Goal: Communication & Community: Answer question/provide support

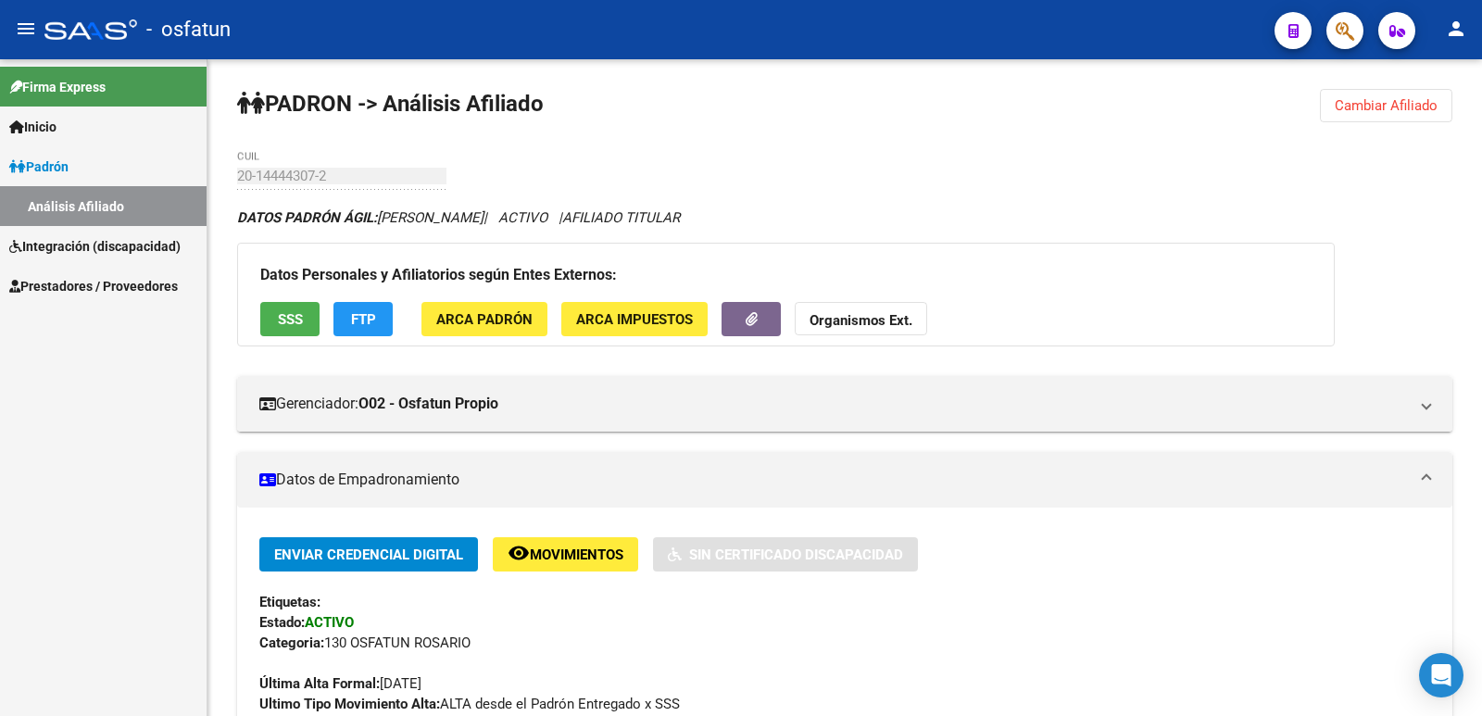
click at [107, 281] on span "Prestadores / Proveedores" at bounding box center [93, 286] width 169 height 20
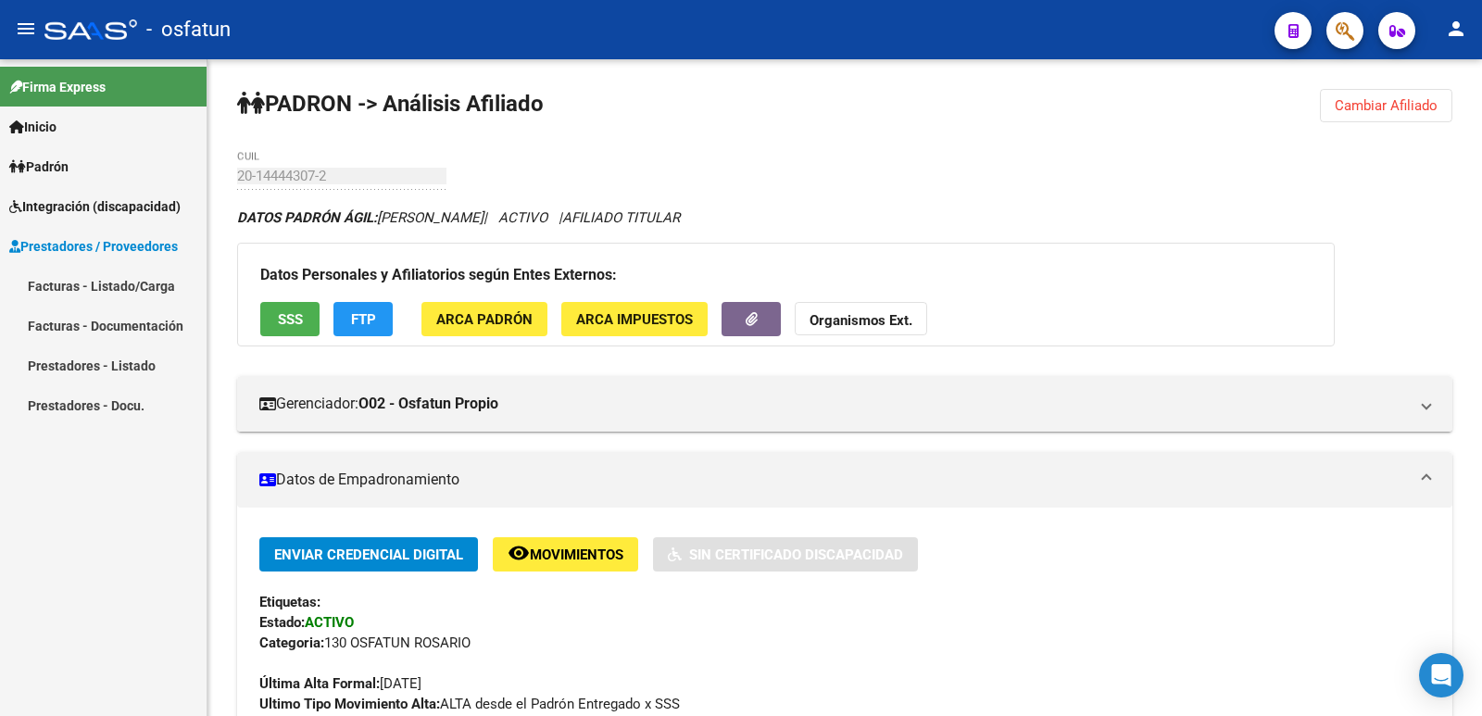
click at [89, 291] on link "Facturas - Listado/Carga" at bounding box center [103, 286] width 207 height 40
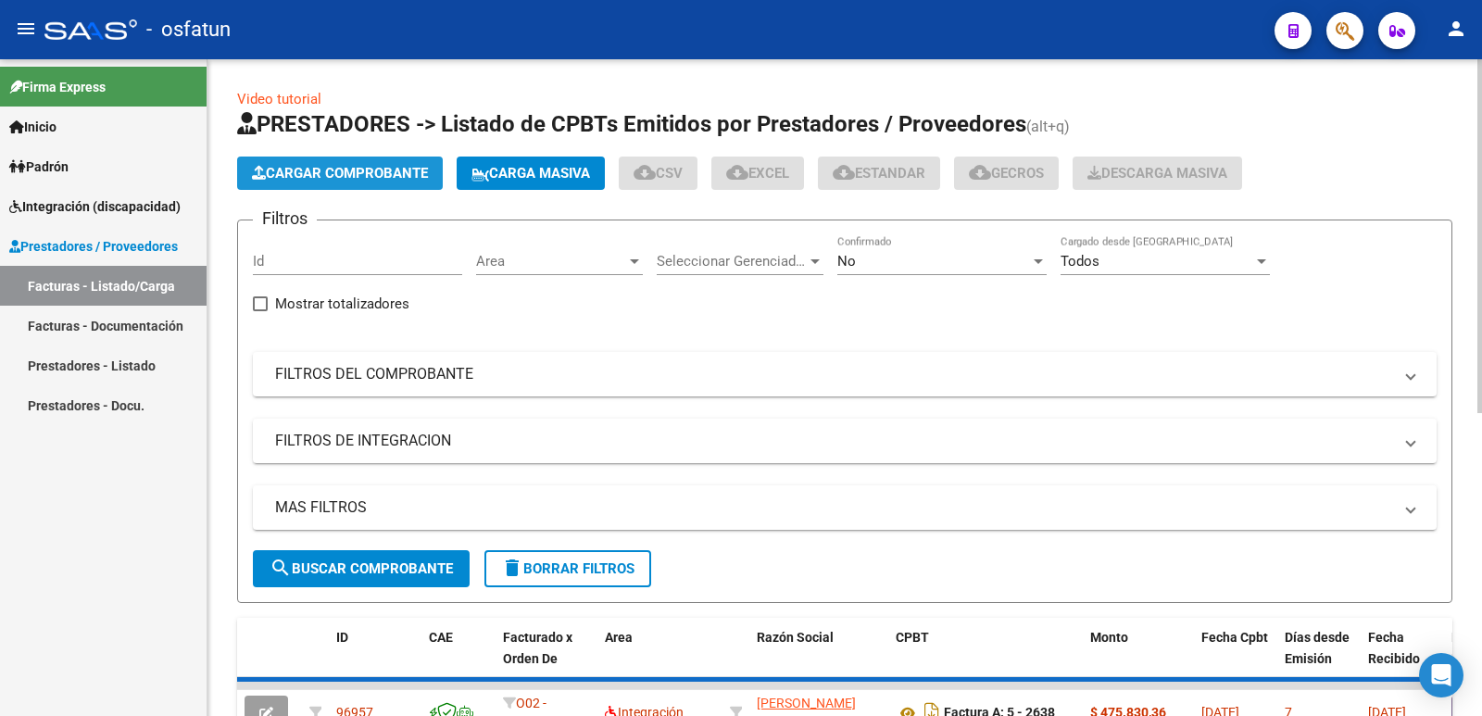
click at [325, 165] on span "Cargar Comprobante" at bounding box center [340, 173] width 176 height 17
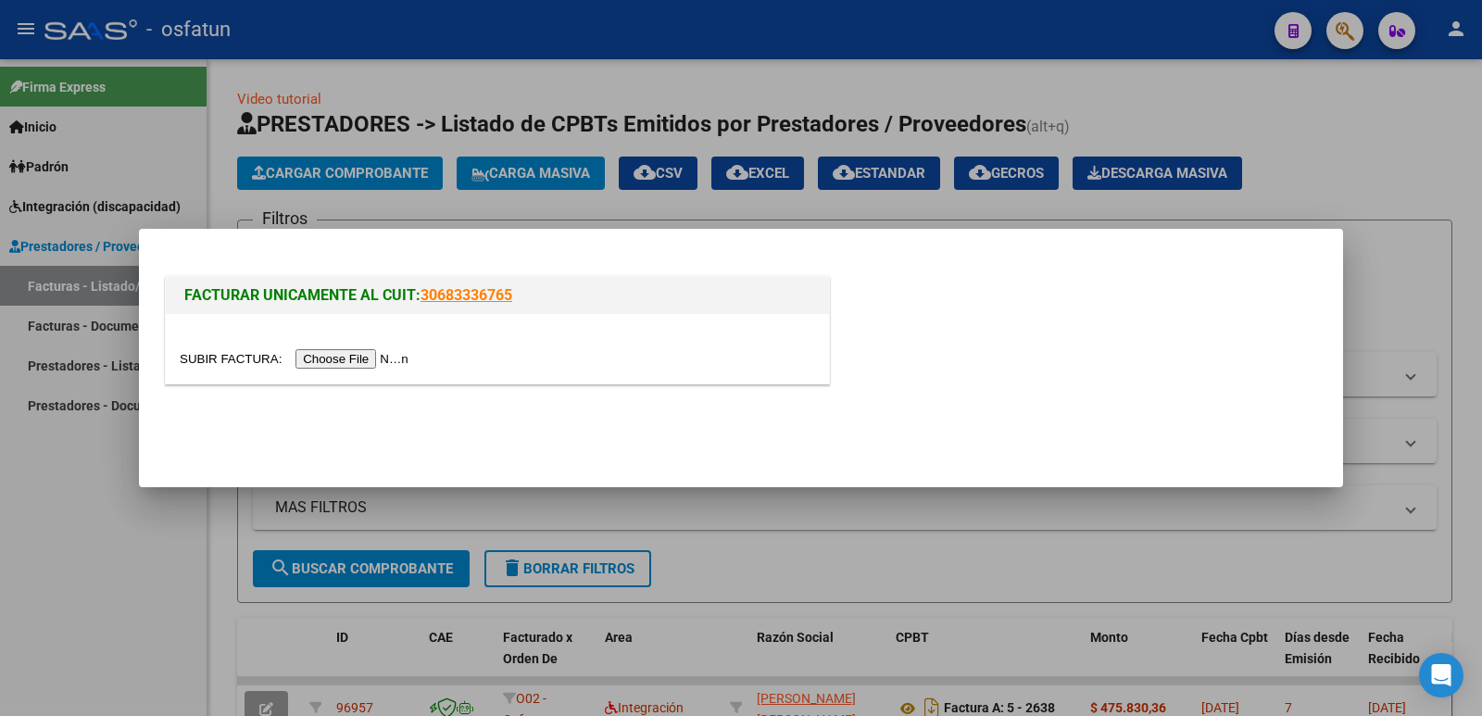
click at [341, 351] on input "file" at bounding box center [297, 358] width 234 height 19
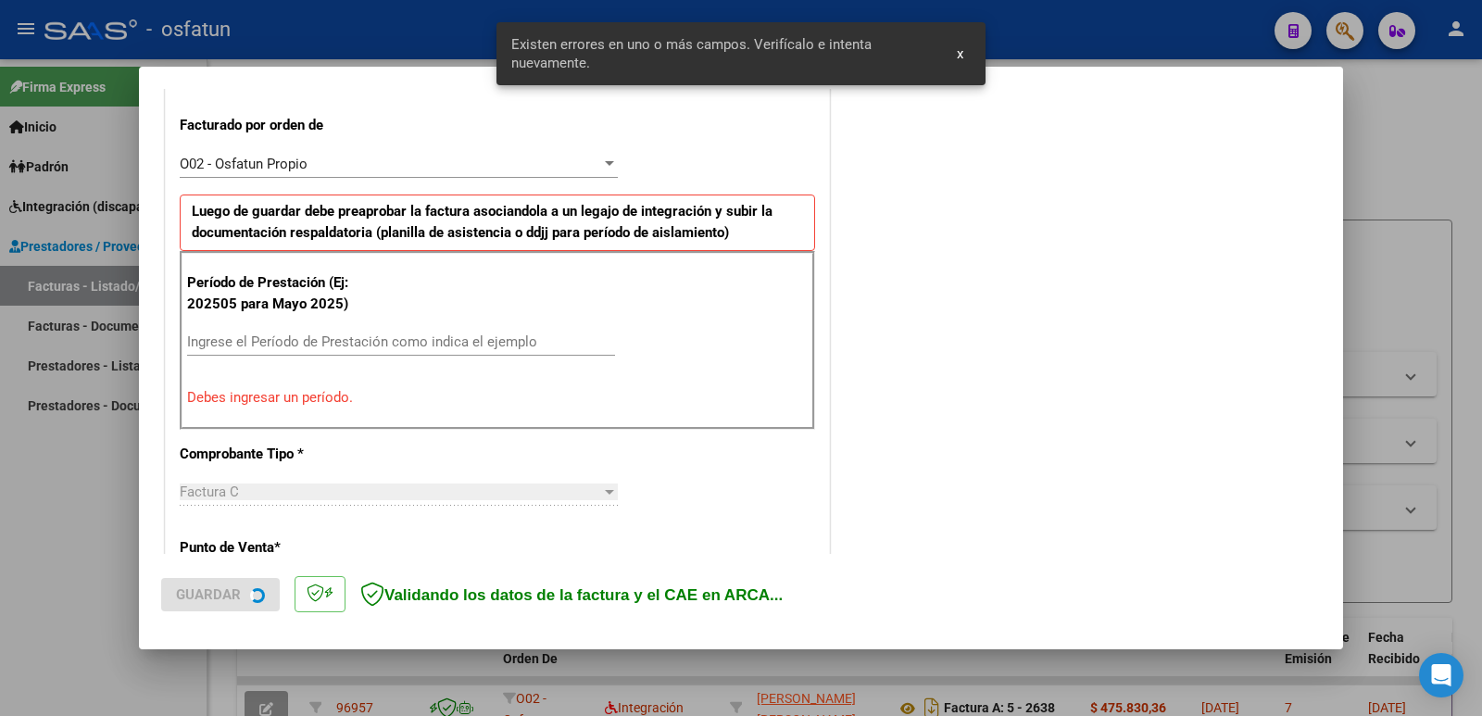
scroll to position [506, 0]
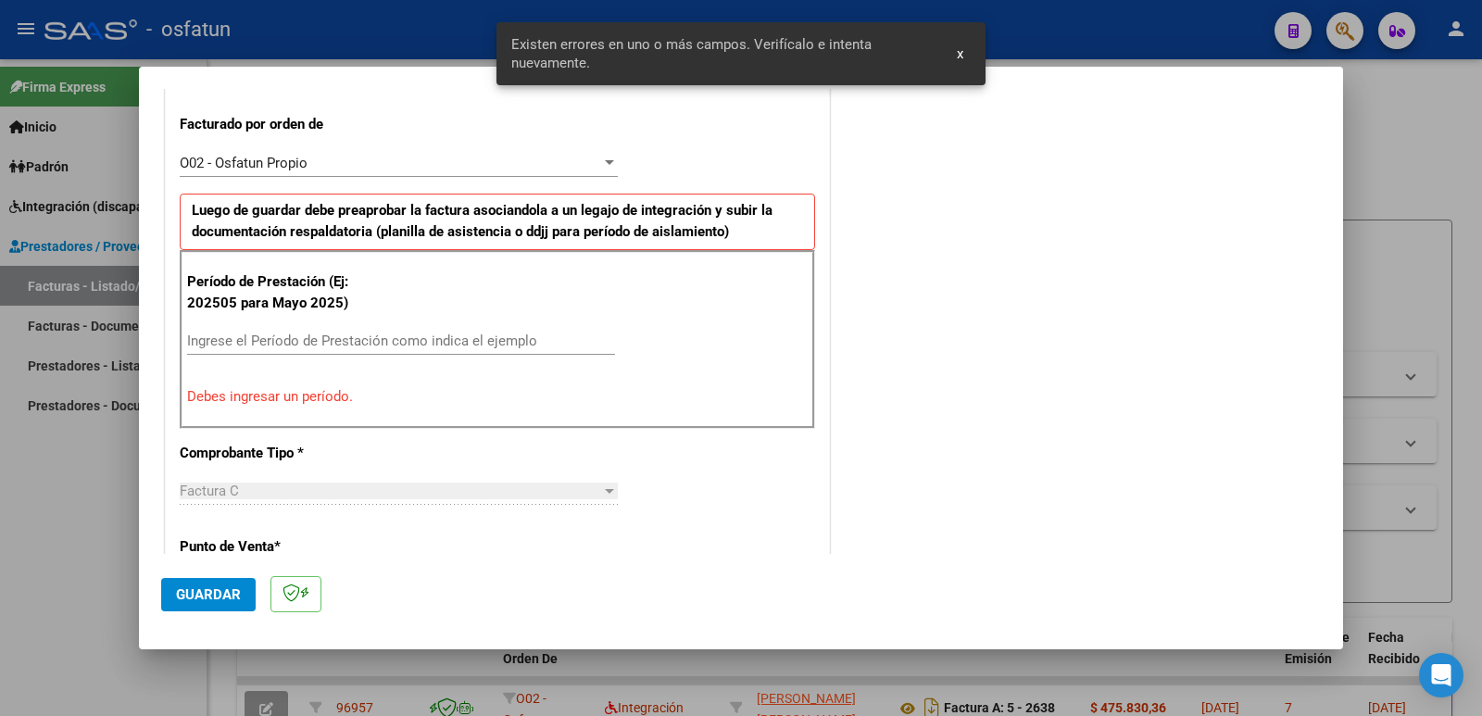
click at [264, 330] on div "Ingrese el Período de Prestación como indica el ejemplo" at bounding box center [401, 341] width 428 height 28
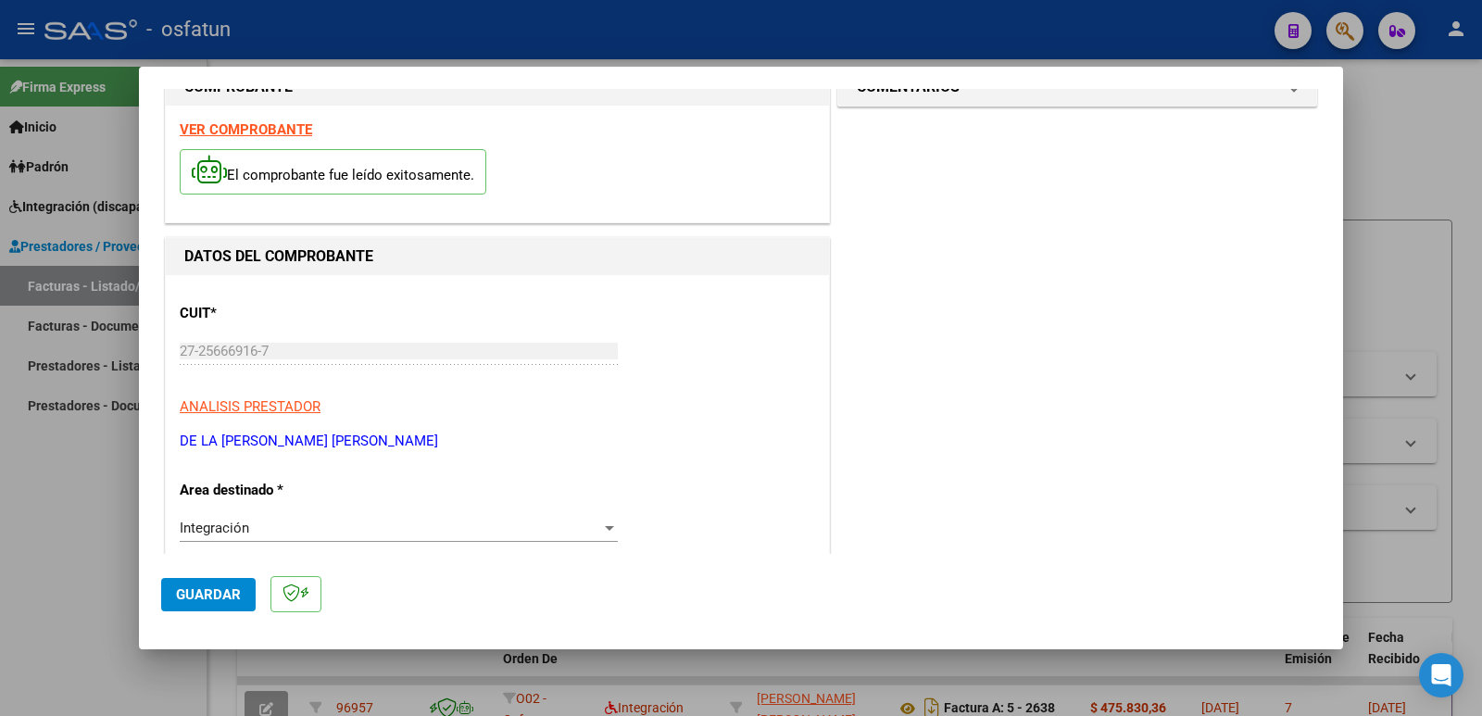
scroll to position [43, 0]
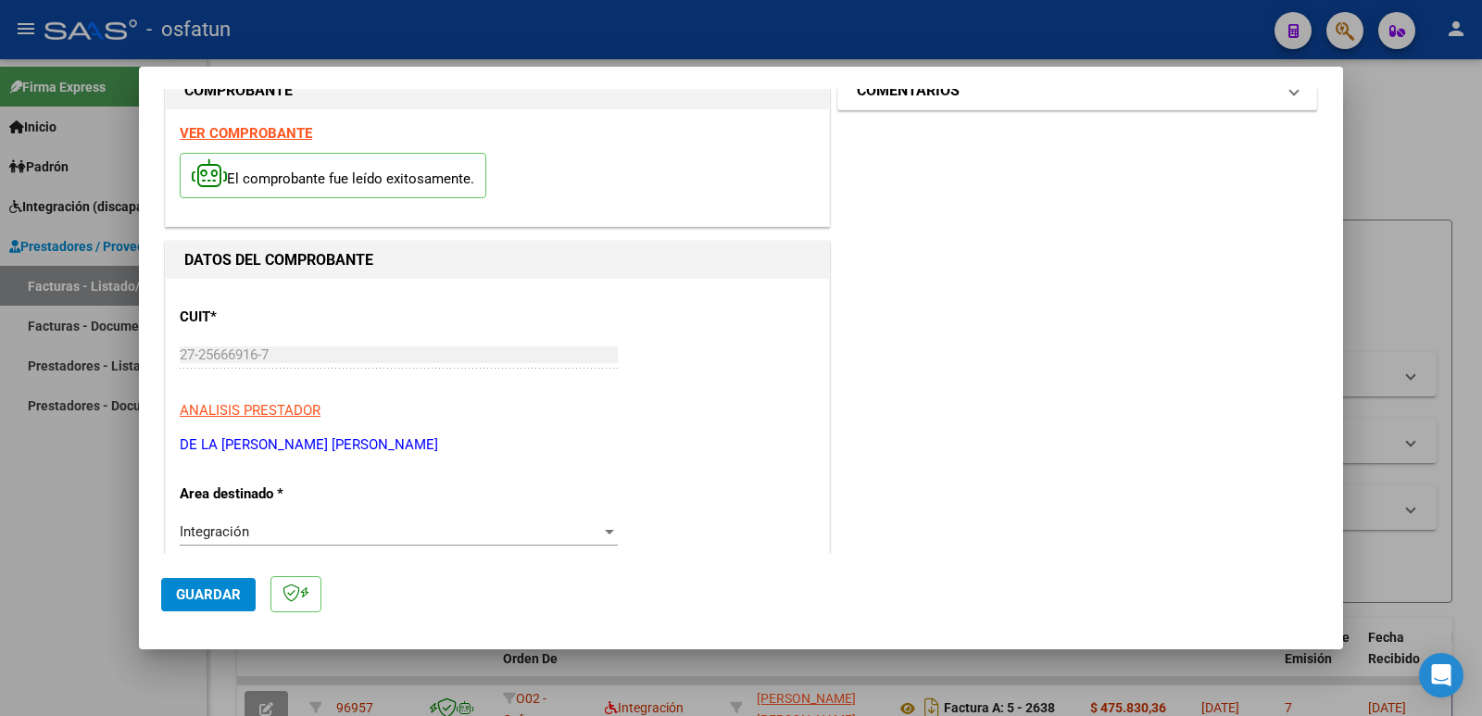
type input "202509"
click at [962, 101] on mat-panel-title "COMENTARIOS" at bounding box center [1066, 91] width 419 height 22
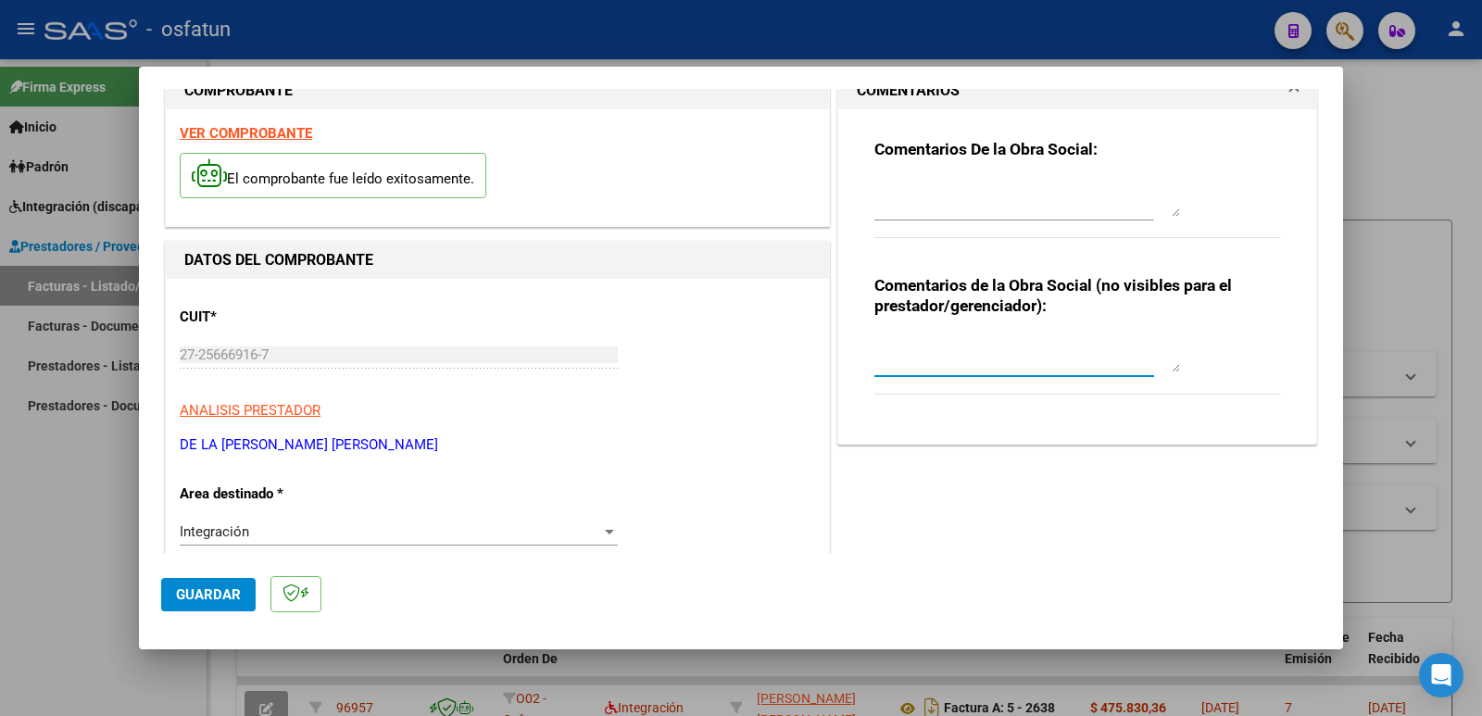
click at [894, 367] on textarea at bounding box center [1027, 353] width 306 height 37
type textarea "Fc Cargada por [PERSON_NAME]. [PERSON_NAME] / sin verificación de legajo"
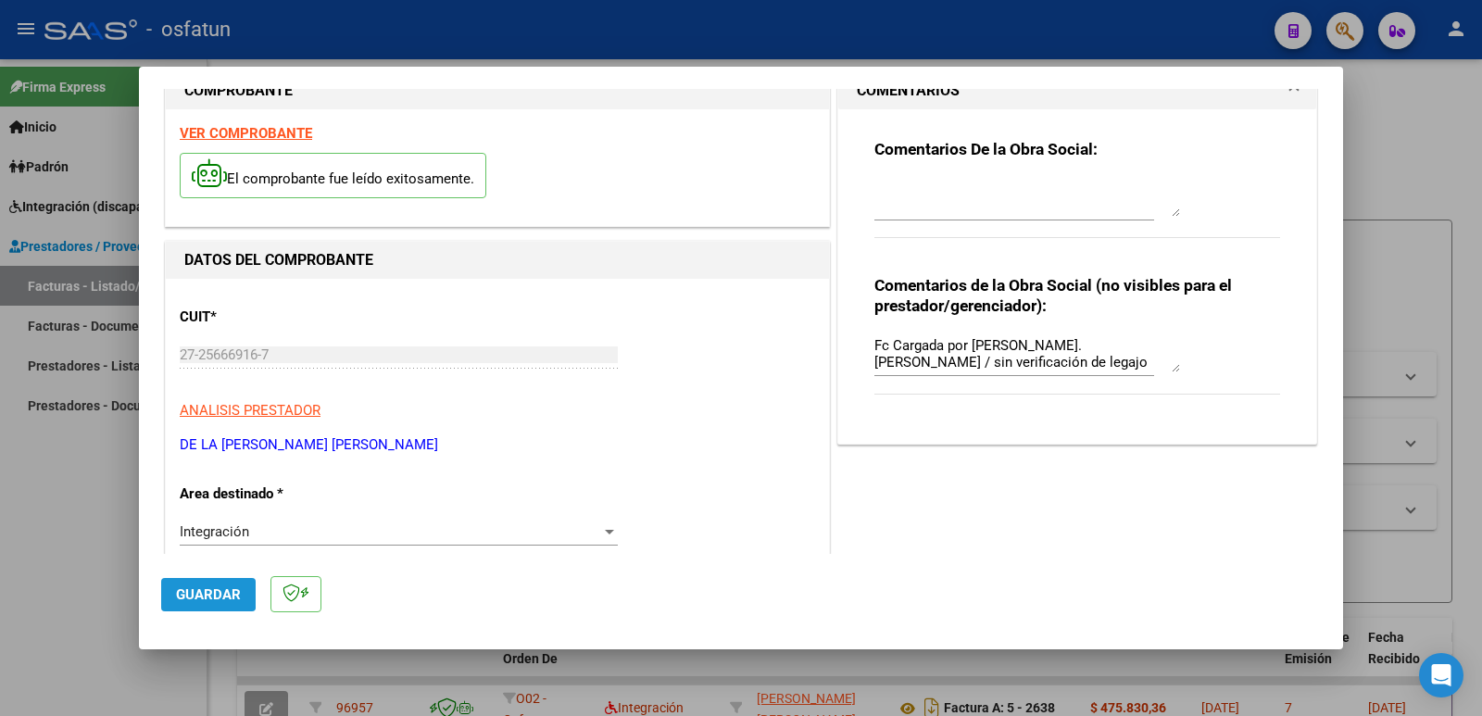
click at [204, 590] on span "Guardar" at bounding box center [208, 594] width 65 height 17
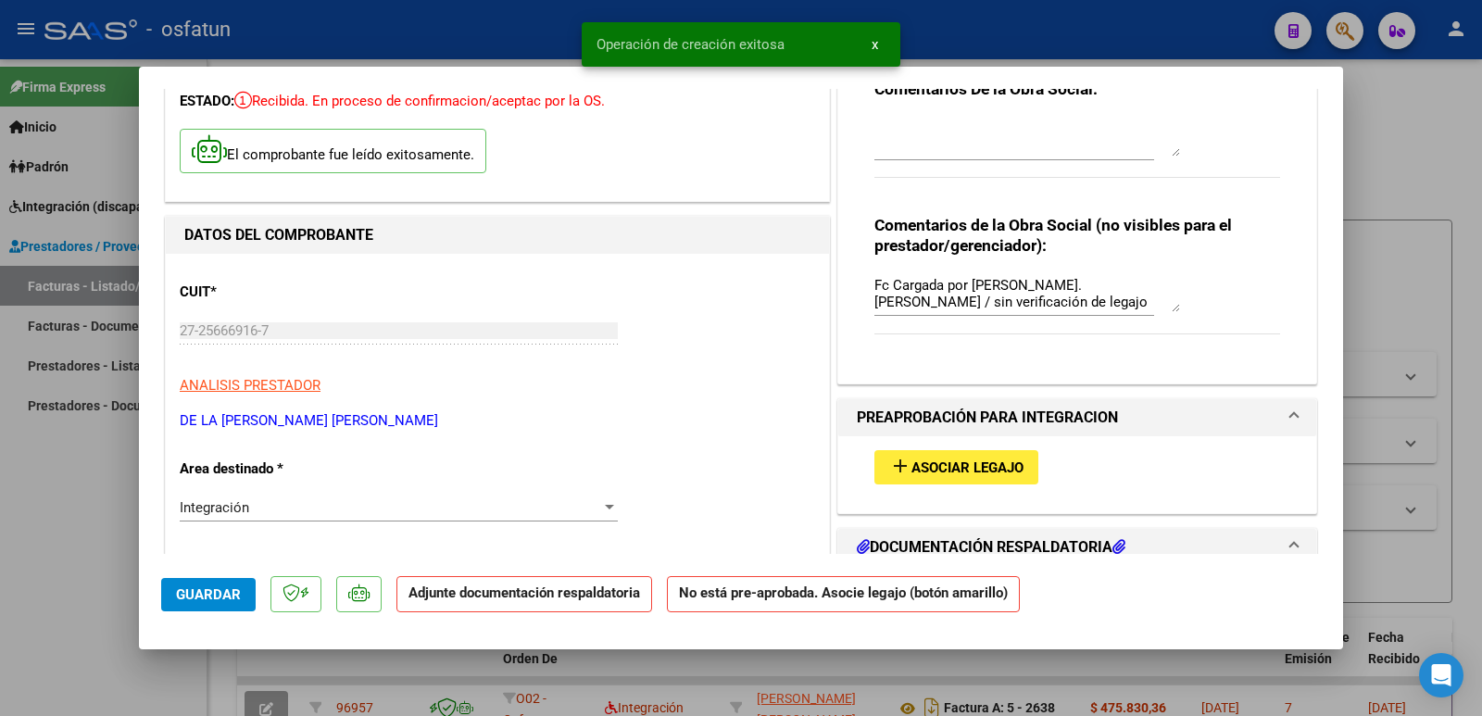
scroll to position [185, 0]
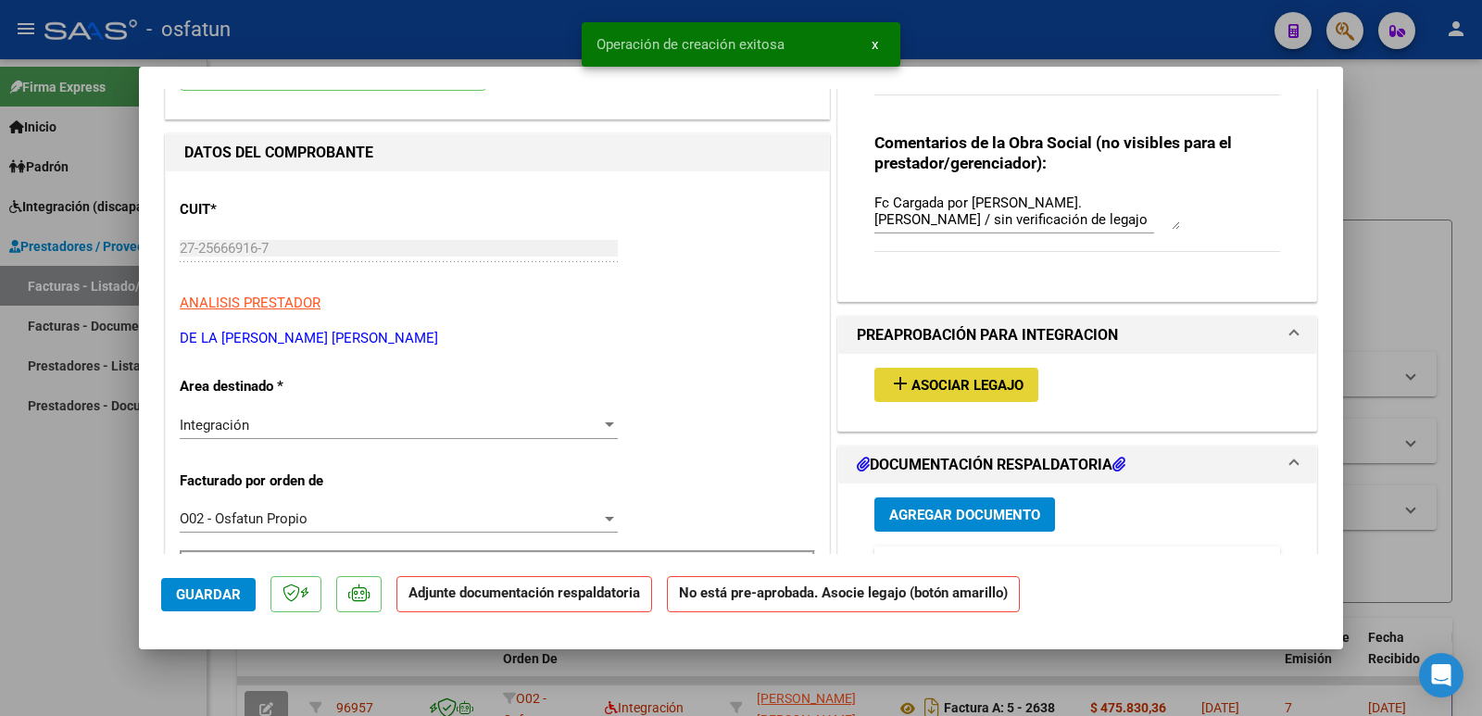
click at [911, 385] on span "Asociar Legajo" at bounding box center [967, 385] width 112 height 17
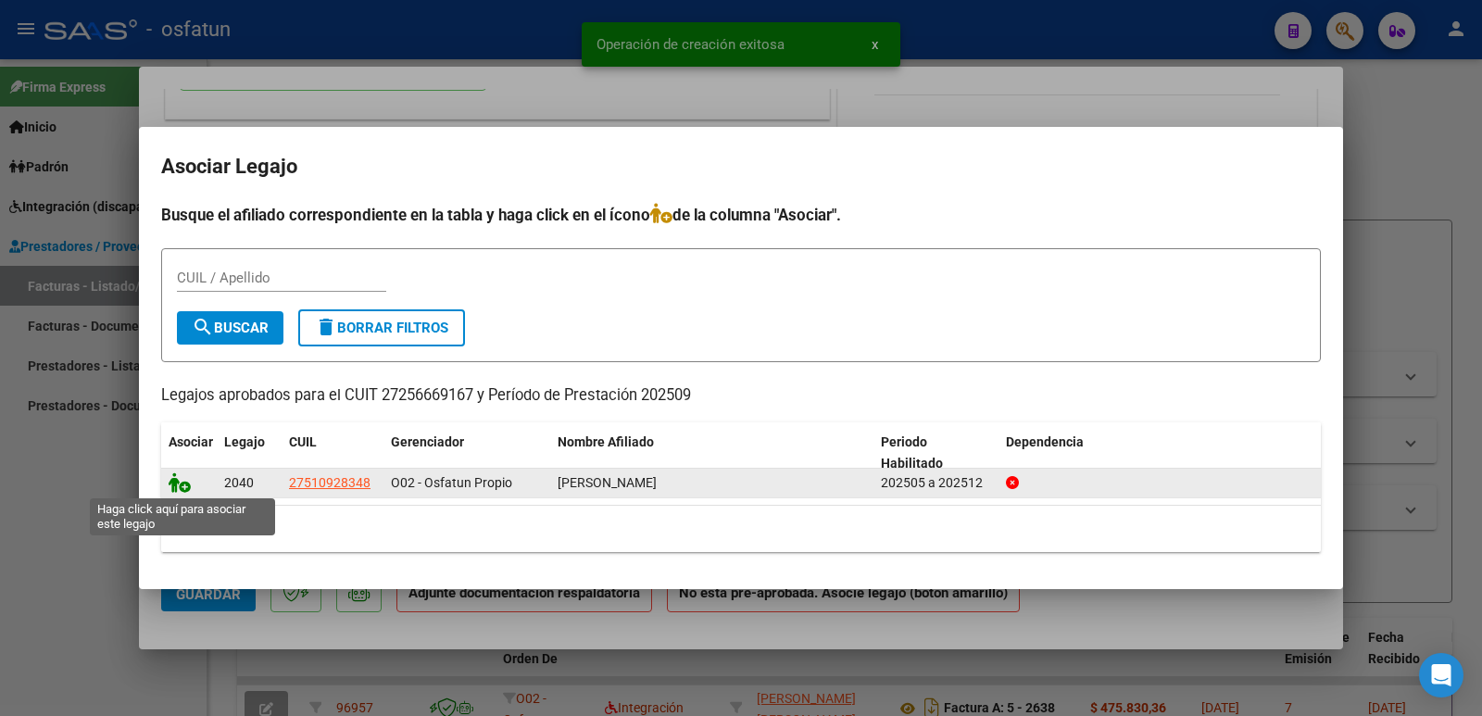
click at [184, 484] on icon at bounding box center [180, 482] width 22 height 20
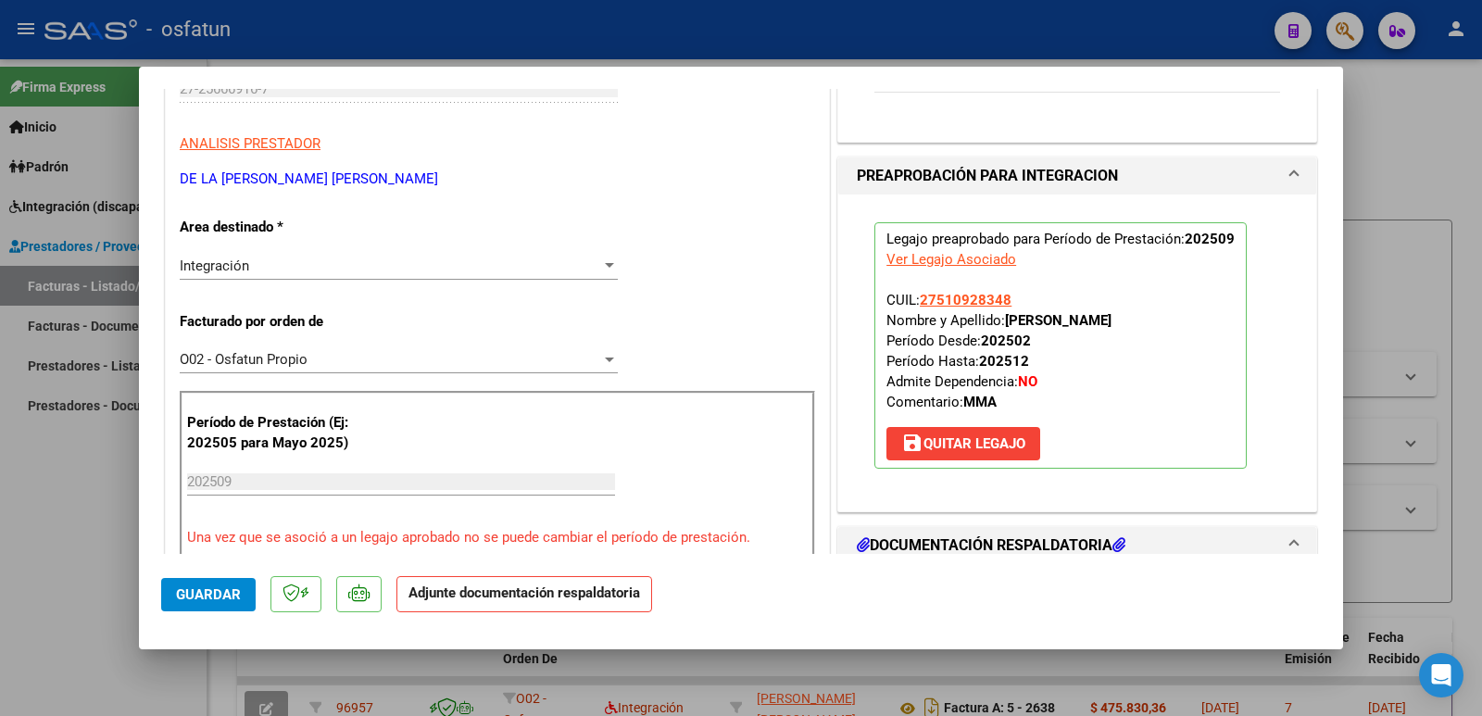
scroll to position [556, 0]
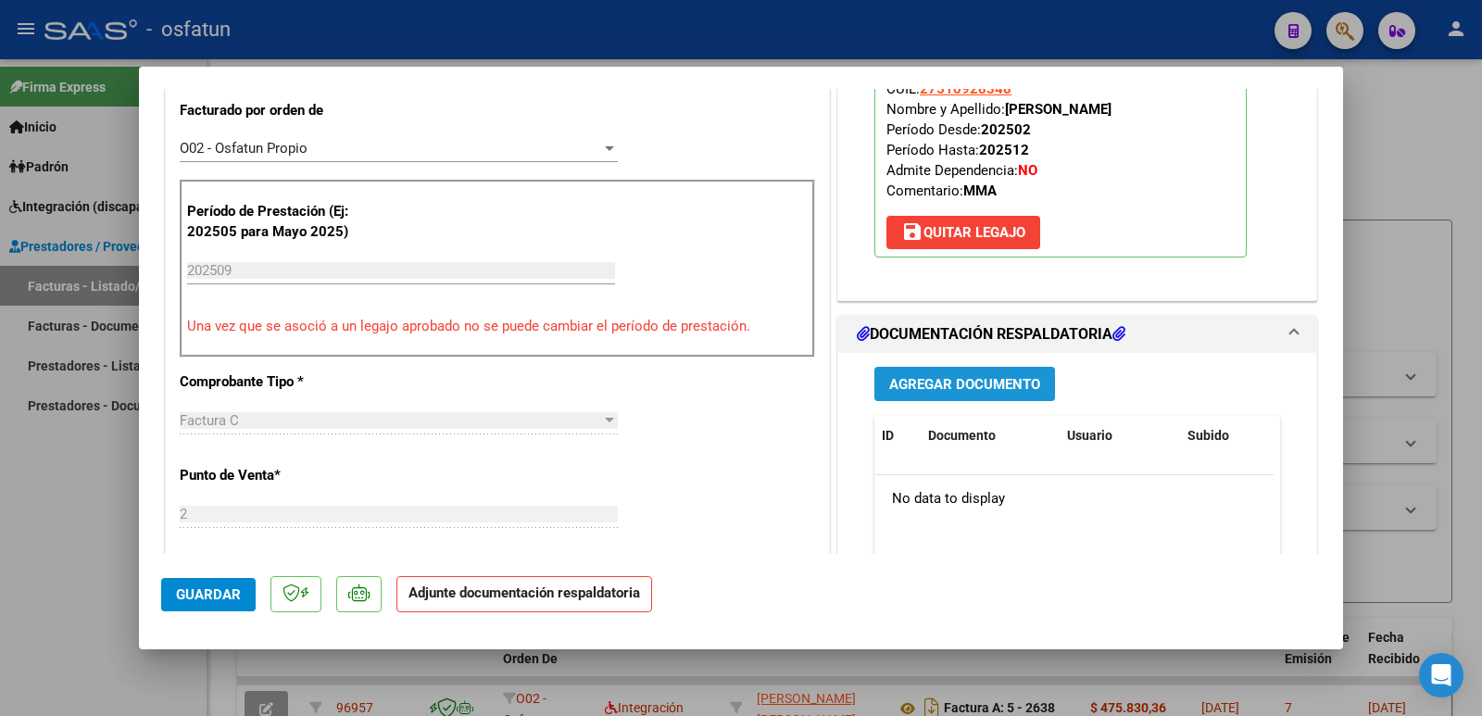
click at [897, 377] on span "Agregar Documento" at bounding box center [964, 384] width 151 height 17
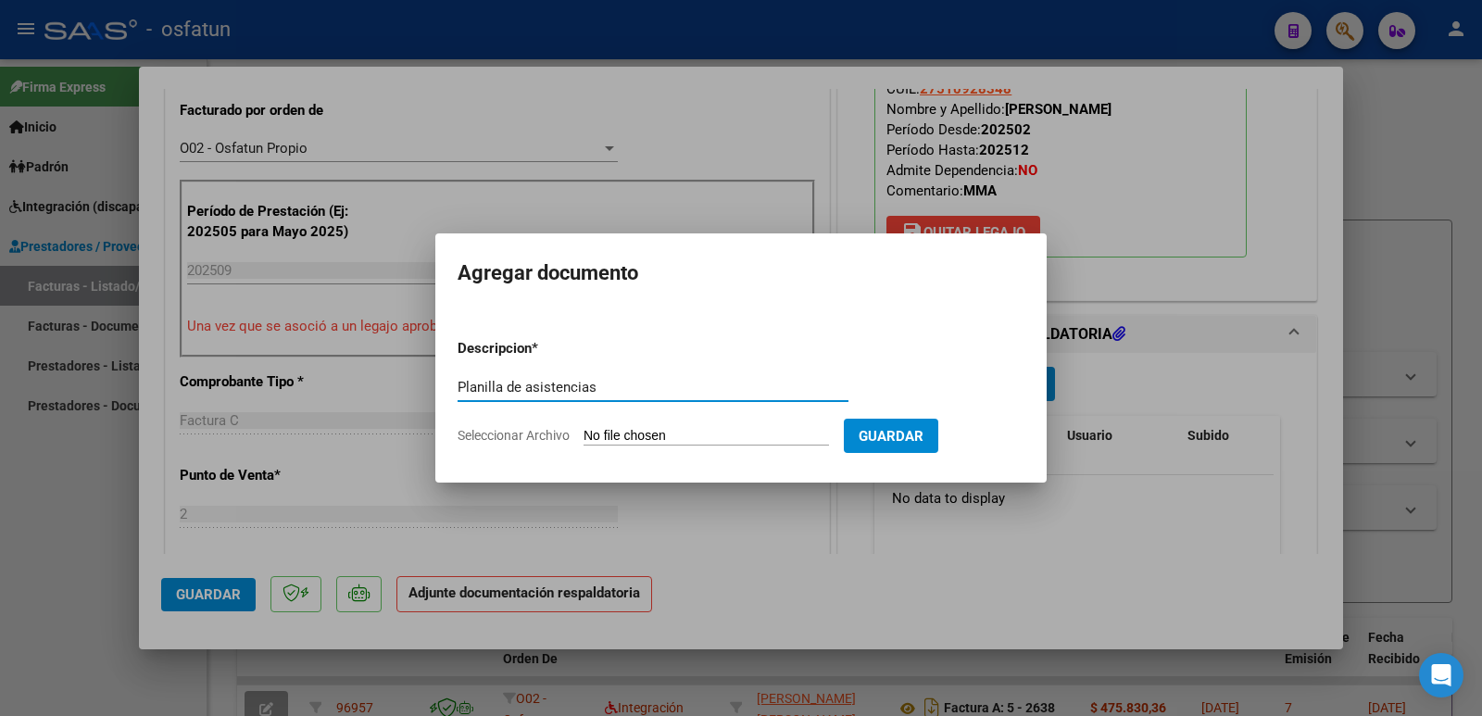
type input "Planilla de asistencias"
click at [745, 431] on input "Seleccionar Archivo" at bounding box center [705, 437] width 245 height 18
type input "C:\fakepath\ASISTENCIA SEPTIEMBRE.pdf"
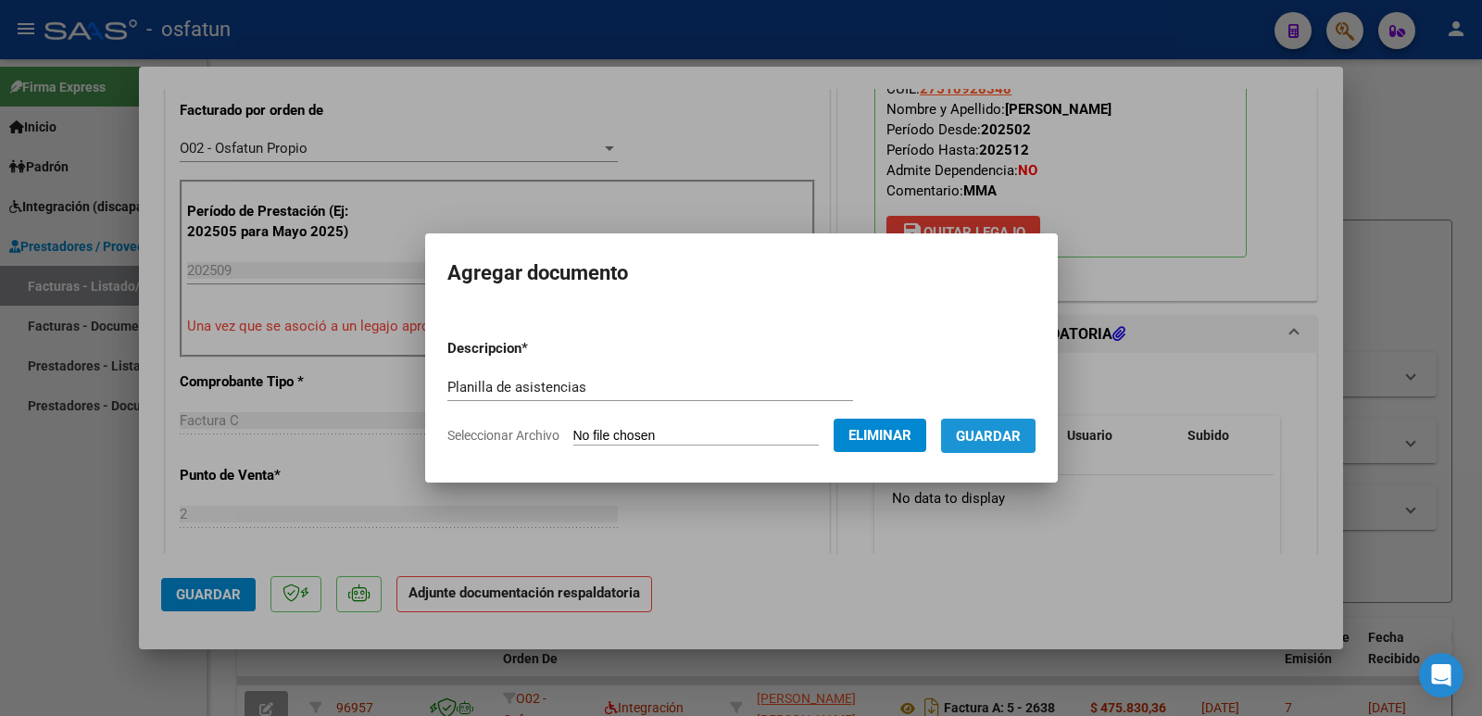
click at [1004, 434] on span "Guardar" at bounding box center [988, 436] width 65 height 17
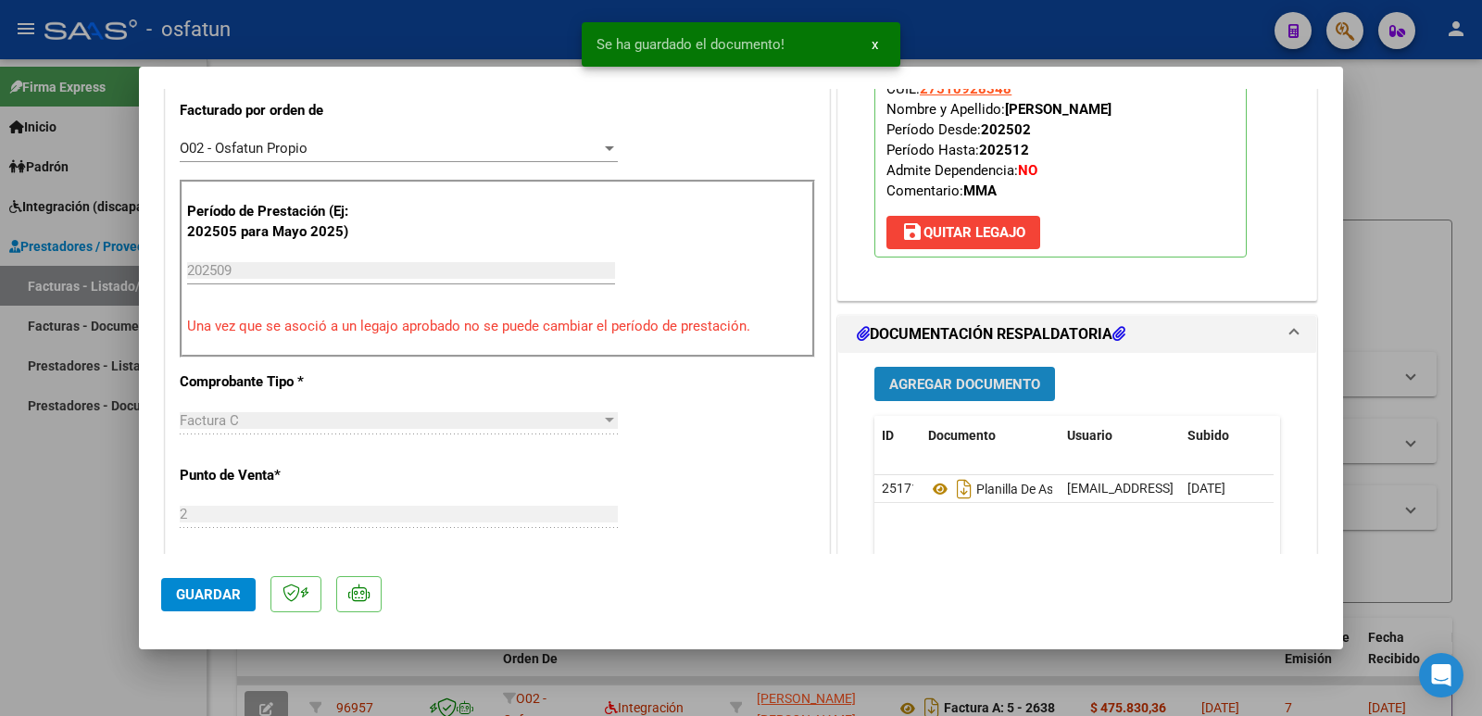
click at [999, 382] on span "Agregar Documento" at bounding box center [964, 384] width 151 height 17
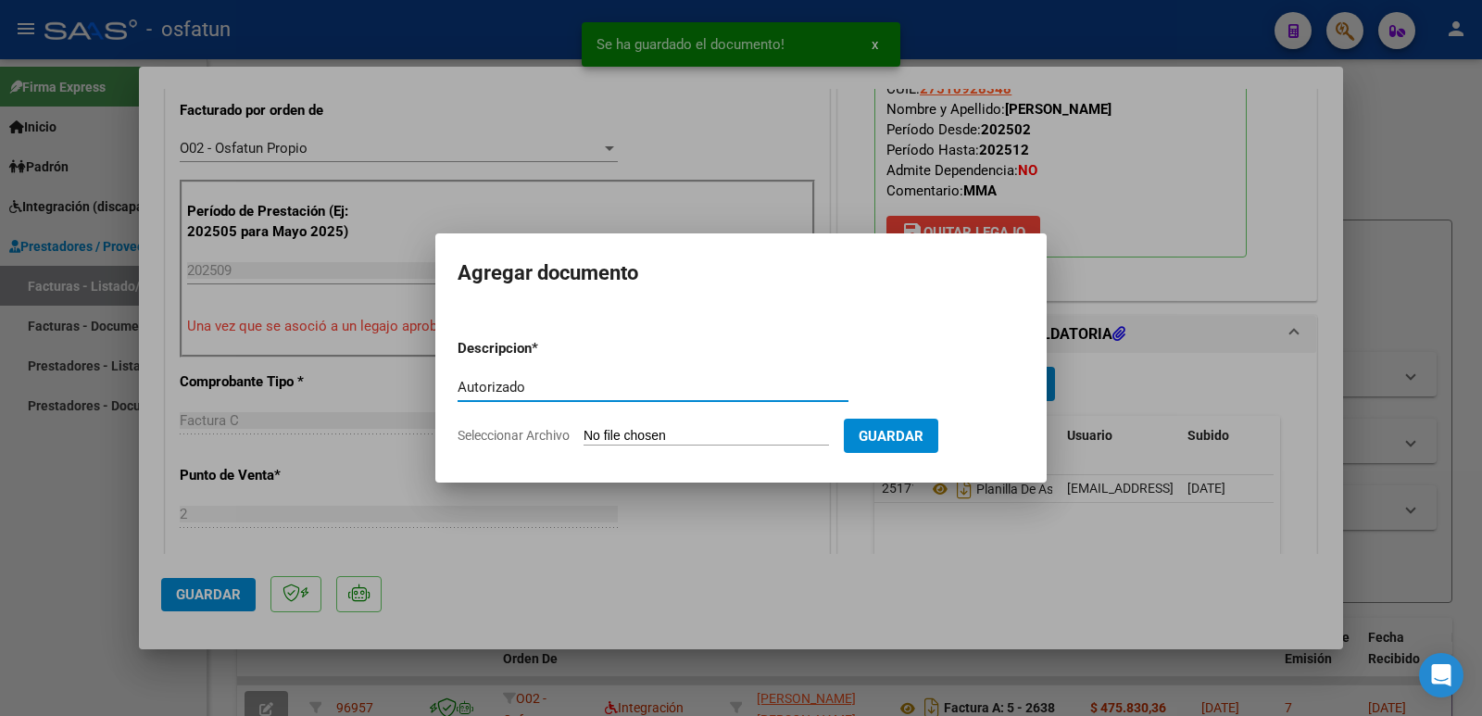
type input "Autorizado"
click at [643, 431] on input "Seleccionar Archivo" at bounding box center [705, 437] width 245 height 18
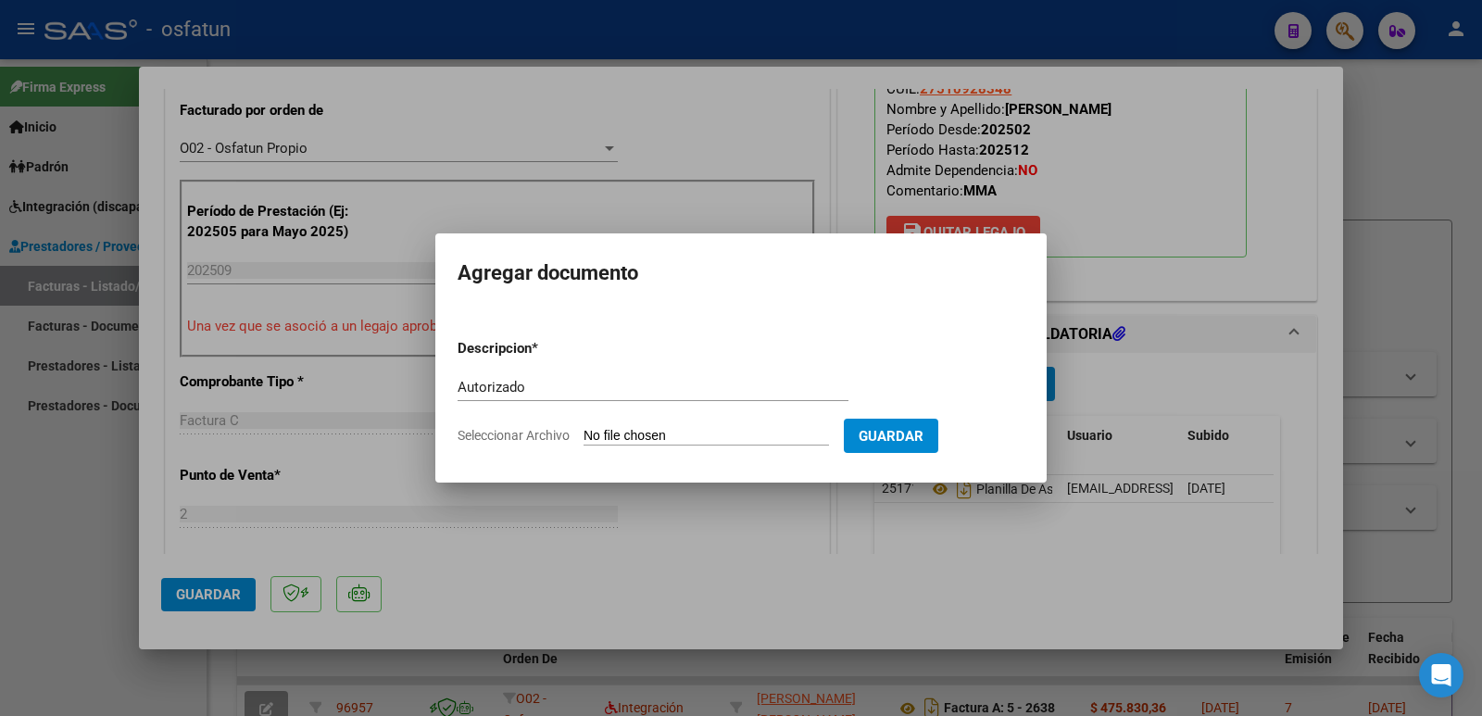
type input "C:\fakepath\order_3420611.pdf"
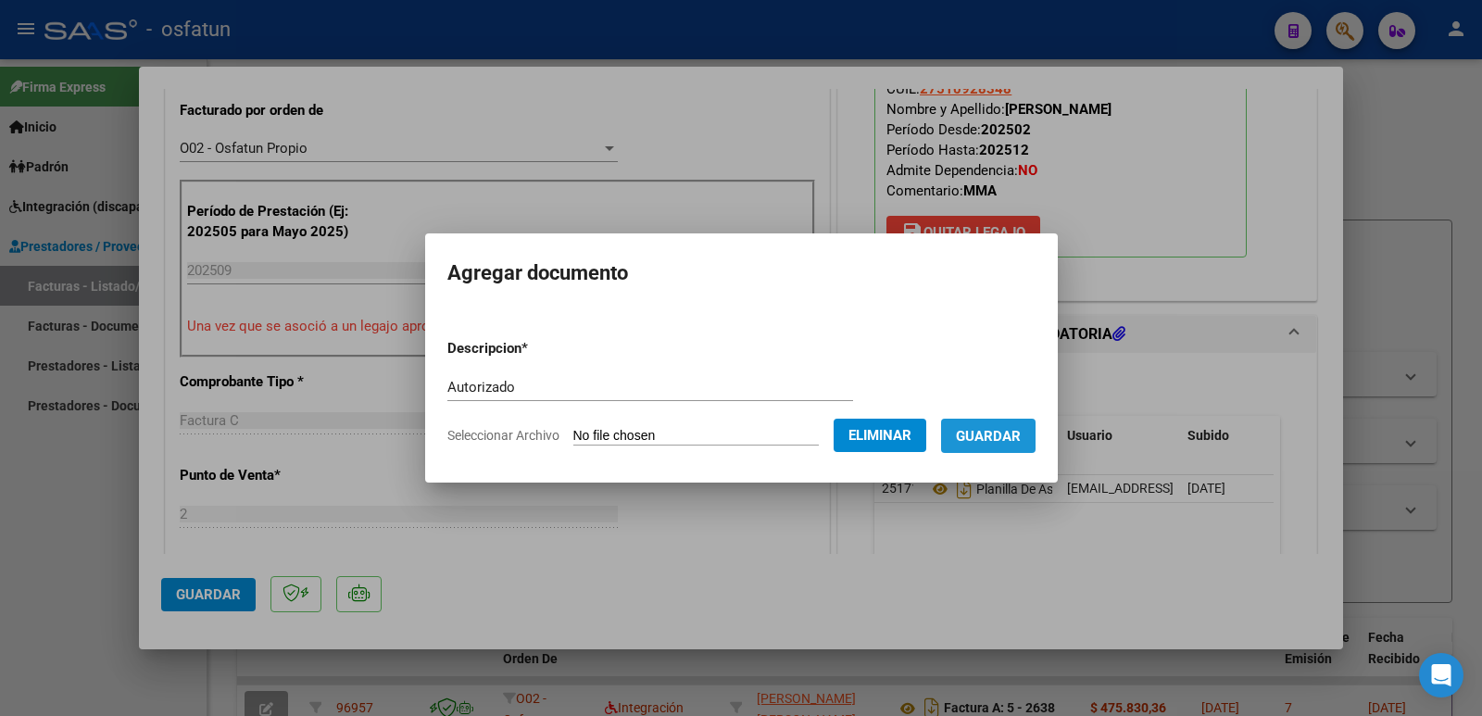
click at [995, 443] on span "Guardar" at bounding box center [988, 436] width 65 height 17
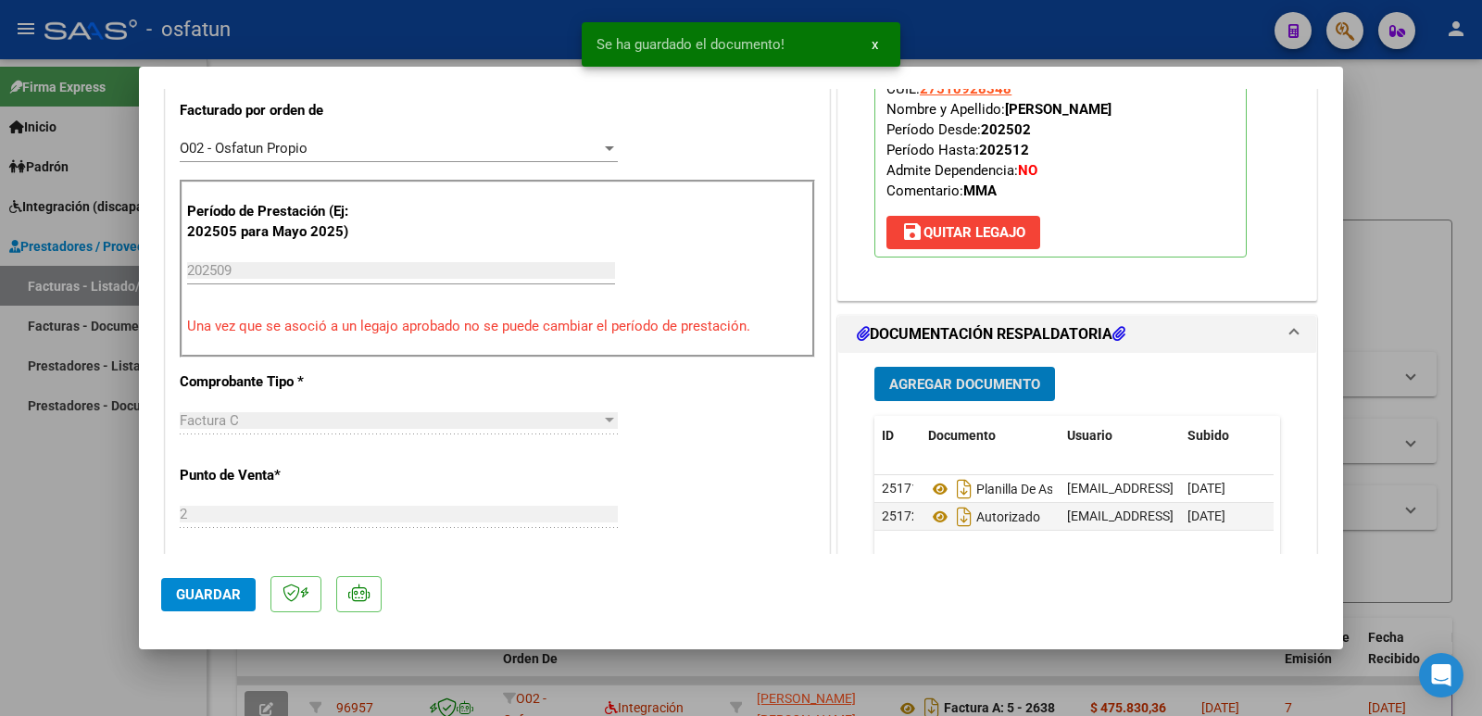
click at [175, 595] on button "Guardar" at bounding box center [208, 594] width 94 height 33
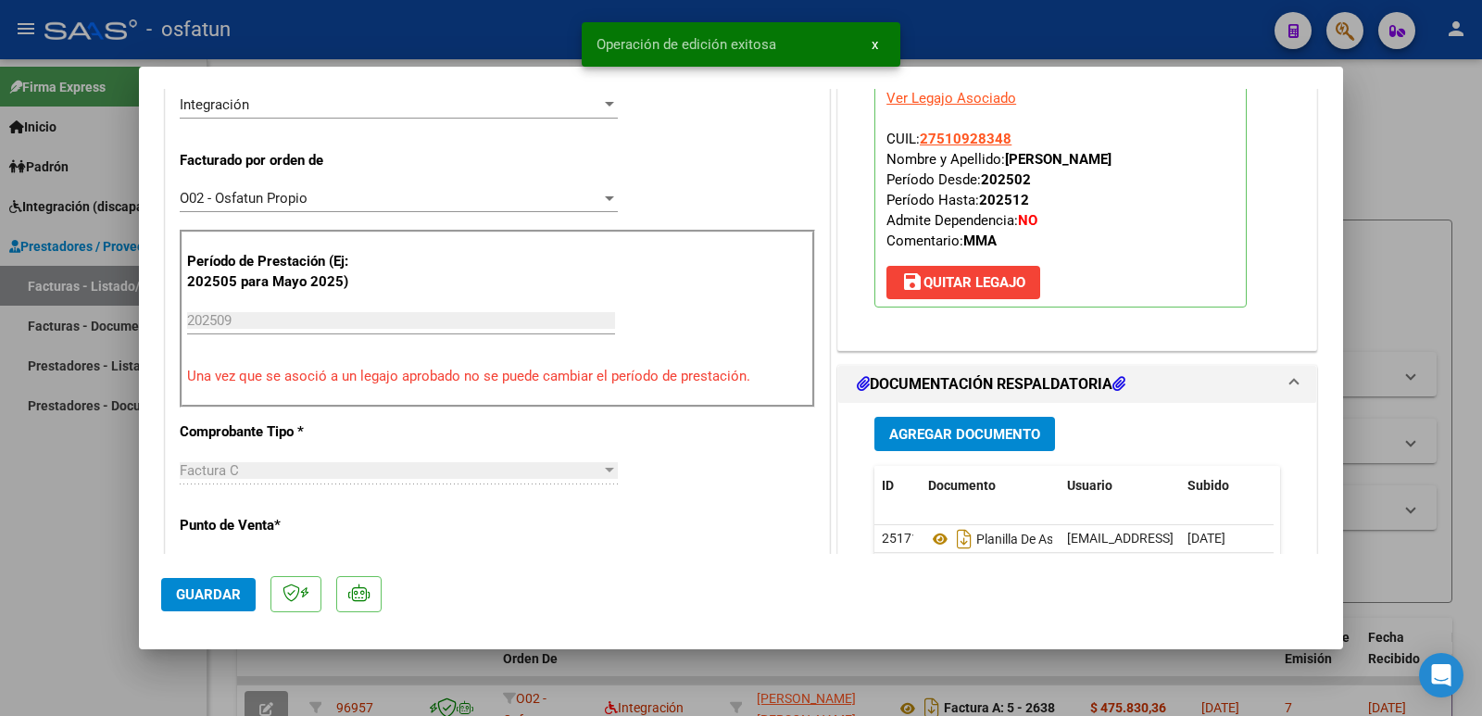
scroll to position [370, 0]
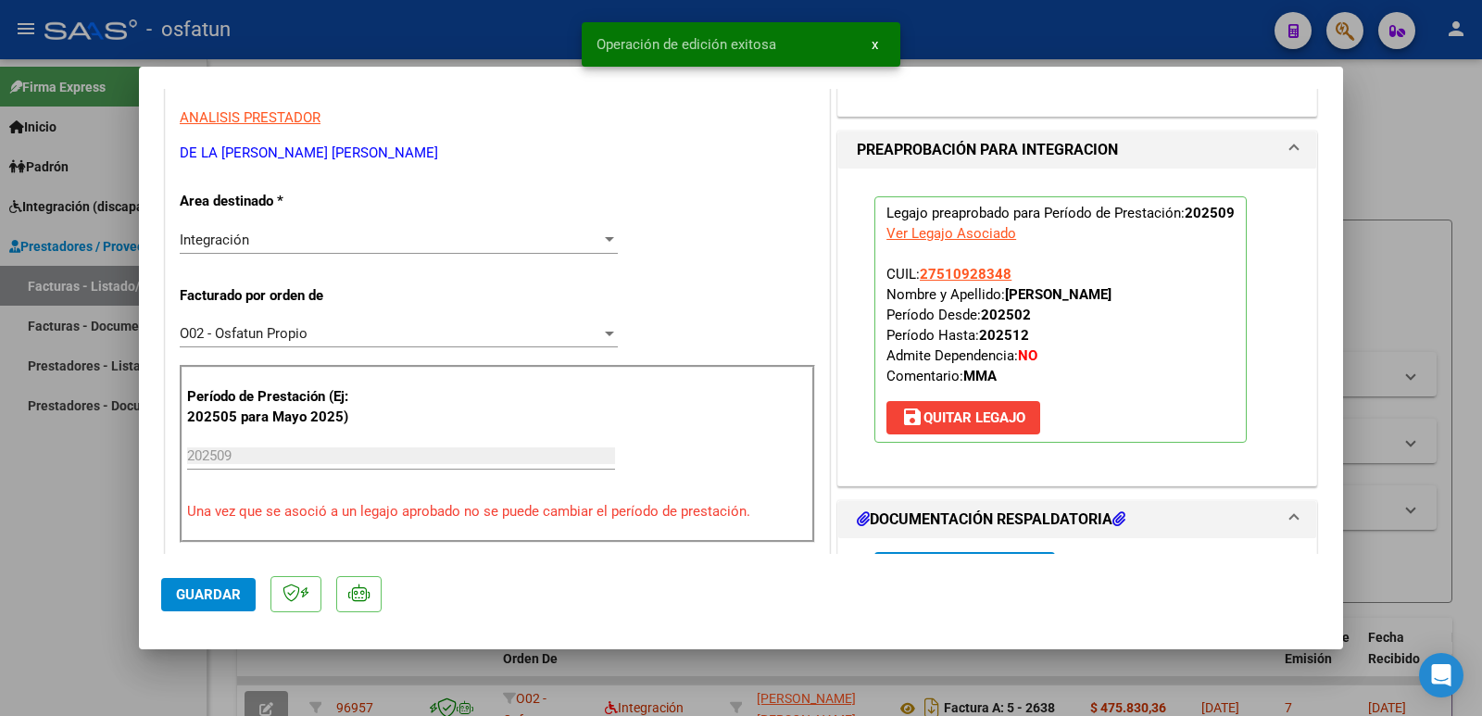
drag, startPoint x: 1001, startPoint y: 294, endPoint x: 1136, endPoint y: 296, distance: 135.2
click at [1136, 296] on p "Legajo preaprobado para Período de Prestación: 202509 Ver Legajo Asociado CUIL:…" at bounding box center [1060, 319] width 372 height 246
copy strong "[PERSON_NAME]"
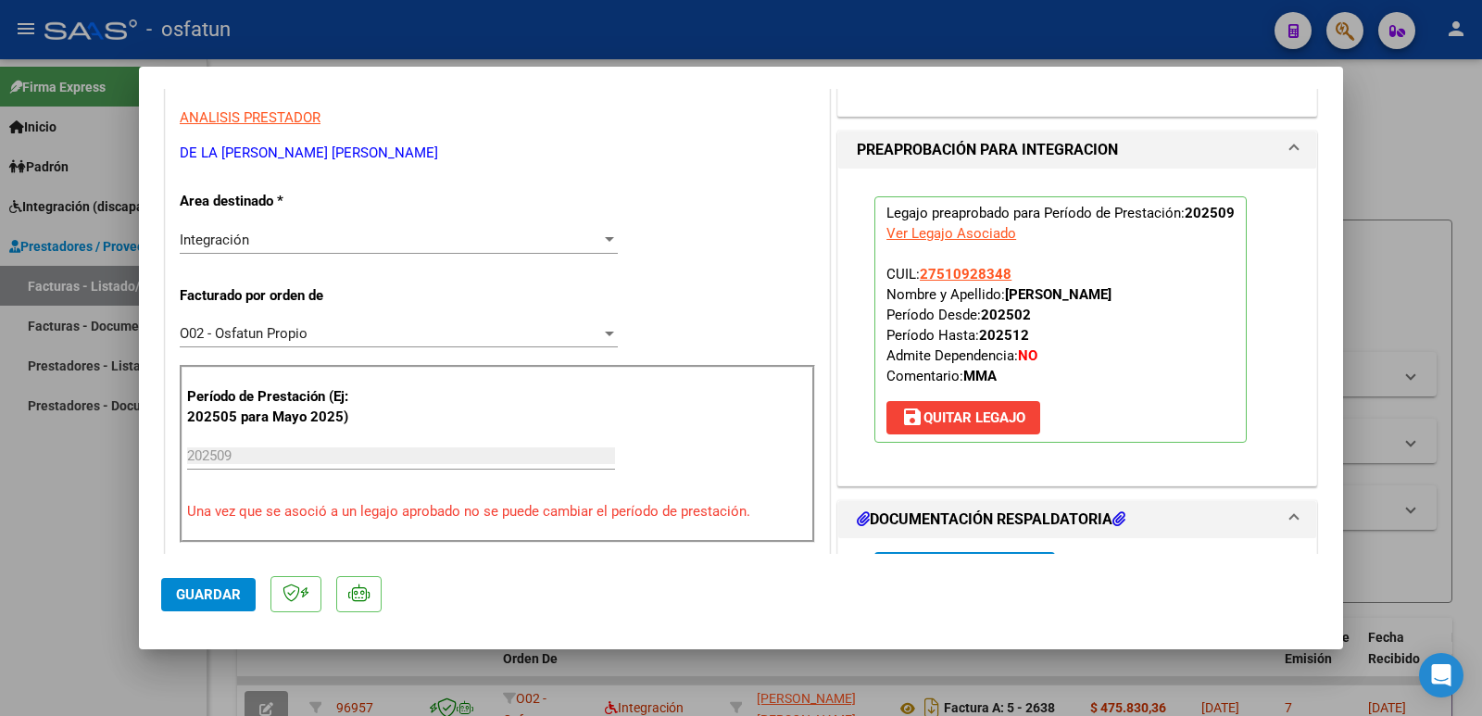
scroll to position [278, 0]
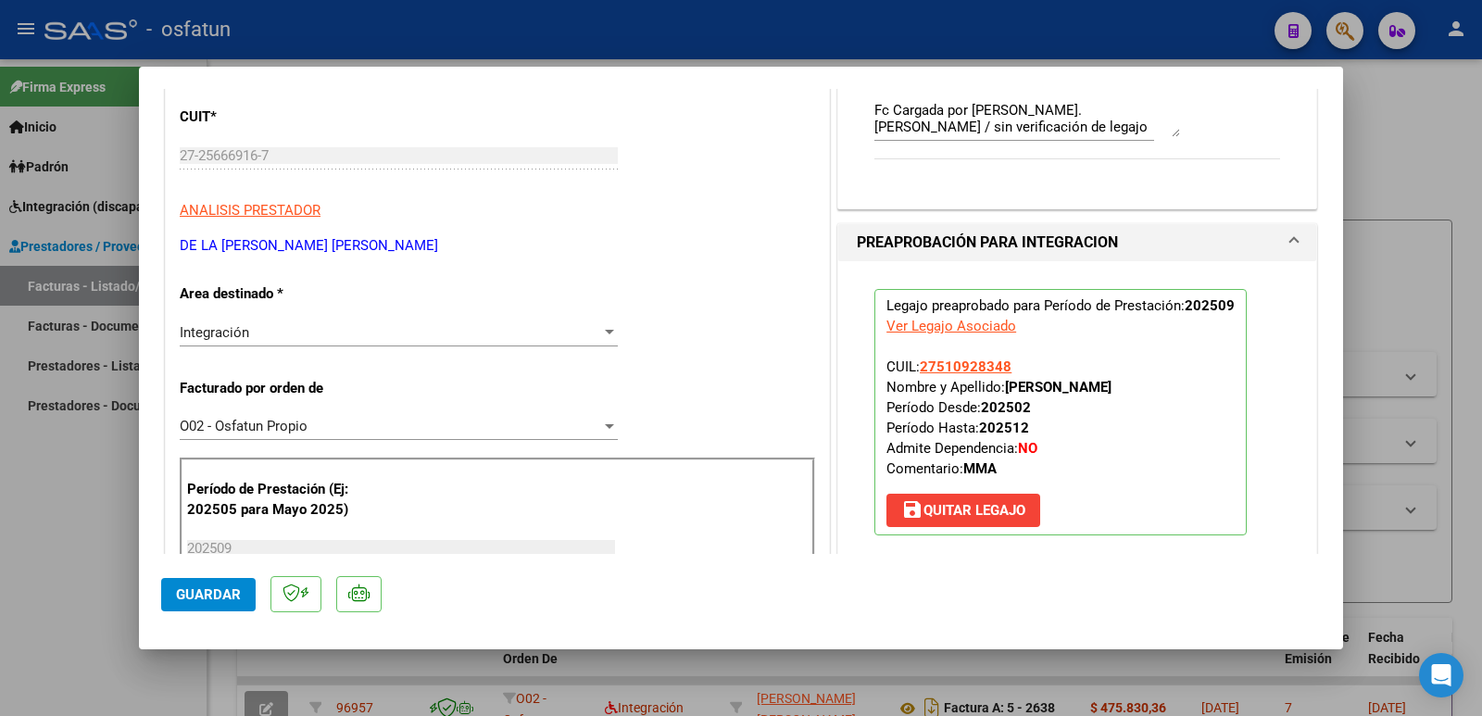
drag, startPoint x: 411, startPoint y: 247, endPoint x: 187, endPoint y: 248, distance: 224.1
click at [125, 246] on div "COMPROBANTE VER COMPROBANTE ESTADO: Recibida. En proceso de confirmacion/acepta…" at bounding box center [741, 358] width 1482 height 716
drag, startPoint x: 178, startPoint y: 245, endPoint x: 414, endPoint y: 255, distance: 236.3
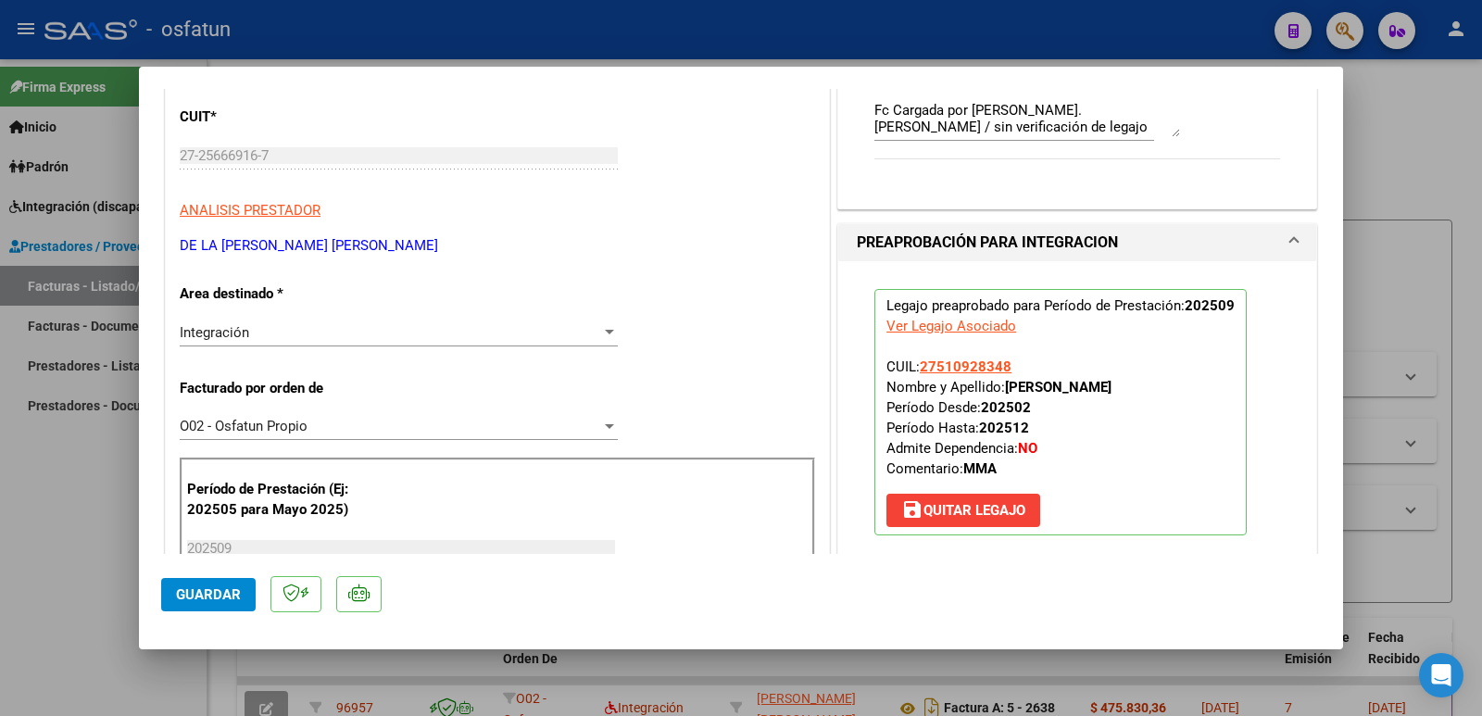
copy p "DE LA [PERSON_NAME] [PERSON_NAME]"
click at [203, 593] on span "Guardar" at bounding box center [208, 594] width 65 height 17
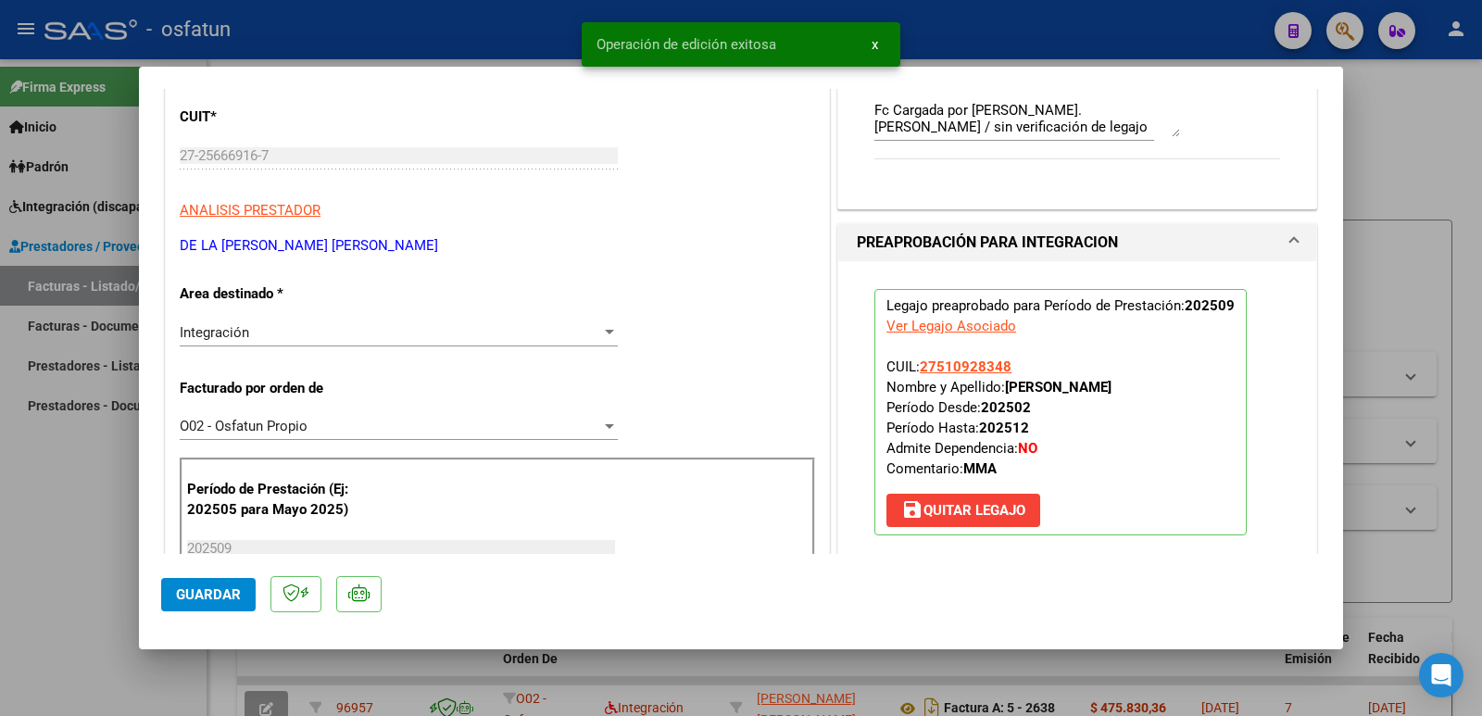
click at [58, 543] on div at bounding box center [741, 358] width 1482 height 716
type input "$ 0,00"
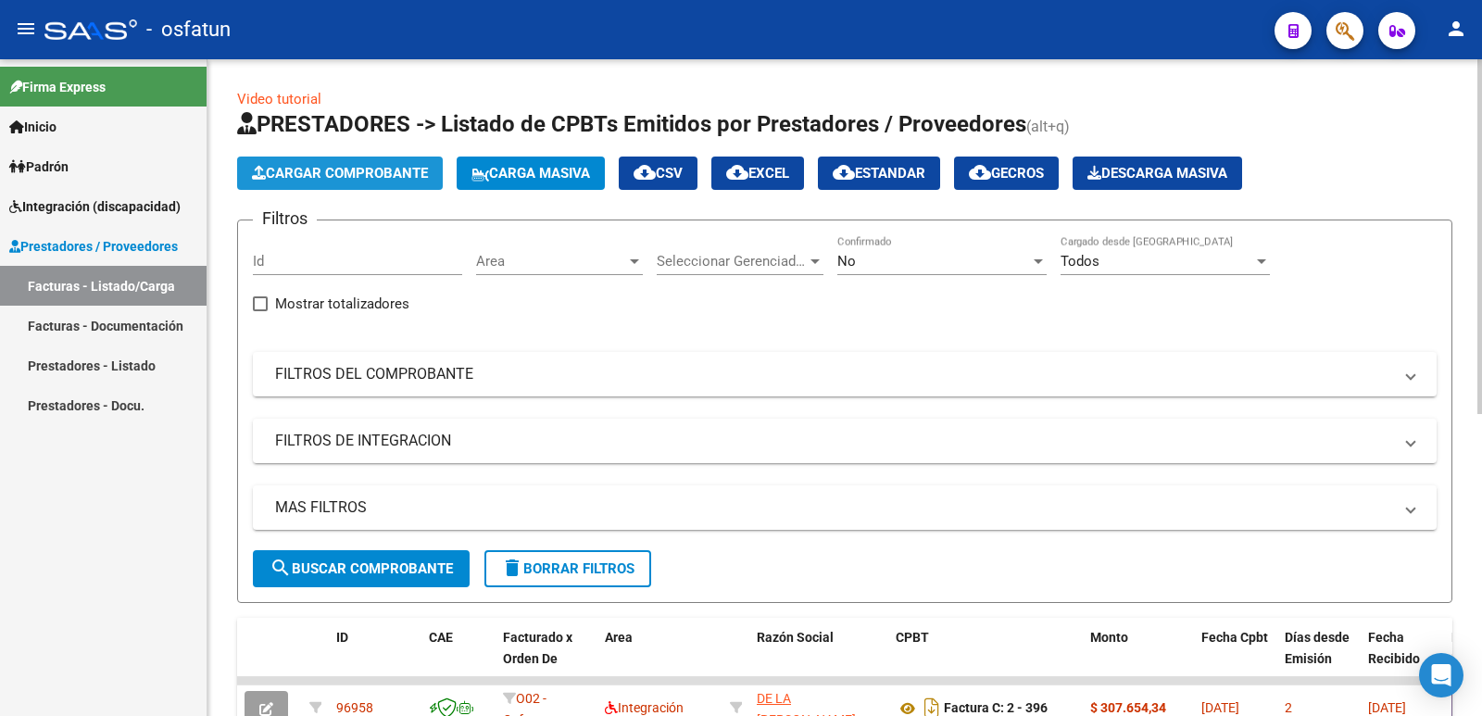
click at [382, 176] on span "Cargar Comprobante" at bounding box center [340, 173] width 176 height 17
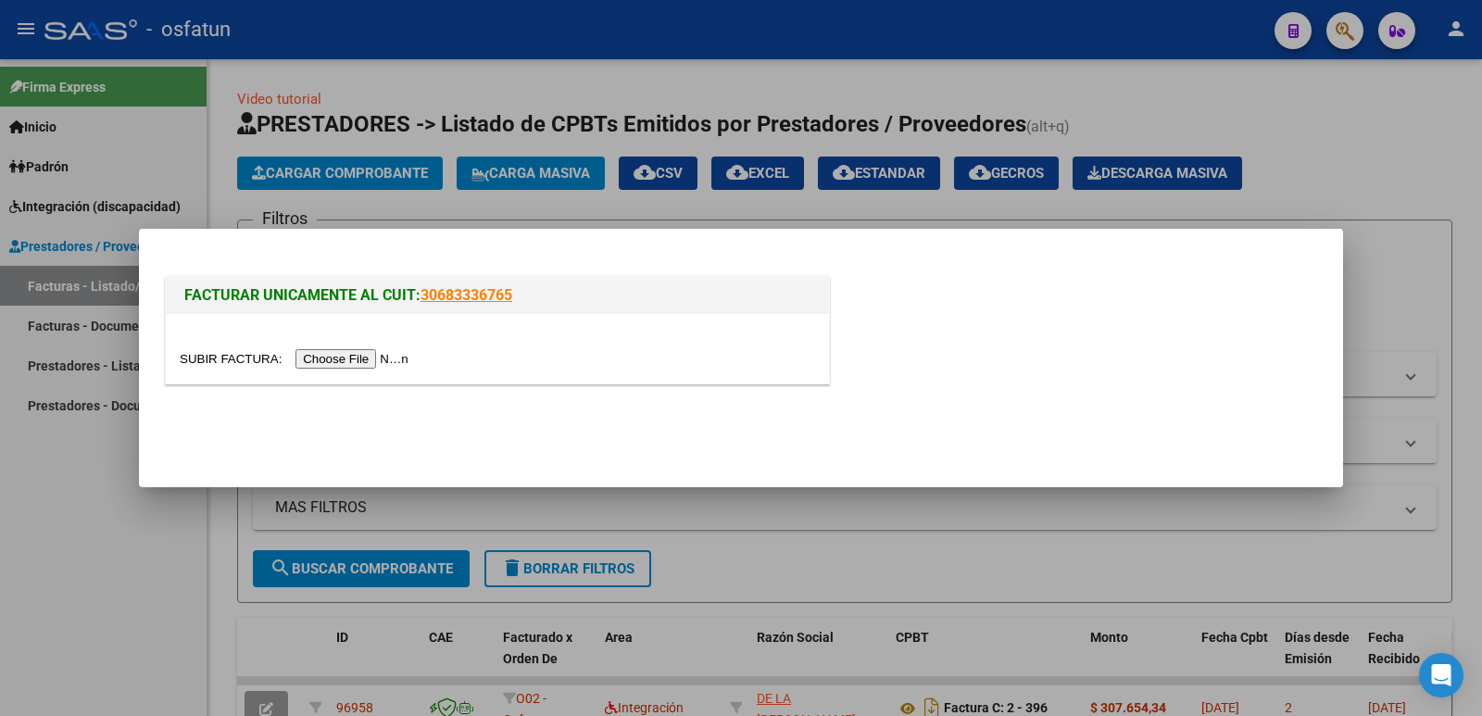
click at [375, 354] on input "file" at bounding box center [297, 358] width 234 height 19
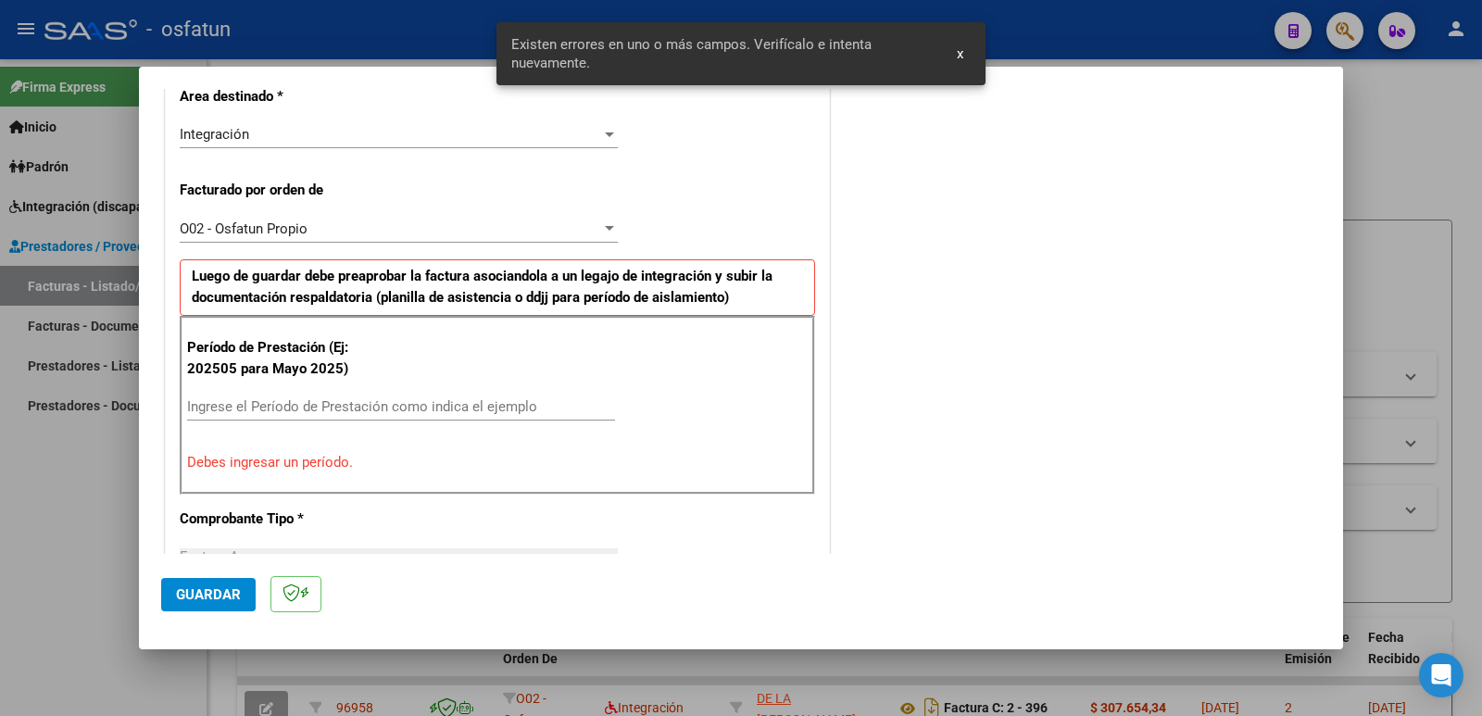
scroll to position [471, 0]
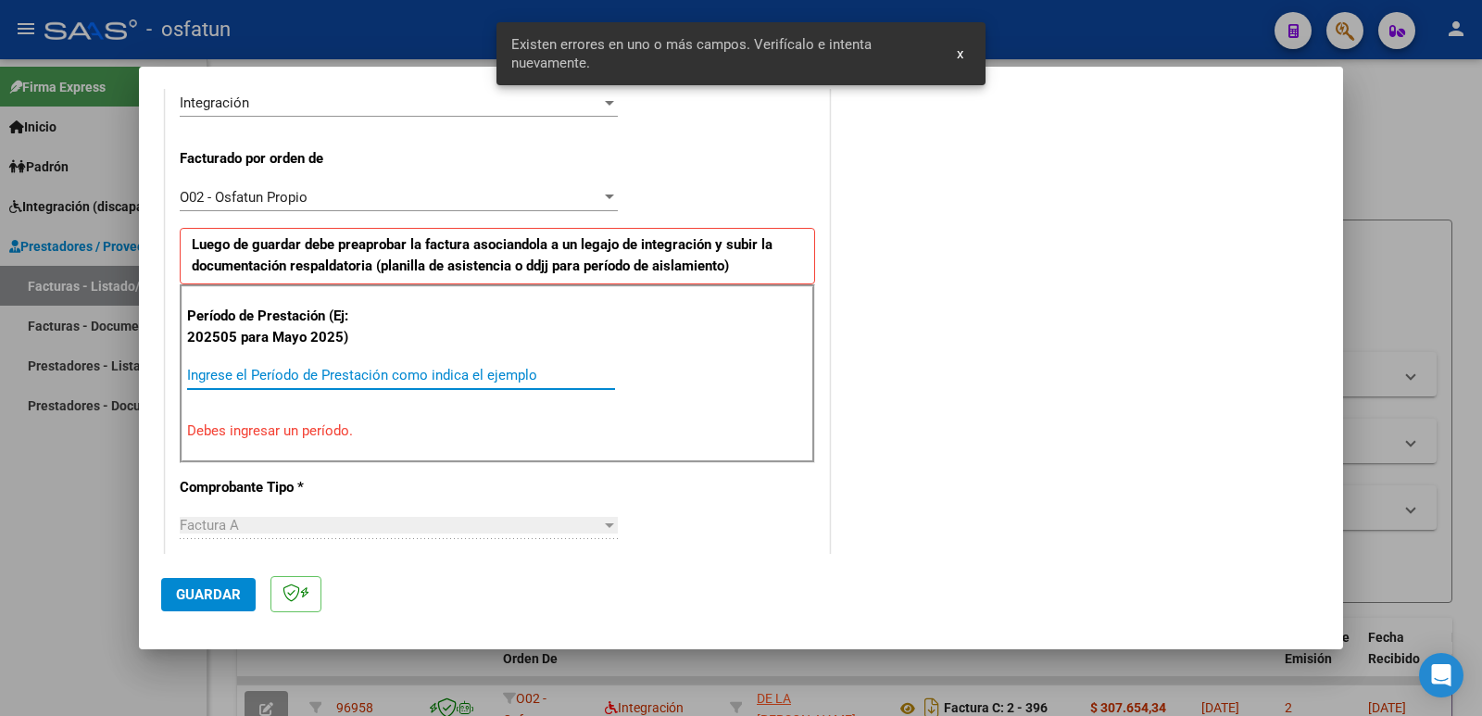
click at [262, 378] on input "Ingrese el Período de Prestación como indica el ejemplo" at bounding box center [401, 375] width 428 height 17
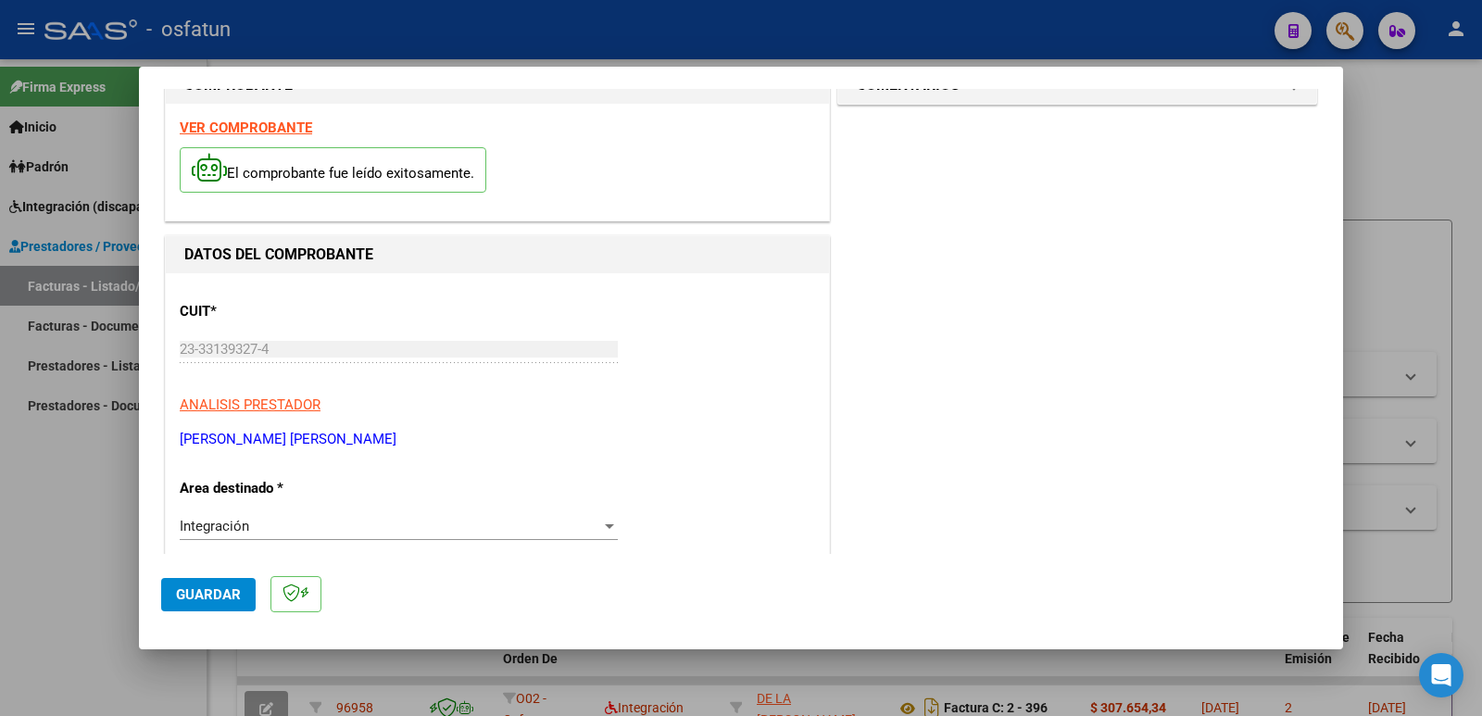
scroll to position [0, 0]
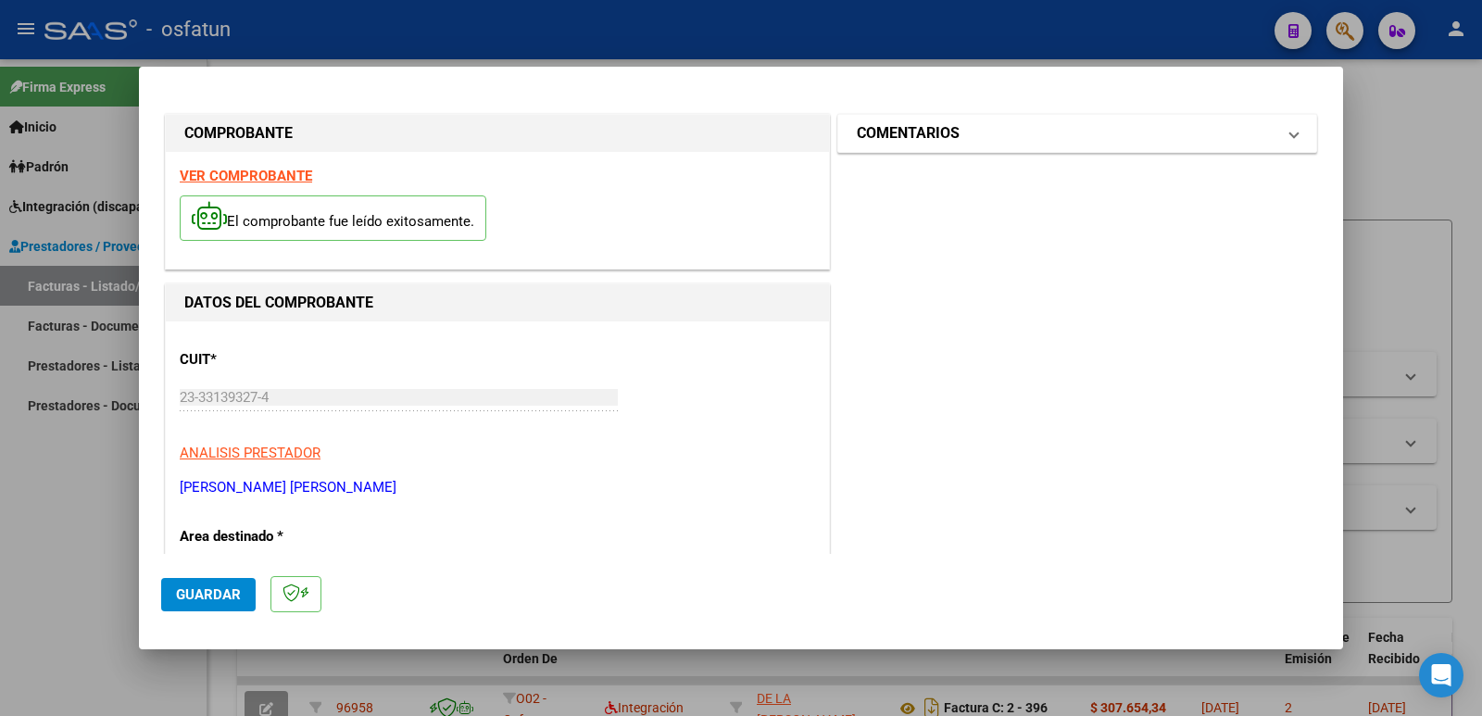
type input "202509"
click at [921, 143] on h1 "COMENTARIOS" at bounding box center [908, 133] width 103 height 22
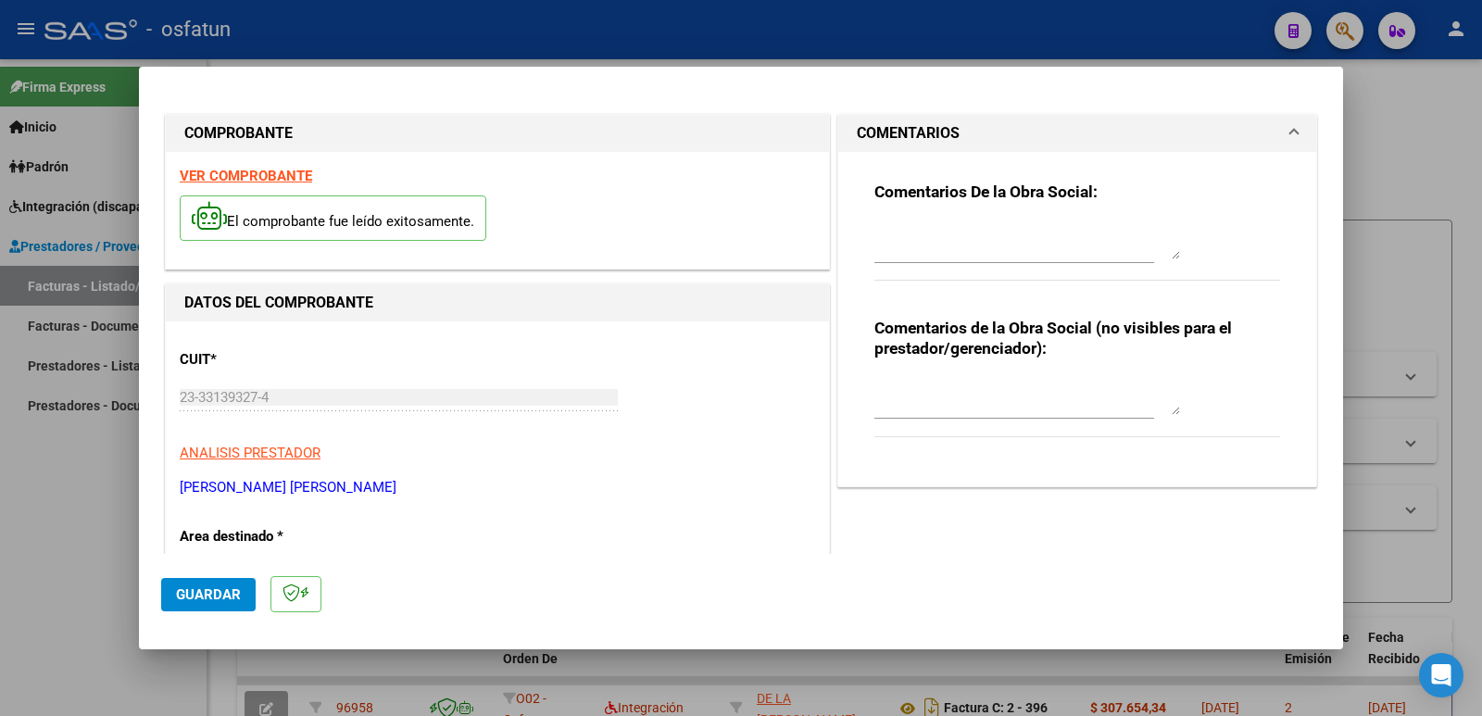
click at [886, 416] on div at bounding box center [1027, 396] width 306 height 44
paste textarea "Fc Cargada por [PERSON_NAME]. [PERSON_NAME] / sin verificación de legajo"
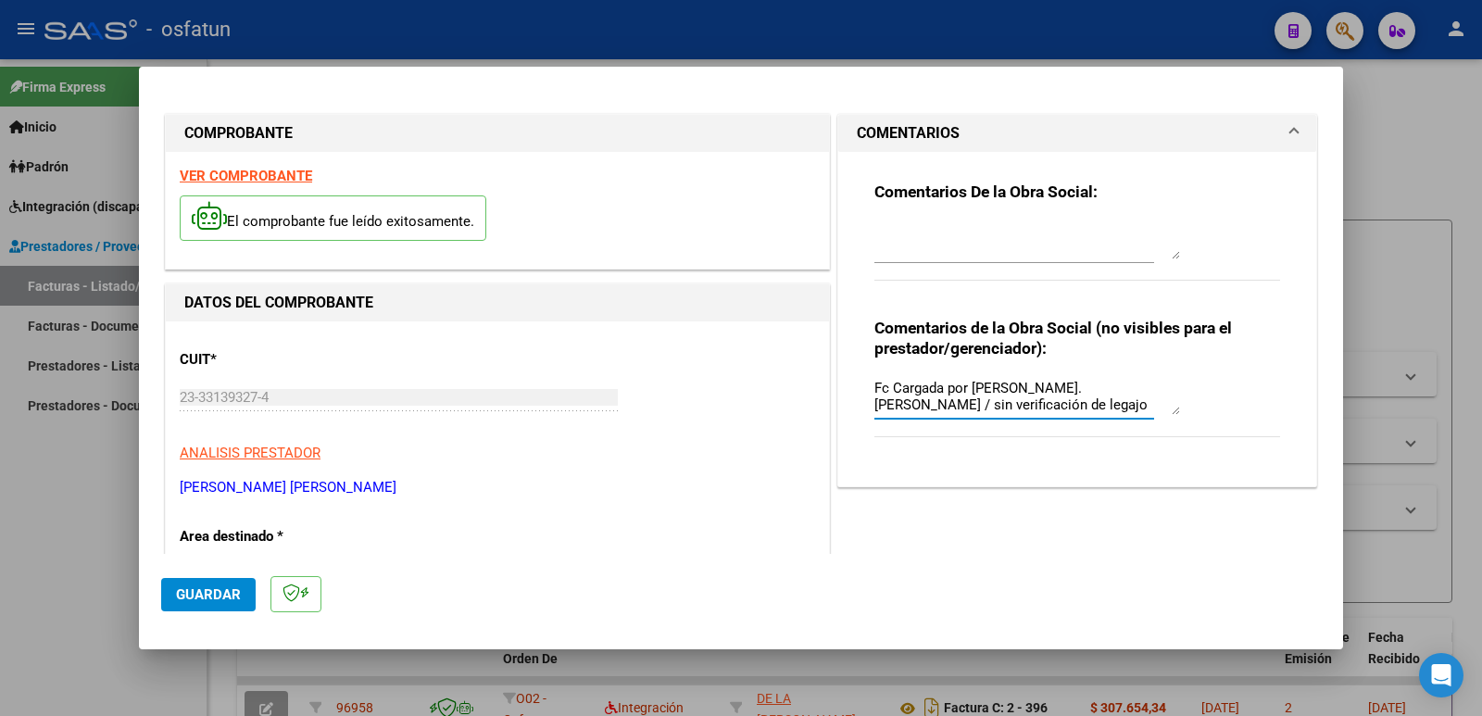
type textarea "Fc Cargada por [PERSON_NAME]. [PERSON_NAME] / sin verificación de legajo"
click at [210, 595] on span "Guardar" at bounding box center [208, 594] width 65 height 17
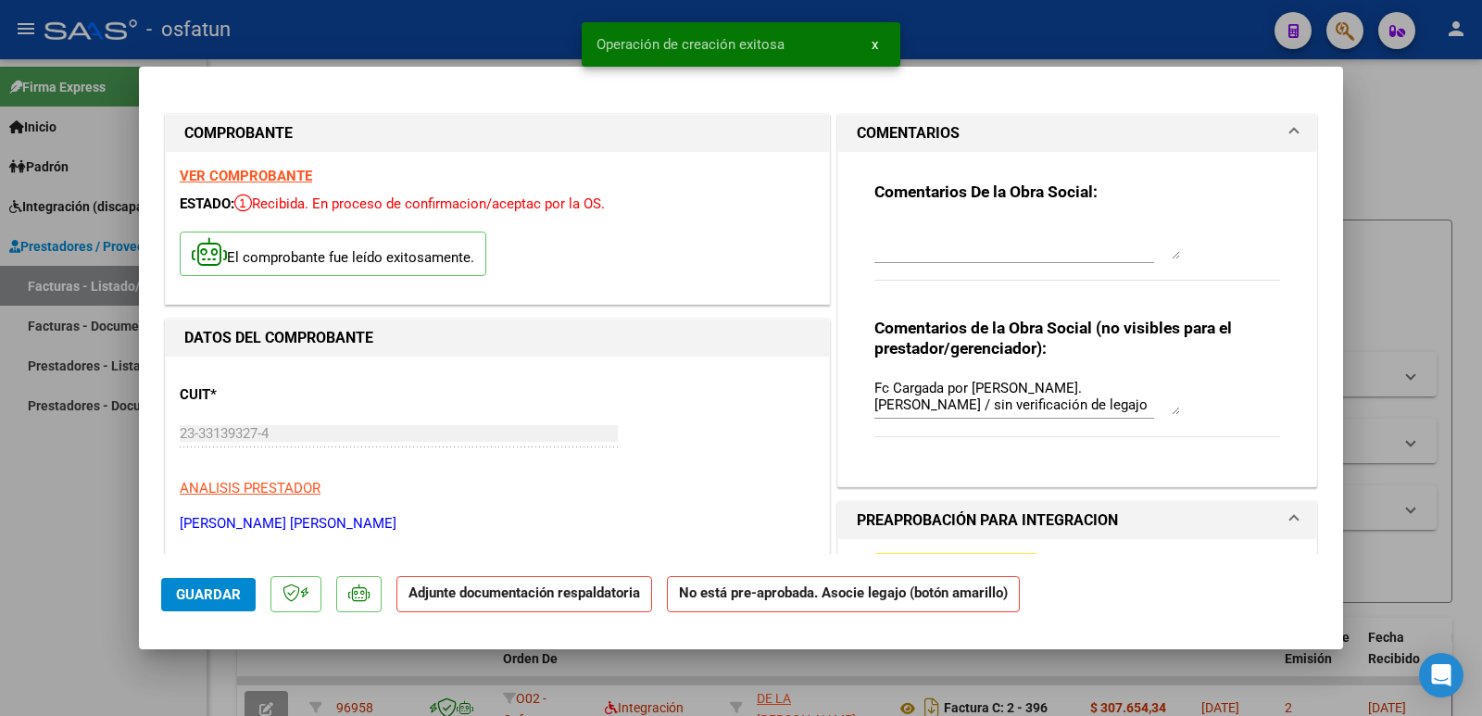
scroll to position [185, 0]
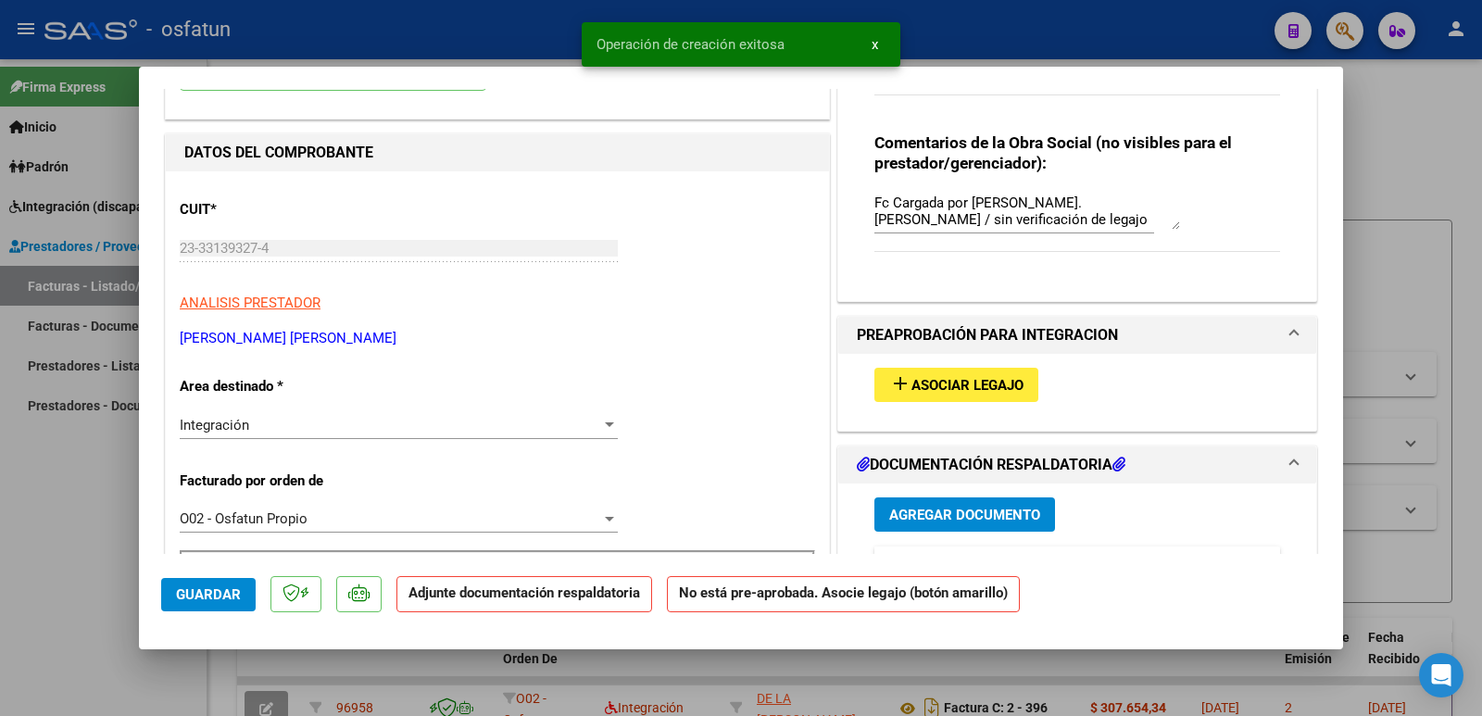
click at [958, 388] on span "Asociar Legajo" at bounding box center [967, 385] width 112 height 17
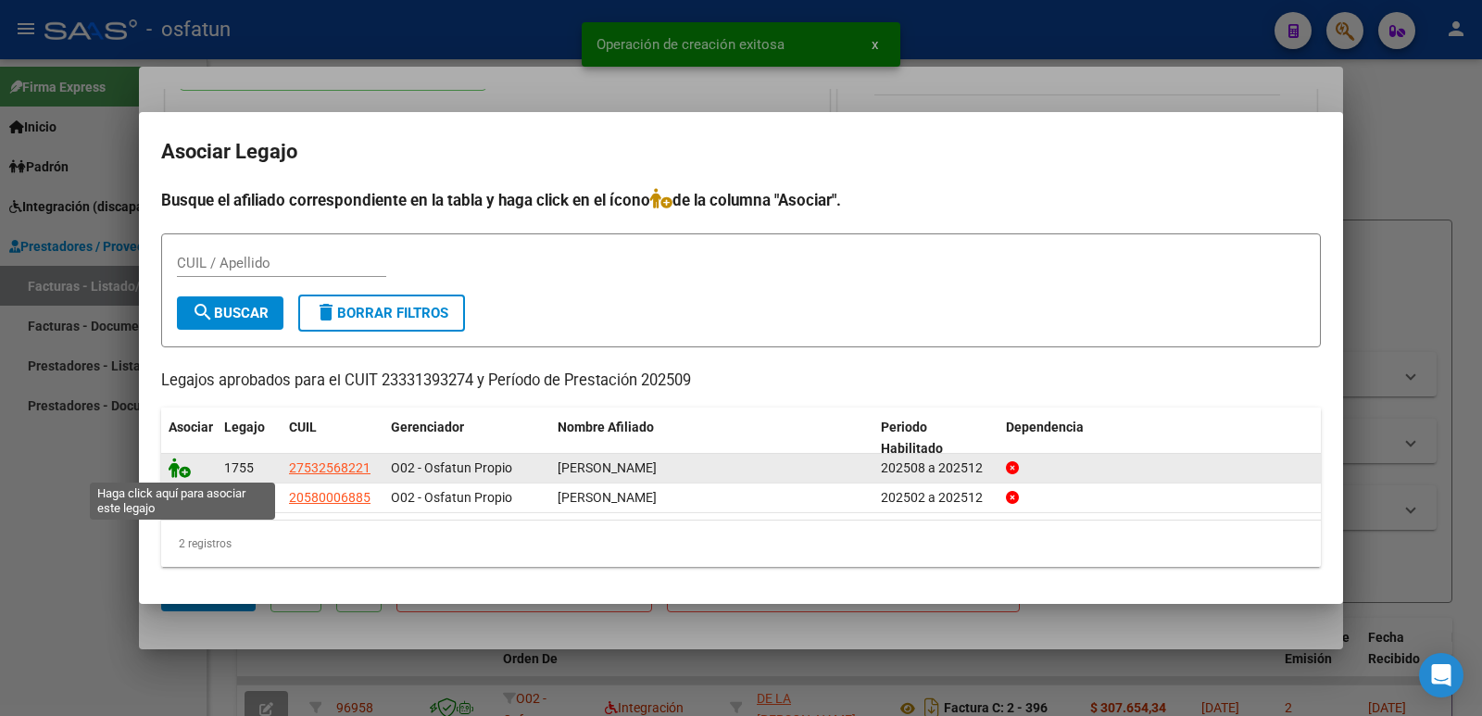
click at [181, 468] on icon at bounding box center [180, 467] width 22 height 20
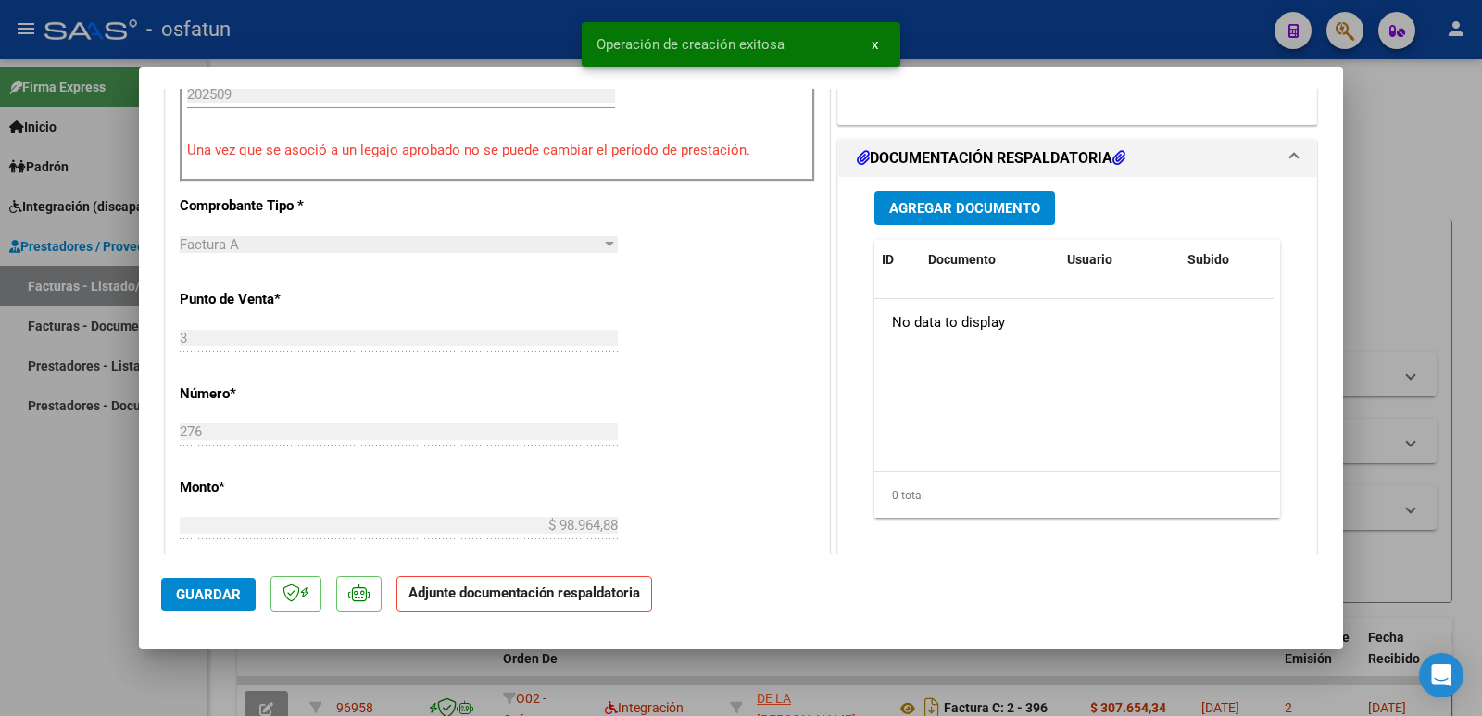
scroll to position [741, 0]
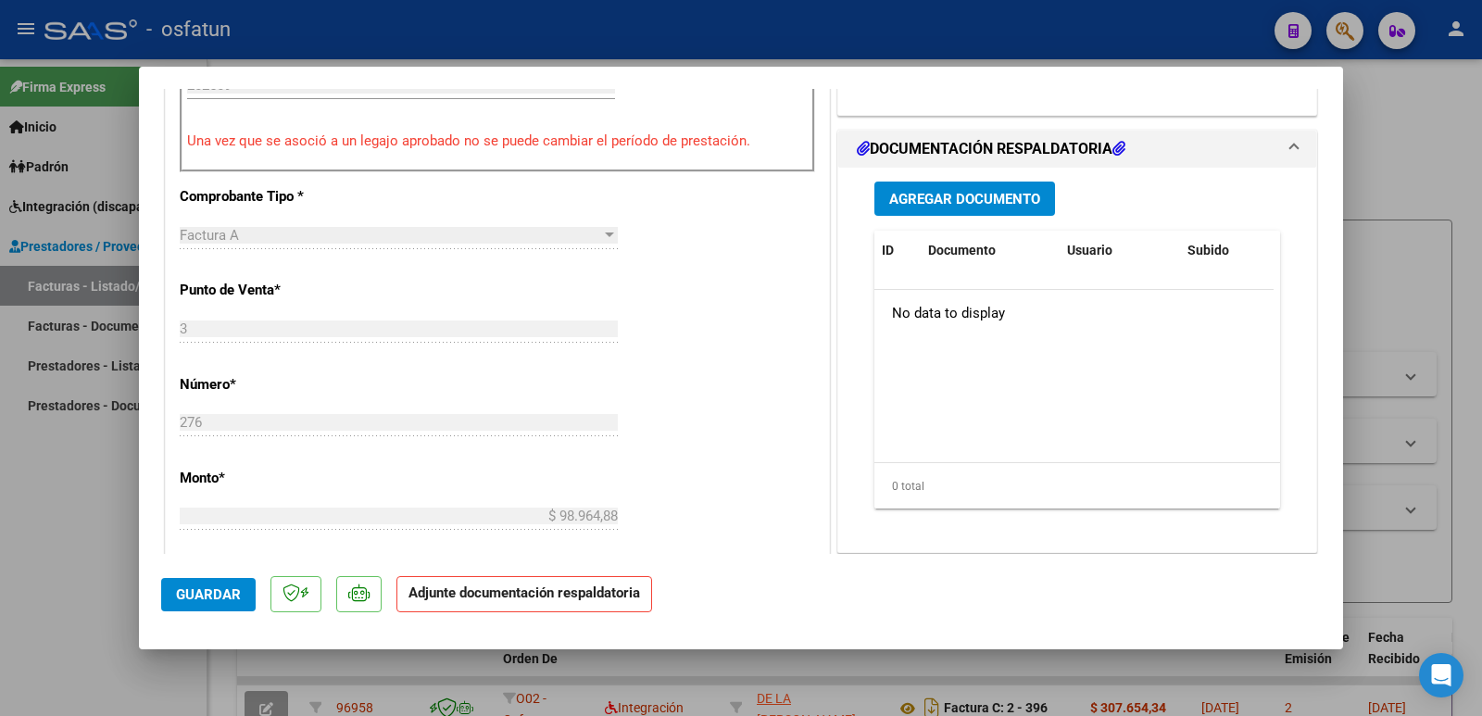
click at [964, 195] on span "Agregar Documento" at bounding box center [964, 199] width 151 height 17
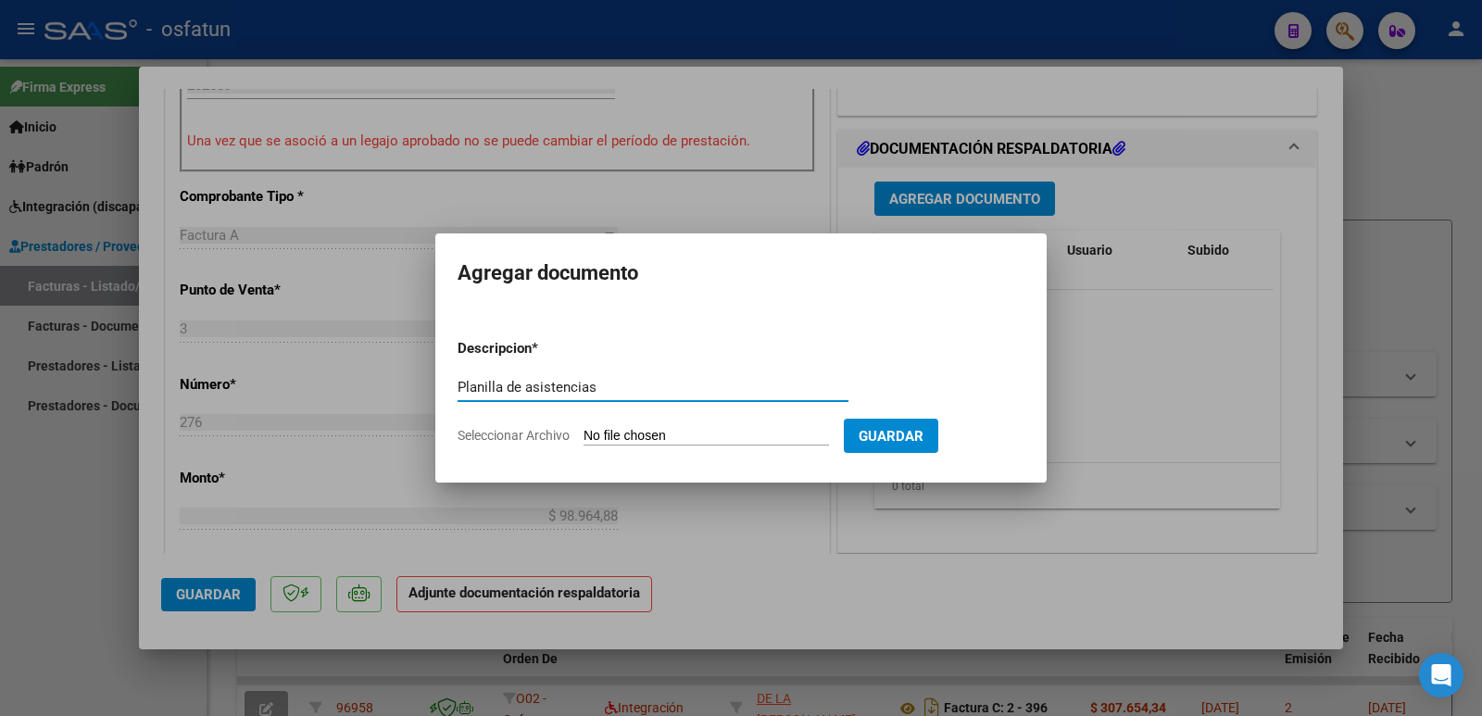
type input "Planilla de asistencias"
click at [689, 428] on input "Seleccionar Archivo" at bounding box center [705, 437] width 245 height 18
type input "C:\fakepath\[PERSON_NAME] [DATE].pdf"
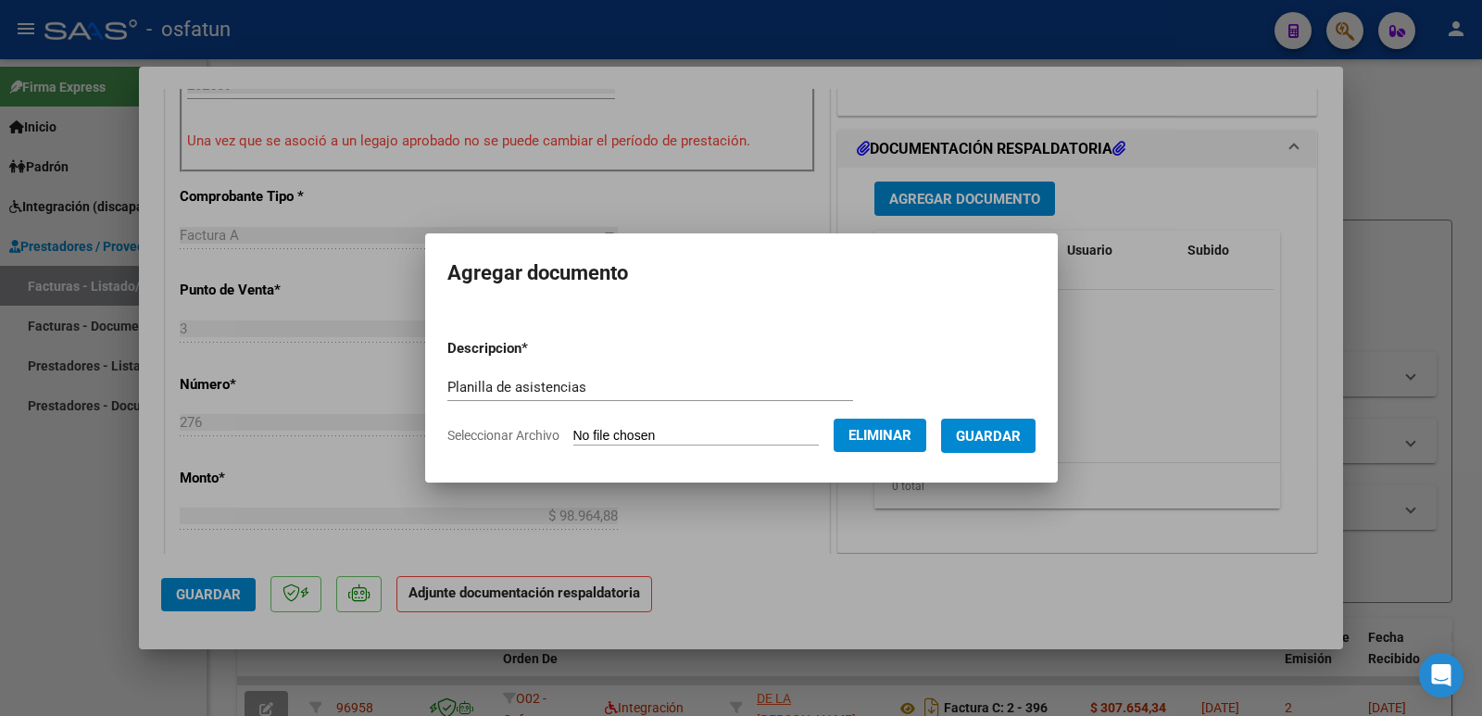
click at [1021, 439] on span "Guardar" at bounding box center [988, 436] width 65 height 17
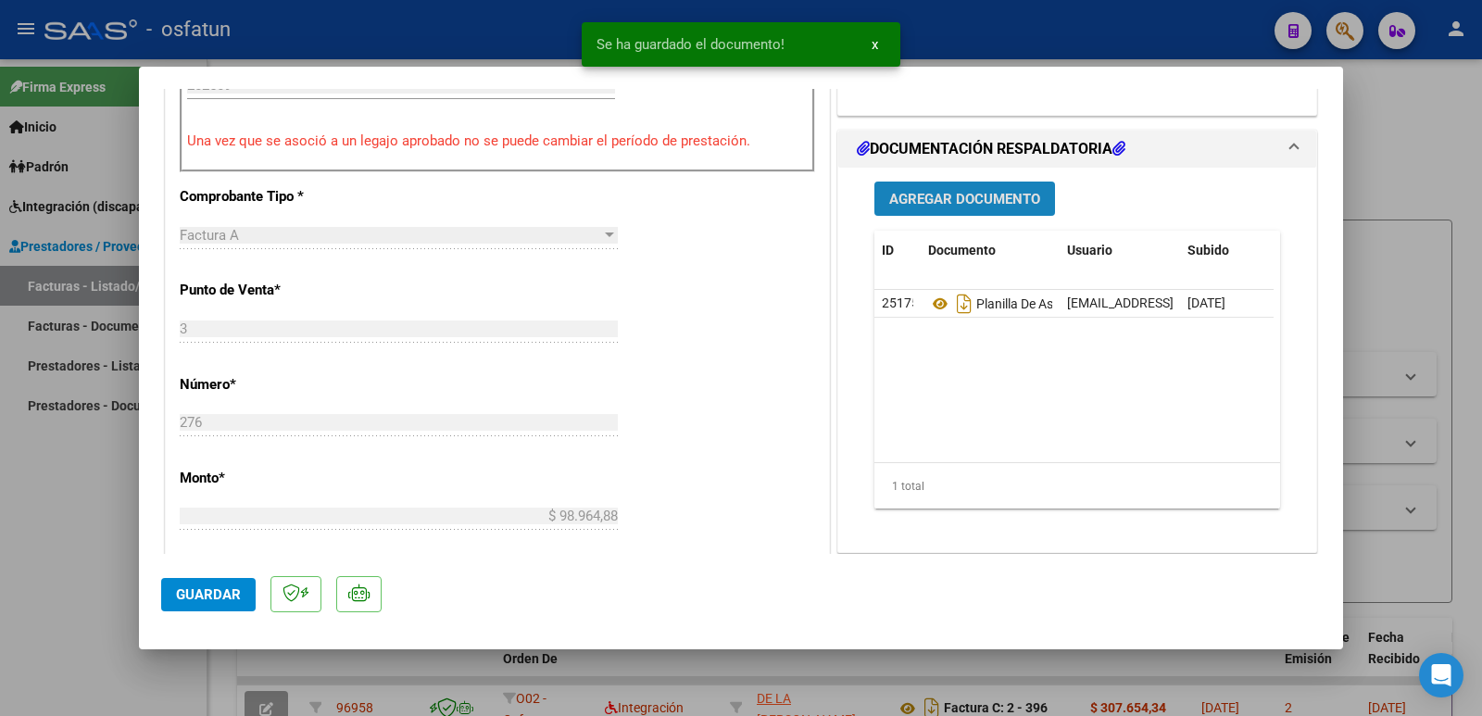
click at [963, 193] on span "Agregar Documento" at bounding box center [964, 199] width 151 height 17
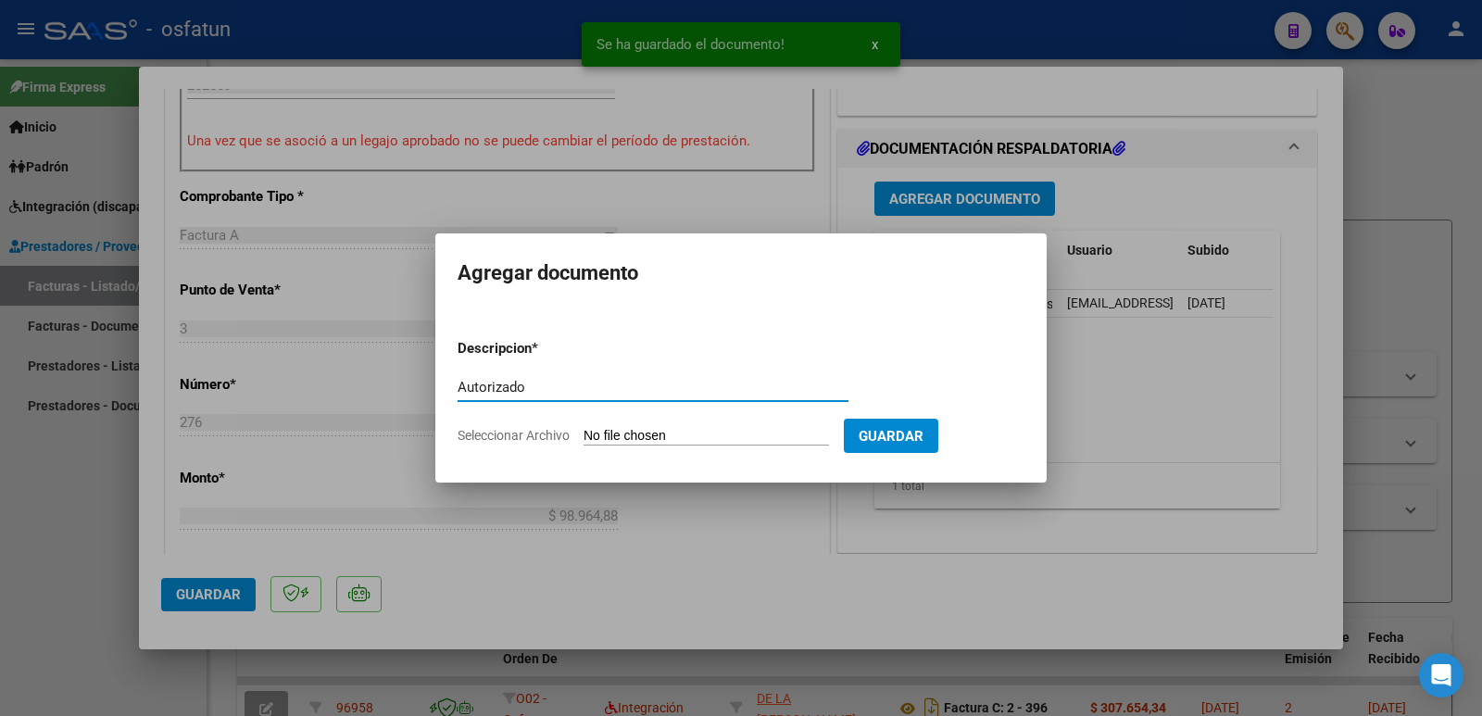
type input "Autorizado"
click at [633, 441] on input "Seleccionar Archivo" at bounding box center [705, 437] width 245 height 18
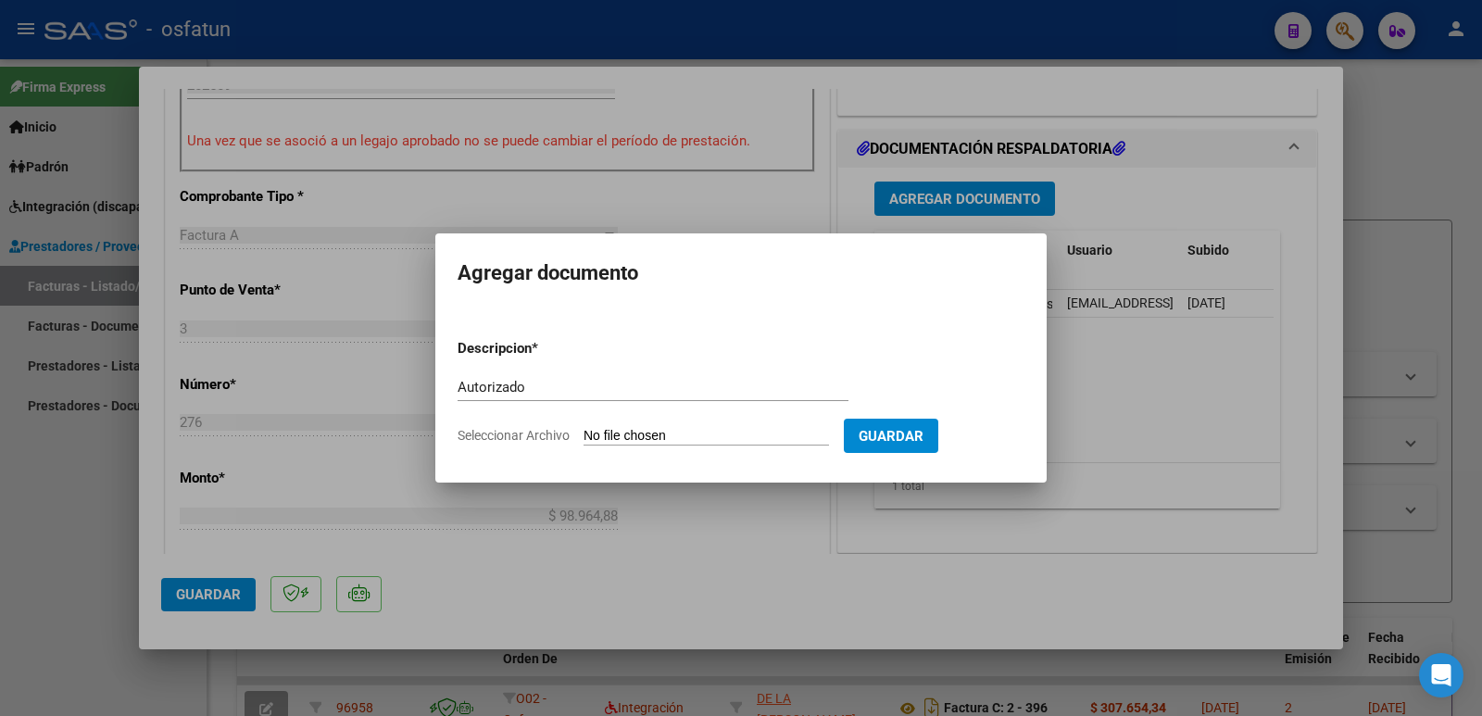
type input "C:\fakepath\[PERSON_NAME] Autorizacion Osfatum.pdf"
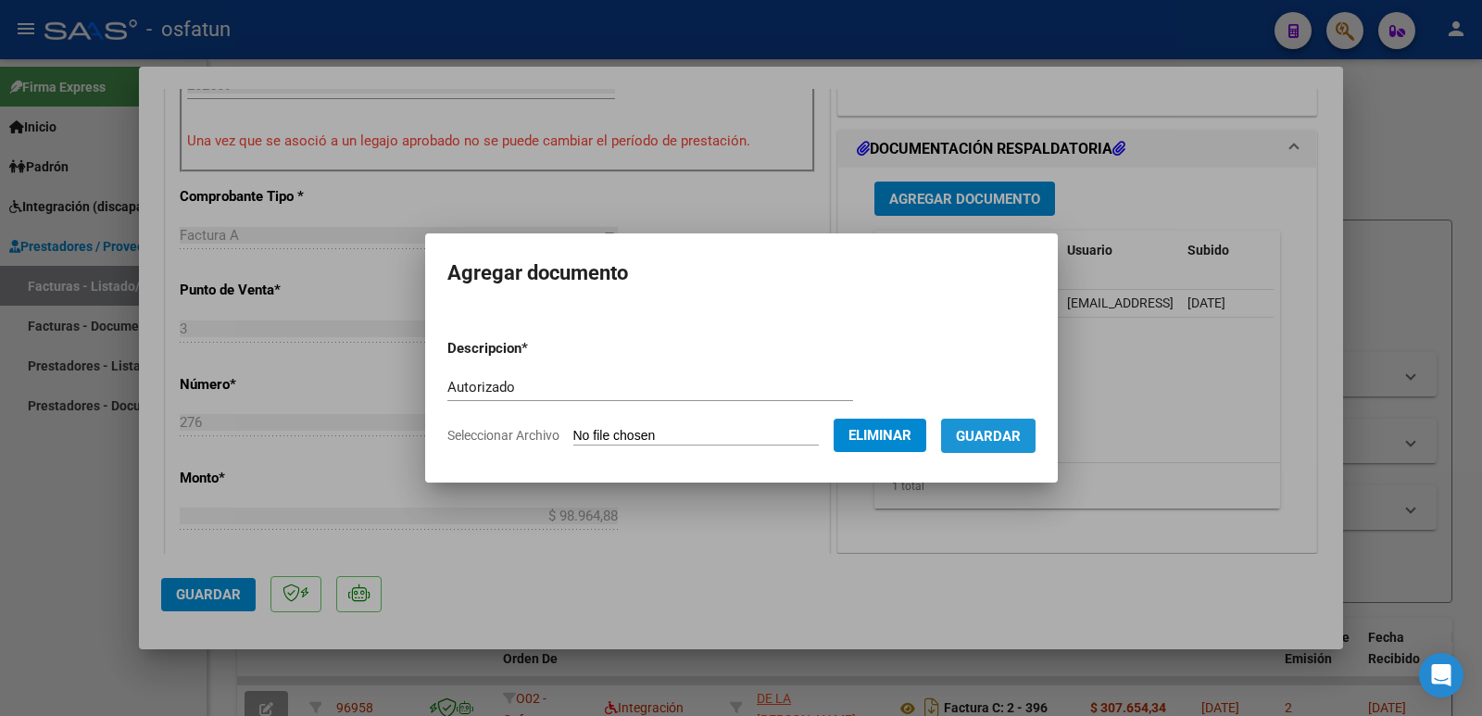
click at [993, 438] on span "Guardar" at bounding box center [988, 436] width 65 height 17
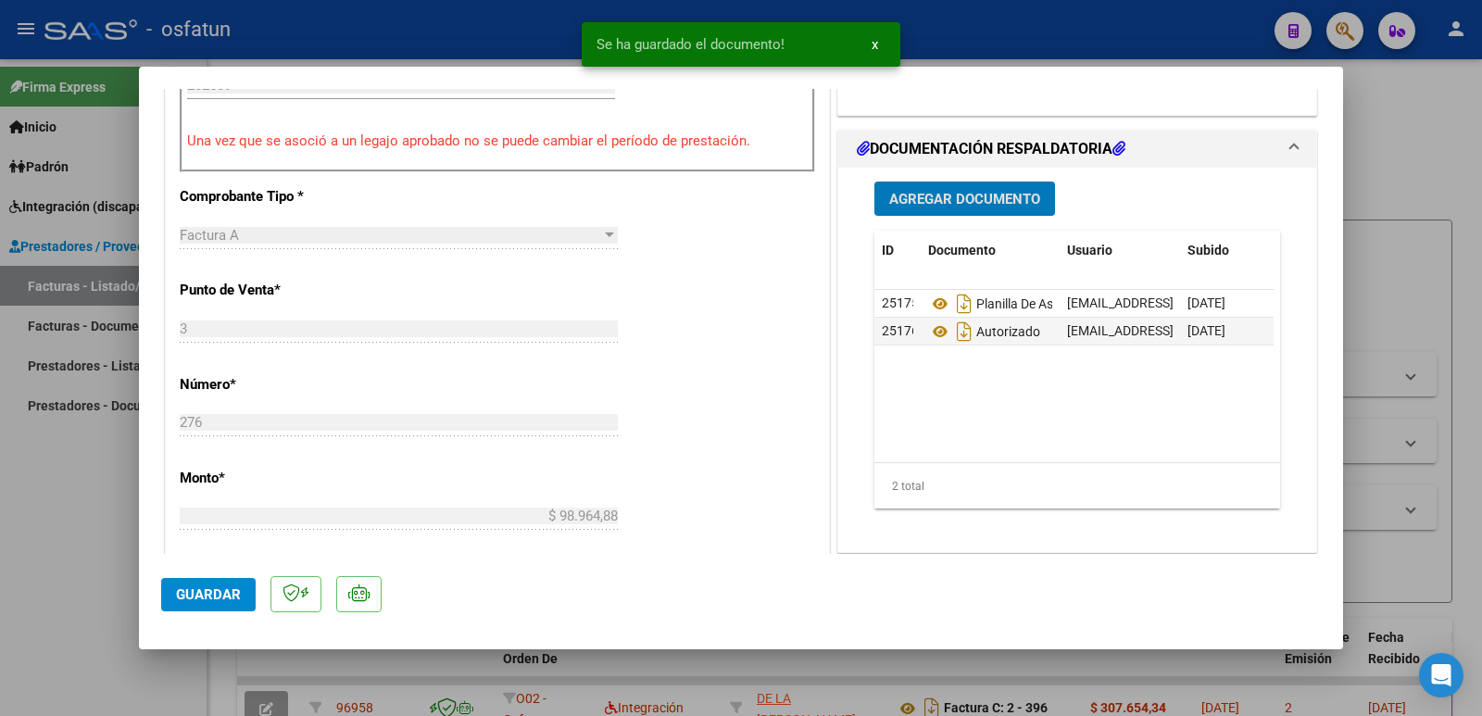
click at [178, 602] on span "Guardar" at bounding box center [208, 594] width 65 height 17
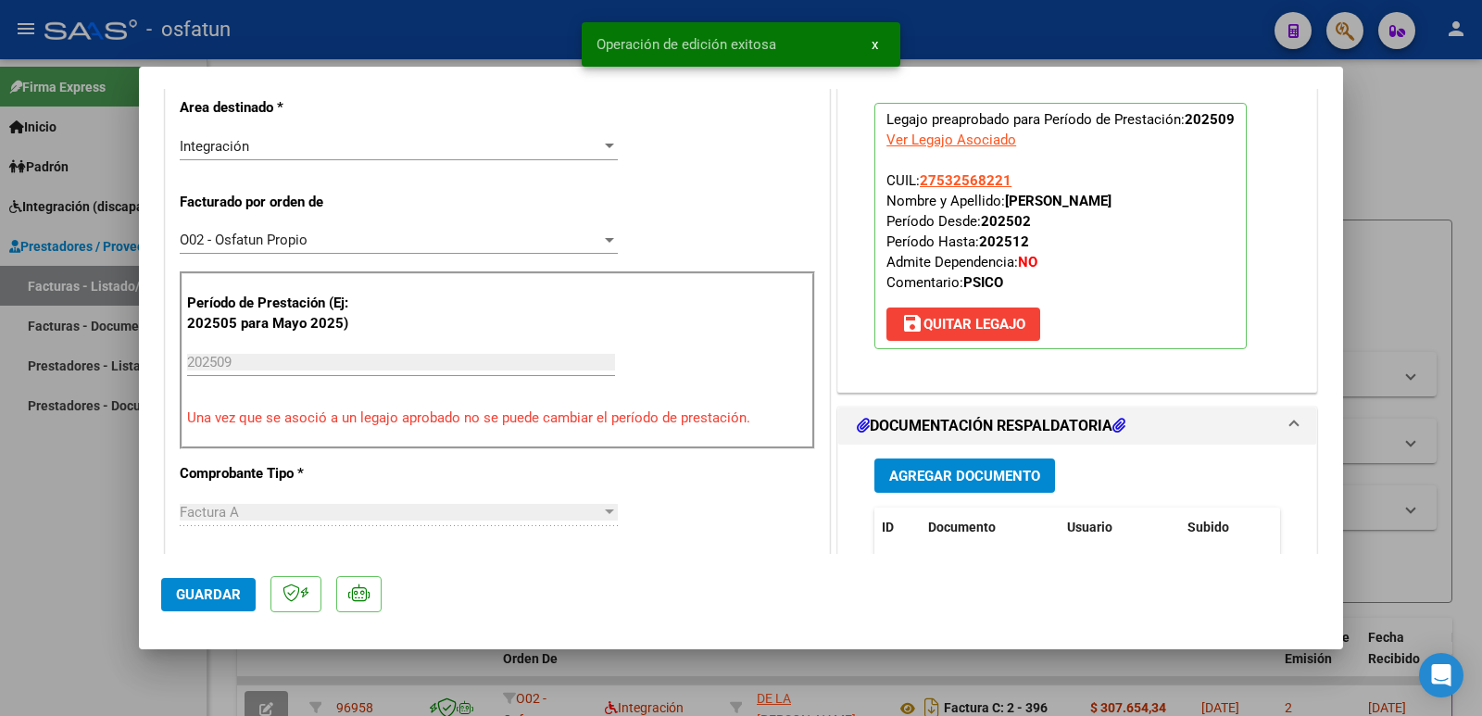
scroll to position [463, 0]
drag, startPoint x: 996, startPoint y: 198, endPoint x: 1187, endPoint y: 200, distance: 190.8
click at [1111, 200] on span "CUIL: 27532568221 Nombre y Apellido: [PERSON_NAME] Período Desde: 202502 Períod…" at bounding box center [998, 232] width 225 height 119
copy span "[PERSON_NAME]"
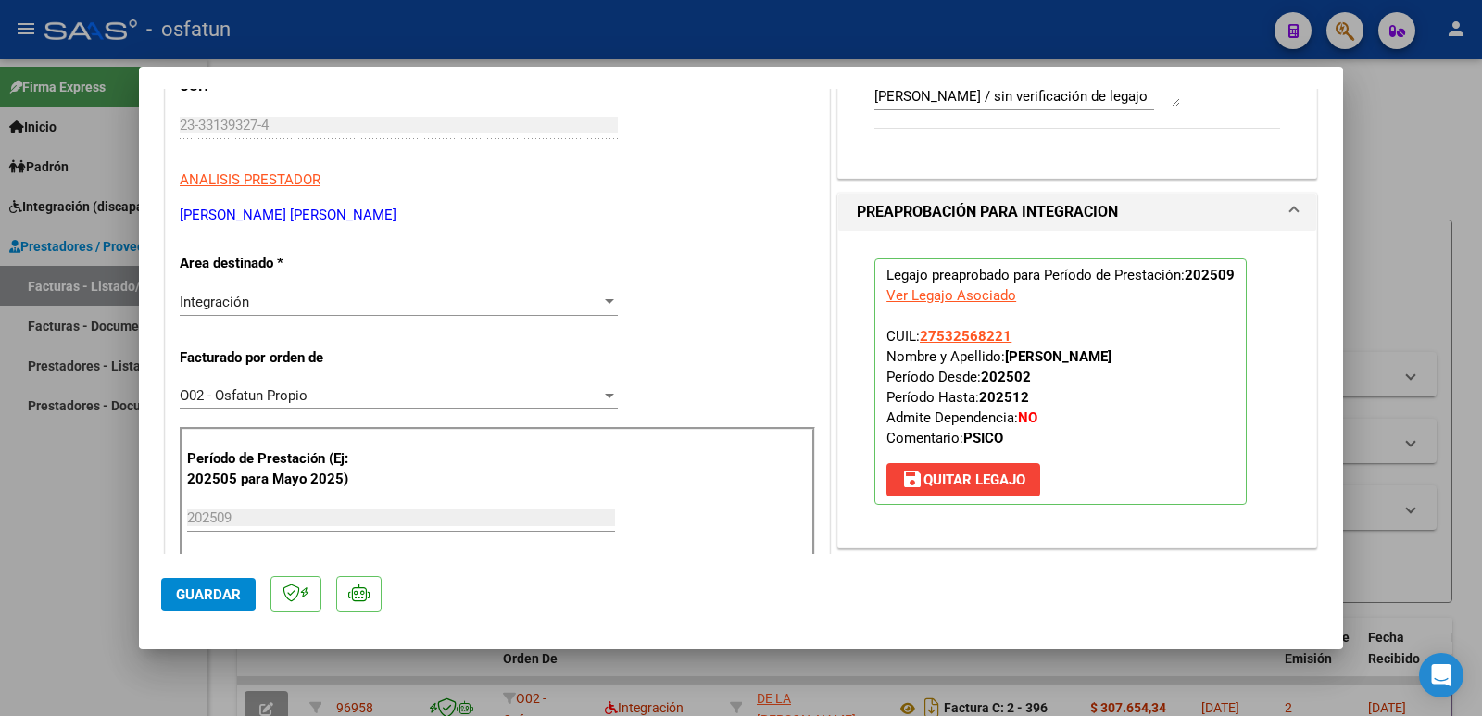
scroll to position [185, 0]
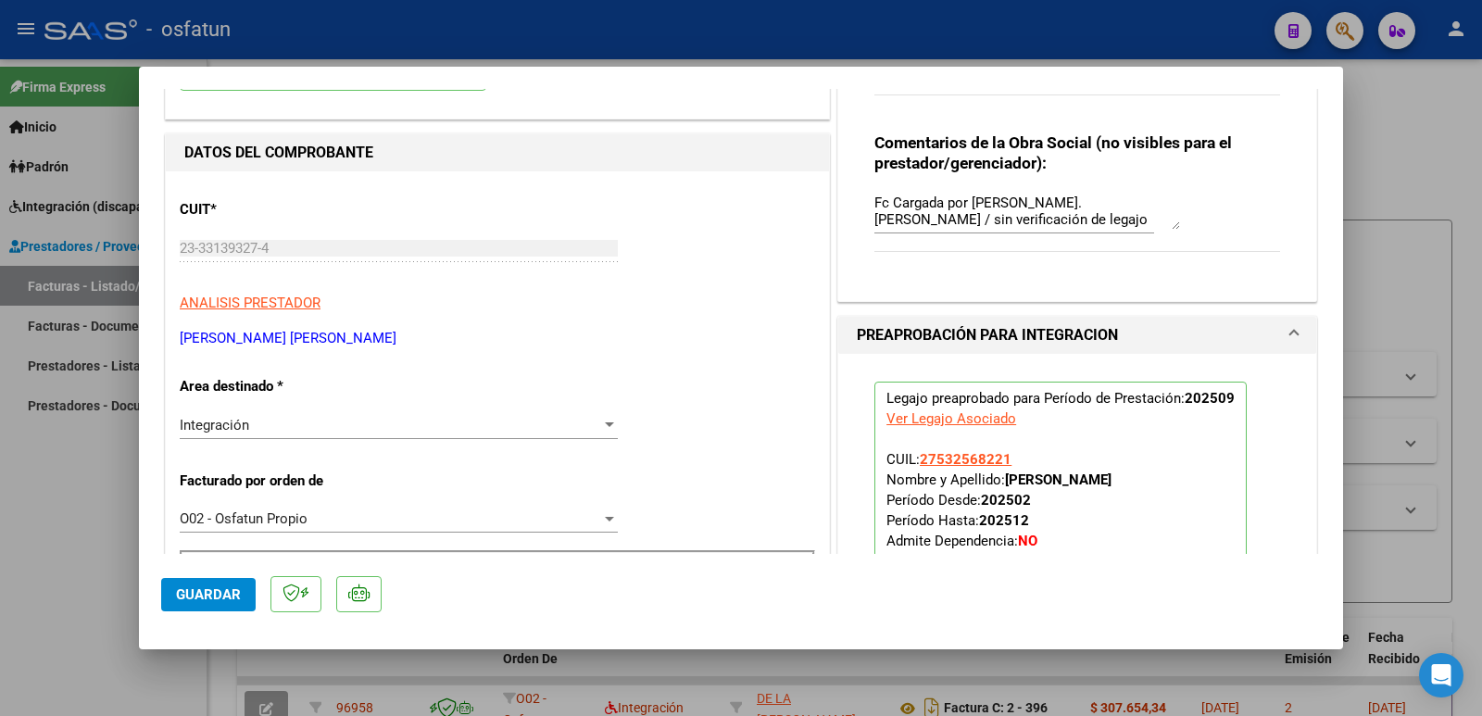
click at [150, 240] on mat-dialog-content "COMPROBANTE VER COMPROBANTE ESTADO: Recibida. En proceso de confirmacion/acepta…" at bounding box center [741, 321] width 1204 height 465
drag, startPoint x: 340, startPoint y: 341, endPoint x: 163, endPoint y: 341, distance: 176.9
copy p "[PERSON_NAME] [PERSON_NAME]"
click at [211, 600] on span "Guardar" at bounding box center [208, 594] width 65 height 17
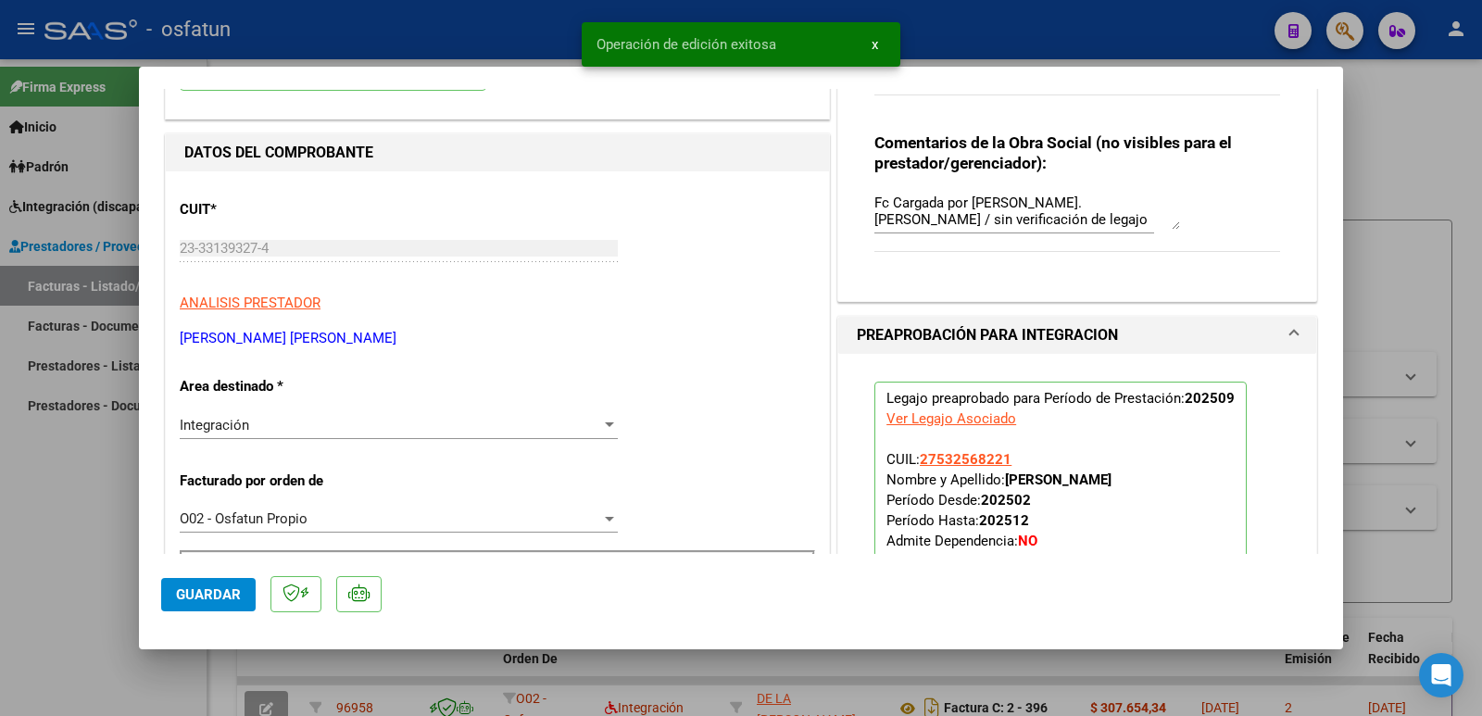
click at [69, 536] on div at bounding box center [741, 358] width 1482 height 716
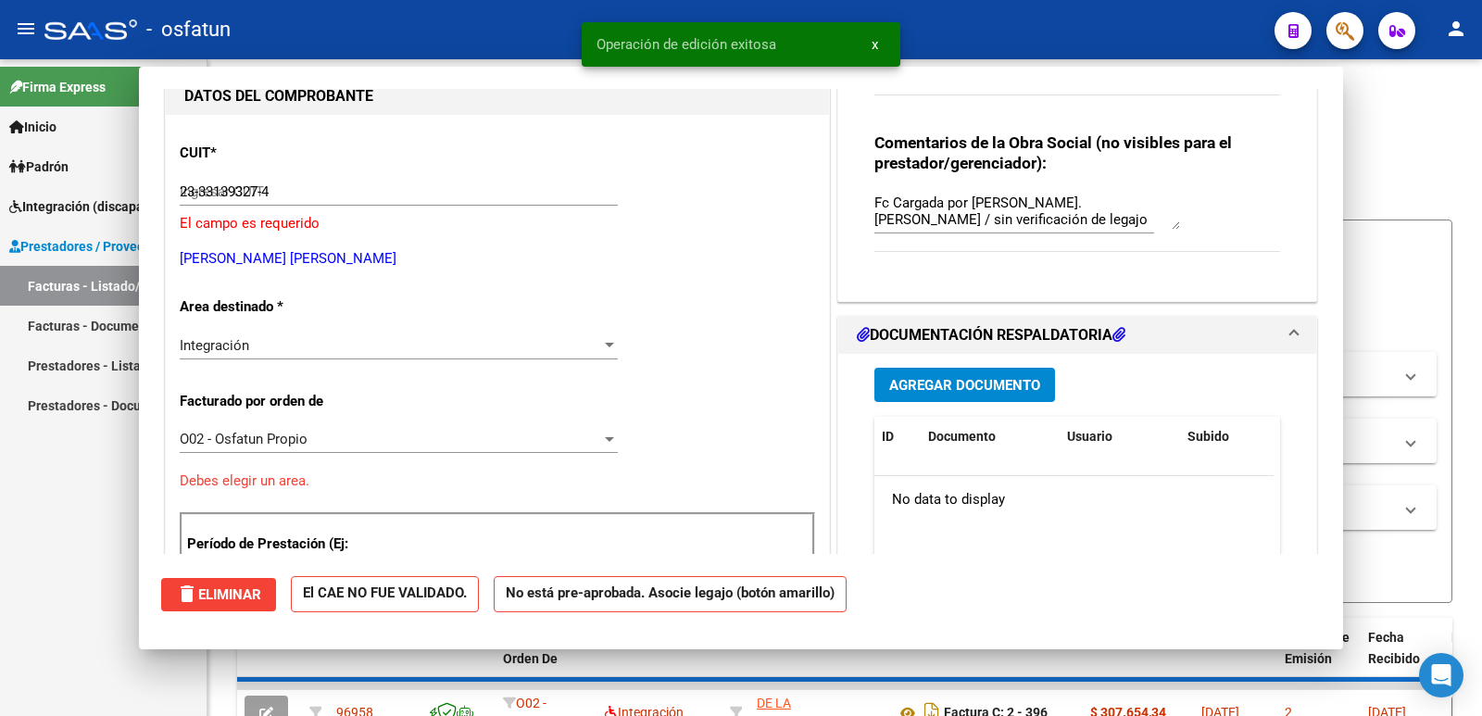
type input "$ 0,00"
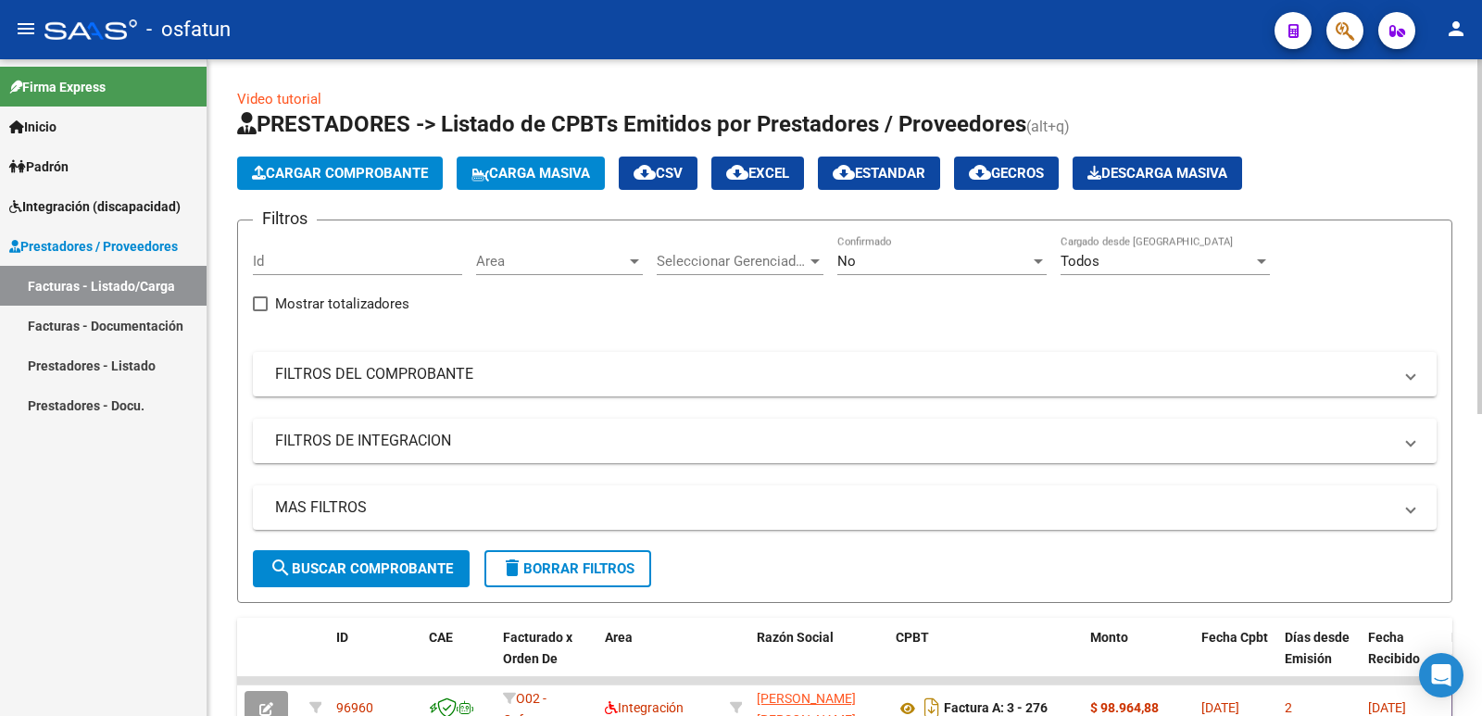
click at [360, 177] on span "Cargar Comprobante" at bounding box center [340, 173] width 176 height 17
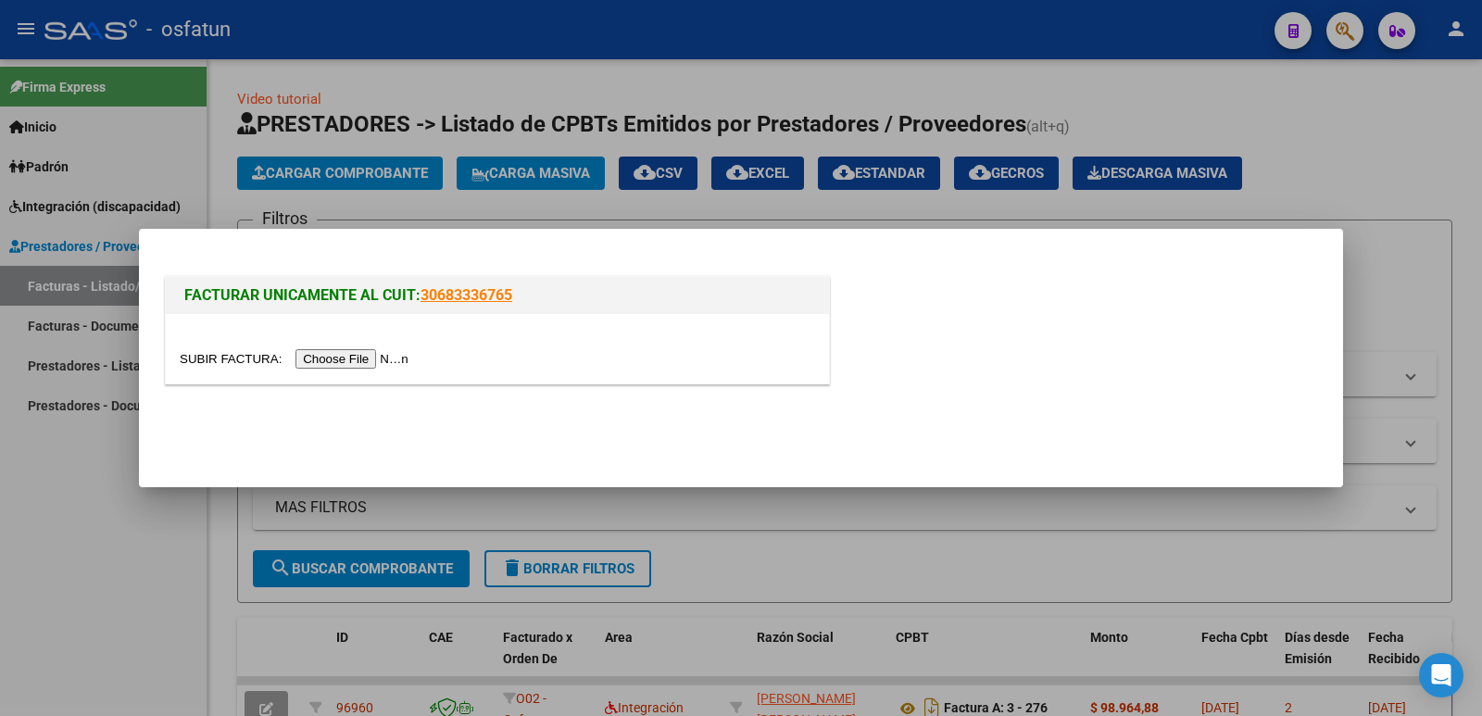
click at [319, 356] on input "file" at bounding box center [297, 358] width 234 height 19
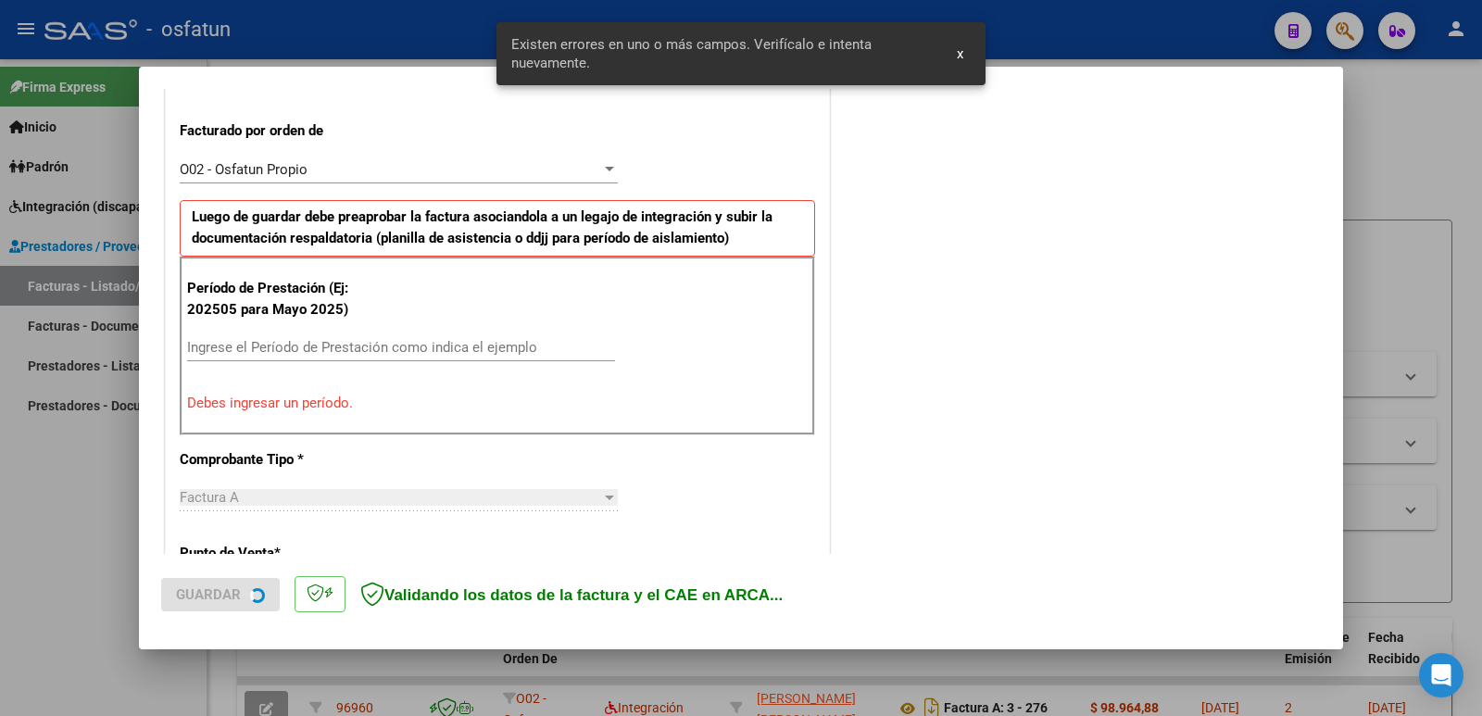
scroll to position [506, 0]
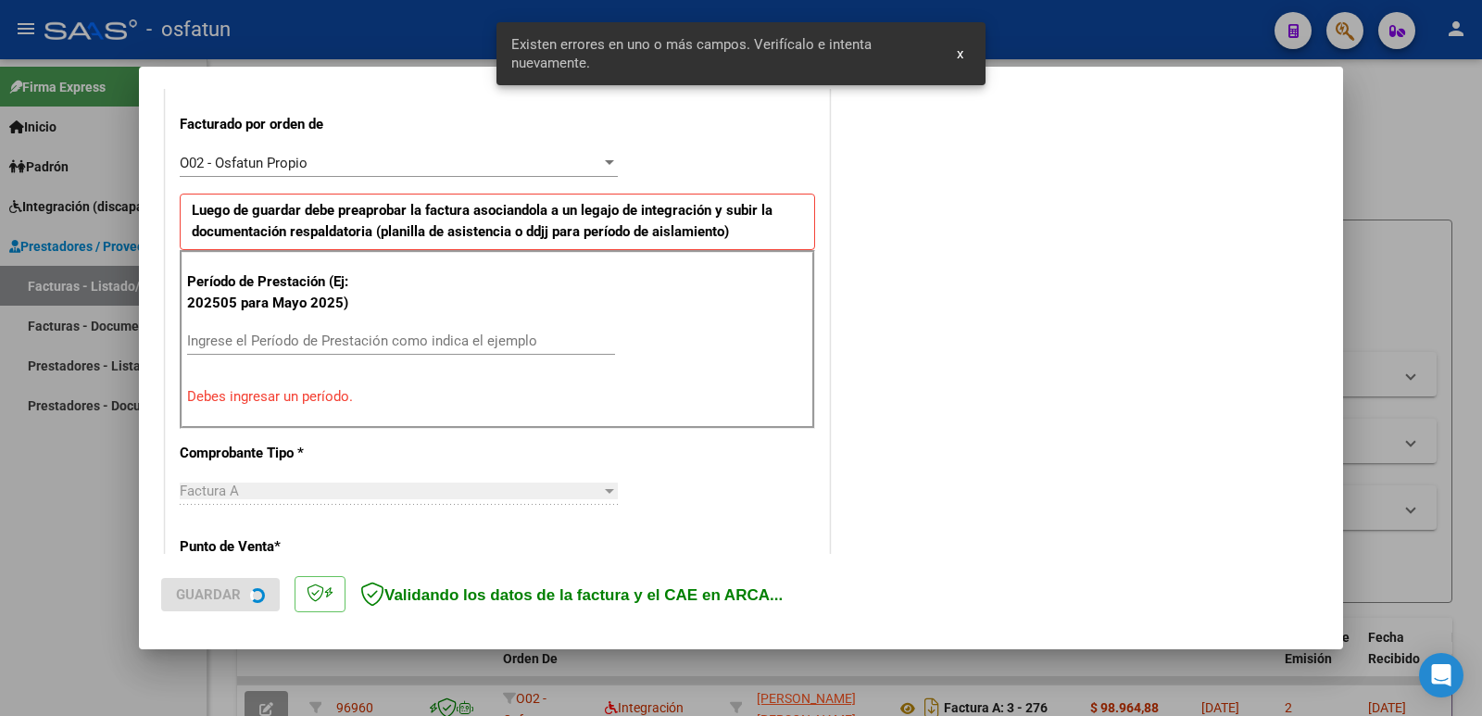
click at [300, 334] on input "Ingrese el Período de Prestación como indica el ejemplo" at bounding box center [401, 340] width 428 height 17
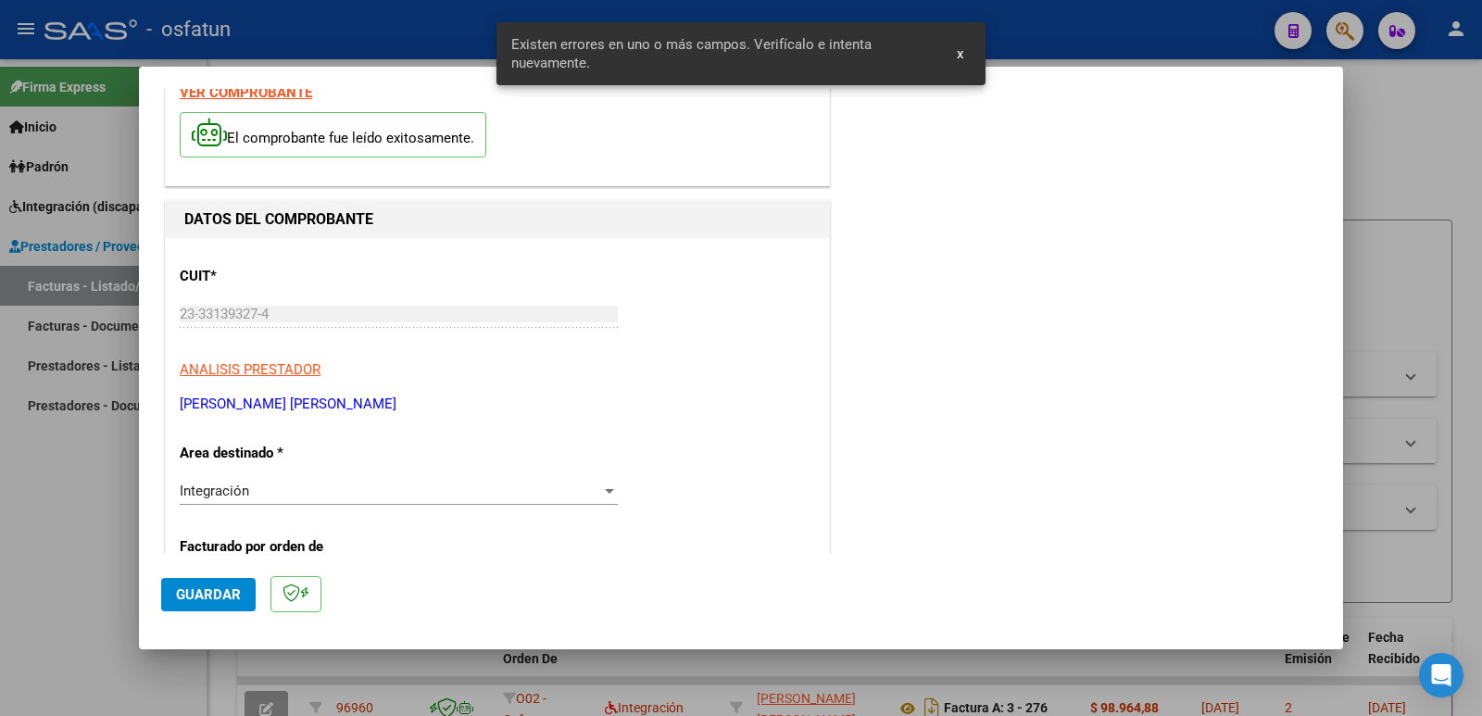
scroll to position [0, 0]
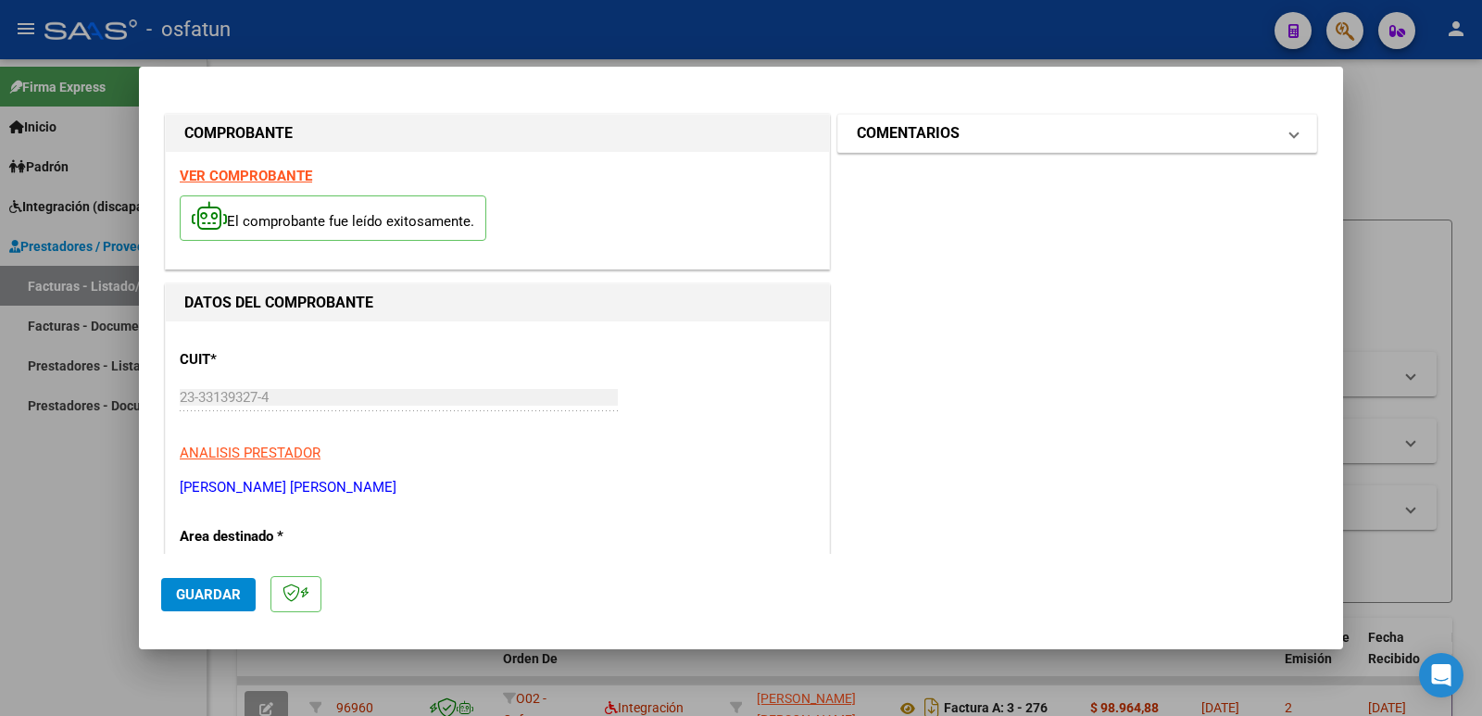
type input "202509"
click at [958, 138] on mat-panel-title "COMENTARIOS" at bounding box center [1066, 133] width 419 height 22
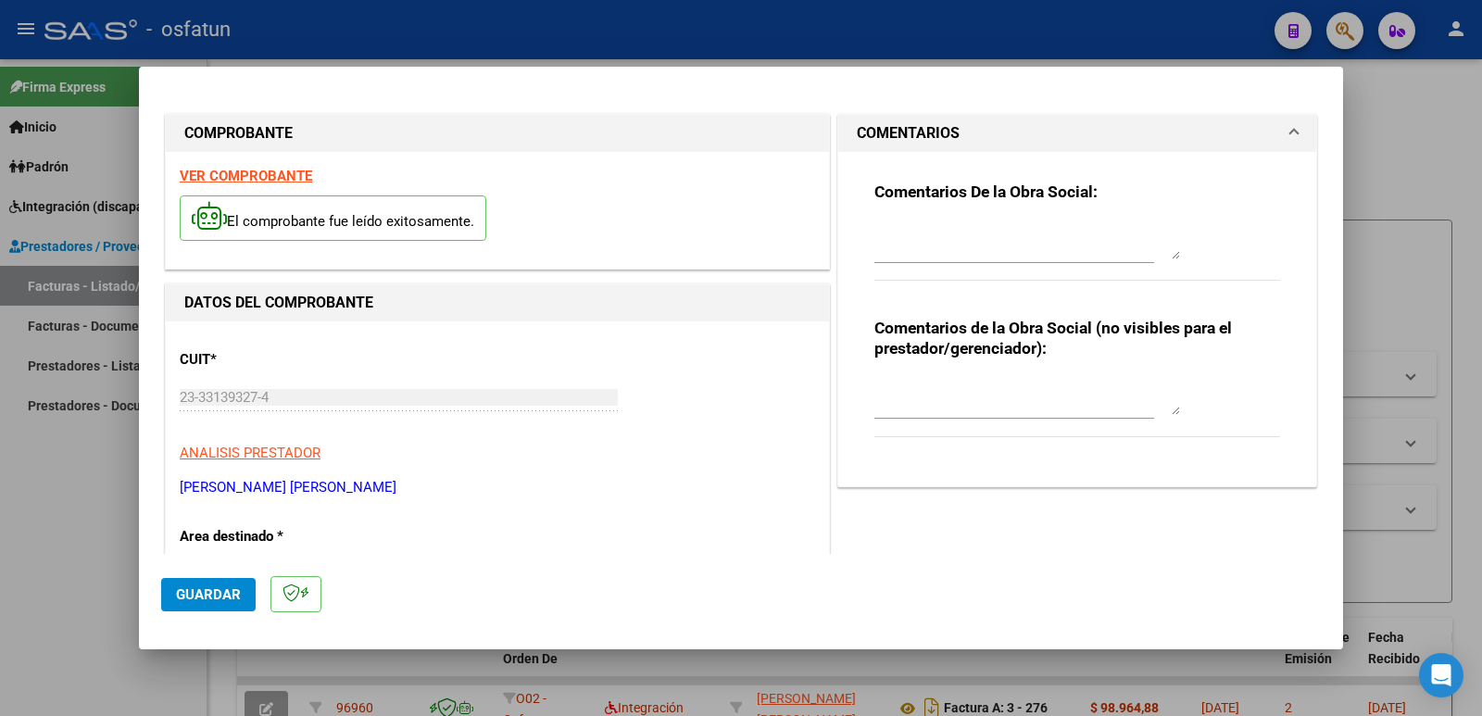
click at [911, 403] on textarea at bounding box center [1027, 396] width 306 height 37
paste textarea "[PERSON_NAME] [PERSON_NAME]"
type textarea "A"
paste textarea "Fc Cargada por [PERSON_NAME]. [PERSON_NAME] / sin verificación de legajo"
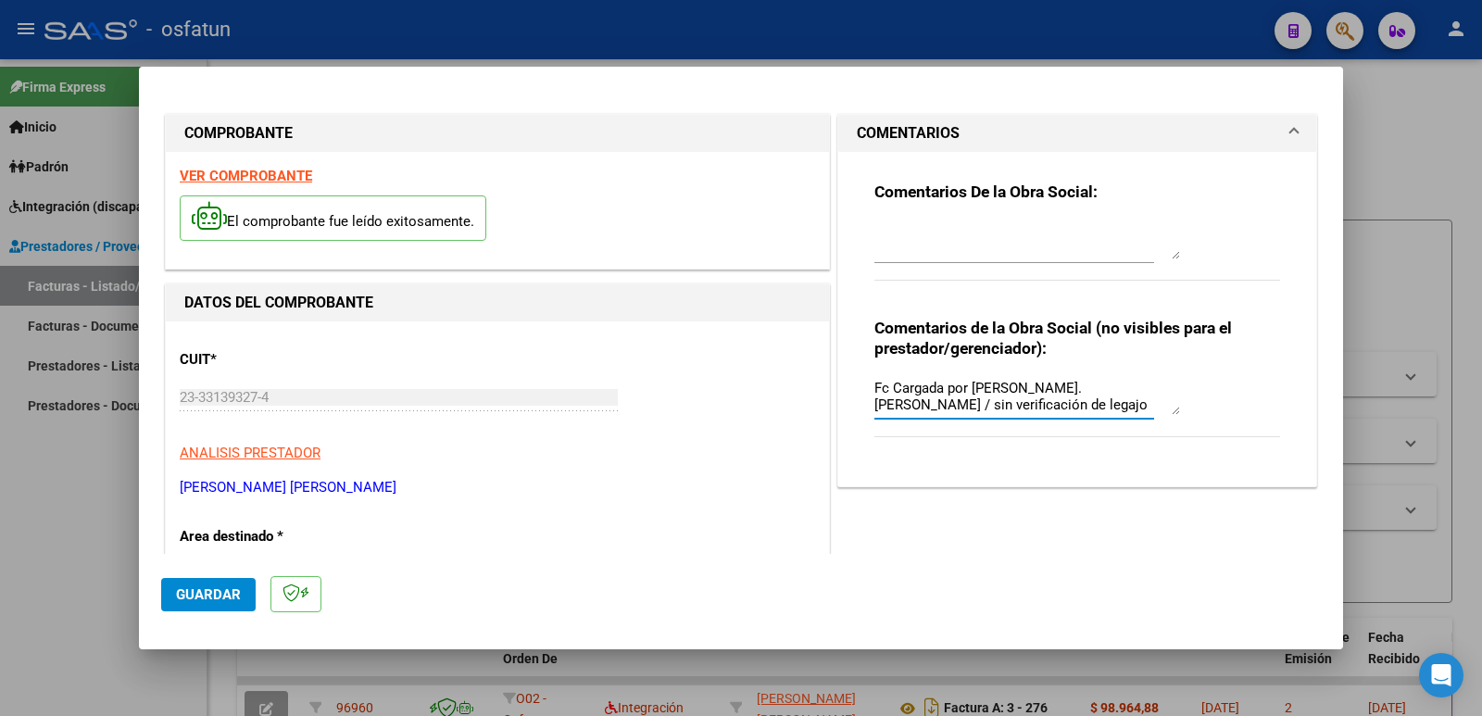
type textarea "Fc Cargada por [PERSON_NAME]. [PERSON_NAME] / sin verificación de legajo"
click at [192, 592] on span "Guardar" at bounding box center [208, 594] width 65 height 17
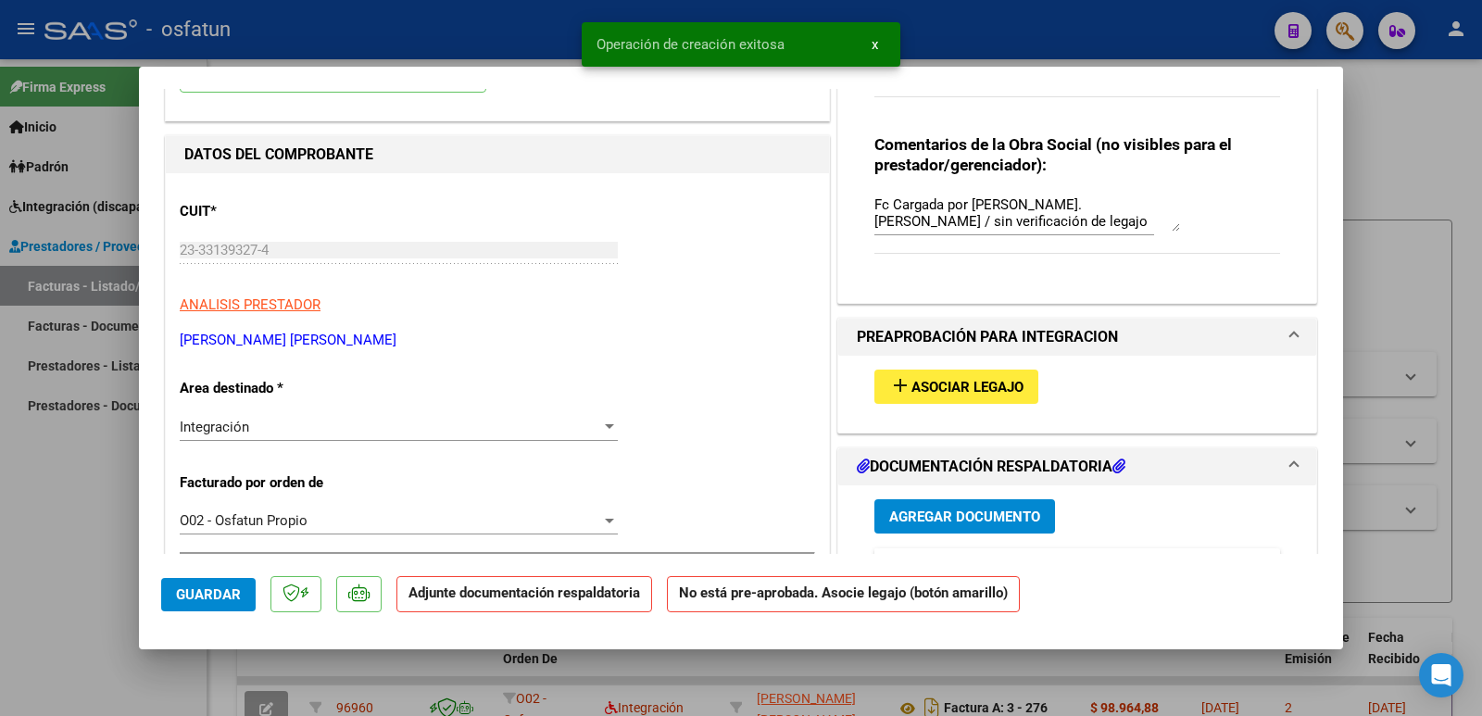
scroll to position [185, 0]
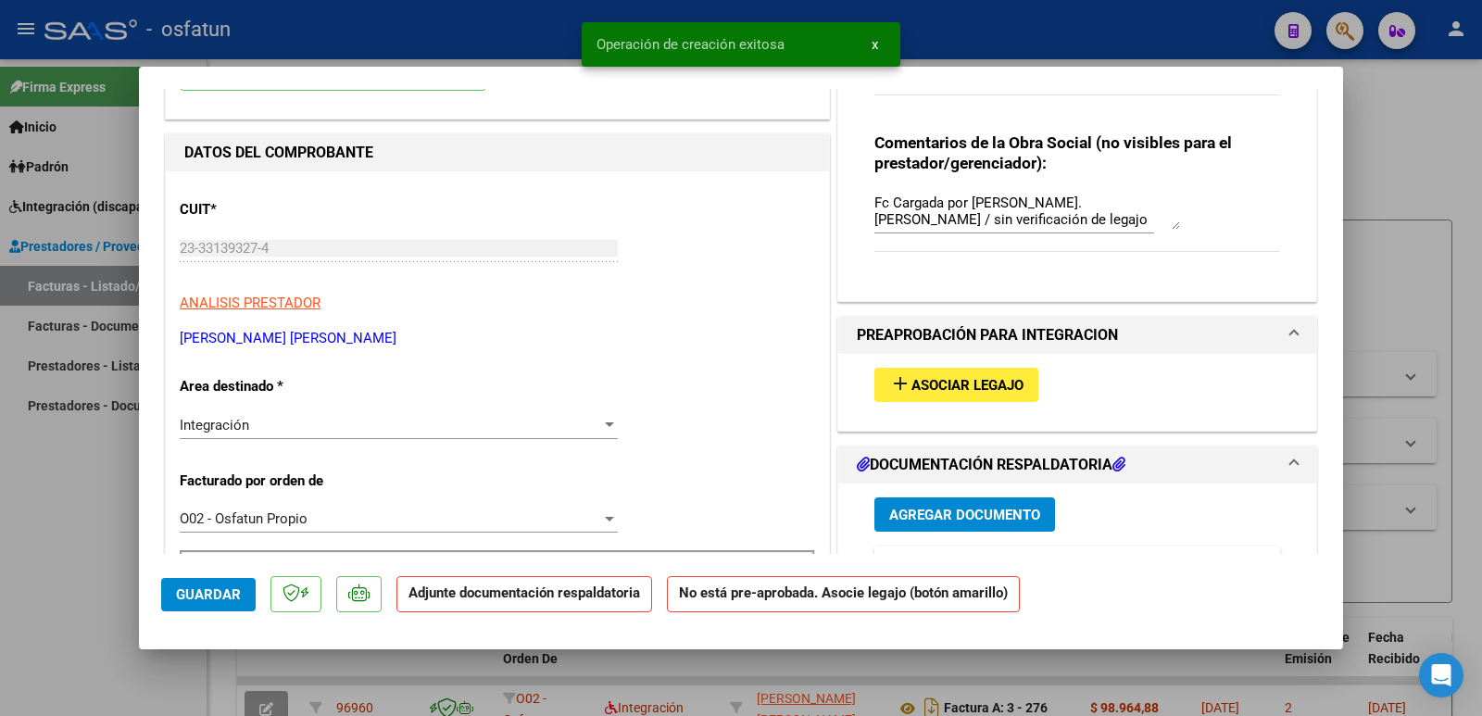
click at [933, 392] on span "Asociar Legajo" at bounding box center [967, 385] width 112 height 17
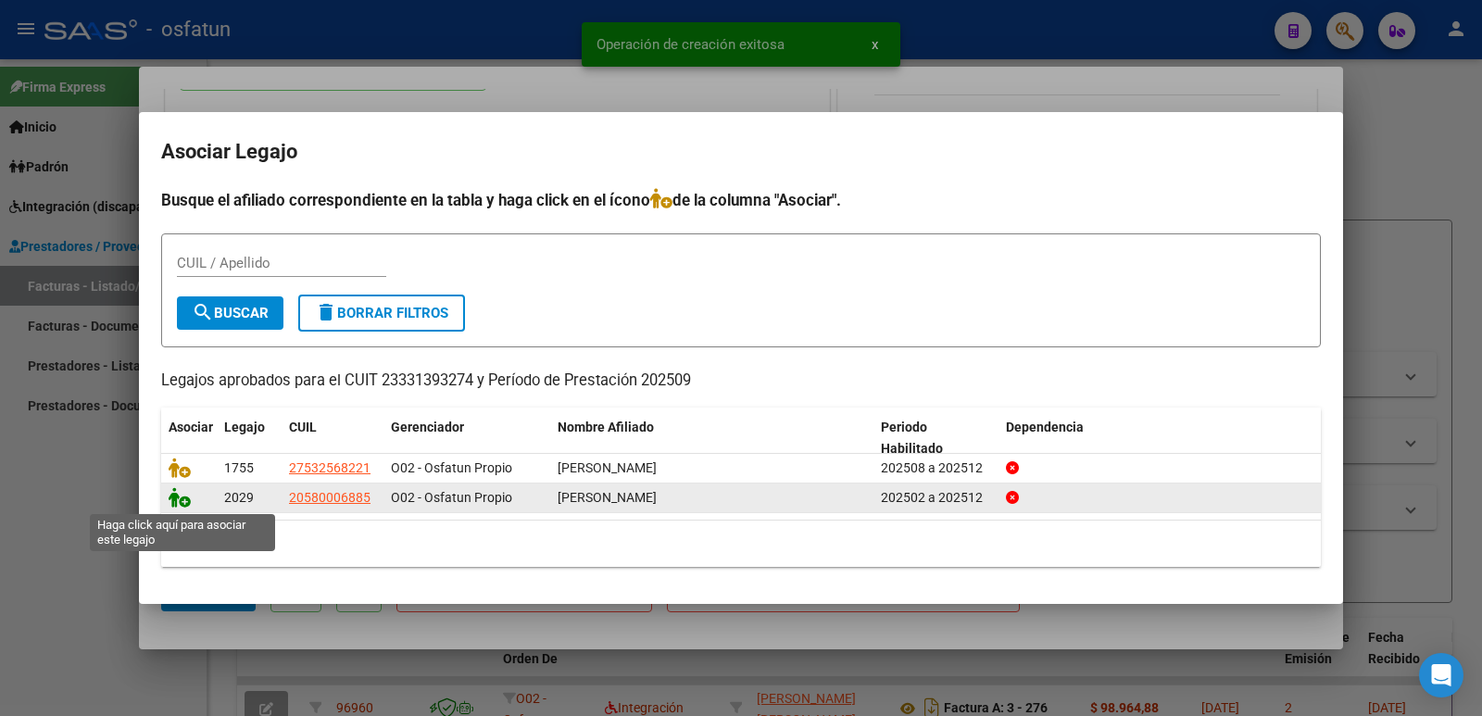
click at [187, 498] on icon at bounding box center [180, 497] width 22 height 20
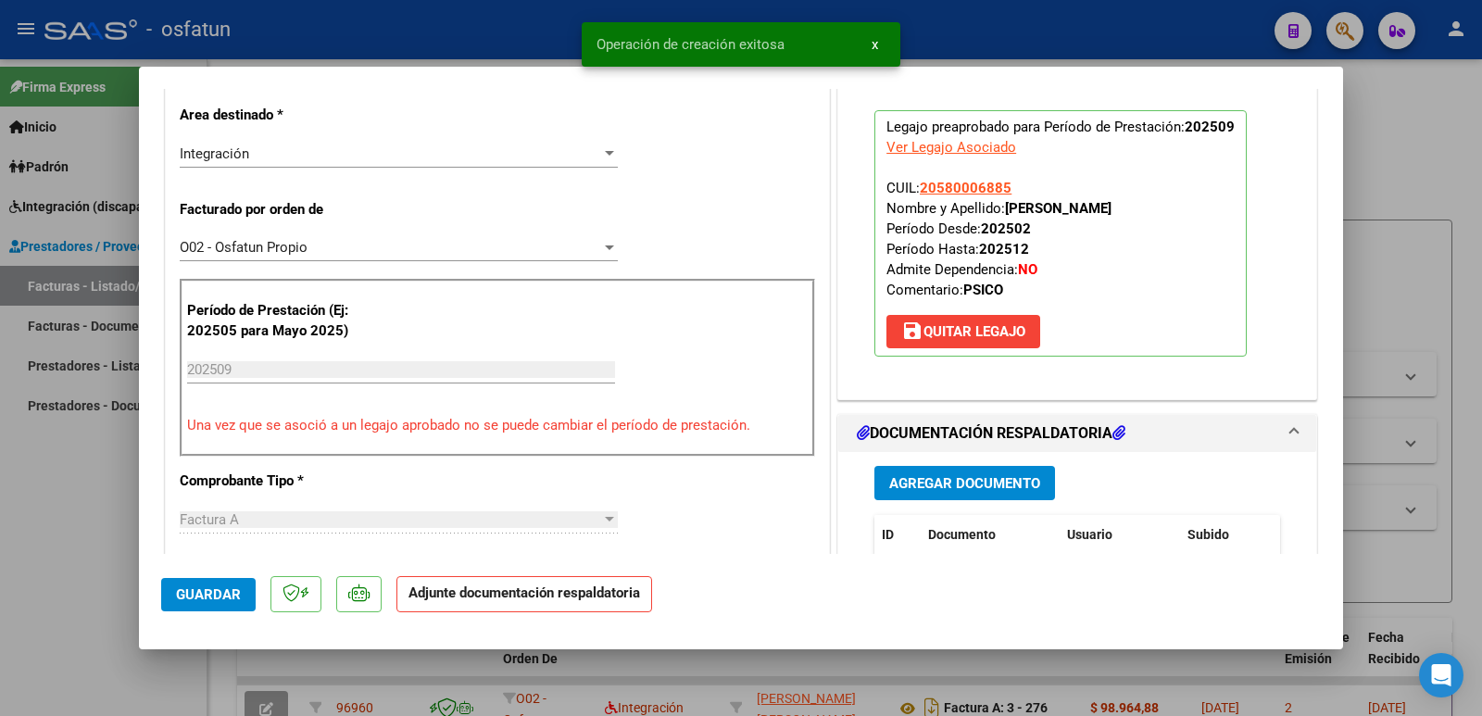
scroll to position [463, 0]
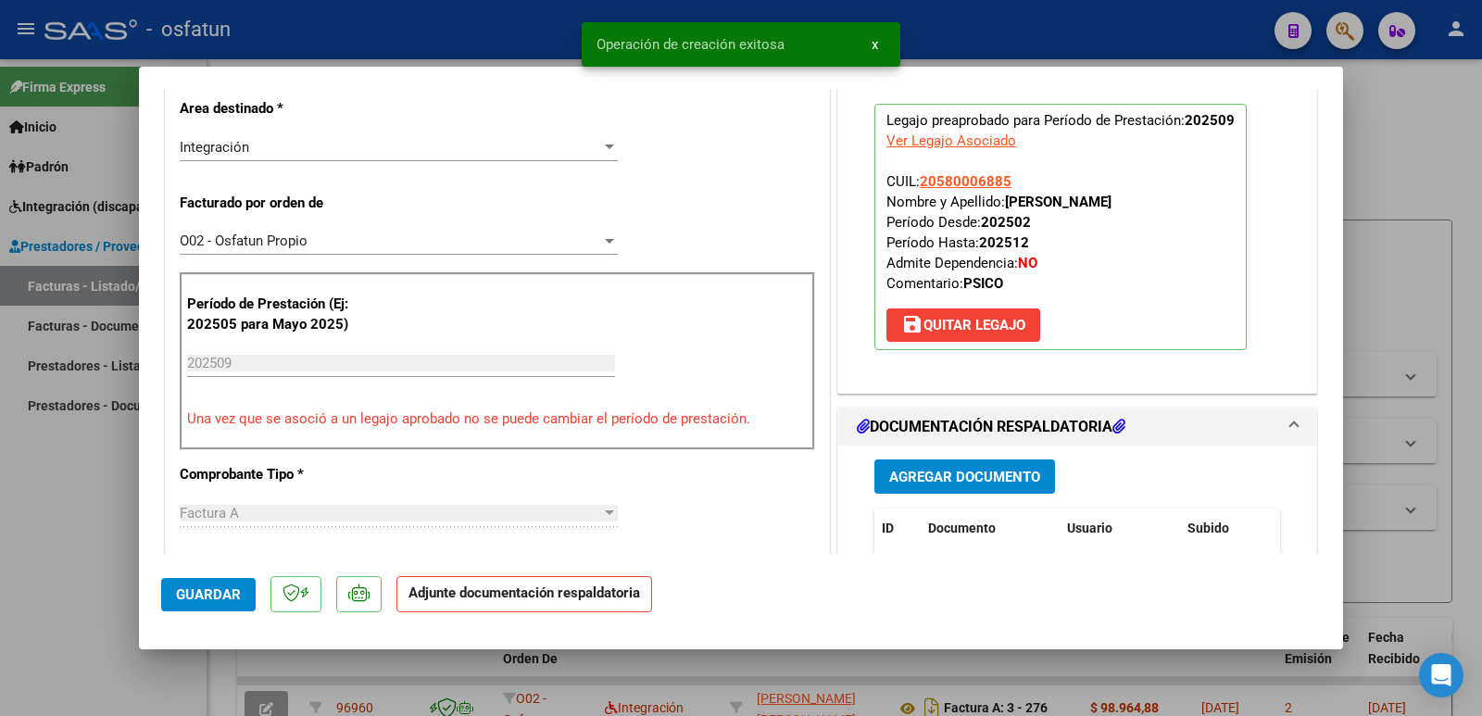
click at [998, 476] on span "Agregar Documento" at bounding box center [964, 477] width 151 height 17
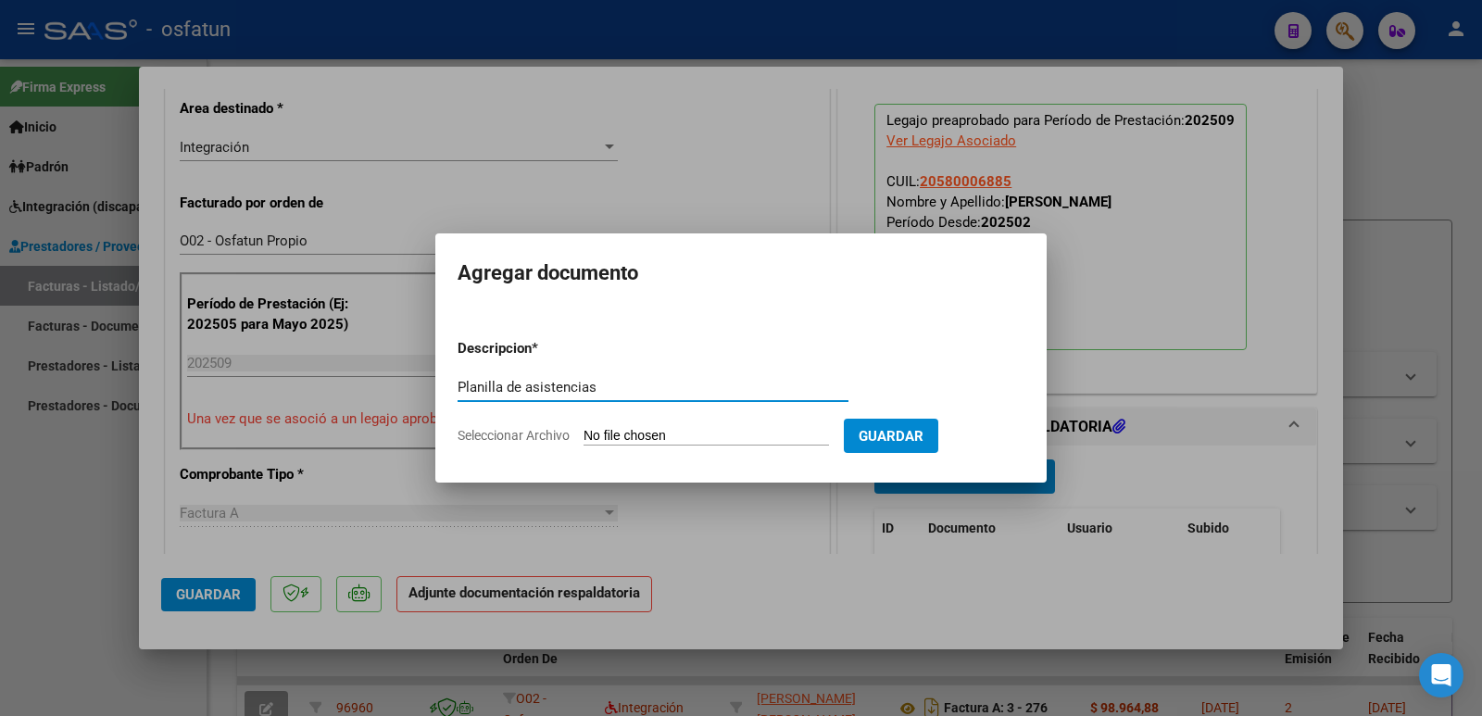
type input "Planilla de asistencias"
click at [608, 435] on input "Seleccionar Archivo" at bounding box center [705, 437] width 245 height 18
type input "C:\fakepath\[PERSON_NAME] [DATE].pdf"
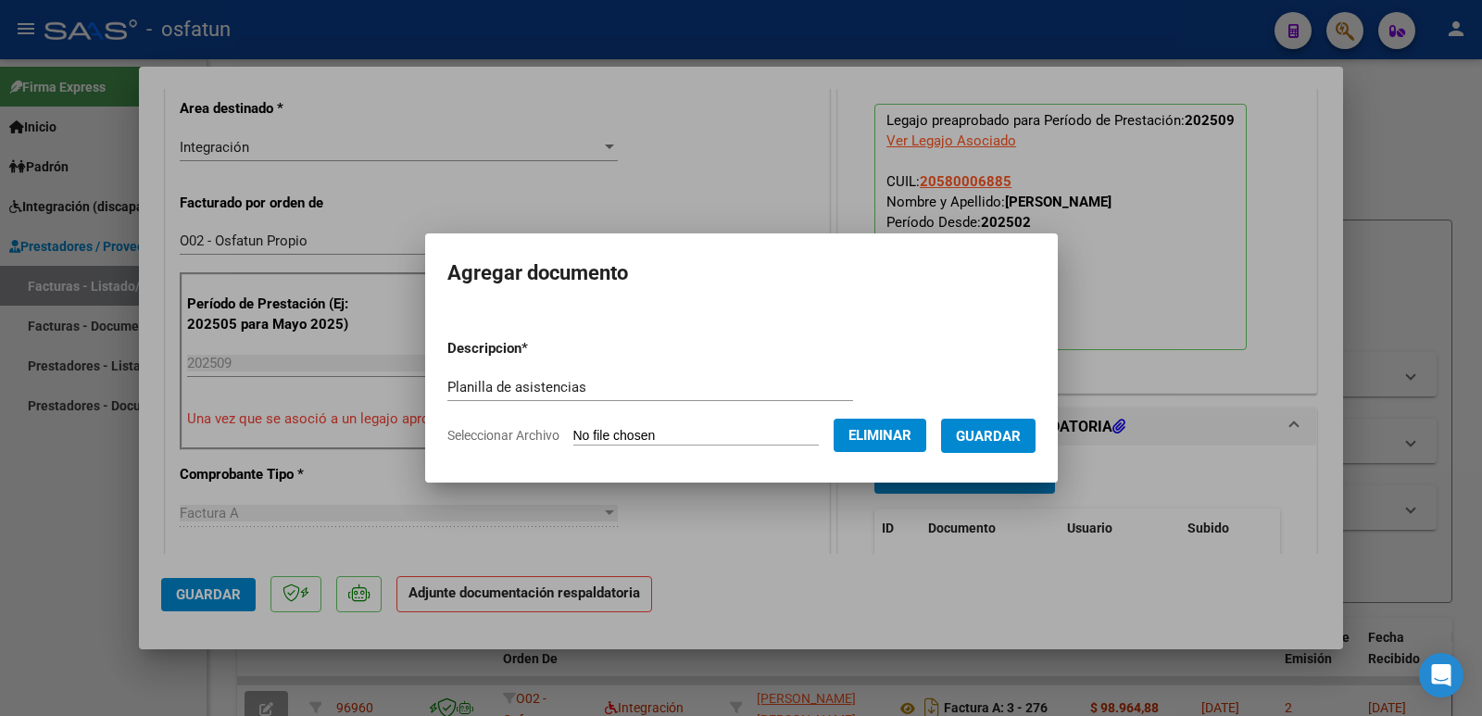
click at [996, 432] on span "Guardar" at bounding box center [988, 436] width 65 height 17
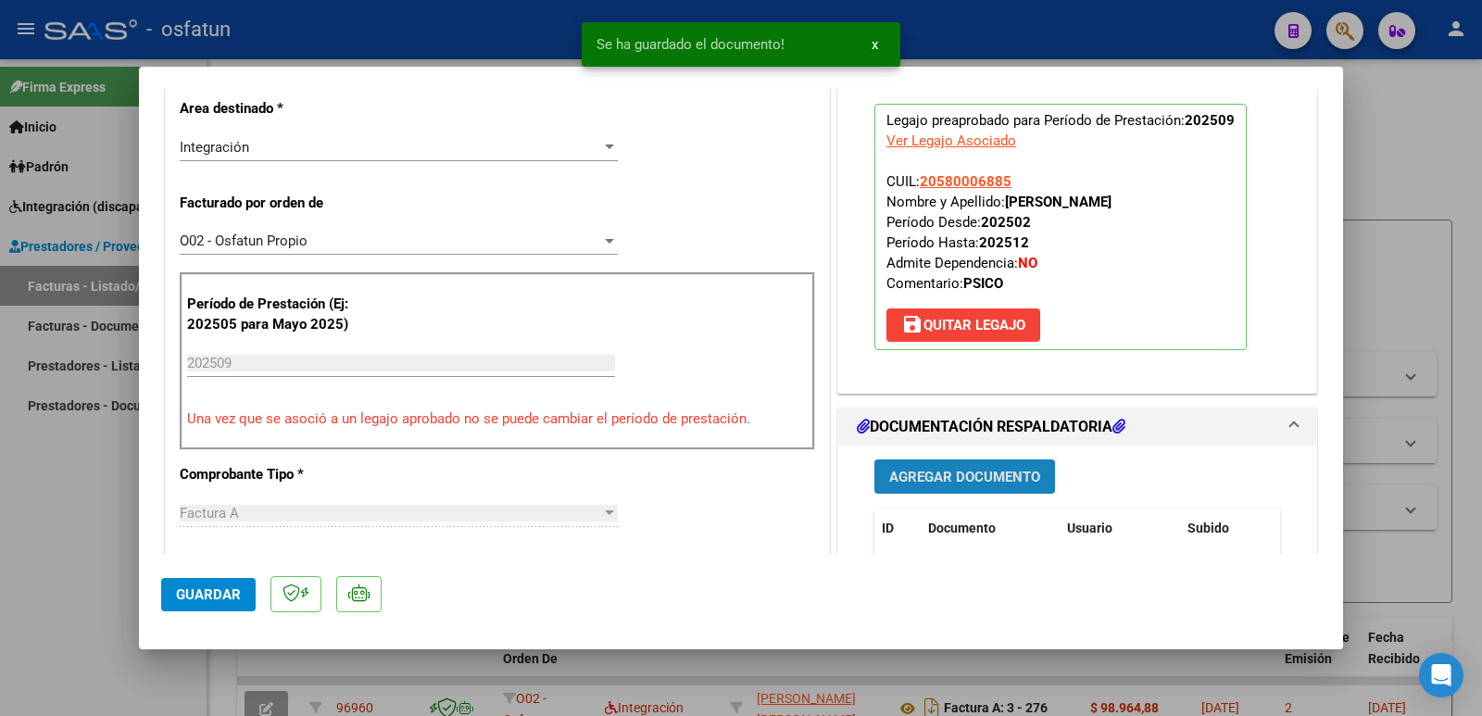
click at [921, 478] on span "Agregar Documento" at bounding box center [964, 477] width 151 height 17
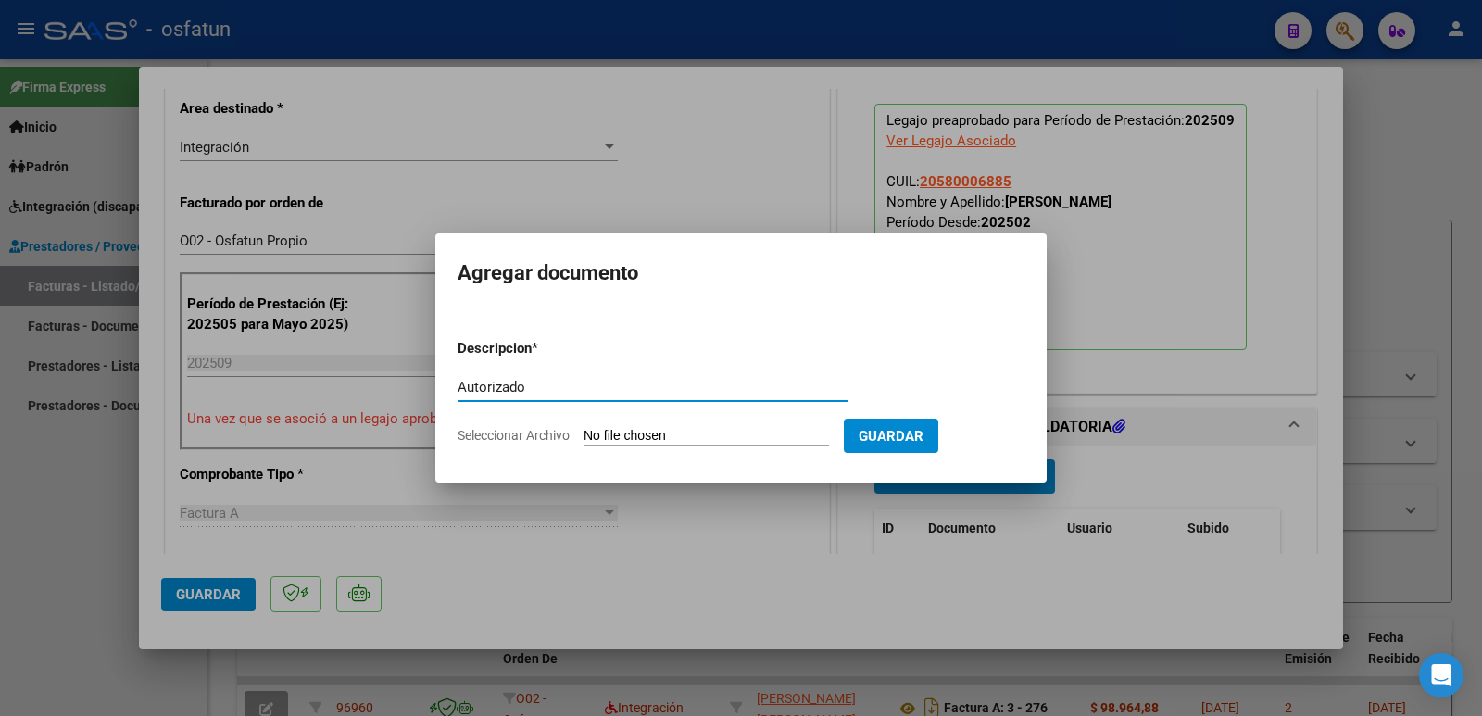
type input "Autorizado"
click at [703, 438] on input "Seleccionar Archivo" at bounding box center [705, 437] width 245 height 18
type input "C:\fakepath\autorizacion GMG.pdf"
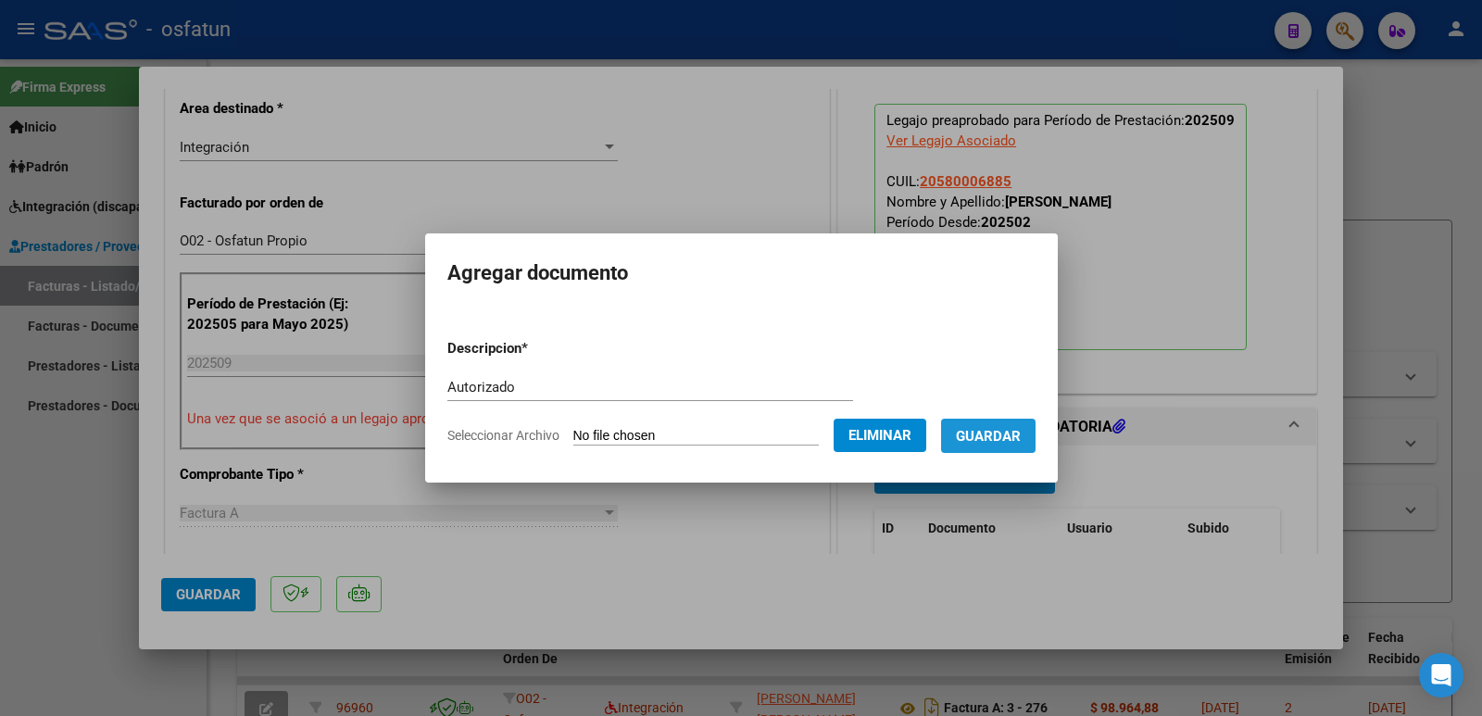
click at [1021, 435] on span "Guardar" at bounding box center [988, 436] width 65 height 17
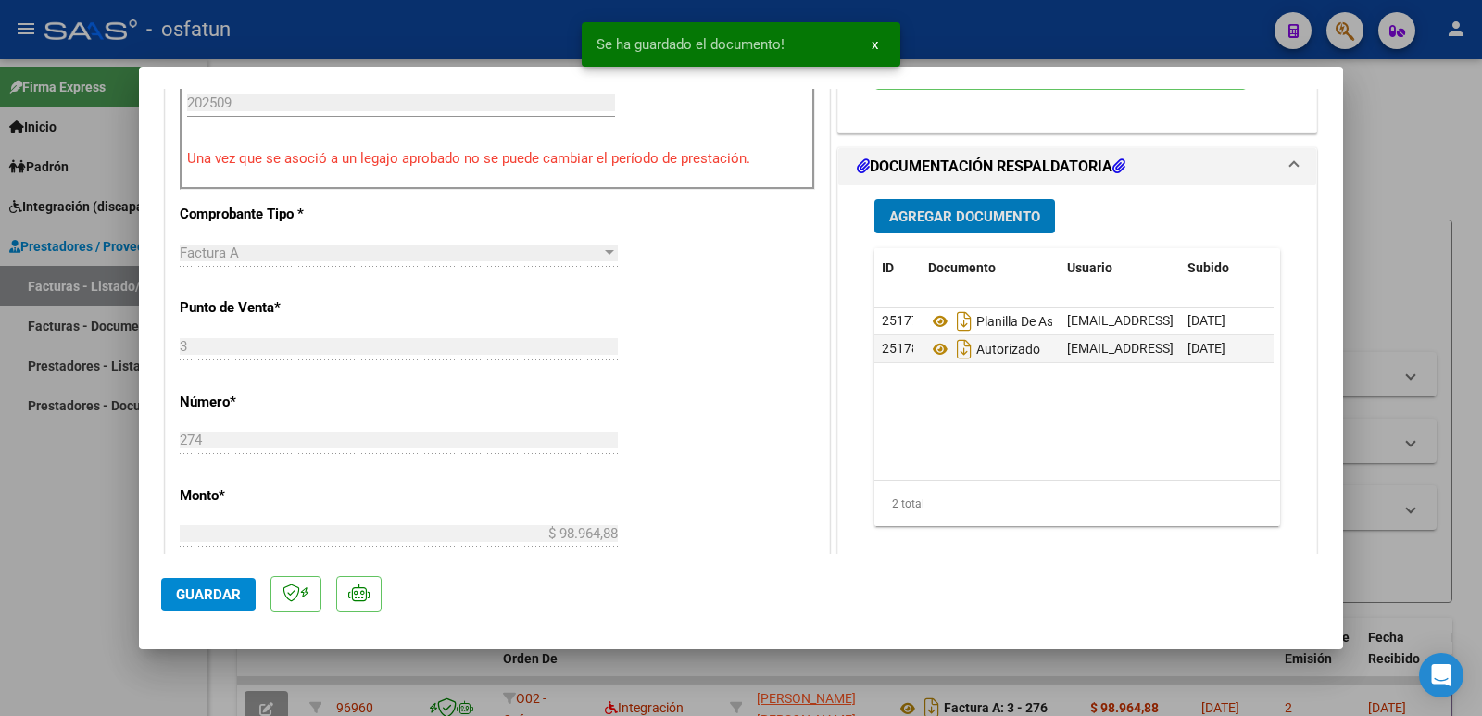
scroll to position [741, 0]
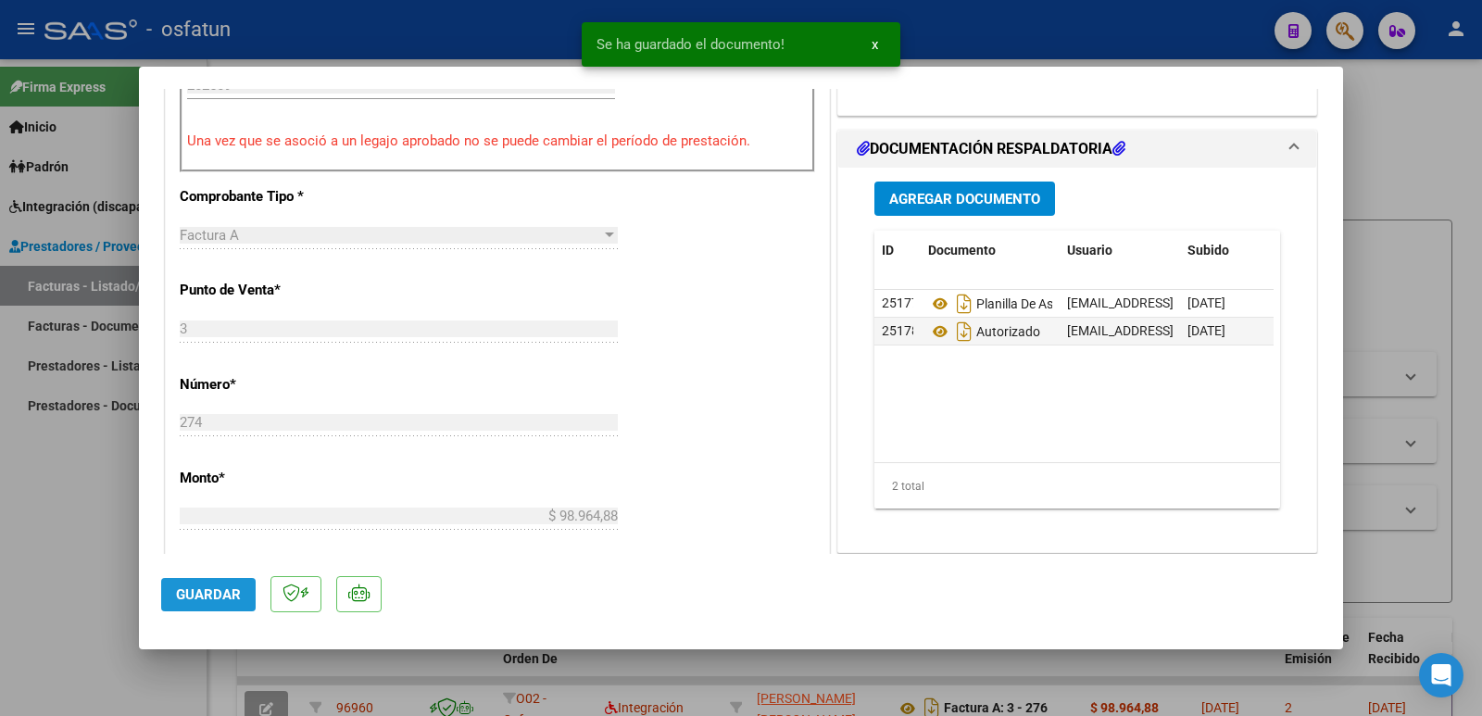
click at [219, 588] on span "Guardar" at bounding box center [208, 594] width 65 height 17
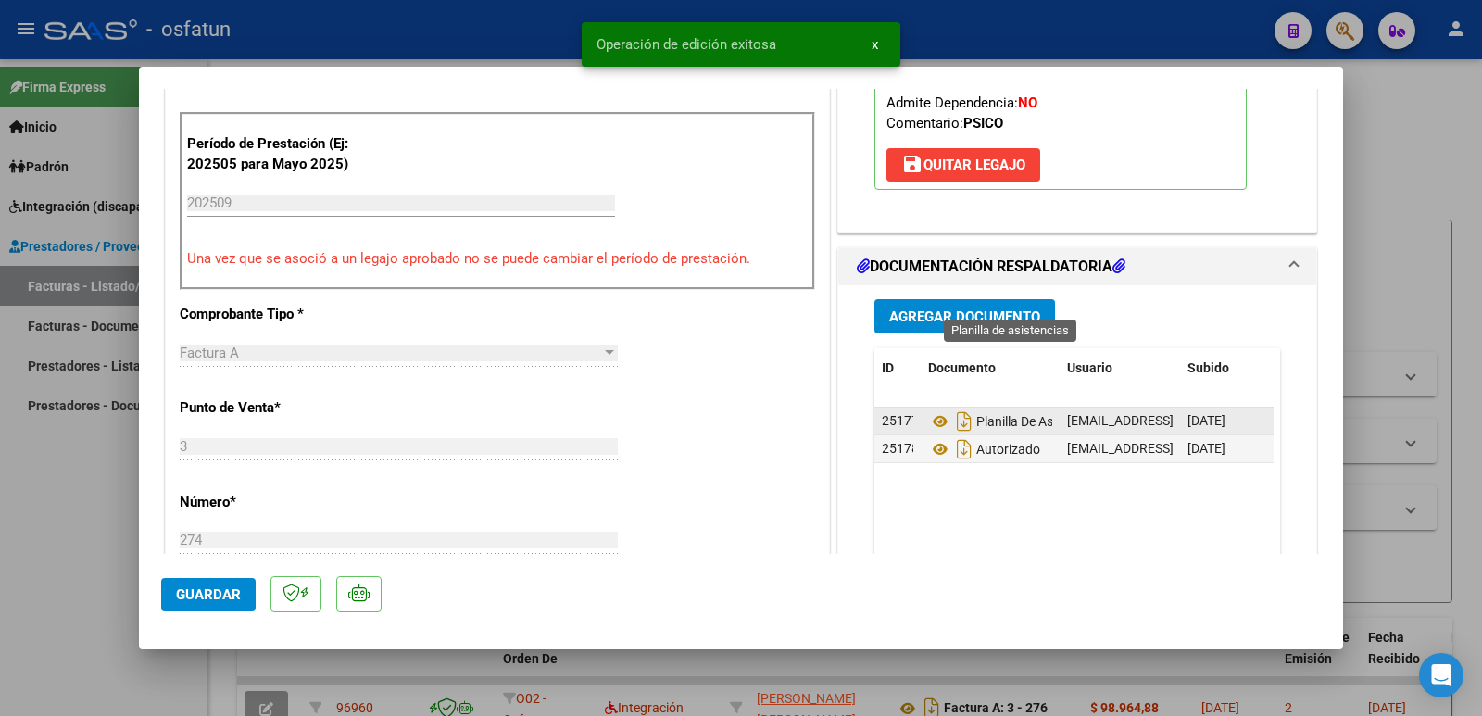
scroll to position [463, 0]
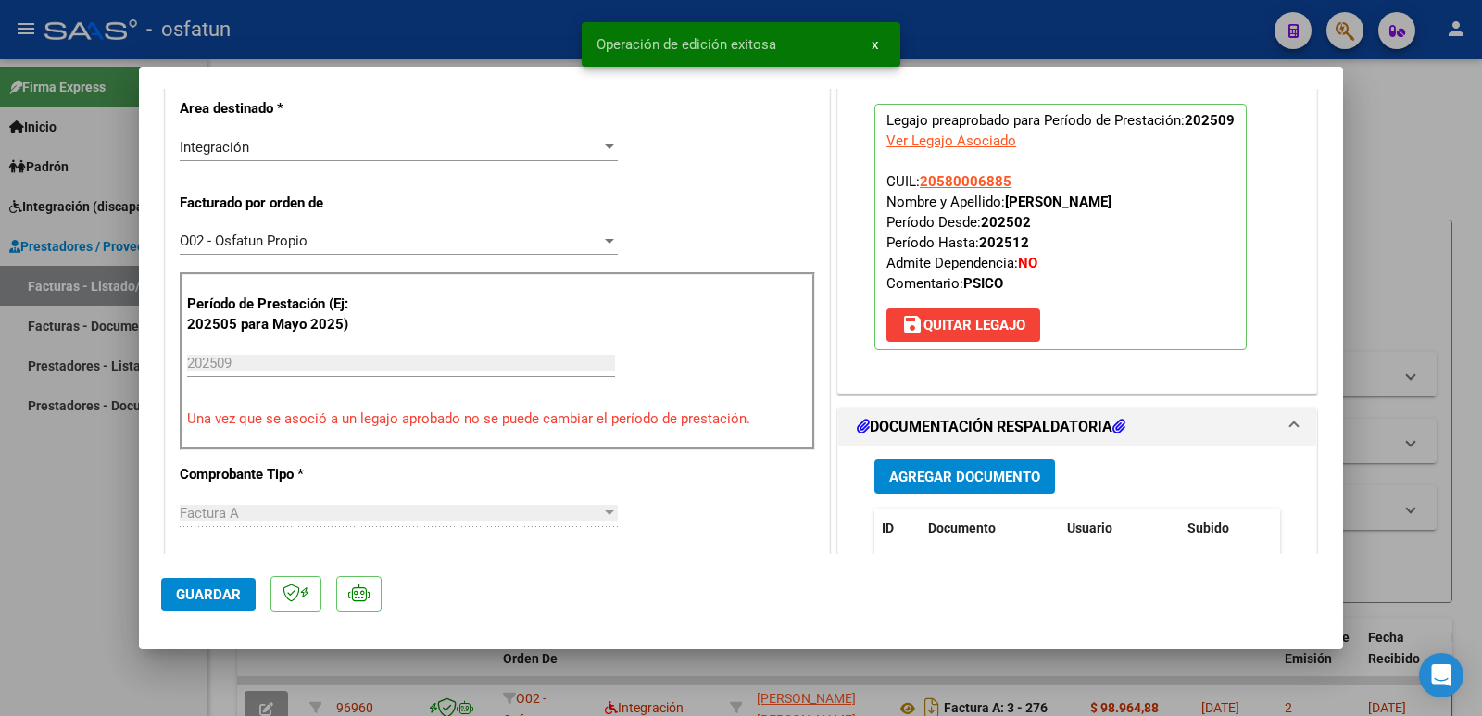
drag, startPoint x: 998, startPoint y: 200, endPoint x: 1186, endPoint y: 197, distance: 188.0
click at [1186, 197] on p "Legajo preaprobado para Período de Prestación: 202509 Ver Legajo Asociado CUIL:…" at bounding box center [1060, 227] width 372 height 246
copy strong "[PERSON_NAME]"
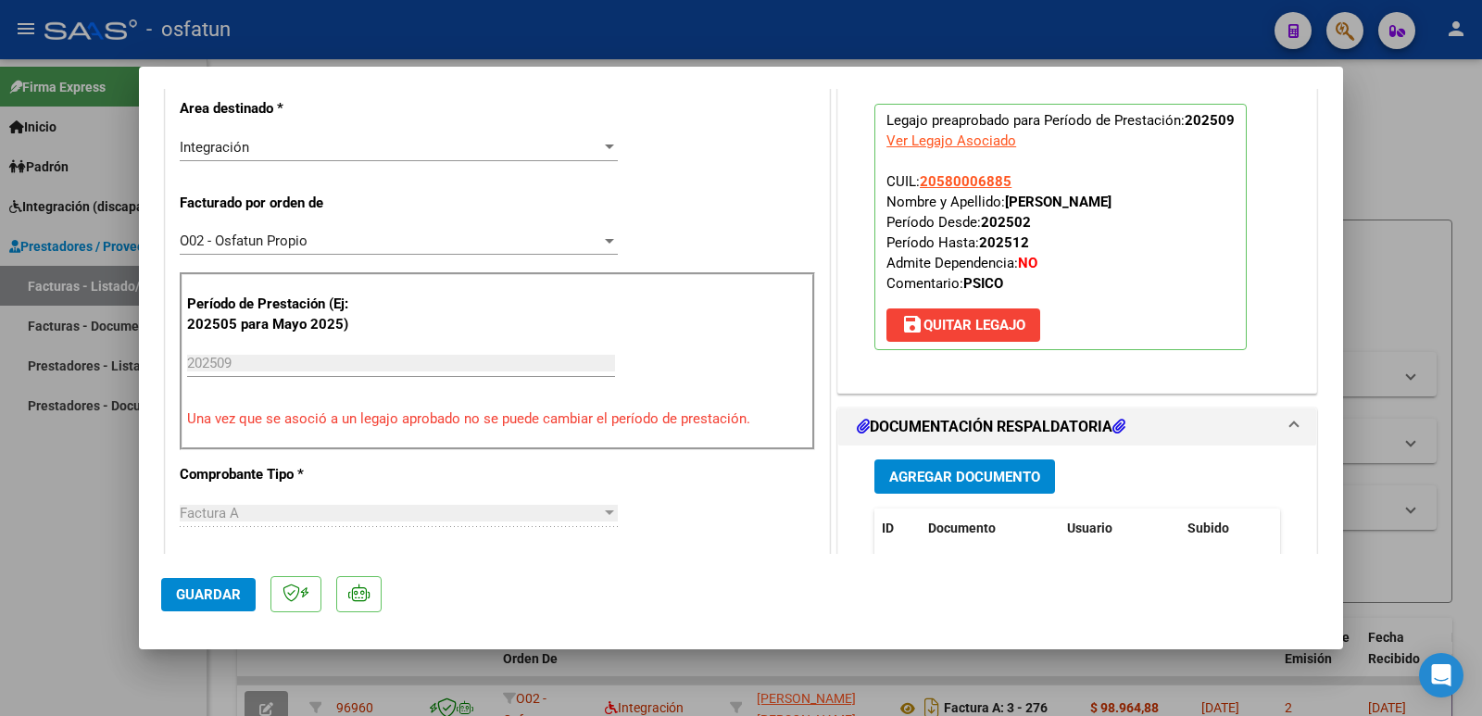
click at [194, 598] on span "Guardar" at bounding box center [208, 594] width 65 height 17
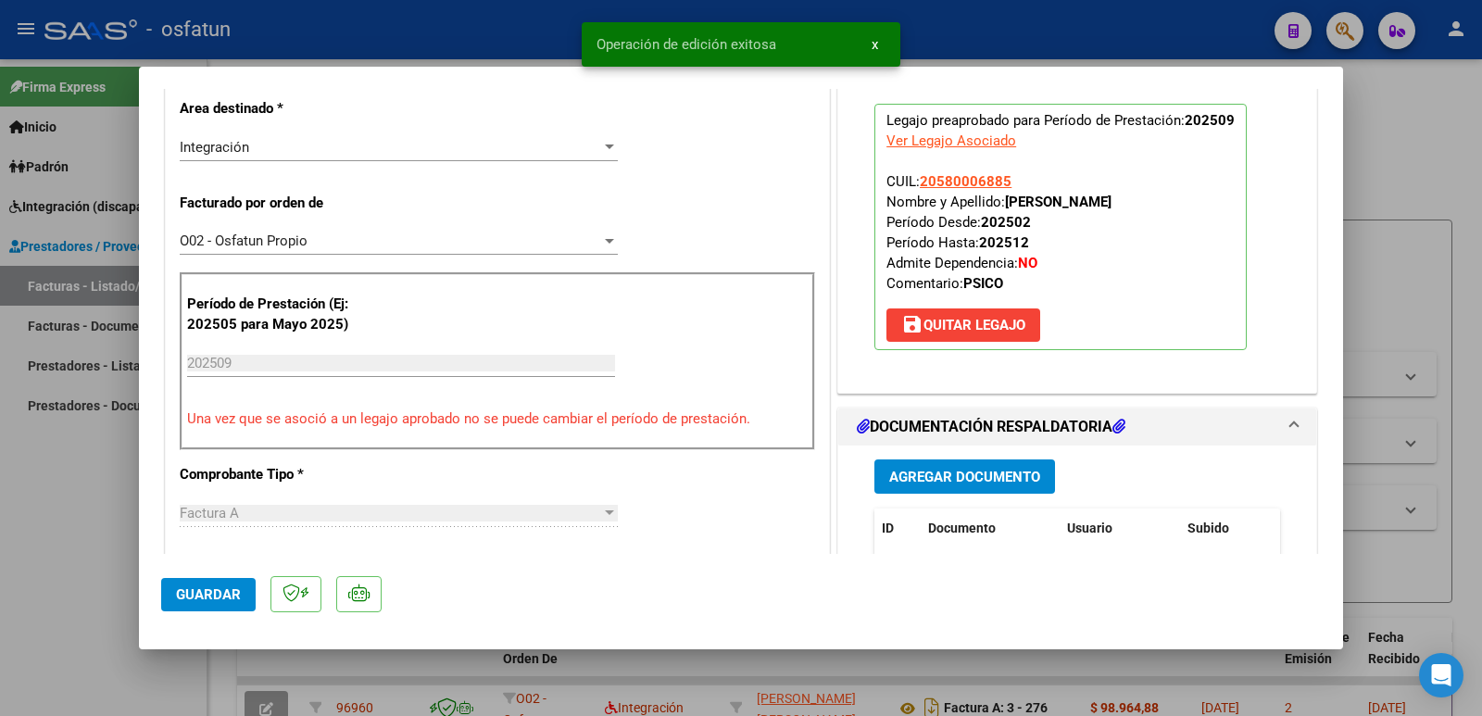
click at [21, 605] on div at bounding box center [741, 358] width 1482 height 716
type input "$ 0,00"
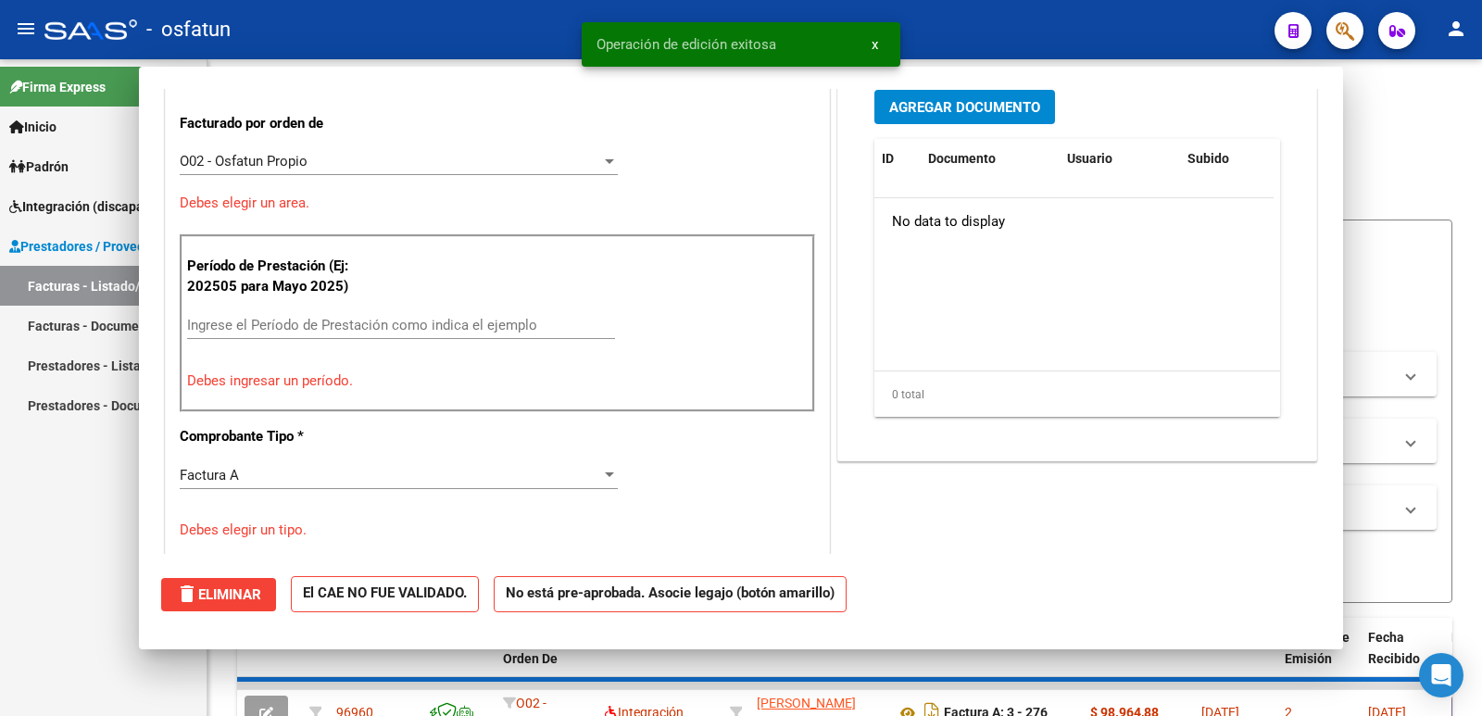
scroll to position [383, 0]
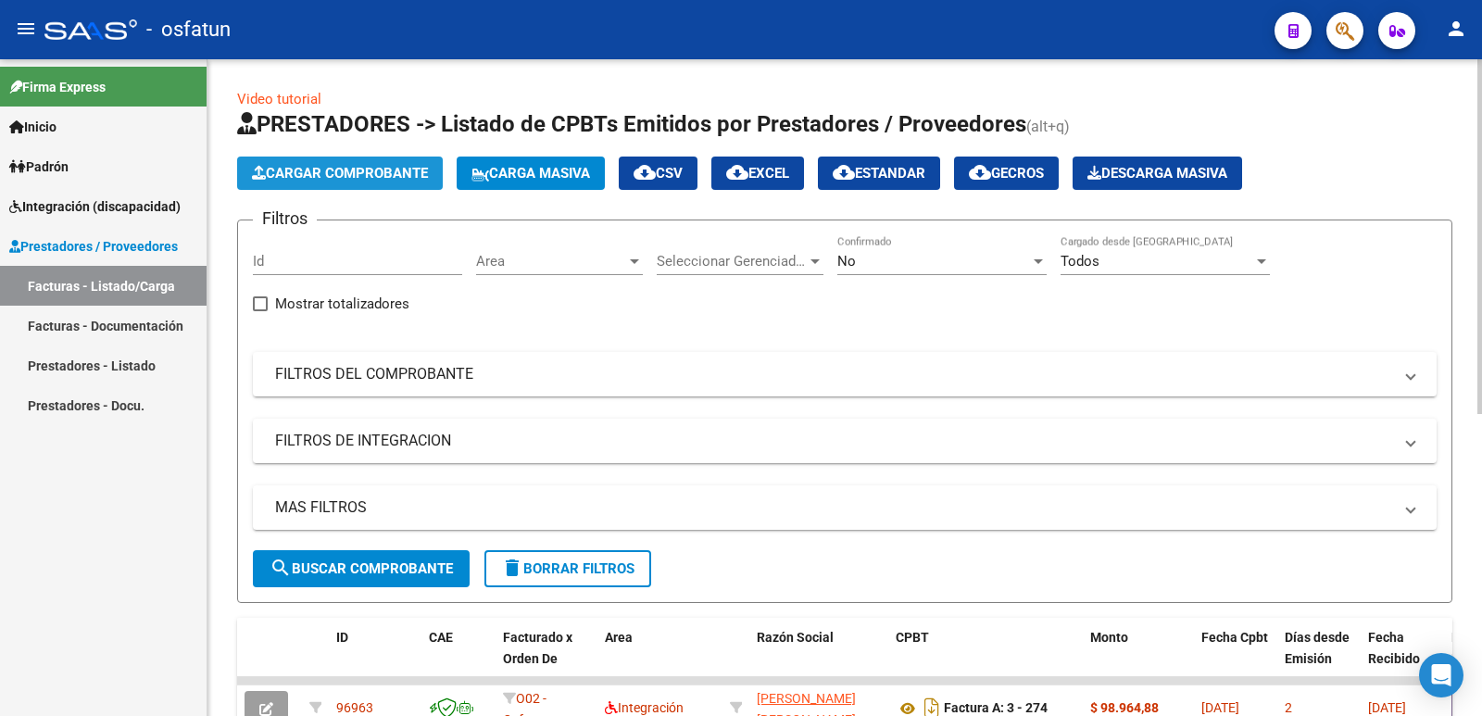
click at [328, 169] on span "Cargar Comprobante" at bounding box center [340, 173] width 176 height 17
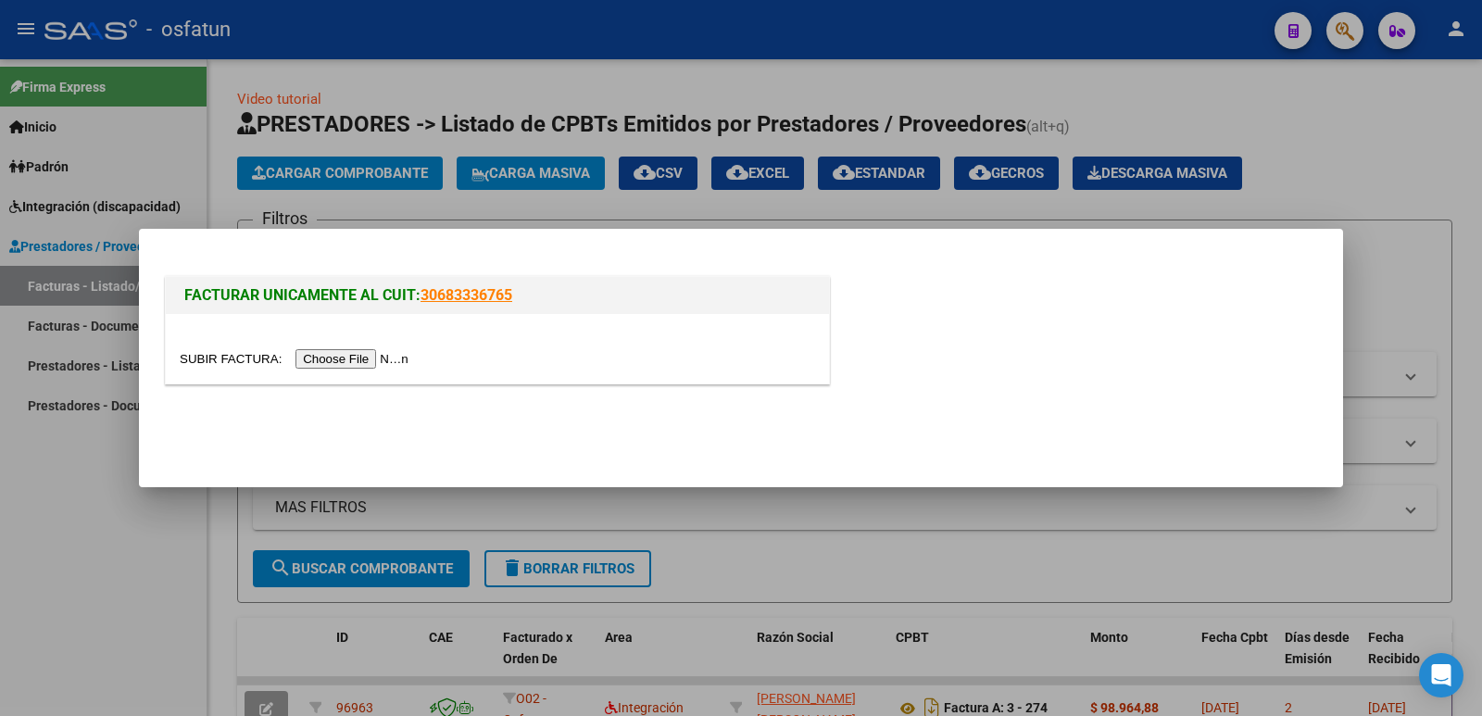
click at [355, 358] on input "file" at bounding box center [297, 358] width 234 height 19
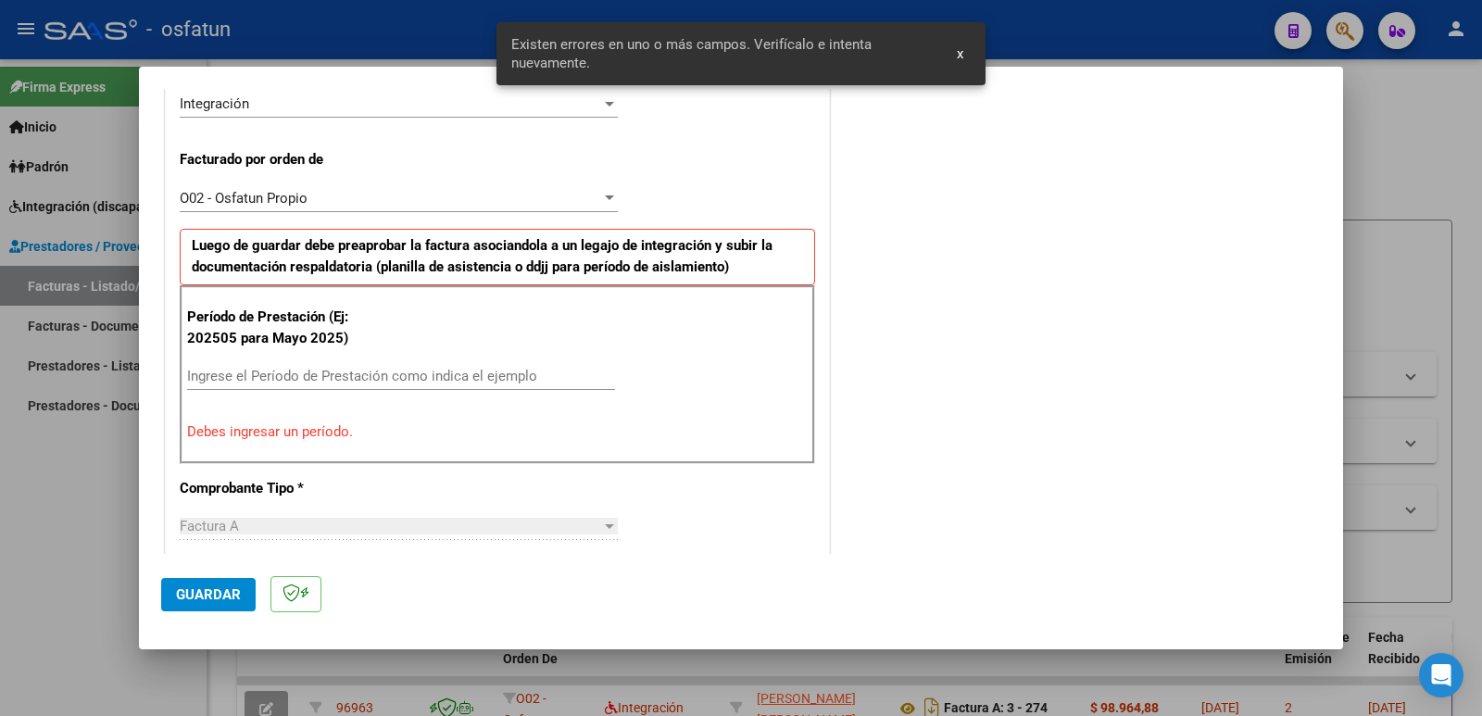
scroll to position [471, 0]
click at [389, 370] on input "Ingrese el Período de Prestación como indica el ejemplo" at bounding box center [401, 375] width 428 height 17
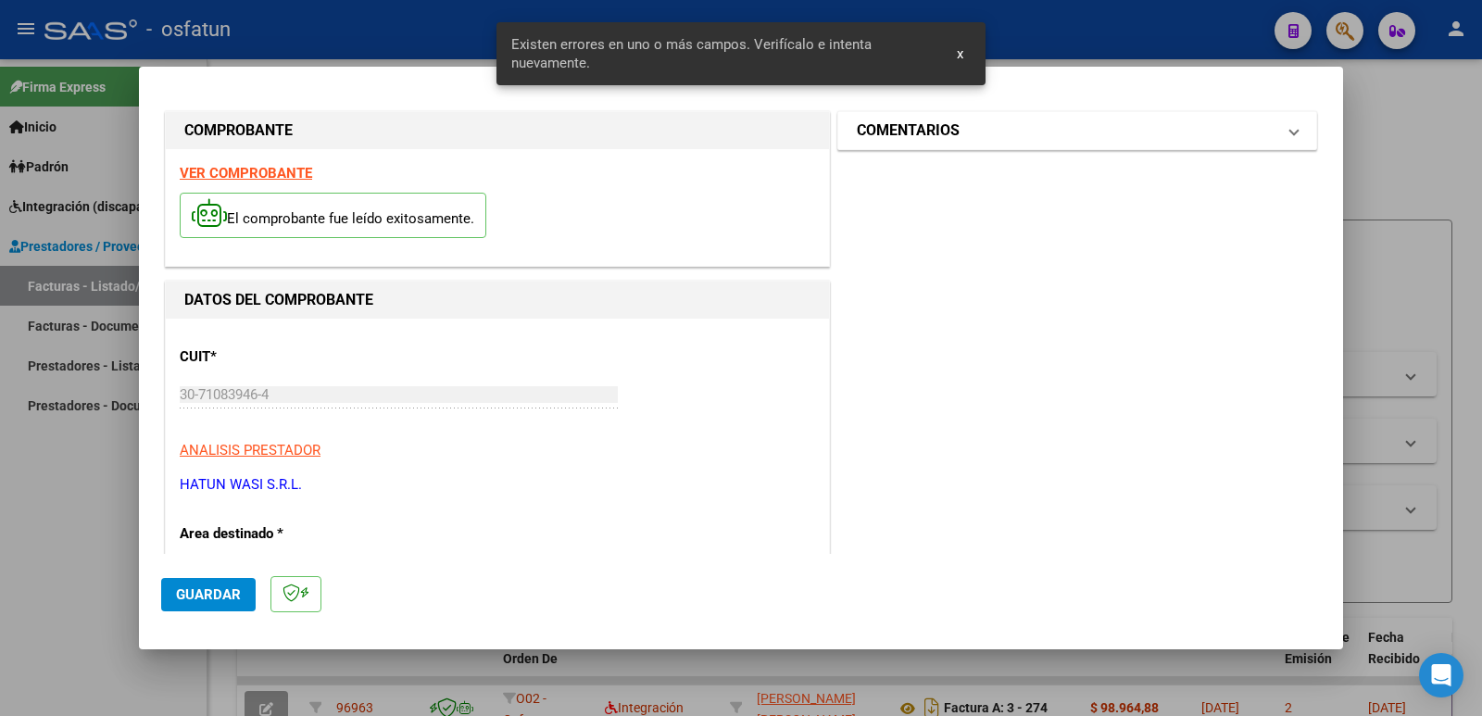
scroll to position [0, 0]
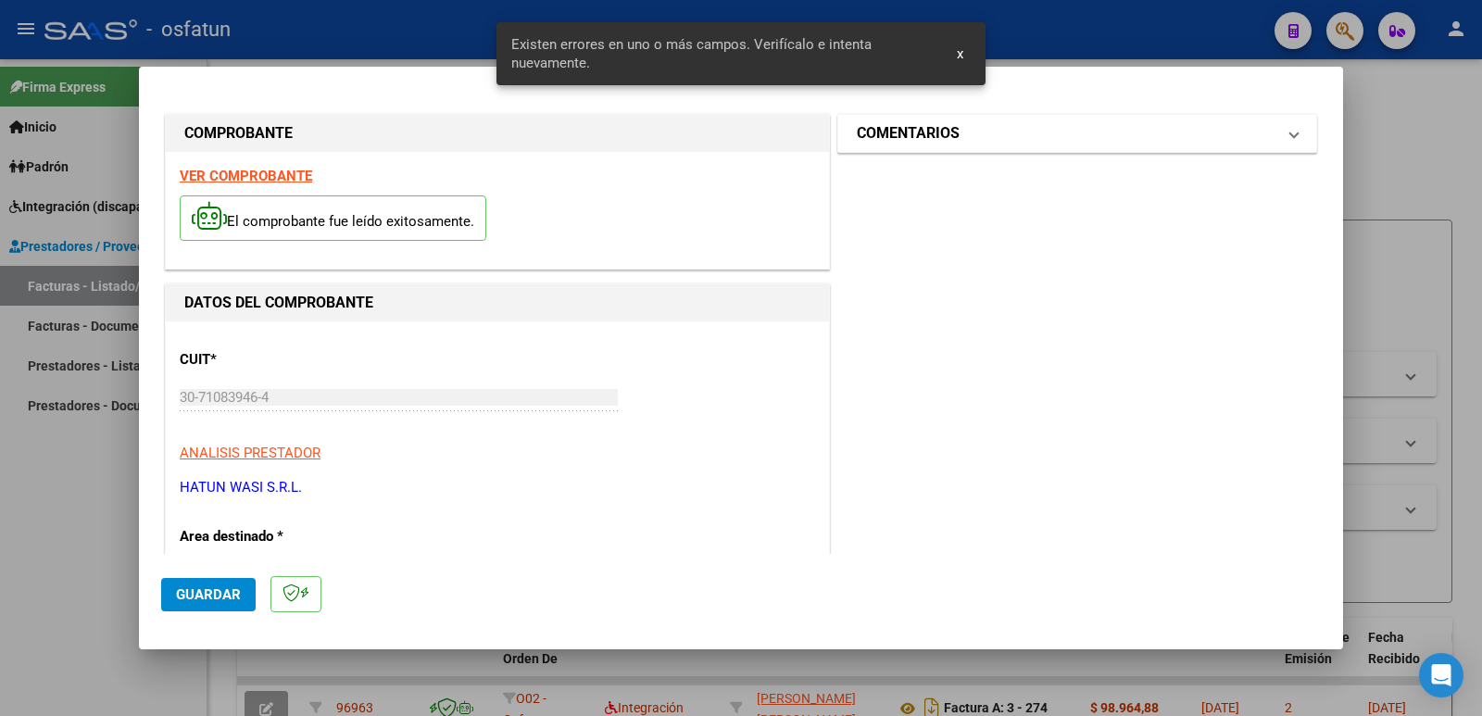
type input "202509"
click at [869, 132] on h1 "COMENTARIOS" at bounding box center [908, 133] width 103 height 22
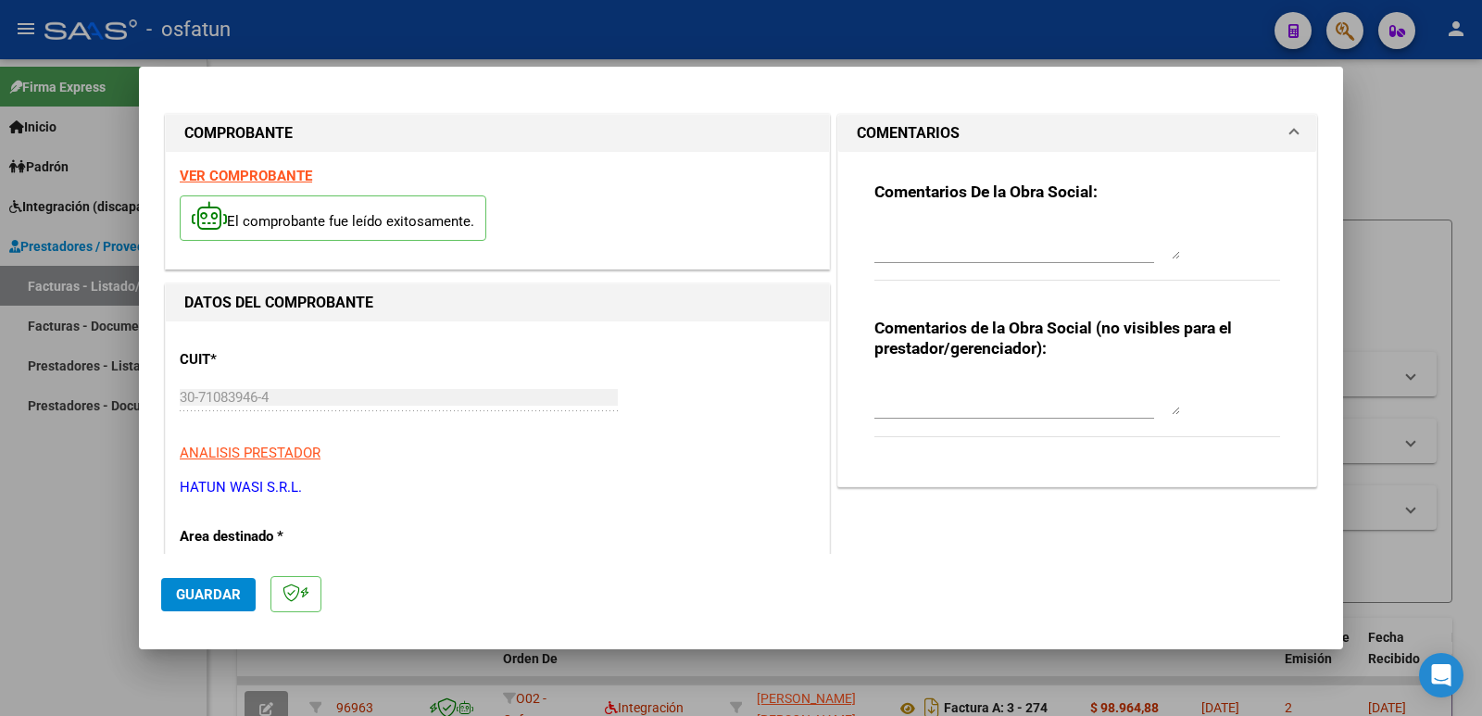
click at [983, 410] on textarea at bounding box center [1027, 396] width 306 height 37
paste textarea "Fc Cargada por [PERSON_NAME]. [PERSON_NAME] / sin verificación de legajo"
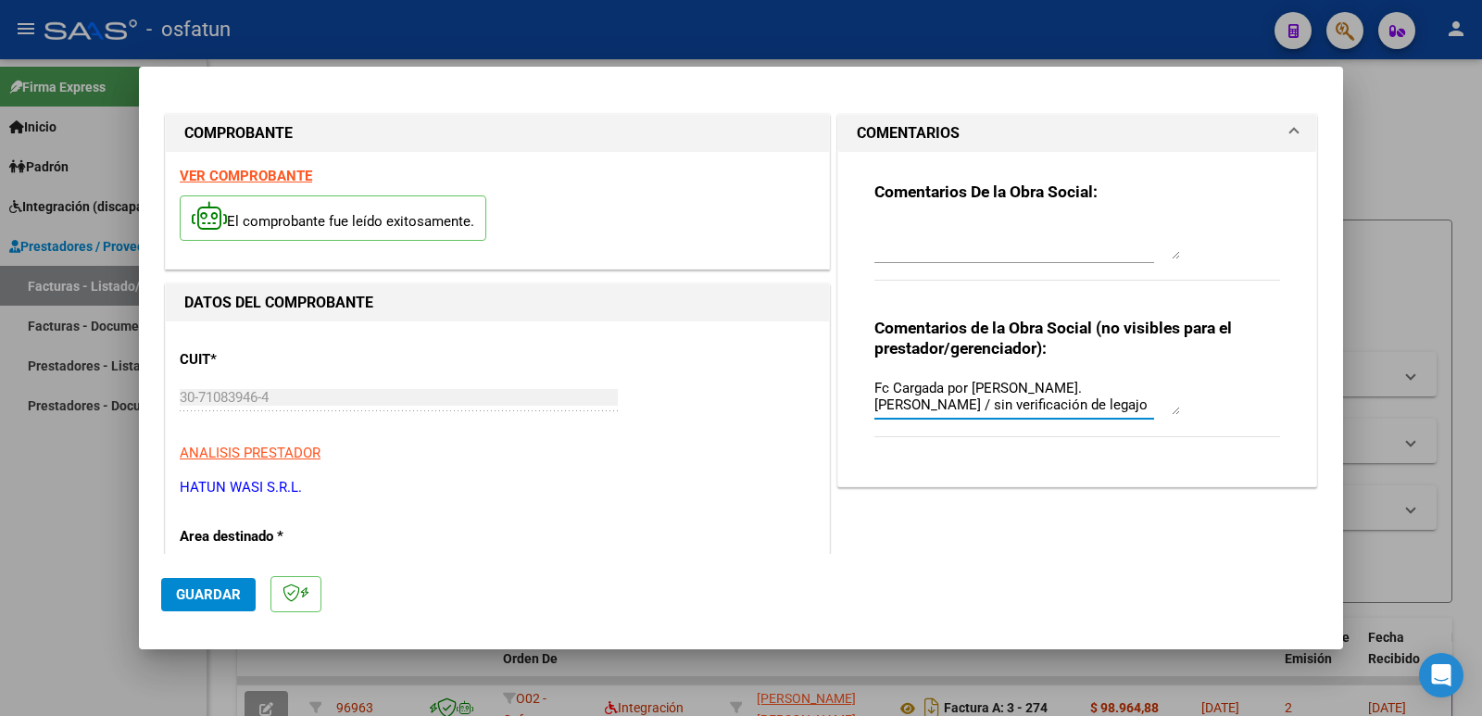
type textarea "Fc Cargada por [PERSON_NAME]. [PERSON_NAME] / sin verificación de legajo"
click at [210, 595] on span "Guardar" at bounding box center [208, 594] width 65 height 17
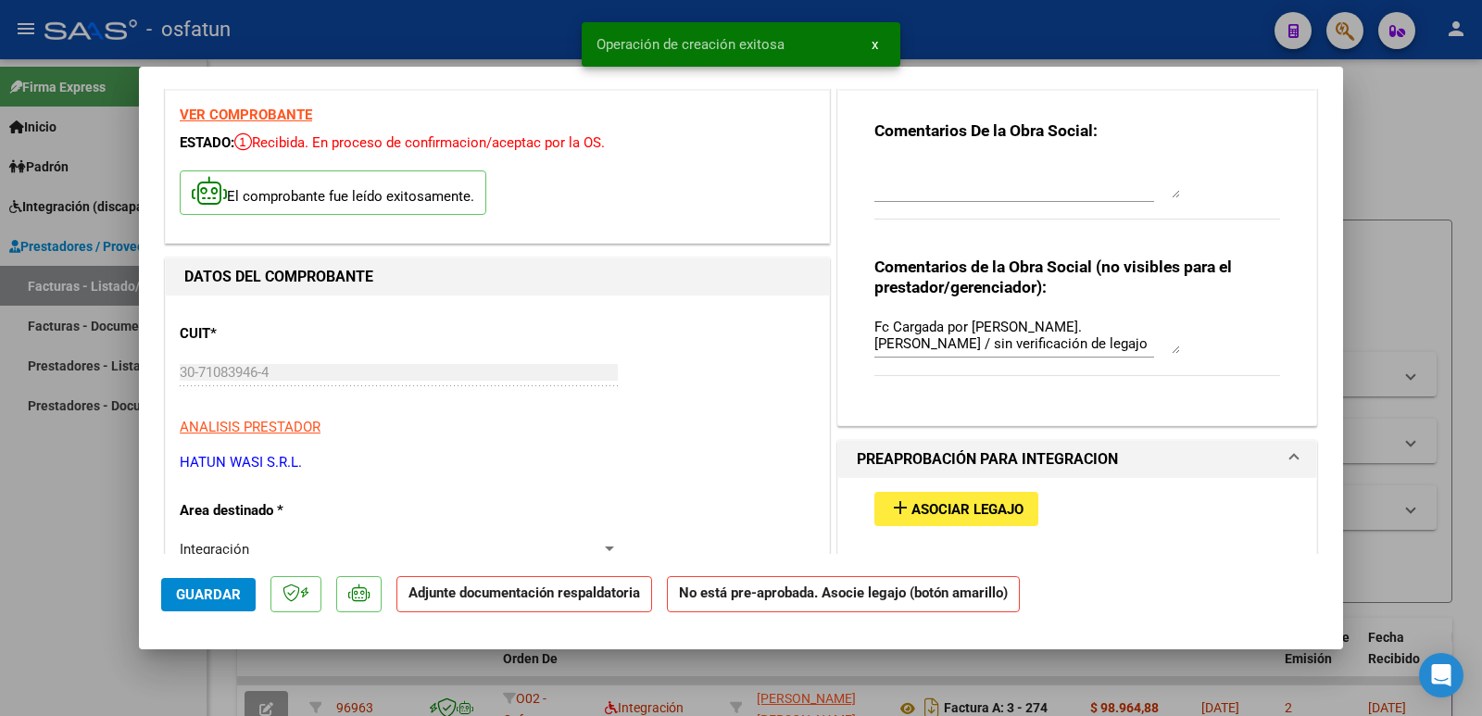
scroll to position [185, 0]
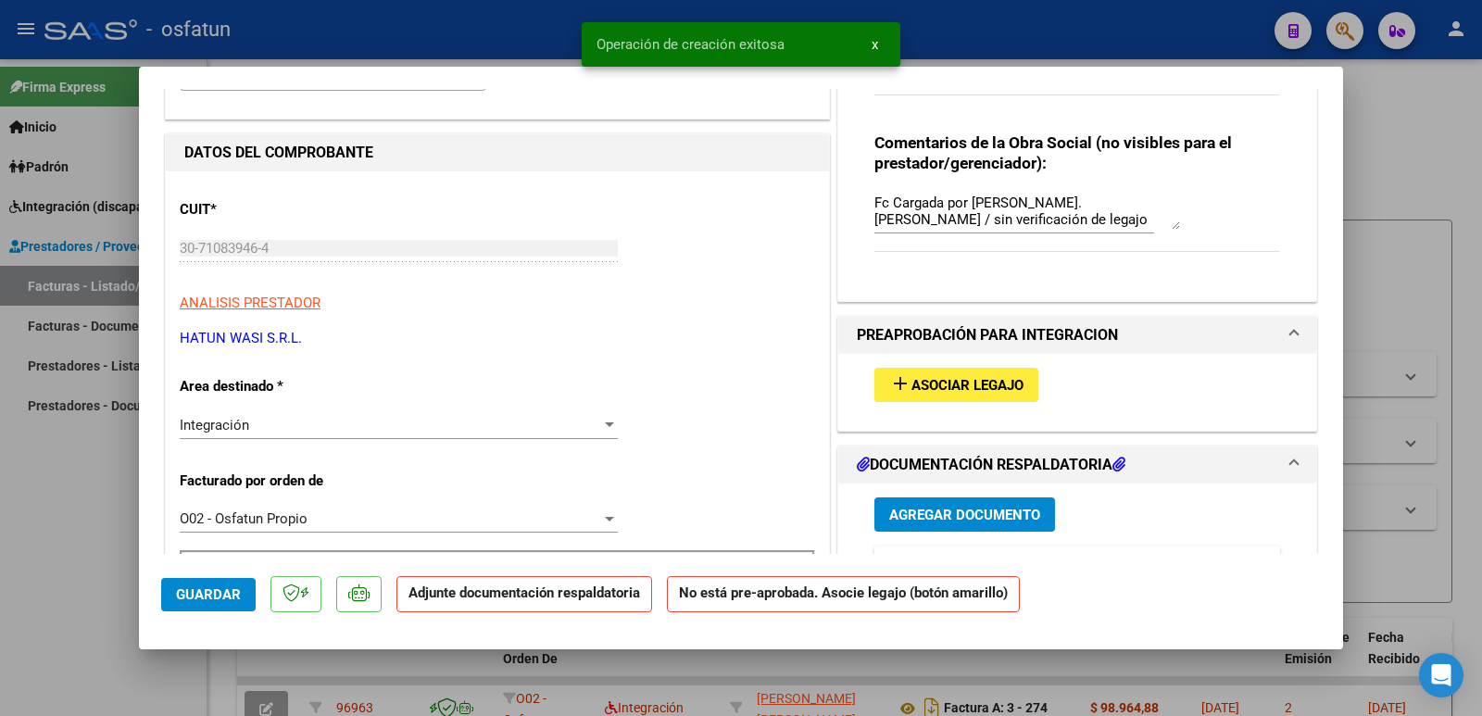
click at [932, 388] on span "Asociar Legajo" at bounding box center [967, 385] width 112 height 17
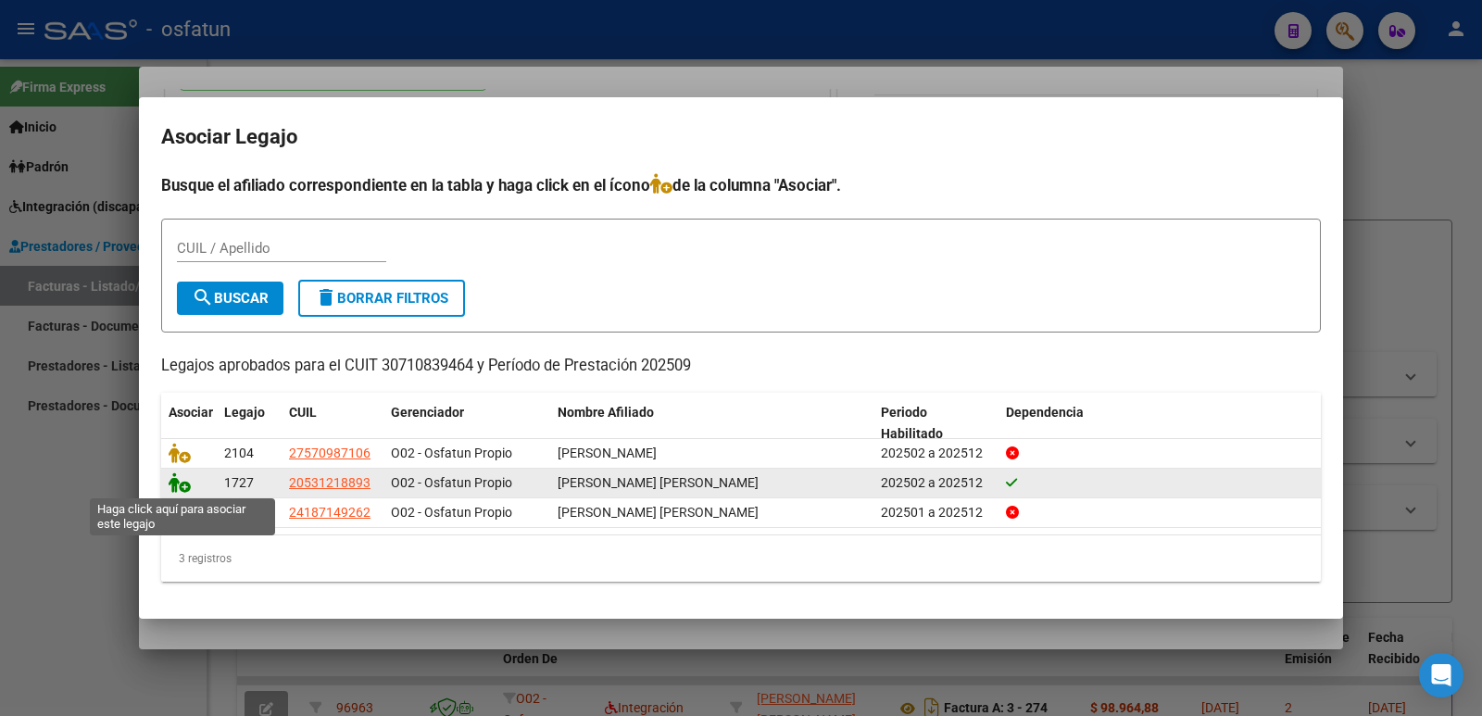
click at [173, 488] on icon at bounding box center [180, 482] width 22 height 20
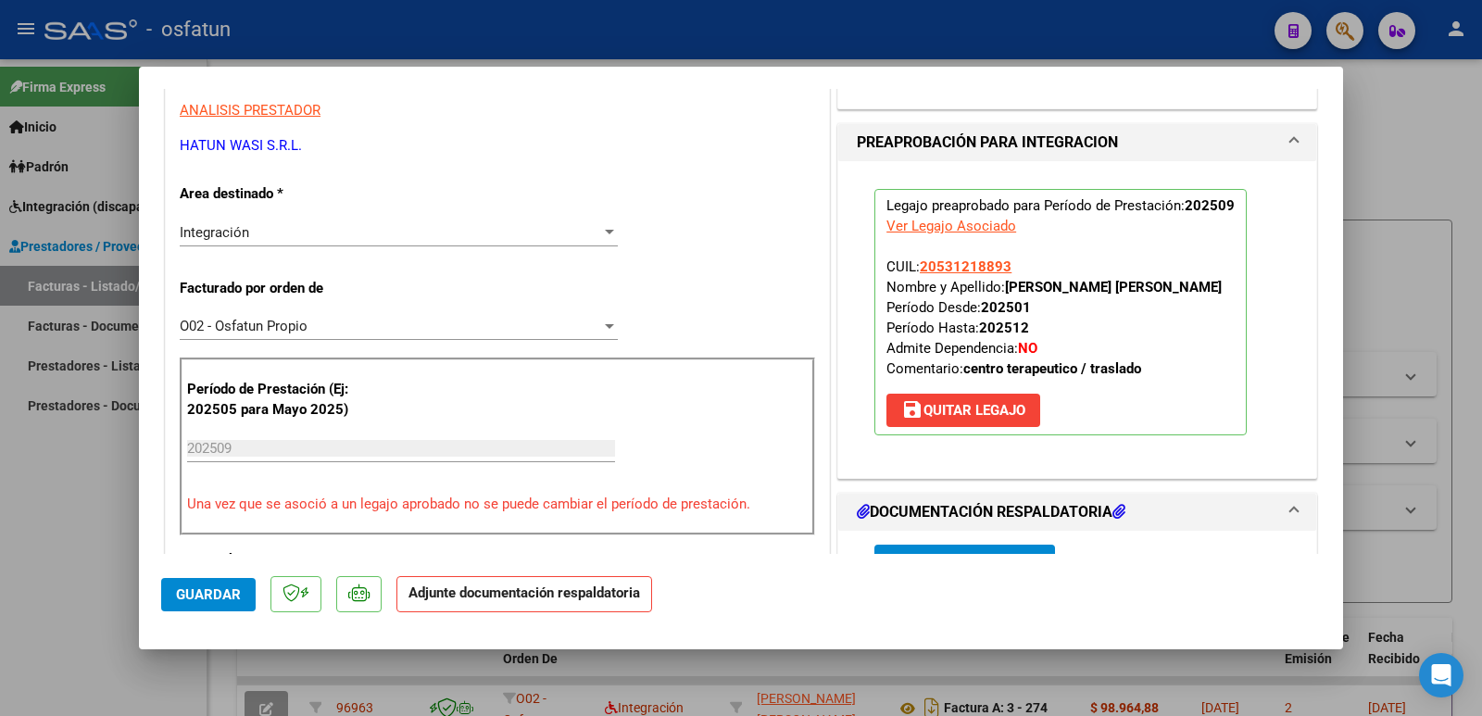
scroll to position [556, 0]
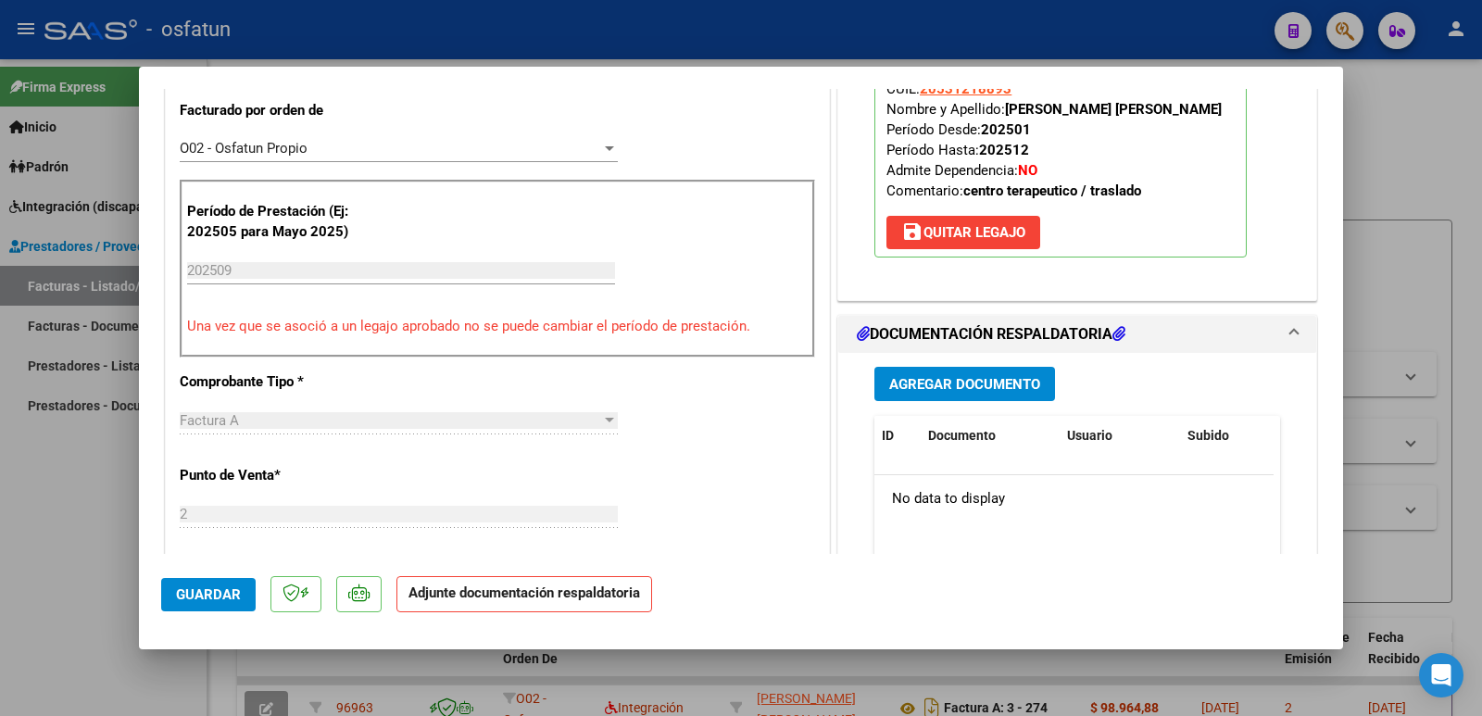
click at [948, 386] on span "Agregar Documento" at bounding box center [964, 384] width 151 height 17
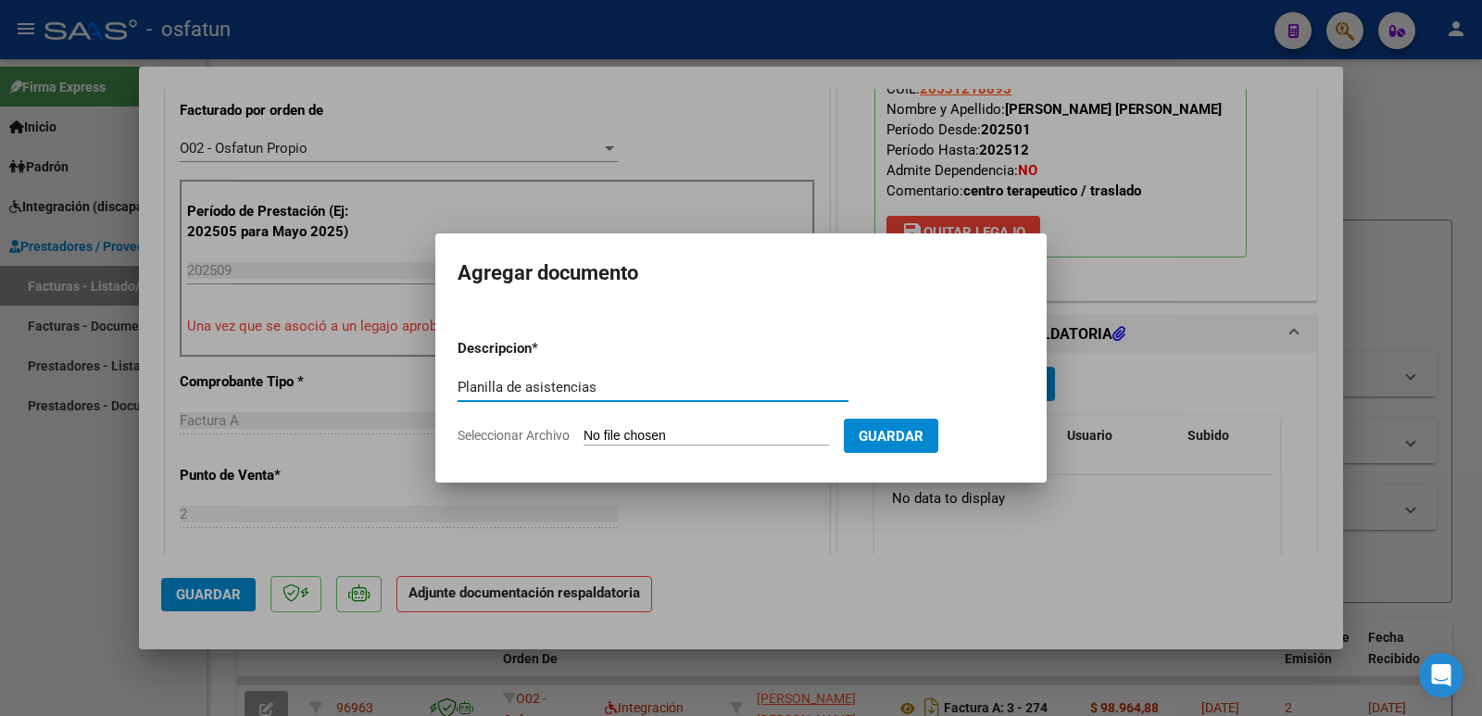
type input "Planilla de asistencias"
click at [729, 430] on input "Seleccionar Archivo" at bounding box center [705, 437] width 245 height 18
type input "C:\fakepath\[PERSON_NAME] SEPT.pdf"
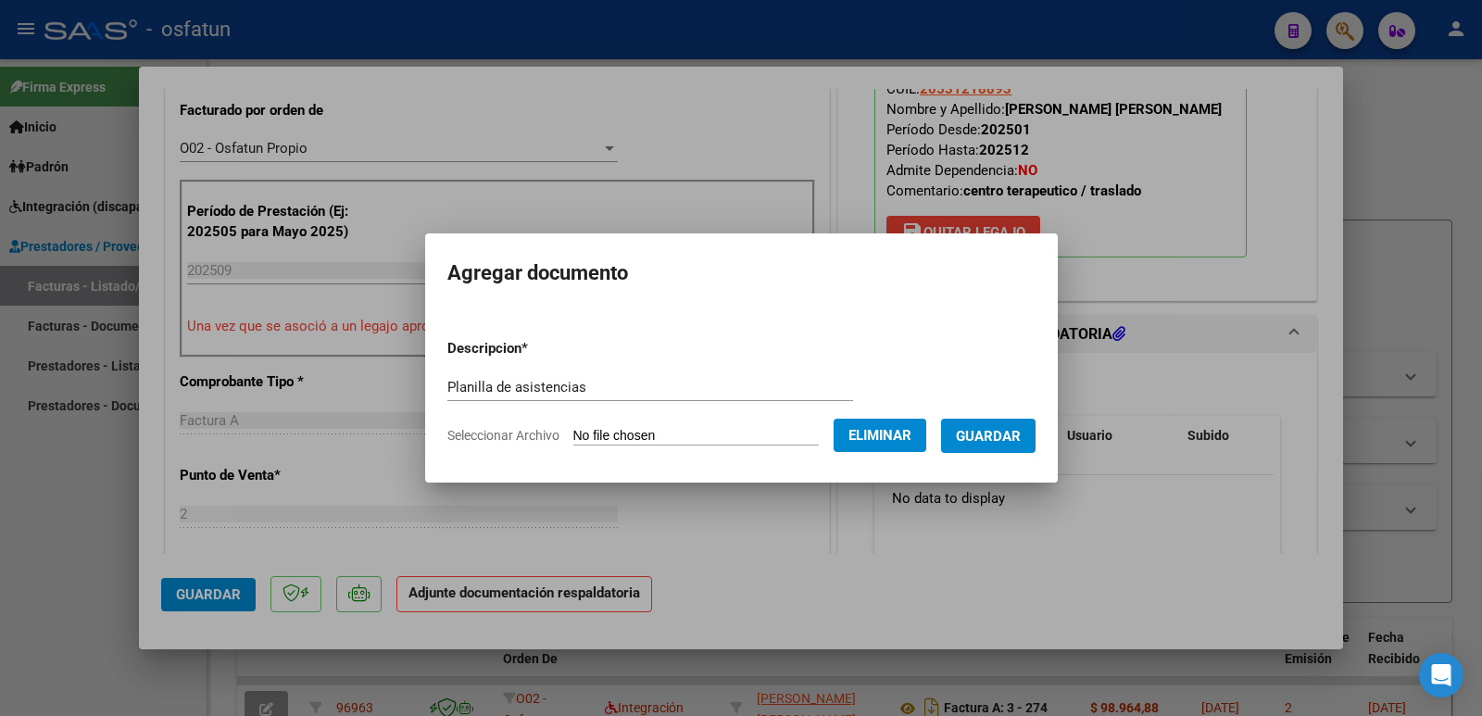
click at [1016, 432] on span "Guardar" at bounding box center [988, 436] width 65 height 17
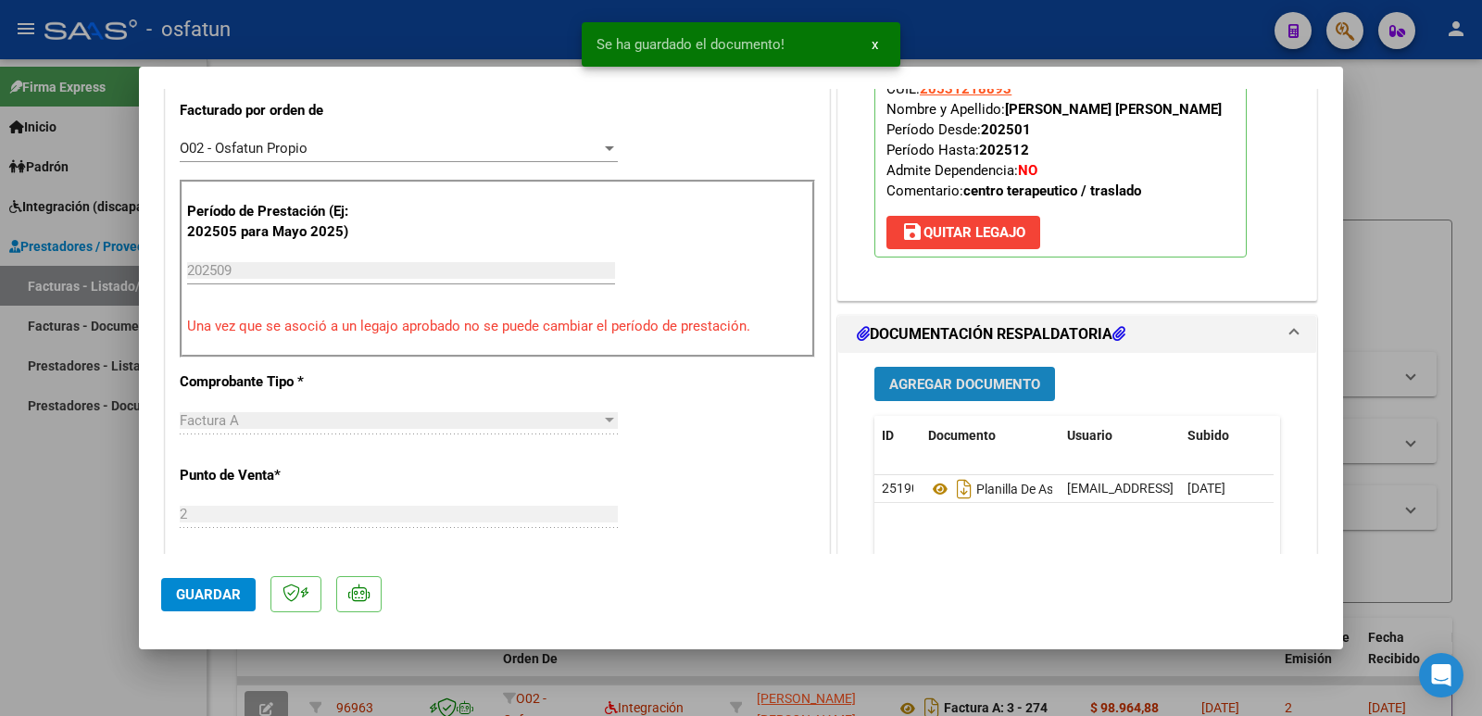
click at [978, 385] on span "Agregar Documento" at bounding box center [964, 384] width 151 height 17
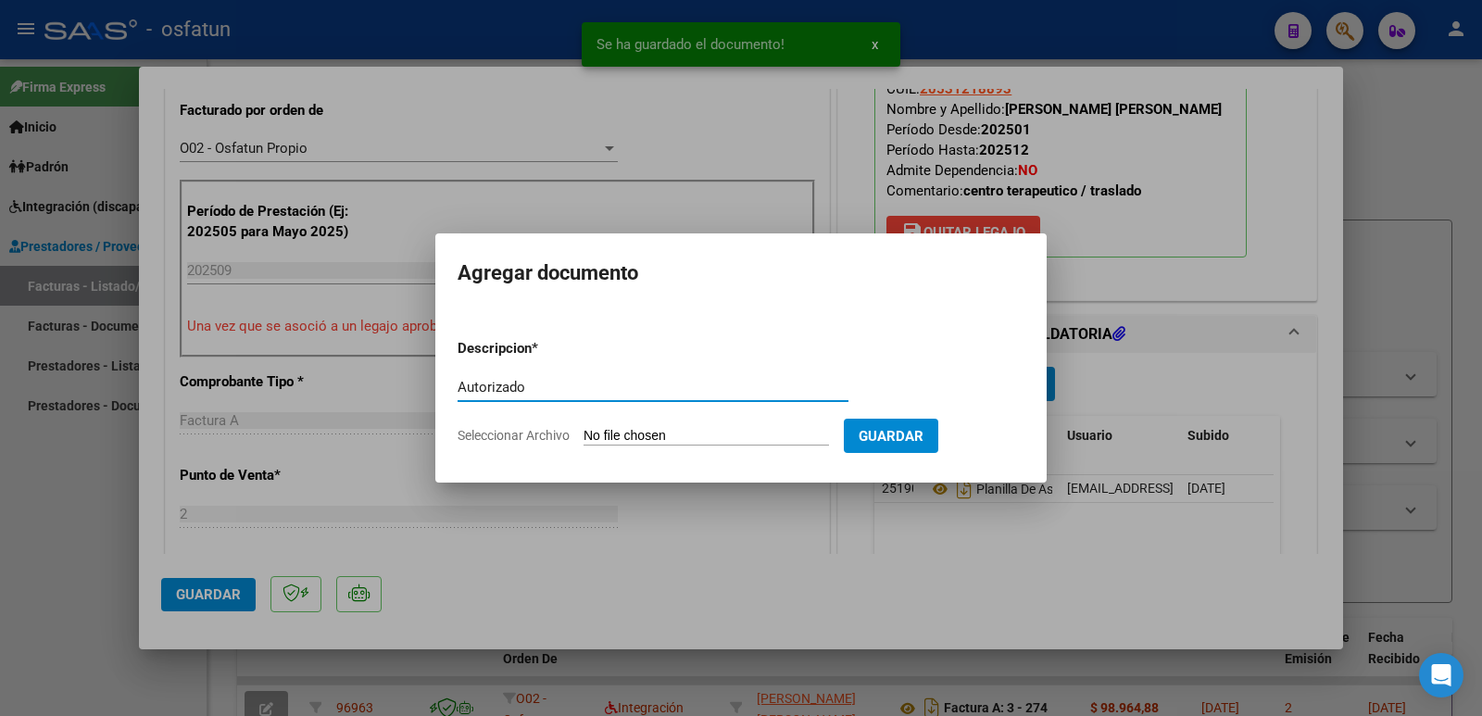
type input "Autorizado"
click at [678, 440] on input "Seleccionar Archivo" at bounding box center [705, 437] width 245 height 18
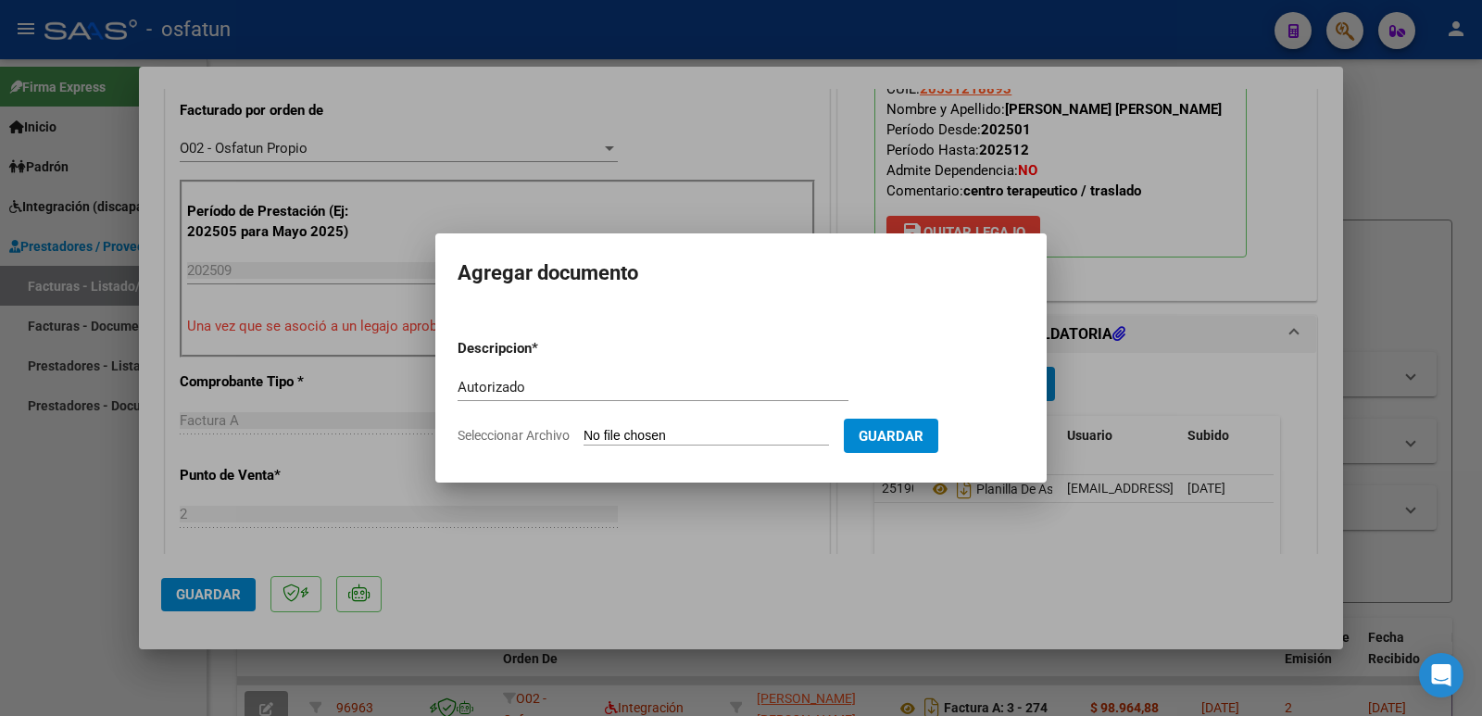
type input "C:\fakepath\[PERSON_NAME] - OSFATUN FEBRERO 28022025.pdf"
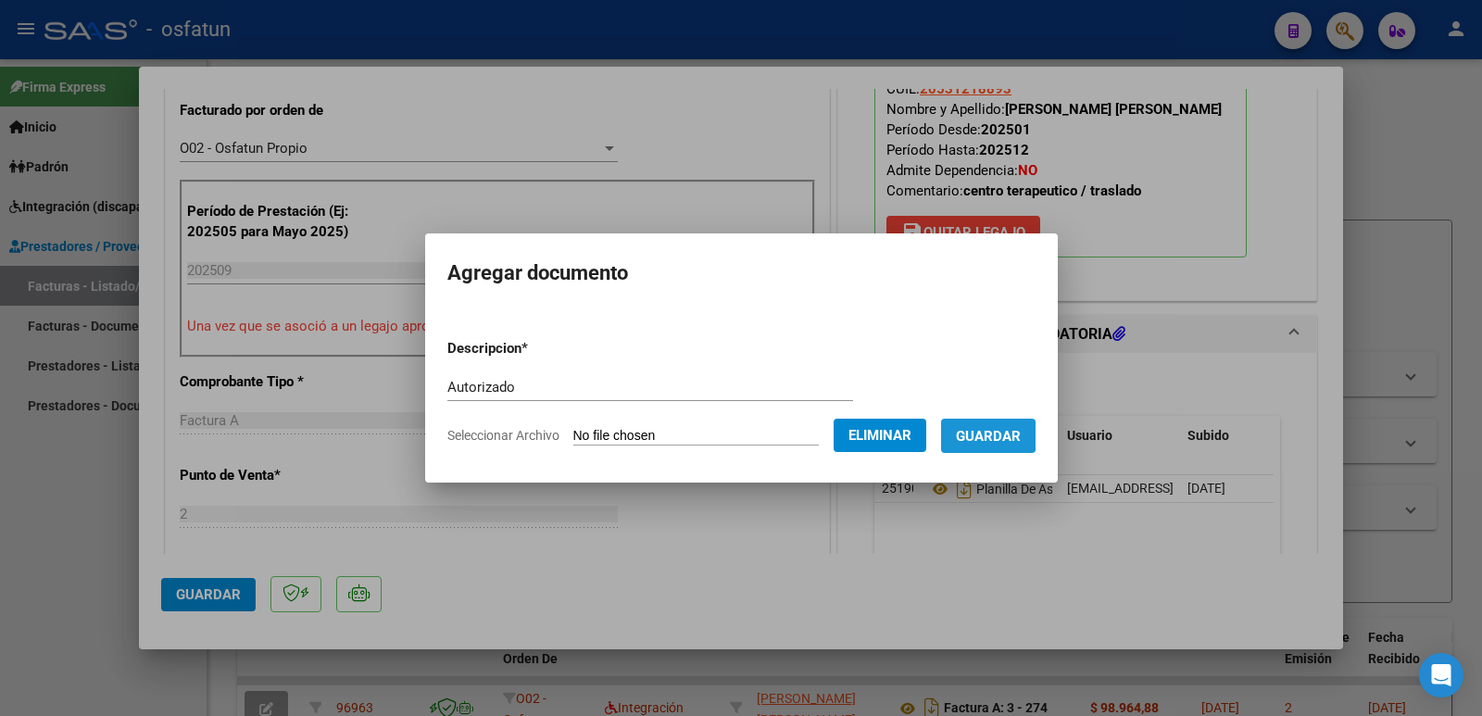
click at [1002, 435] on span "Guardar" at bounding box center [988, 436] width 65 height 17
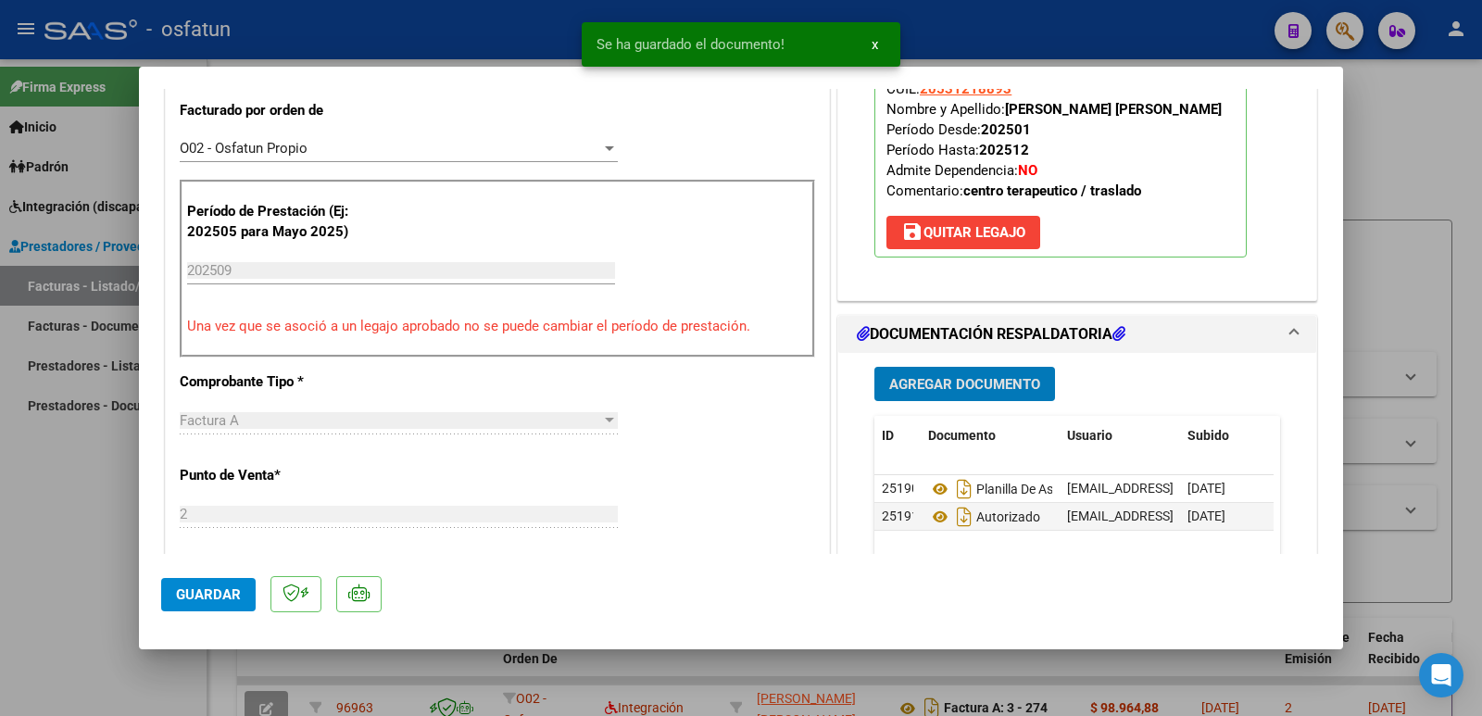
click at [220, 597] on span "Guardar" at bounding box center [208, 594] width 65 height 17
drag, startPoint x: 1000, startPoint y: 112, endPoint x: 1216, endPoint y: 112, distance: 215.8
click at [1216, 112] on p "Legajo preaprobado para Período de Prestación: 202509 Ver Legajo Asociado CUIL:…" at bounding box center [1060, 134] width 372 height 246
copy strong "[PERSON_NAME] [PERSON_NAME]"
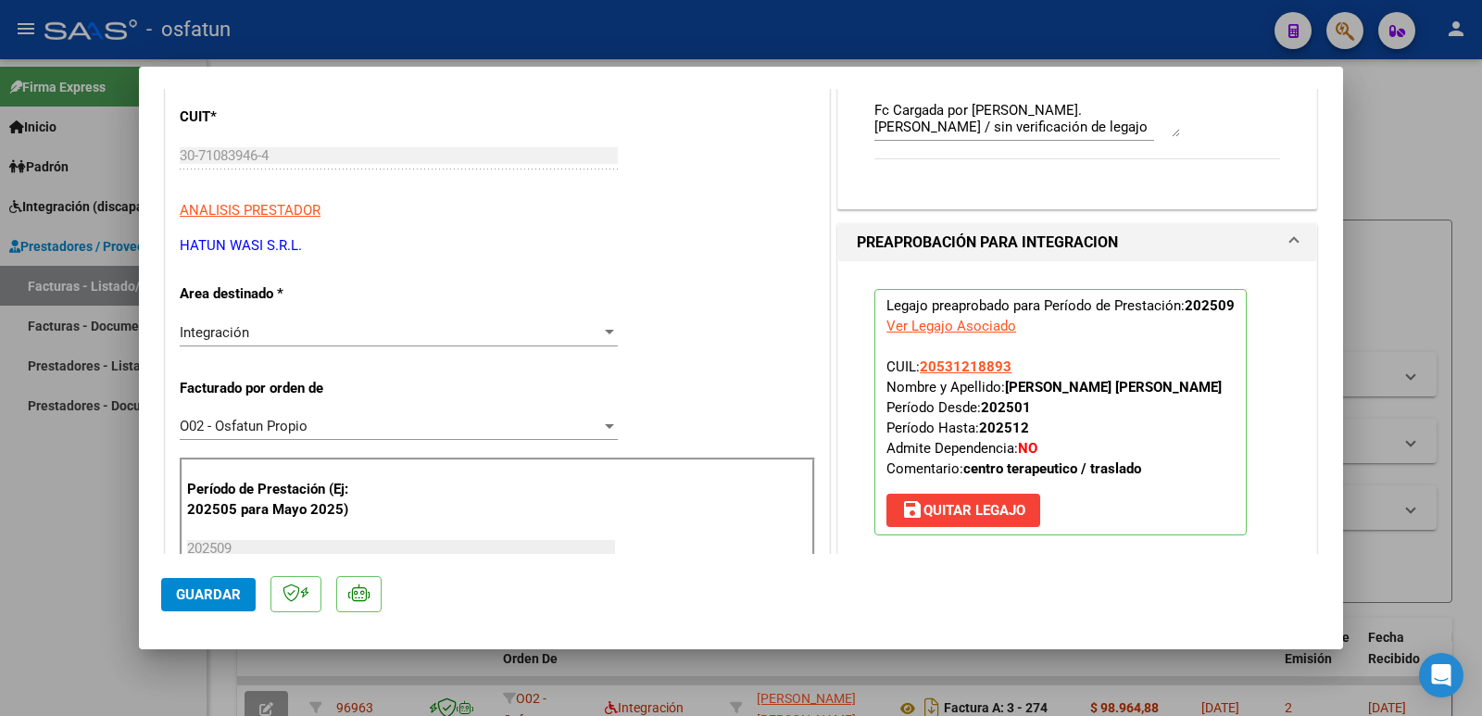
scroll to position [185, 0]
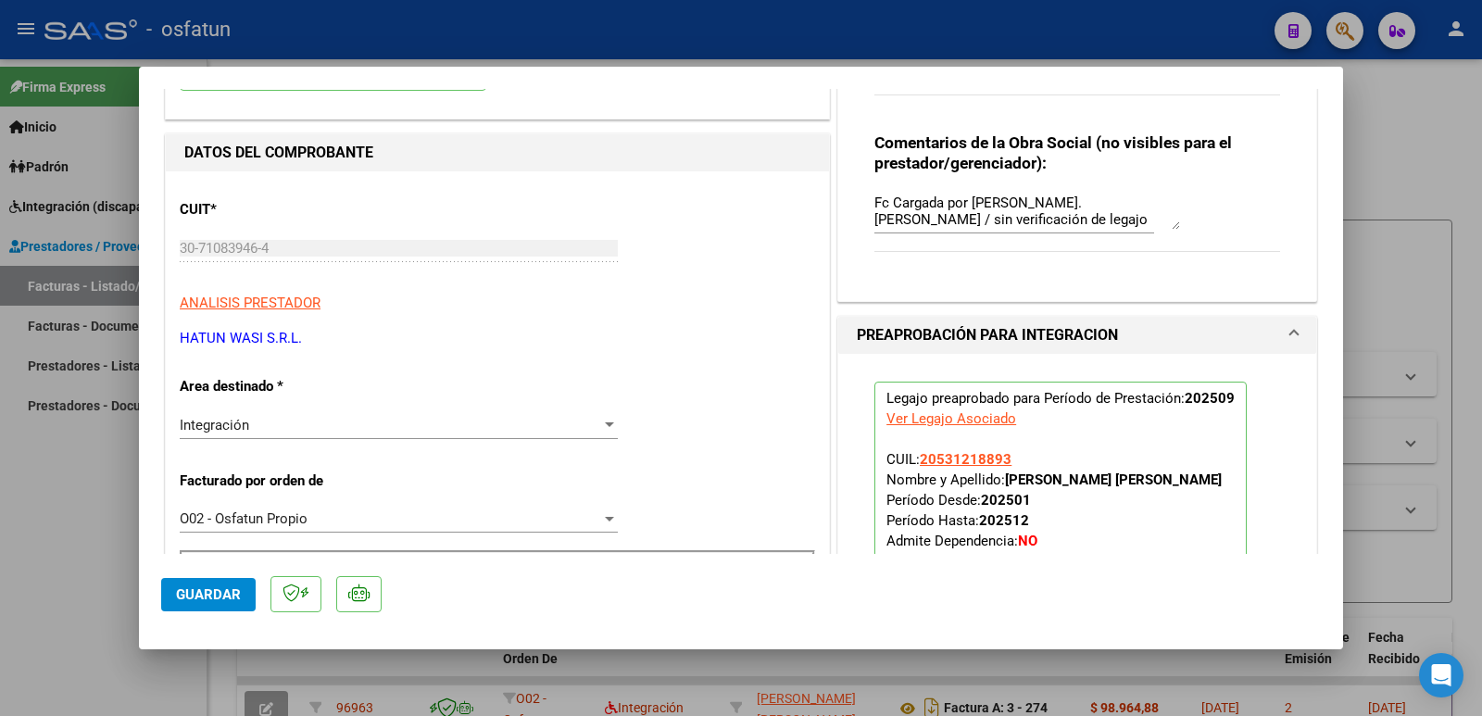
click at [144, 248] on mat-dialog-content "COMPROBANTE VER COMPROBANTE ESTADO: Recibida. En proceso de confirmacion/acepta…" at bounding box center [741, 321] width 1204 height 465
drag, startPoint x: 311, startPoint y: 339, endPoint x: 163, endPoint y: 326, distance: 148.7
copy p "HATUN WASI S.R.L."
click at [226, 594] on span "Guardar" at bounding box center [208, 594] width 65 height 17
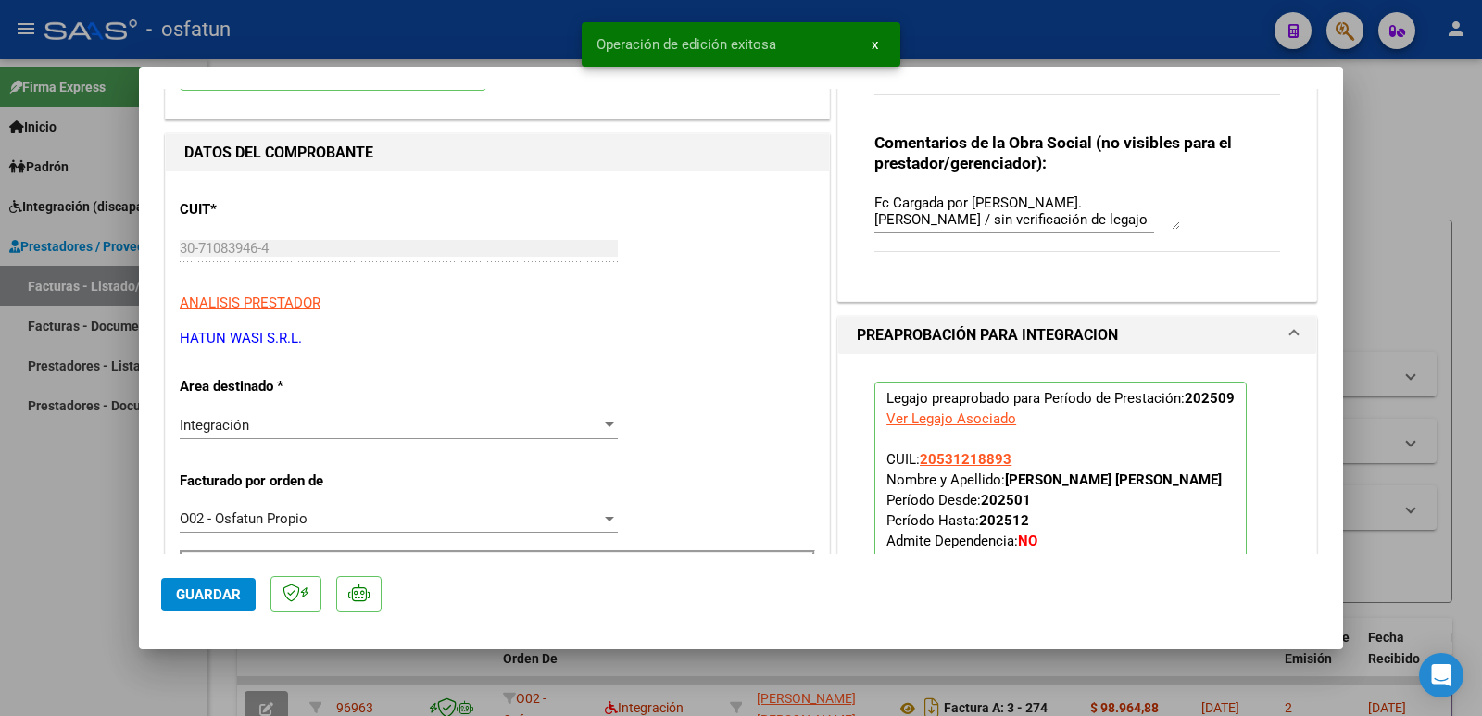
click at [31, 547] on div at bounding box center [741, 358] width 1482 height 716
type input "$ 0,00"
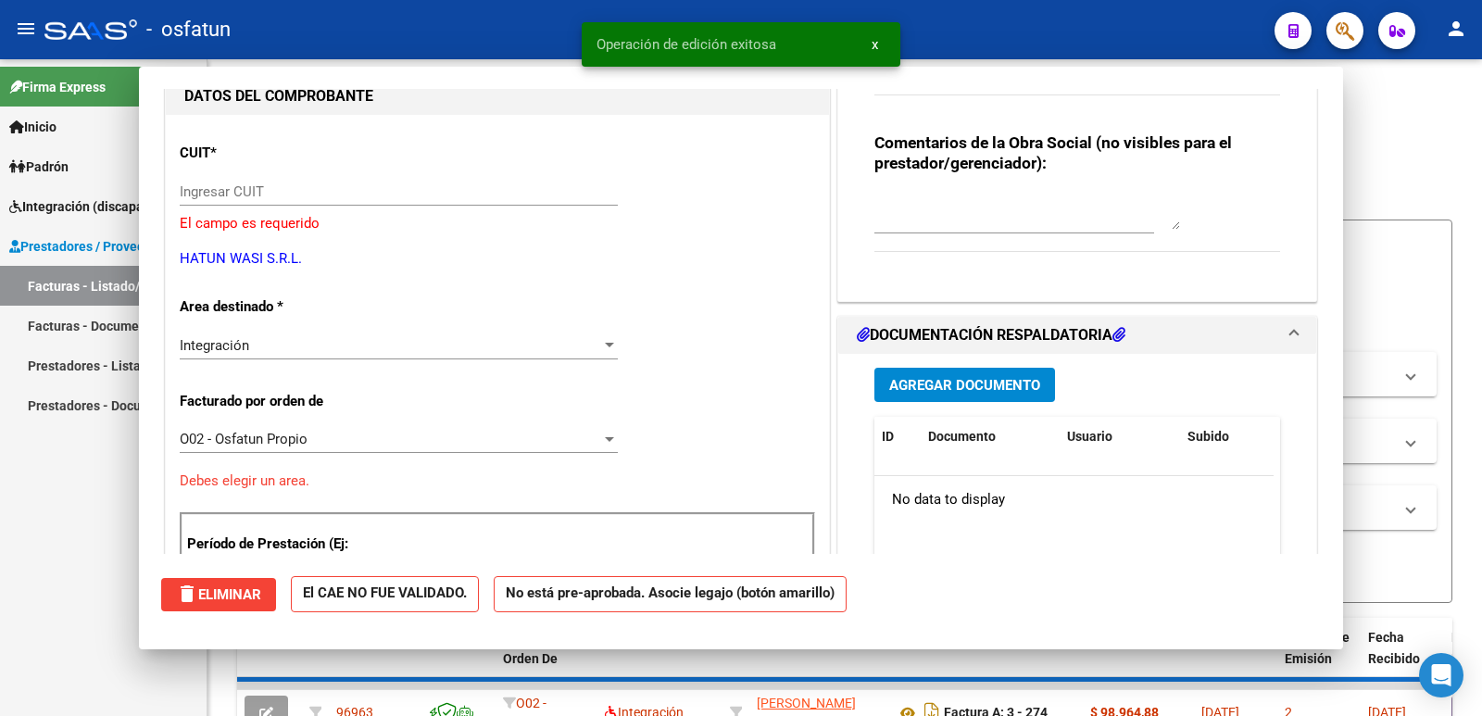
scroll to position [196, 0]
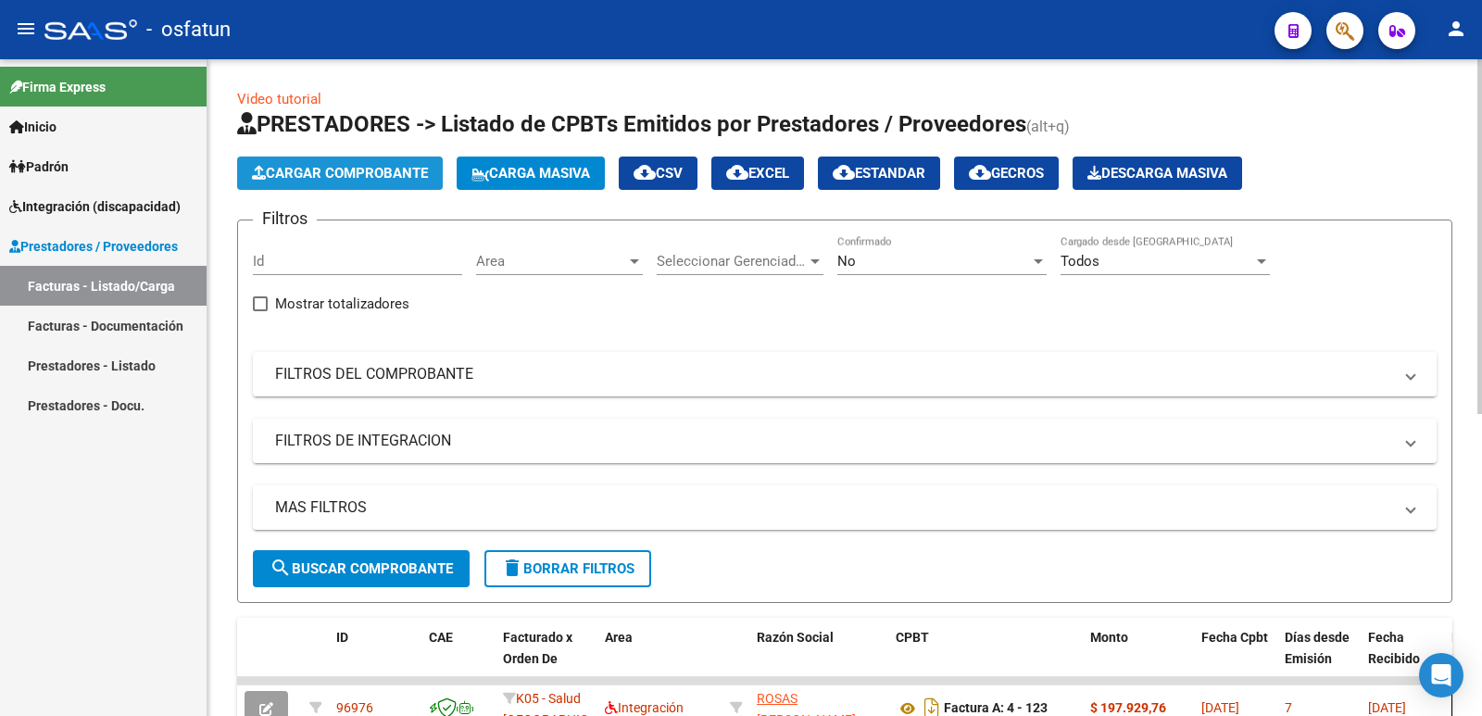
click at [338, 170] on span "Cargar Comprobante" at bounding box center [340, 173] width 176 height 17
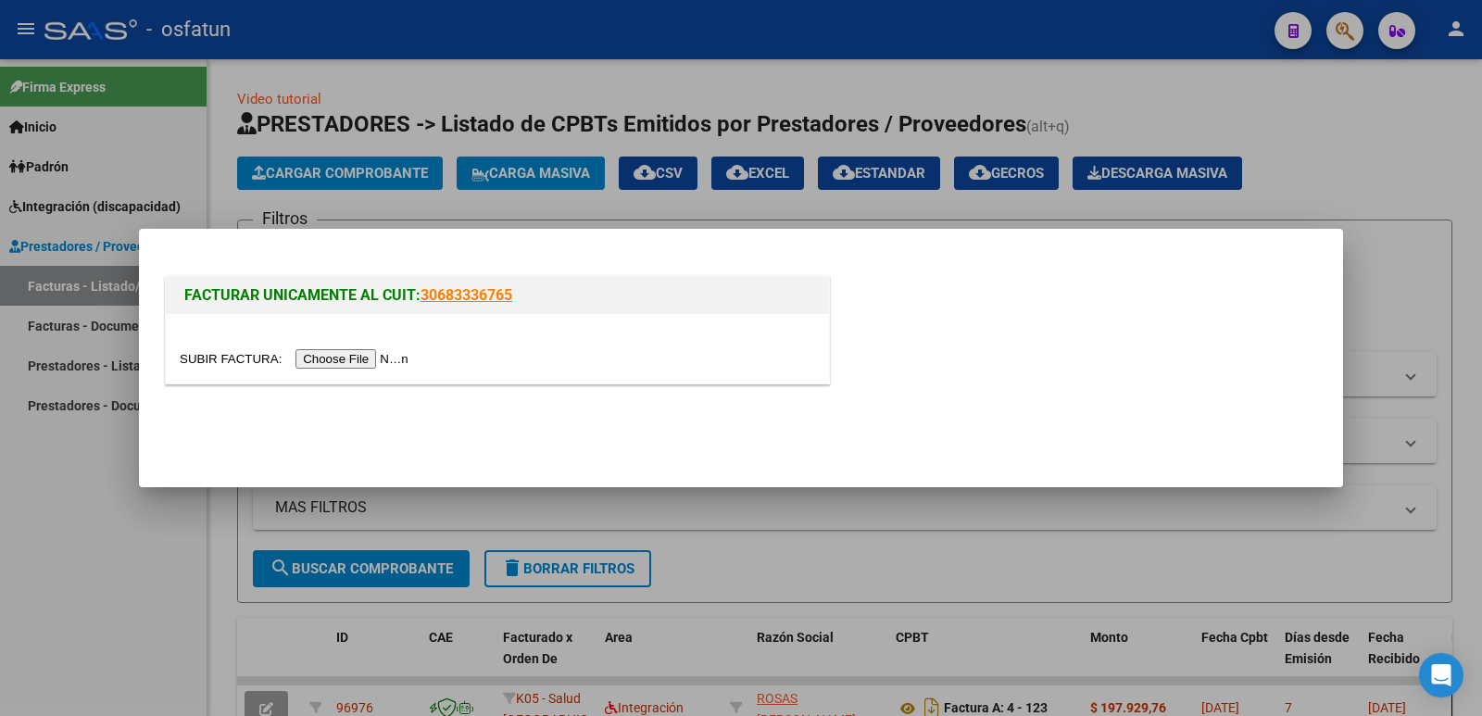
click at [379, 354] on input "file" at bounding box center [297, 358] width 234 height 19
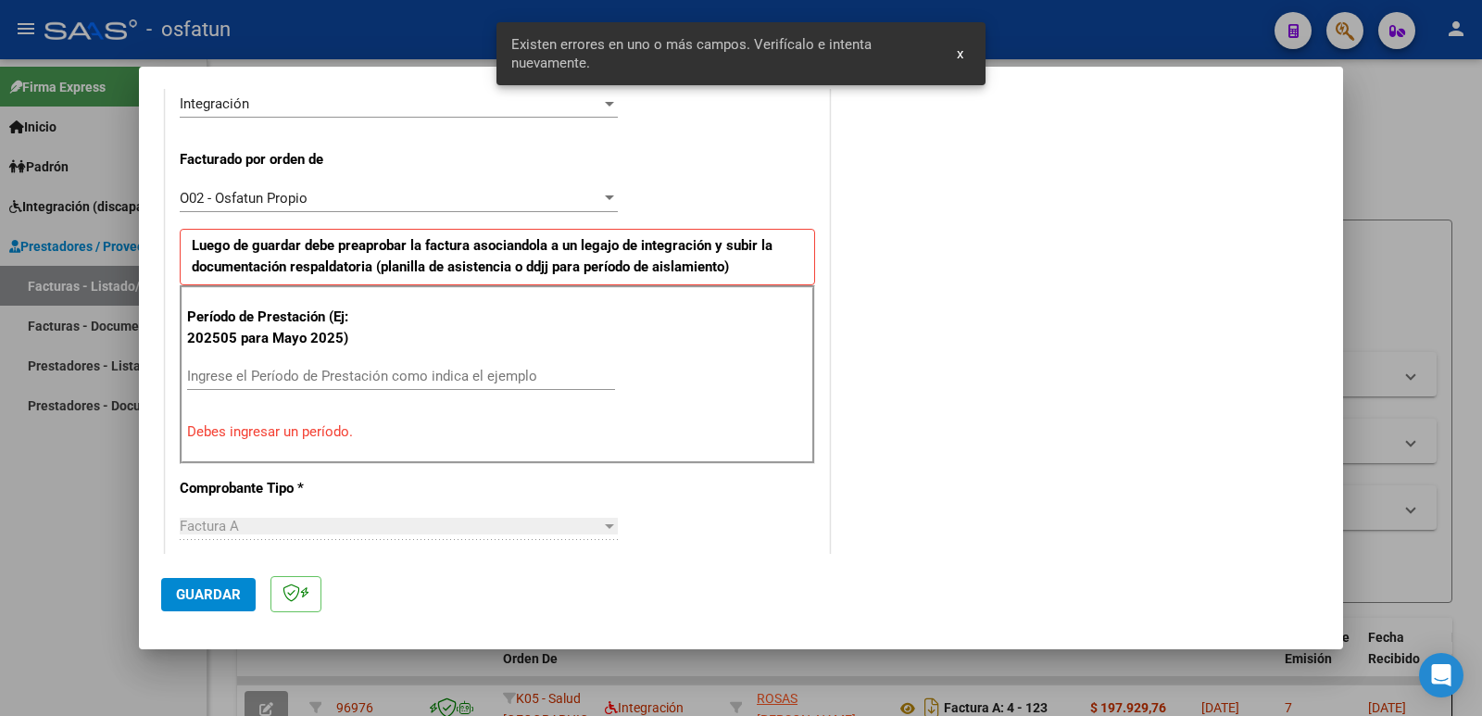
scroll to position [471, 0]
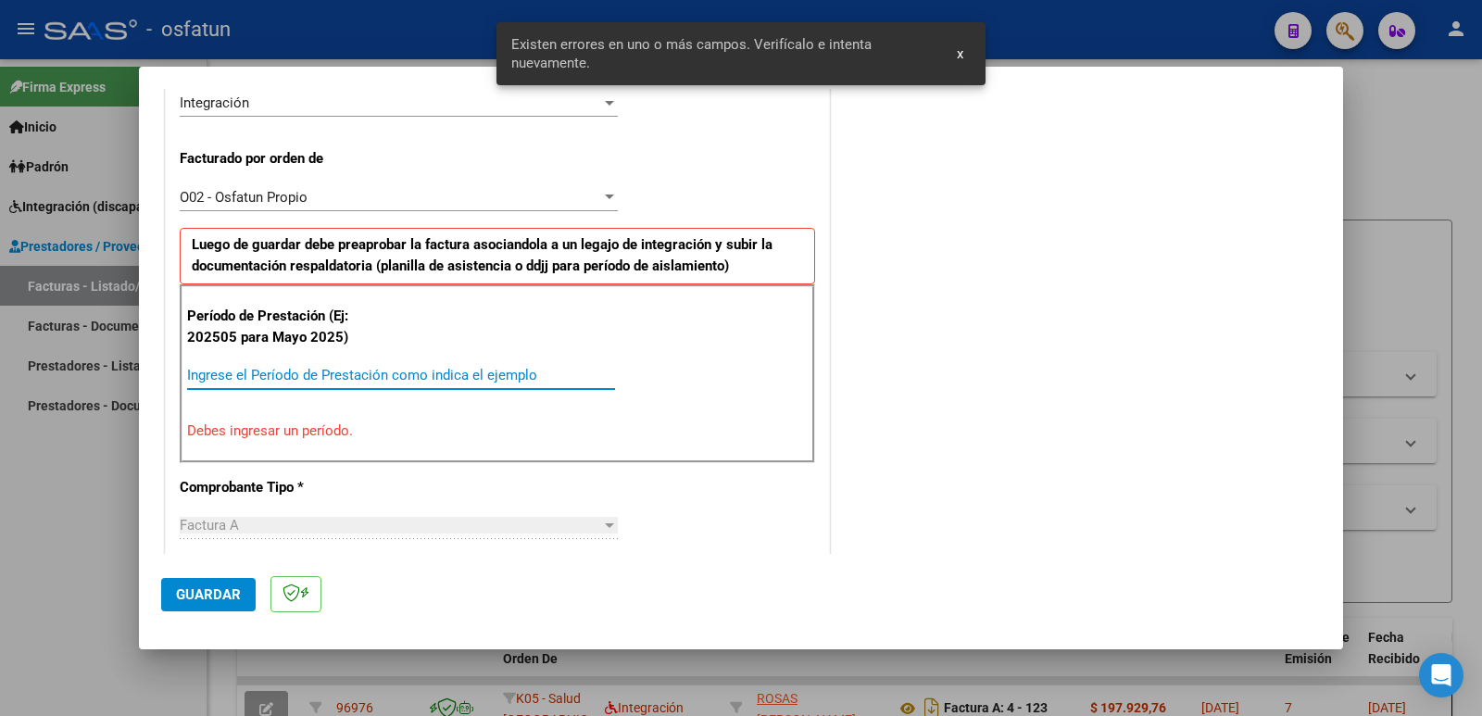
click at [334, 376] on input "Ingrese el Período de Prestación como indica el ejemplo" at bounding box center [401, 375] width 428 height 17
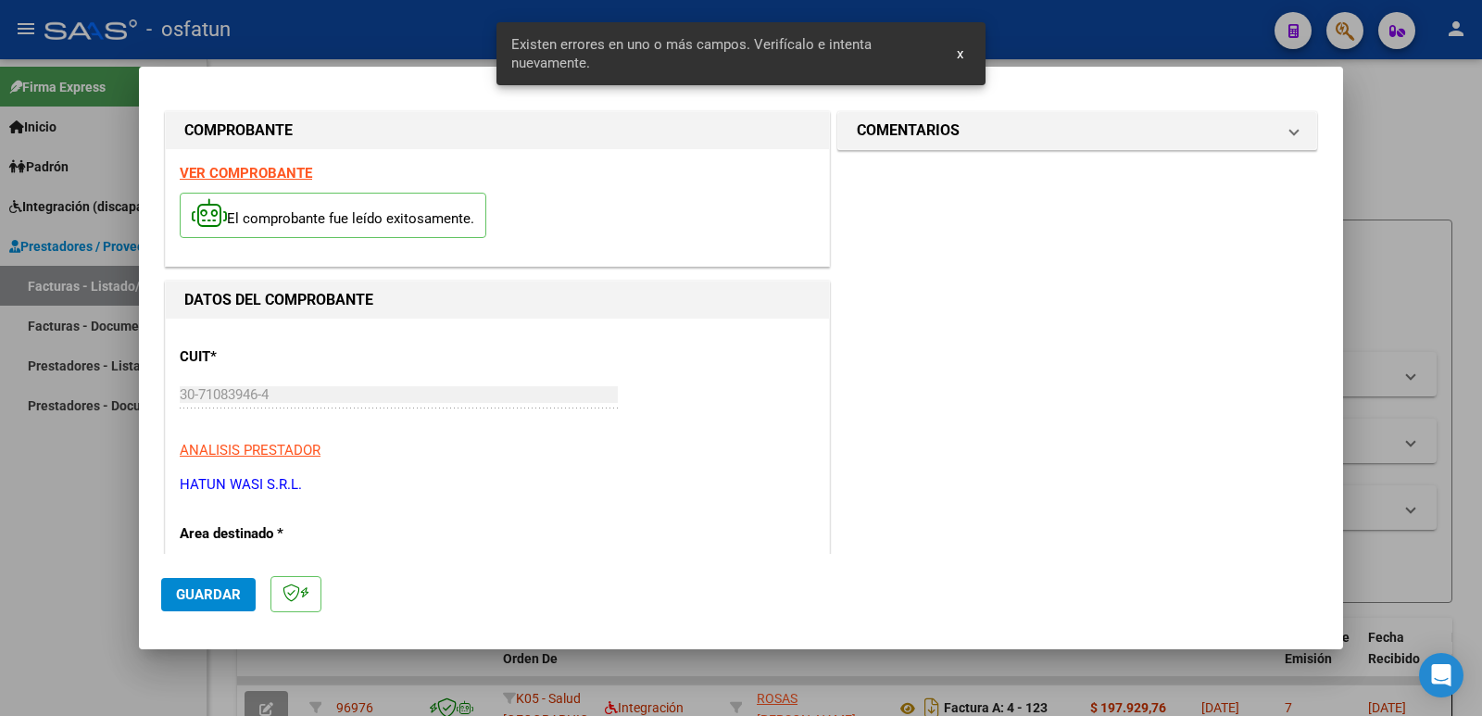
scroll to position [0, 0]
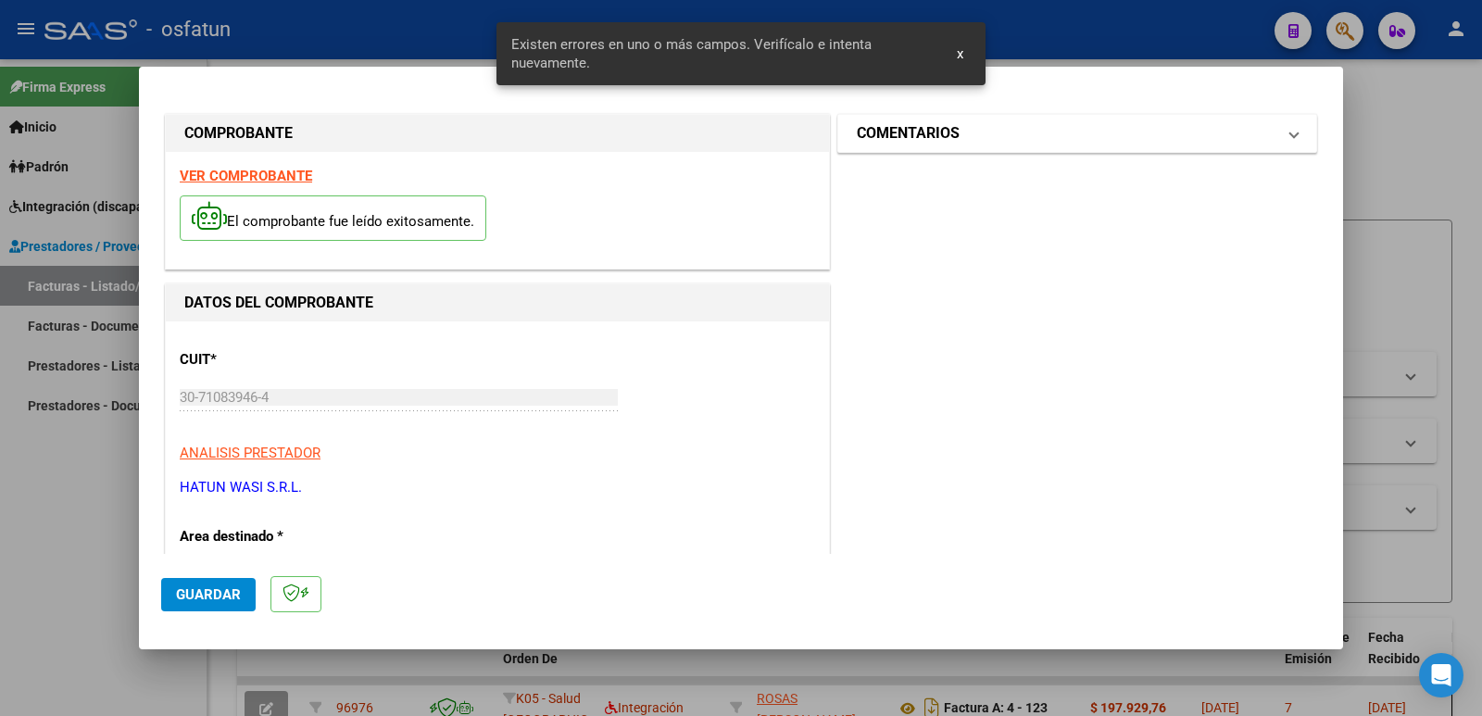
type input "202509"
click at [1044, 144] on mat-expansion-panel-header "COMENTARIOS" at bounding box center [1077, 133] width 478 height 37
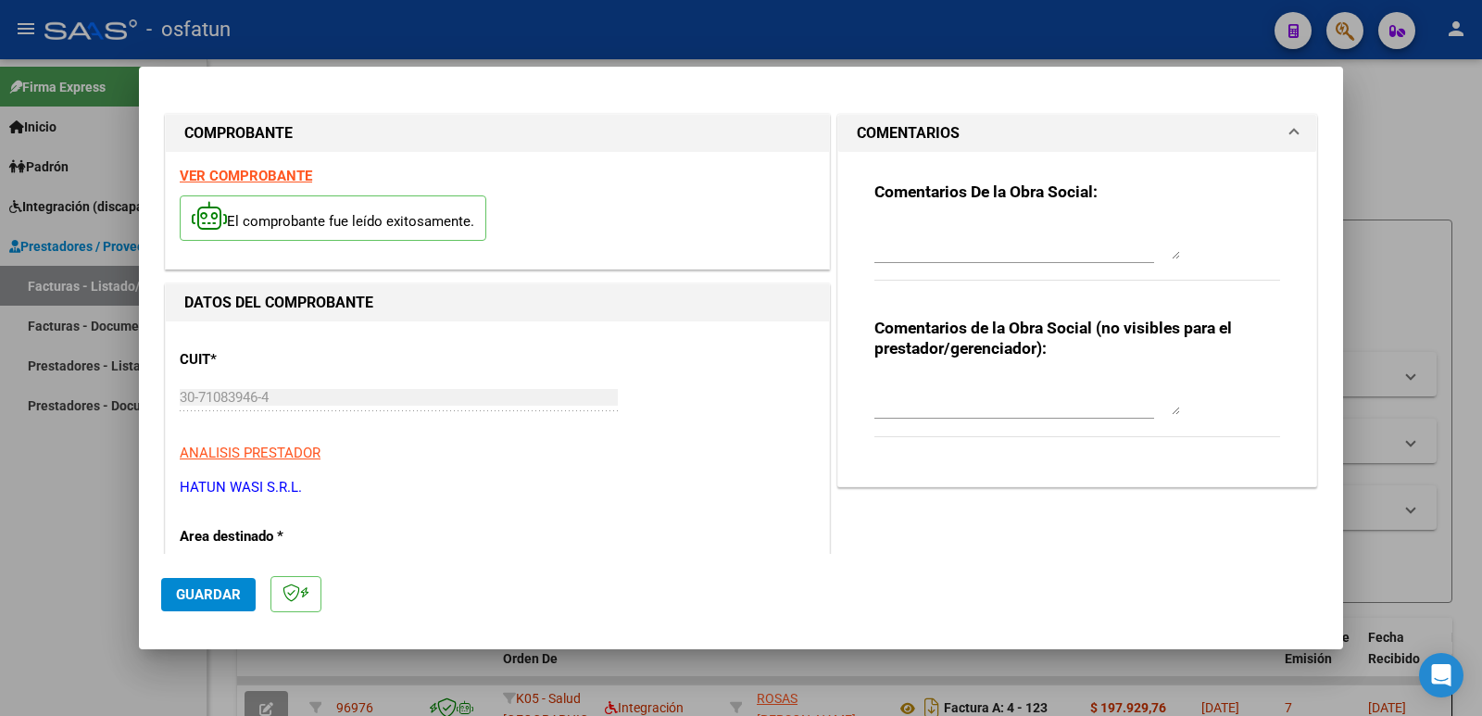
click at [921, 408] on textarea at bounding box center [1027, 396] width 306 height 37
paste textarea "Fc Cargada por [PERSON_NAME]. [PERSON_NAME] / sin verificación de legajo"
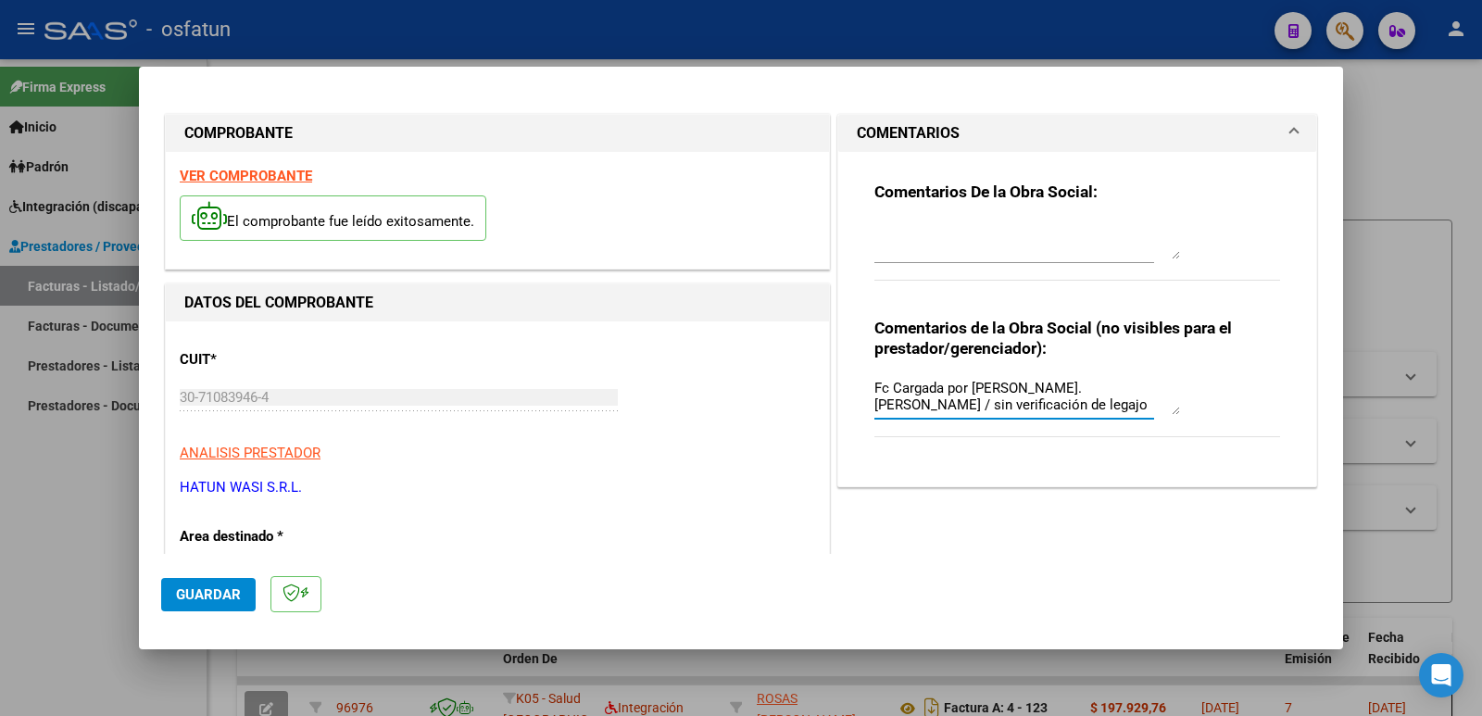
type textarea "Fc Cargada por [PERSON_NAME]. [PERSON_NAME] / sin verificación de legajo"
click at [209, 581] on button "Guardar" at bounding box center [208, 594] width 94 height 33
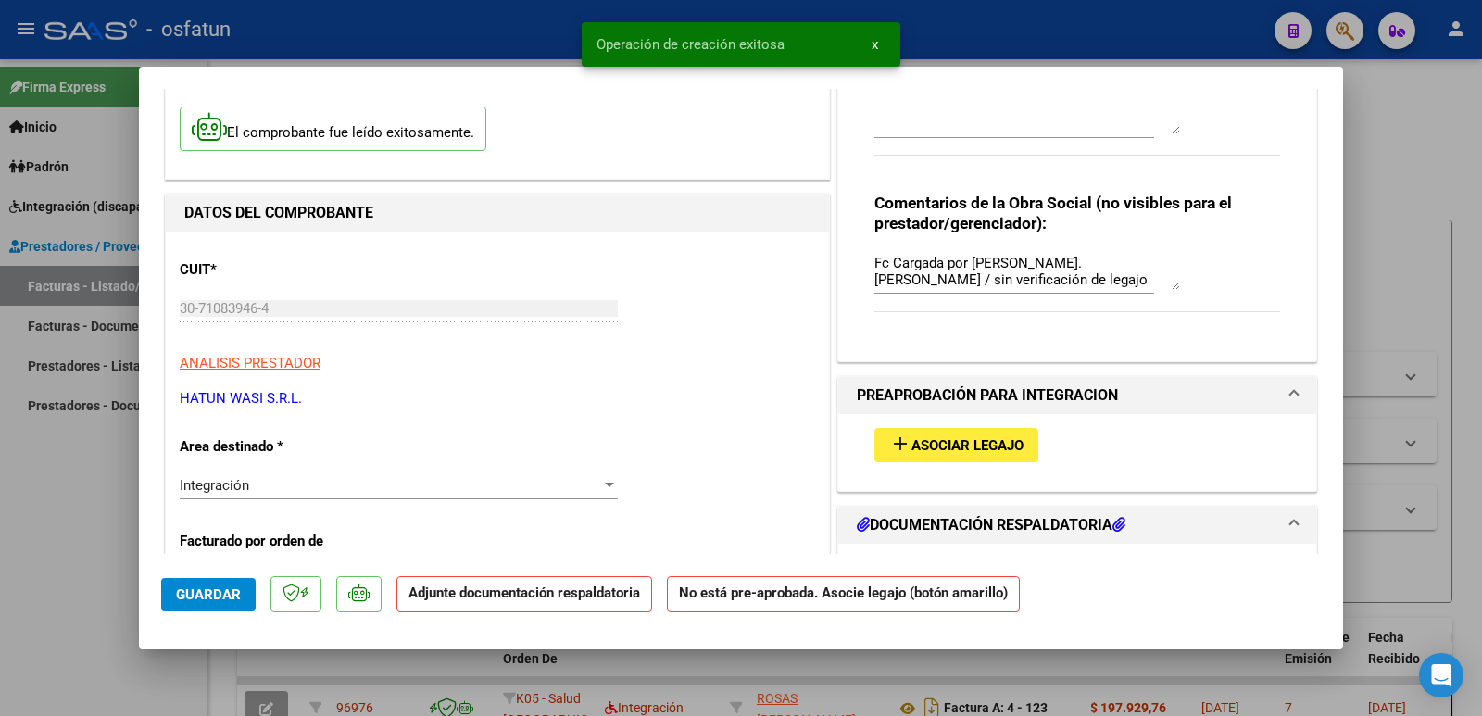
scroll to position [278, 0]
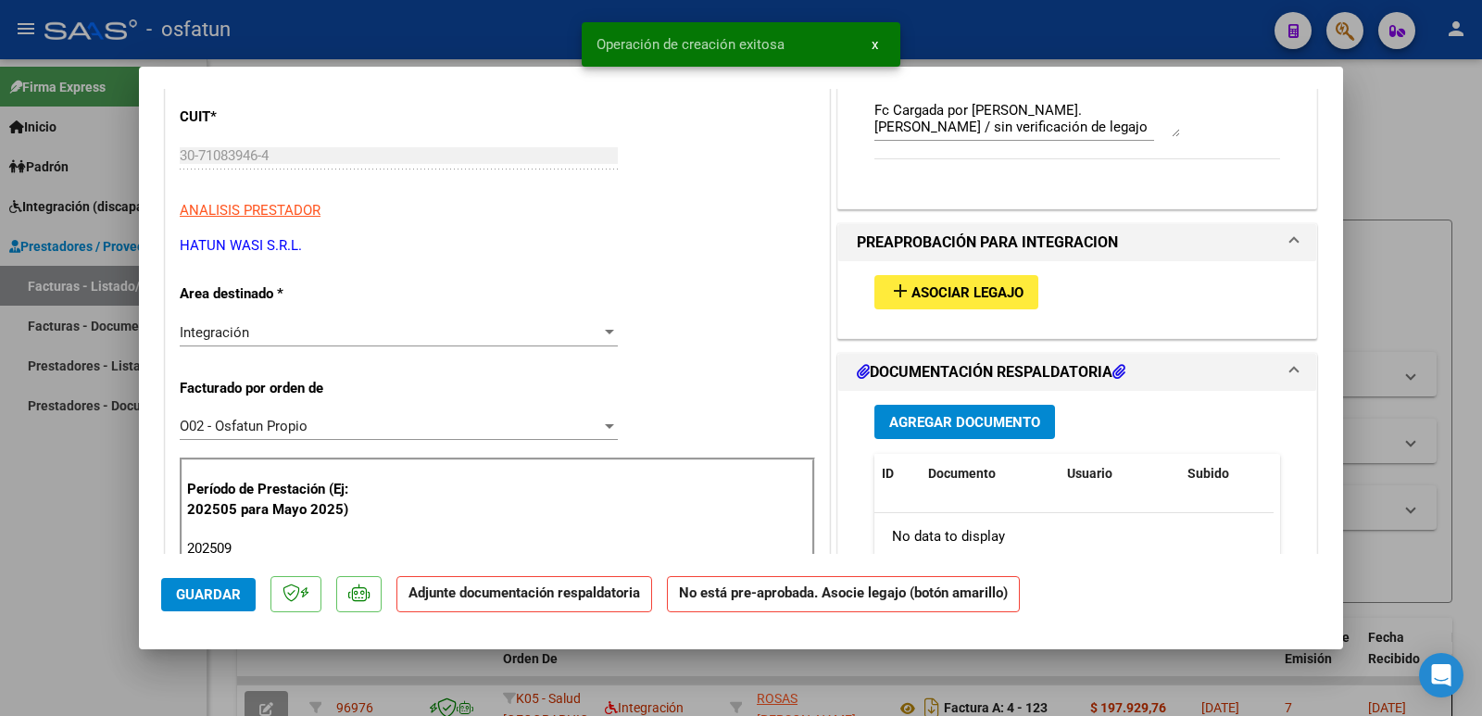
click at [967, 284] on span "Asociar Legajo" at bounding box center [967, 292] width 112 height 17
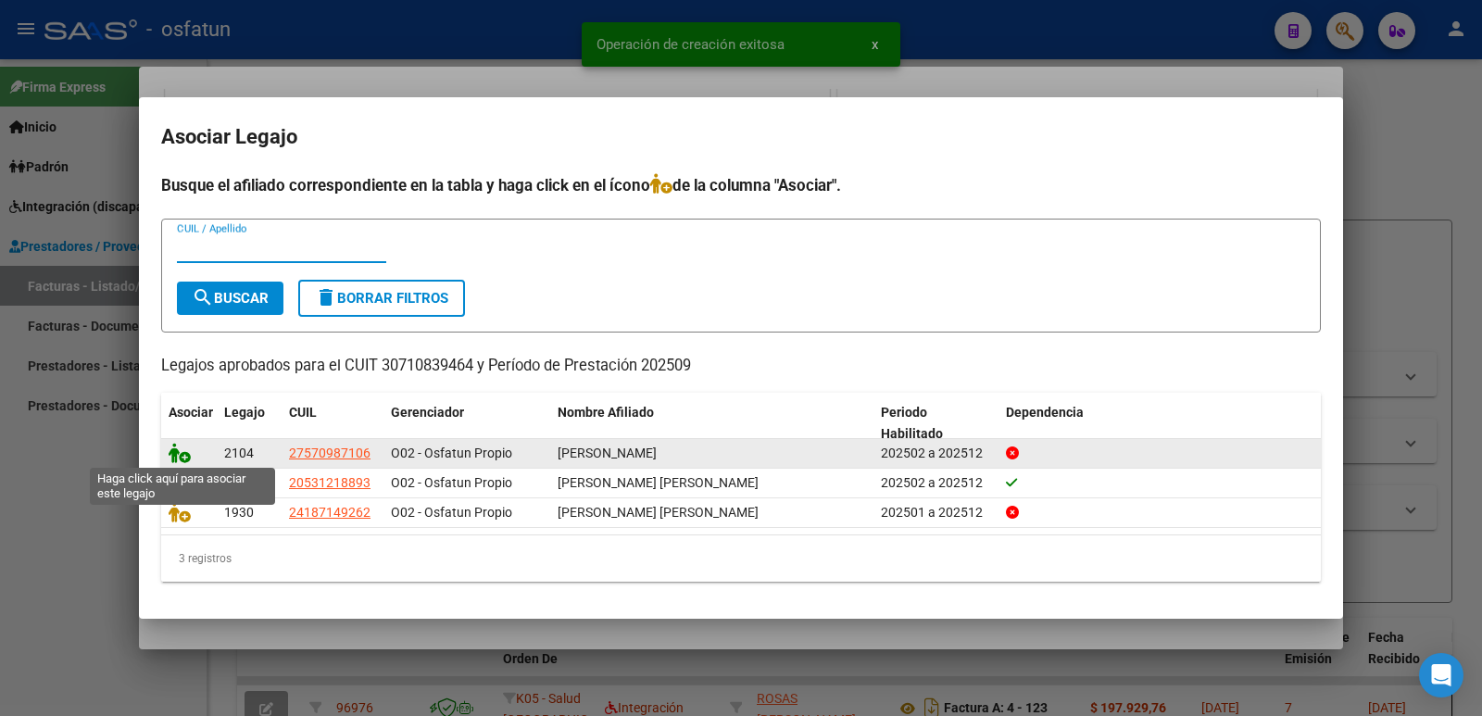
click at [185, 450] on icon at bounding box center [180, 453] width 22 height 20
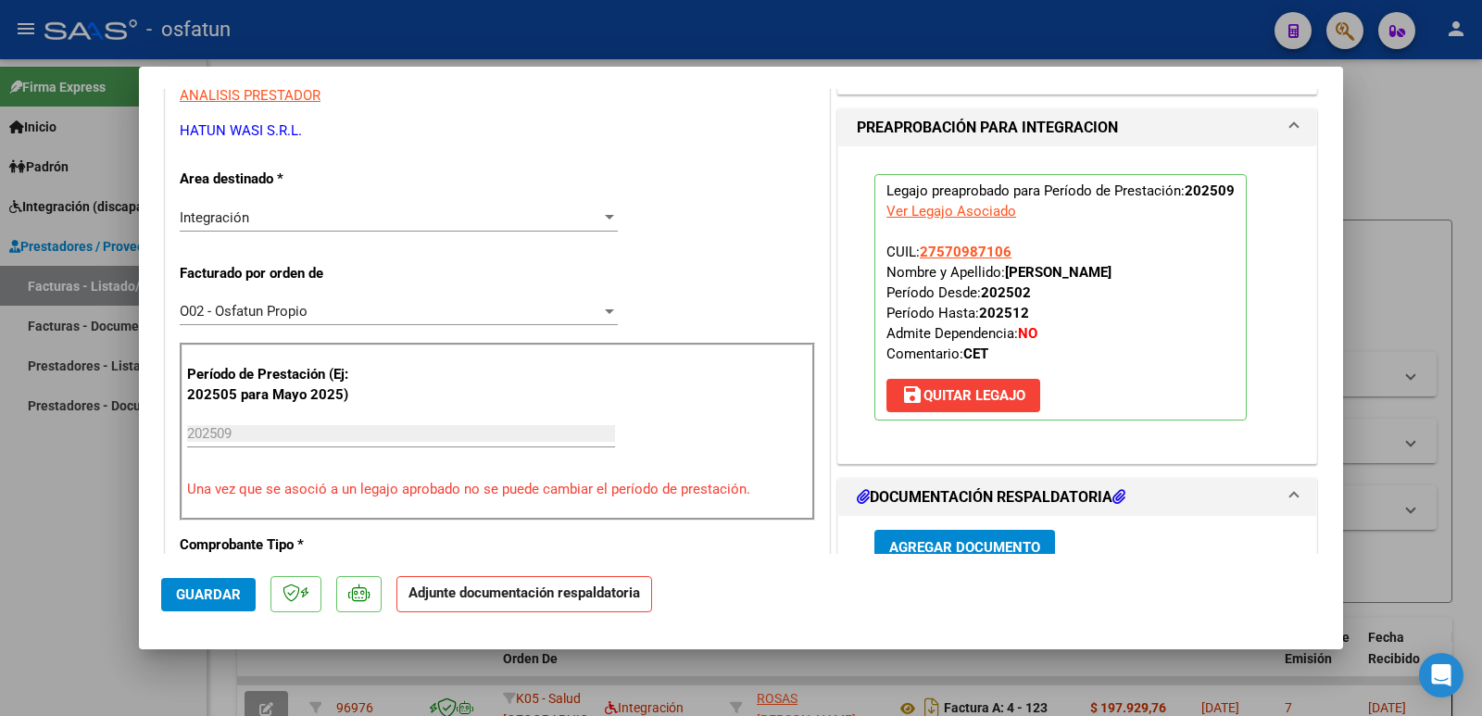
scroll to position [556, 0]
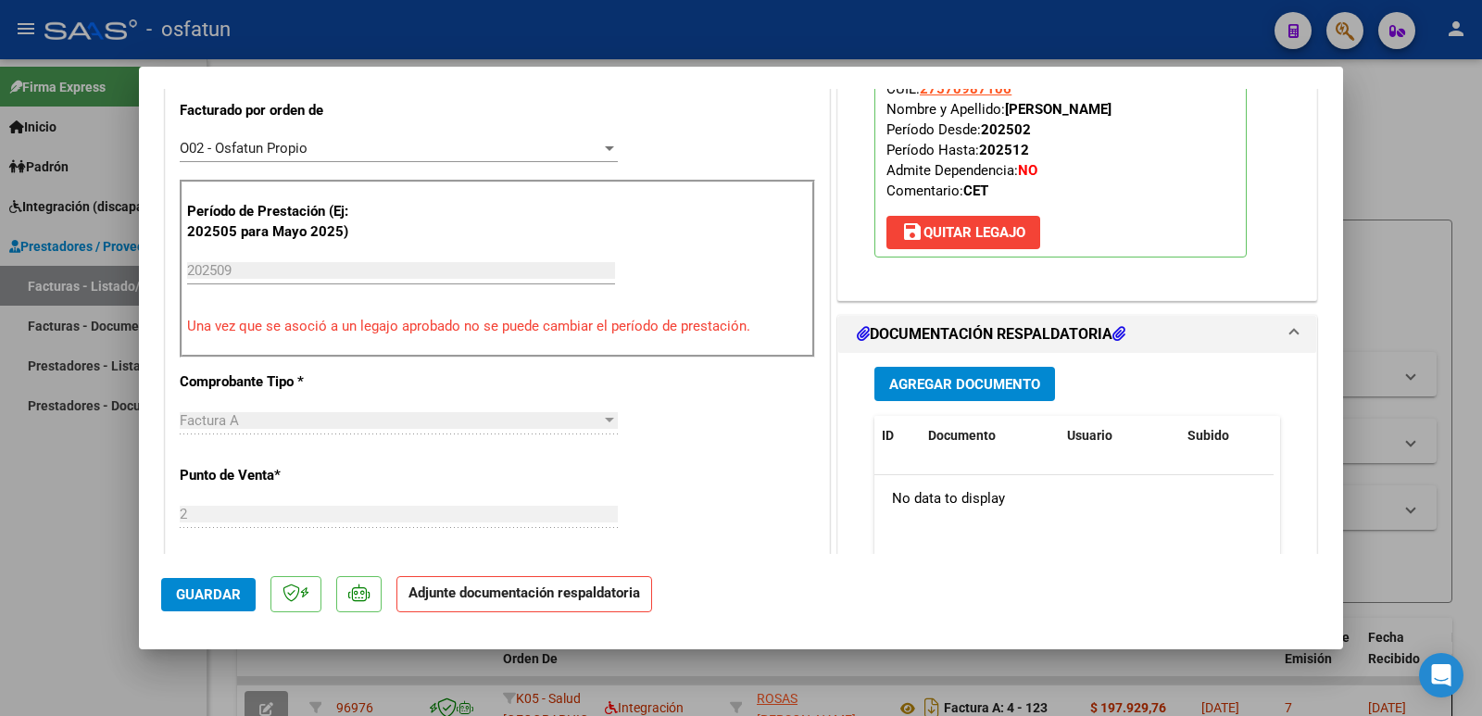
click at [954, 376] on span "Agregar Documento" at bounding box center [964, 384] width 151 height 17
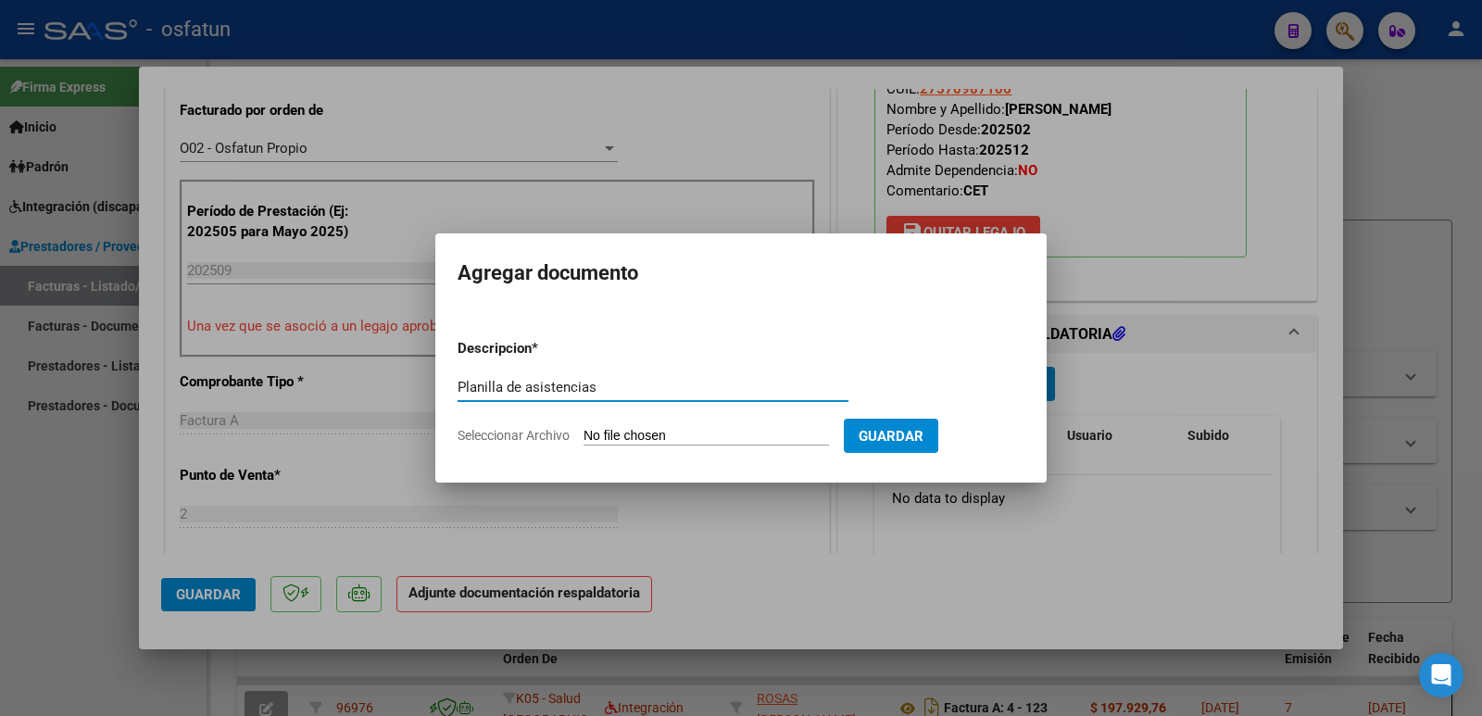
type input "Planilla de asistencias"
click at [682, 434] on input "Seleccionar Archivo" at bounding box center [705, 437] width 245 height 18
type input "C:\fakepath\OSFATUN SETIEMBRE.pdf"
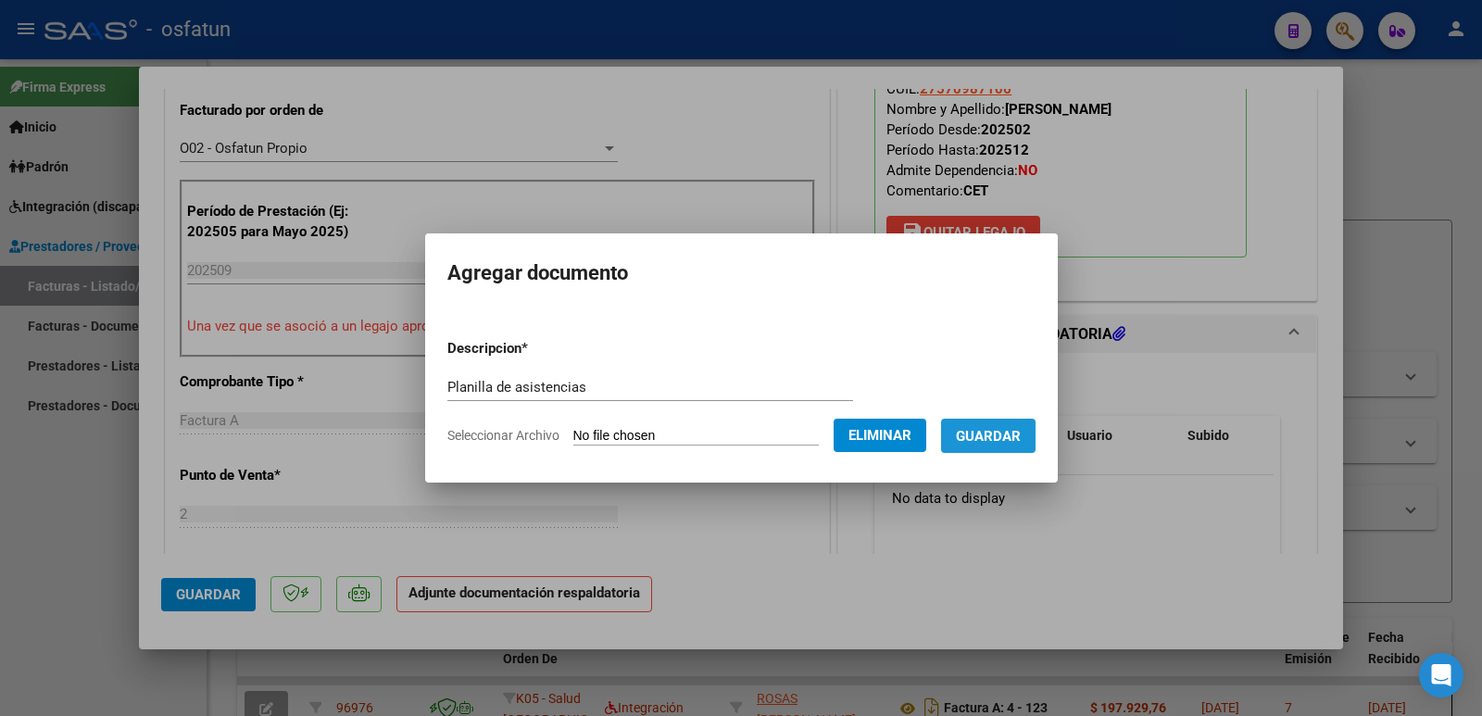
click at [1013, 429] on span "Guardar" at bounding box center [988, 436] width 65 height 17
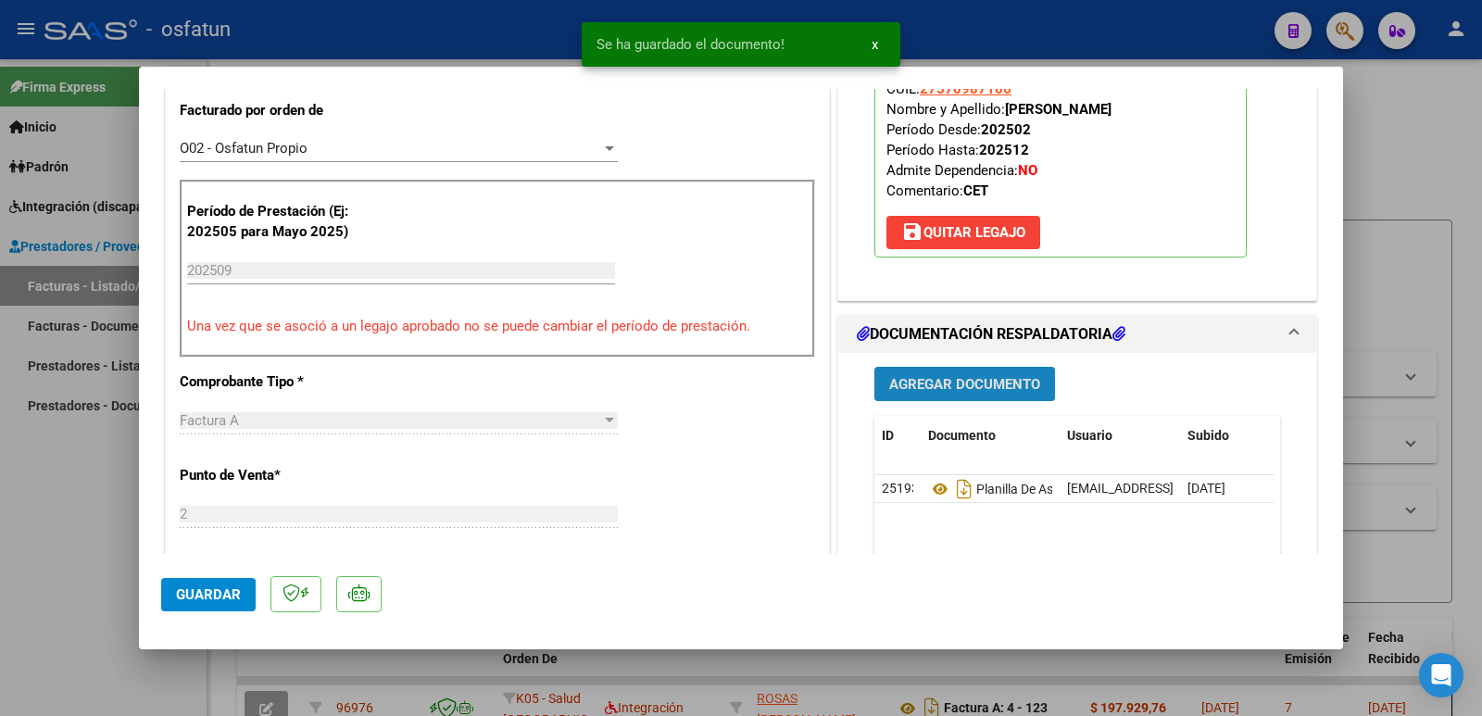
click at [996, 375] on span "Agregar Documento" at bounding box center [964, 383] width 151 height 17
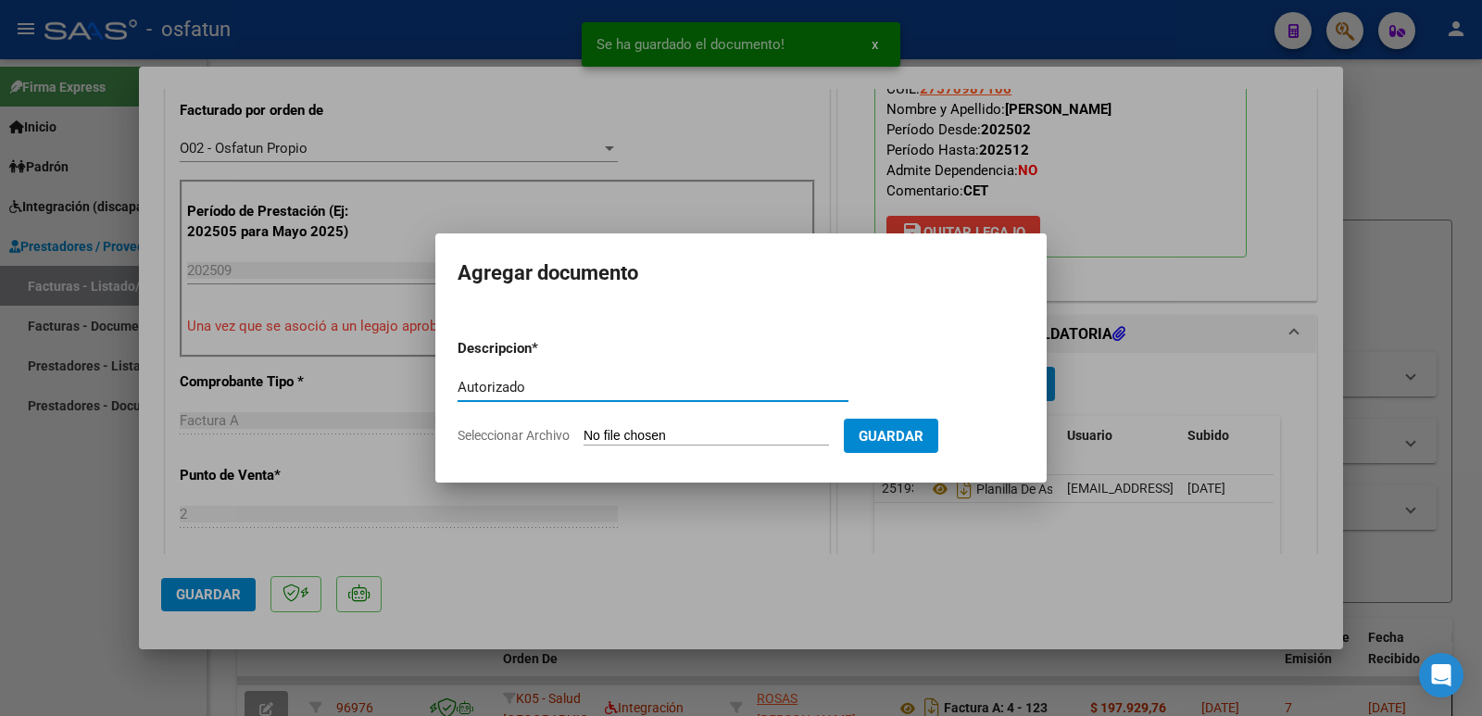
type input "Autorizado"
click at [629, 428] on input "Seleccionar Archivo" at bounding box center [705, 437] width 245 height 18
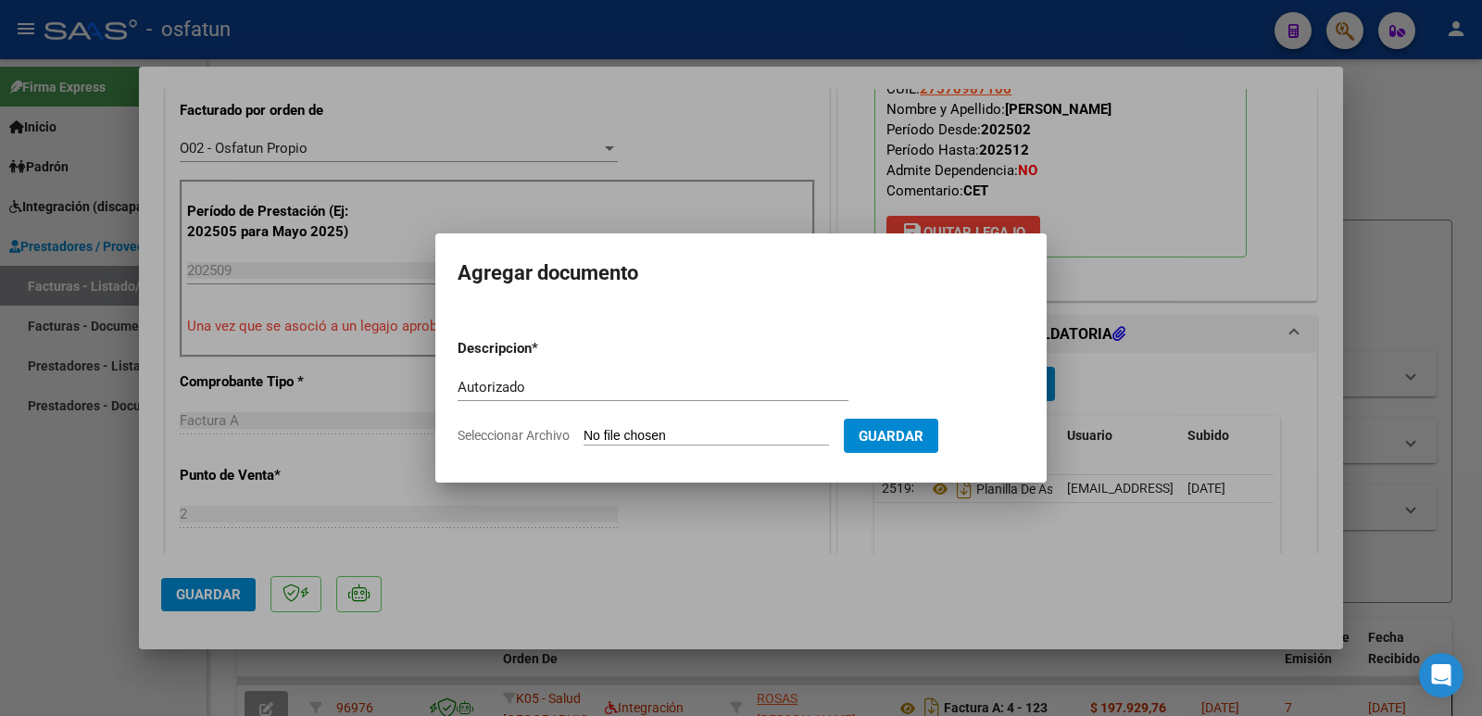
type input "C:\fakepath\[PERSON_NAME] 2025.pdf"
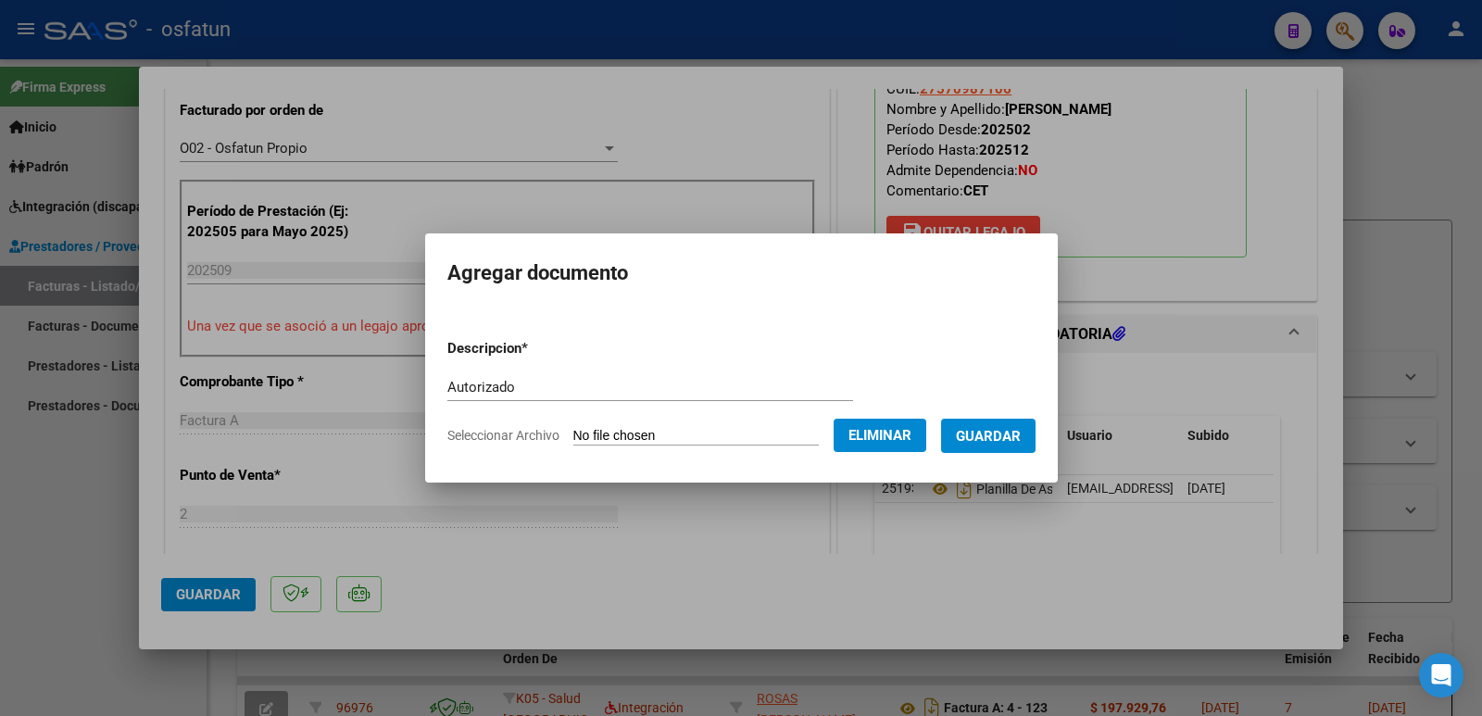
click at [1021, 436] on span "Guardar" at bounding box center [988, 436] width 65 height 17
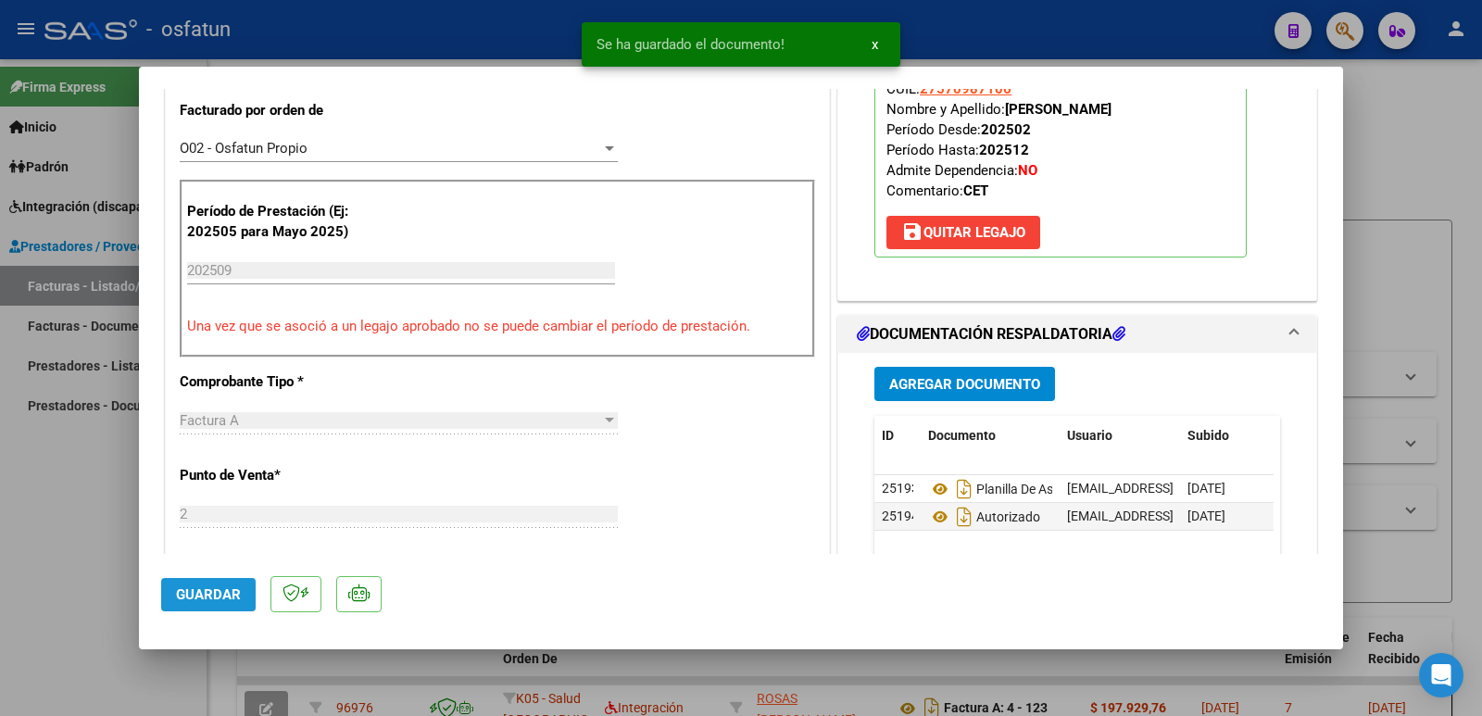
click at [225, 590] on span "Guardar" at bounding box center [208, 594] width 65 height 17
click at [1005, 106] on strong "[PERSON_NAME]" at bounding box center [1058, 109] width 107 height 17
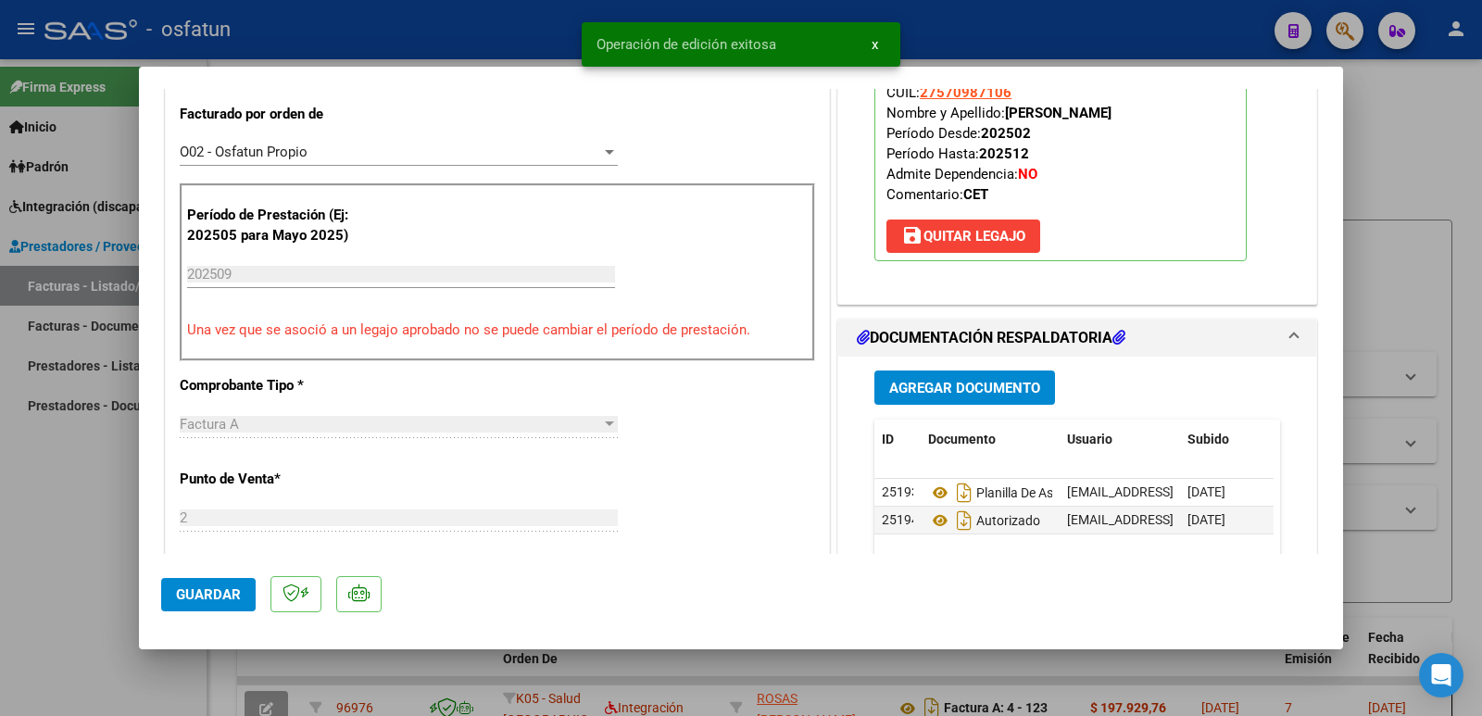
click at [1005, 106] on strong "[PERSON_NAME]" at bounding box center [1058, 113] width 107 height 17
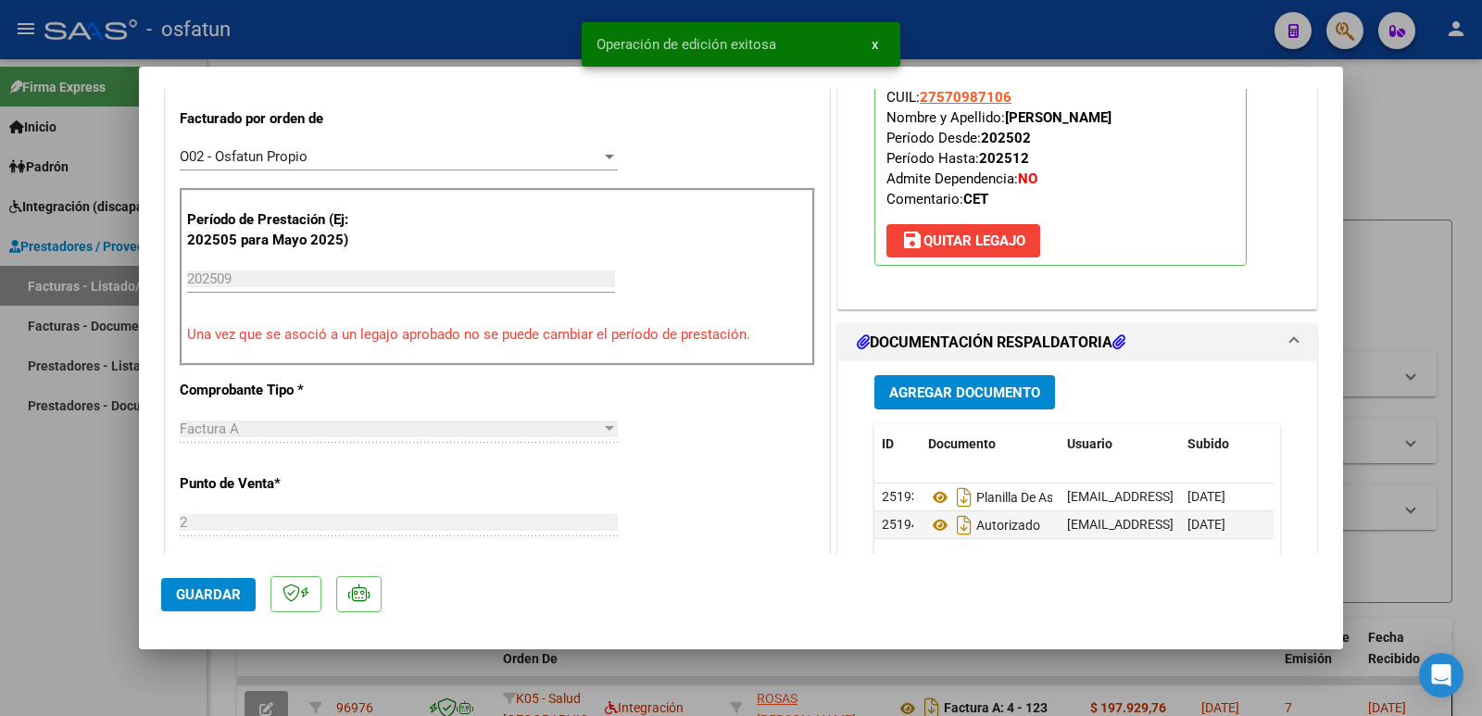
drag, startPoint x: 1002, startPoint y: 106, endPoint x: 1197, endPoint y: 128, distance: 195.7
click at [1197, 128] on p "Legajo preaprobado para Período de Prestación: 202509 Ver Legajo Asociado CUIL:…" at bounding box center [1060, 142] width 372 height 246
copy strong "[PERSON_NAME]"
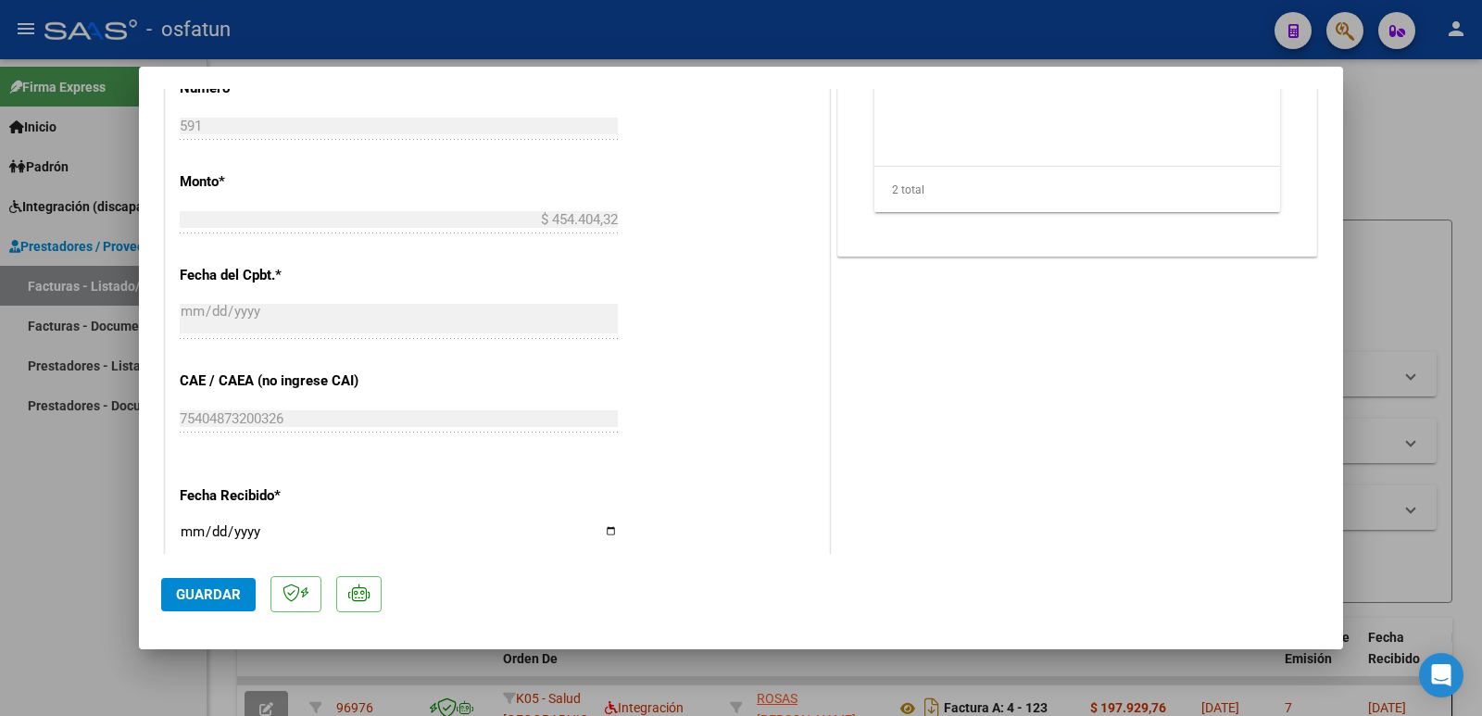
scroll to position [1103, 0]
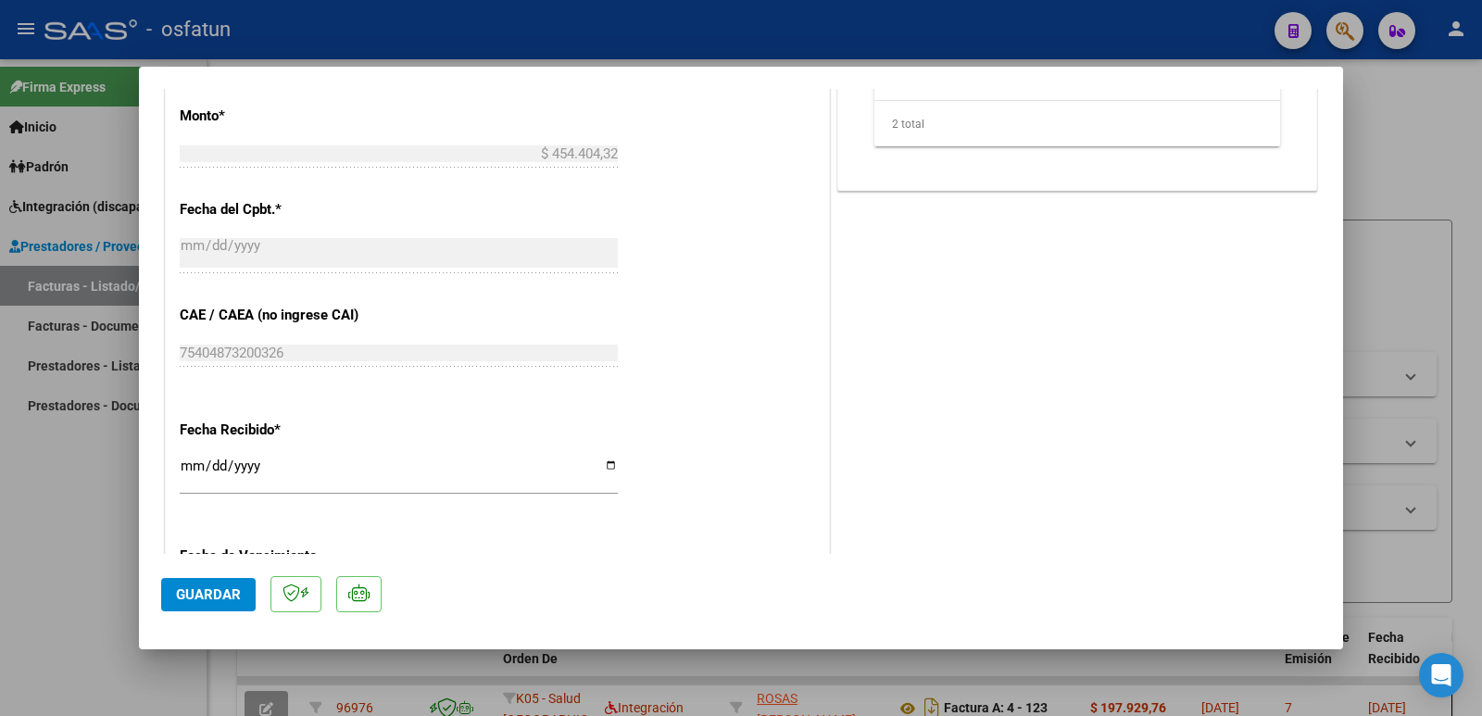
click at [183, 588] on span "Guardar" at bounding box center [208, 594] width 65 height 17
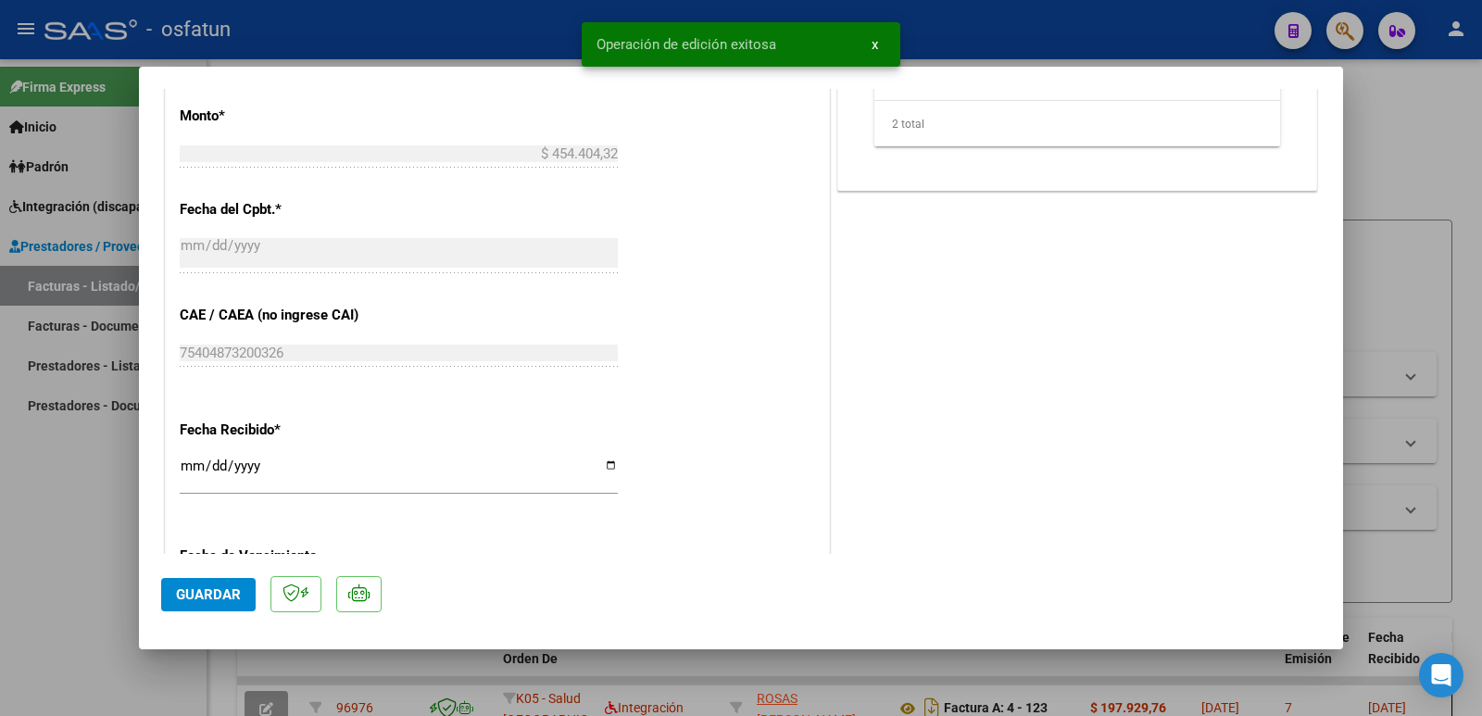
click at [68, 572] on div at bounding box center [741, 358] width 1482 height 716
type input "$ 0,00"
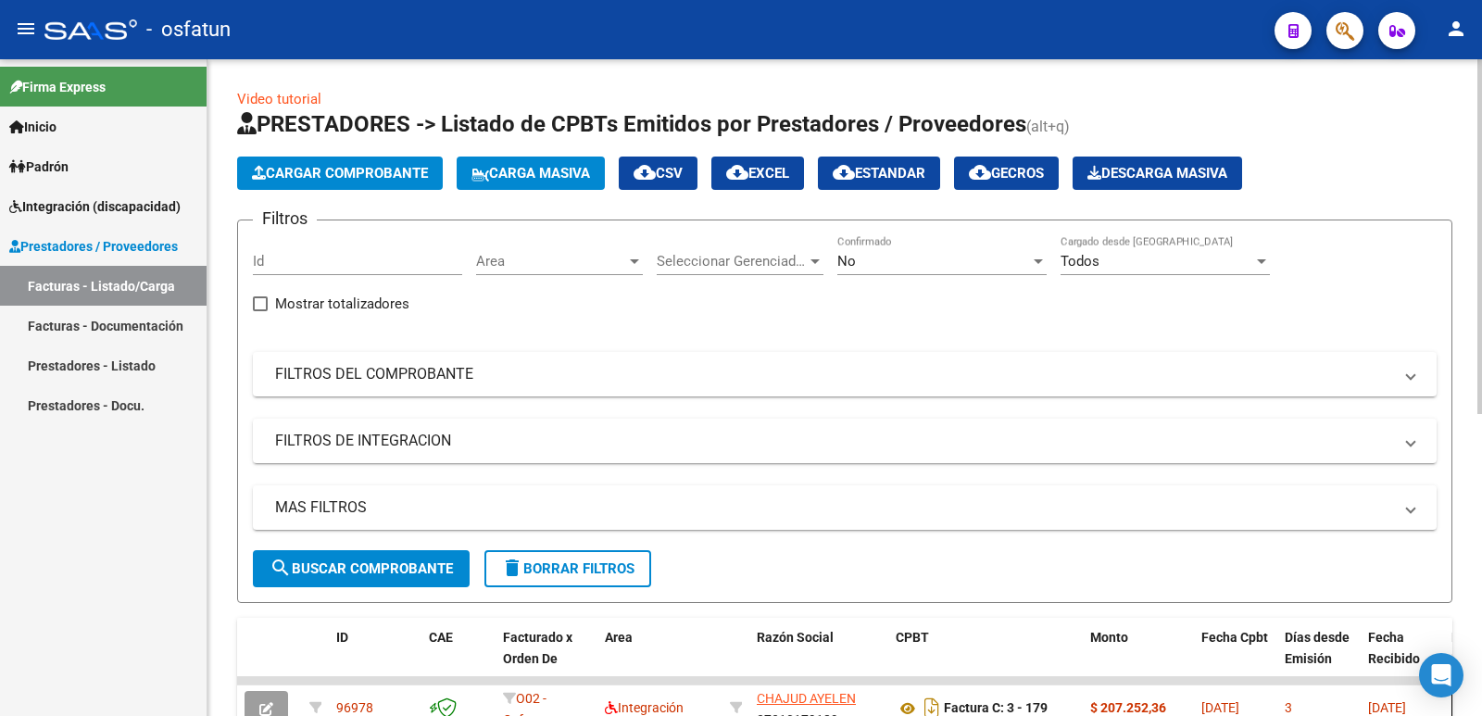
click at [320, 171] on span "Cargar Comprobante" at bounding box center [340, 173] width 176 height 17
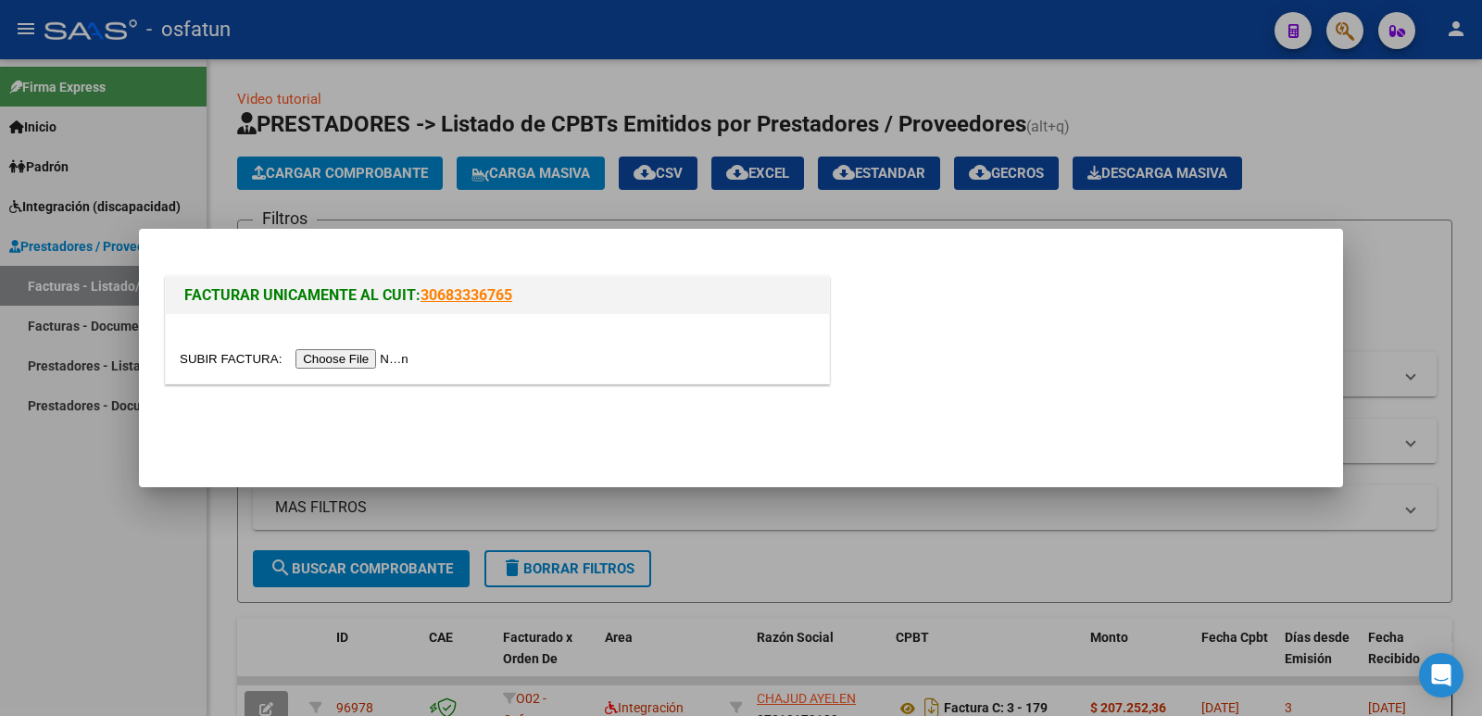
click at [316, 358] on input "file" at bounding box center [297, 358] width 234 height 19
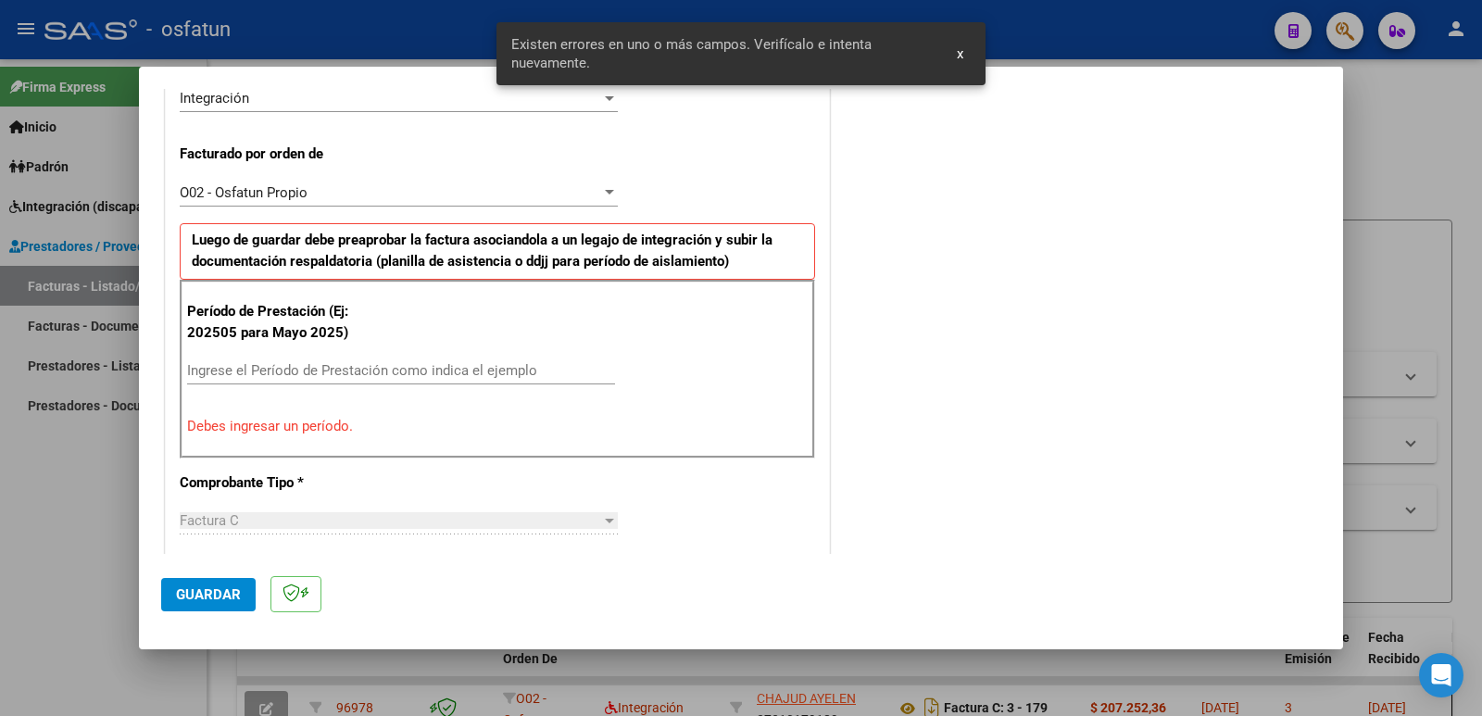
scroll to position [506, 0]
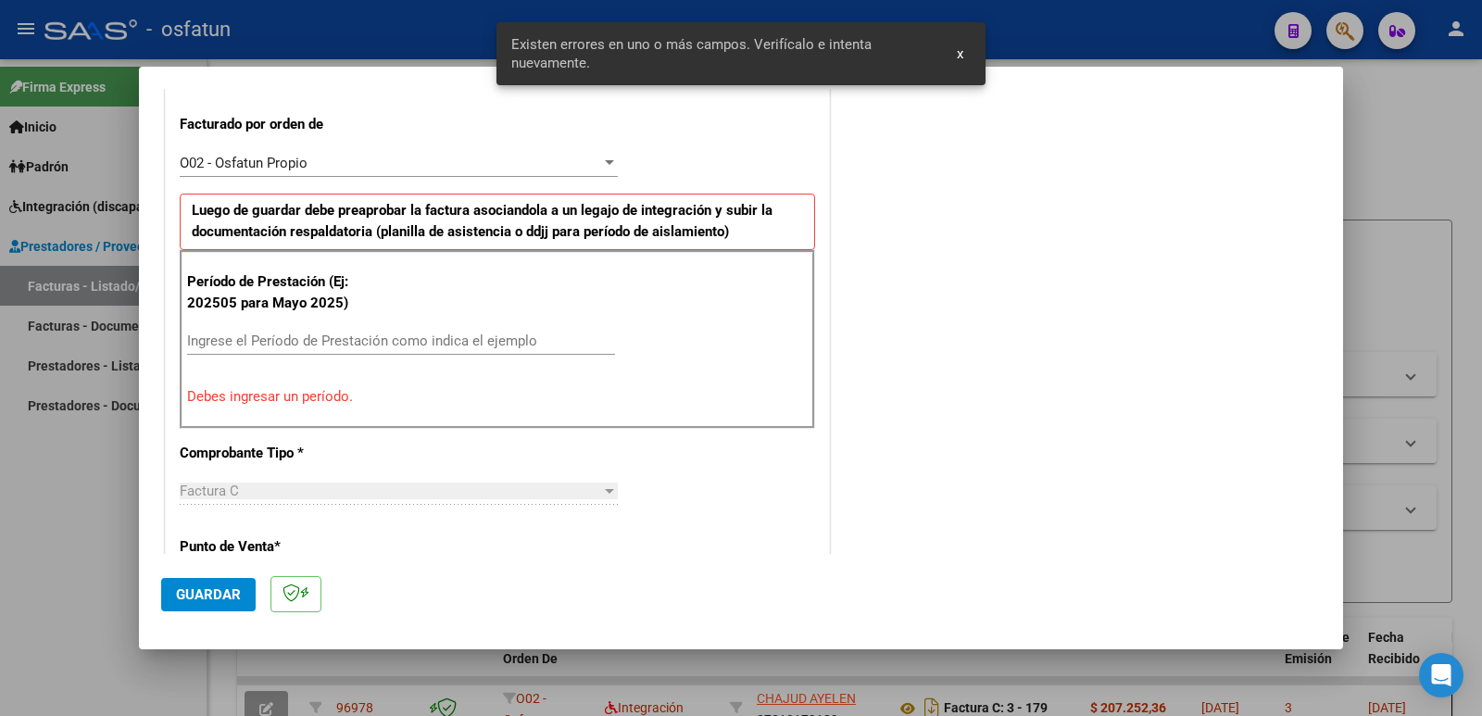
click at [433, 337] on input "Ingrese el Período de Prestación como indica el ejemplo" at bounding box center [401, 340] width 428 height 17
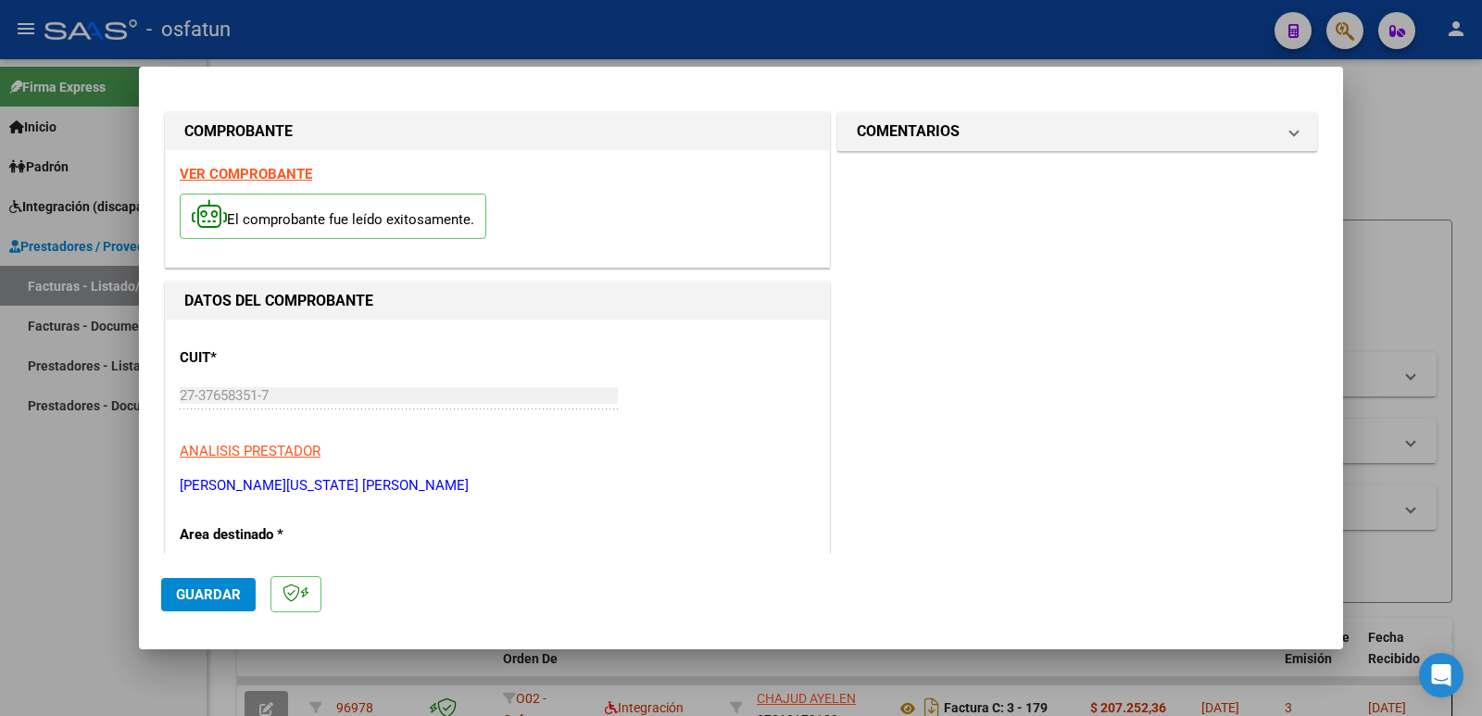
scroll to position [0, 0]
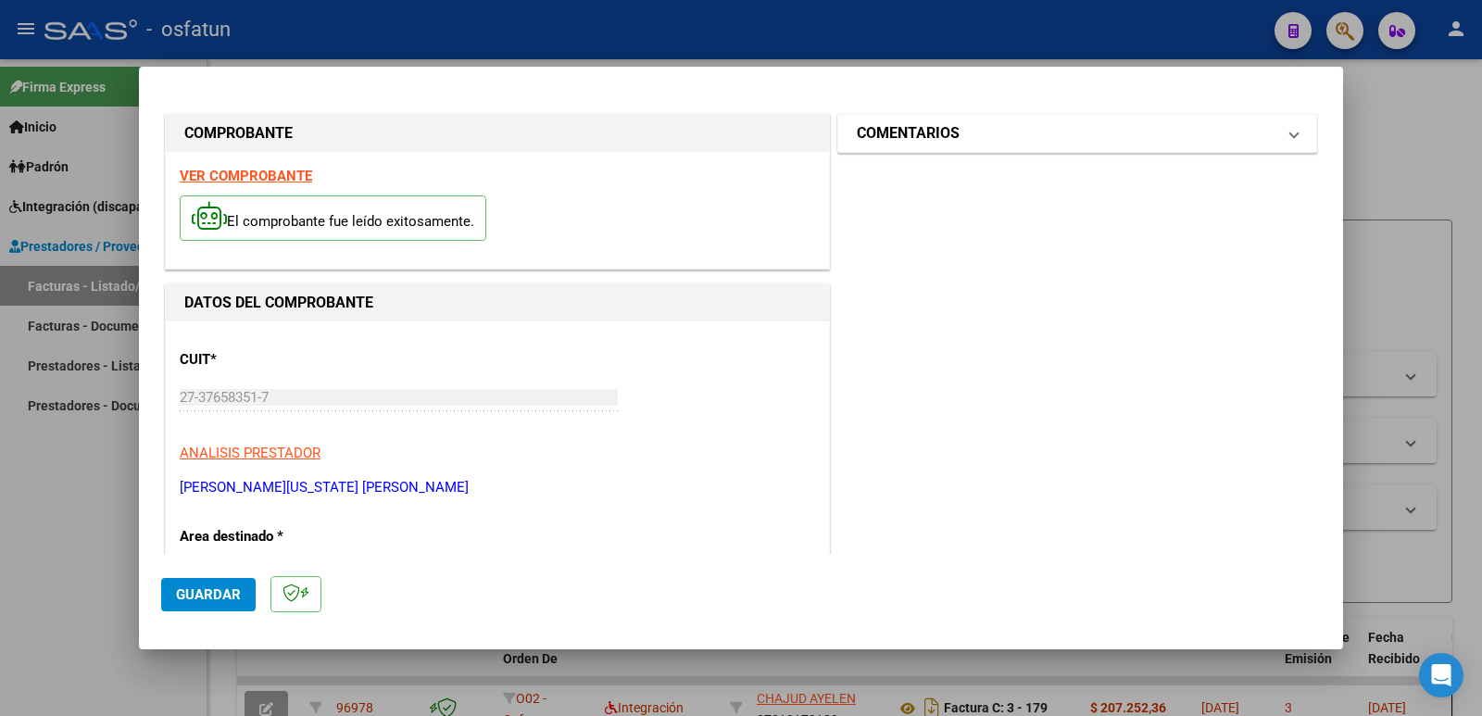
type input "202509"
click at [914, 143] on h1 "COMENTARIOS" at bounding box center [908, 133] width 103 height 22
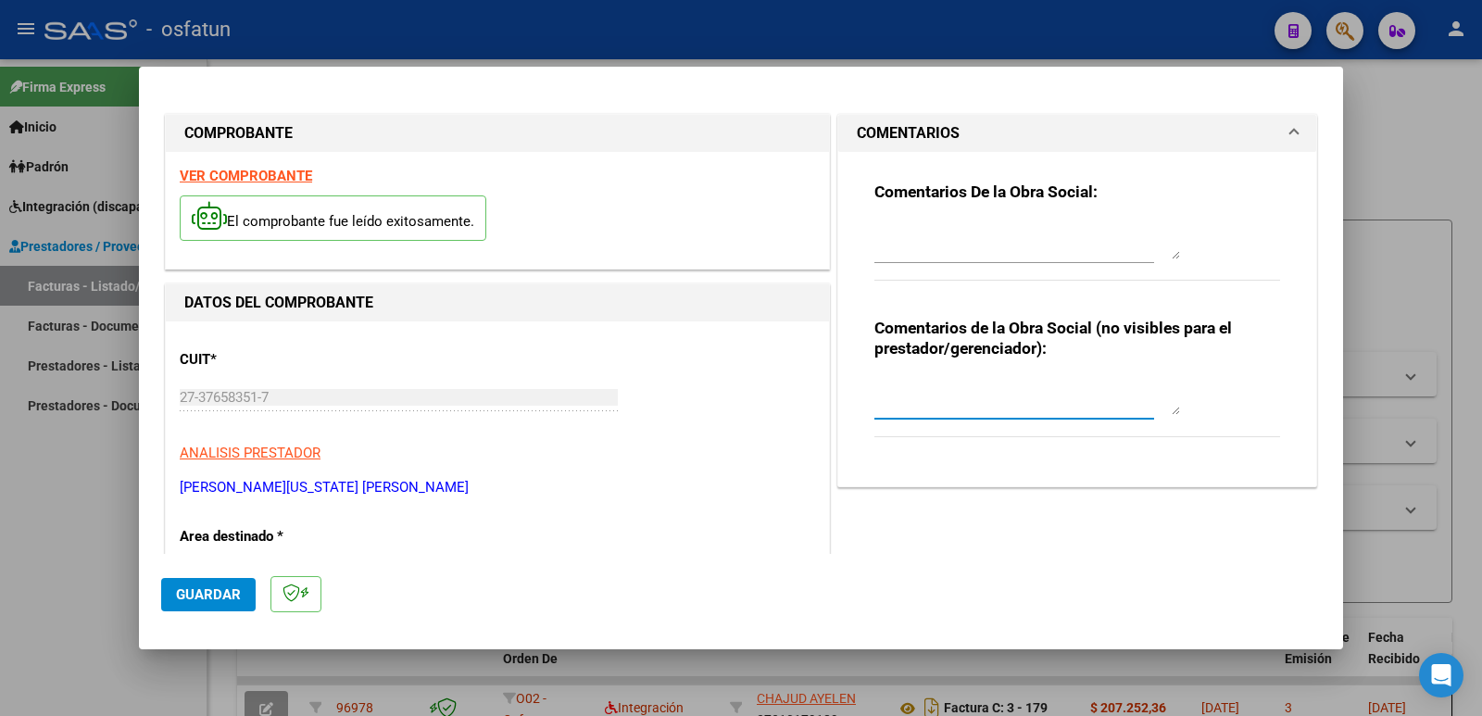
click at [921, 395] on textarea at bounding box center [1027, 396] width 306 height 37
paste textarea "Fc Cargada por [PERSON_NAME]. [PERSON_NAME] / sin verificación de legajo"
type textarea "Fc Cargada por [PERSON_NAME]. [PERSON_NAME] / sin verificación de legajo"
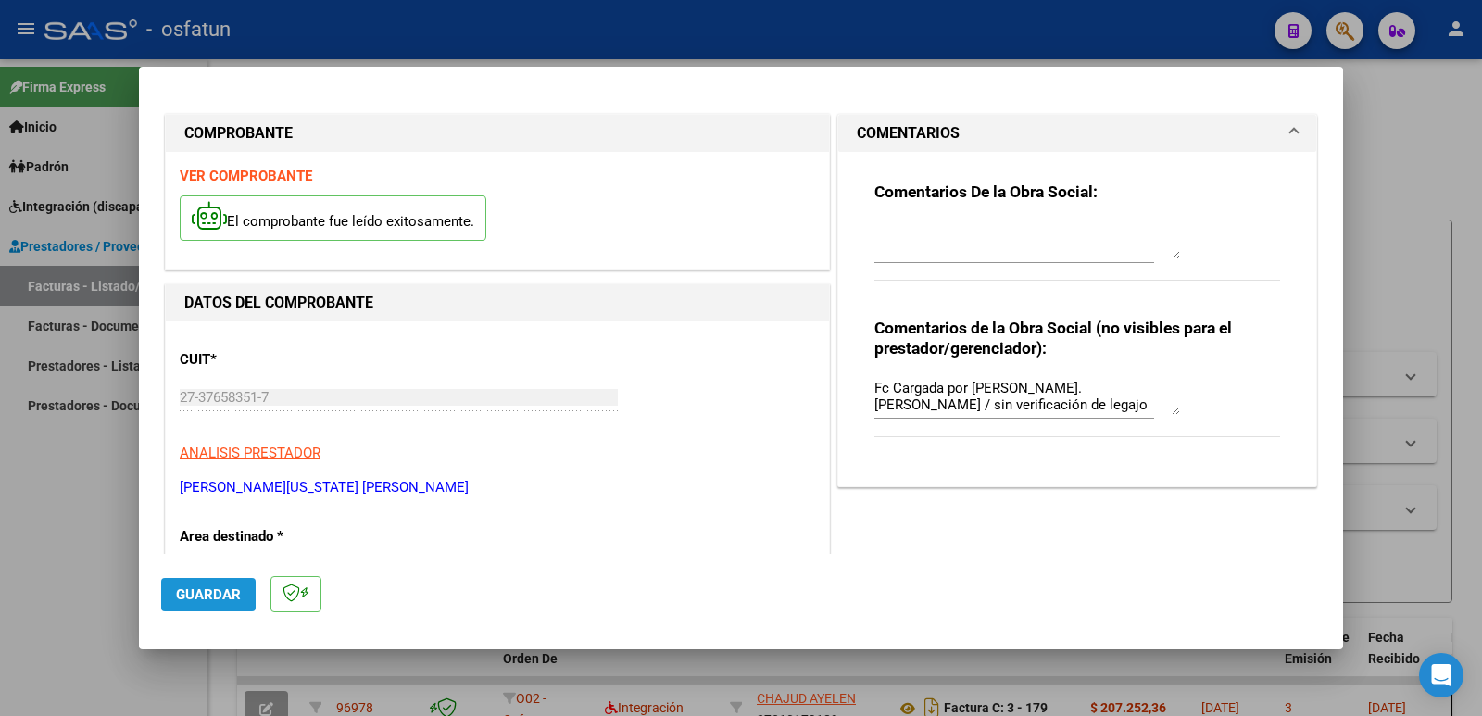
click at [208, 590] on span "Guardar" at bounding box center [208, 594] width 65 height 17
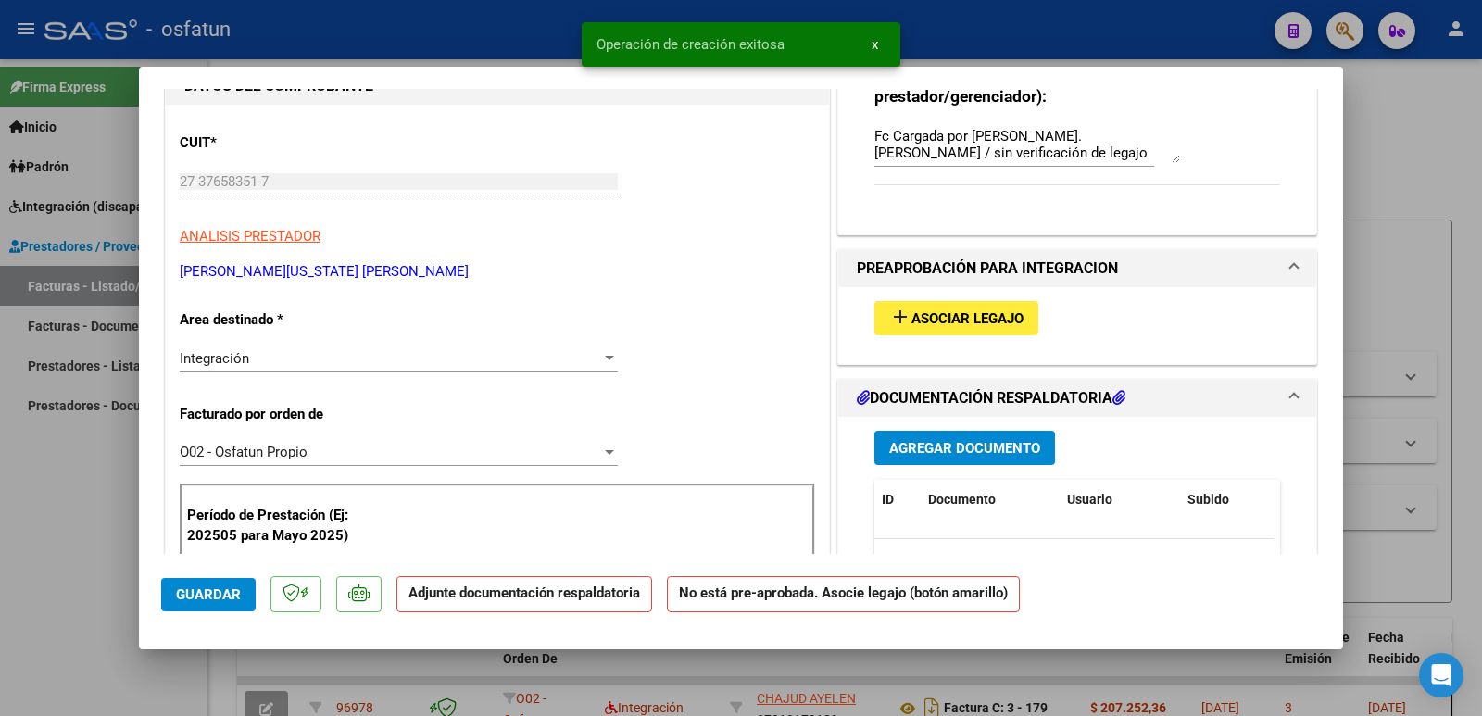
scroll to position [278, 0]
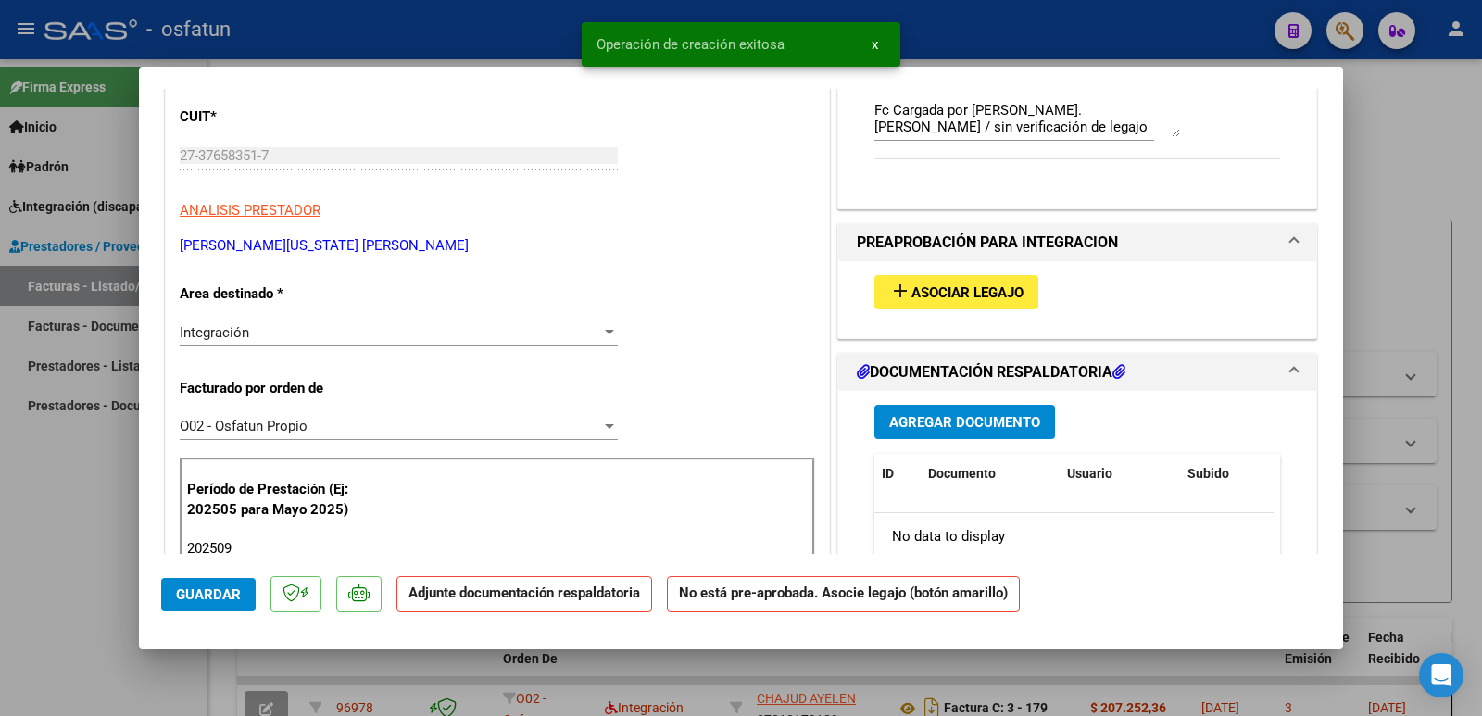
click at [896, 299] on mat-icon "add" at bounding box center [900, 291] width 22 height 22
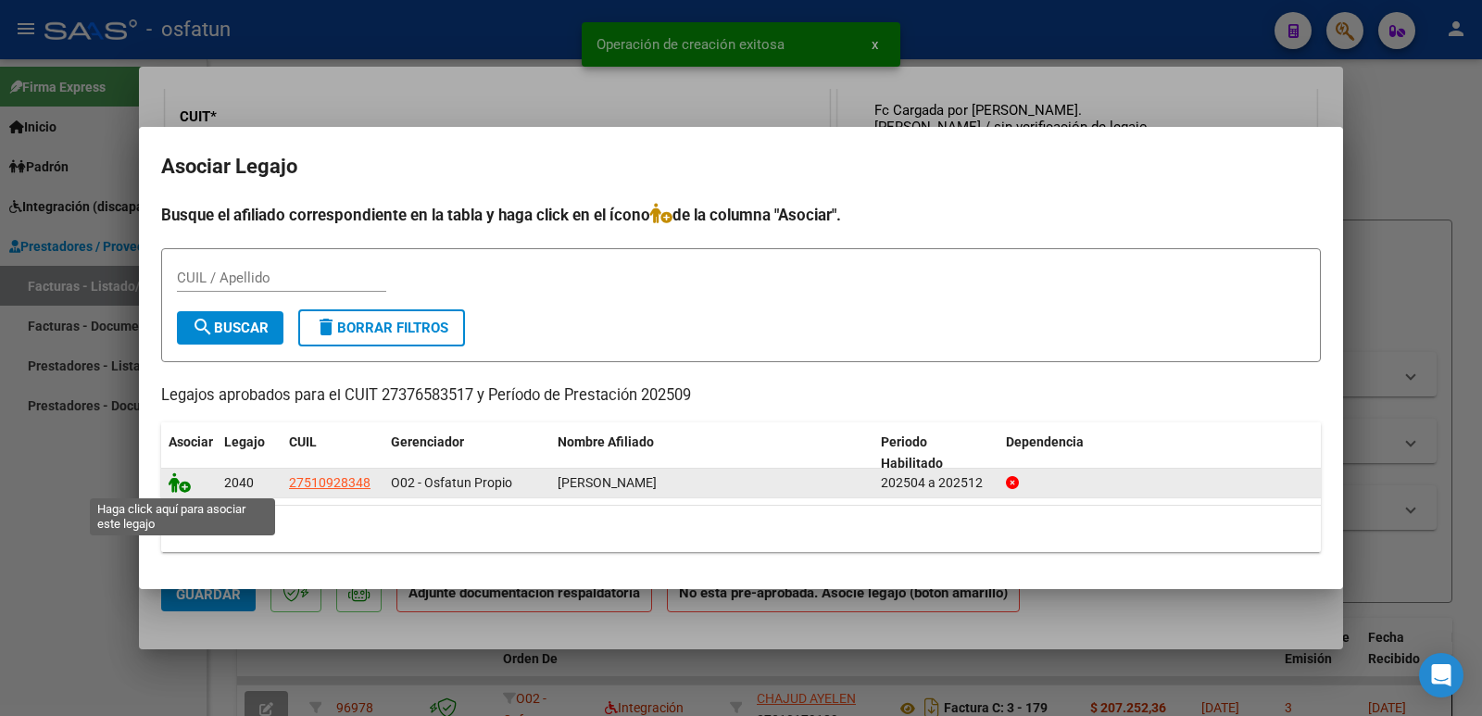
click at [183, 482] on icon at bounding box center [180, 482] width 22 height 20
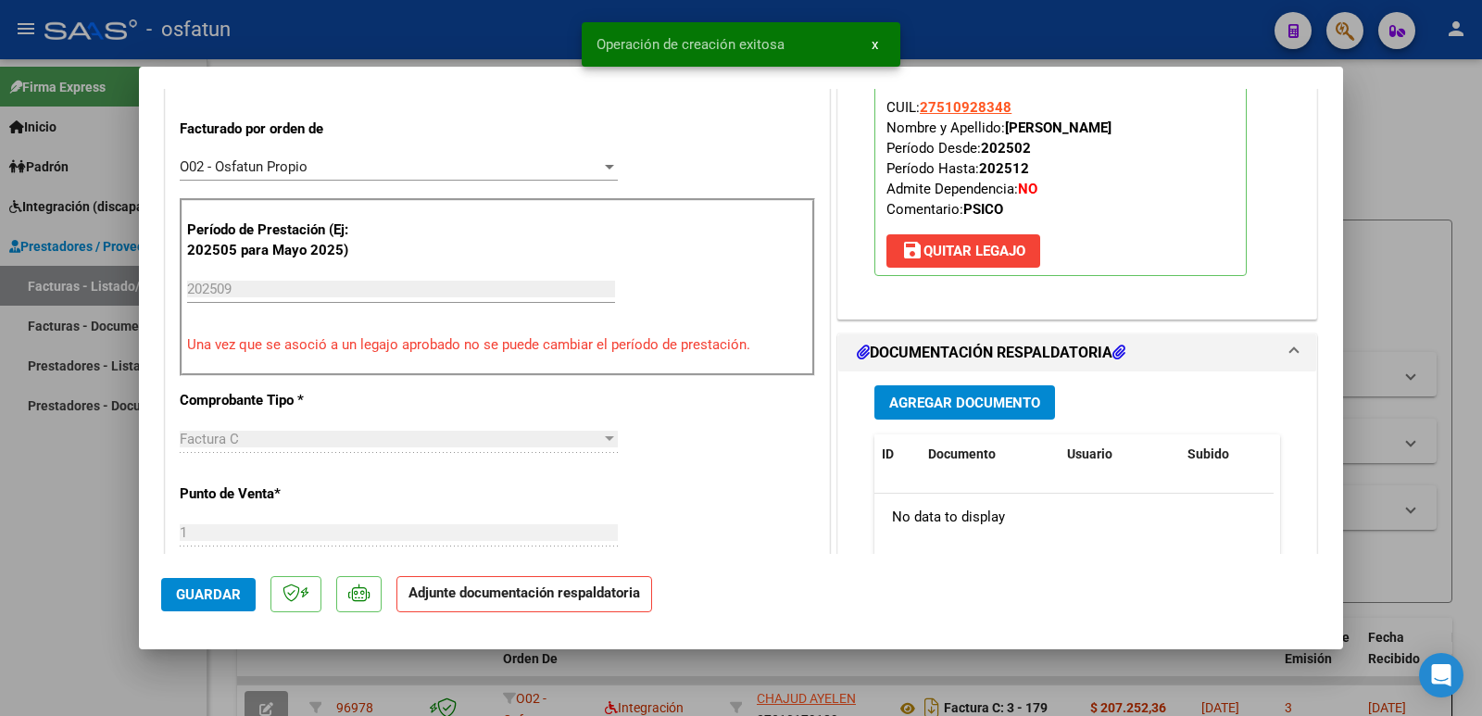
scroll to position [556, 0]
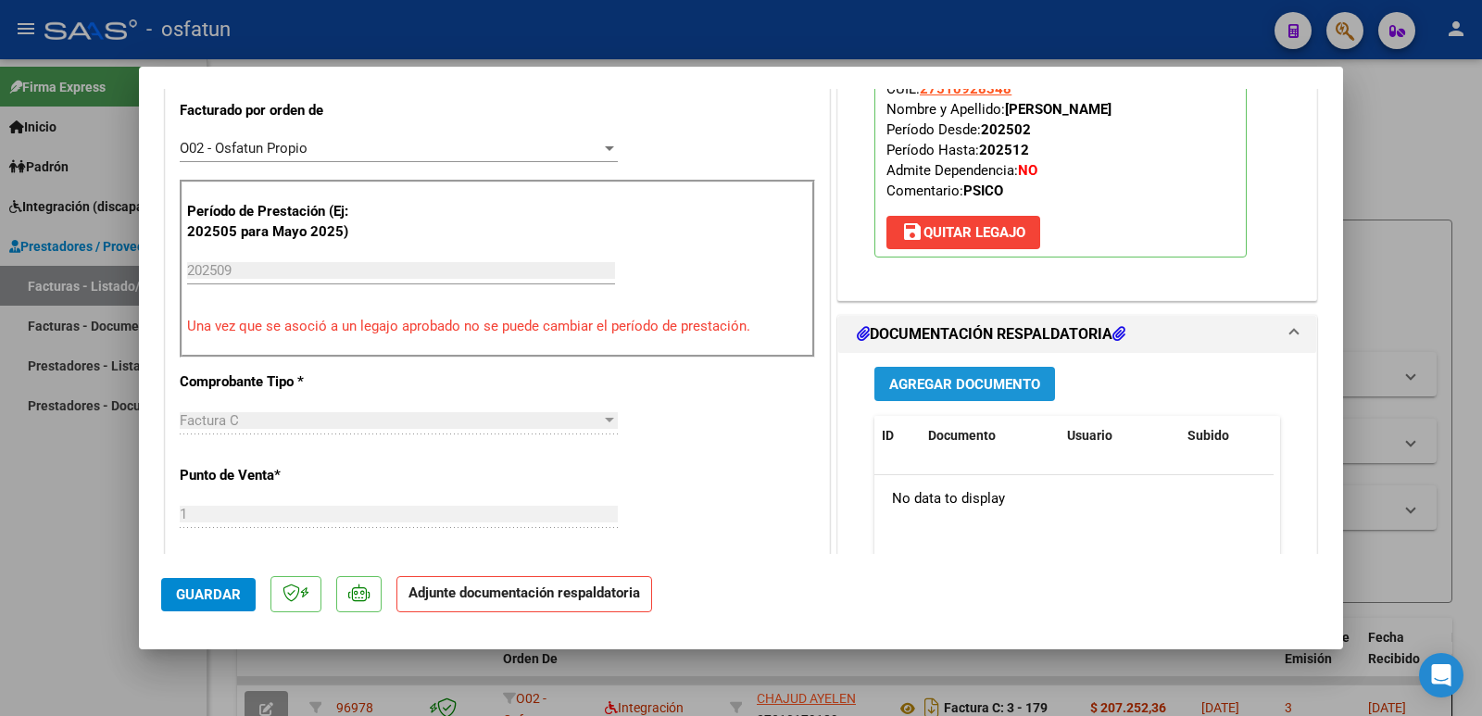
click at [987, 392] on span "Agregar Documento" at bounding box center [964, 384] width 151 height 17
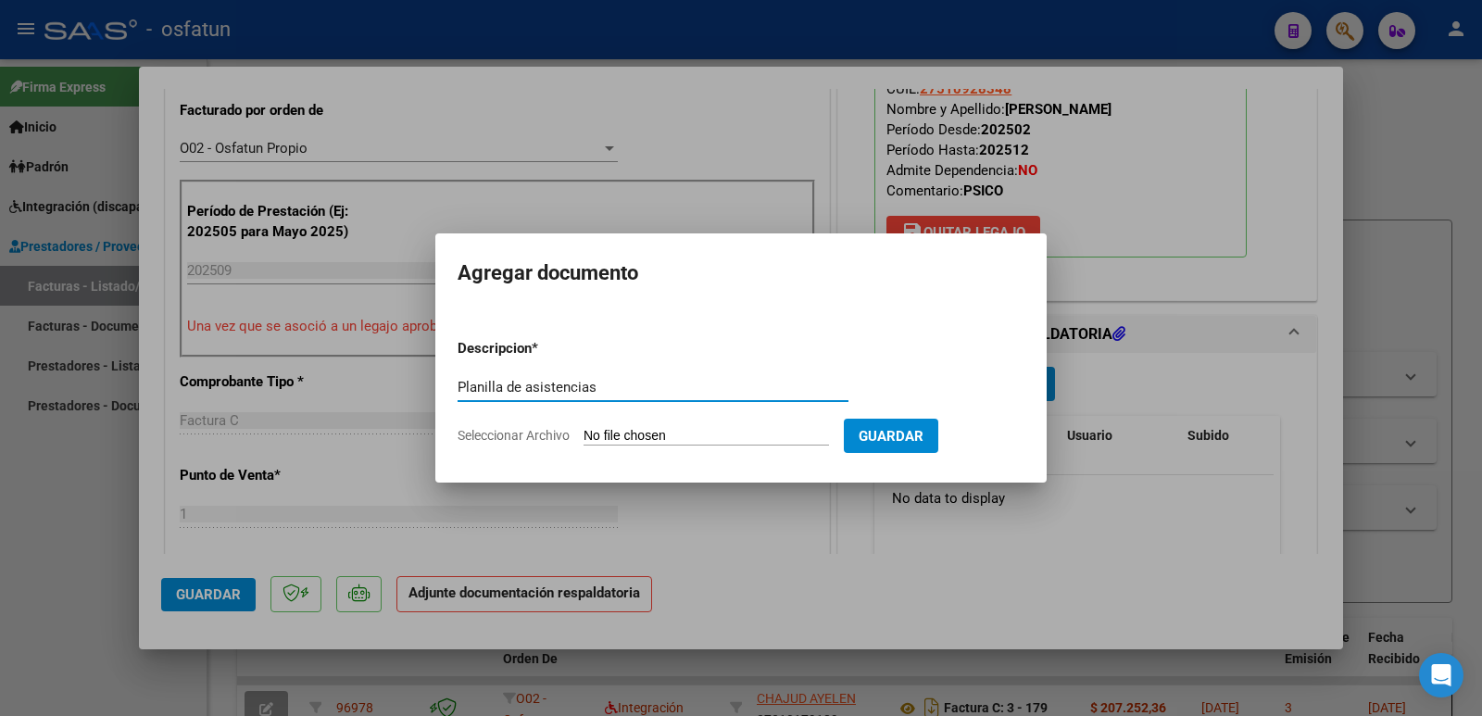
type input "Planilla de asistencias"
click at [737, 428] on input "Seleccionar Archivo" at bounding box center [705, 437] width 245 height 18
type input "C:\fakepath\PLANILLA DE PRESTACIONES.pdf"
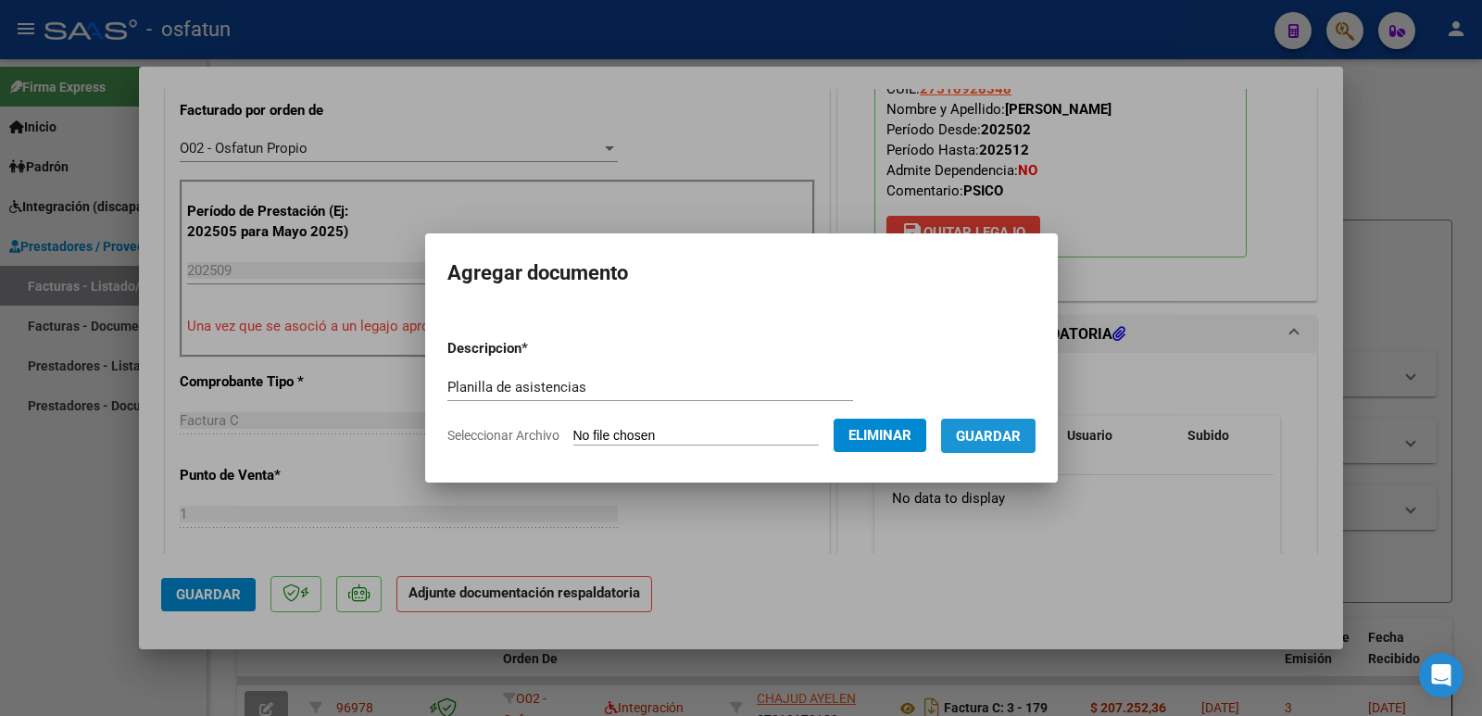
click at [1006, 439] on span "Guardar" at bounding box center [988, 436] width 65 height 17
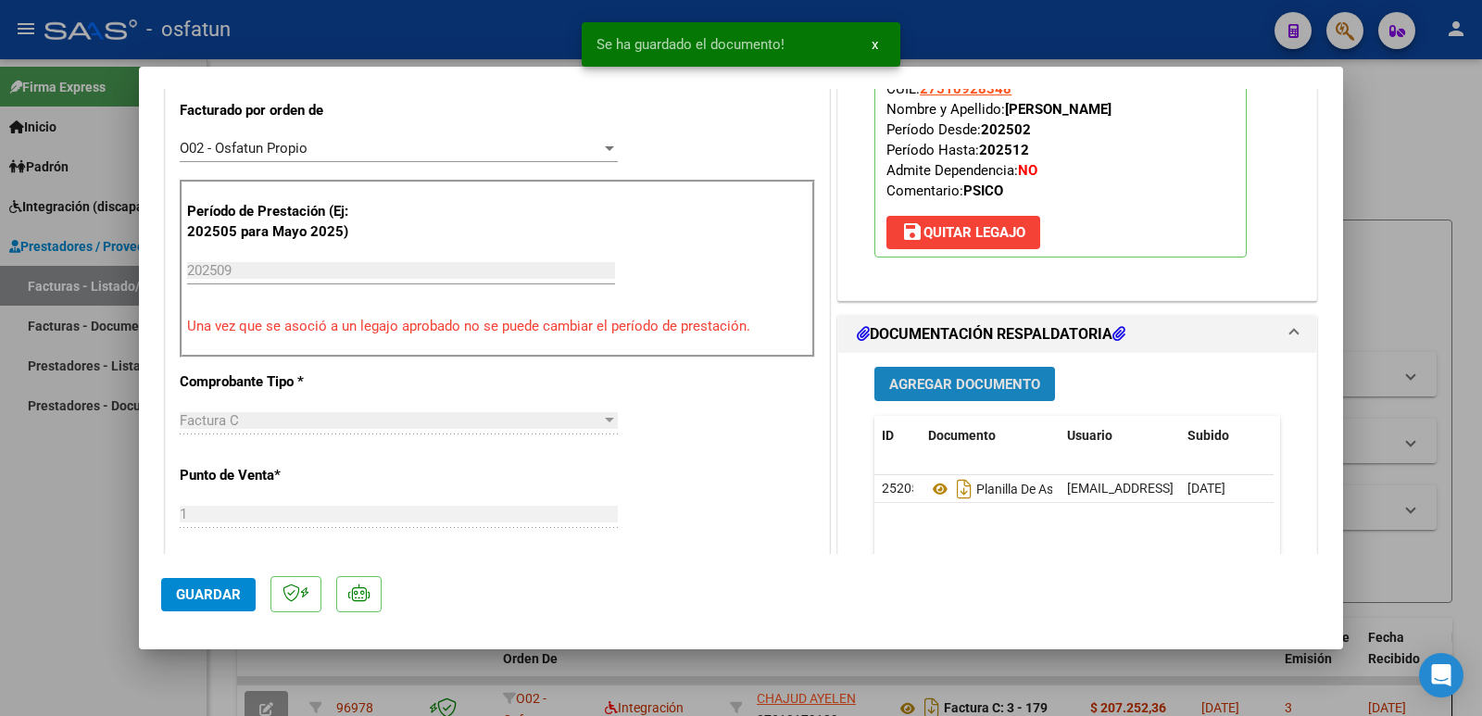
click at [996, 379] on span "Agregar Documento" at bounding box center [964, 384] width 151 height 17
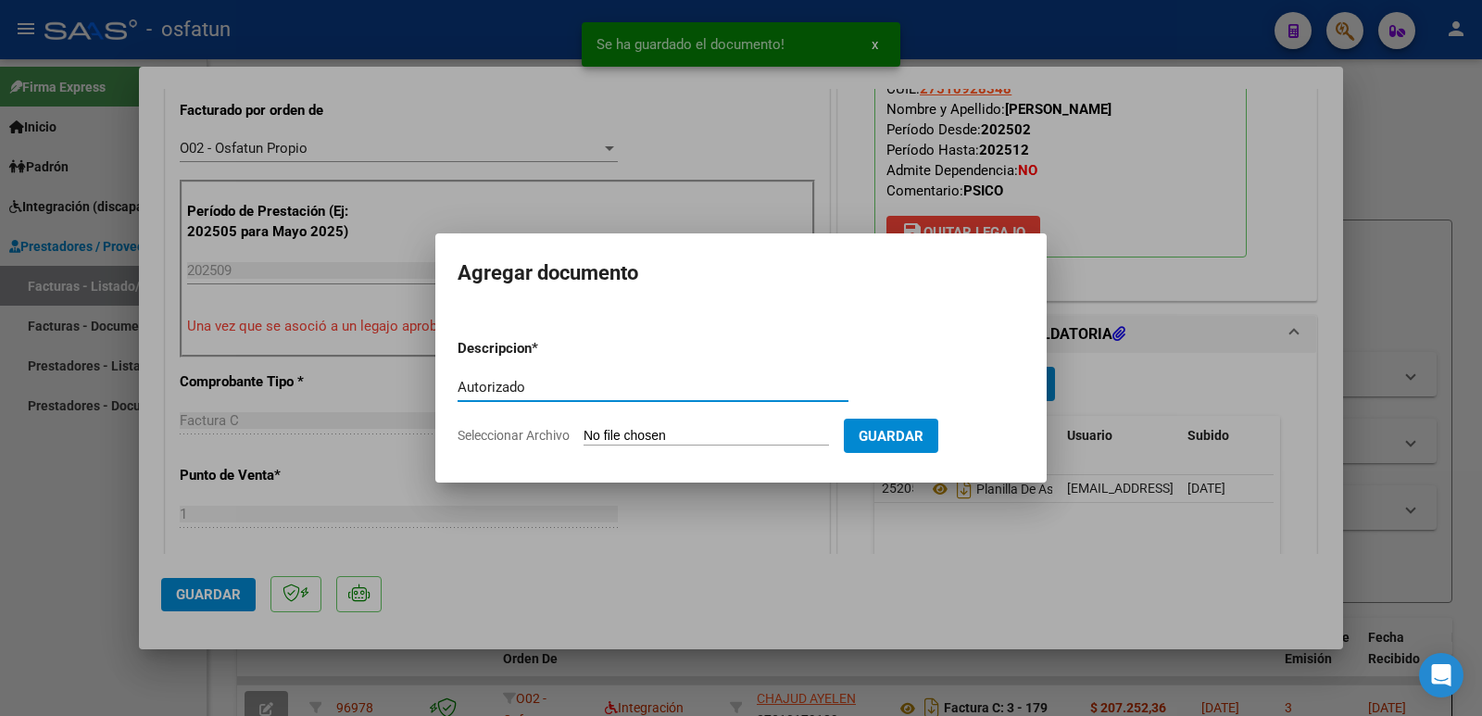
type input "Autorizado"
click at [652, 434] on input "Seleccionar Archivo" at bounding box center [705, 437] width 245 height 18
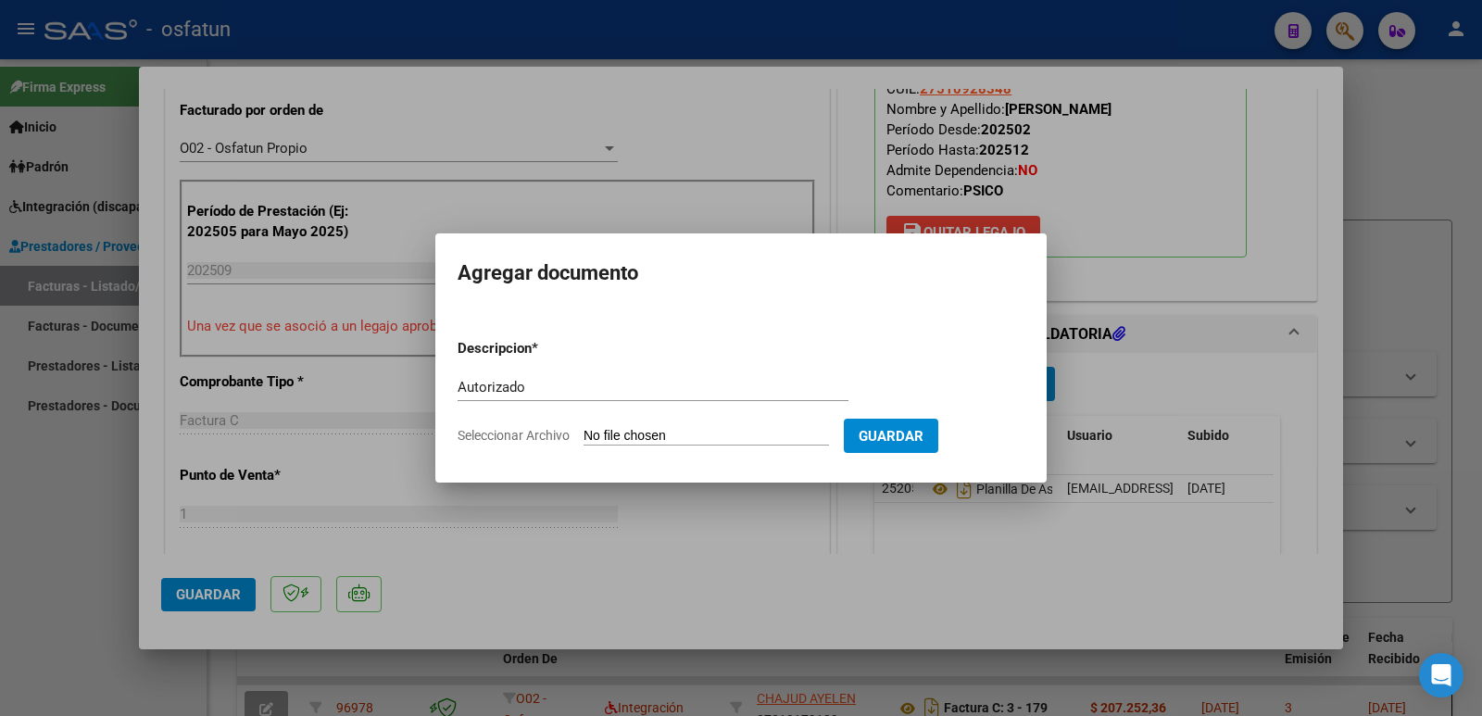
type input "C:\fakepath\order_3387222 2.pdf"
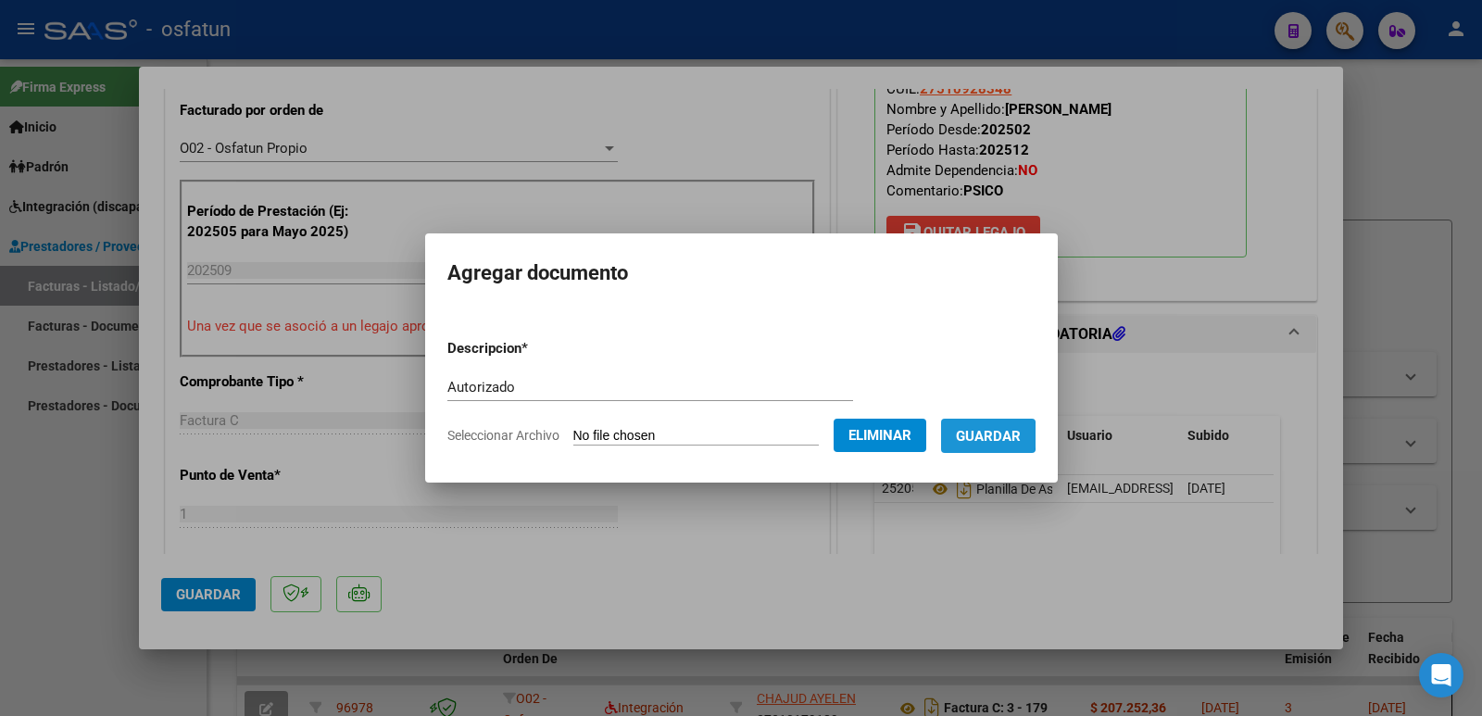
click at [996, 435] on span "Guardar" at bounding box center [988, 436] width 65 height 17
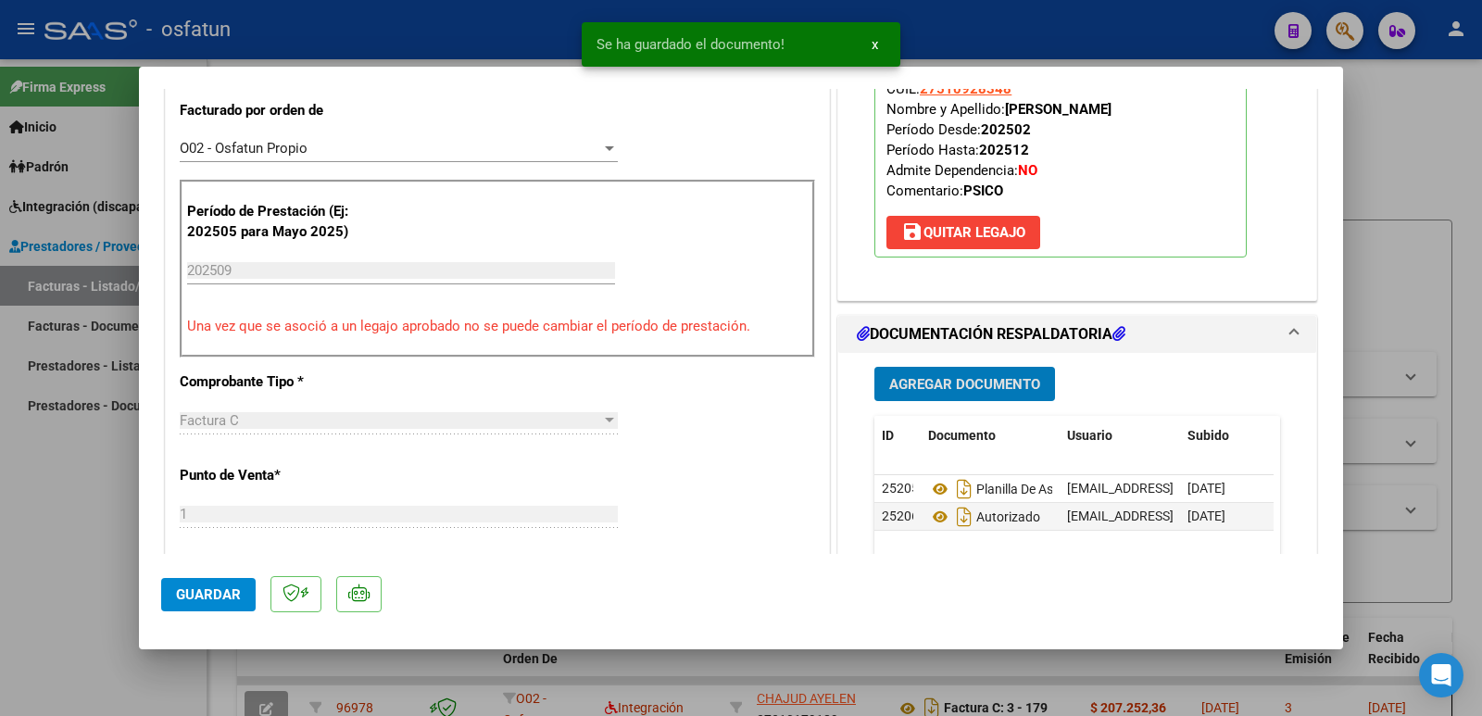
click at [204, 591] on span "Guardar" at bounding box center [208, 594] width 65 height 17
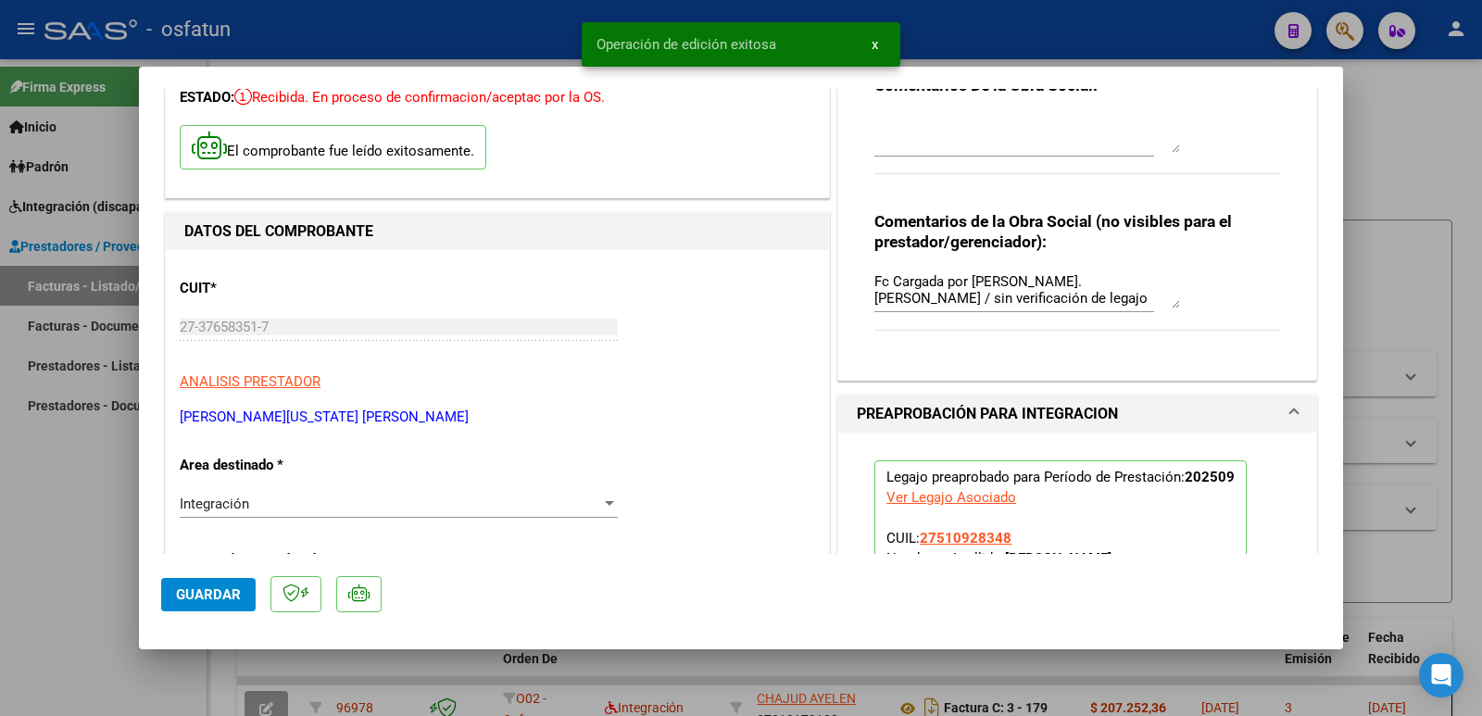
scroll to position [93, 0]
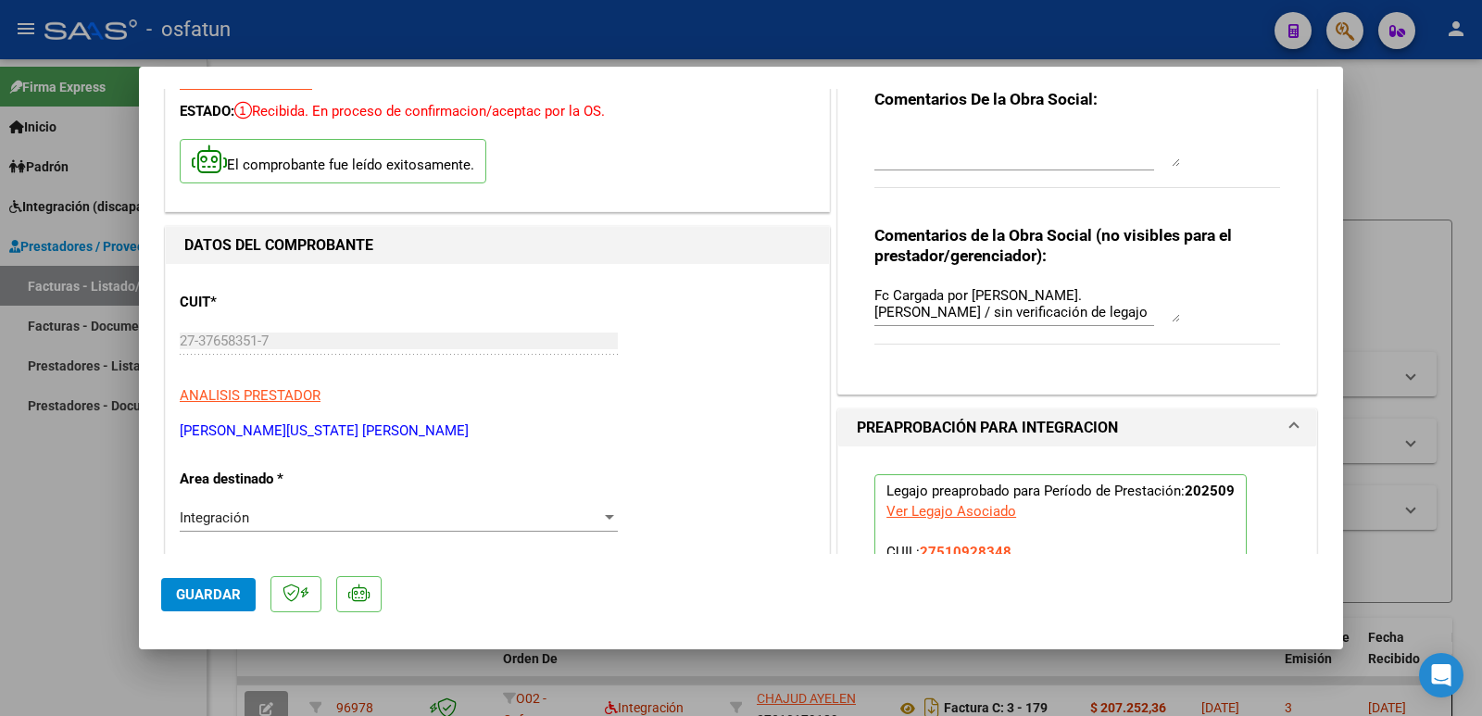
click at [152, 342] on mat-dialog-content "COMPROBANTE VER COMPROBANTE ESTADO: Recibida. En proceso de confirmacion/acepta…" at bounding box center [741, 321] width 1204 height 465
drag, startPoint x: 370, startPoint y: 432, endPoint x: 181, endPoint y: 435, distance: 189.0
click at [181, 435] on p "[PERSON_NAME][US_STATE] [PERSON_NAME]" at bounding box center [497, 430] width 635 height 21
copy p "[PERSON_NAME][US_STATE] [PERSON_NAME]"
click at [191, 600] on span "Guardar" at bounding box center [208, 594] width 65 height 17
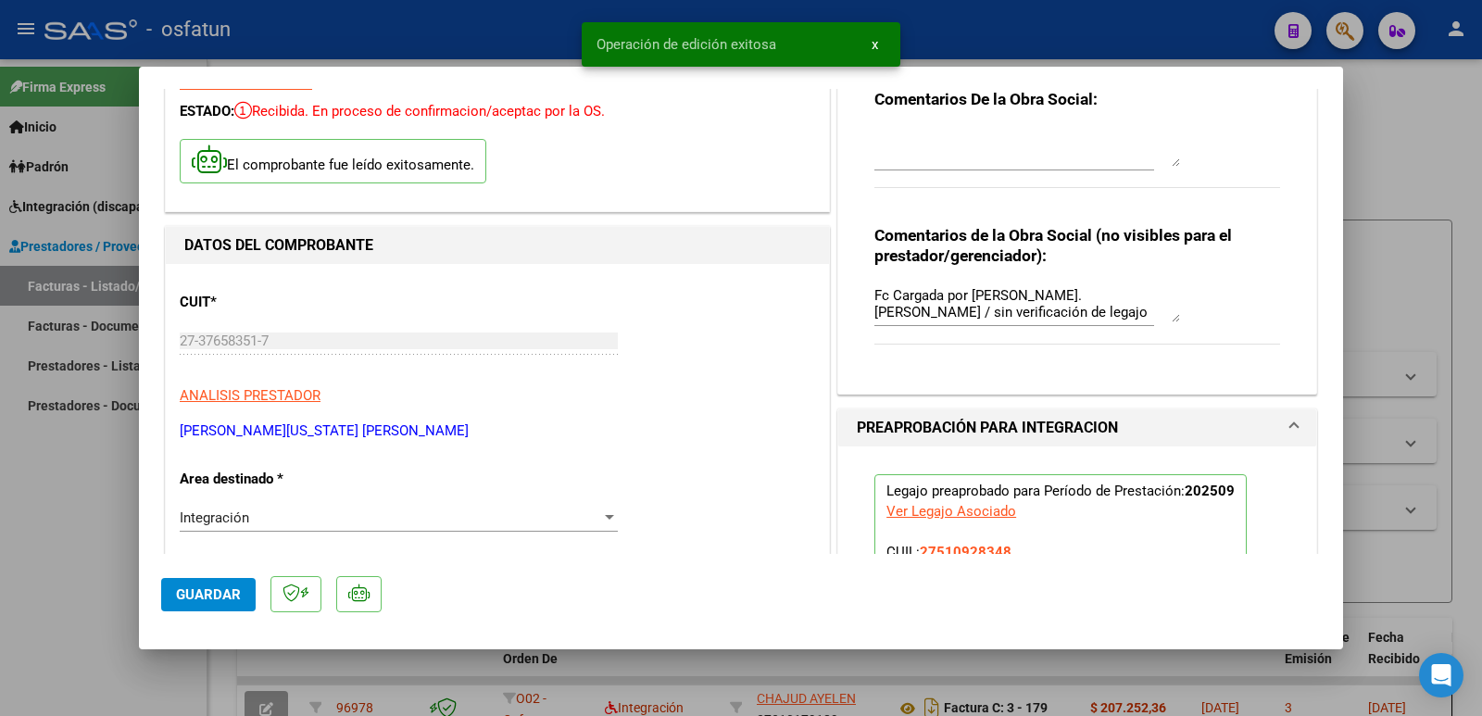
click at [53, 561] on div at bounding box center [741, 358] width 1482 height 716
type input "$ 0,00"
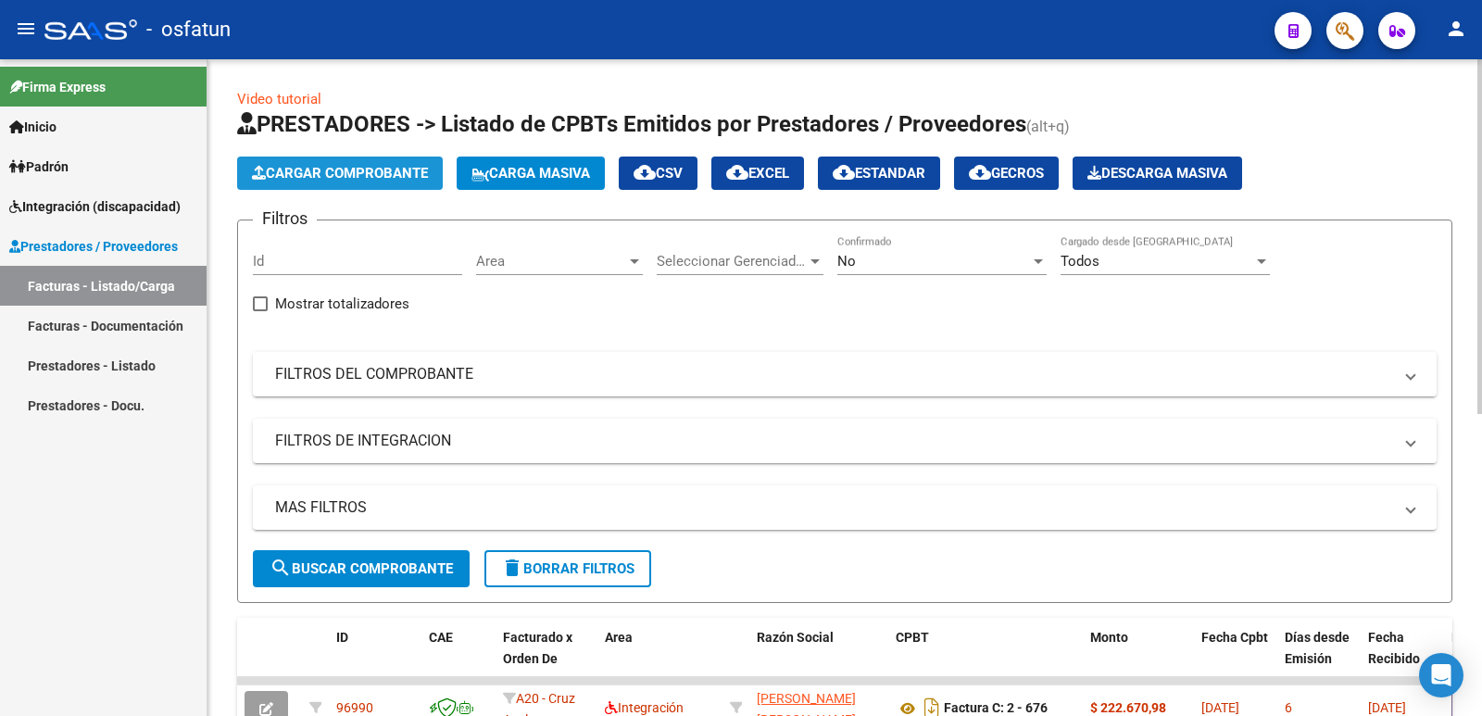
click at [370, 168] on span "Cargar Comprobante" at bounding box center [340, 173] width 176 height 17
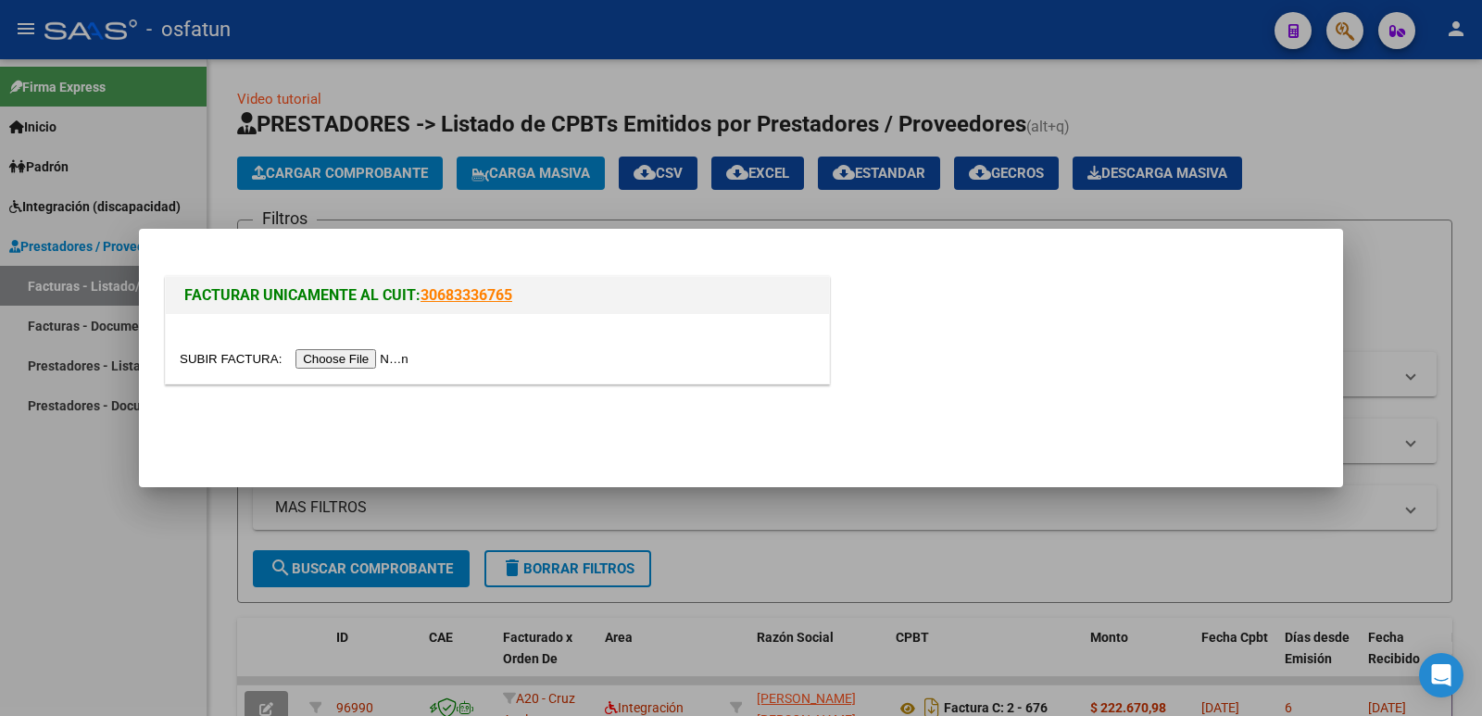
click at [370, 358] on input "file" at bounding box center [297, 358] width 234 height 19
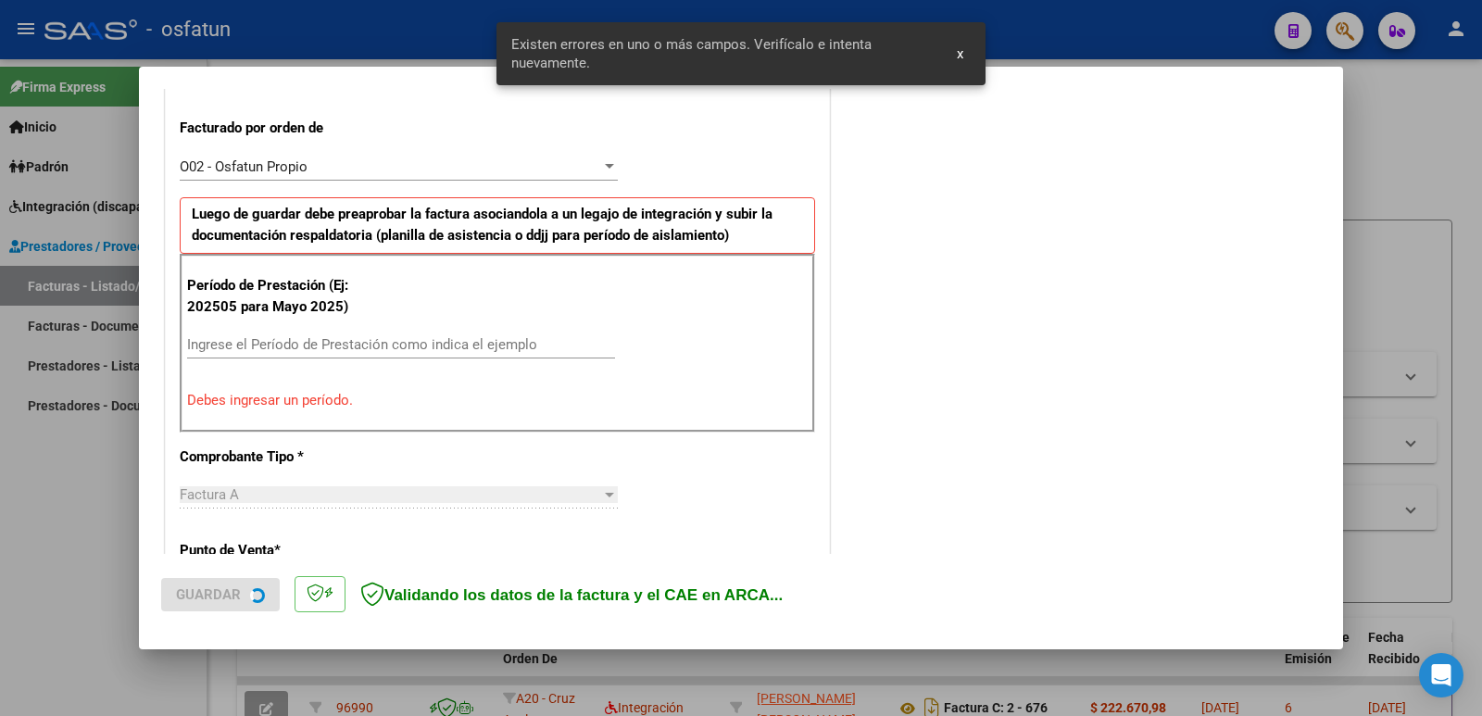
scroll to position [506, 0]
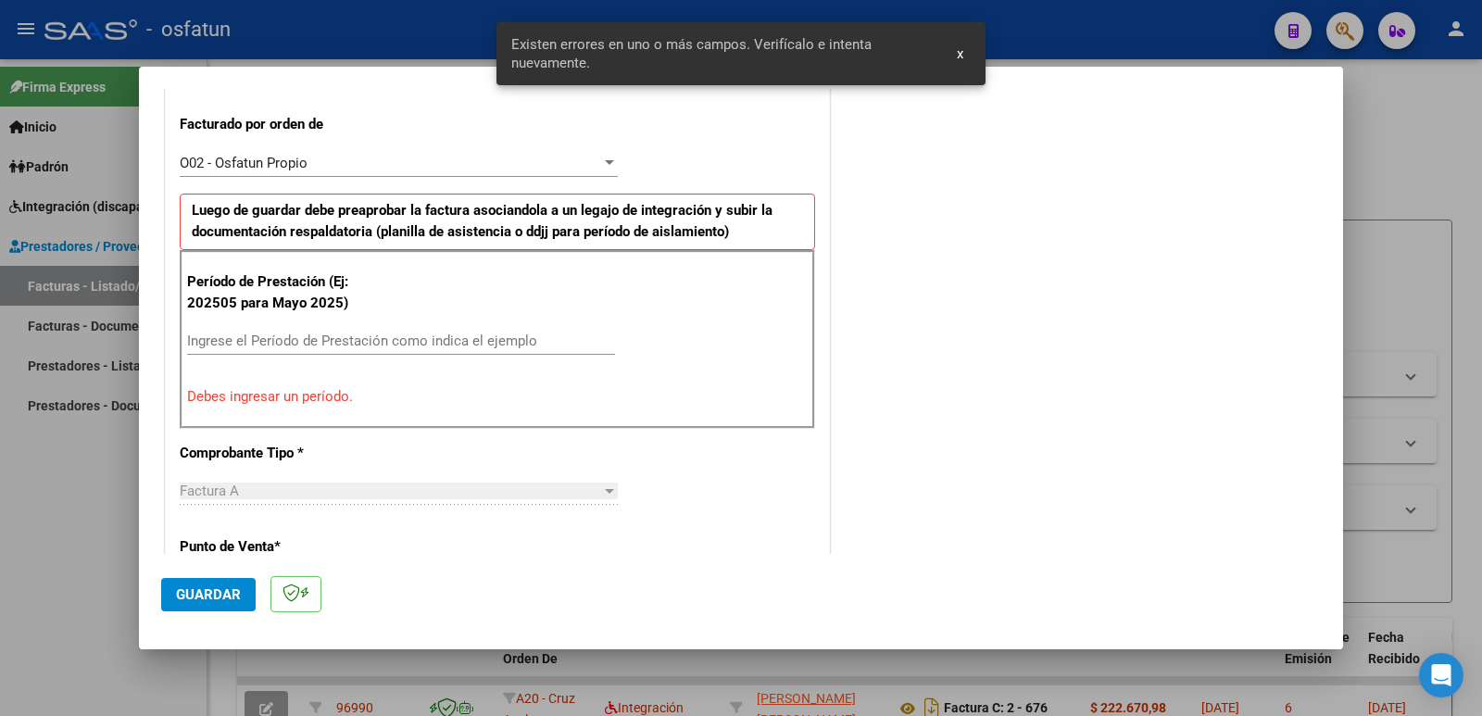
click at [294, 344] on input "Ingrese el Período de Prestación como indica el ejemplo" at bounding box center [401, 340] width 428 height 17
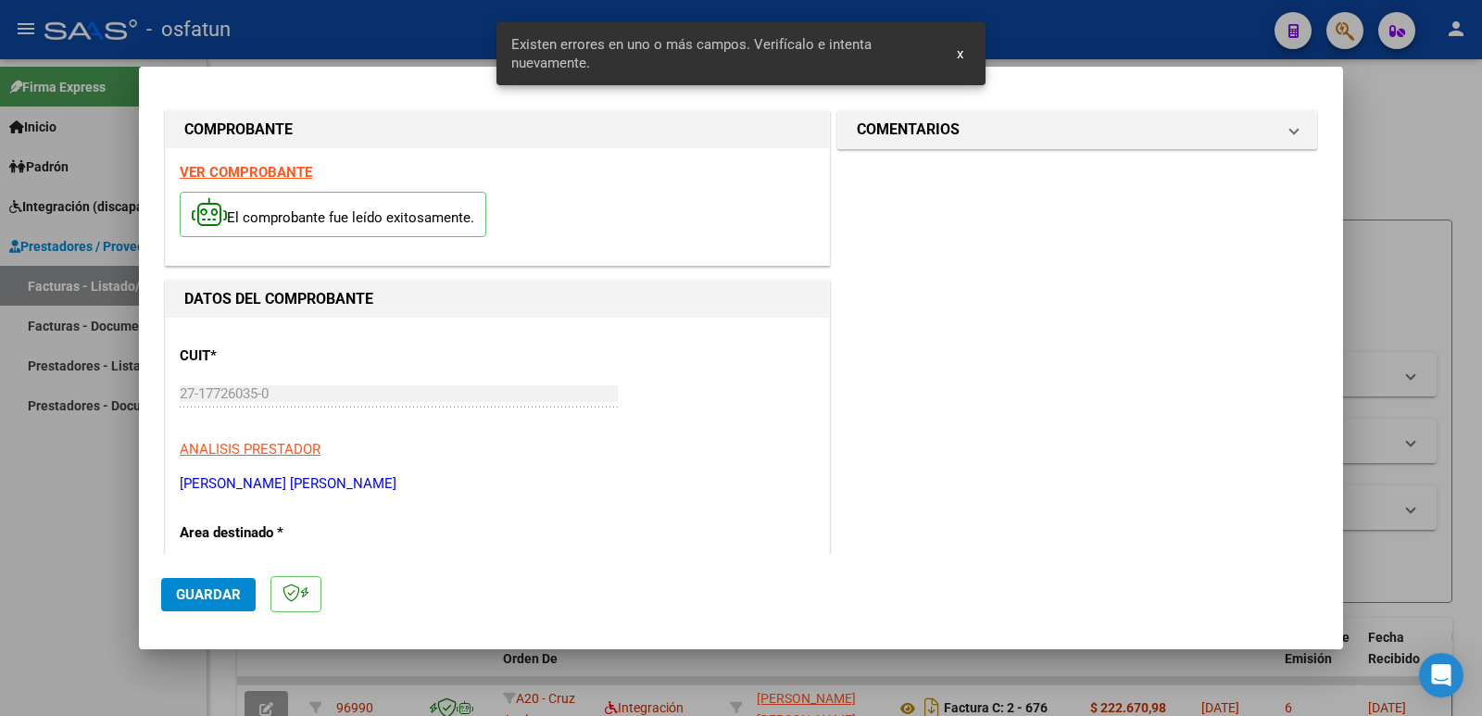
scroll to position [0, 0]
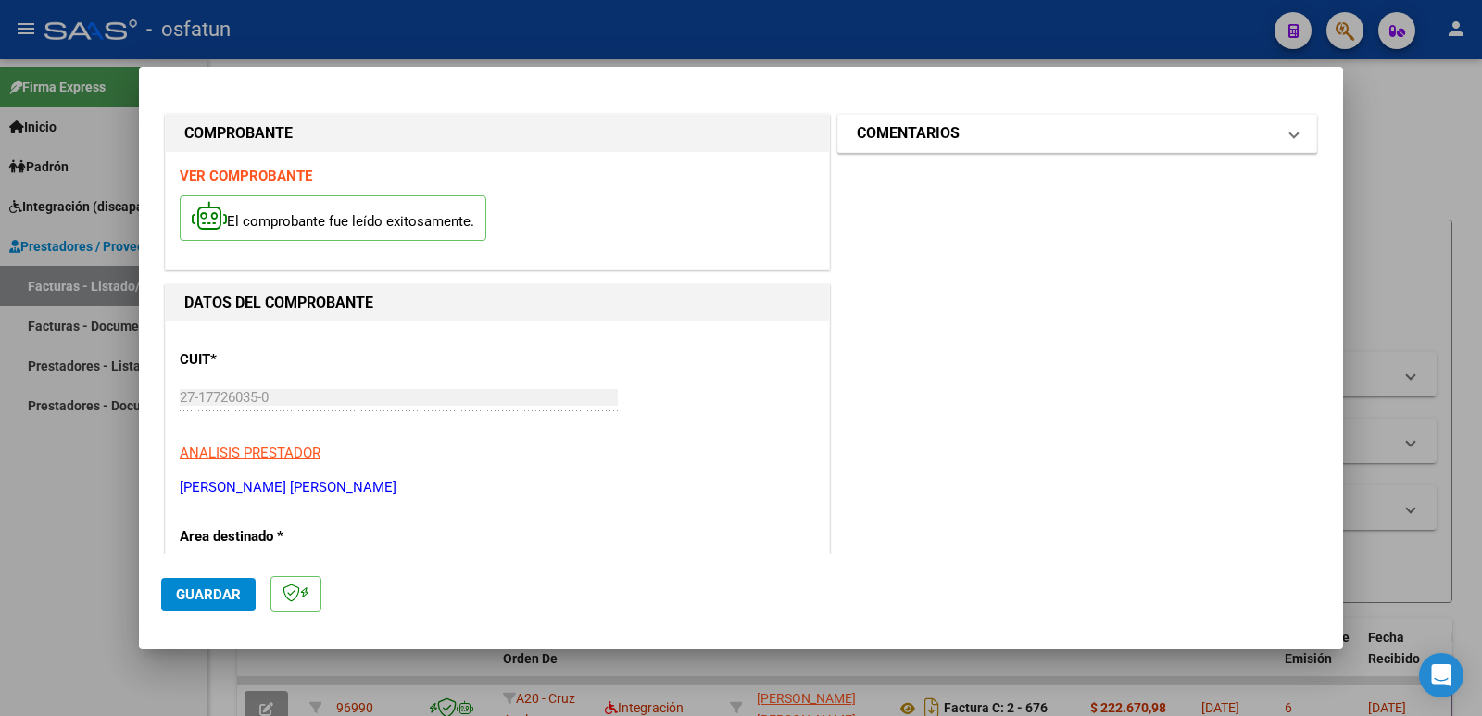
type input "202509"
click at [924, 140] on h1 "COMENTARIOS" at bounding box center [908, 133] width 103 height 22
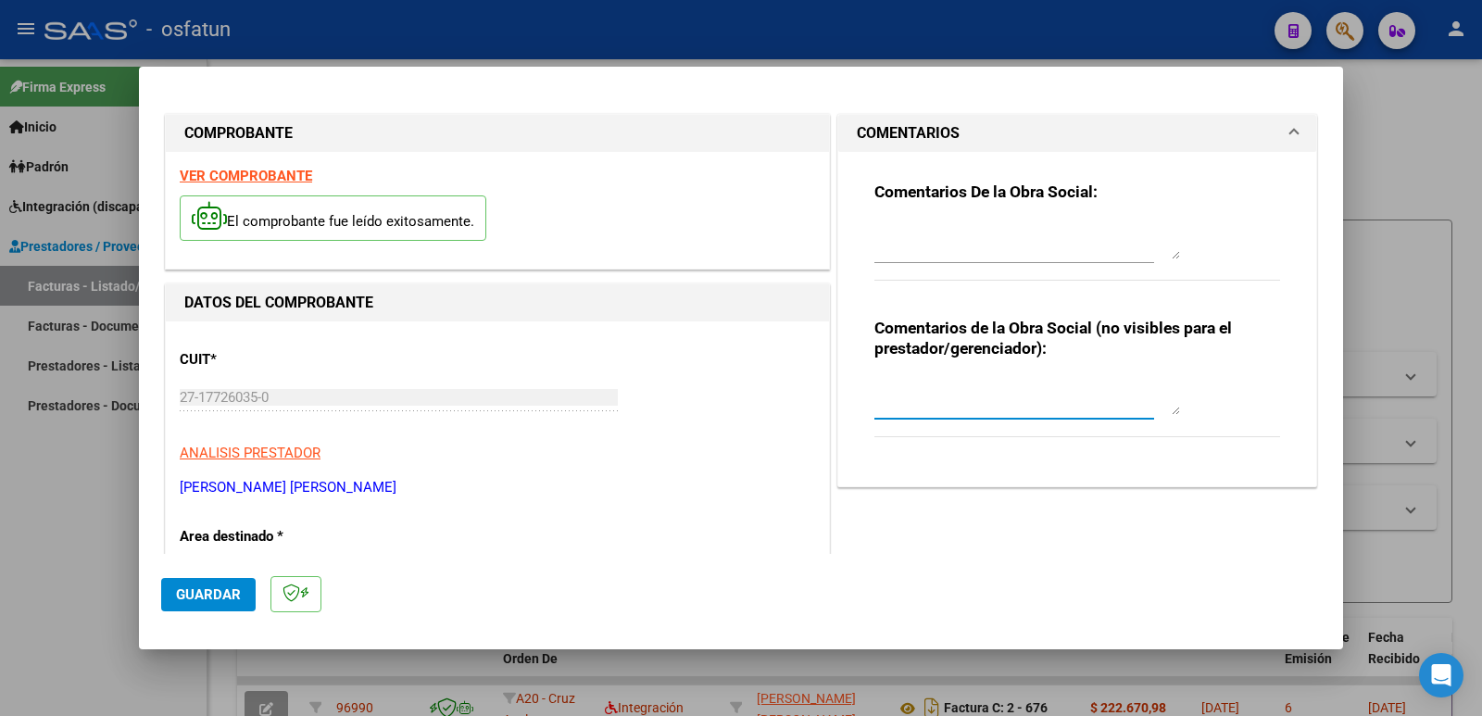
click at [921, 407] on textarea at bounding box center [1027, 396] width 306 height 37
paste textarea "Fc Cargada por [PERSON_NAME]. [PERSON_NAME] / sin verificación de legajo"
type textarea "Fc Cargada por [PERSON_NAME]. [PERSON_NAME] / sin verificación de legajo"
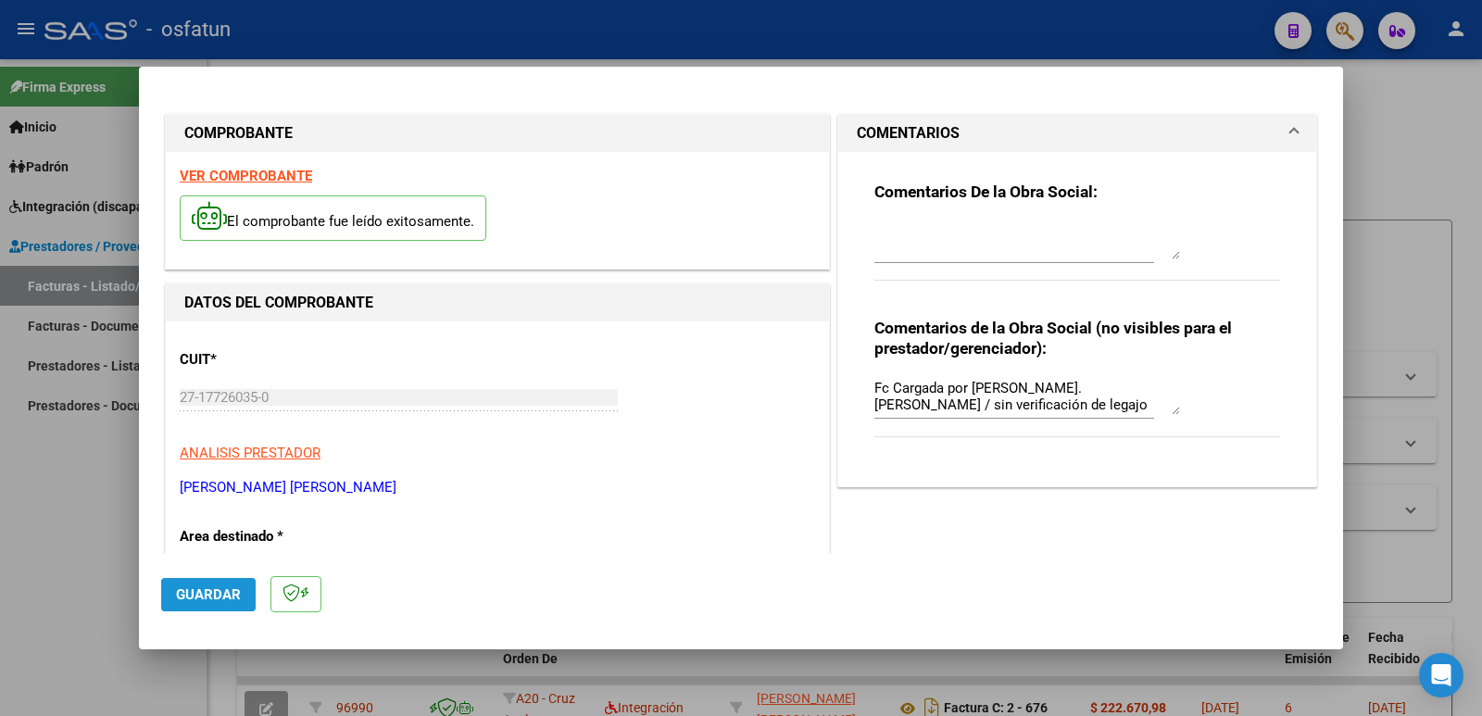
click at [213, 598] on span "Guardar" at bounding box center [208, 594] width 65 height 17
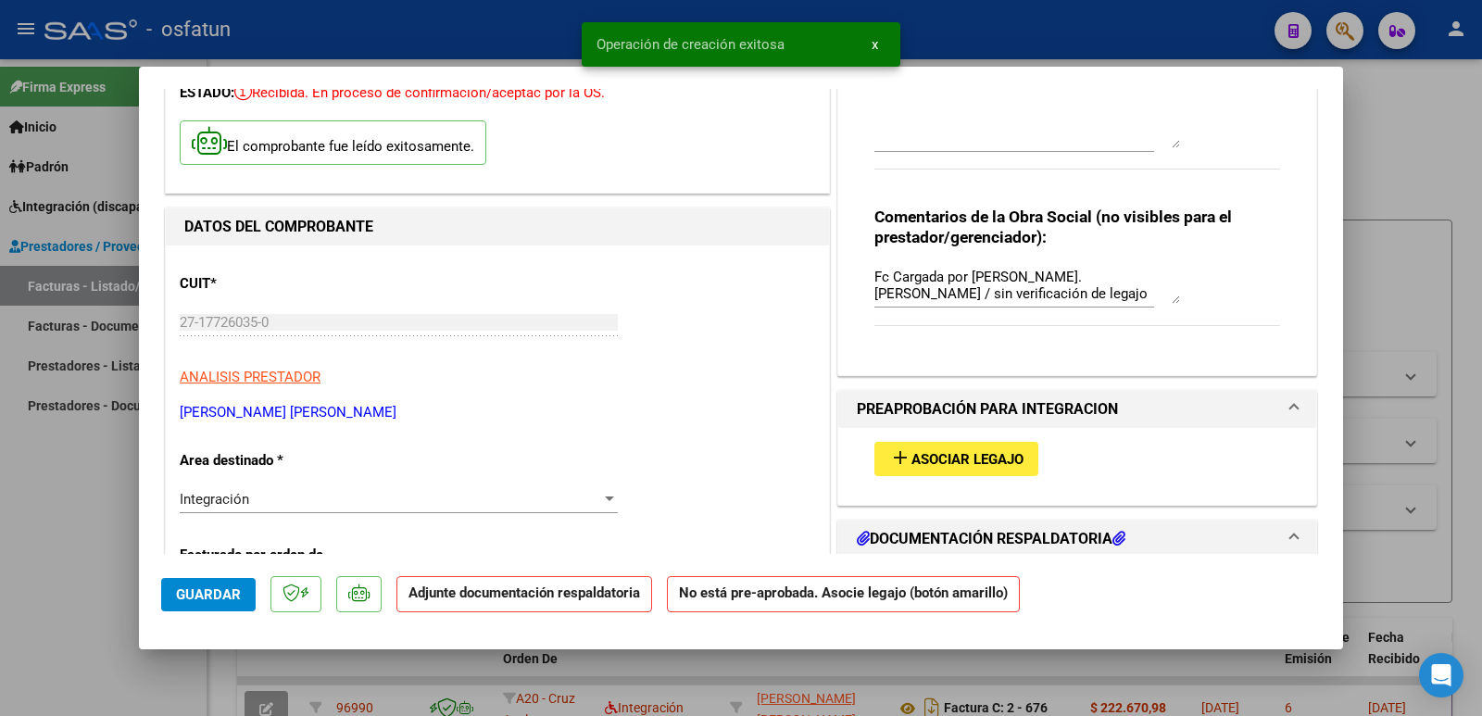
scroll to position [278, 0]
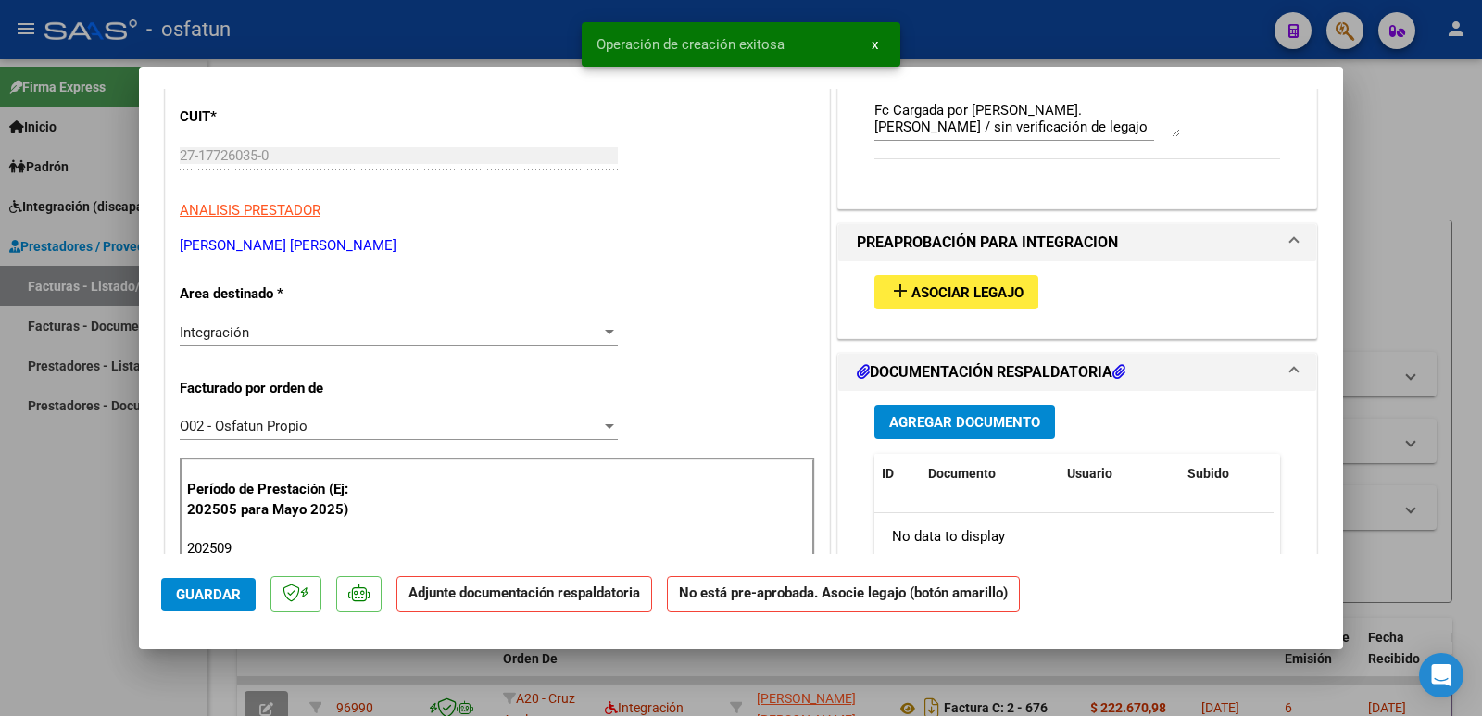
click at [947, 293] on span "Asociar Legajo" at bounding box center [967, 292] width 112 height 17
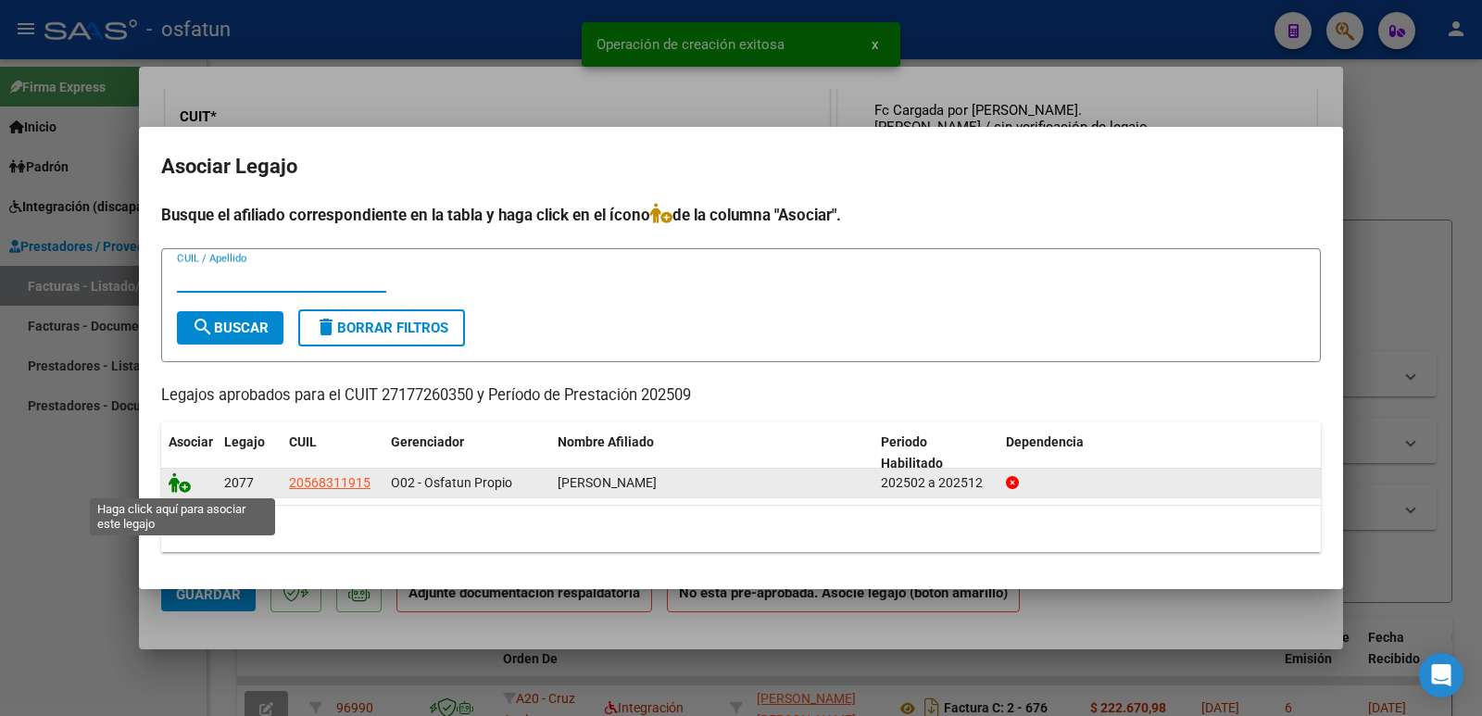
click at [181, 483] on icon at bounding box center [180, 482] width 22 height 20
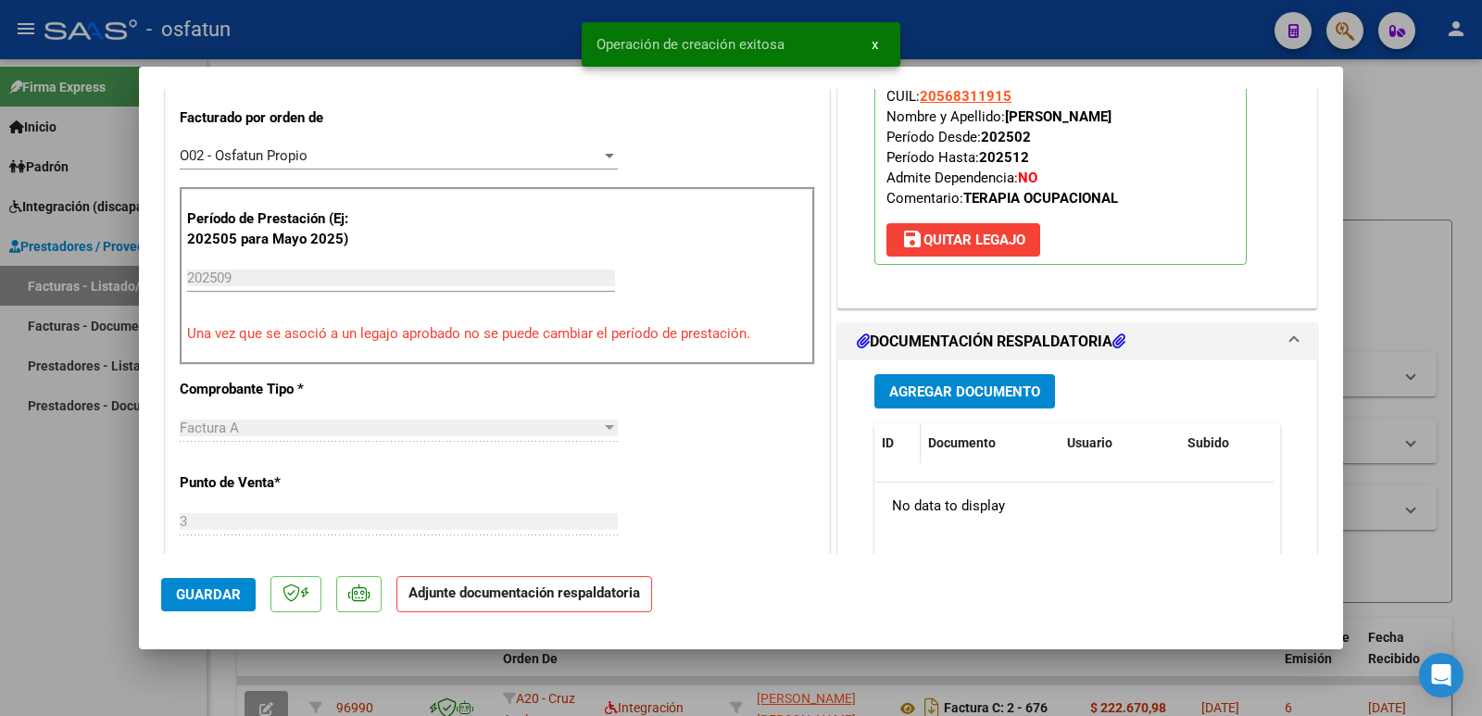
scroll to position [556, 0]
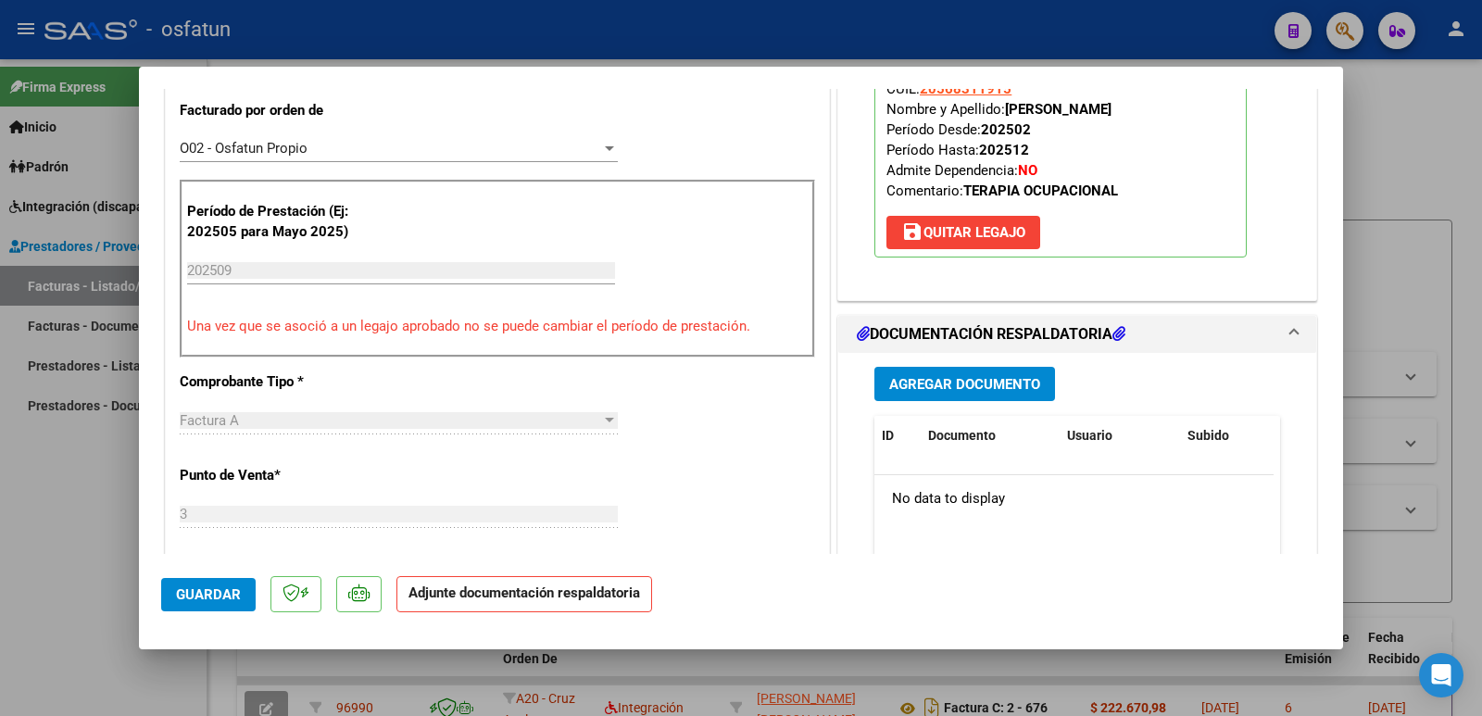
click at [922, 384] on span "Agregar Documento" at bounding box center [964, 384] width 151 height 17
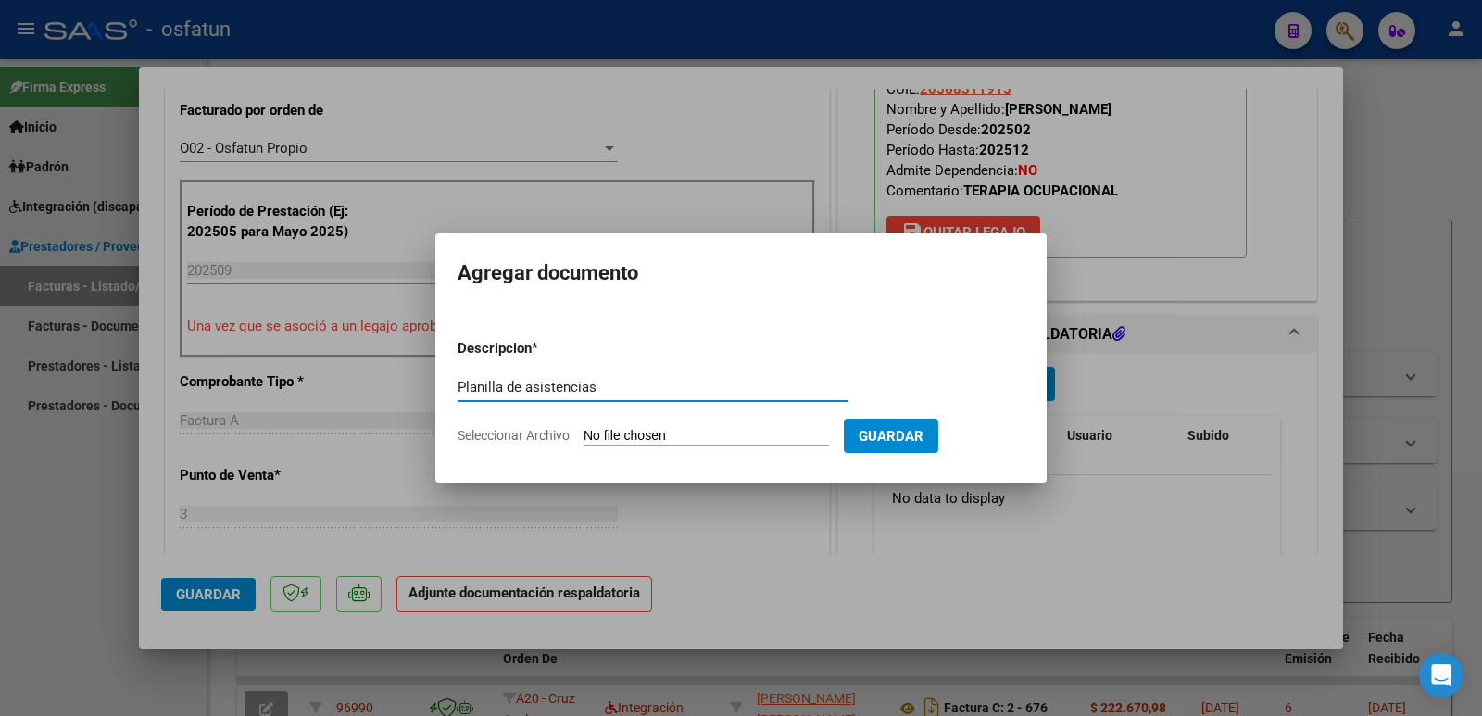
type input "Planilla de asistencias"
click at [657, 430] on input "Seleccionar Archivo" at bounding box center [705, 437] width 245 height 18
type input "C:\fakepath\PA 09-2025 [PERSON_NAME].pdf"
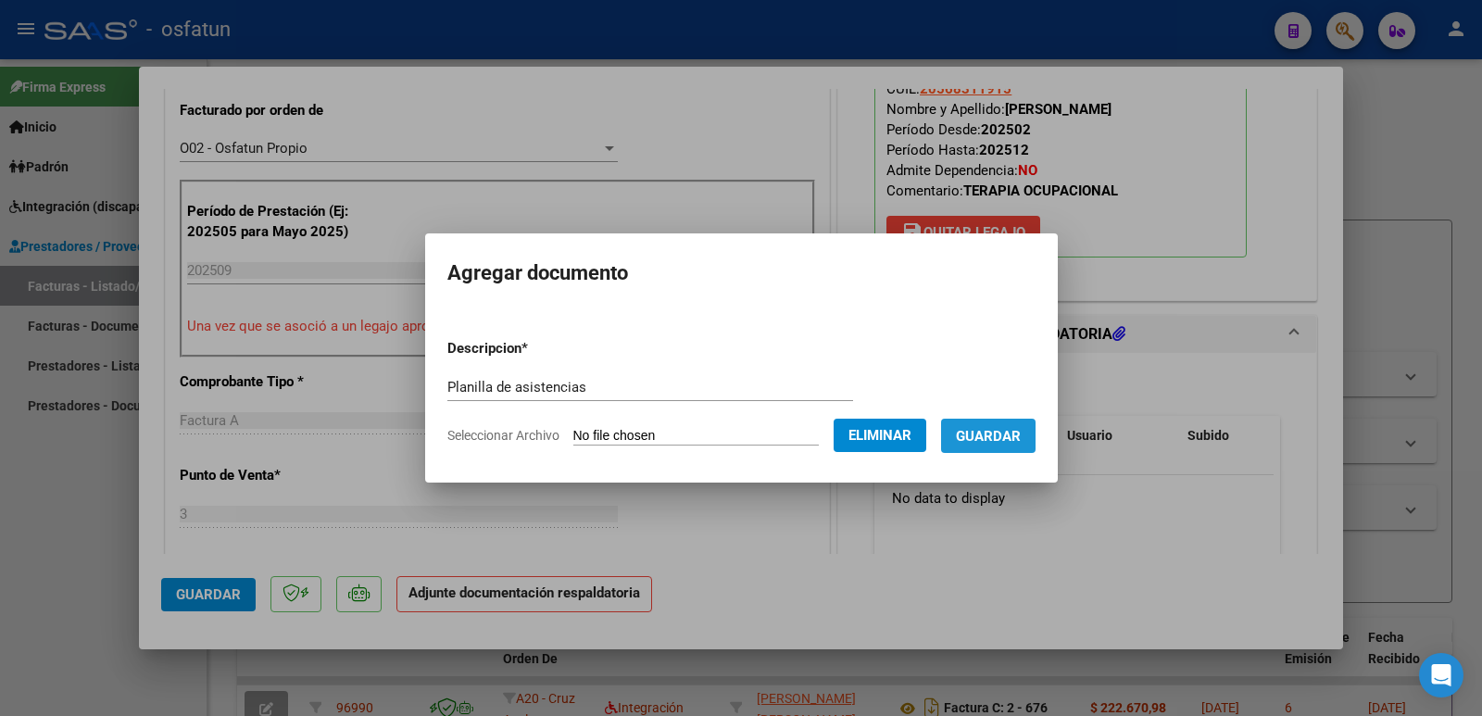
click at [1009, 438] on span "Guardar" at bounding box center [988, 436] width 65 height 17
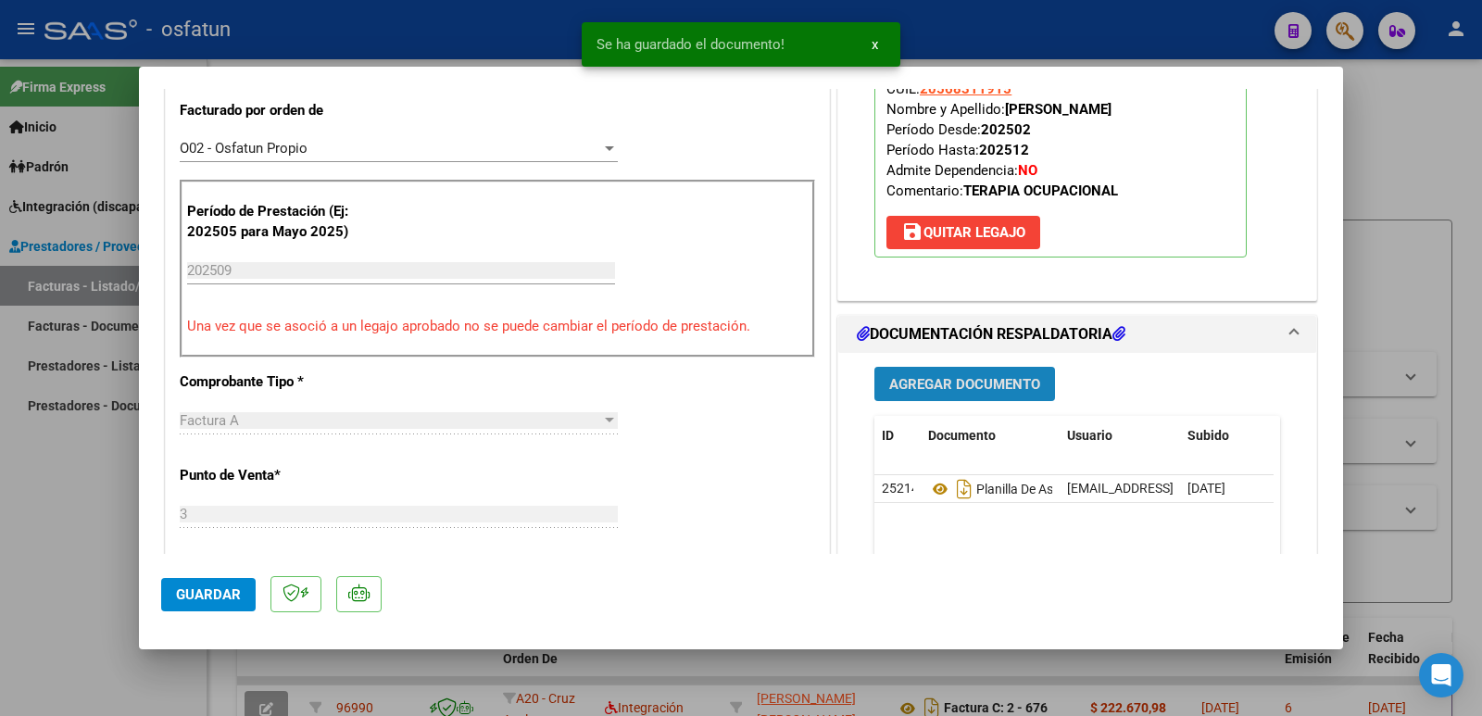
click at [923, 384] on span "Agregar Documento" at bounding box center [964, 384] width 151 height 17
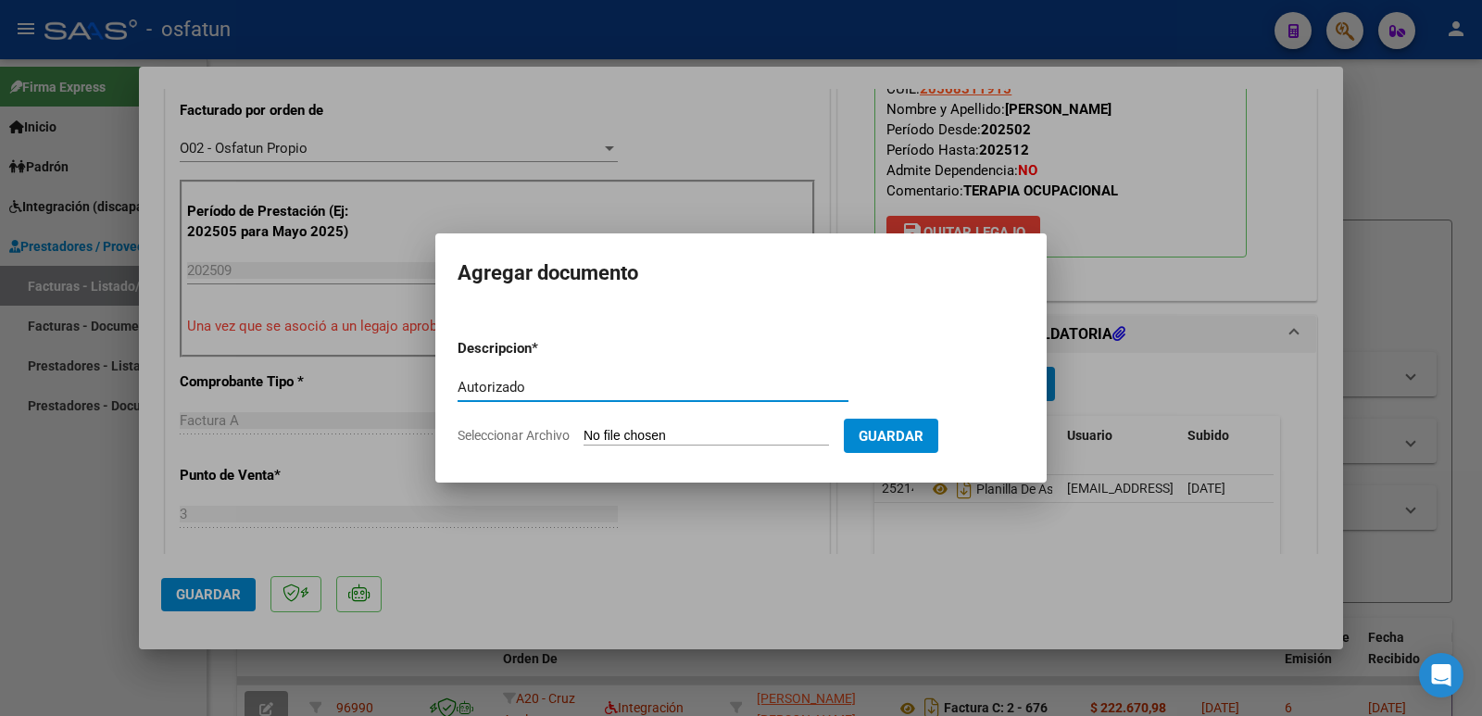
type input "Autorizado"
click at [695, 438] on input "Seleccionar Archivo" at bounding box center [705, 437] width 245 height 18
type input "C:\fakepath\AUTORIZACION [PERSON_NAME] TO 2025.pdf"
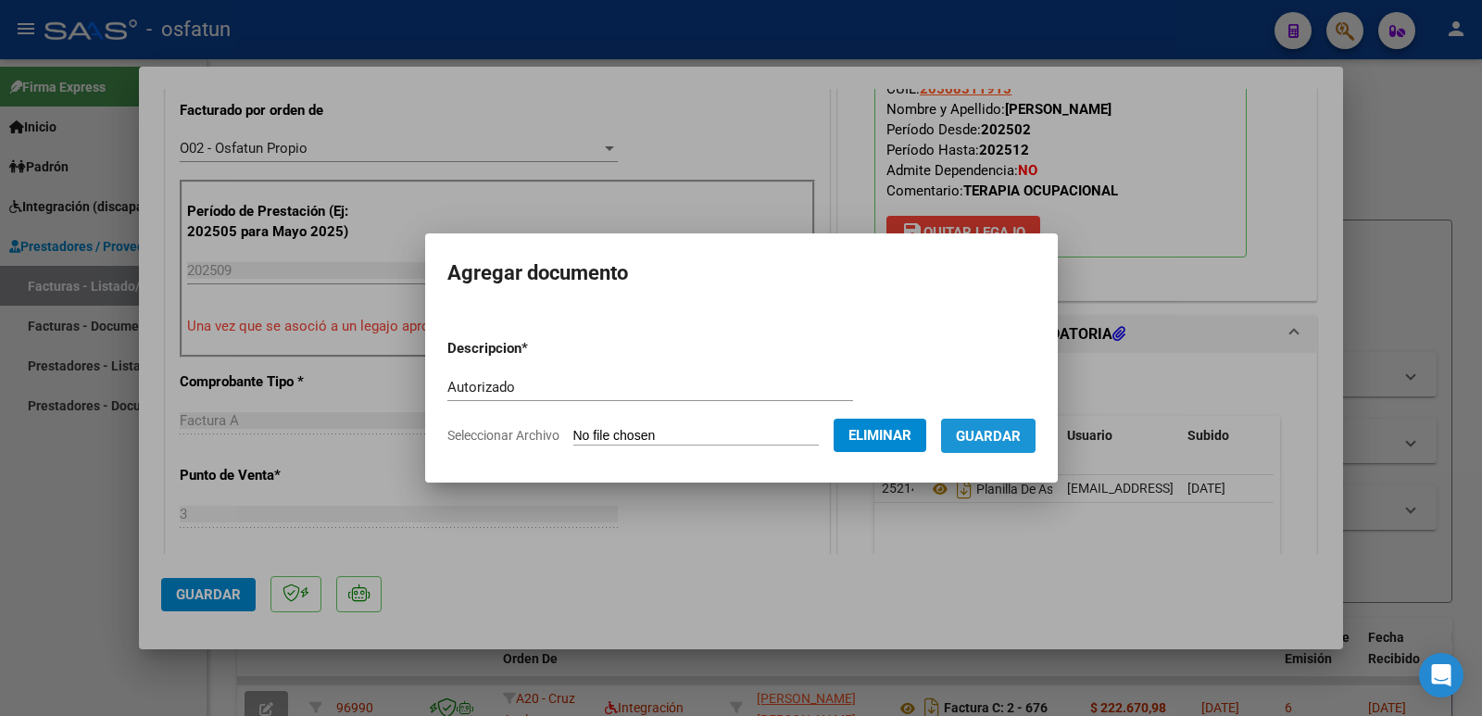
click at [1016, 432] on span "Guardar" at bounding box center [988, 436] width 65 height 17
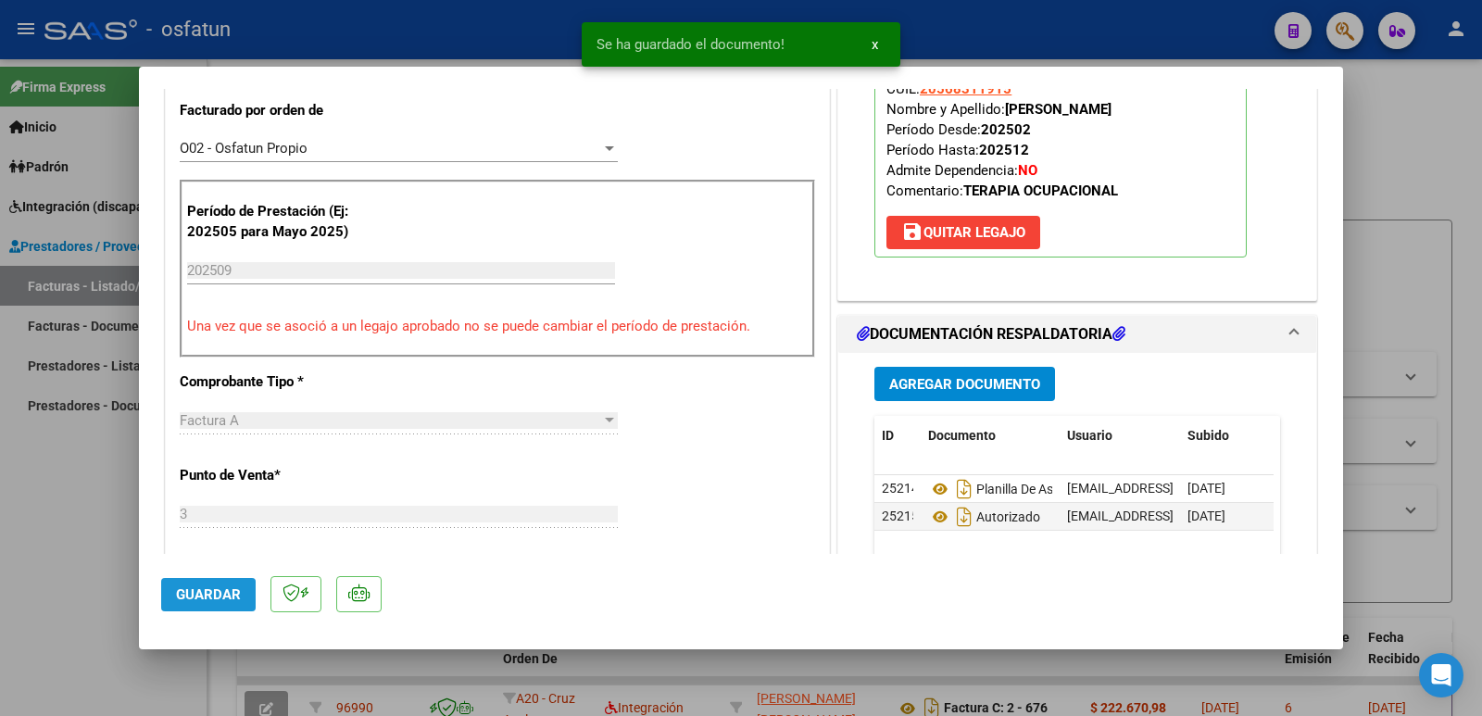
click at [192, 600] on span "Guardar" at bounding box center [208, 594] width 65 height 17
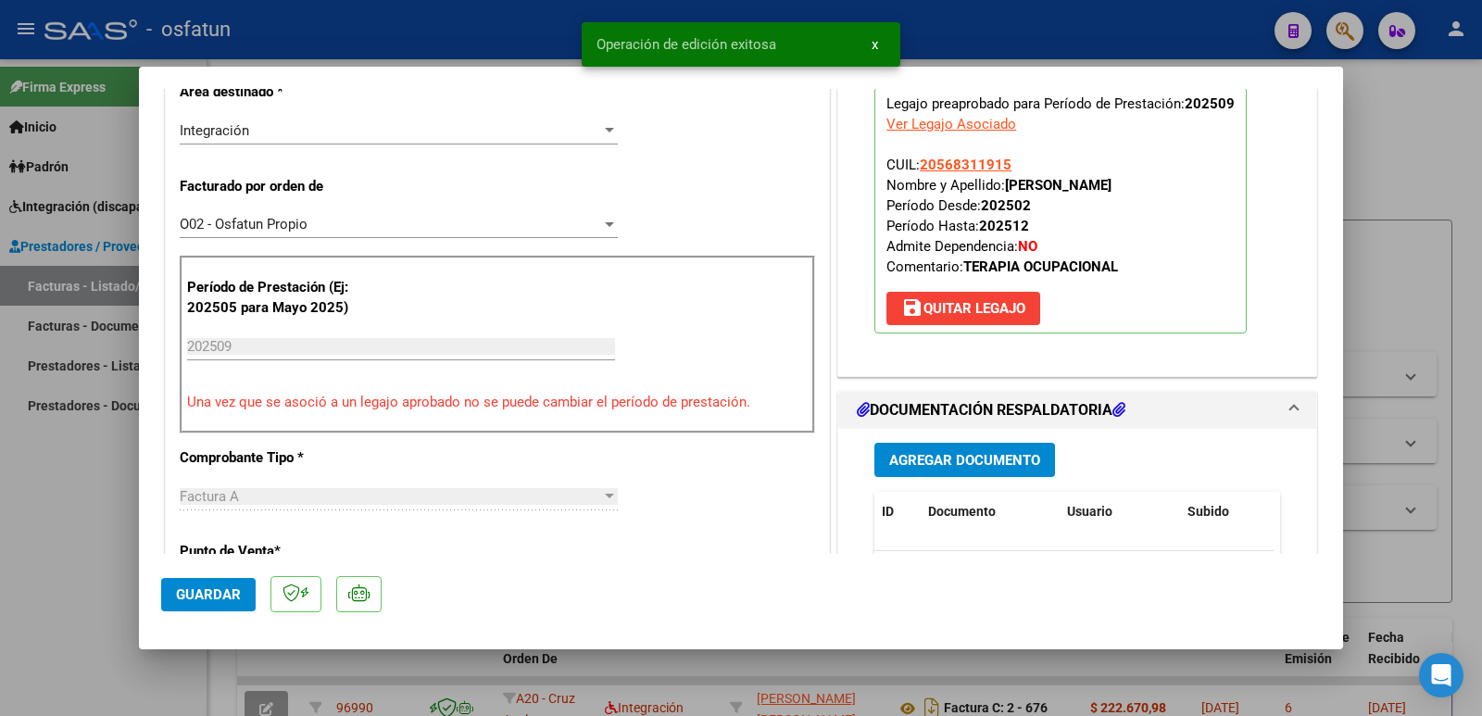
scroll to position [370, 0]
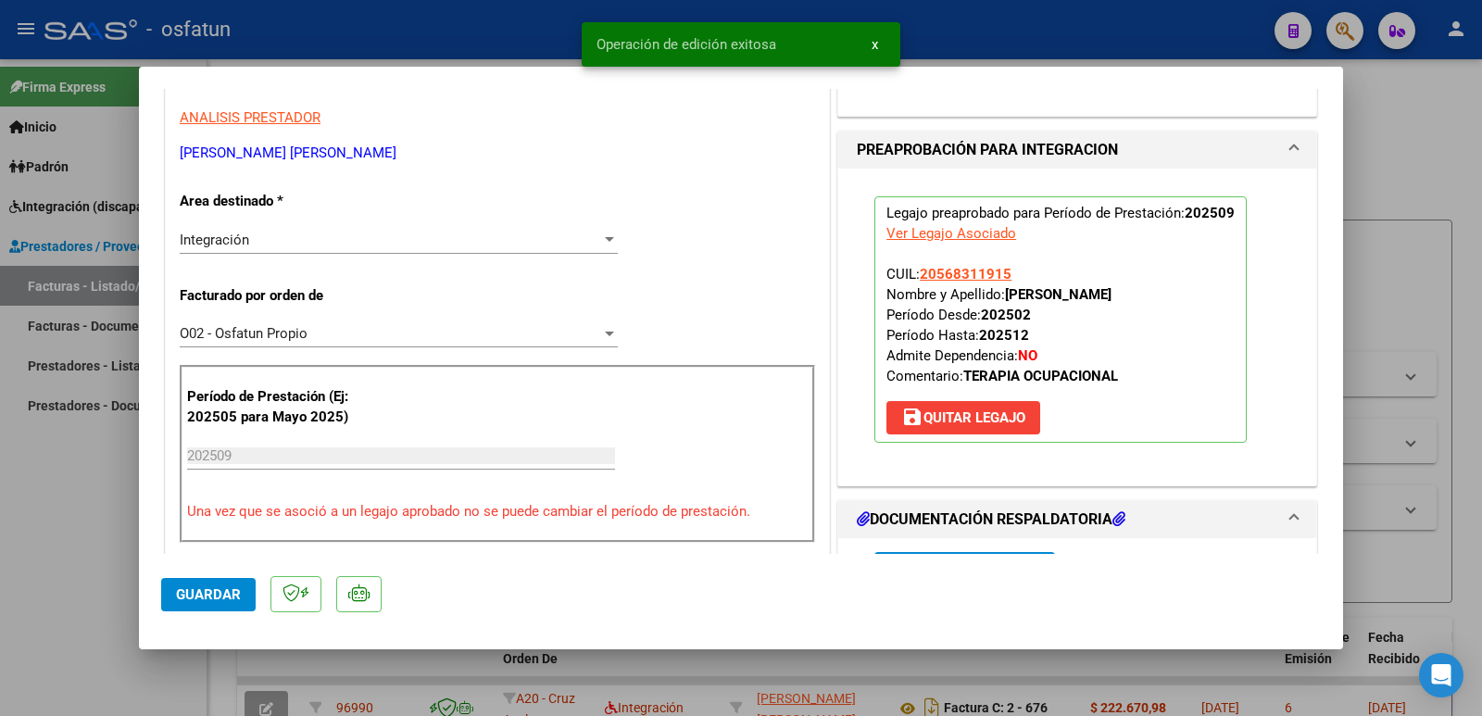
drag, startPoint x: 1002, startPoint y: 294, endPoint x: 1196, endPoint y: 291, distance: 193.6
click at [1196, 291] on p "Legajo preaprobado para Período de Prestación: 202509 Ver Legajo Asociado CUIL:…" at bounding box center [1060, 319] width 372 height 246
copy strong "[PERSON_NAME]"
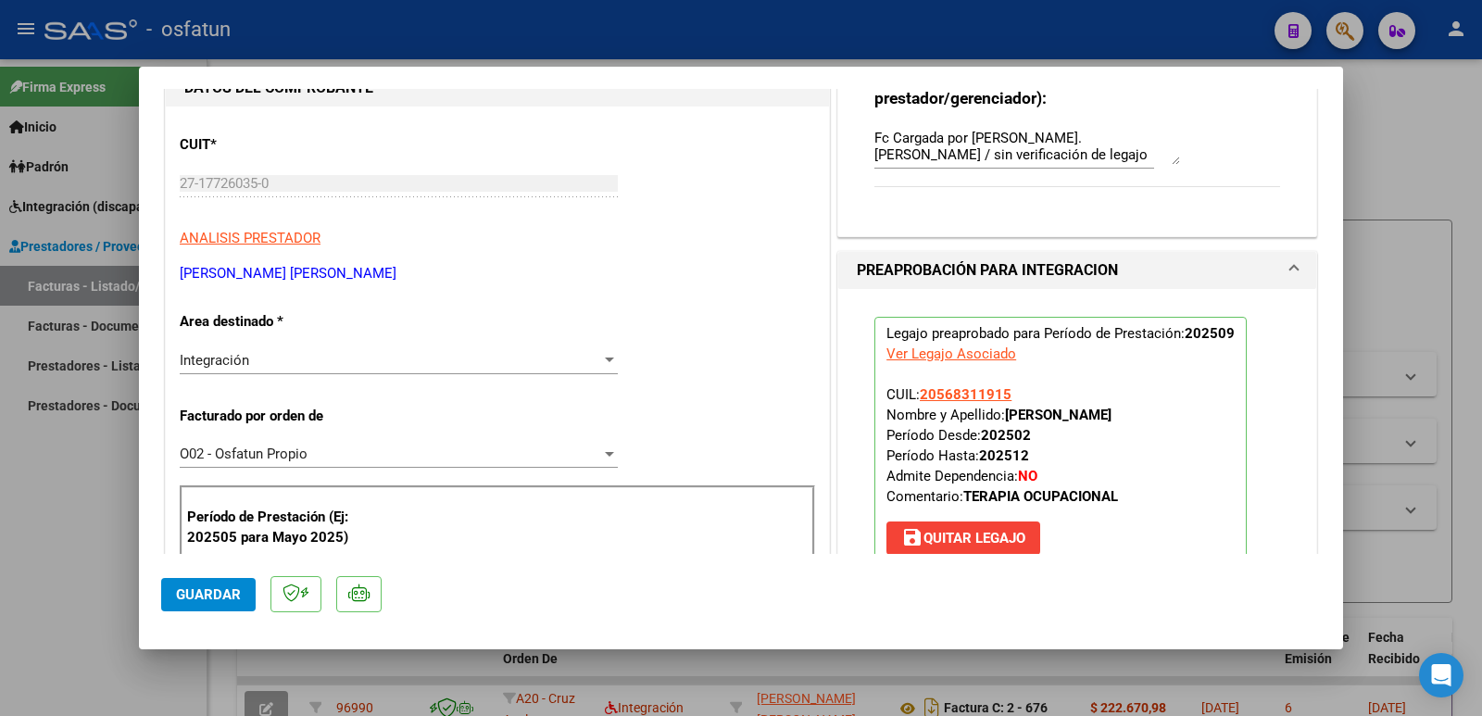
scroll to position [185, 0]
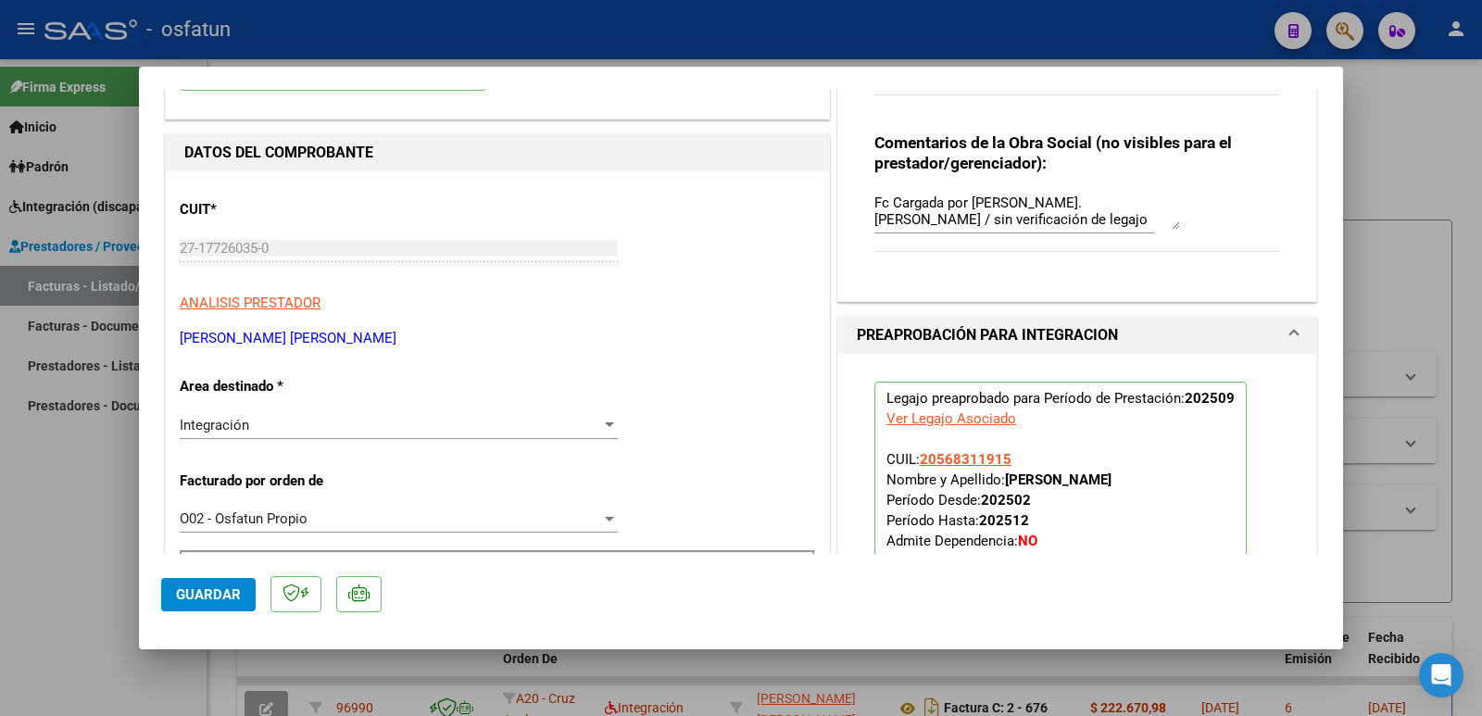
drag, startPoint x: 434, startPoint y: 342, endPoint x: 169, endPoint y: 332, distance: 265.0
click at [150, 245] on mat-dialog-content "COMPROBANTE VER COMPROBANTE ESTADO: Recibida. En proceso de confirmacion/acepta…" at bounding box center [741, 321] width 1204 height 465
click at [194, 591] on span "Guardar" at bounding box center [208, 594] width 65 height 17
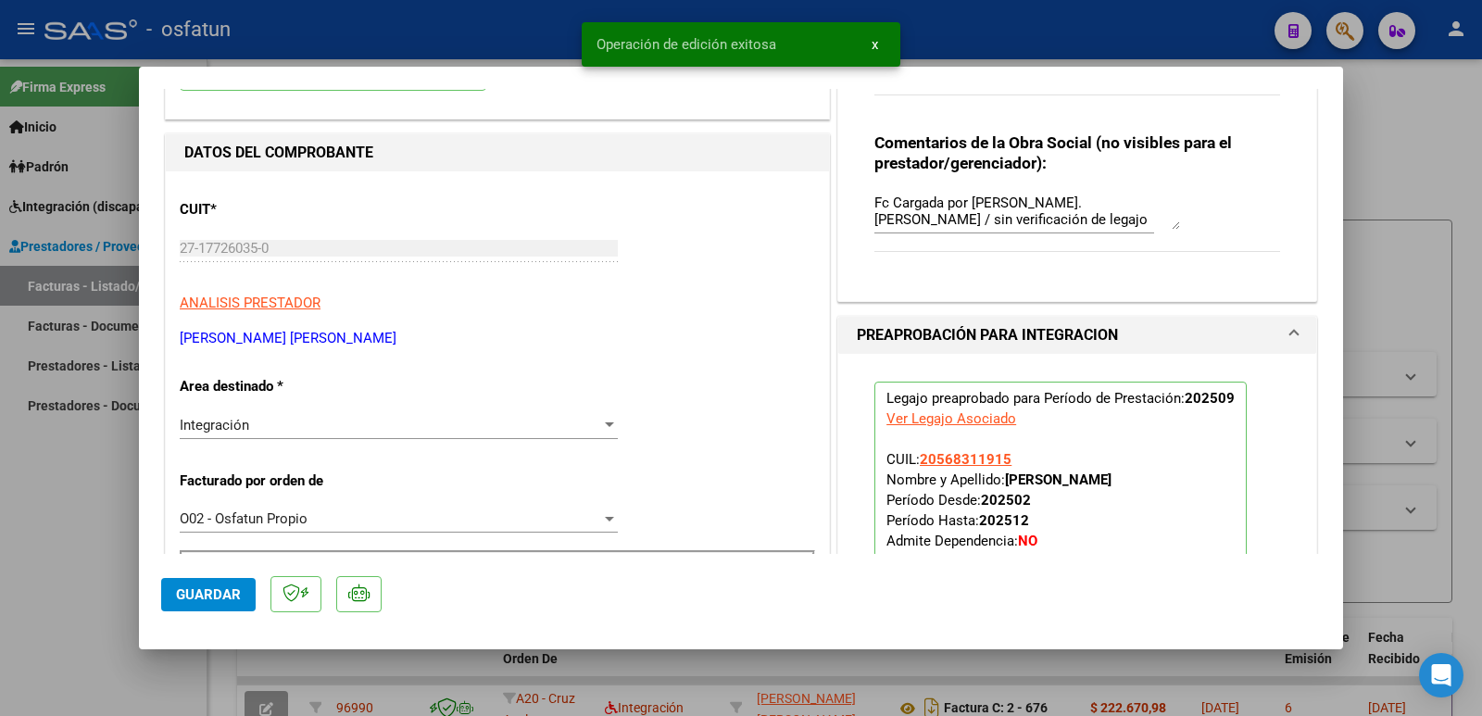
click at [31, 556] on div at bounding box center [741, 358] width 1482 height 716
type input "$ 0,00"
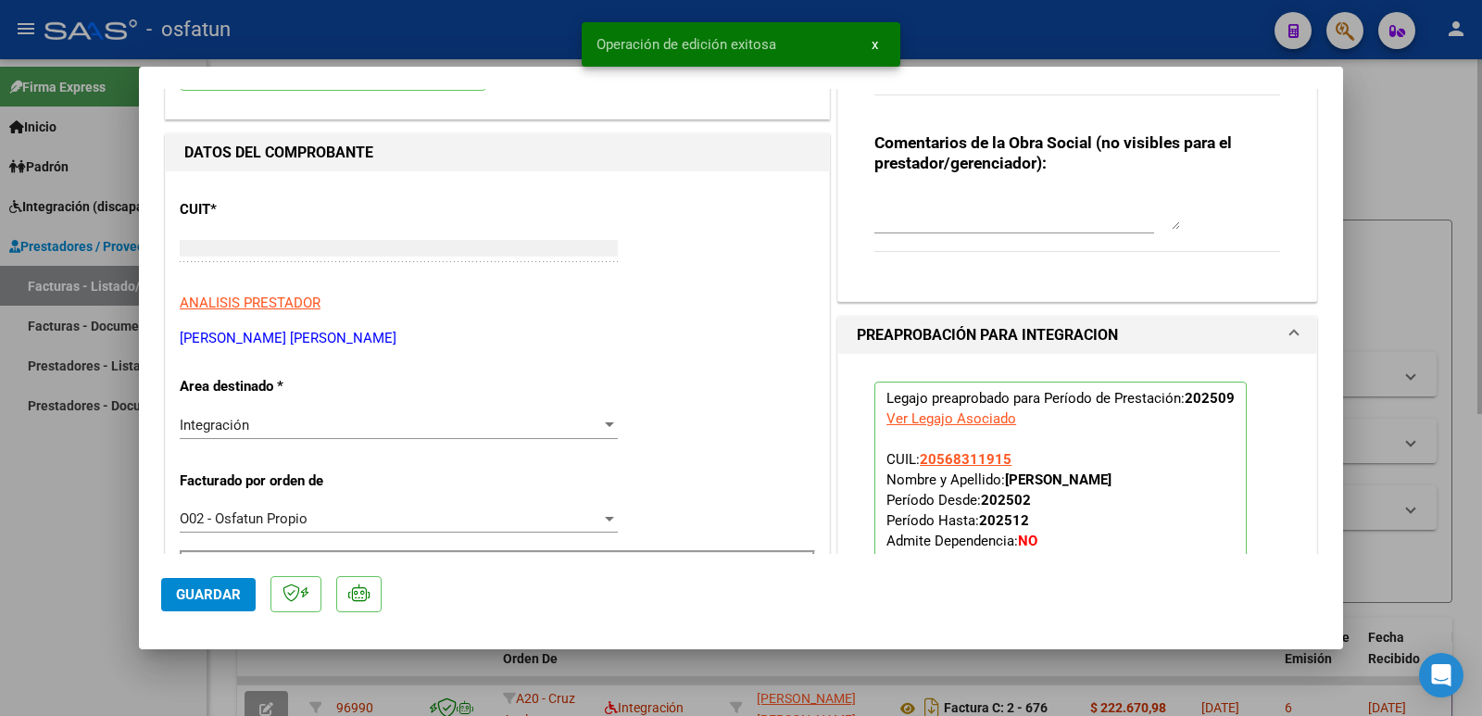
scroll to position [0, 0]
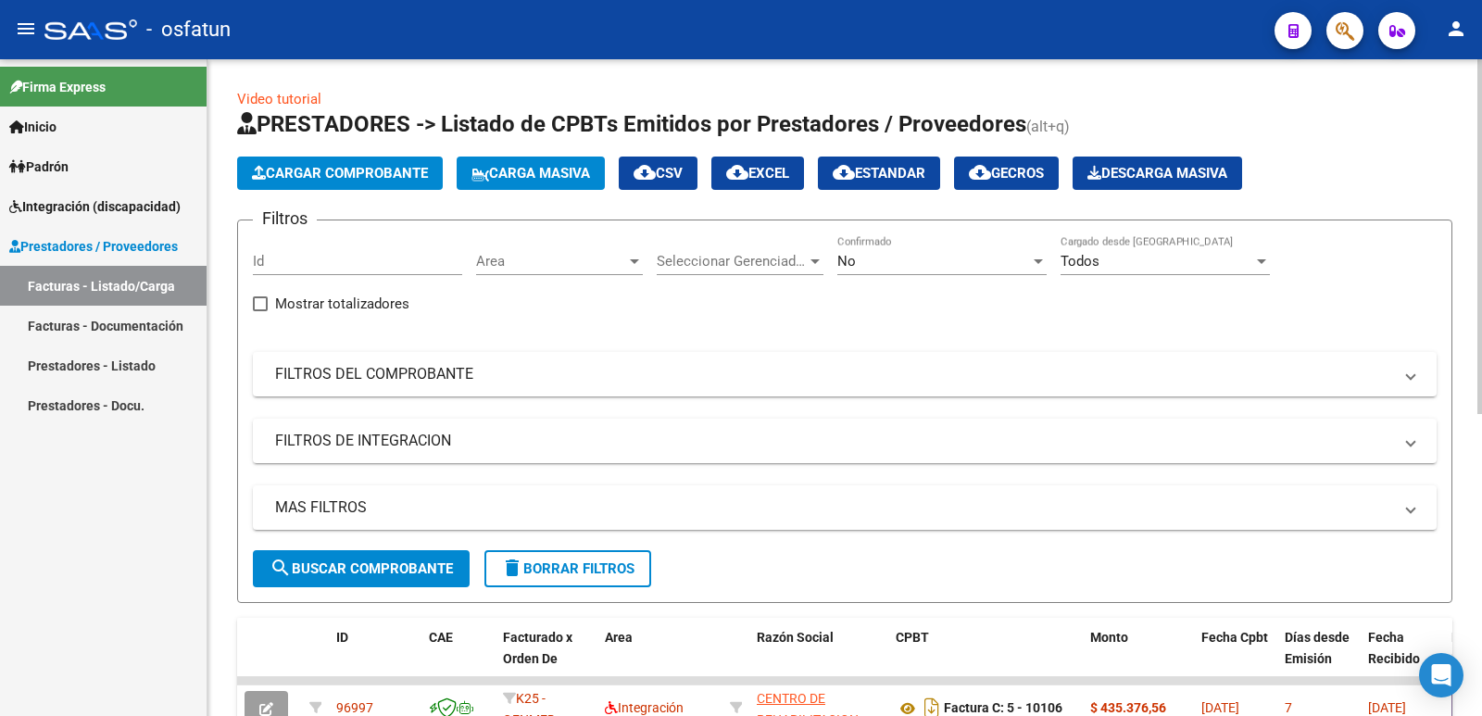
click at [313, 182] on button "Cargar Comprobante" at bounding box center [340, 173] width 206 height 33
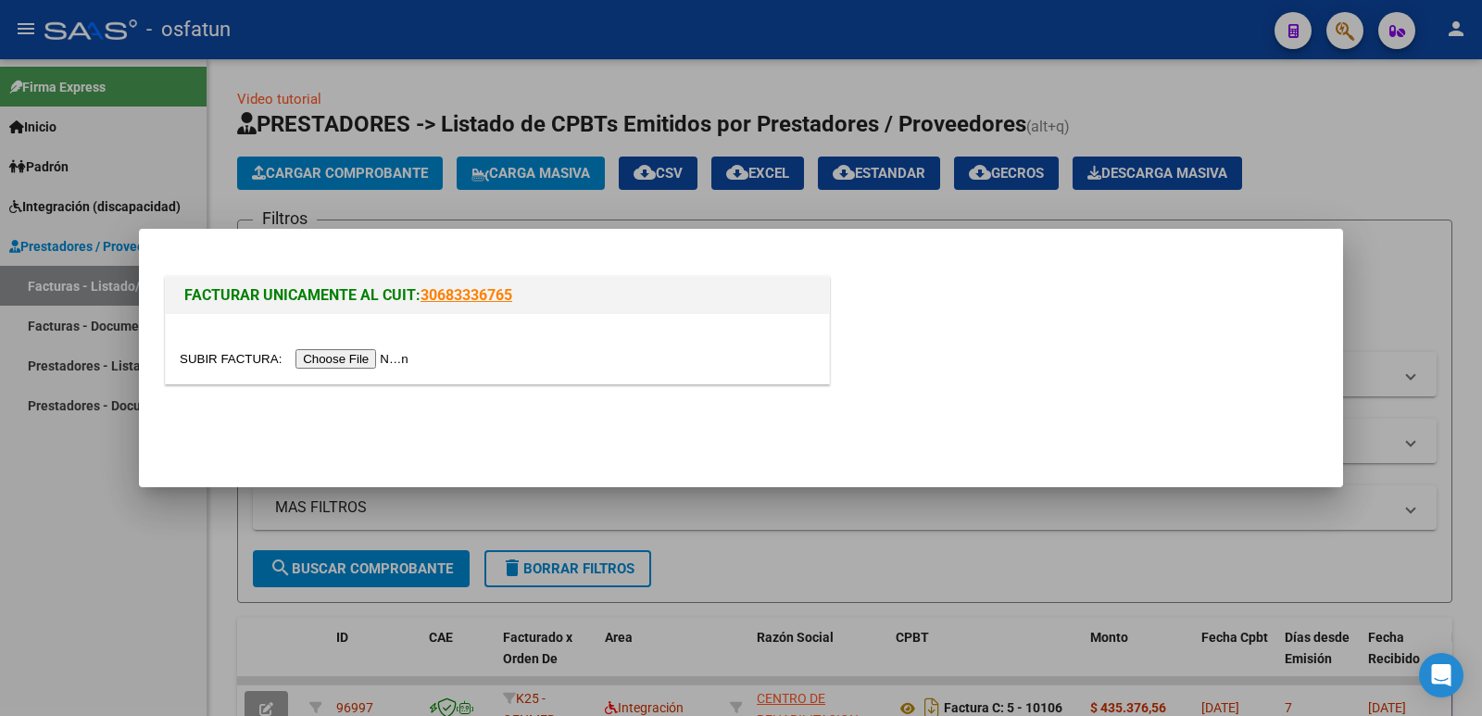
click at [370, 363] on input "file" at bounding box center [297, 358] width 234 height 19
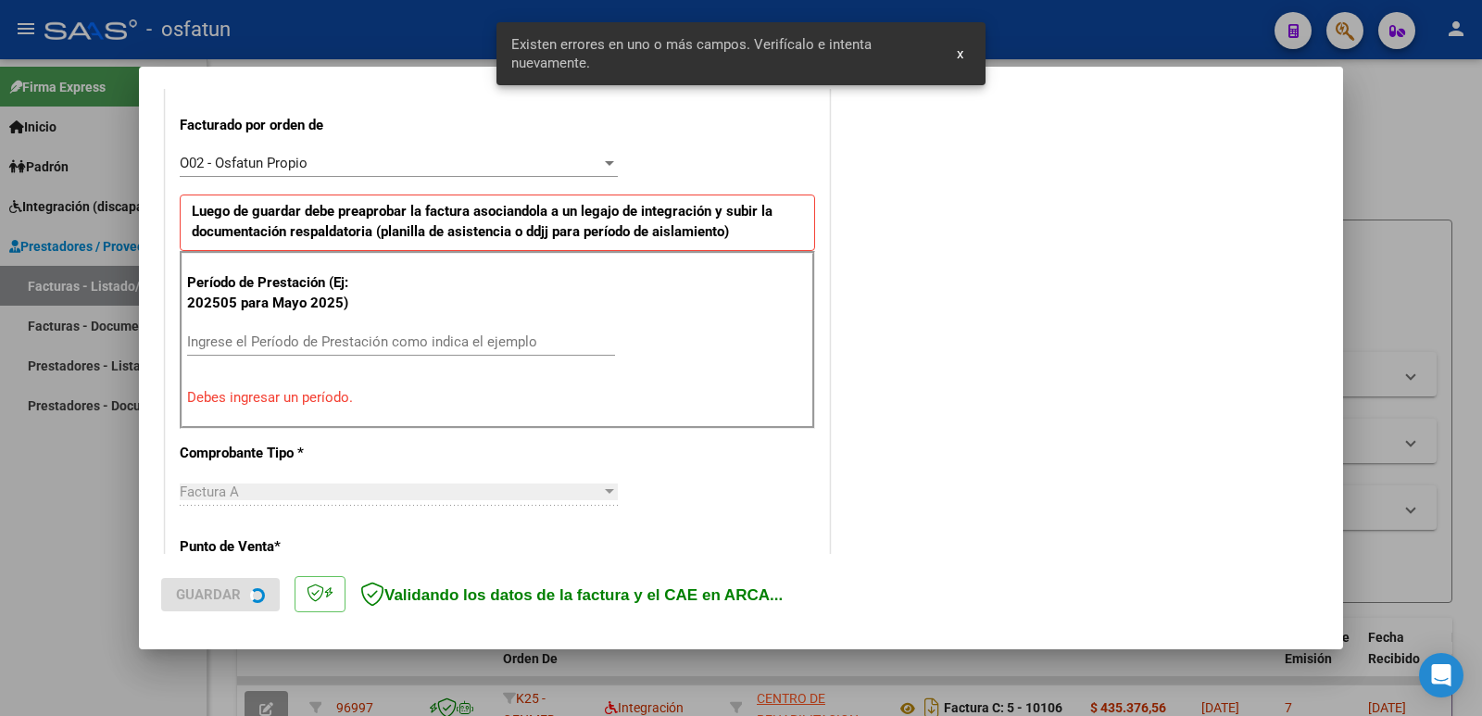
scroll to position [506, 0]
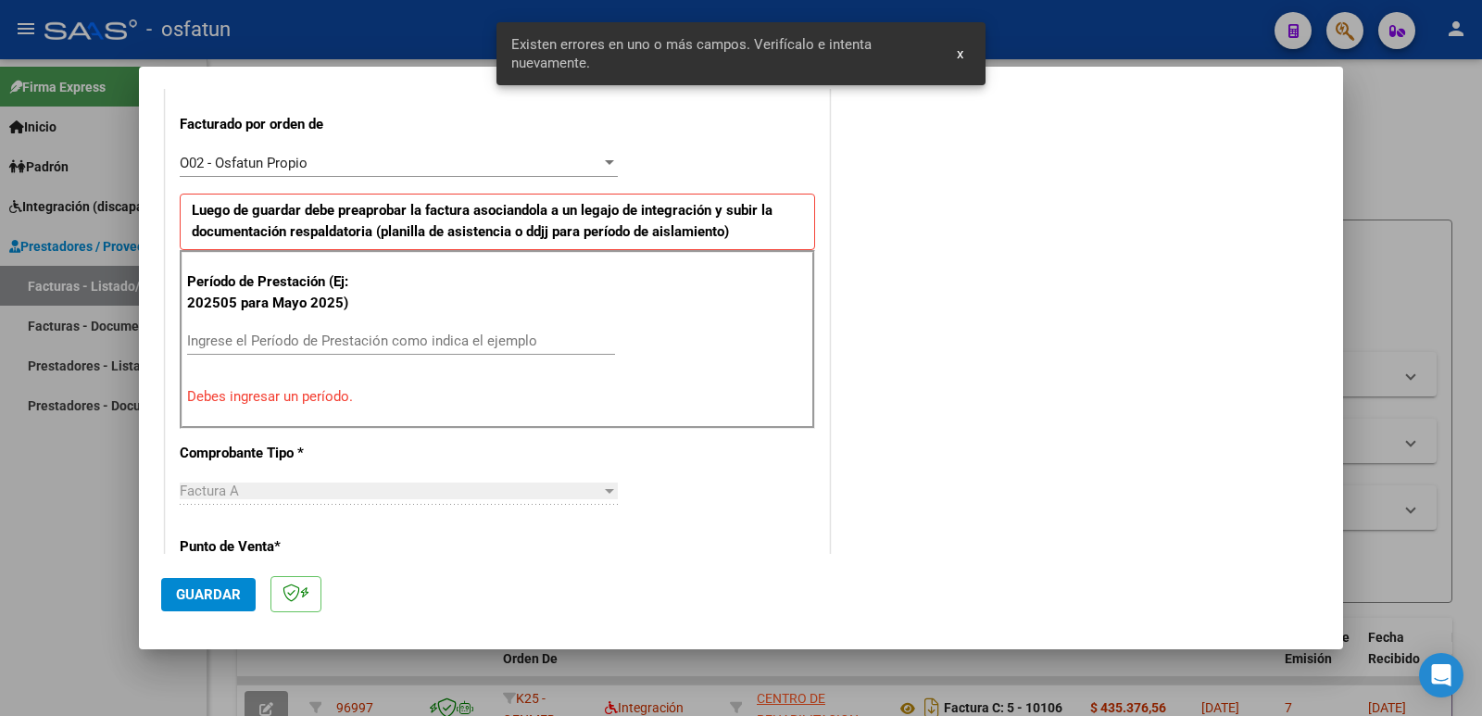
click at [383, 337] on input "Ingrese el Período de Prestación como indica el ejemplo" at bounding box center [401, 340] width 428 height 17
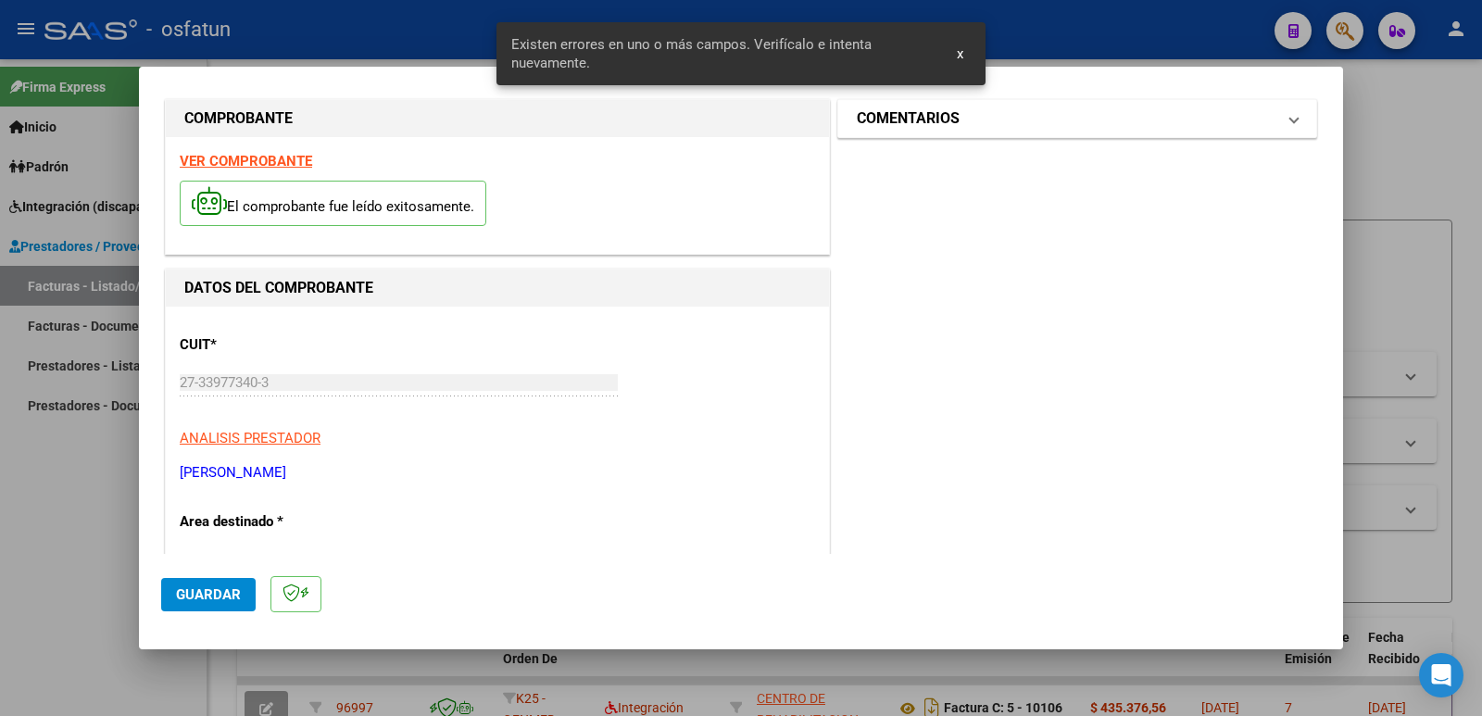
scroll to position [0, 0]
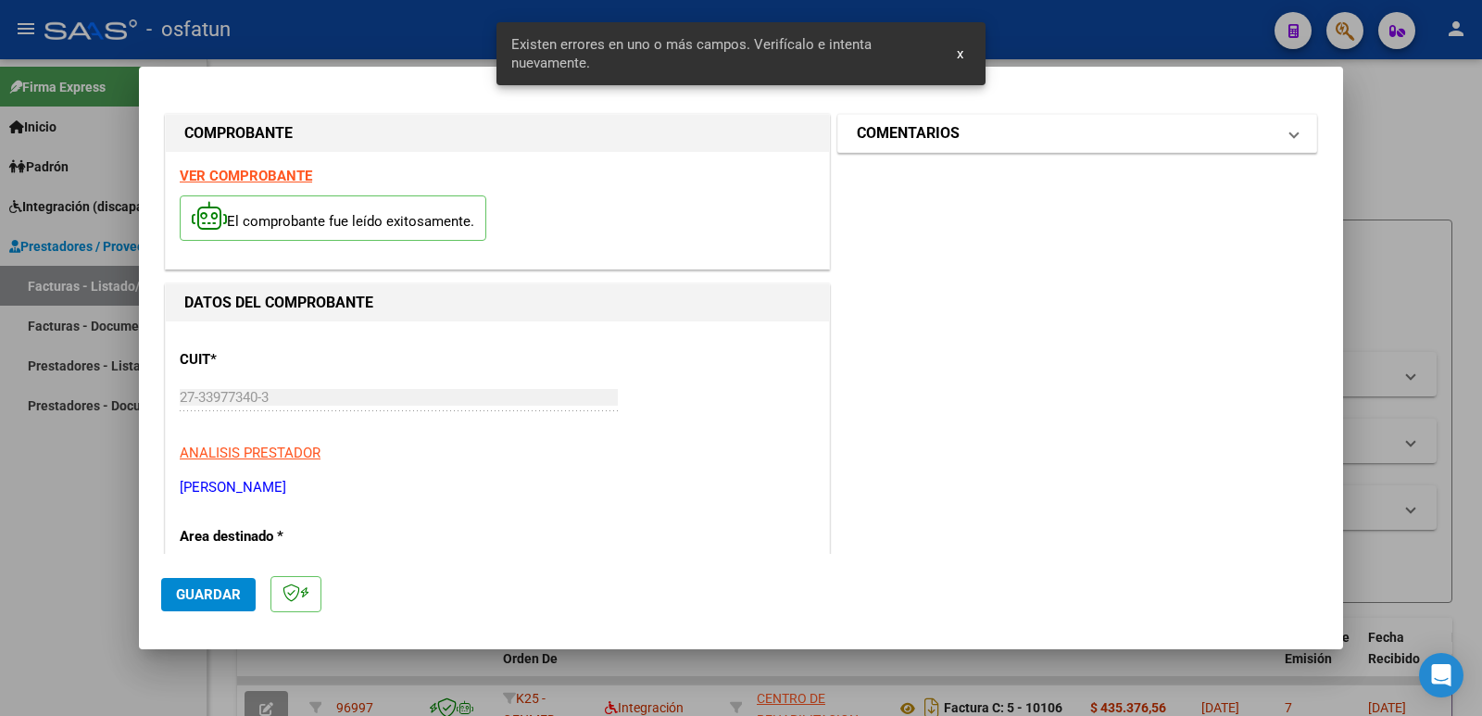
type input "202509"
click at [952, 133] on mat-panel-title "COMENTARIOS" at bounding box center [1066, 133] width 419 height 22
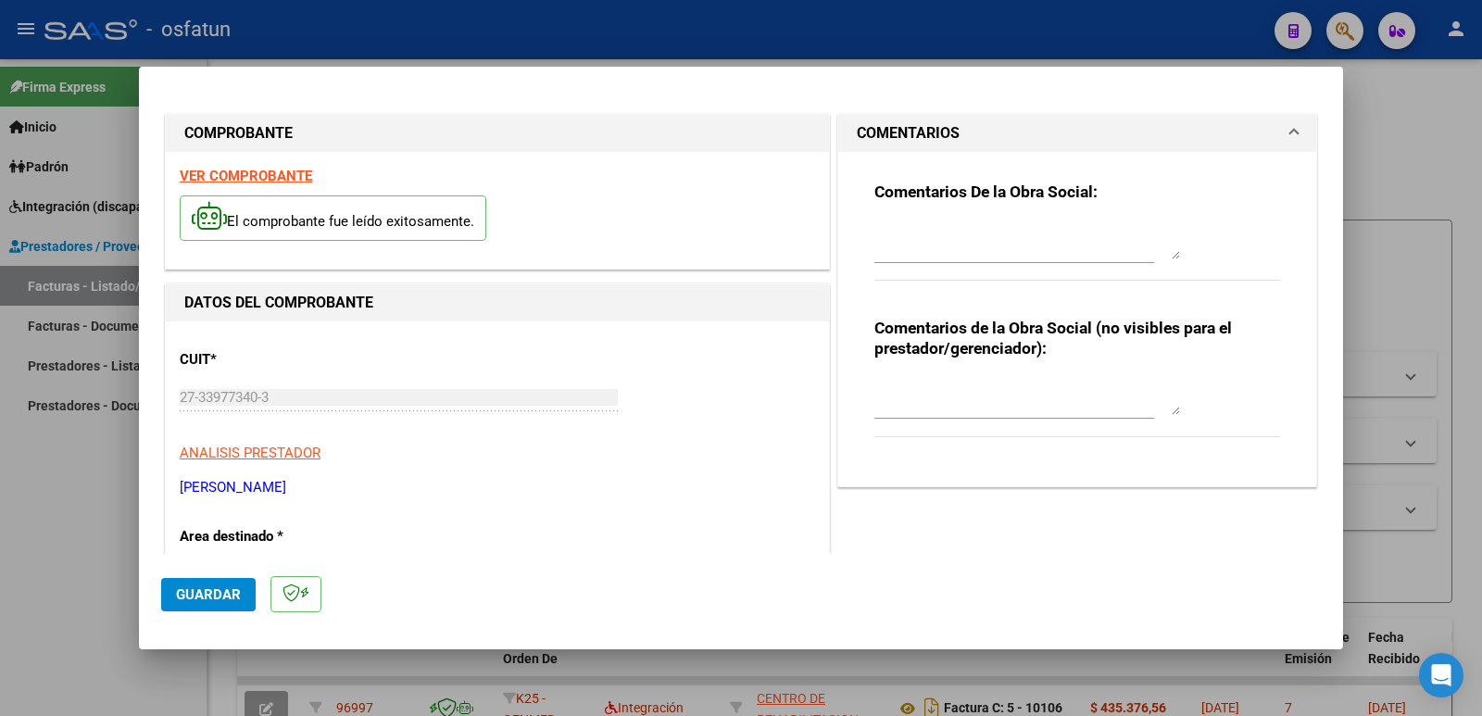
click at [916, 388] on textarea at bounding box center [1027, 396] width 306 height 37
paste textarea "Fc Cargada por [PERSON_NAME]. [PERSON_NAME] / sin verificación de legajo"
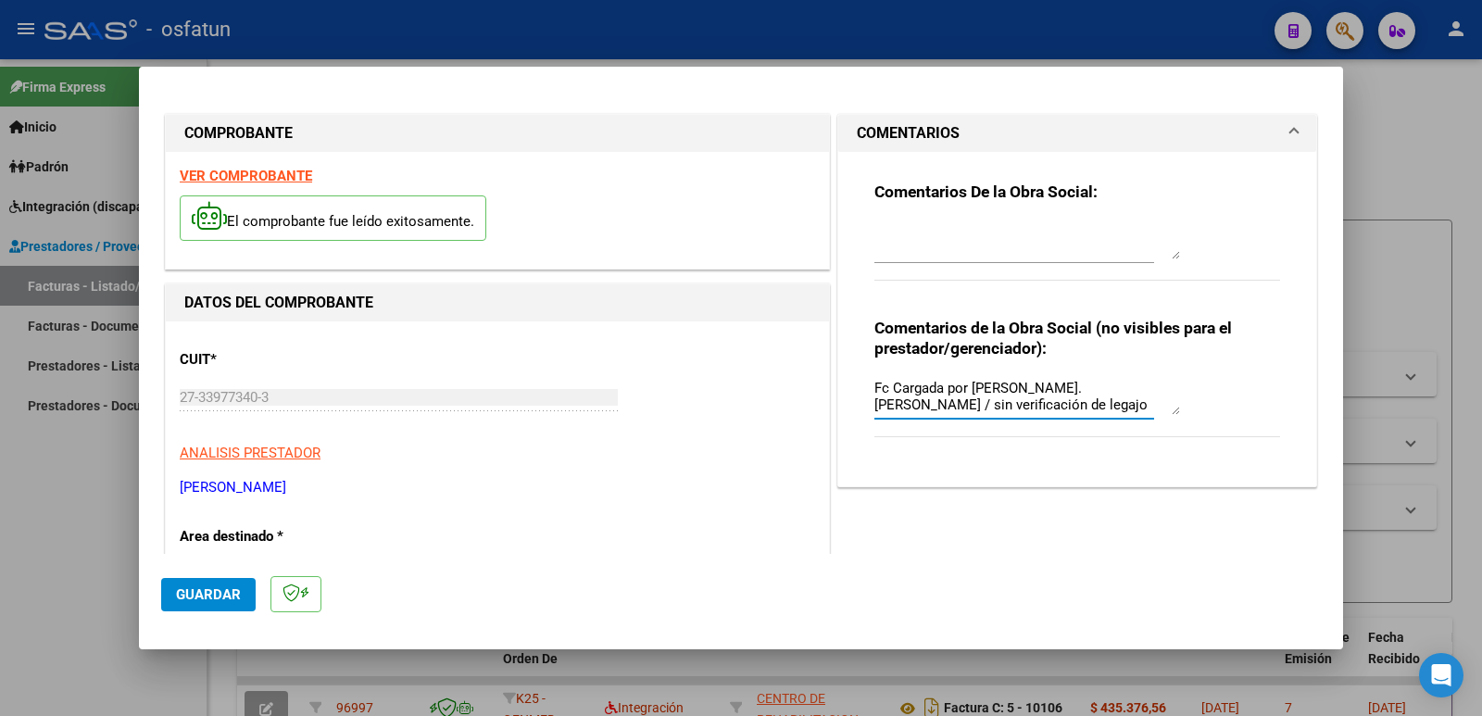
type textarea "Fc Cargada por [PERSON_NAME]. [PERSON_NAME] / sin verificación de legajo"
click at [197, 607] on button "Guardar" at bounding box center [208, 594] width 94 height 33
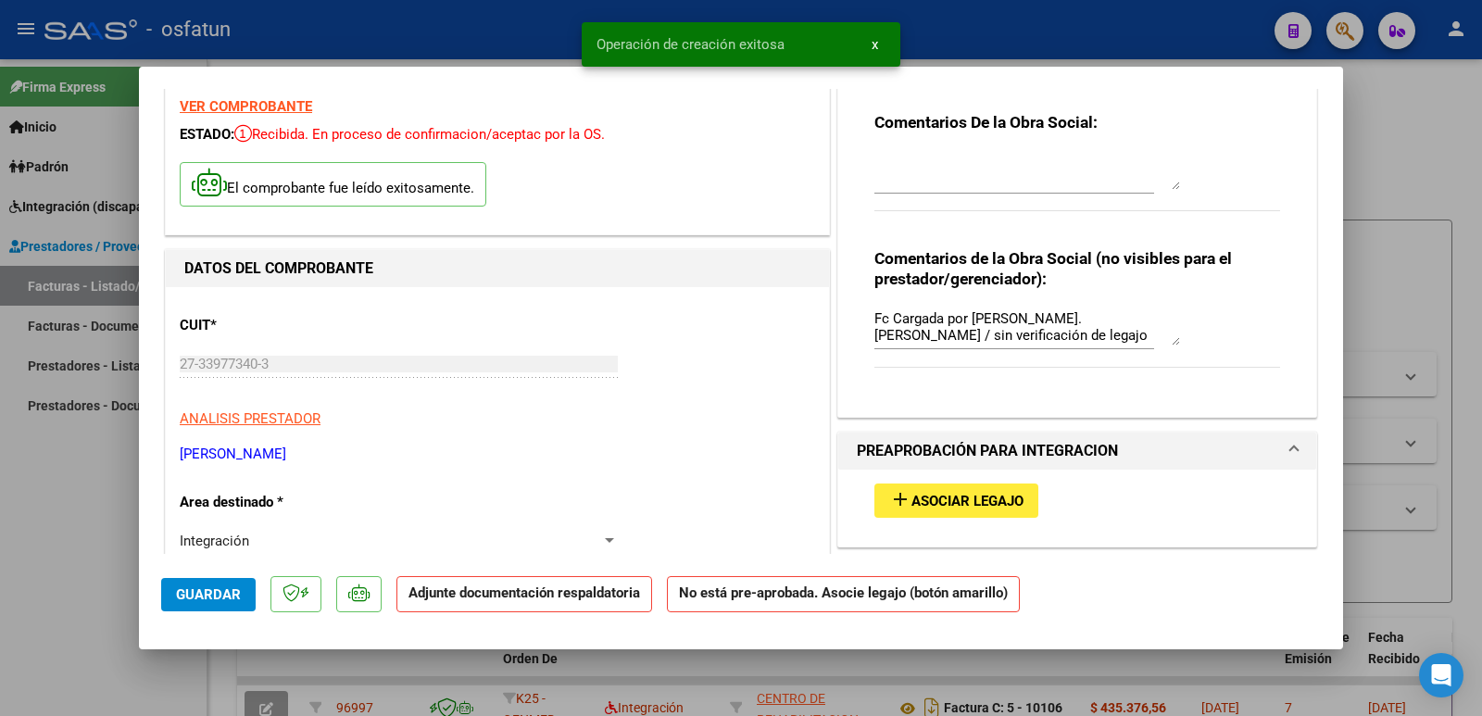
scroll to position [185, 0]
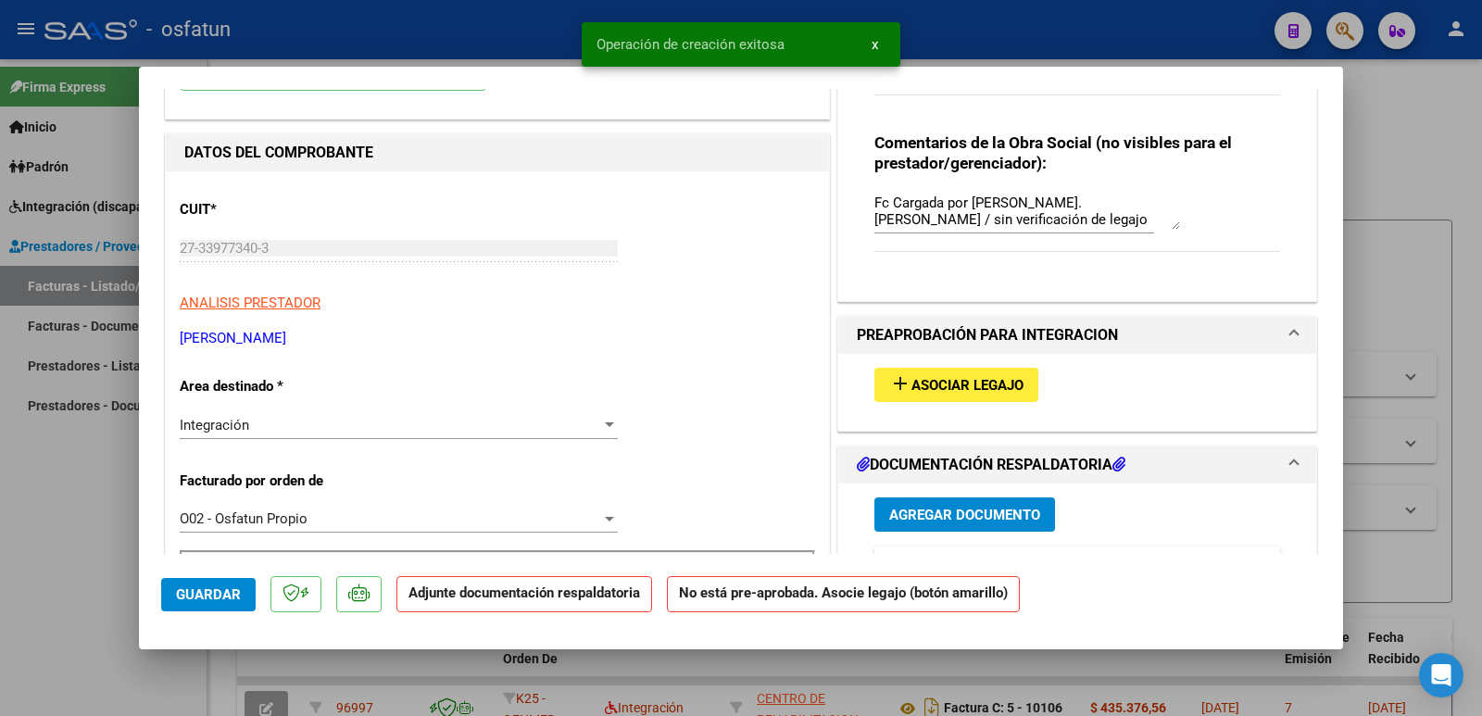
click at [940, 389] on span "Asociar Legajo" at bounding box center [967, 385] width 112 height 17
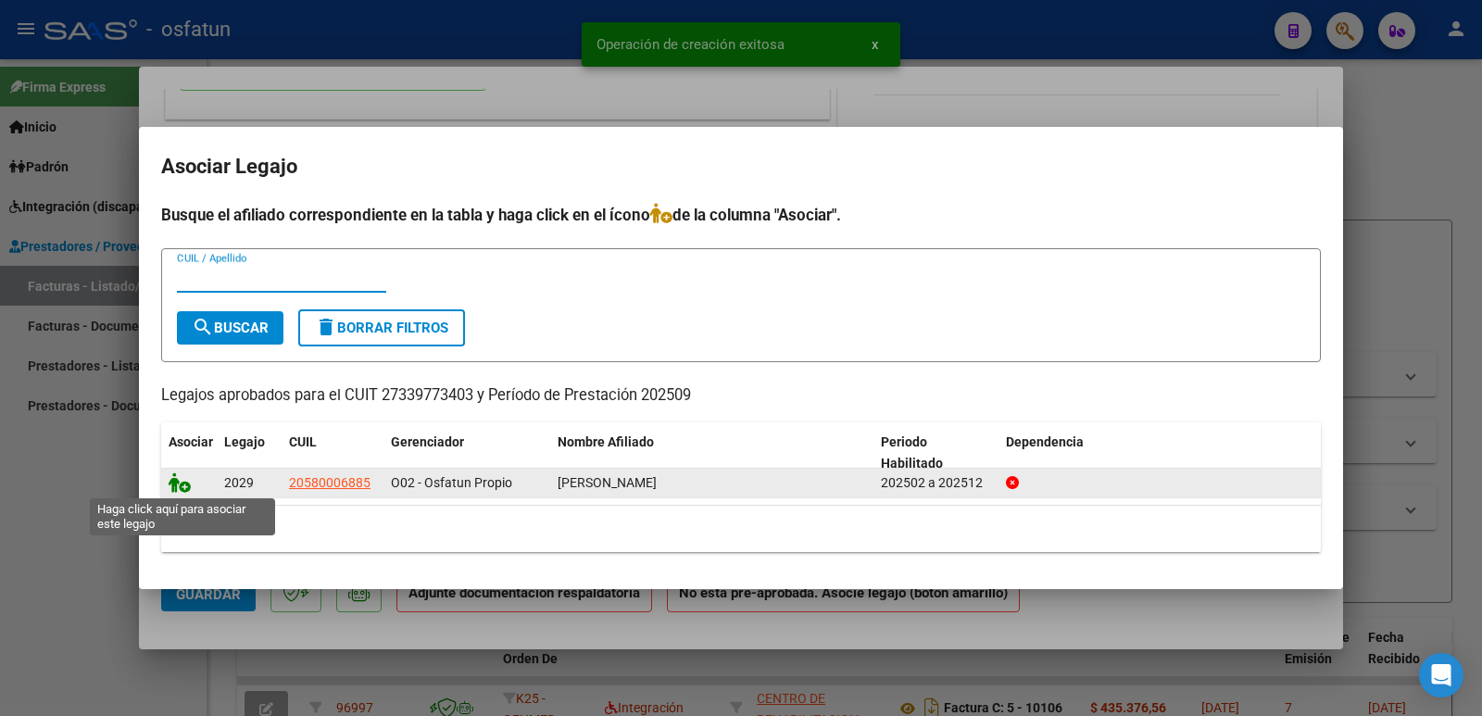
click at [184, 486] on icon at bounding box center [180, 482] width 22 height 20
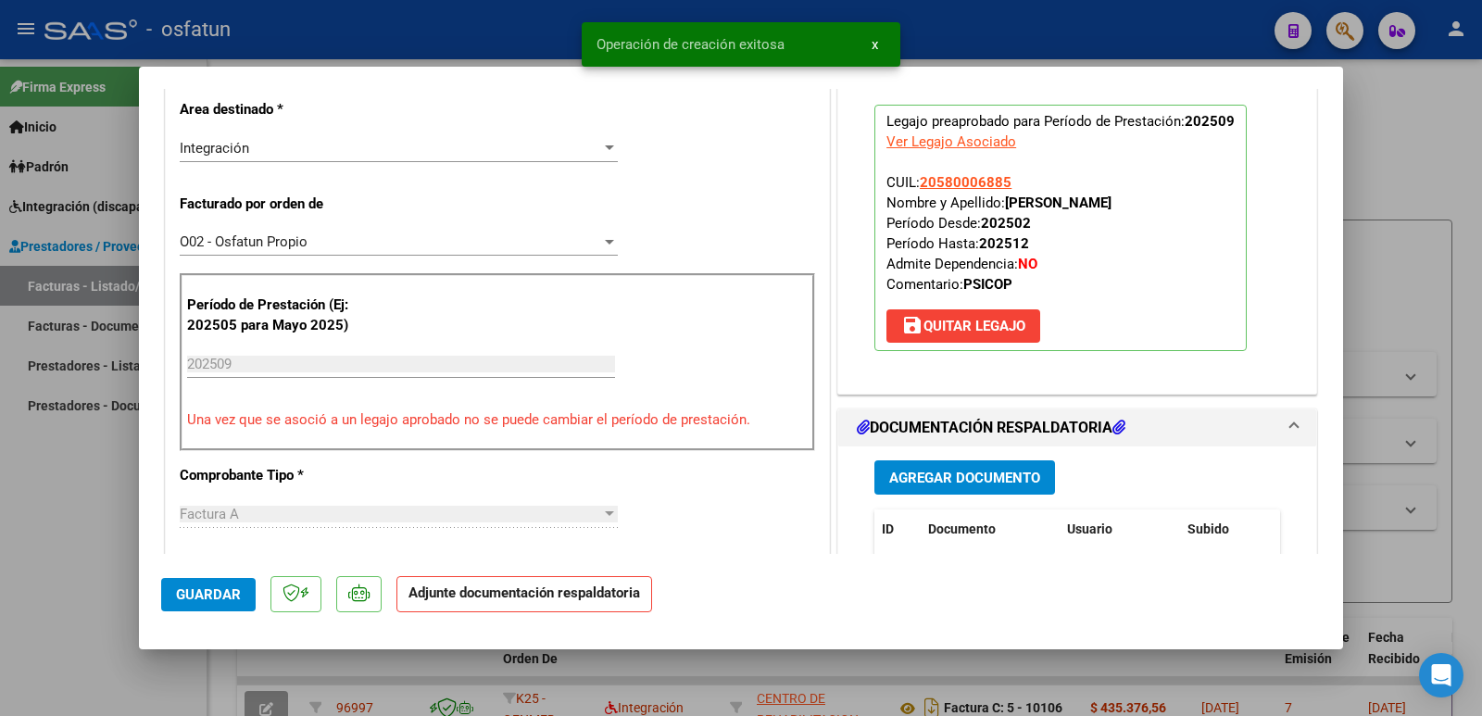
scroll to position [463, 0]
click at [959, 474] on span "Agregar Documento" at bounding box center [964, 477] width 151 height 17
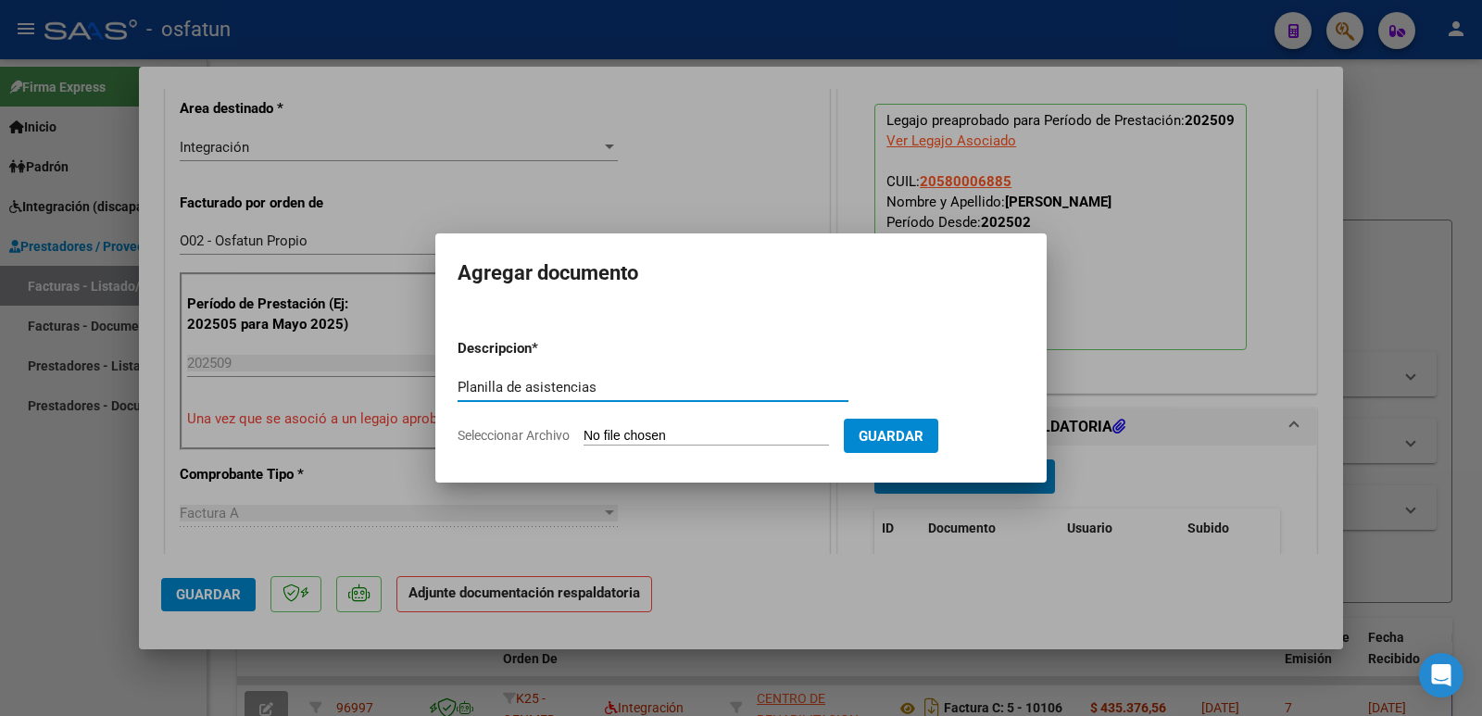
type input "Planilla de asistencias"
click at [632, 428] on input "Seleccionar Archivo" at bounding box center [705, 437] width 245 height 18
type input "C:\fakepath\PLANILLA.pdf"
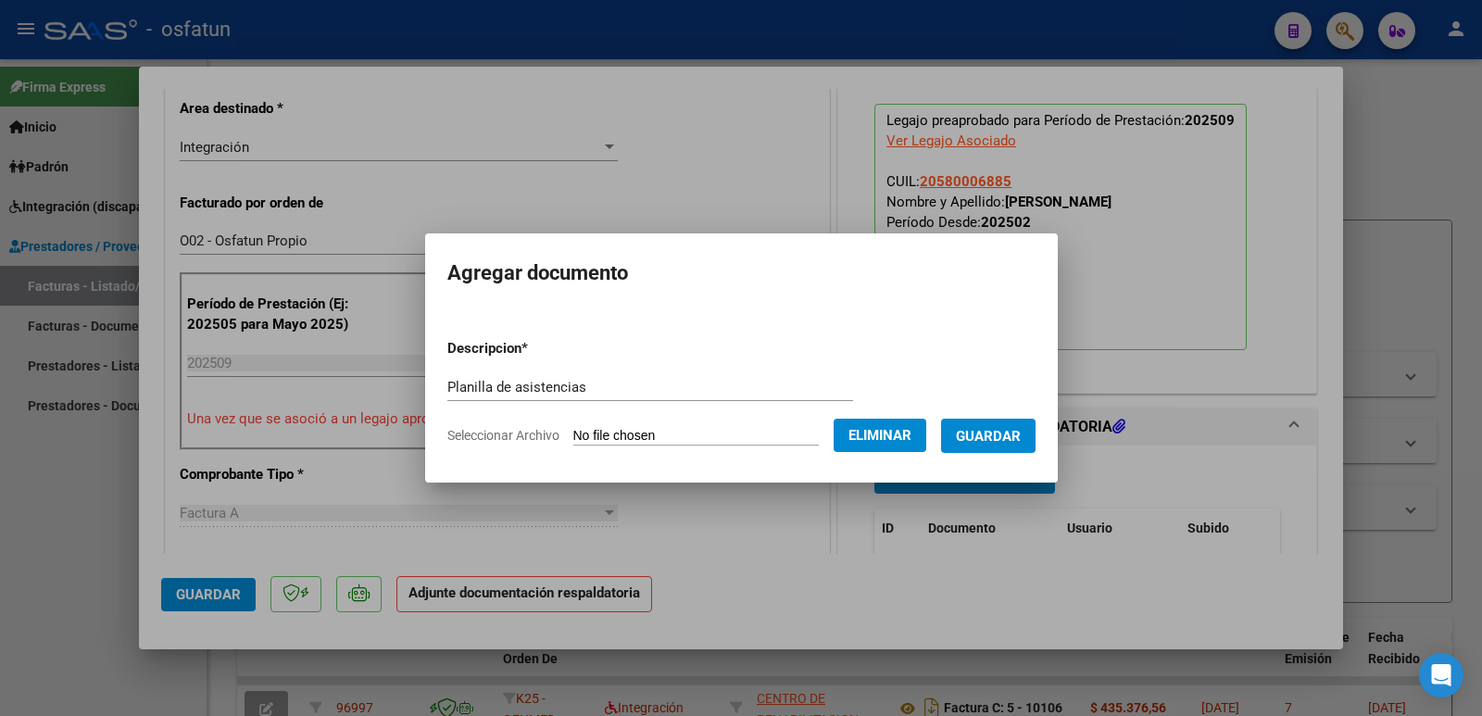
click at [989, 427] on span "Guardar" at bounding box center [988, 435] width 65 height 17
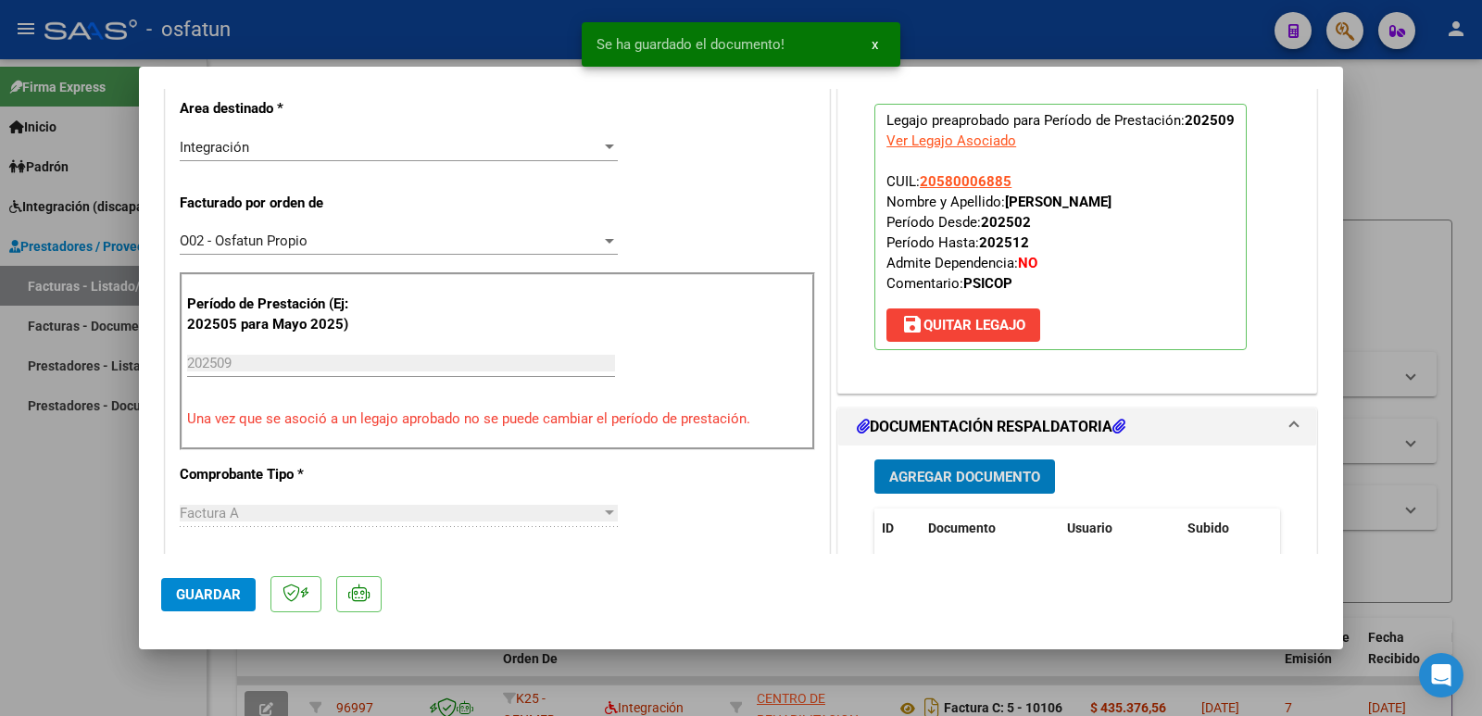
click at [913, 464] on button "Agregar Documento" at bounding box center [964, 476] width 181 height 34
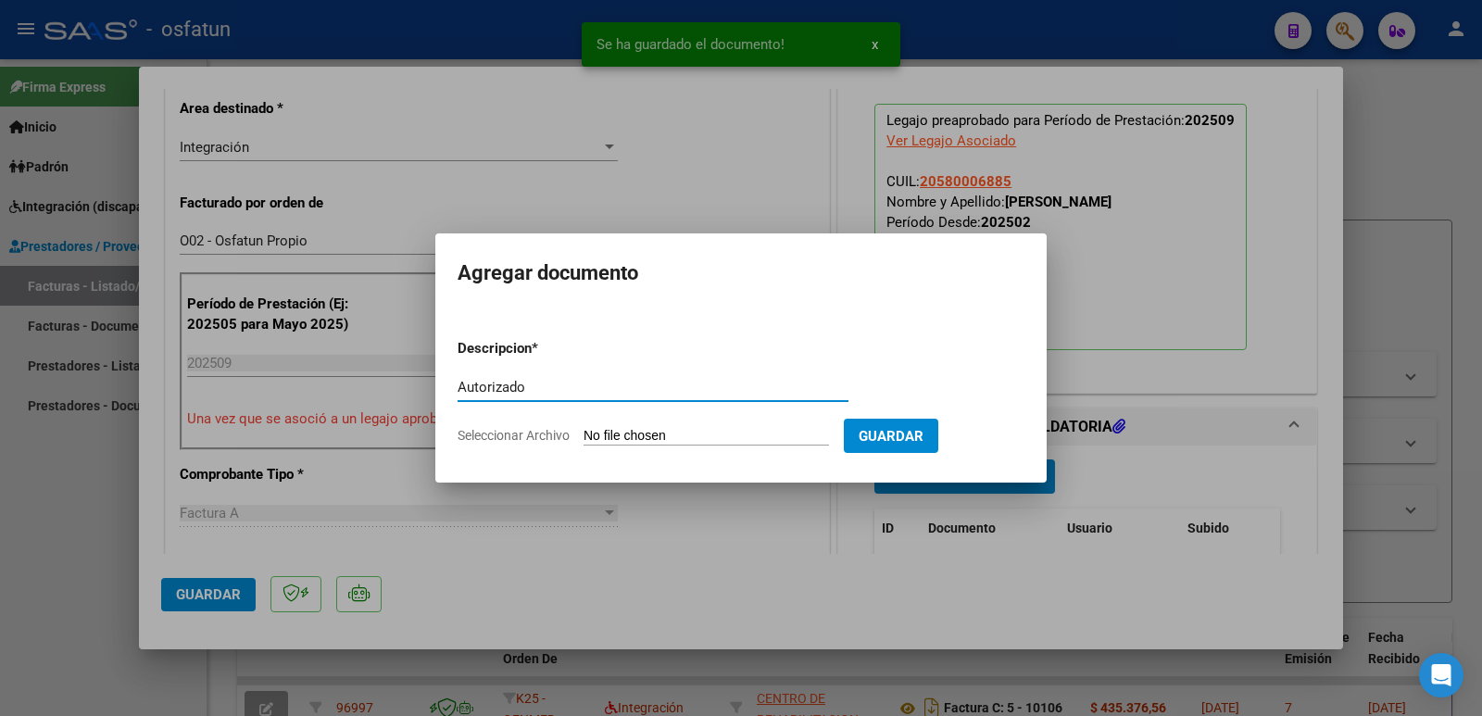
type input "Autorizado"
click at [617, 432] on input "Seleccionar Archivo" at bounding box center [705, 437] width 245 height 18
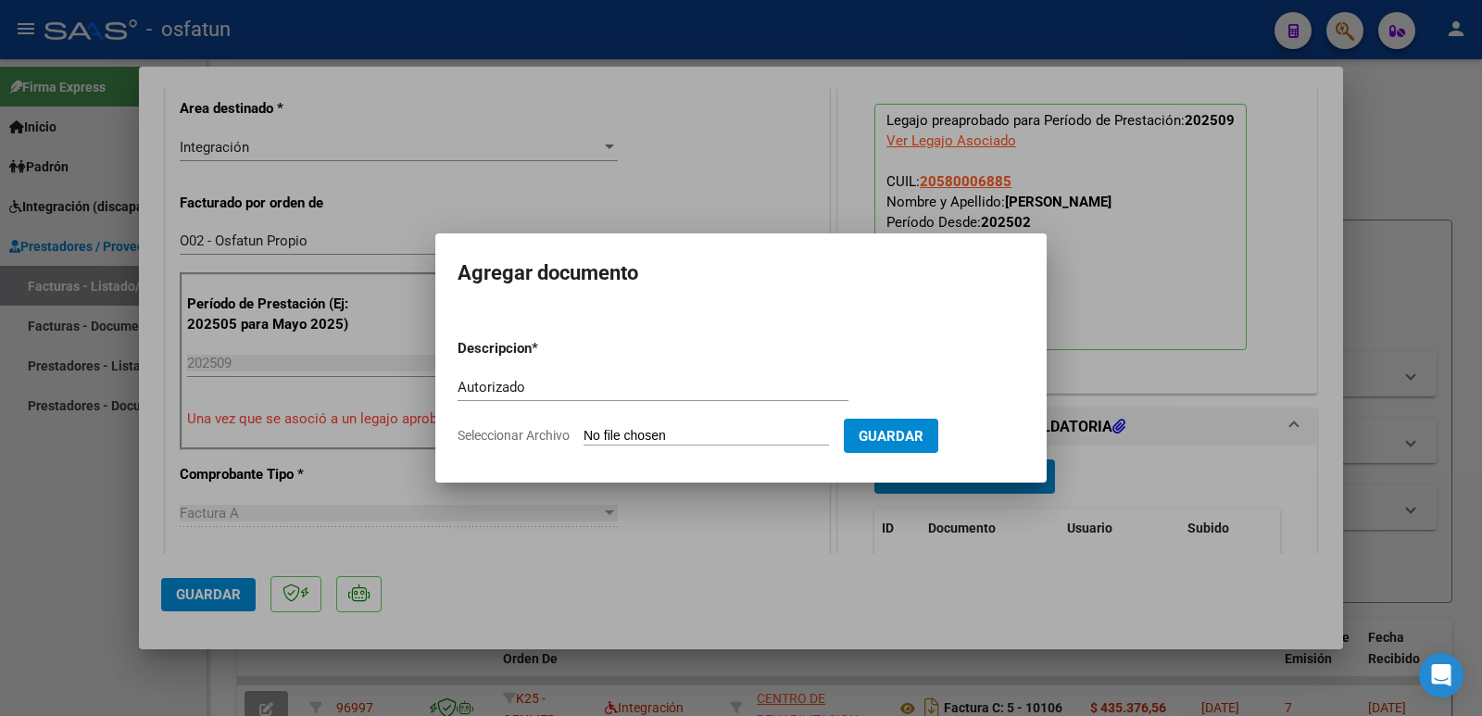
type input "C:\fakepath\AUTORIZACION.pdf"
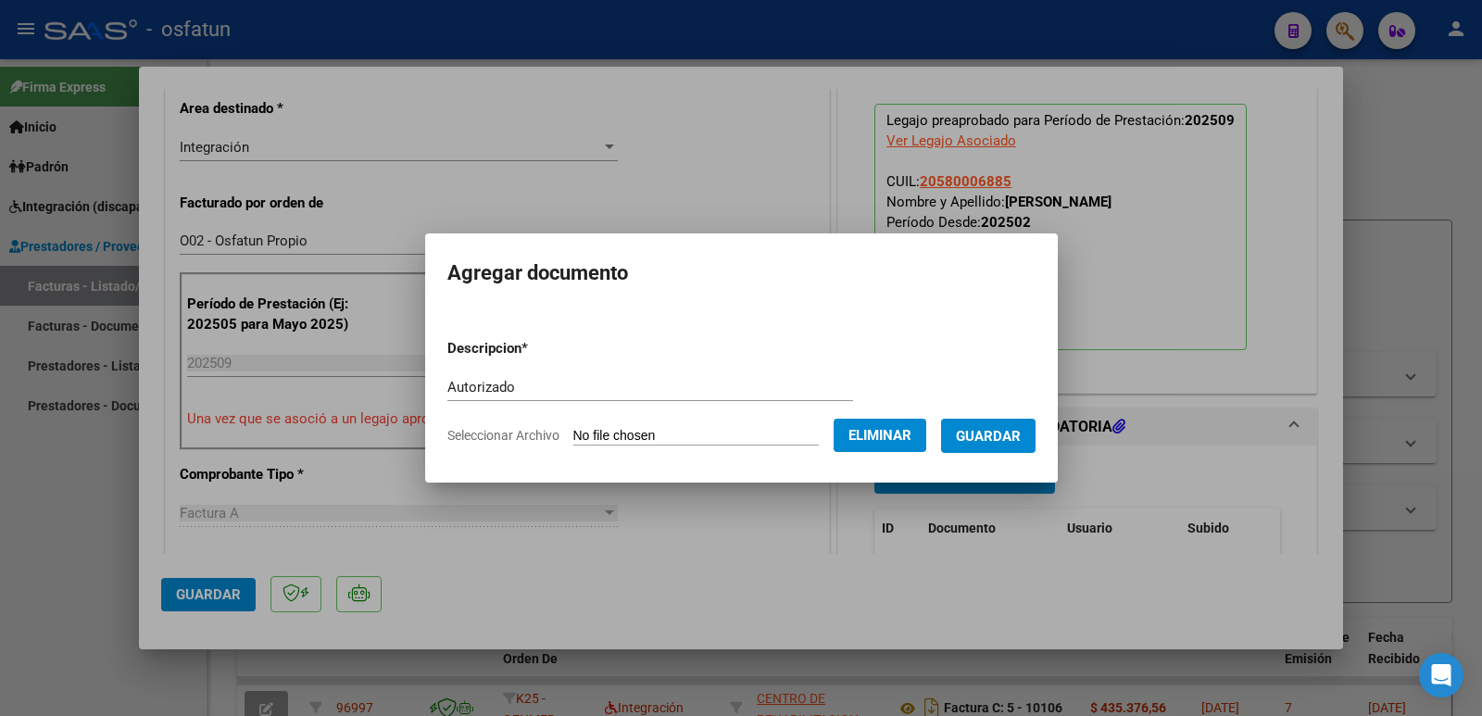
click at [1021, 439] on span "Guardar" at bounding box center [988, 436] width 65 height 17
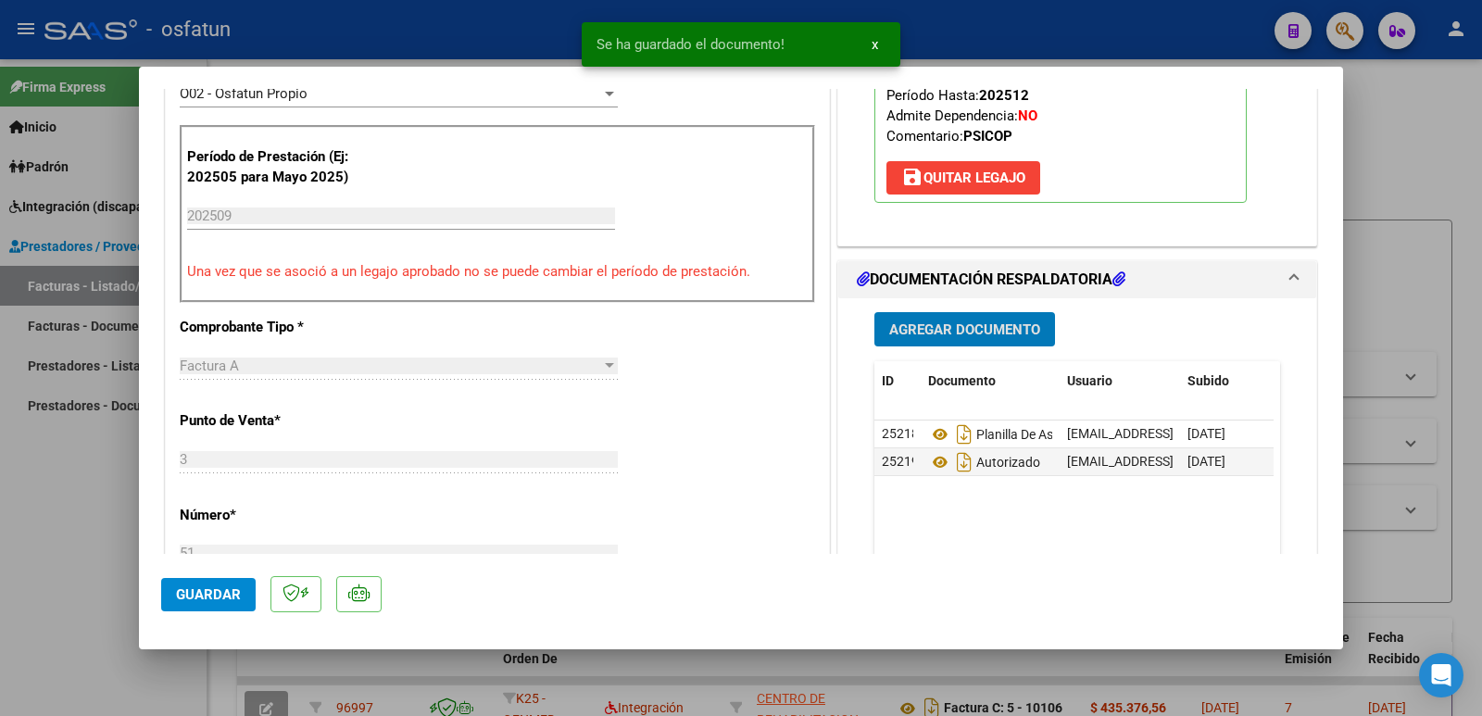
scroll to position [741, 0]
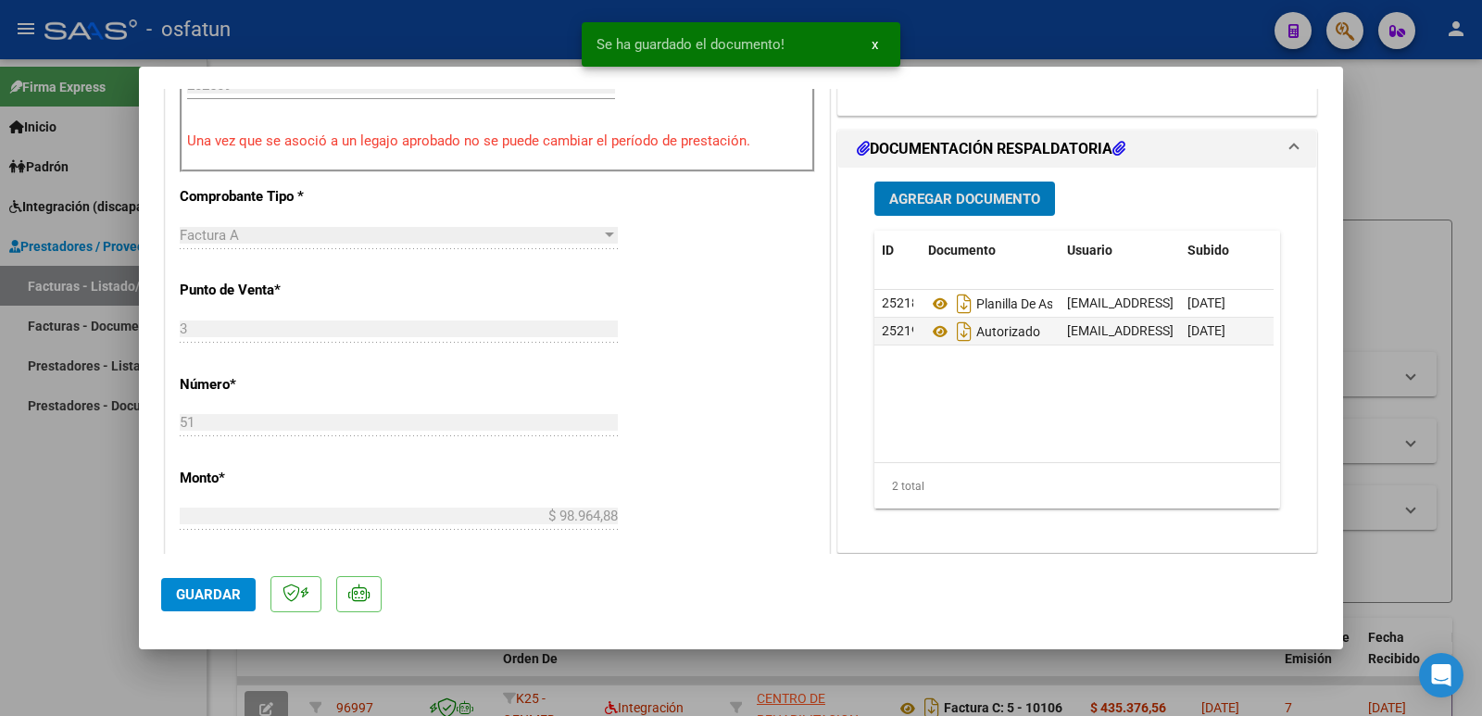
click at [222, 587] on span "Guardar" at bounding box center [208, 594] width 65 height 17
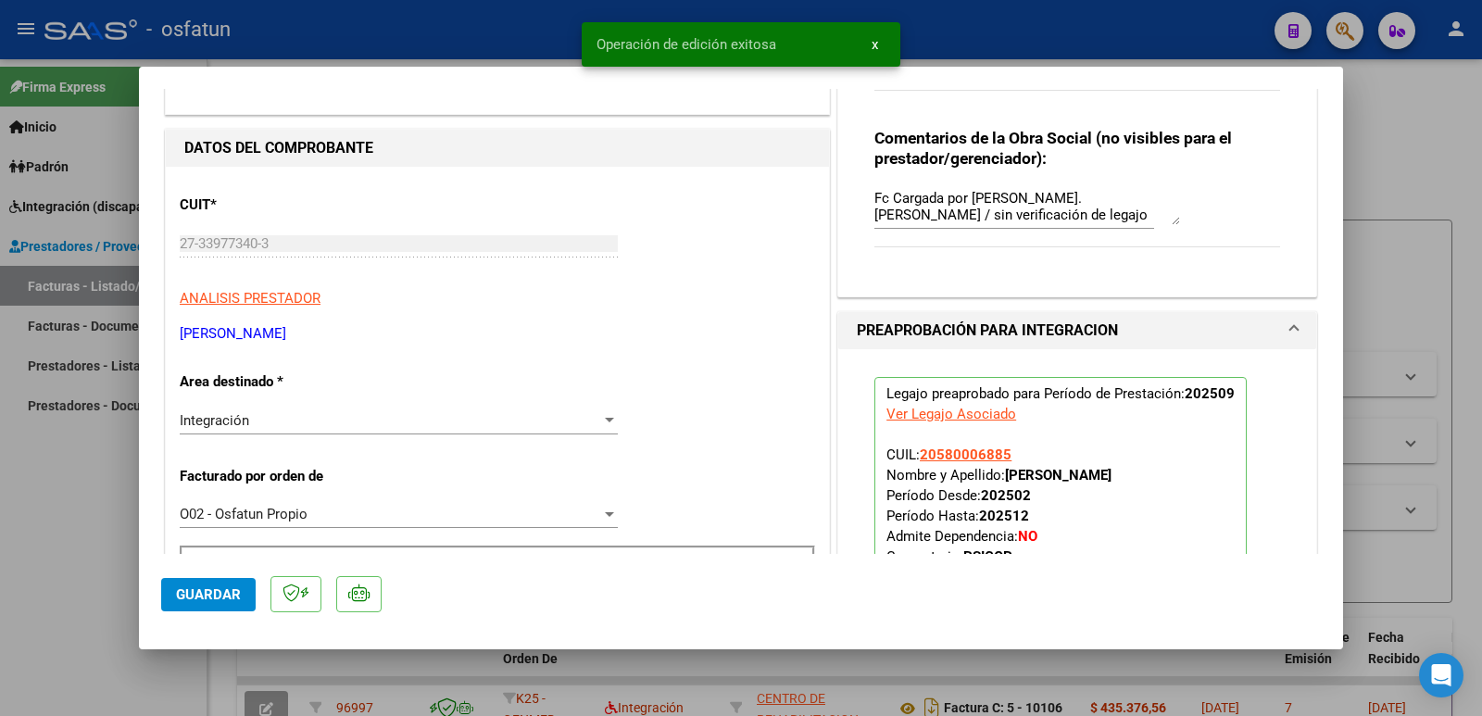
scroll to position [185, 0]
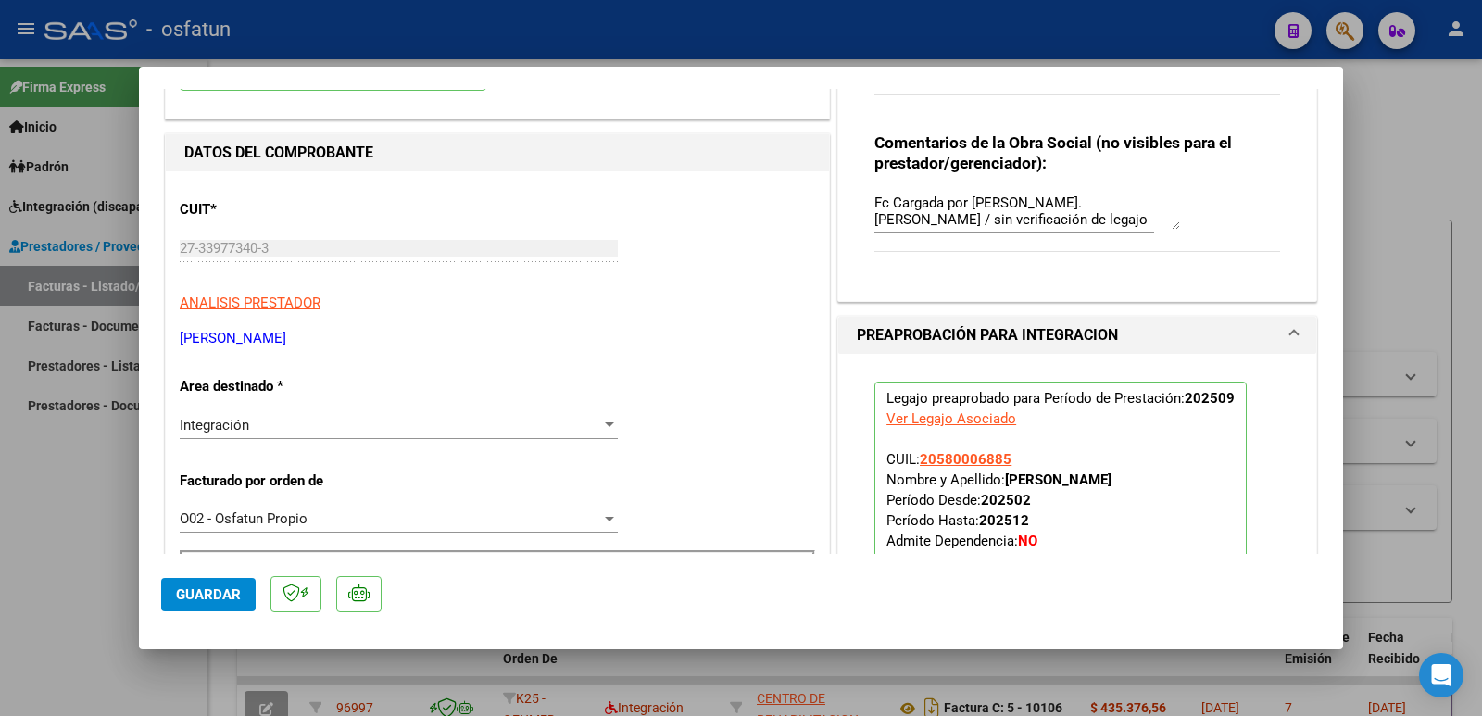
drag, startPoint x: 371, startPoint y: 343, endPoint x: 147, endPoint y: 335, distance: 224.2
click at [147, 335] on mat-dialog-content "COMPROBANTE VER COMPROBANTE ESTADO: Recibida. En proceso de confirmacion/acepta…" at bounding box center [741, 321] width 1204 height 465
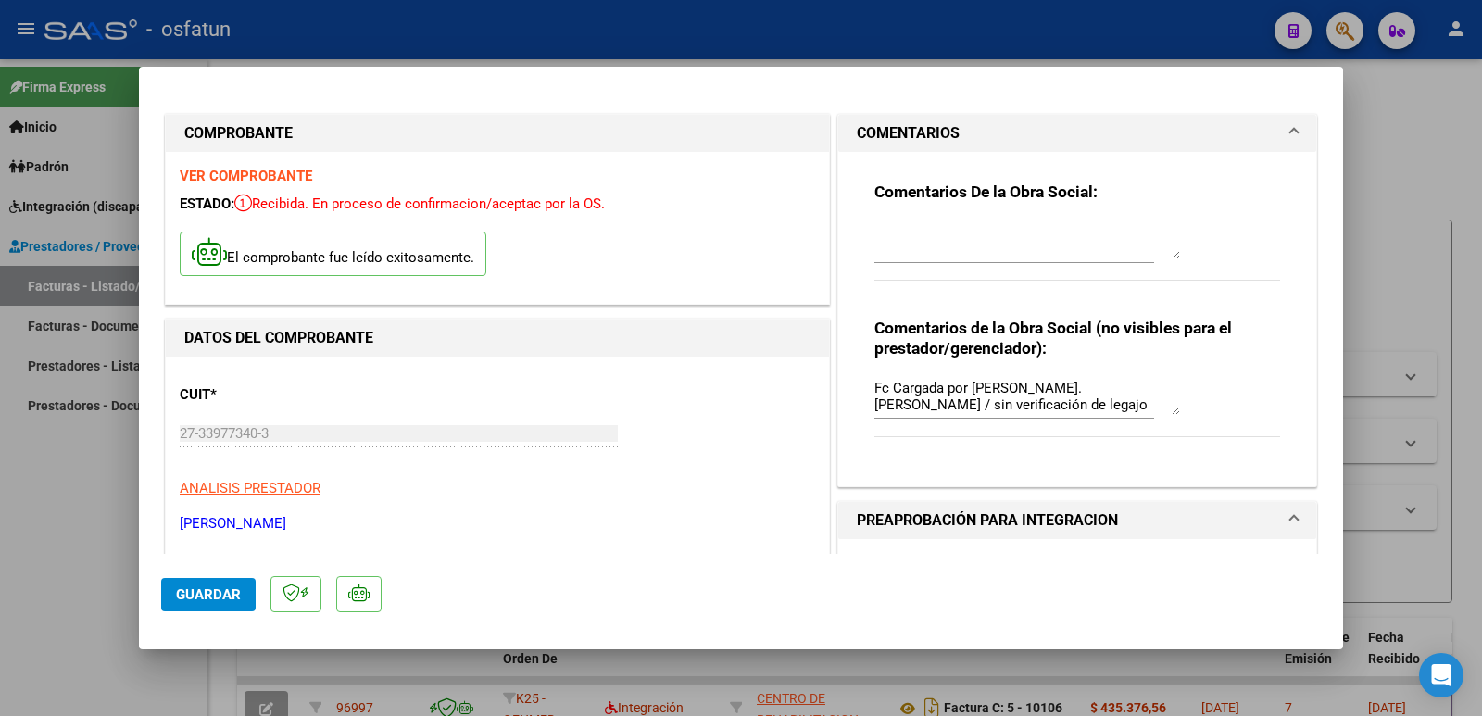
click at [160, 441] on mat-dialog-content "COMPROBANTE VER COMPROBANTE ESTADO: Recibida. En proceso de confirmacion/acepta…" at bounding box center [741, 321] width 1204 height 465
click at [214, 592] on span "Guardar" at bounding box center [208, 594] width 65 height 17
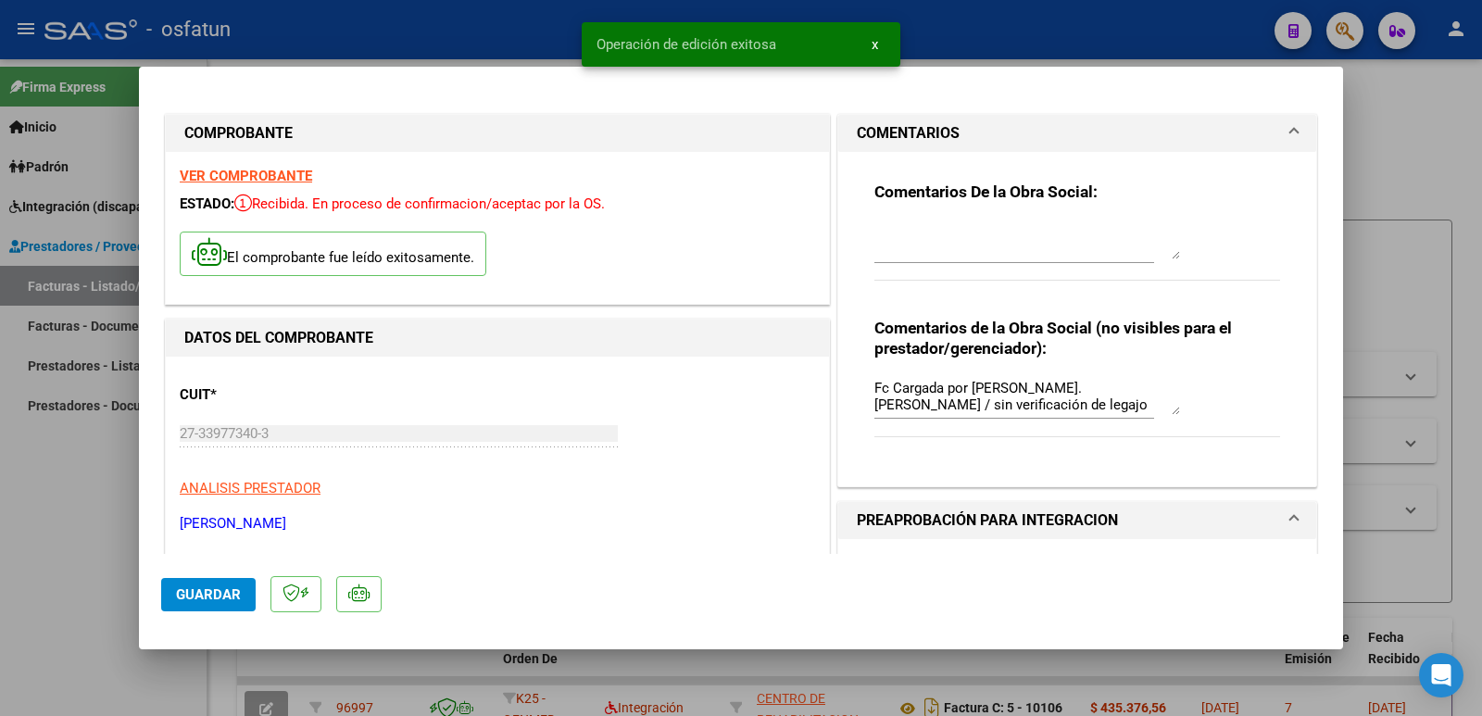
click at [82, 574] on div at bounding box center [741, 358] width 1482 height 716
type input "$ 0,00"
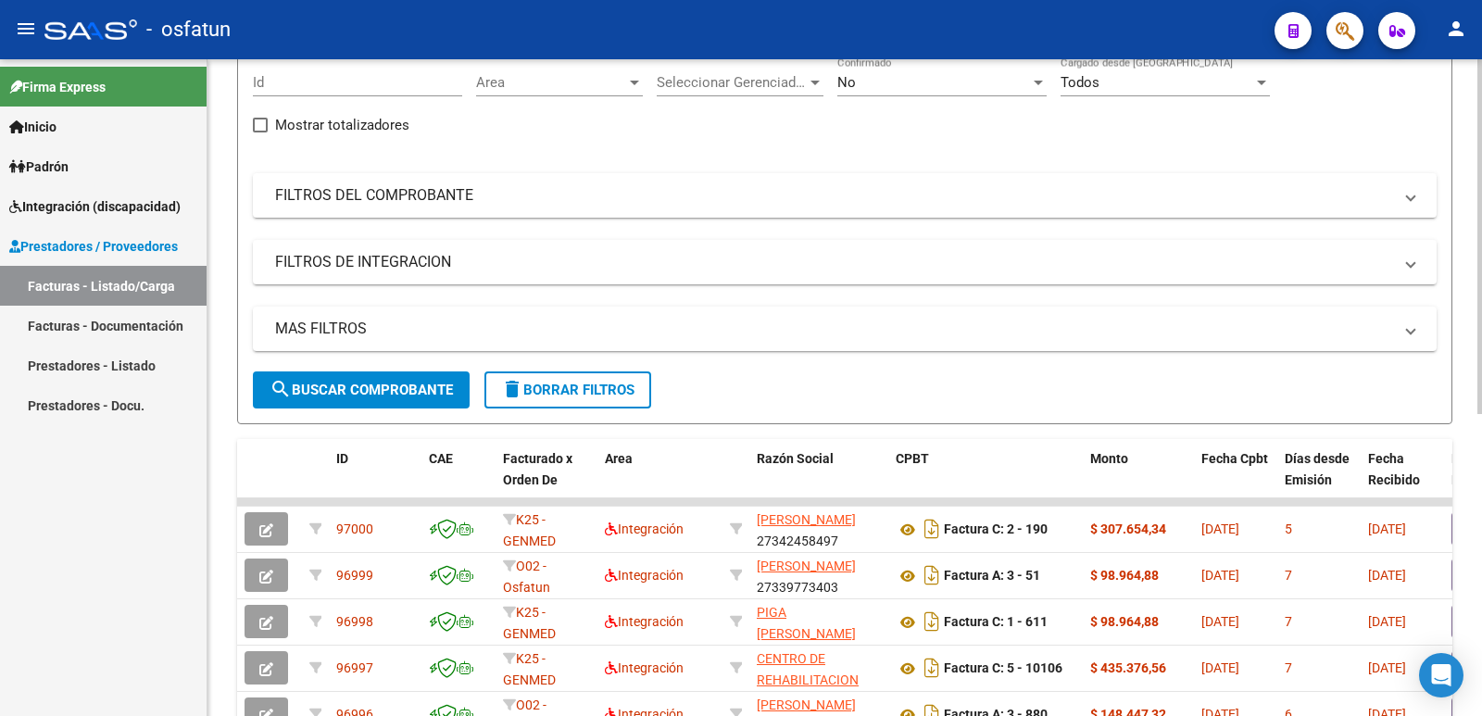
scroll to position [185, 0]
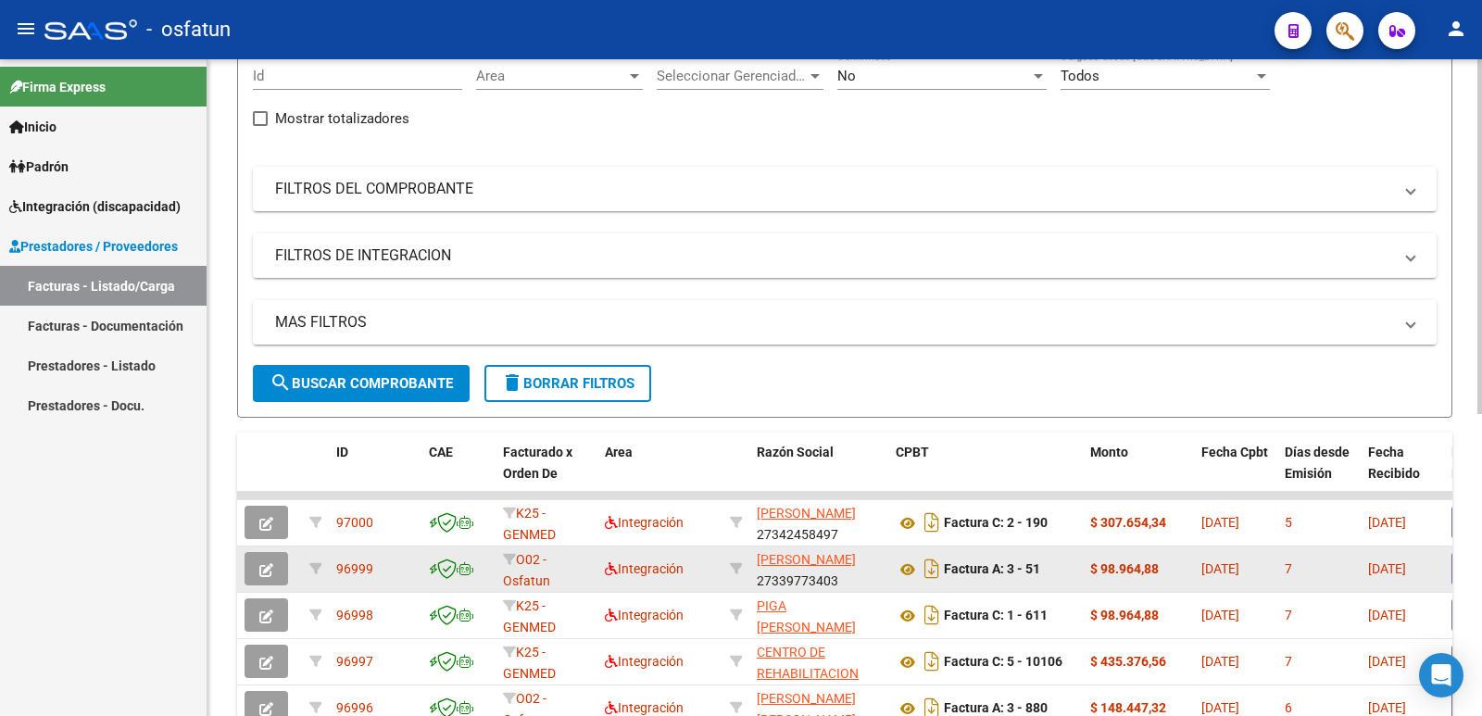
click at [261, 563] on icon "button" at bounding box center [266, 570] width 14 height 14
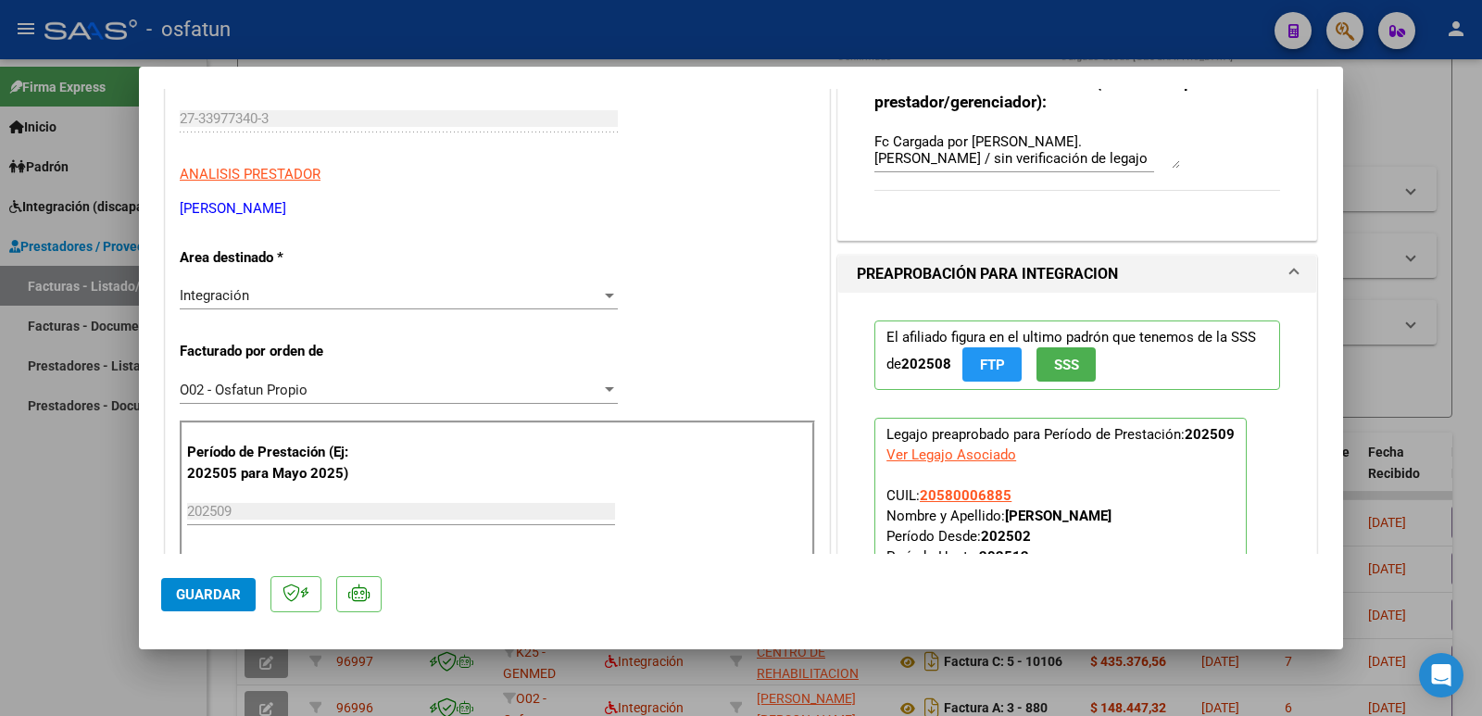
scroll to position [278, 0]
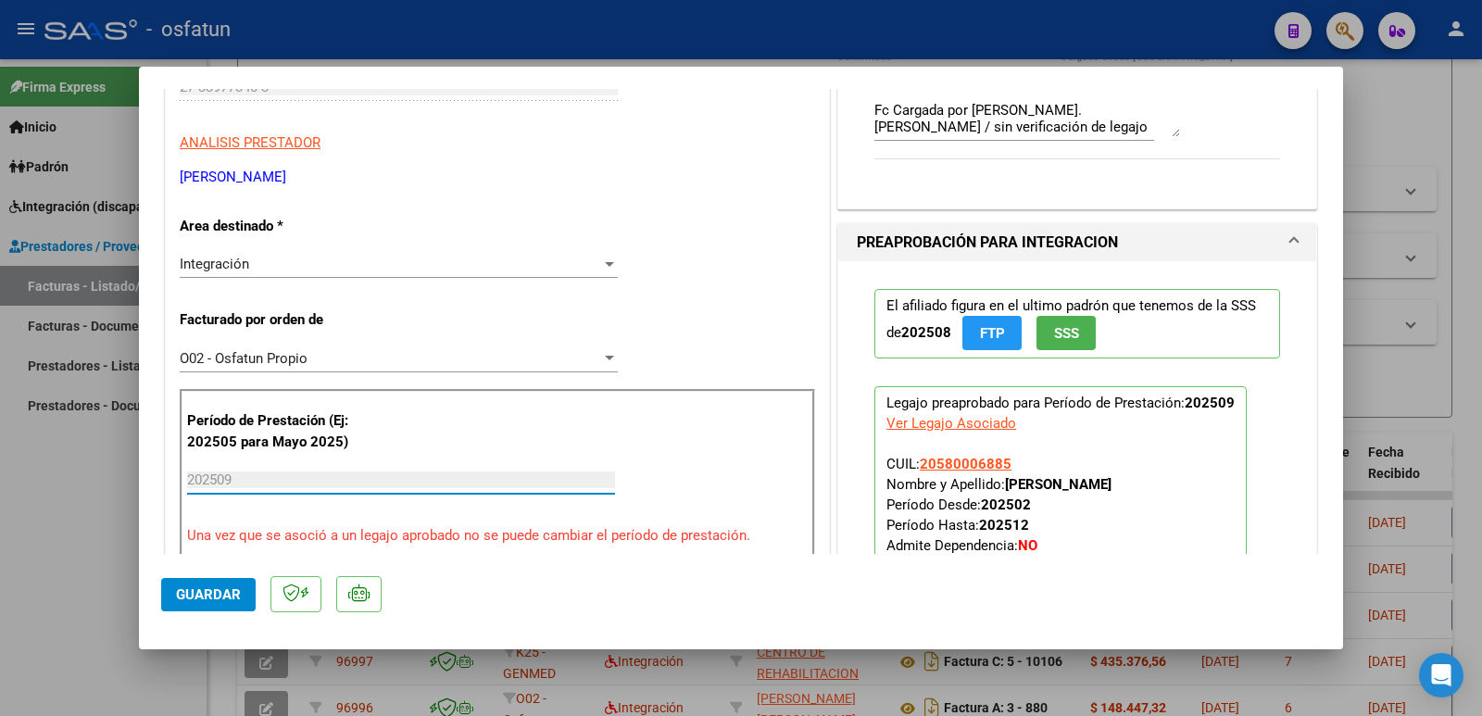
click at [257, 484] on input "202509" at bounding box center [401, 479] width 428 height 17
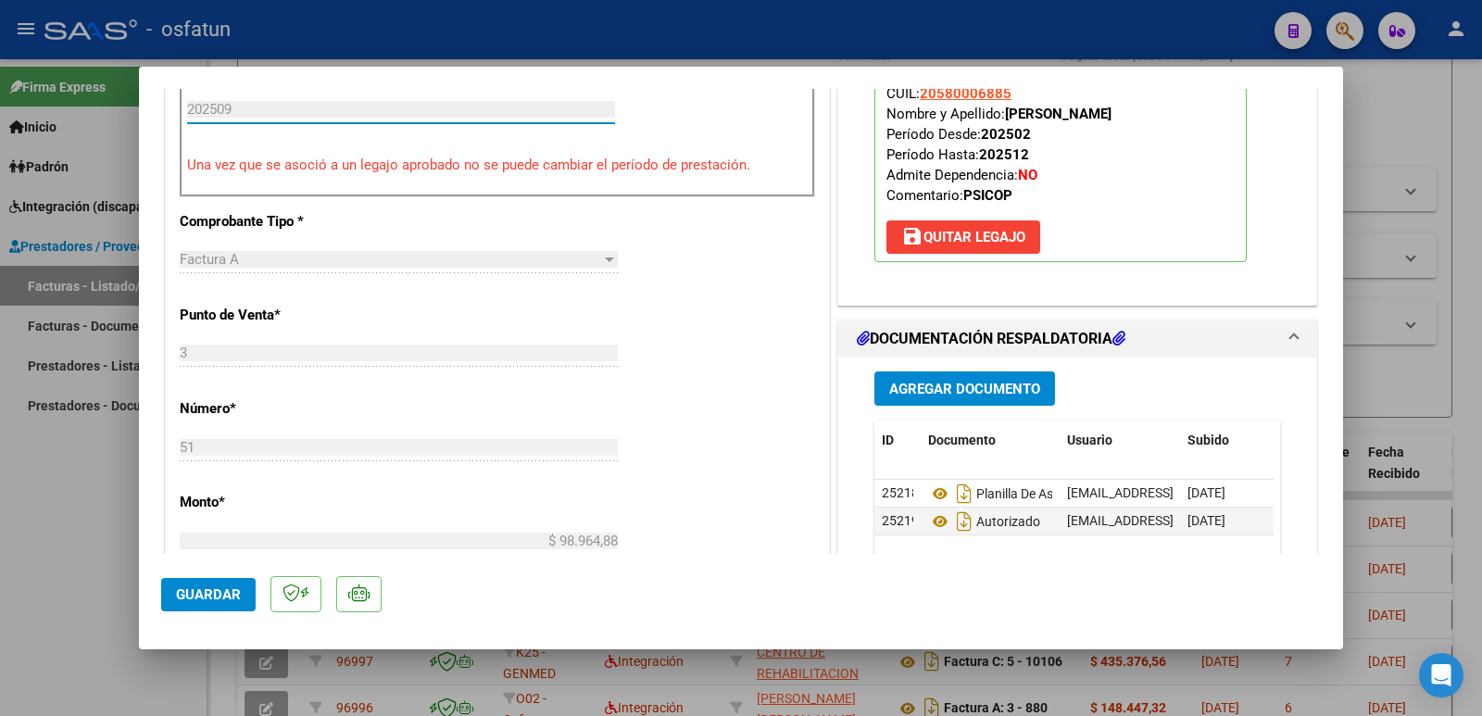
scroll to position [463, 0]
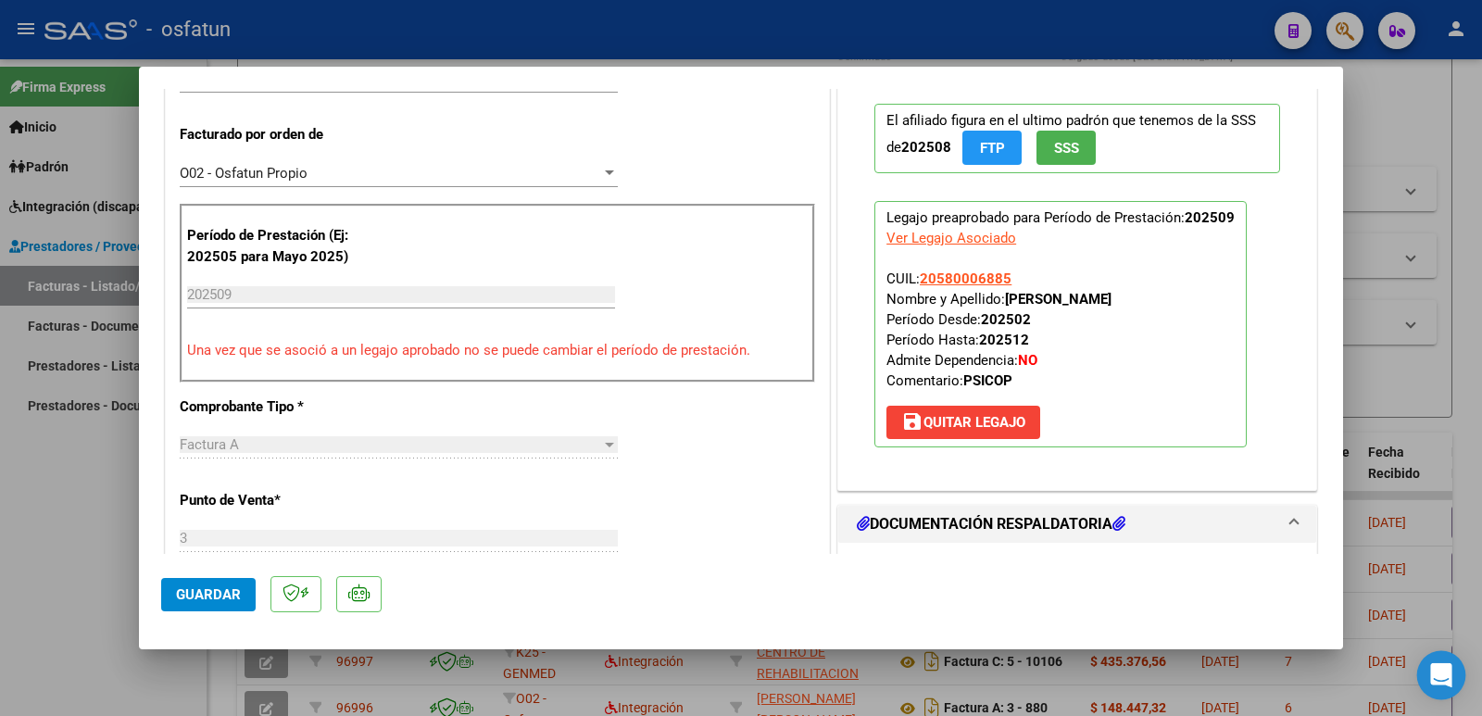
click at [1442, 674] on icon "Open Intercom Messenger" at bounding box center [1440, 675] width 21 height 24
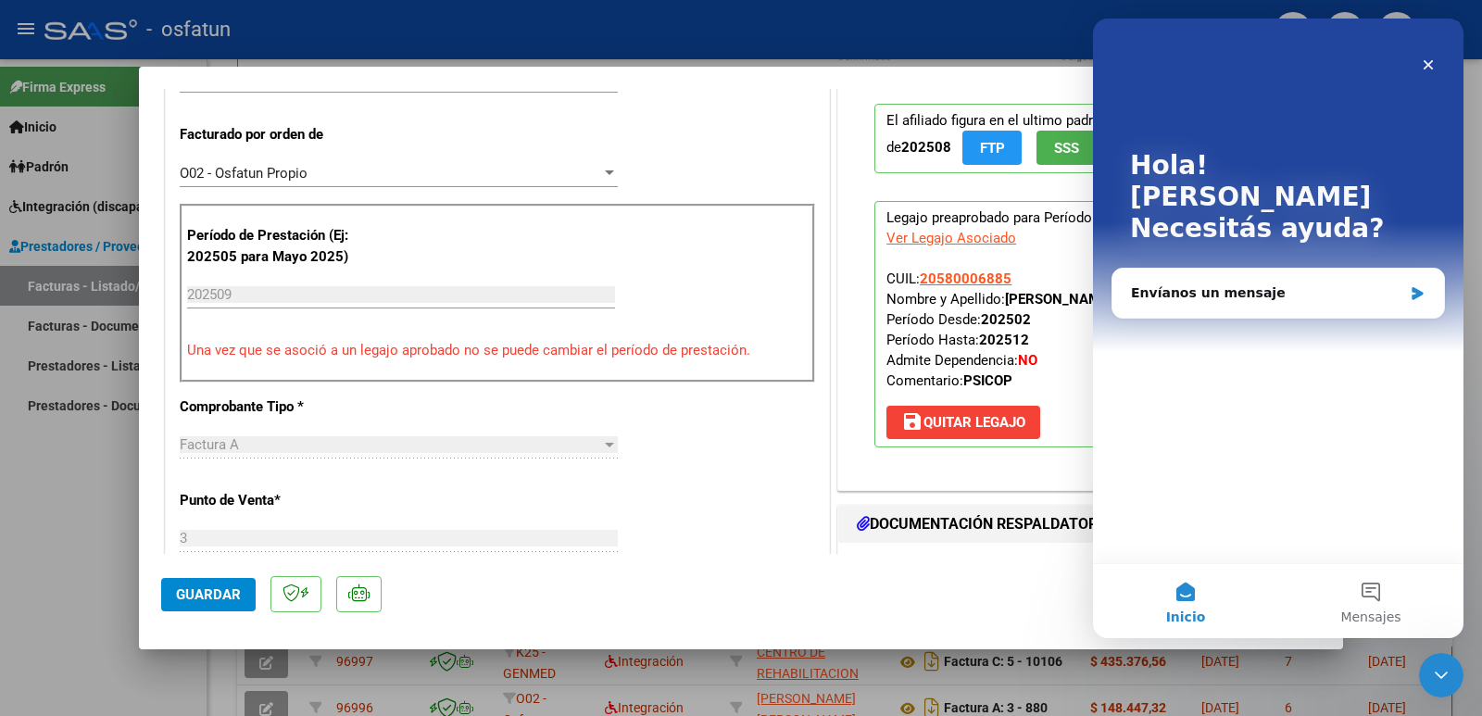
scroll to position [0, 0]
click at [1160, 283] on div "Envíanos un mensaje" at bounding box center [1266, 292] width 271 height 19
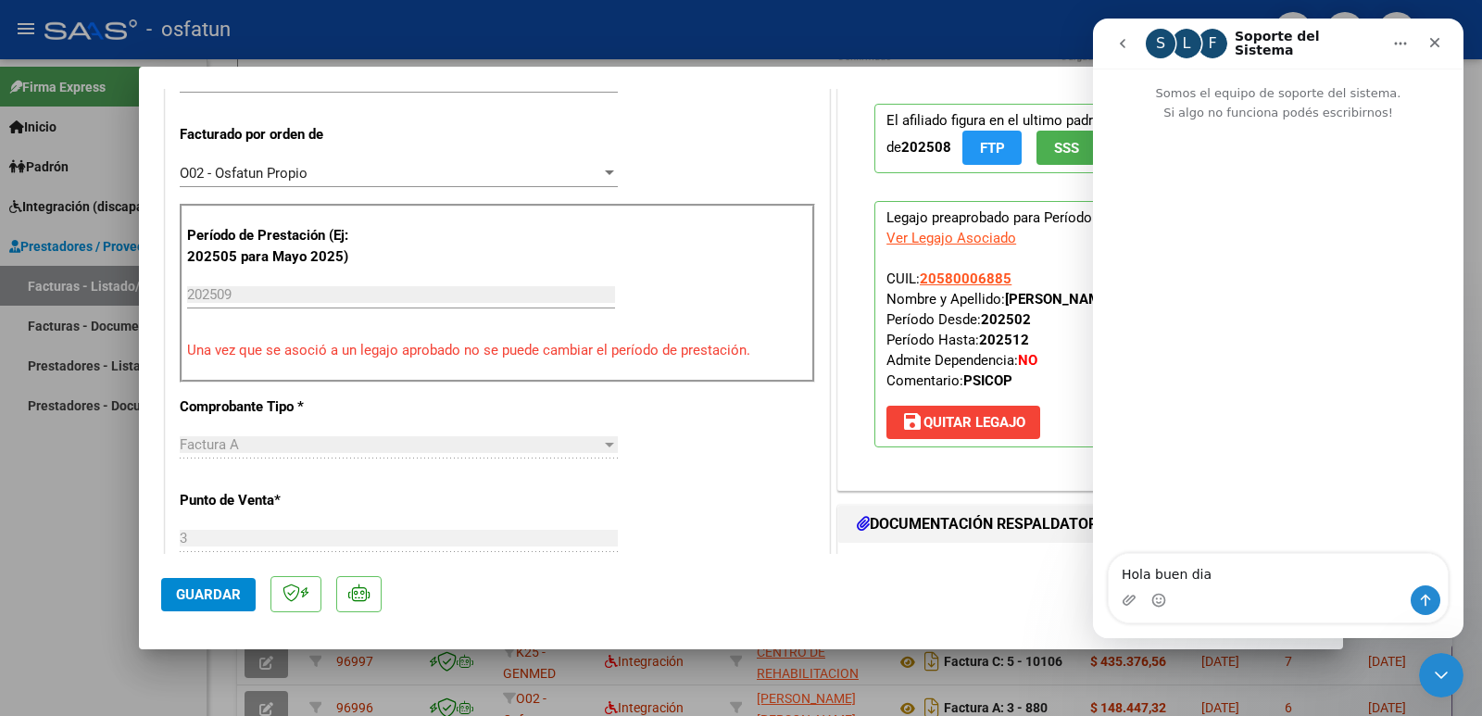
type textarea "Hola buen dia!"
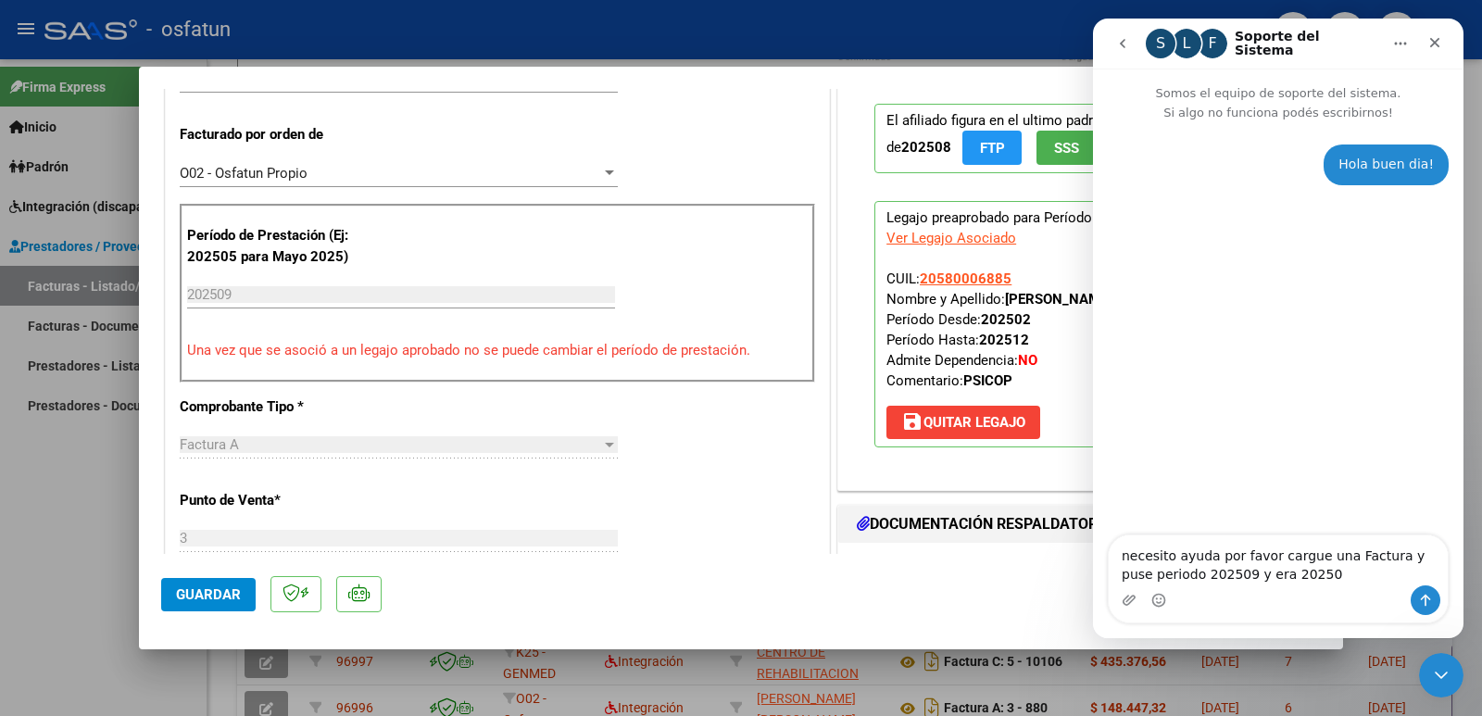
type textarea "necesito ayuda por favor cargue una Factura y puse periodo 202509 y era 202508"
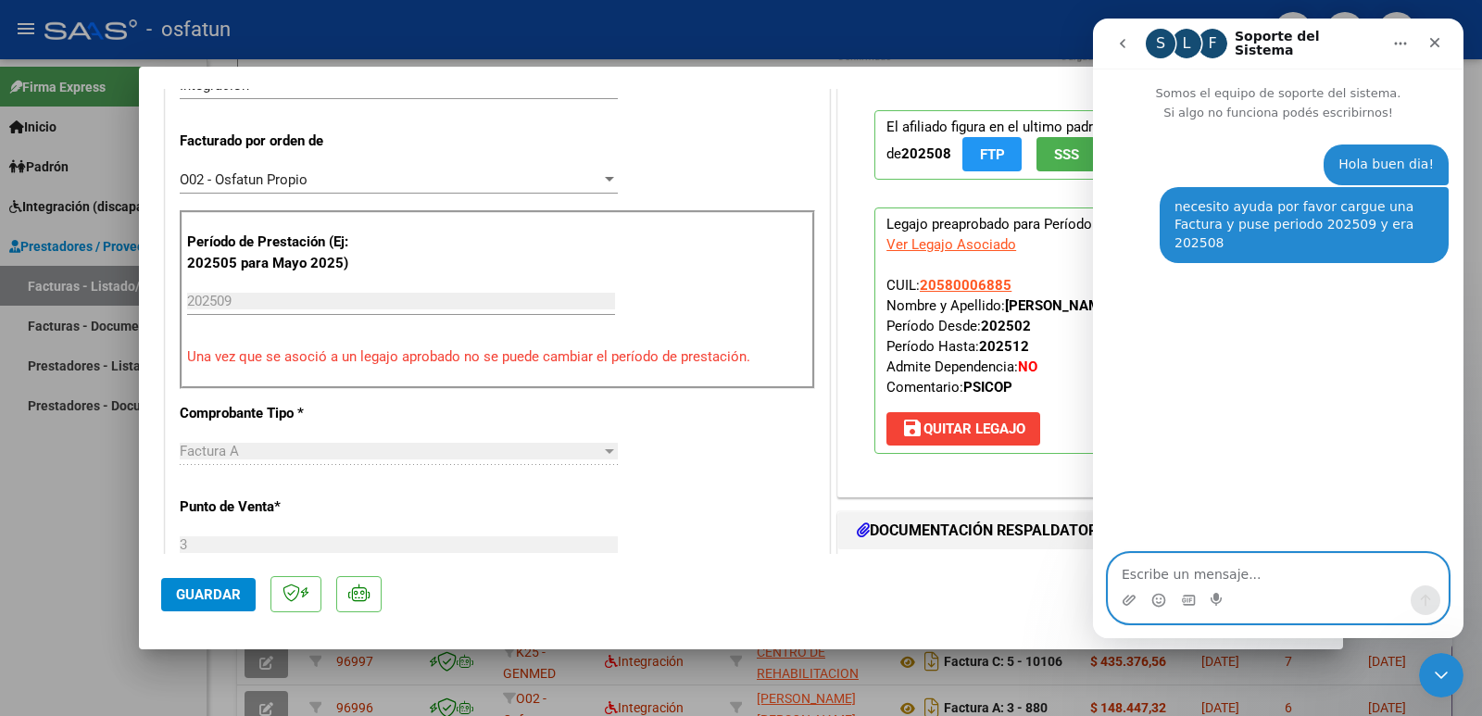
scroll to position [463, 0]
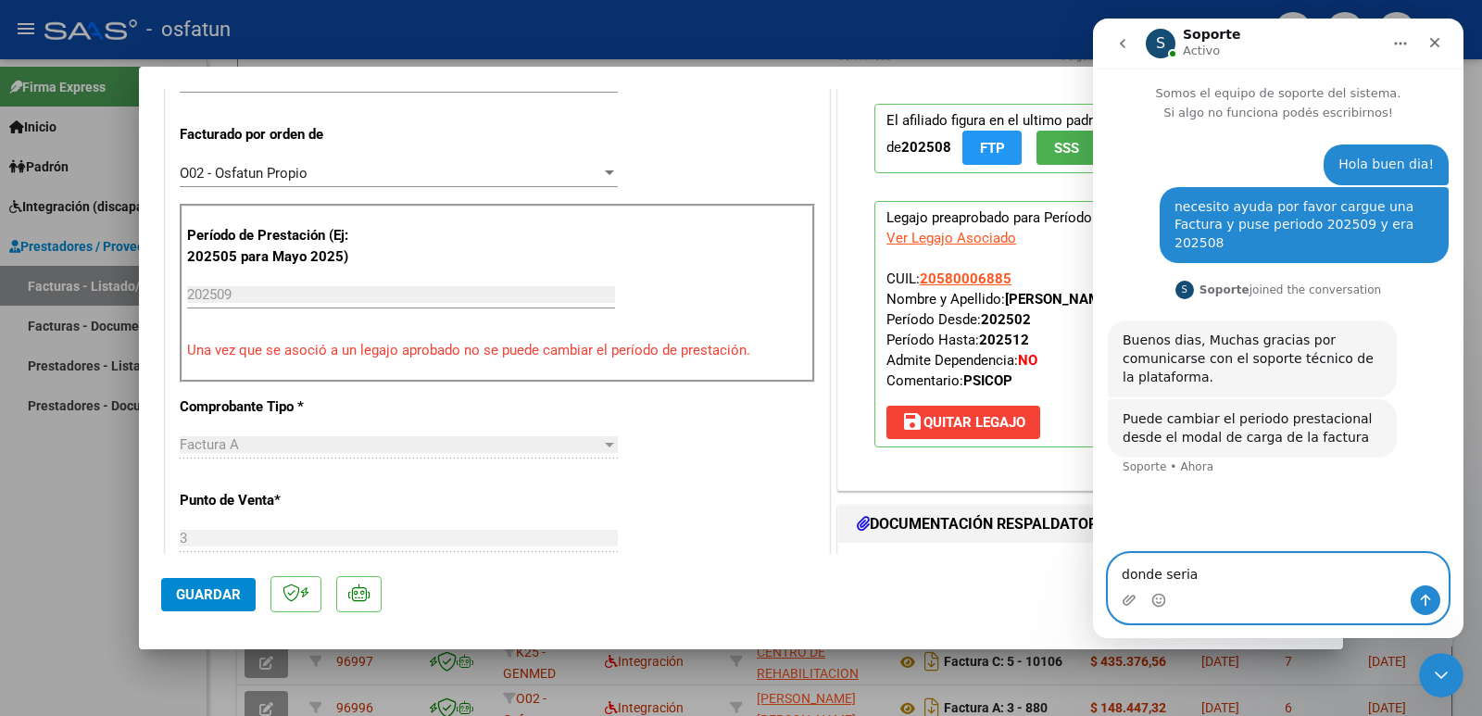
type textarea "donde seria?"
type textarea "el modal de carga donde es?"
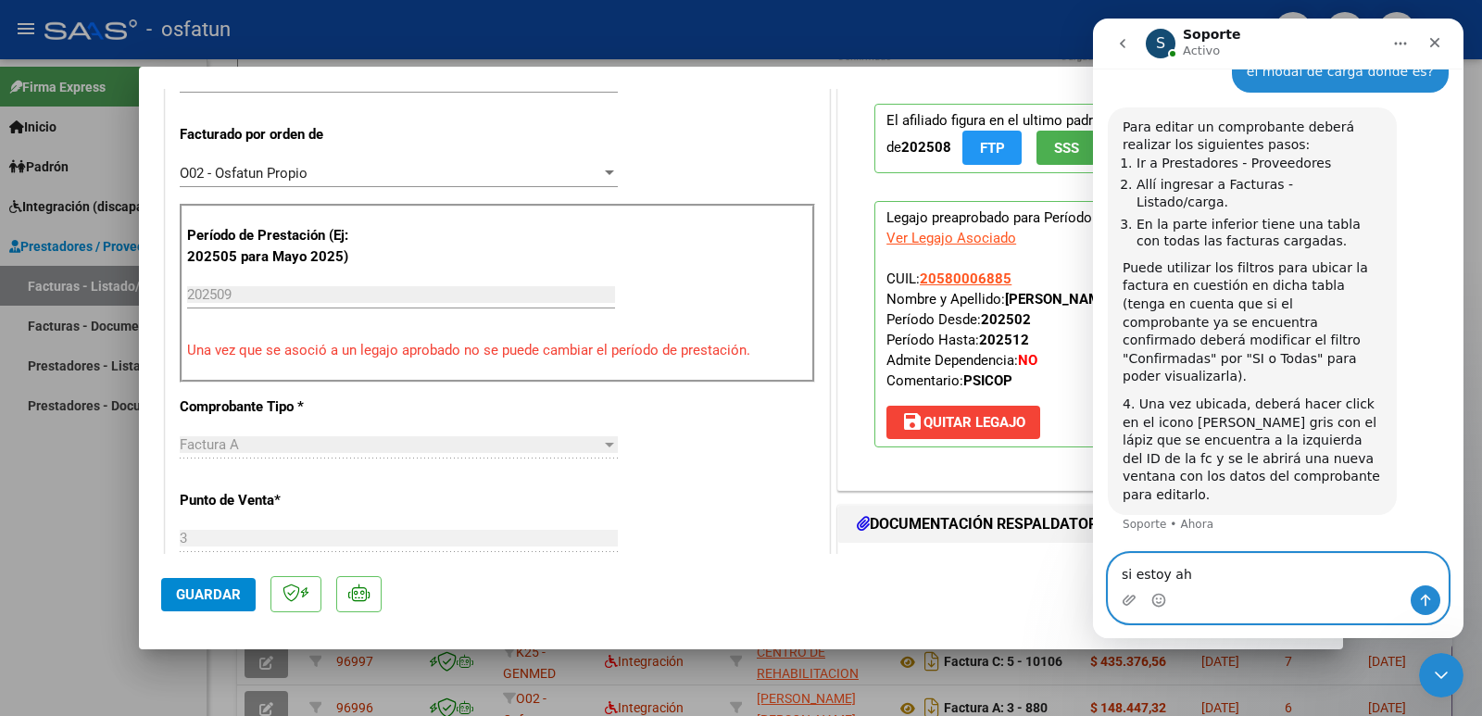
type textarea "si estoy ahi"
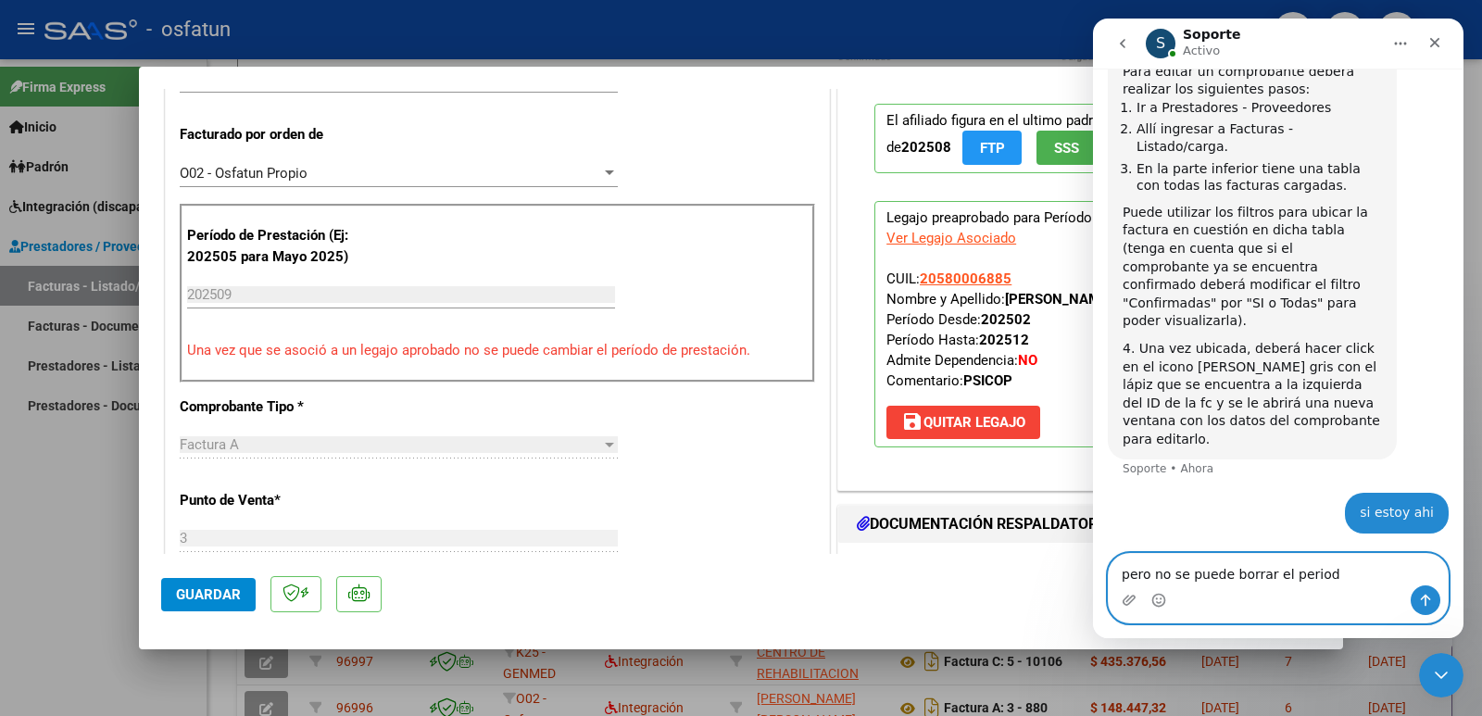
type textarea "pero no se puede borrar el periodo"
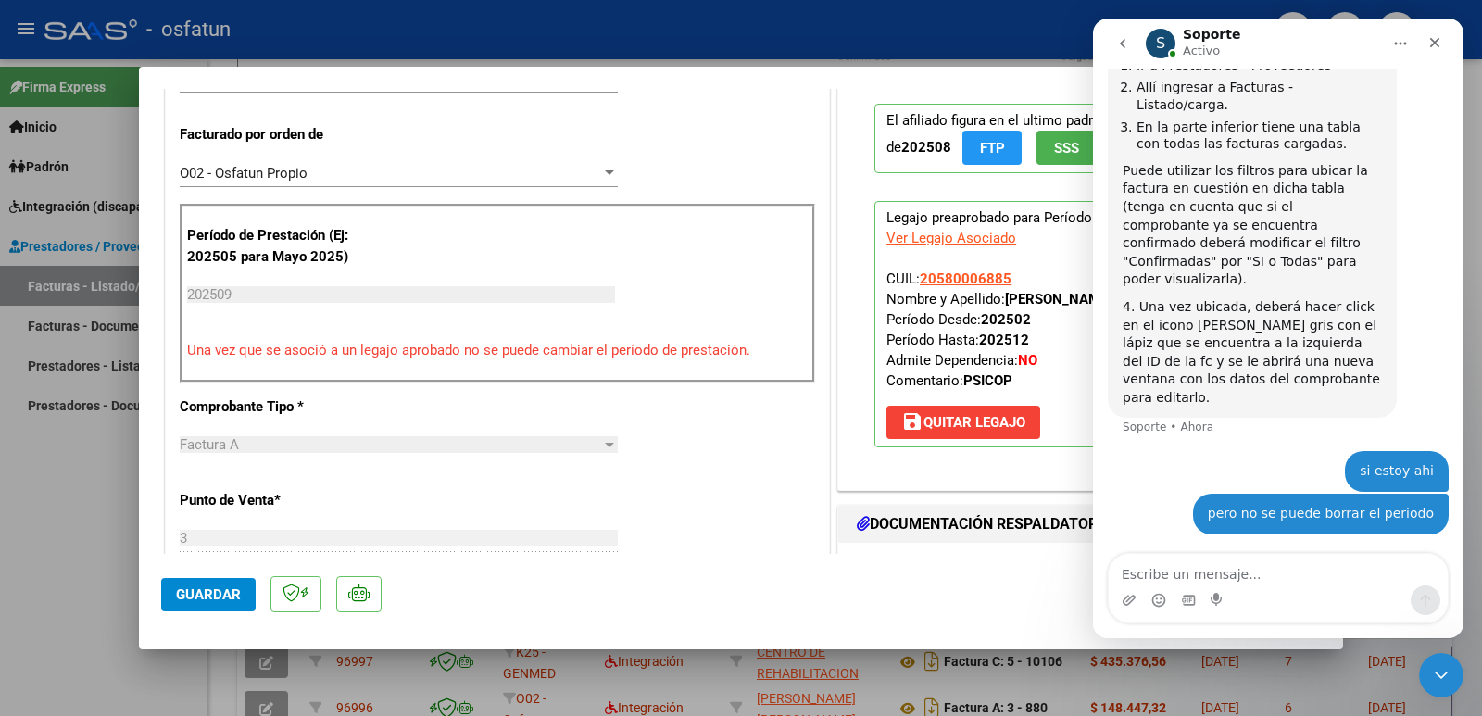
click at [244, 296] on input "202509" at bounding box center [401, 294] width 428 height 17
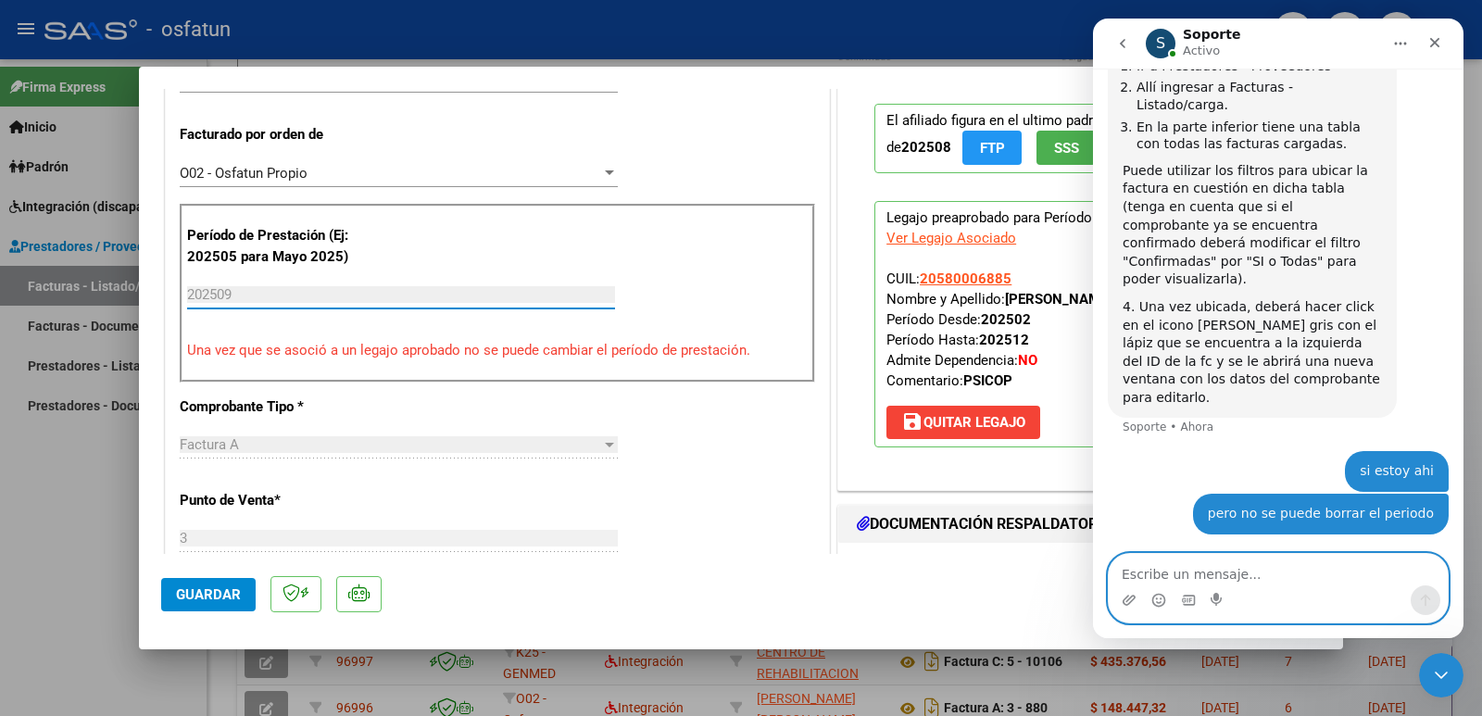
click at [1172, 573] on textarea "Escribe un mensaje..." at bounding box center [1278, 569] width 339 height 31
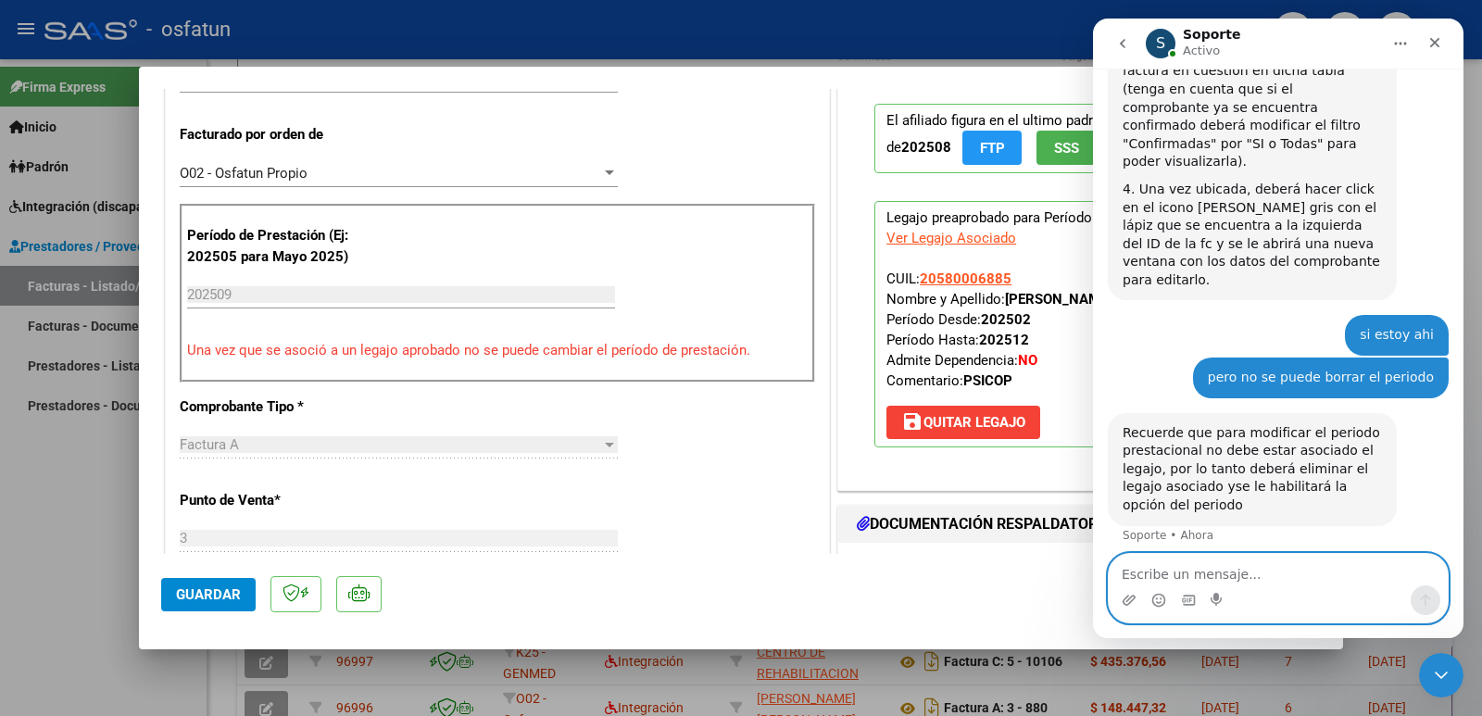
scroll to position [688, 0]
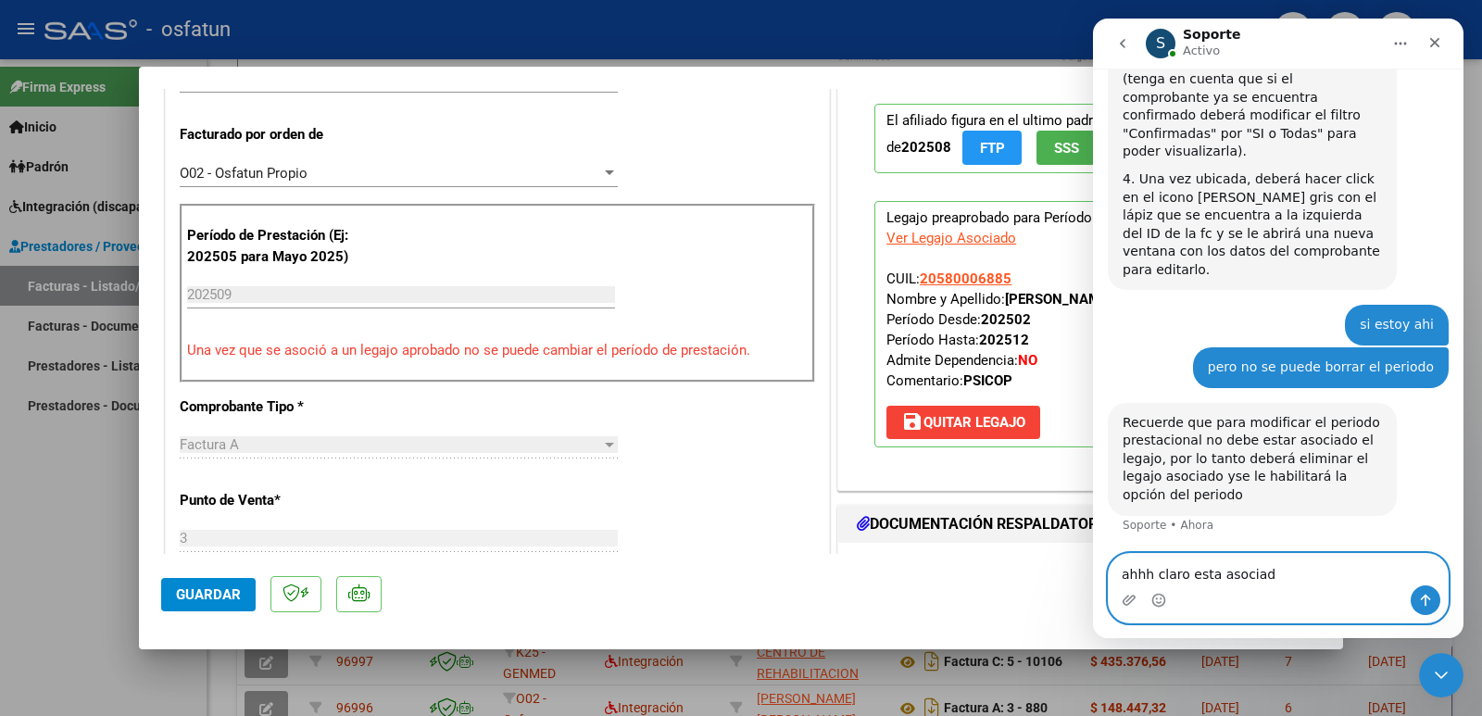
type textarea "ahhh claro esta asociado"
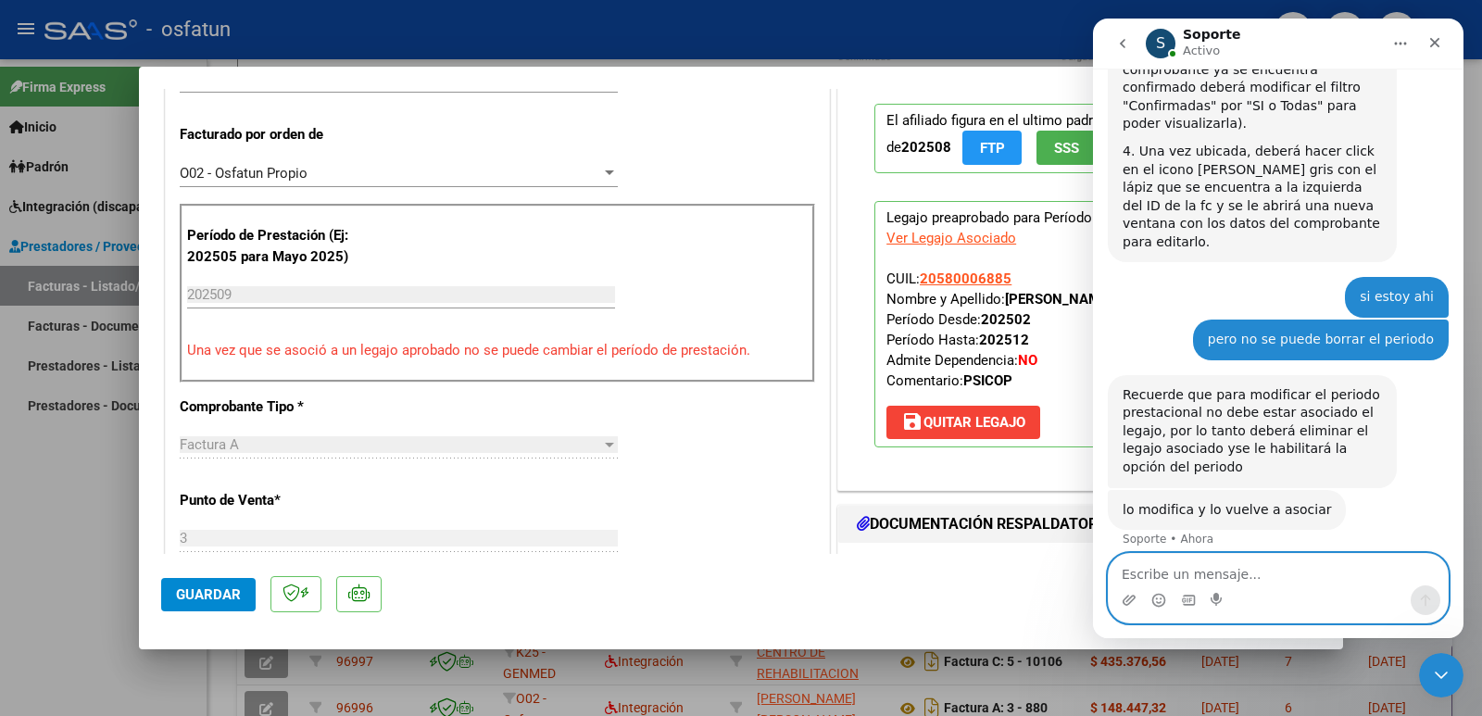
scroll to position [714, 0]
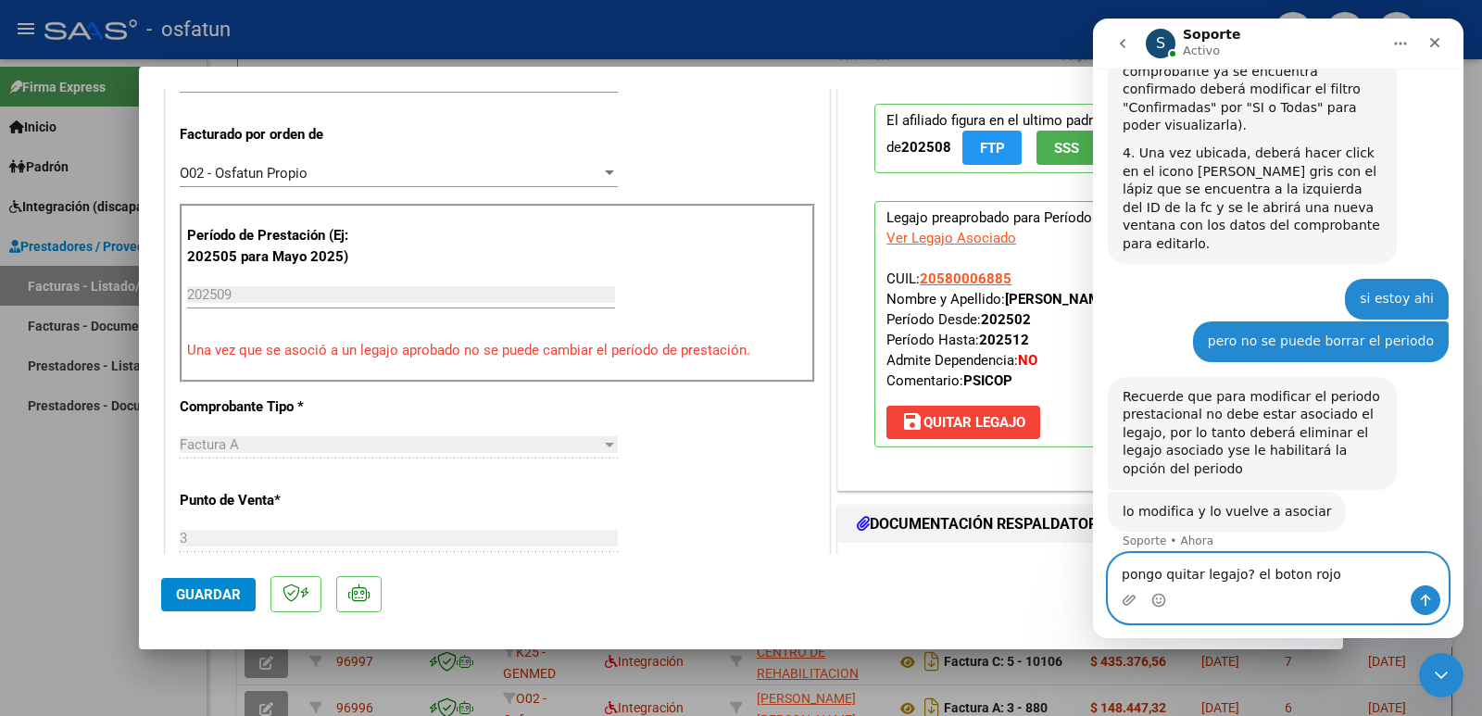
type textarea "pongo quitar legajo? el boton rojo?"
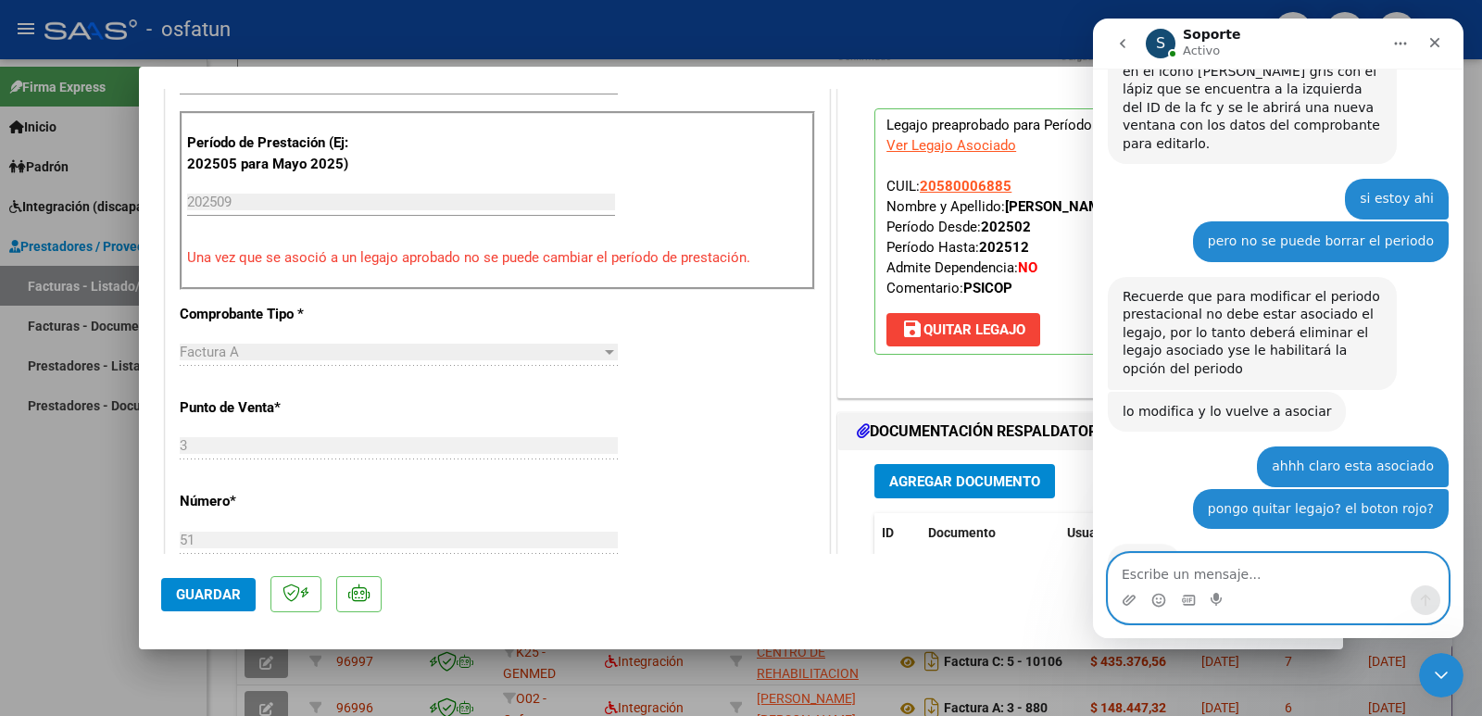
scroll to position [812, 0]
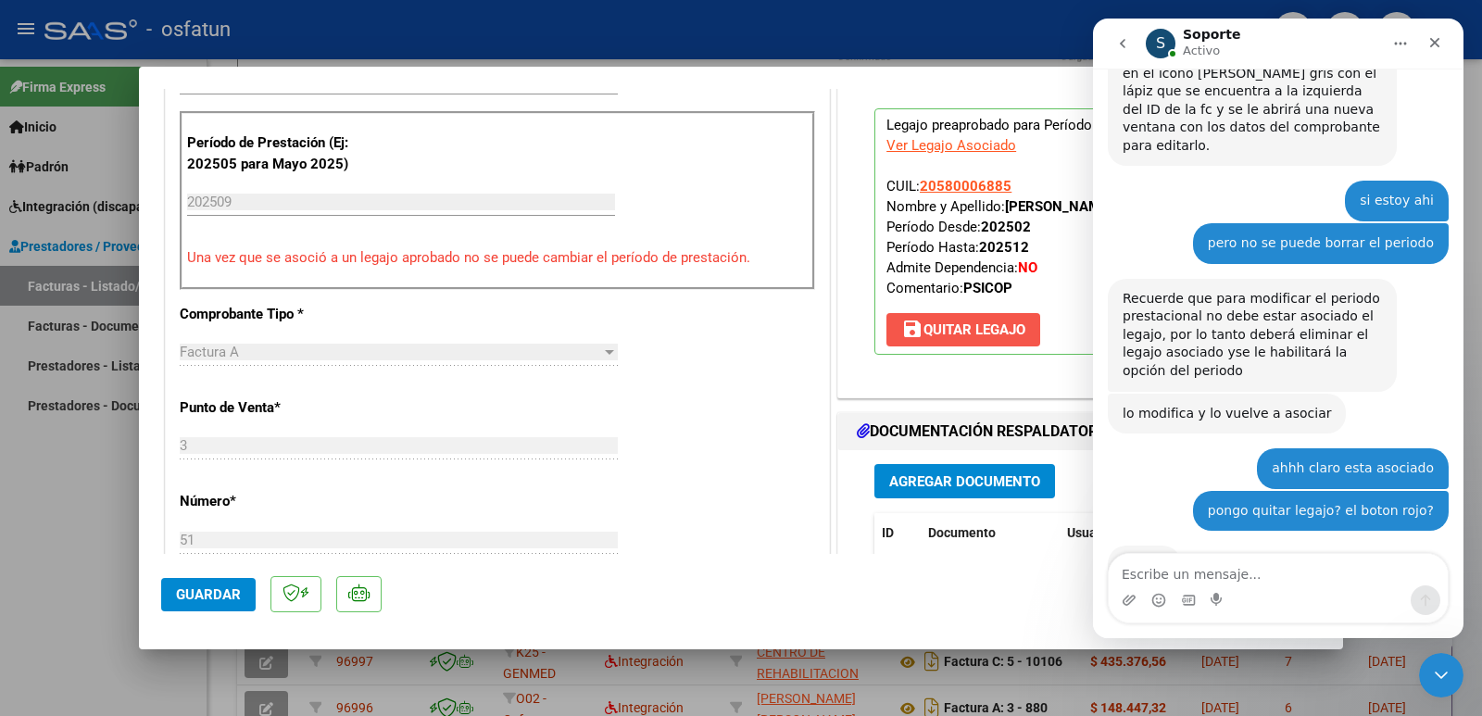
click at [921, 327] on span "save [PERSON_NAME]" at bounding box center [963, 329] width 124 height 17
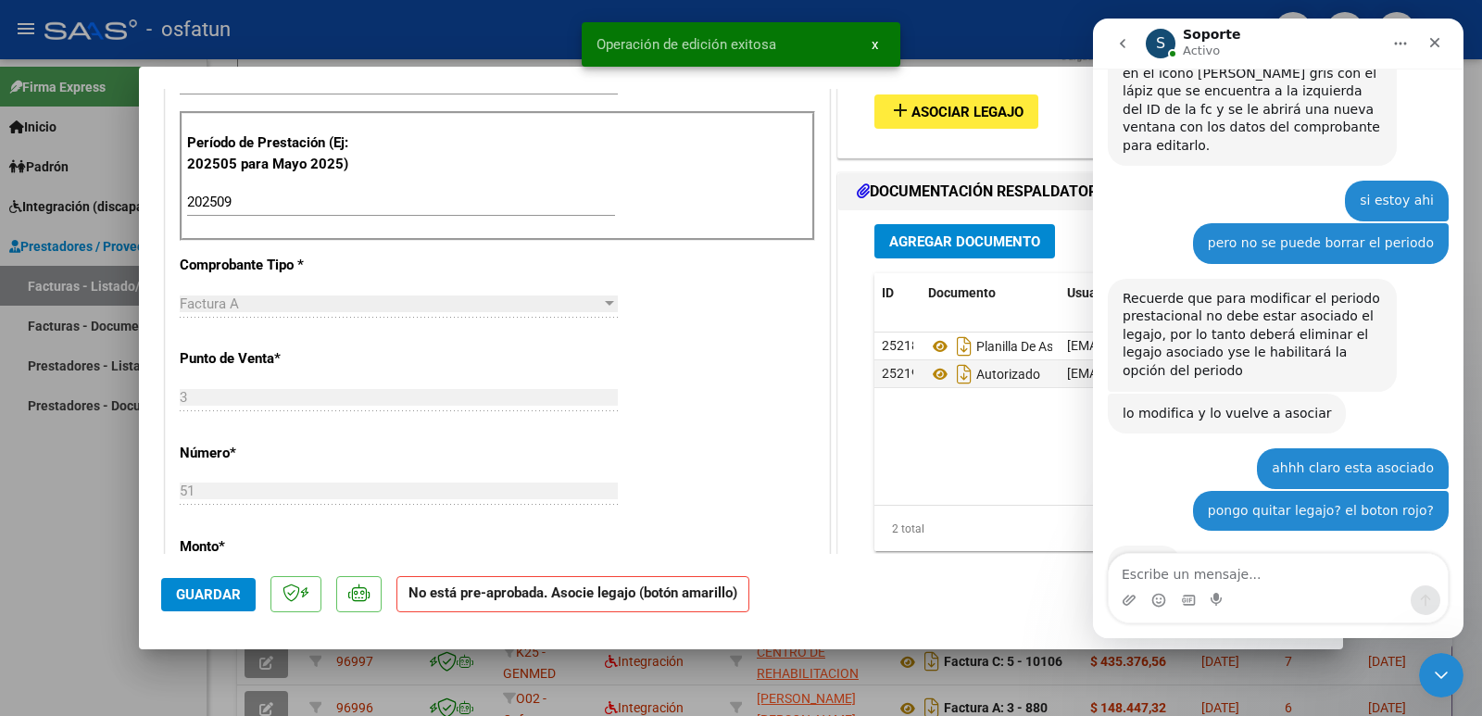
click at [273, 199] on input "202509" at bounding box center [401, 202] width 428 height 17
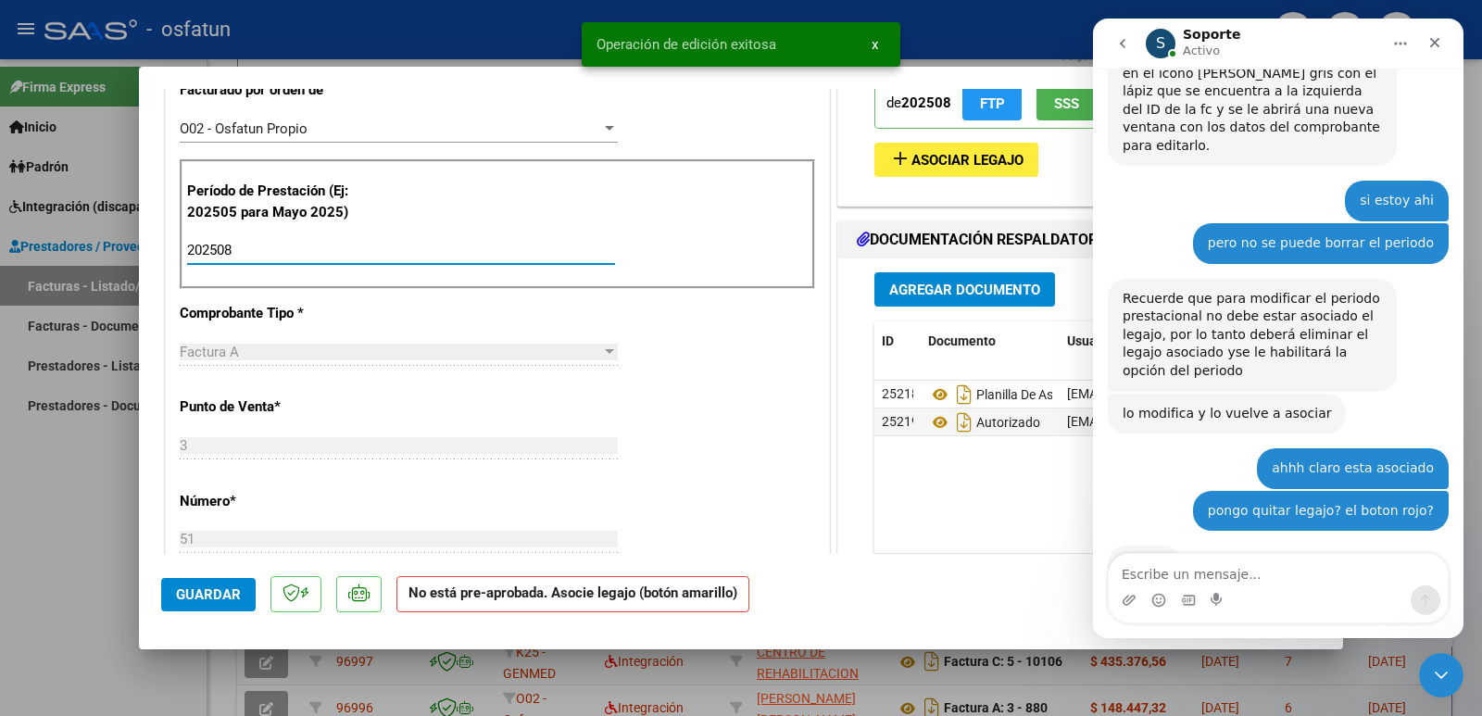
scroll to position [463, 0]
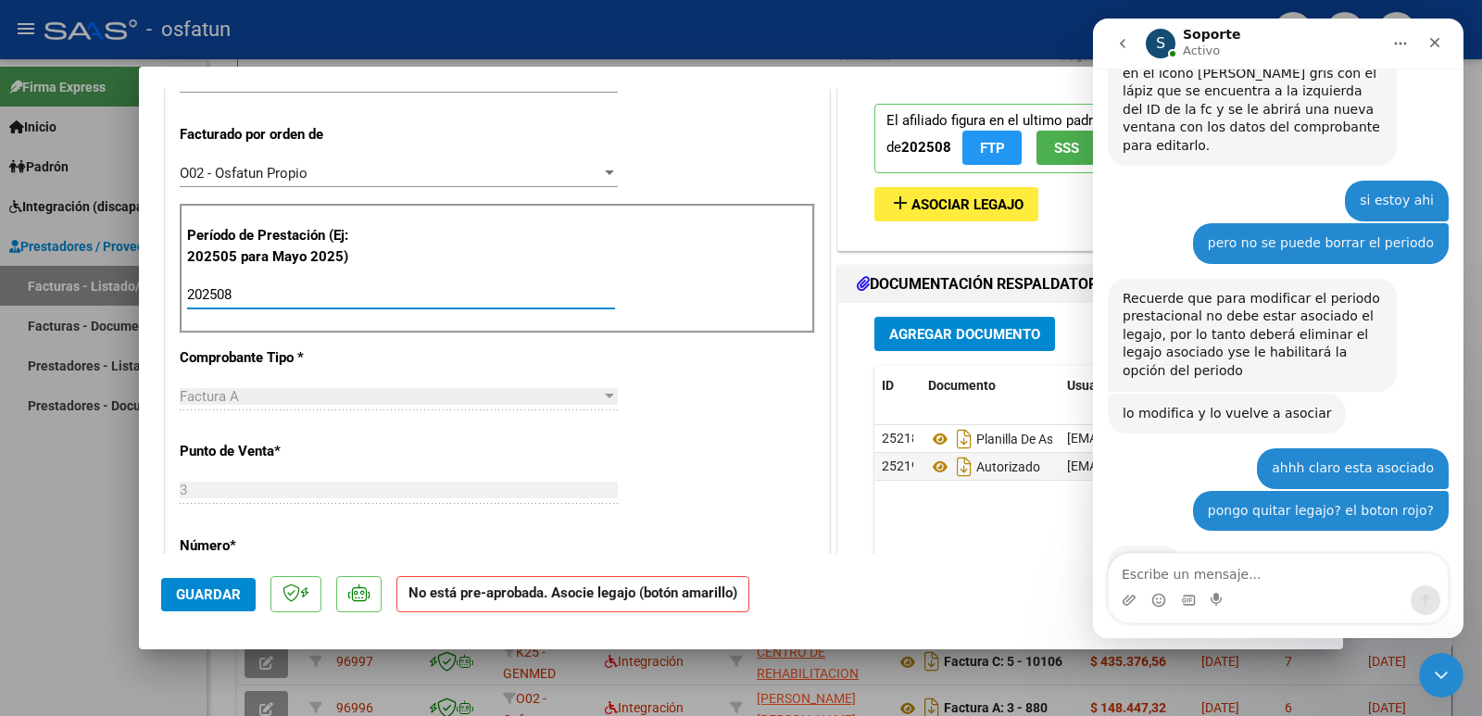
type input "202508"
click at [915, 202] on span "Asociar Legajo" at bounding box center [967, 204] width 112 height 17
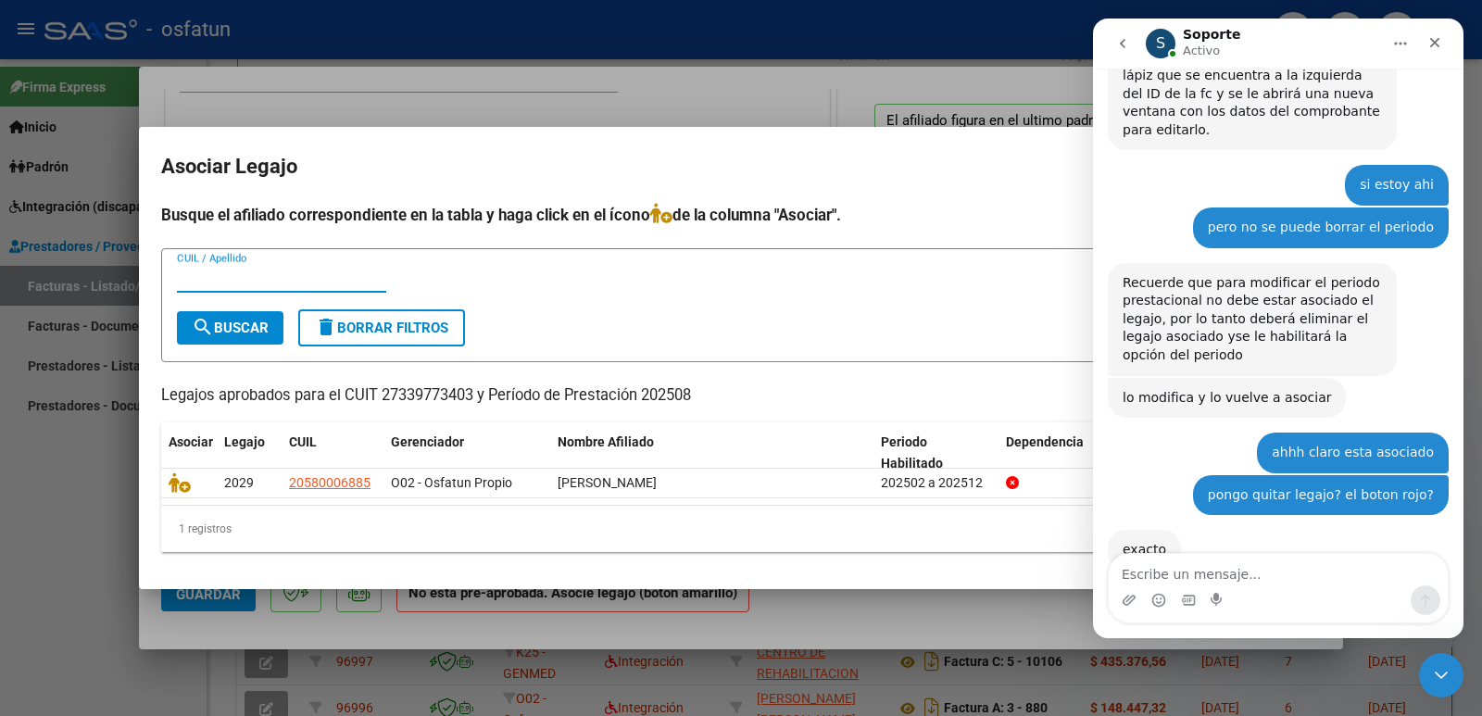
scroll to position [883, 0]
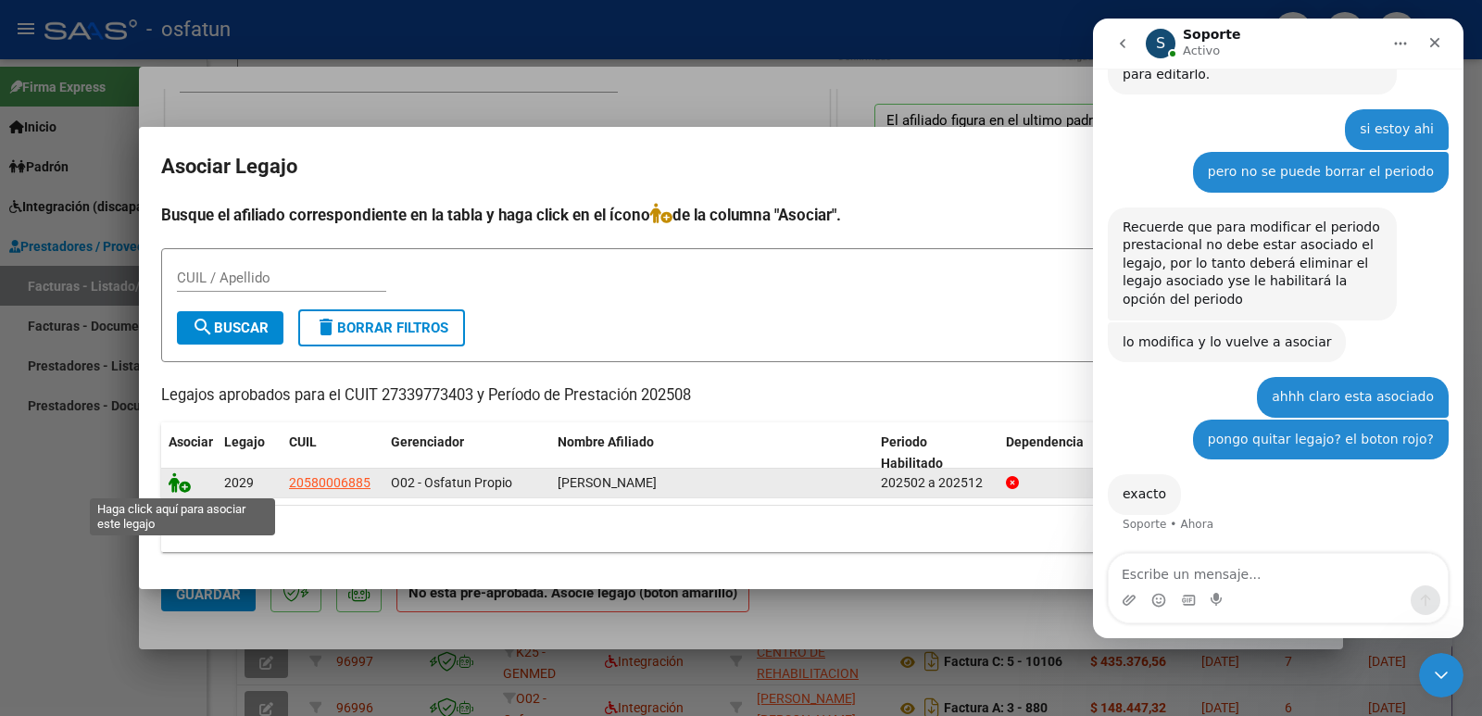
click at [177, 480] on icon at bounding box center [180, 482] width 22 height 20
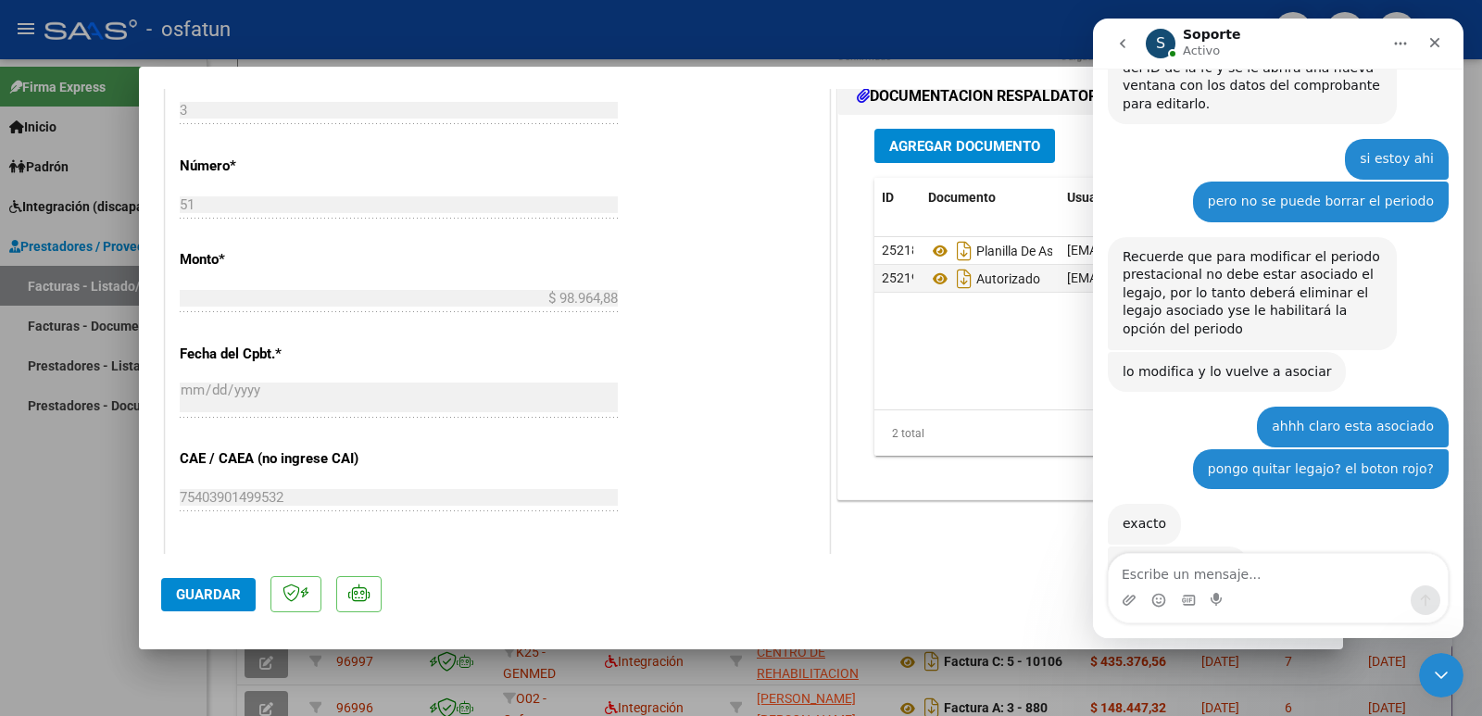
scroll to position [1019, 0]
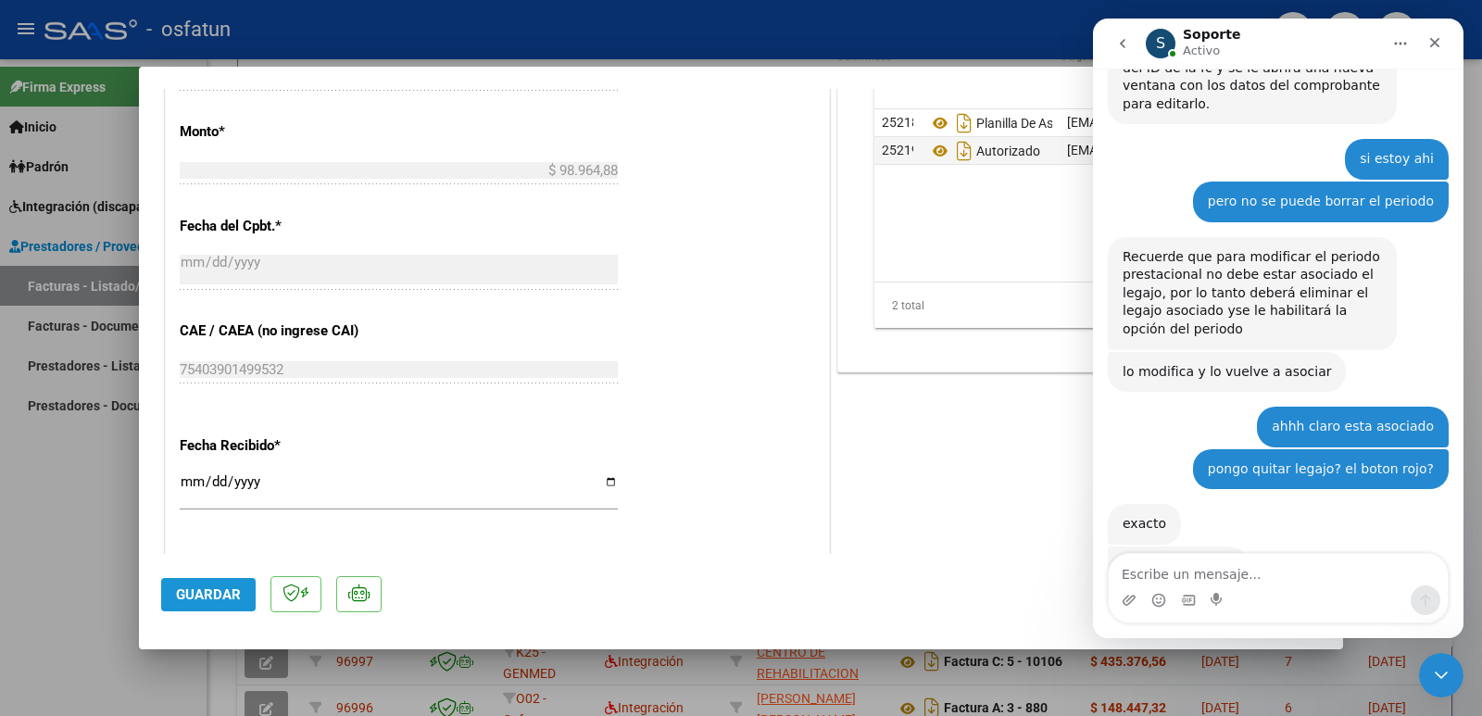
click at [207, 588] on span "Guardar" at bounding box center [208, 594] width 65 height 17
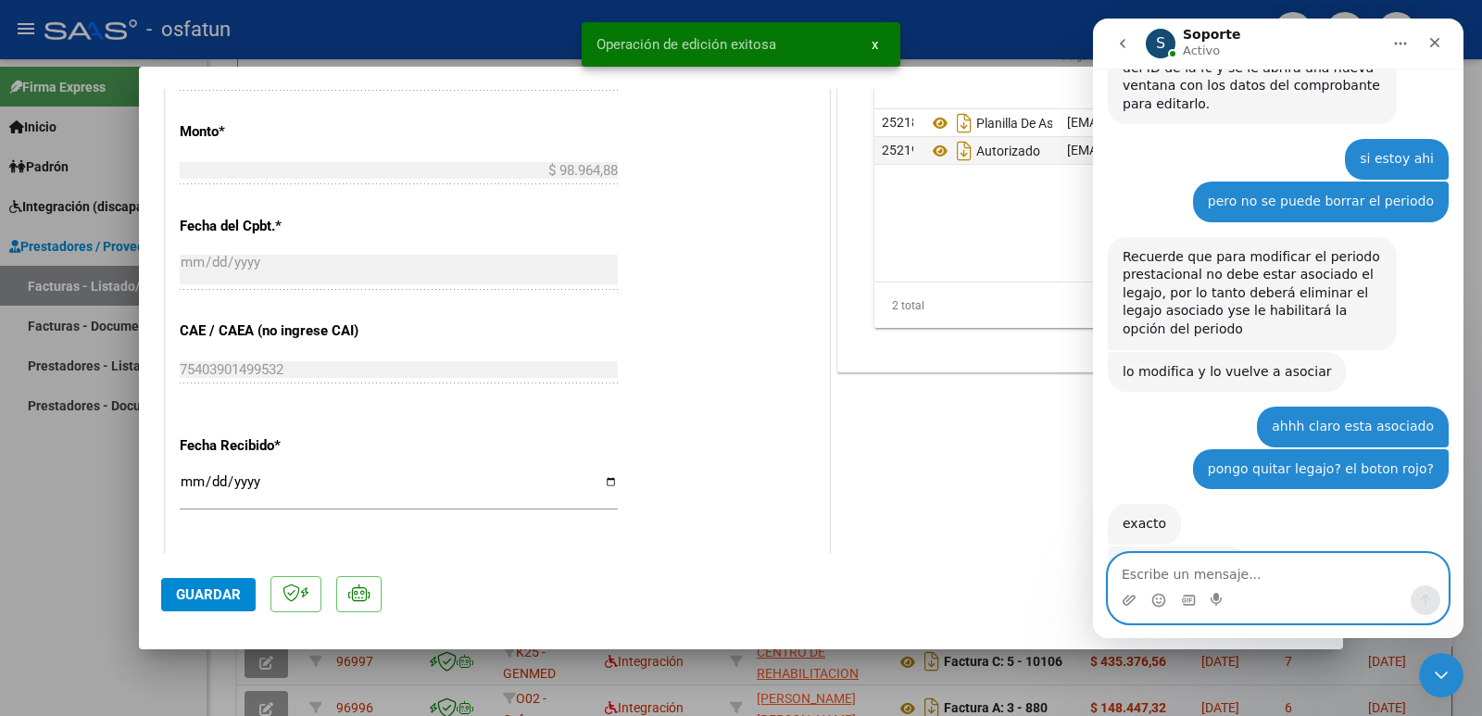
click at [1174, 573] on textarea "Escribe un mensaje..." at bounding box center [1278, 569] width 339 height 31
type textarea "perfectooooo"
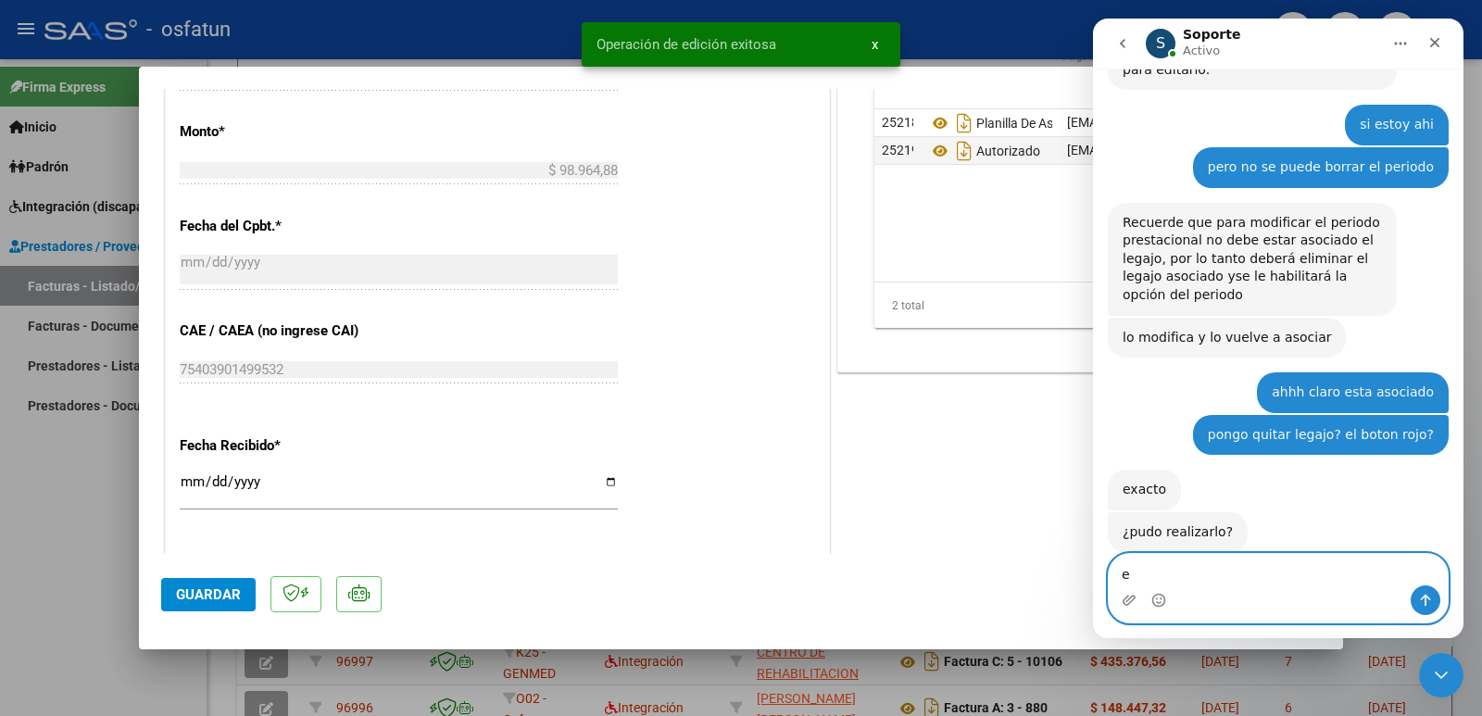
scroll to position [909, 0]
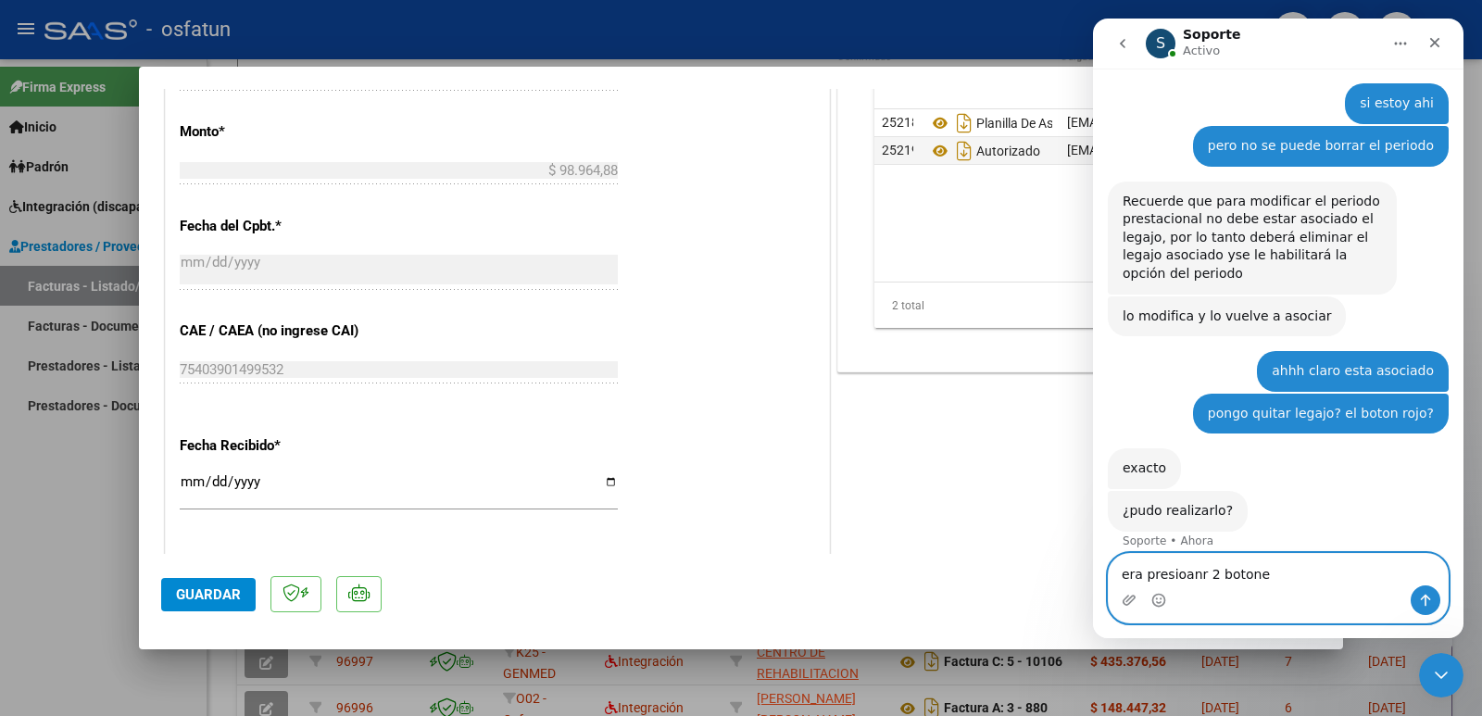
type textarea "era presioanr 2 botones"
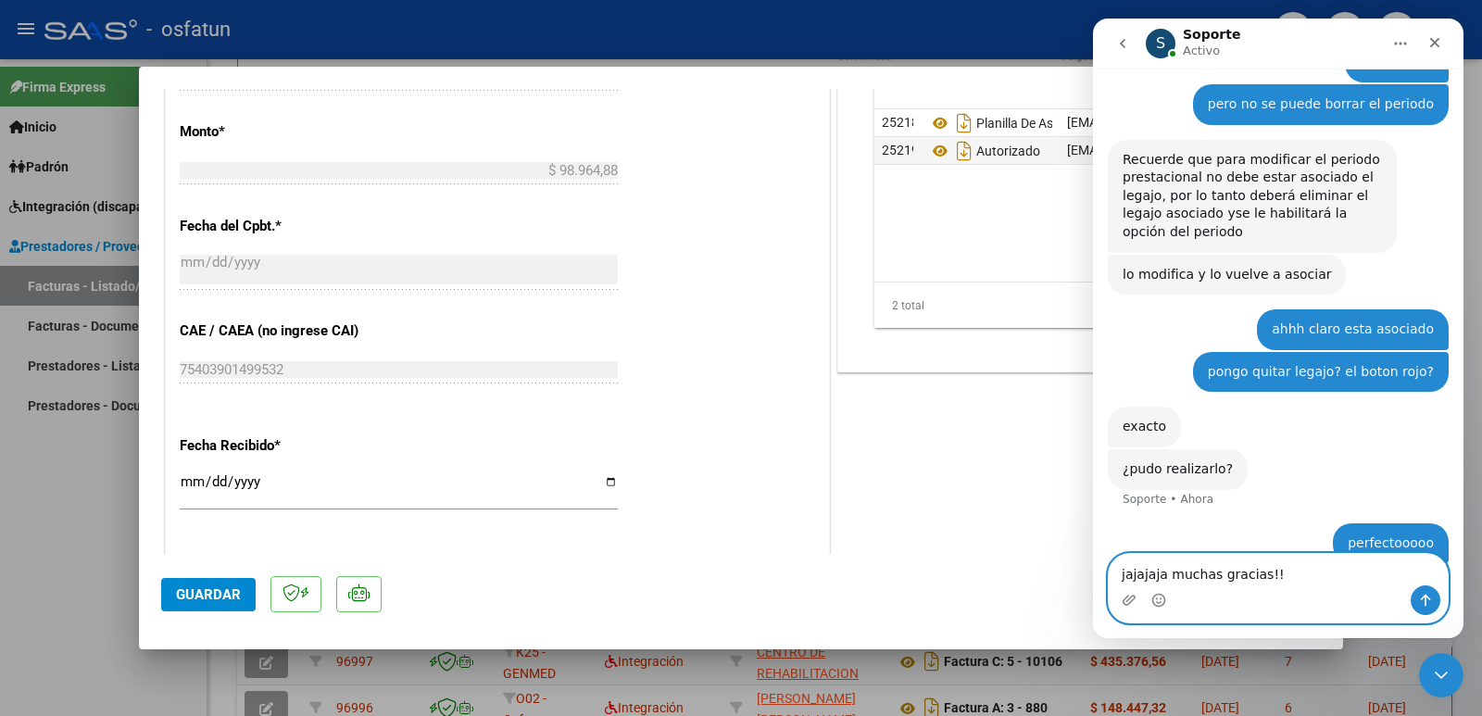
type textarea "jajajaja muchas gracias!!!"
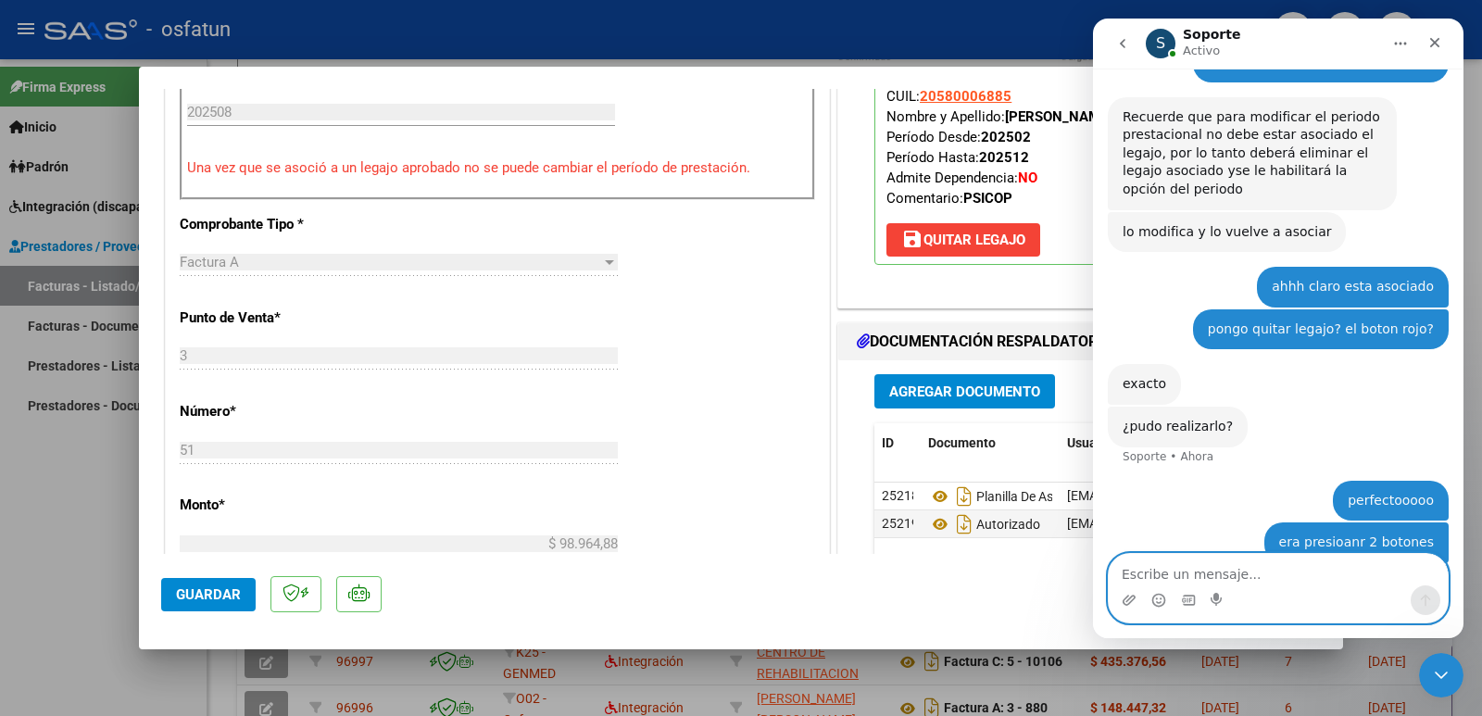
scroll to position [648, 0]
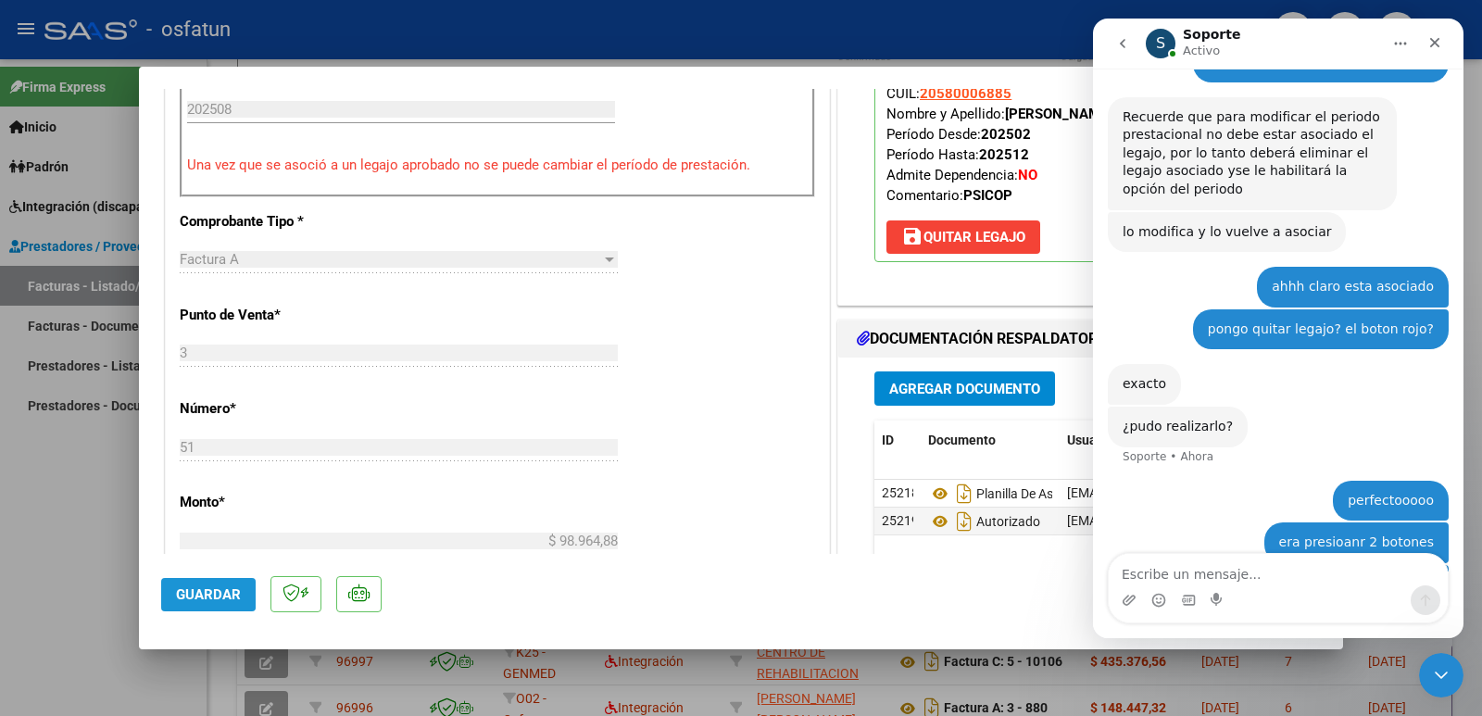
click at [202, 590] on span "Guardar" at bounding box center [208, 594] width 65 height 17
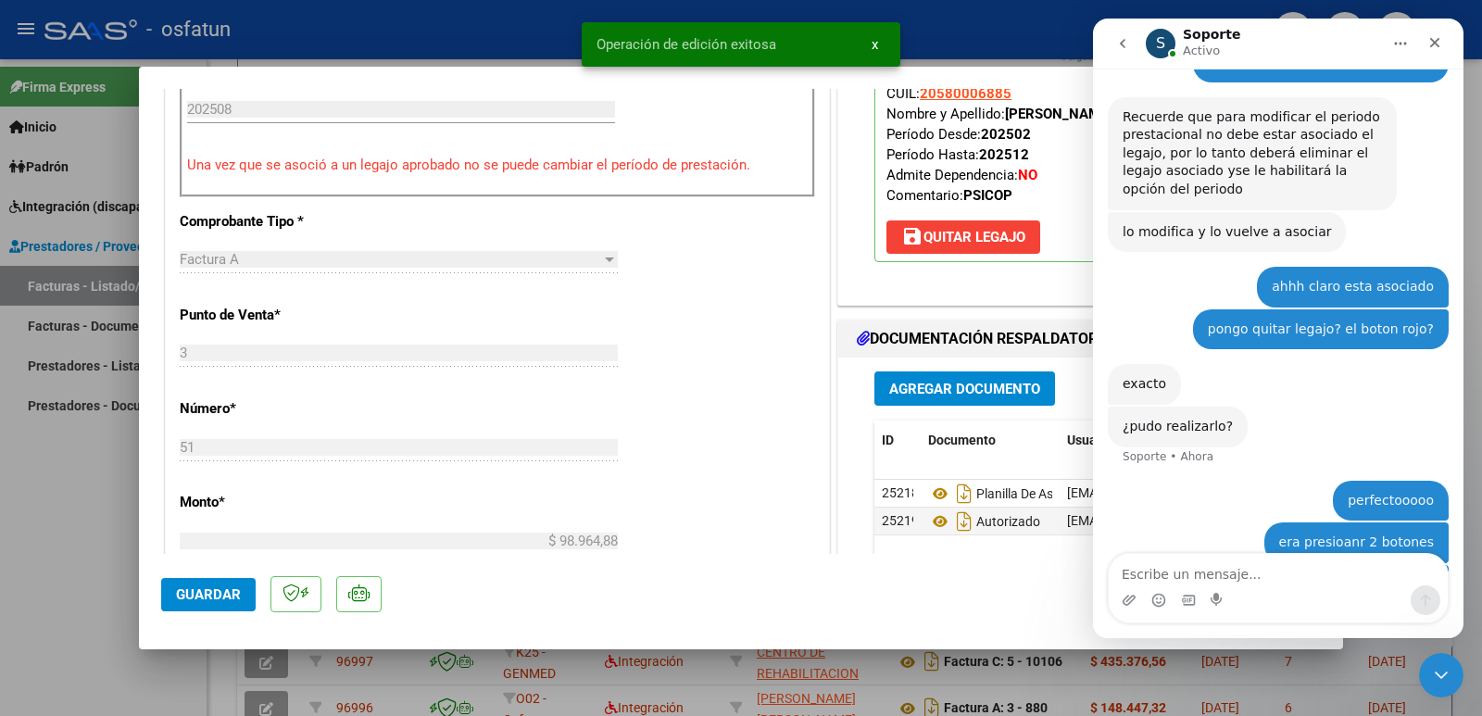
click at [57, 519] on div at bounding box center [741, 358] width 1482 height 716
type input "$ 0,00"
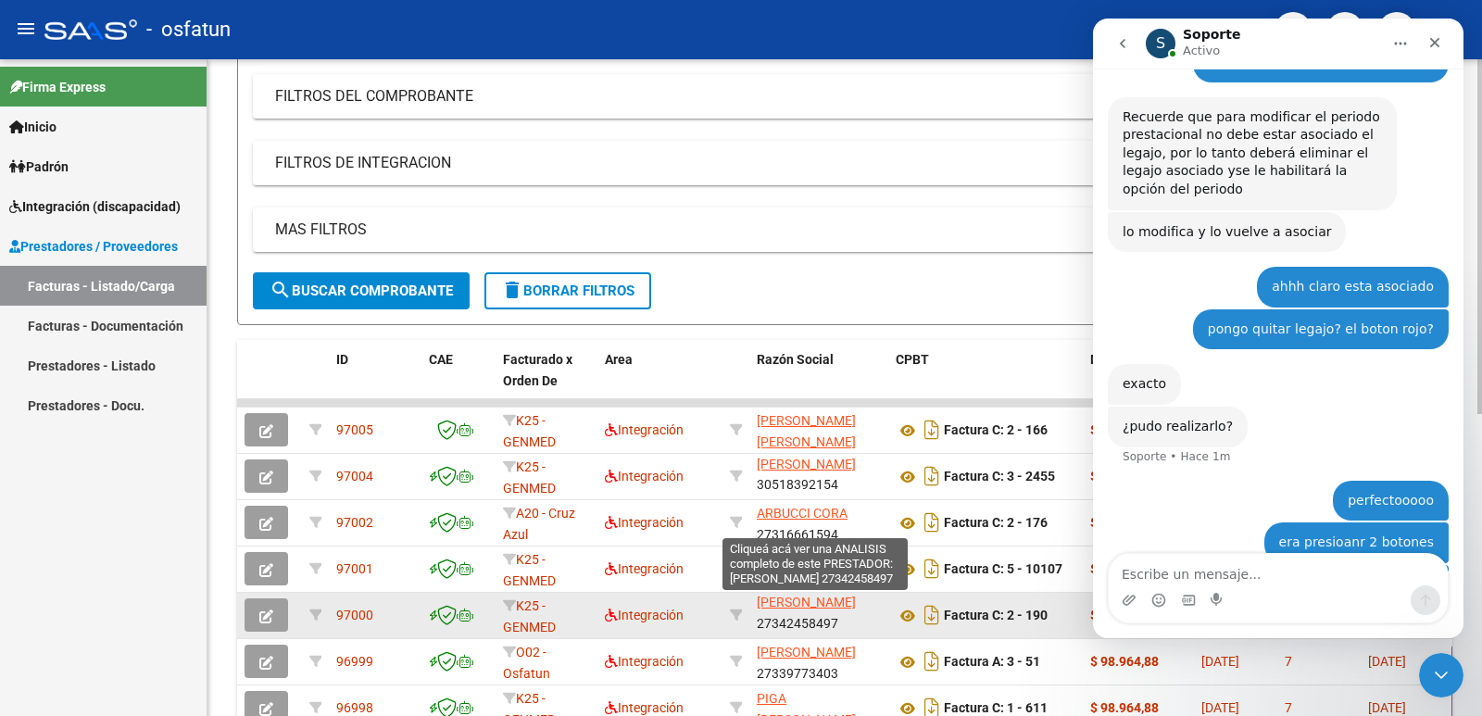
scroll to position [24, 0]
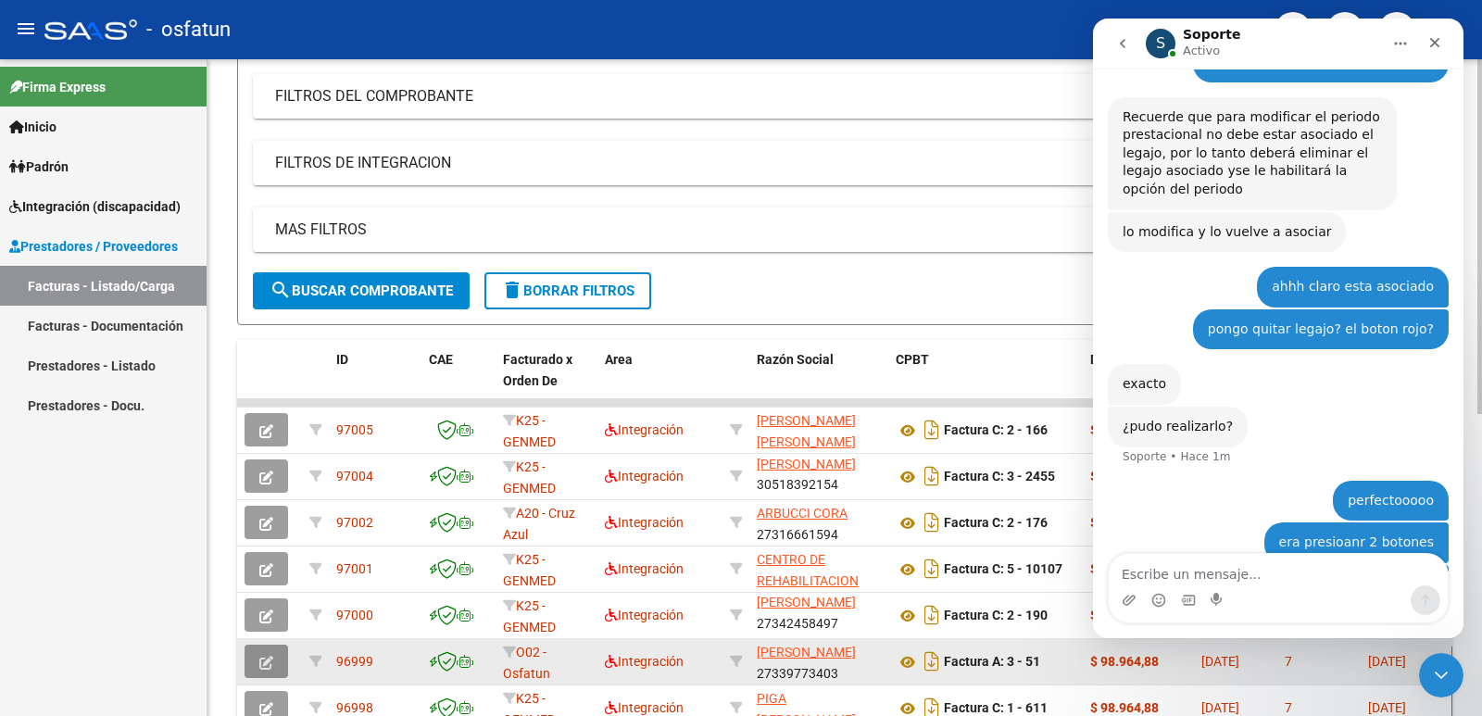
click at [269, 665] on icon "button" at bounding box center [266, 663] width 14 height 14
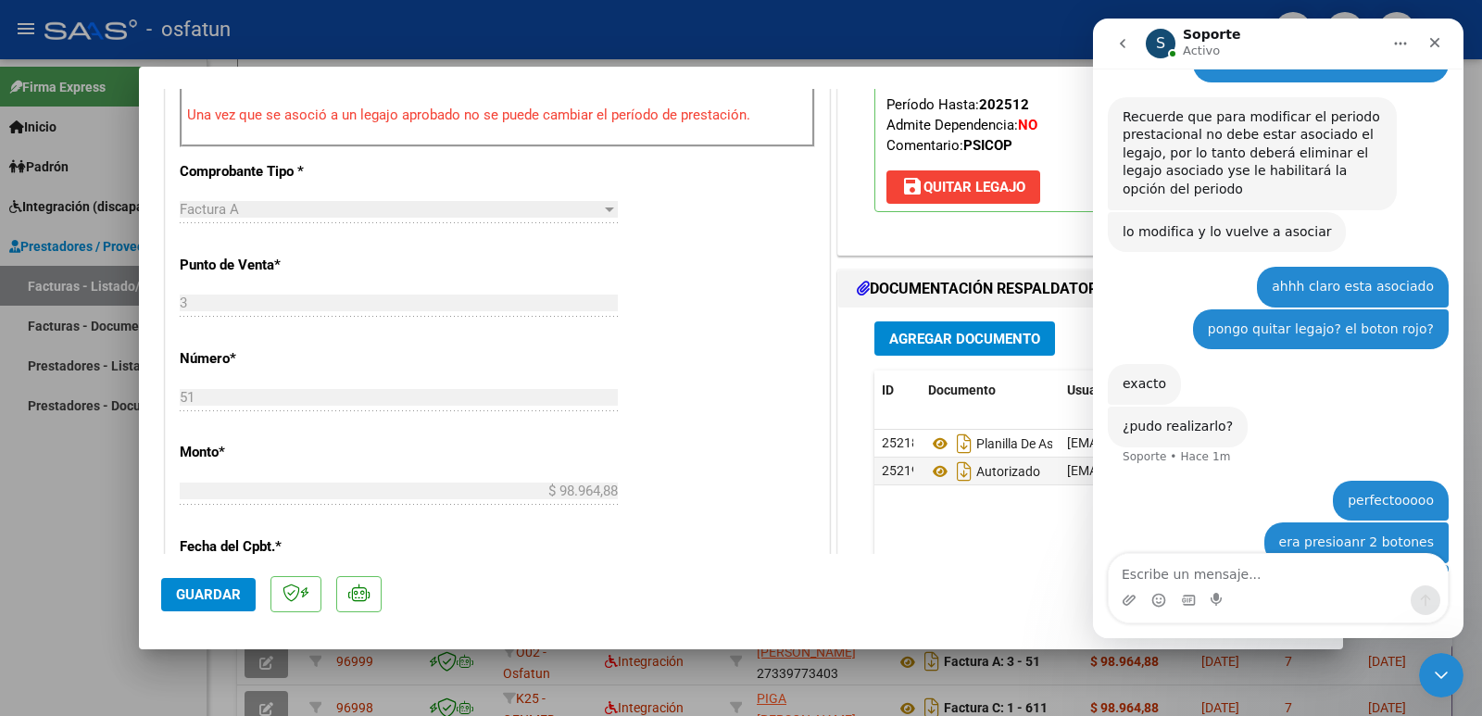
scroll to position [741, 0]
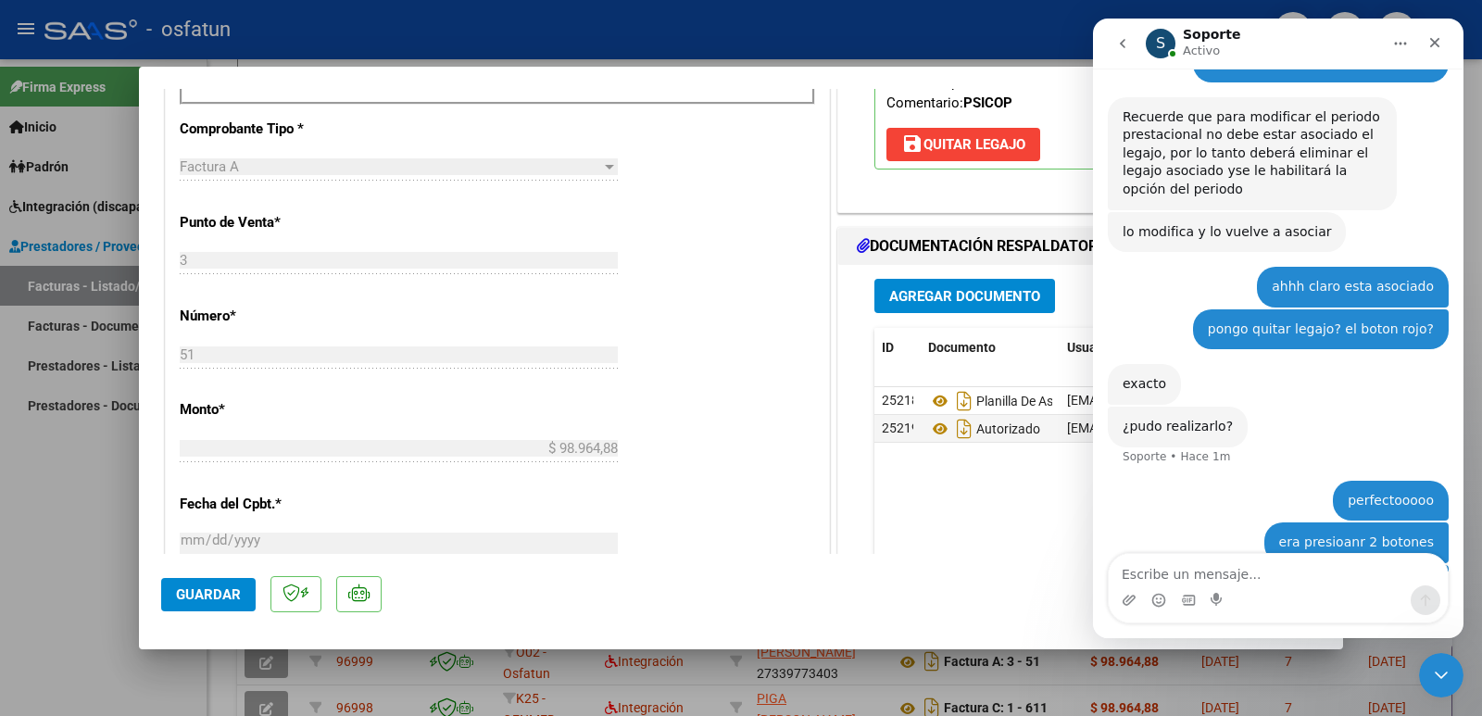
click at [22, 549] on div at bounding box center [741, 358] width 1482 height 716
type input "$ 0,00"
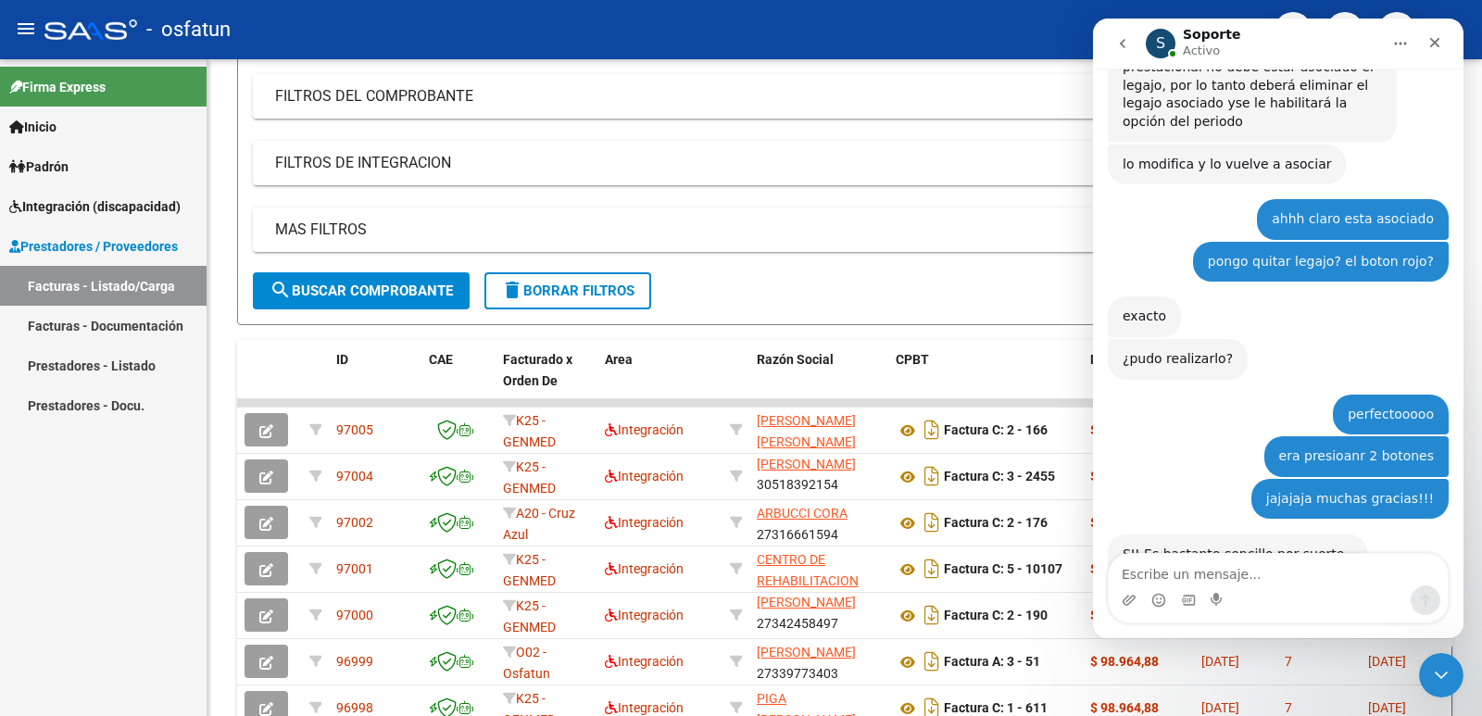
scroll to position [1127, 0]
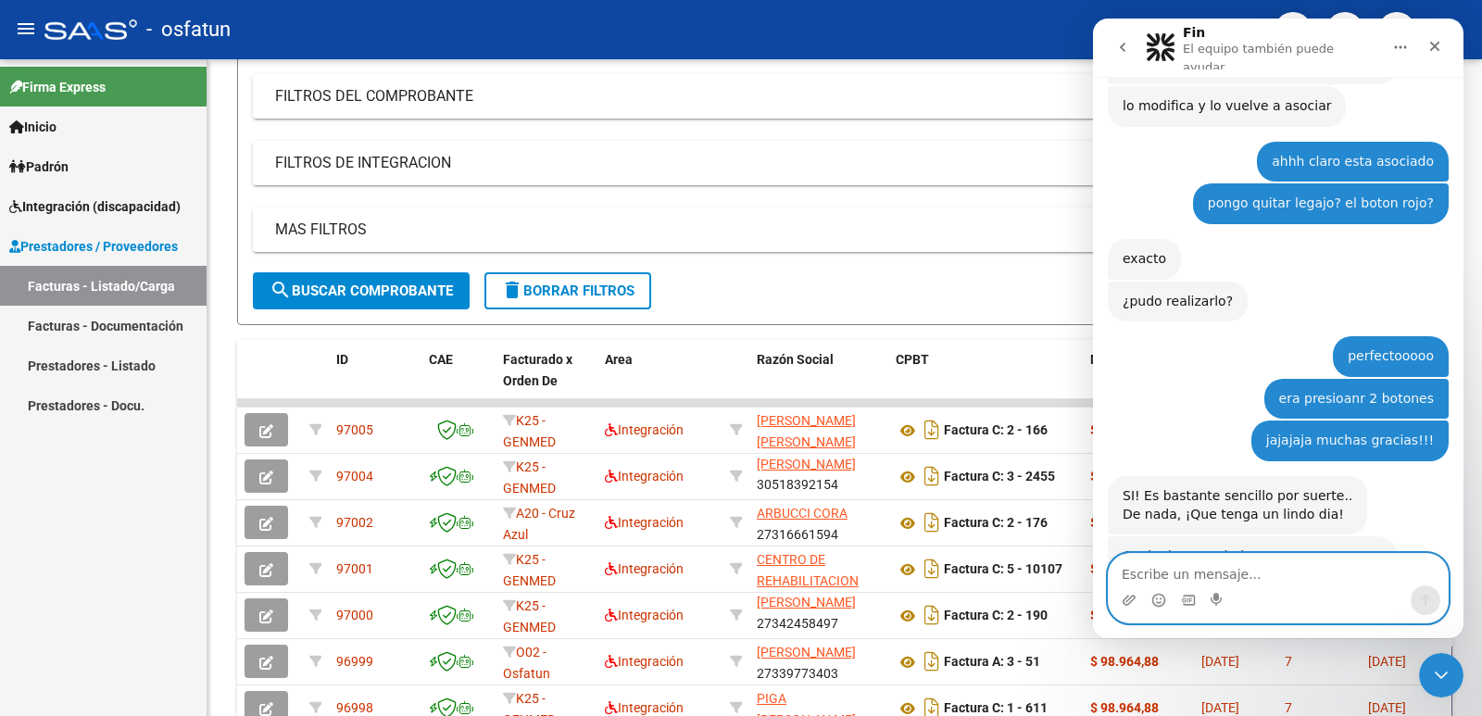
click at [1225, 566] on textarea "Escribe un mensaje..." at bounding box center [1278, 569] width 339 height 31
click at [1159, 605] on icon "Selector de emoji" at bounding box center [1158, 600] width 15 height 15
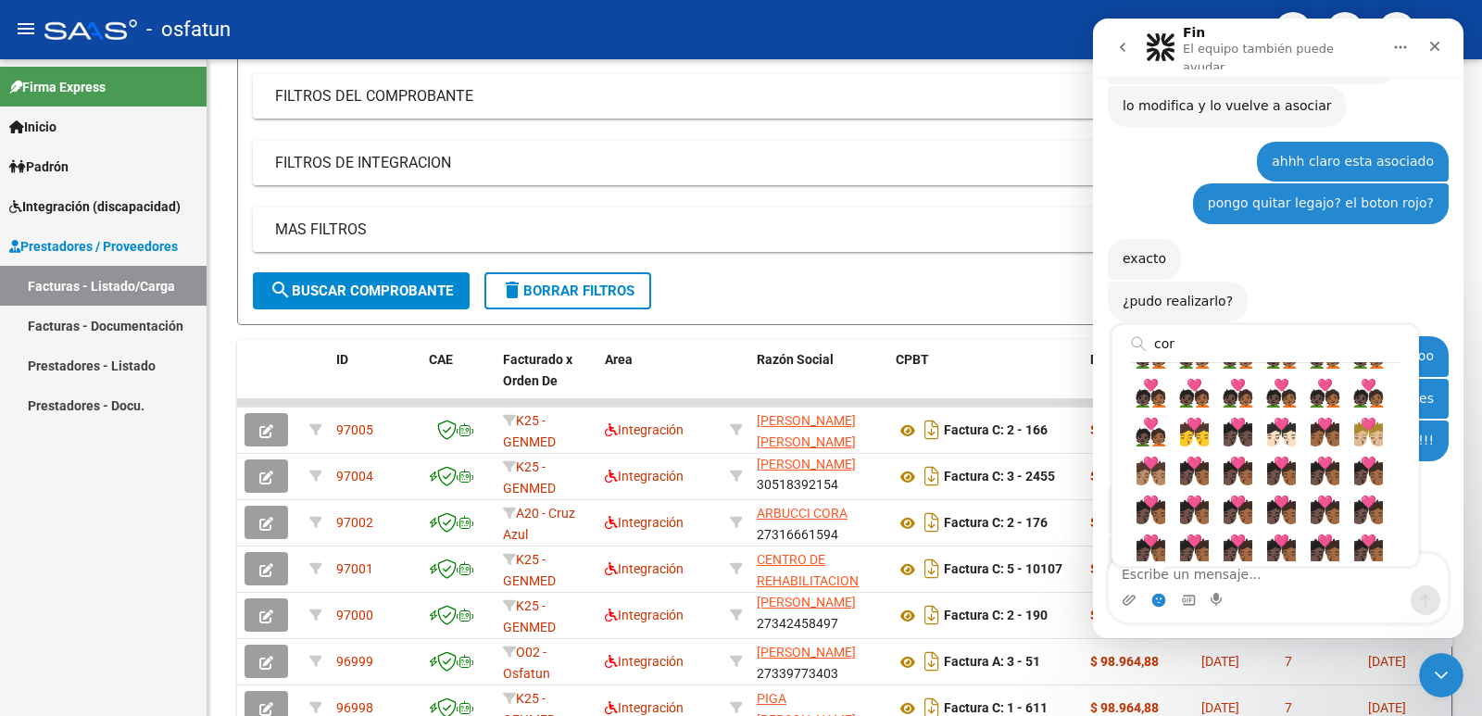
scroll to position [0, 0]
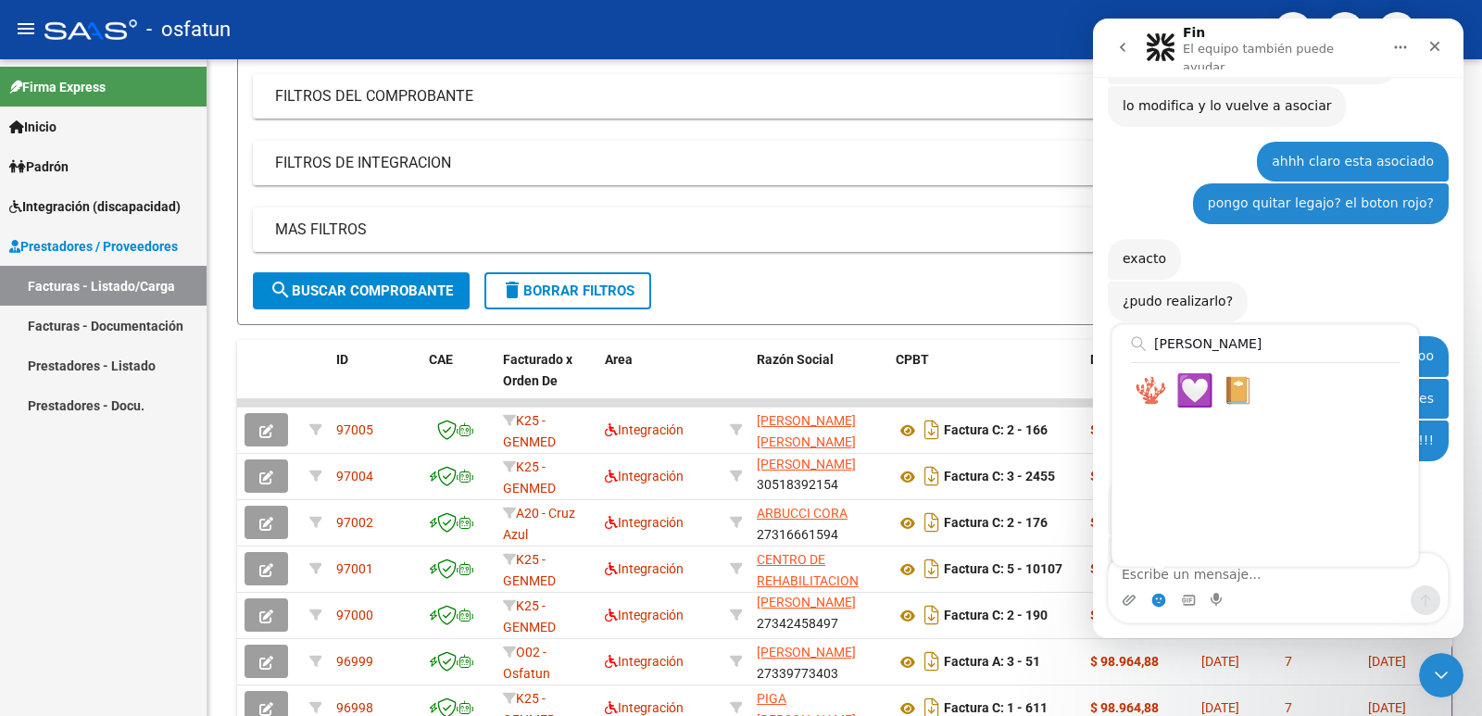
type input "[PERSON_NAME]"
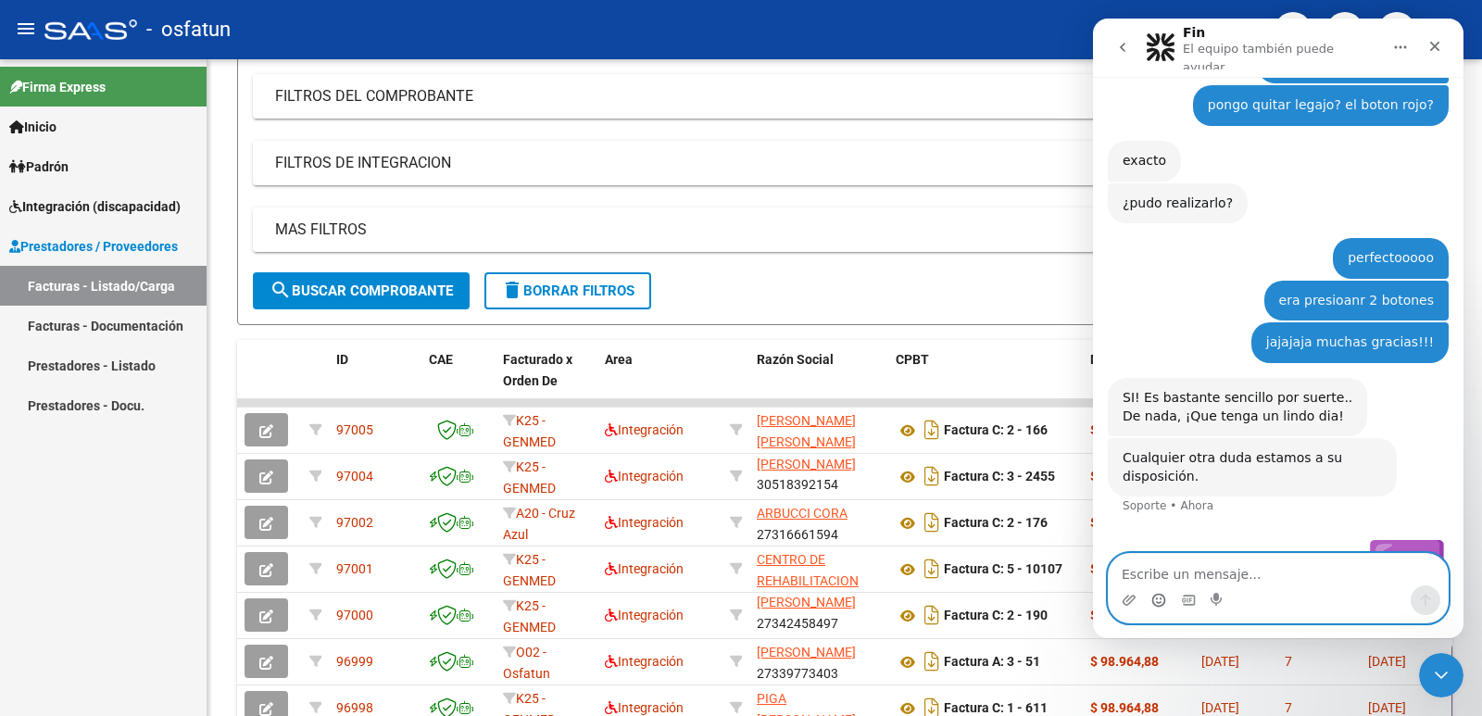
scroll to position [1231, 0]
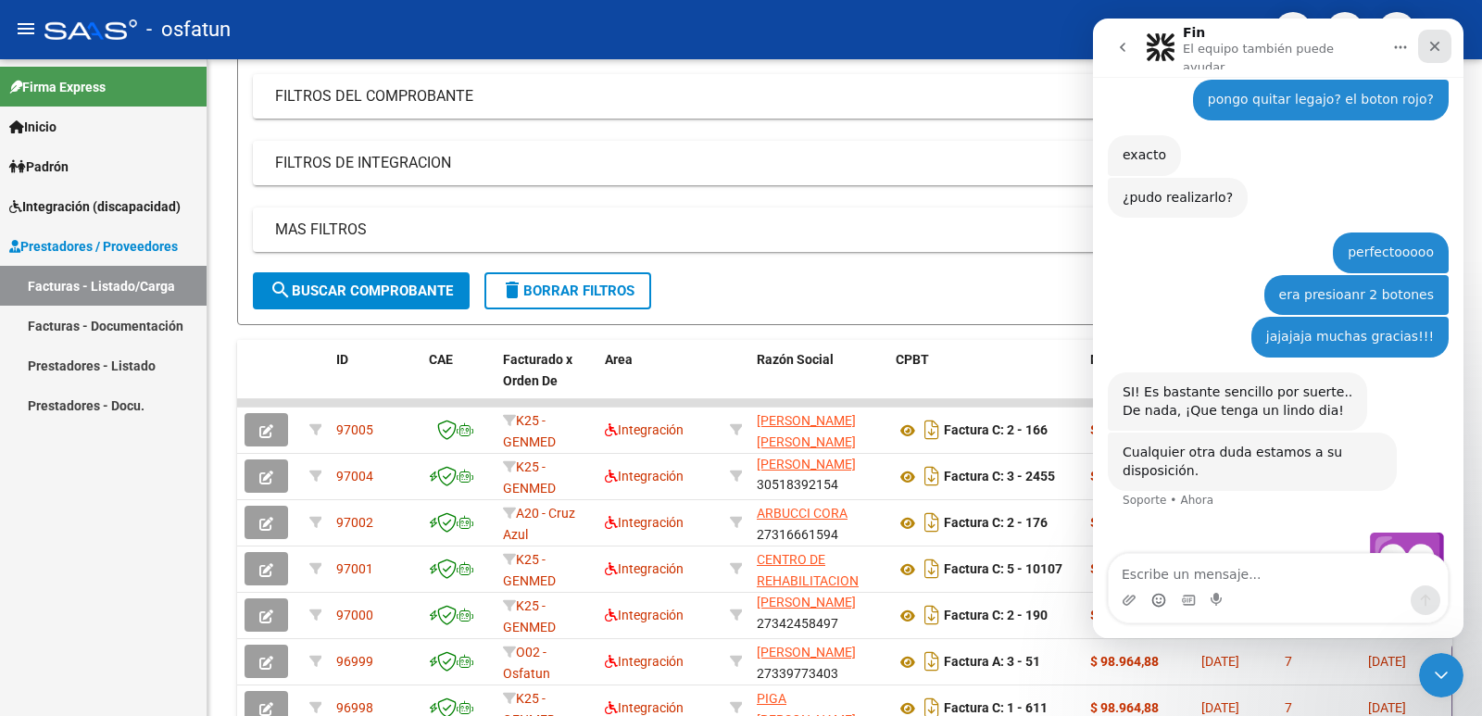
click at [1442, 35] on div "Cerrar" at bounding box center [1434, 46] width 33 height 33
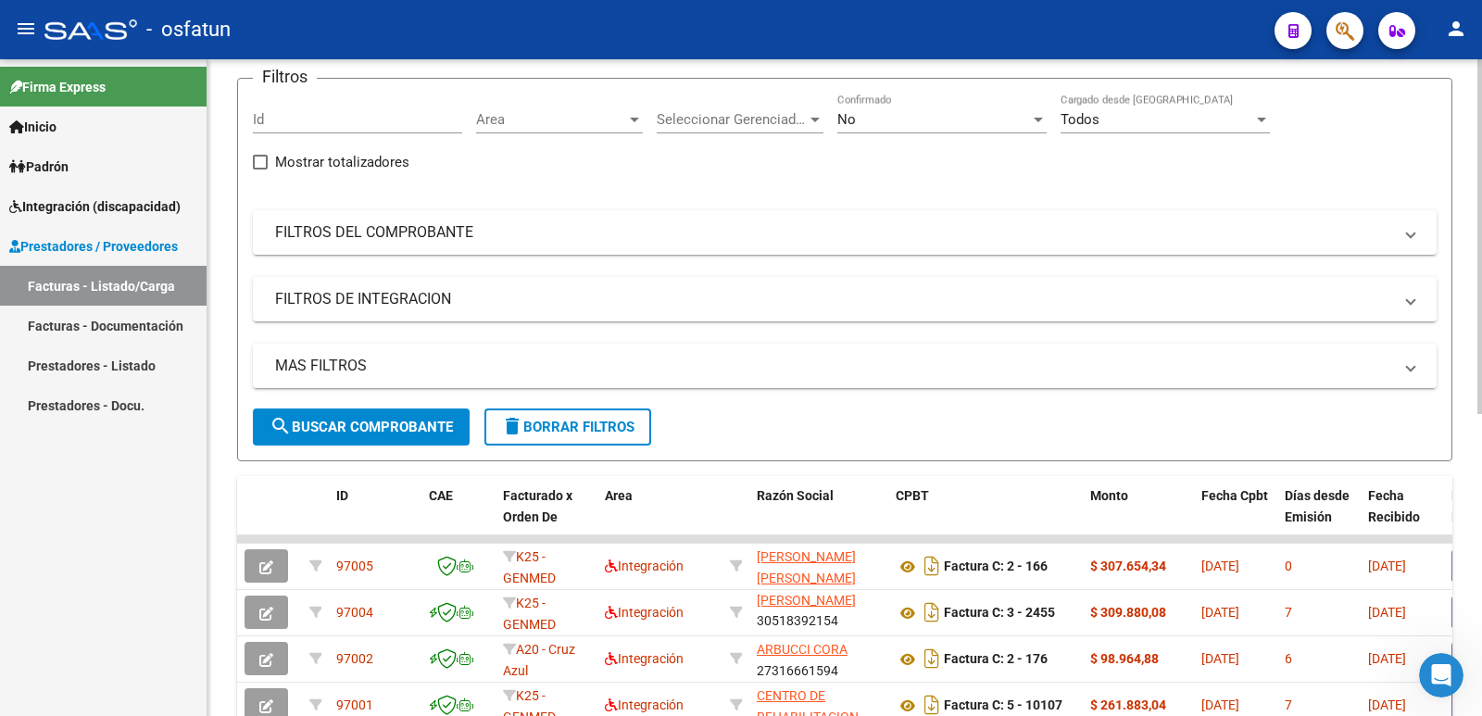
scroll to position [0, 0]
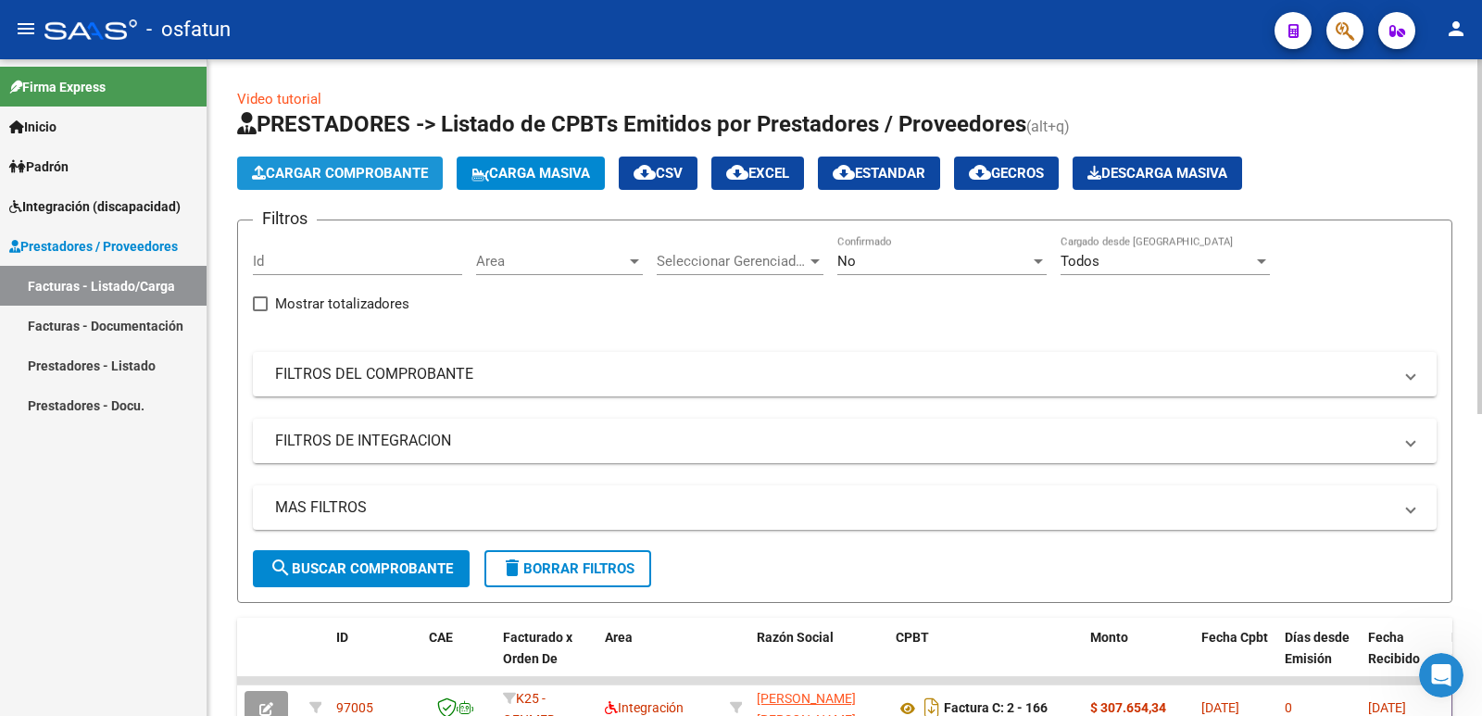
click at [345, 167] on span "Cargar Comprobante" at bounding box center [340, 173] width 176 height 17
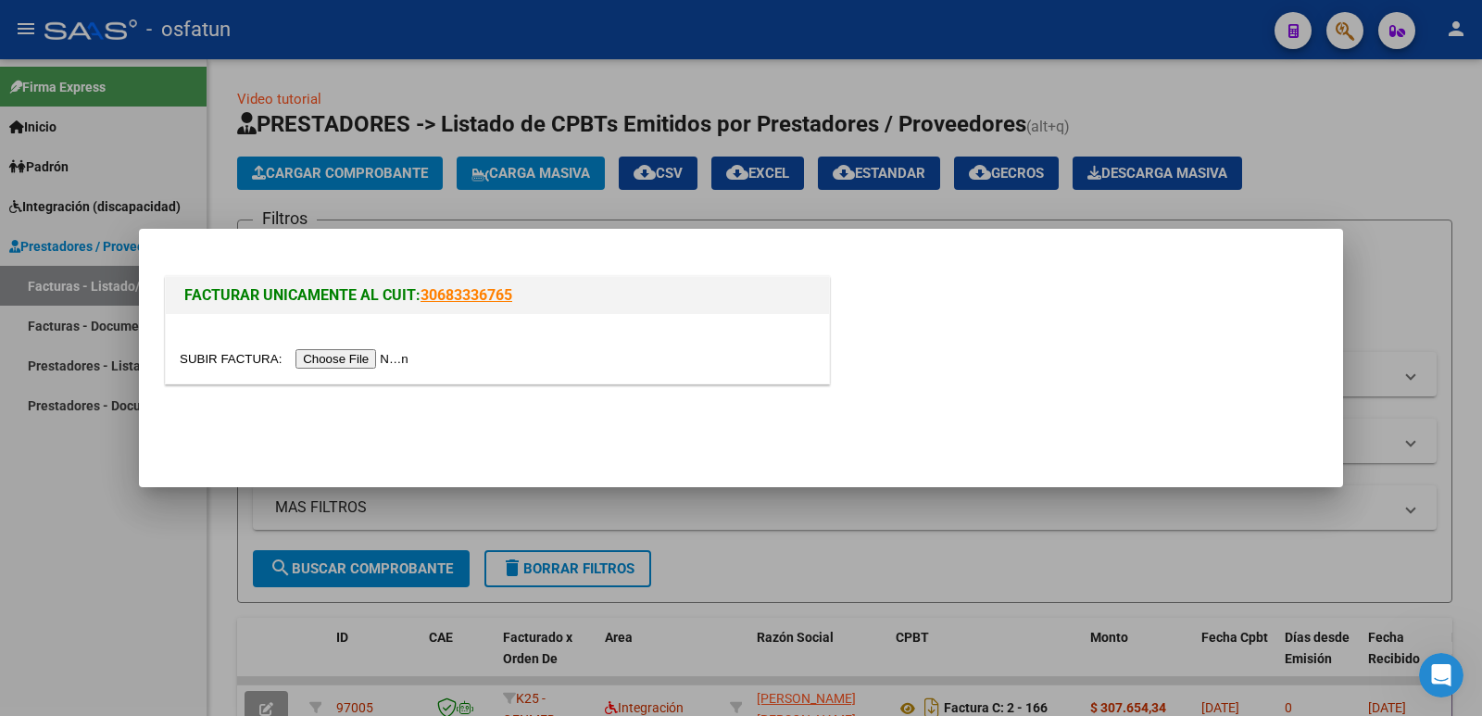
click at [338, 361] on input "file" at bounding box center [297, 358] width 234 height 19
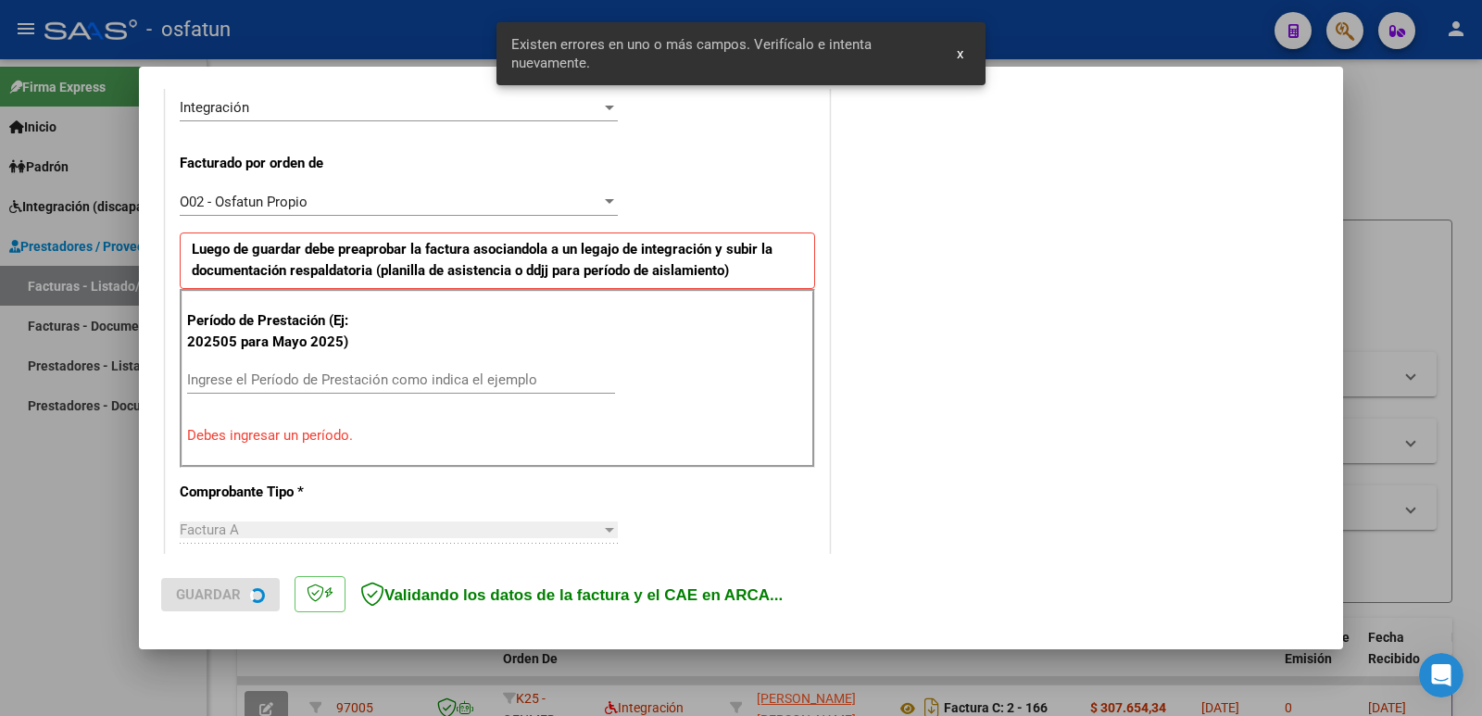
scroll to position [506, 0]
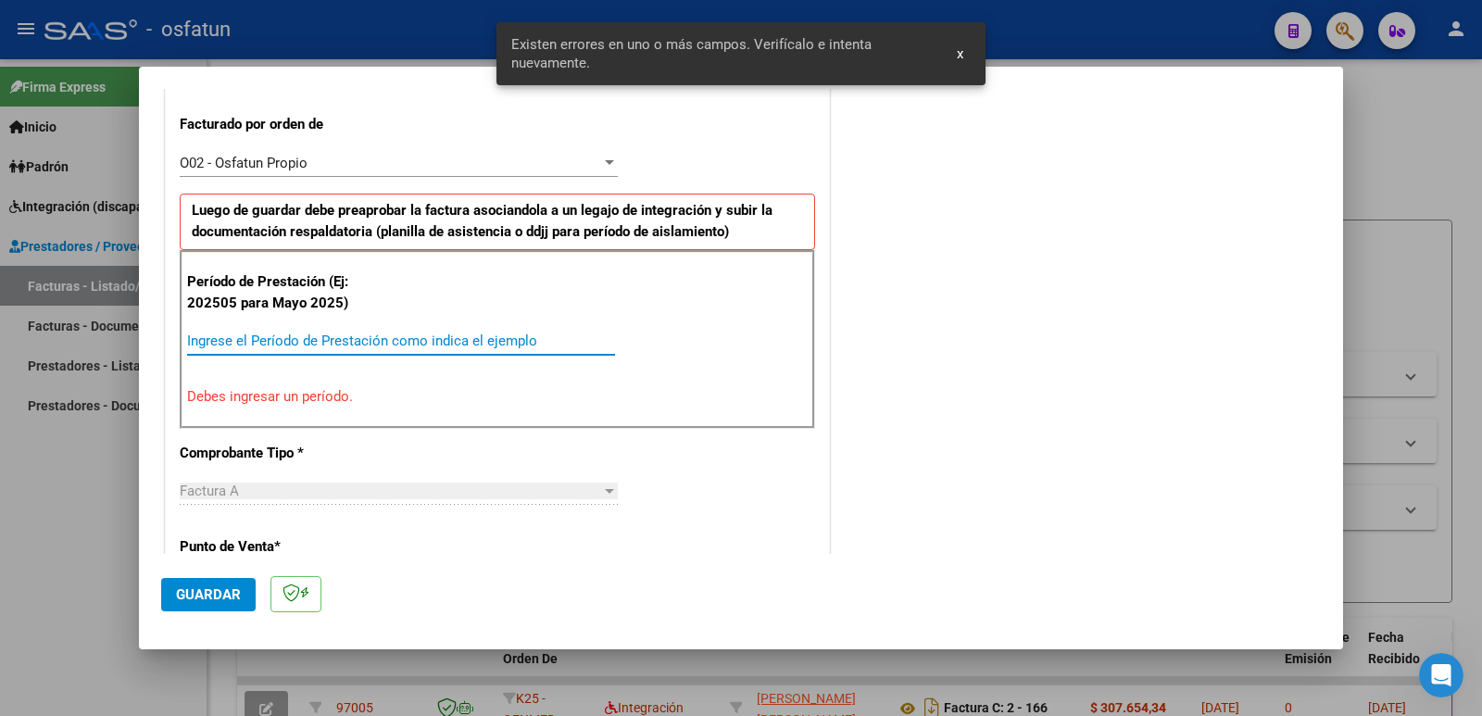
click at [294, 341] on input "Ingrese el Período de Prestación como indica el ejemplo" at bounding box center [401, 340] width 428 height 17
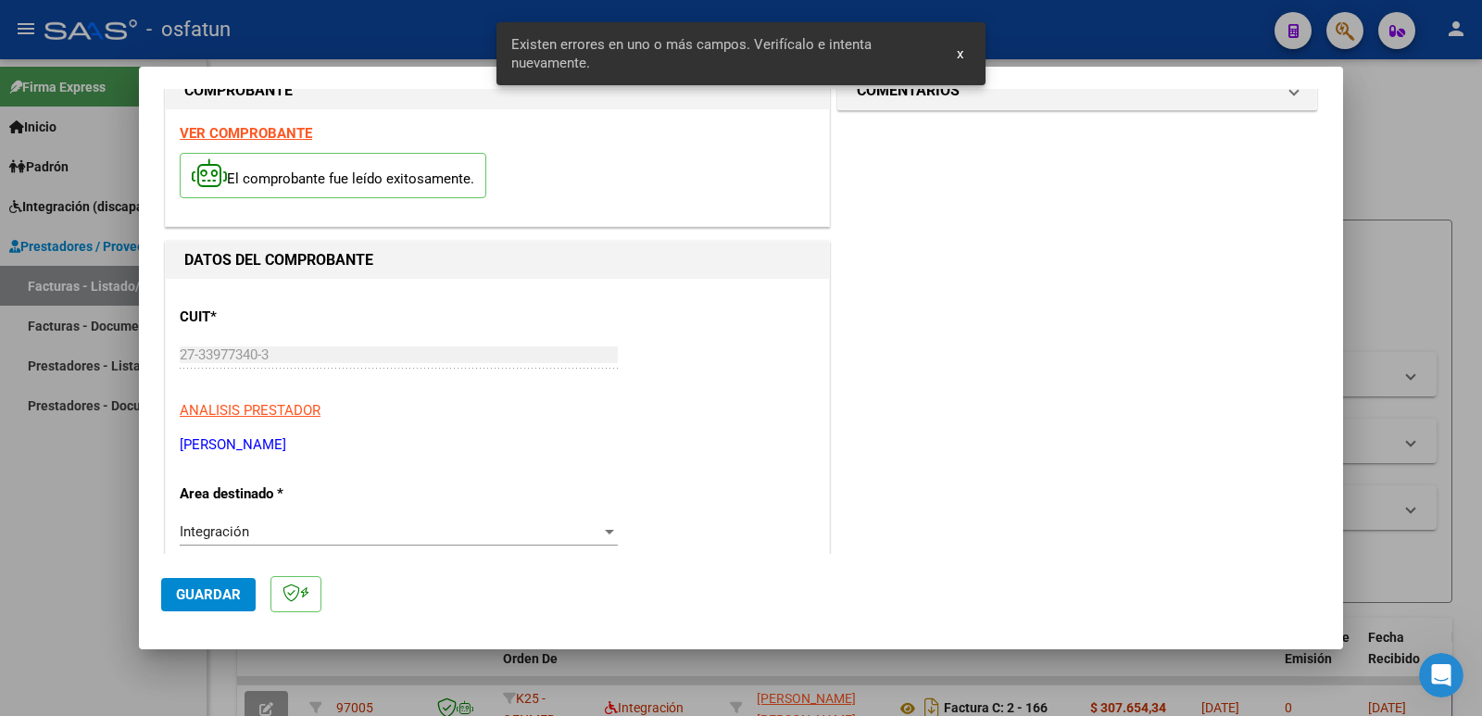
scroll to position [0, 0]
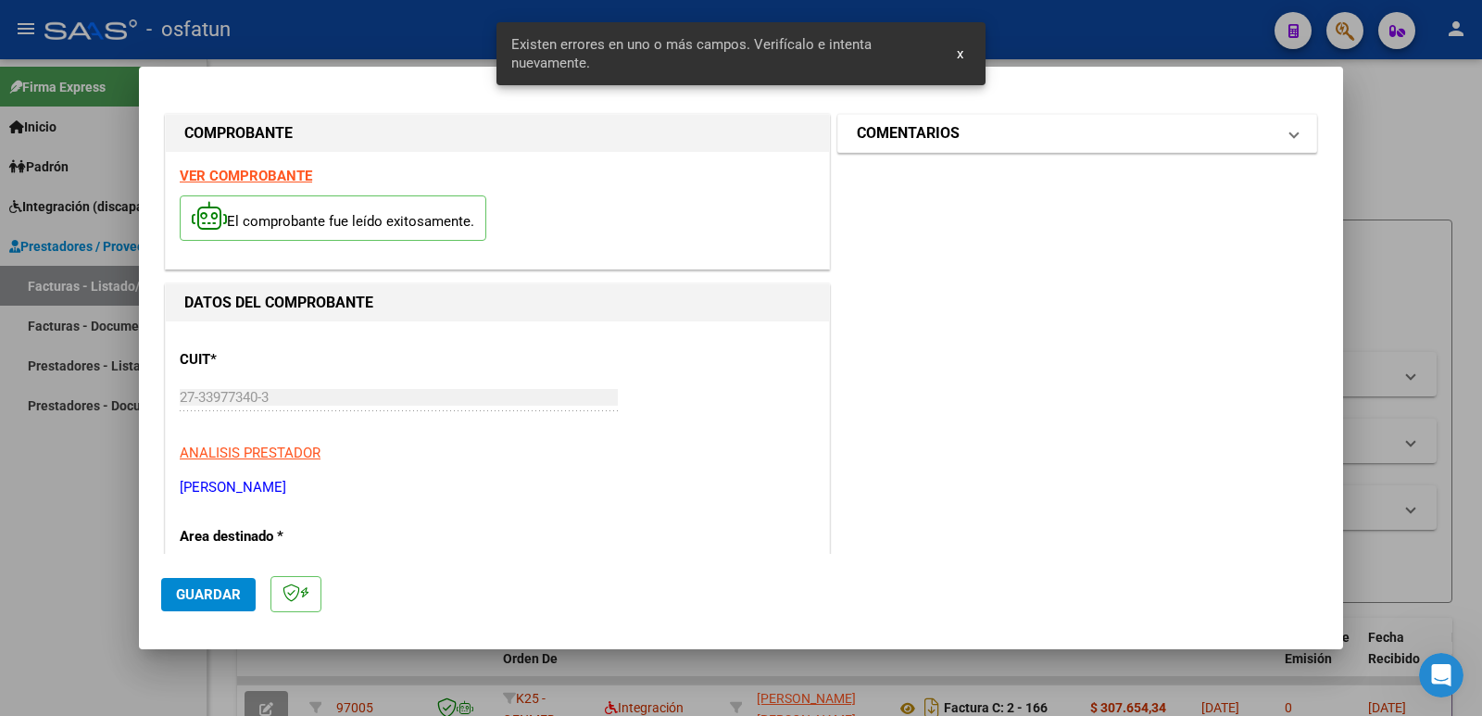
type input "202509"
click at [864, 144] on mat-expansion-panel-header "COMENTARIOS" at bounding box center [1077, 133] width 478 height 37
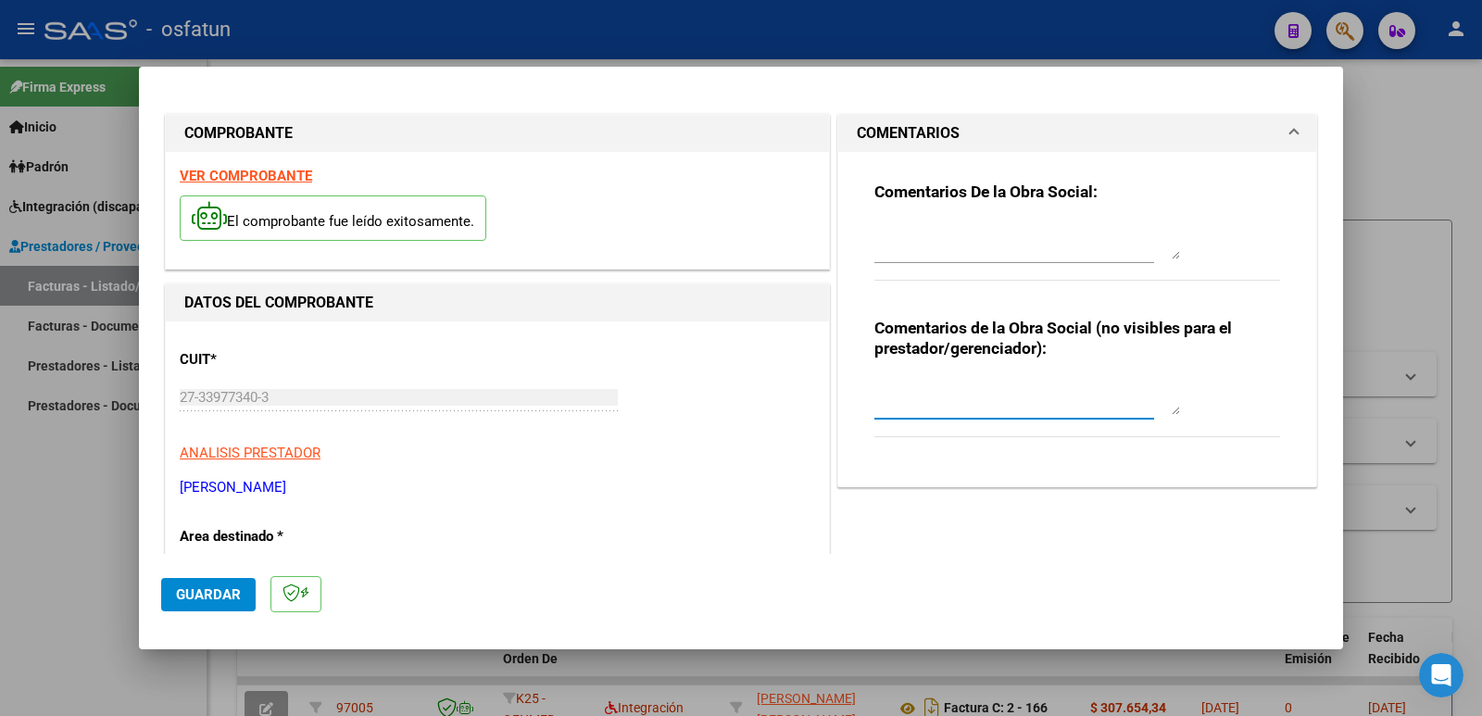
click at [915, 396] on textarea at bounding box center [1027, 396] width 306 height 37
paste textarea "Fc Cargada por [PERSON_NAME]. [PERSON_NAME] / sin verificación de legajo"
type textarea "Fc Cargada por [PERSON_NAME]. [PERSON_NAME] / sin verificación de legajo"
click at [194, 597] on span "Guardar" at bounding box center [208, 594] width 65 height 17
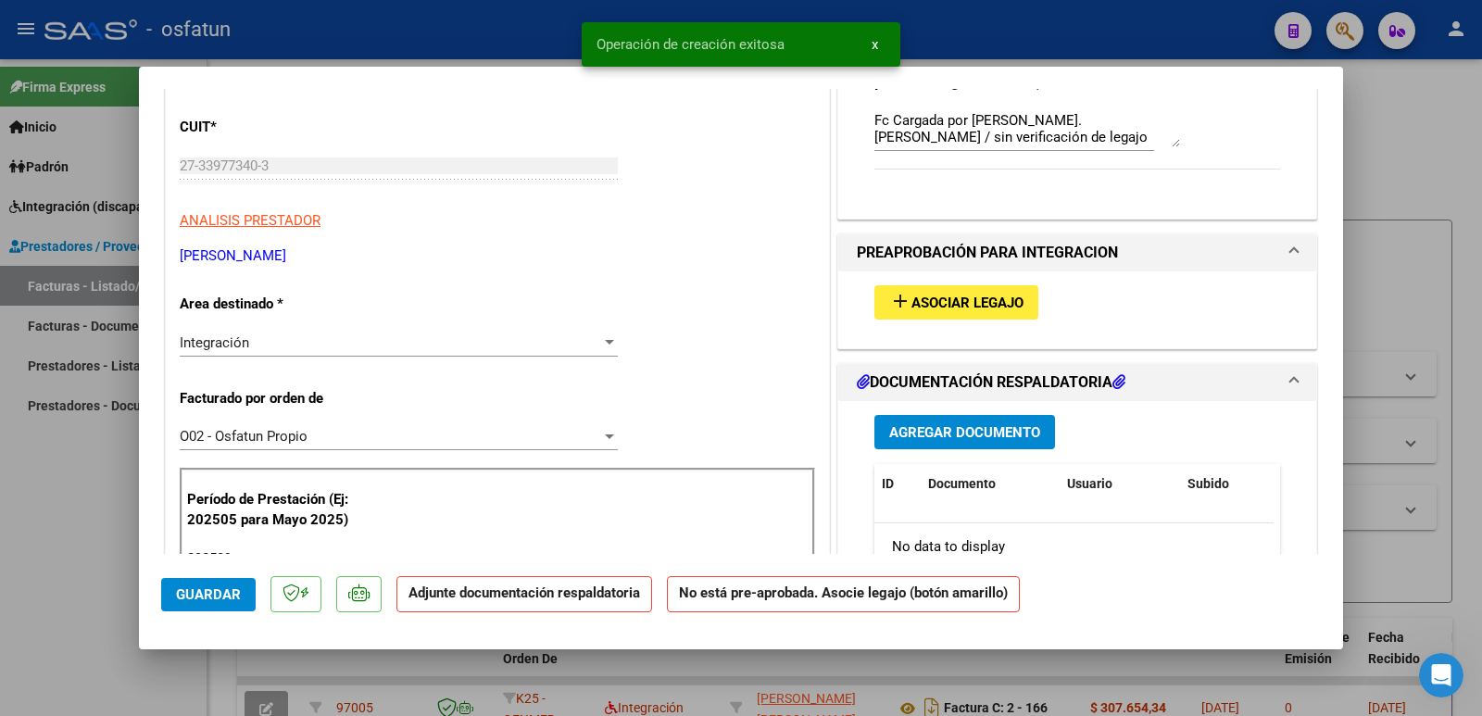
scroll to position [278, 0]
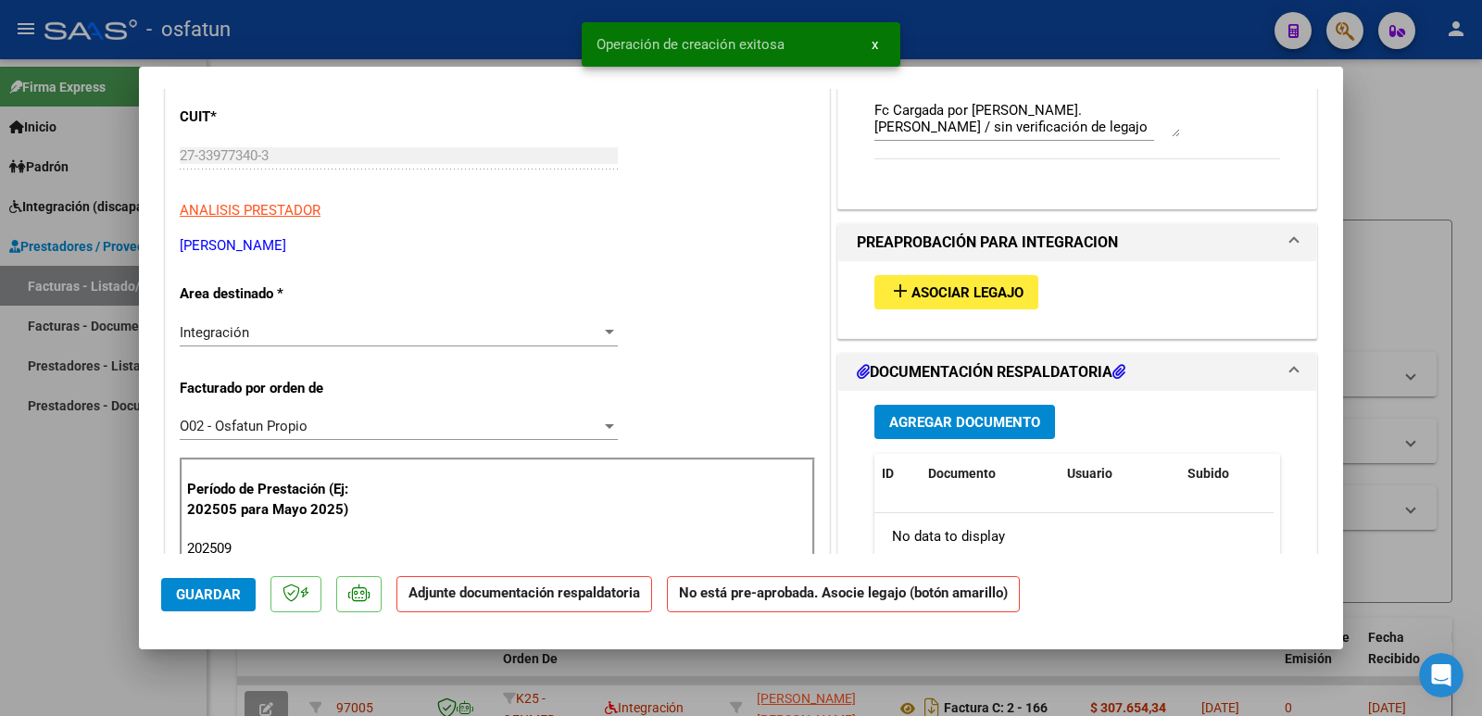
click at [194, 586] on span "Guardar" at bounding box center [208, 594] width 65 height 17
click at [977, 290] on span "Asociar Legajo" at bounding box center [967, 292] width 112 height 17
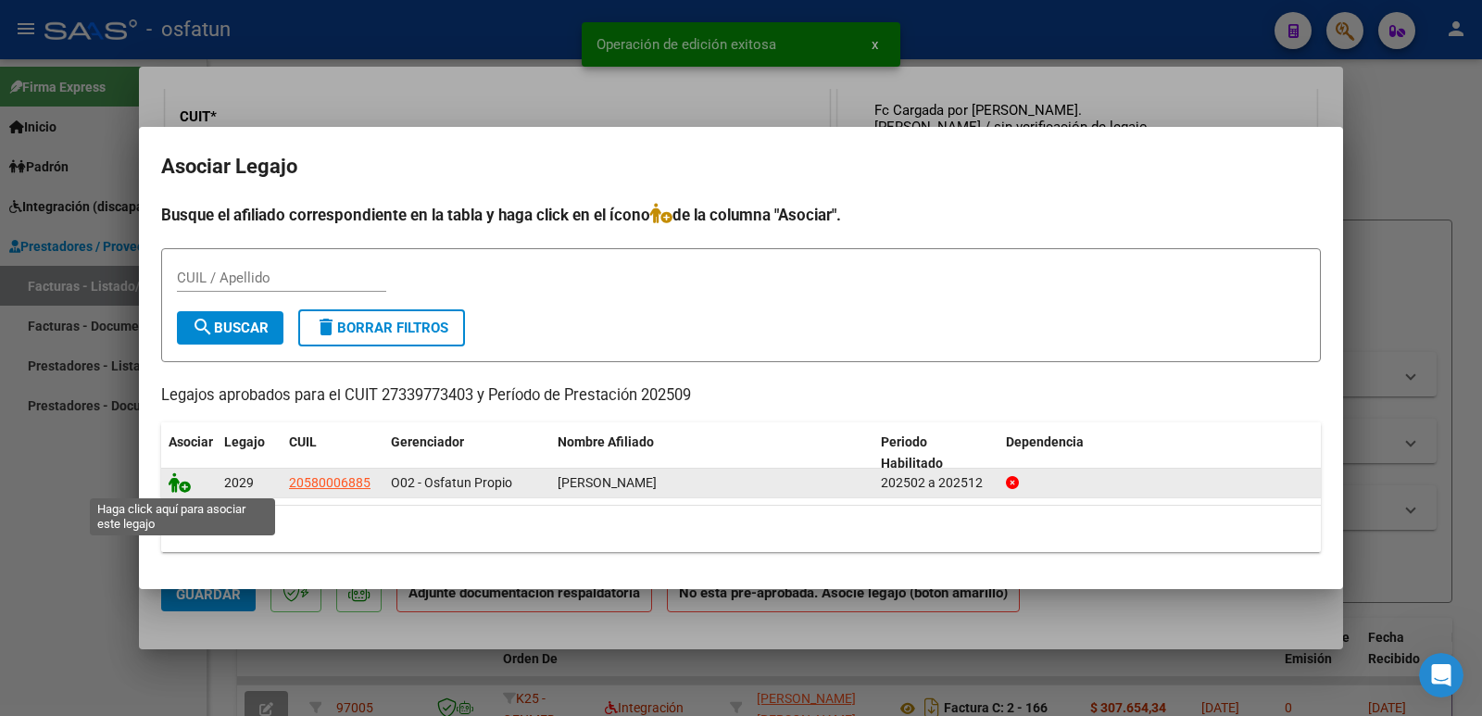
click at [182, 482] on icon at bounding box center [180, 482] width 22 height 20
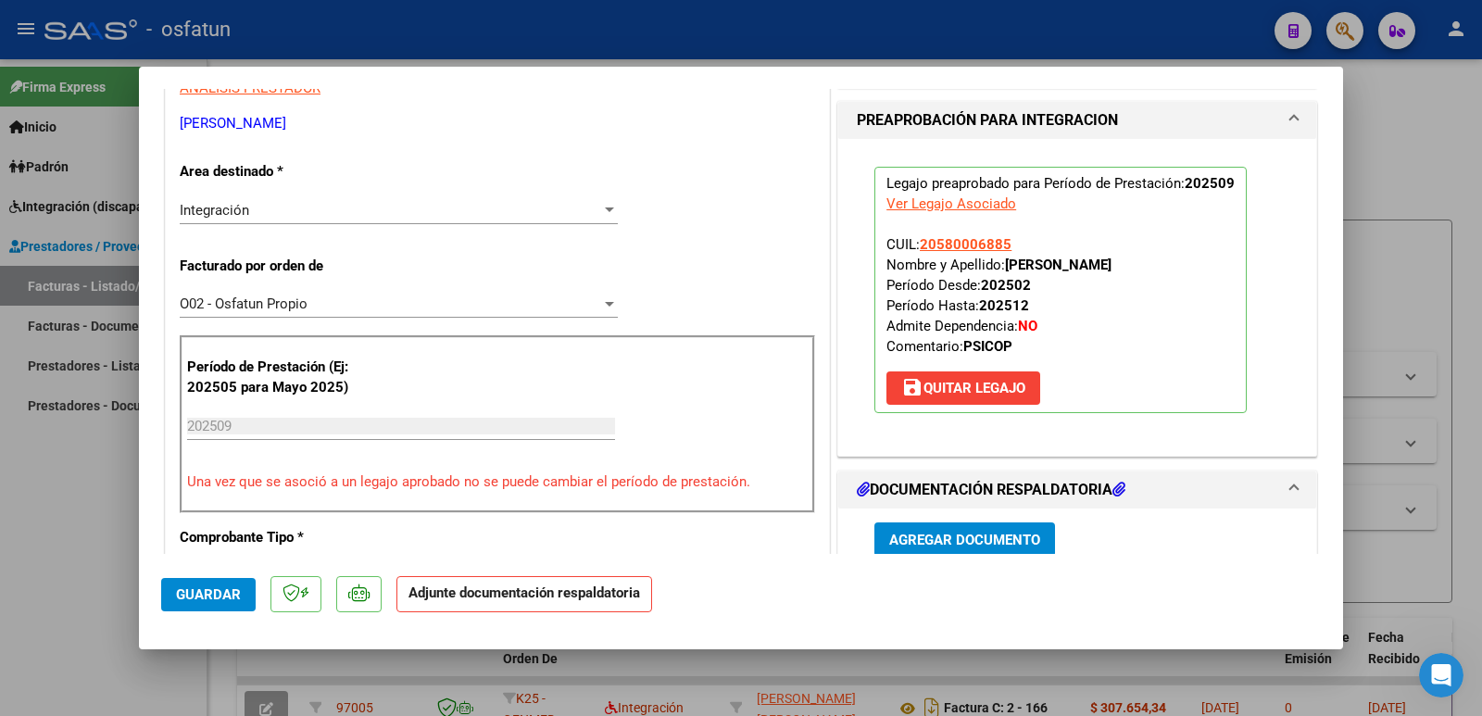
scroll to position [556, 0]
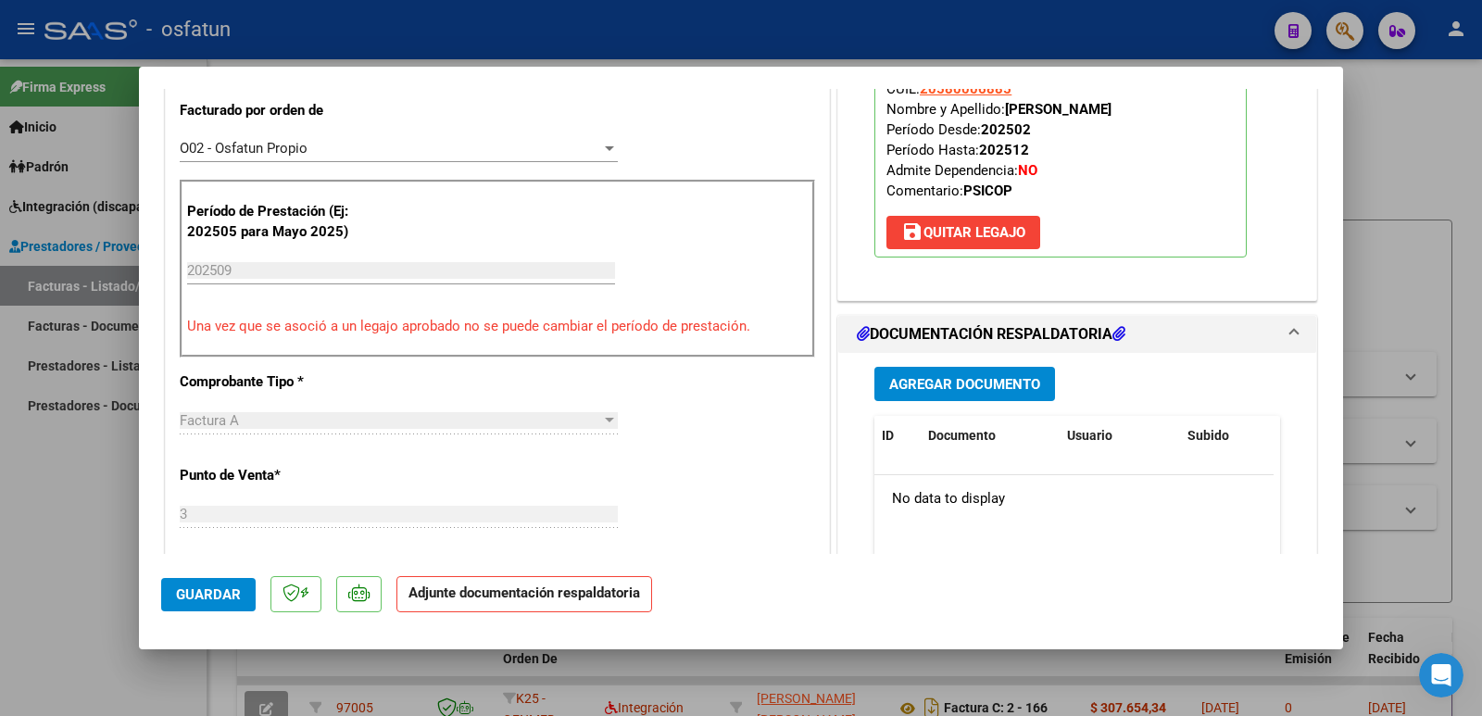
click at [946, 377] on span "Agregar Documento" at bounding box center [964, 384] width 151 height 17
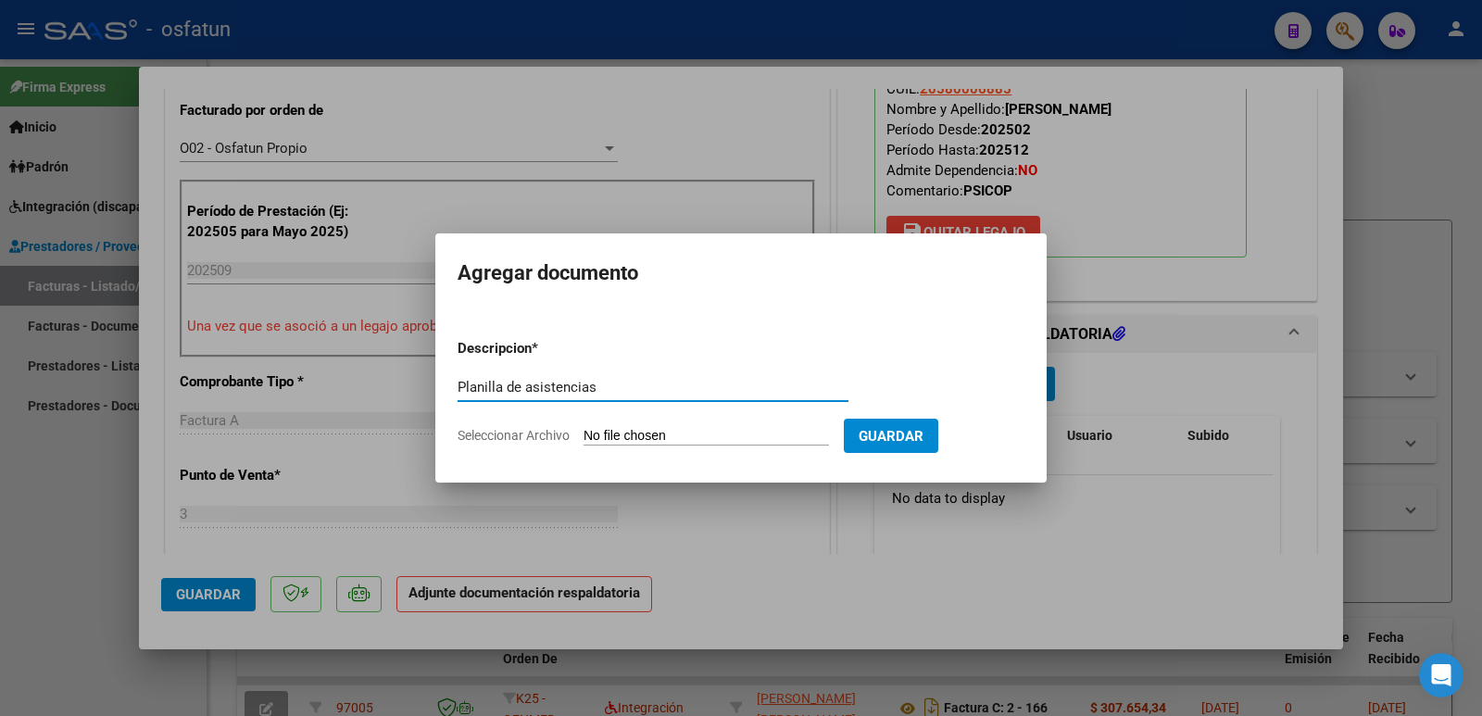
type input "Planilla de asistencias"
click at [725, 432] on input "Seleccionar Archivo" at bounding box center [705, 437] width 245 height 18
type input "C:\fakepath\PLANILLA PSICOPEDAGOGI.pdf"
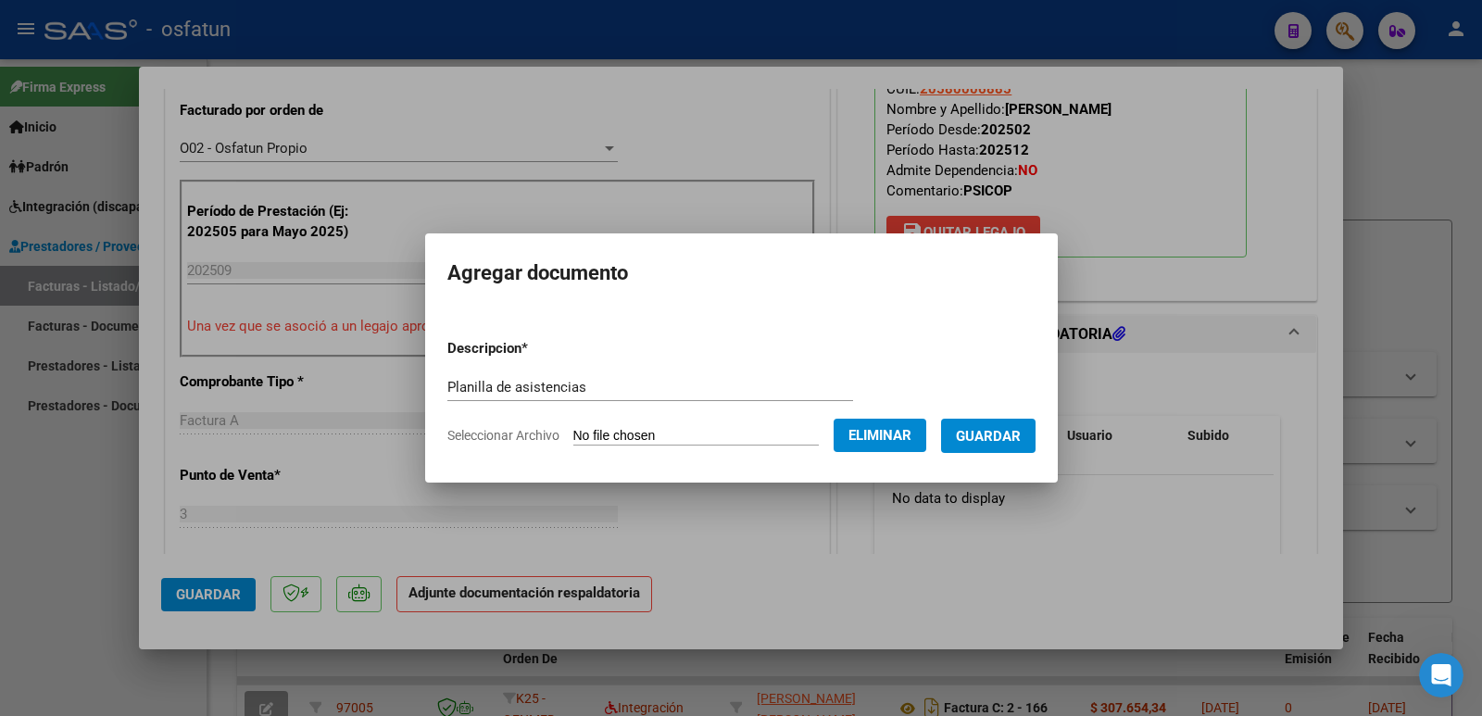
click at [1013, 433] on span "Guardar" at bounding box center [988, 436] width 65 height 17
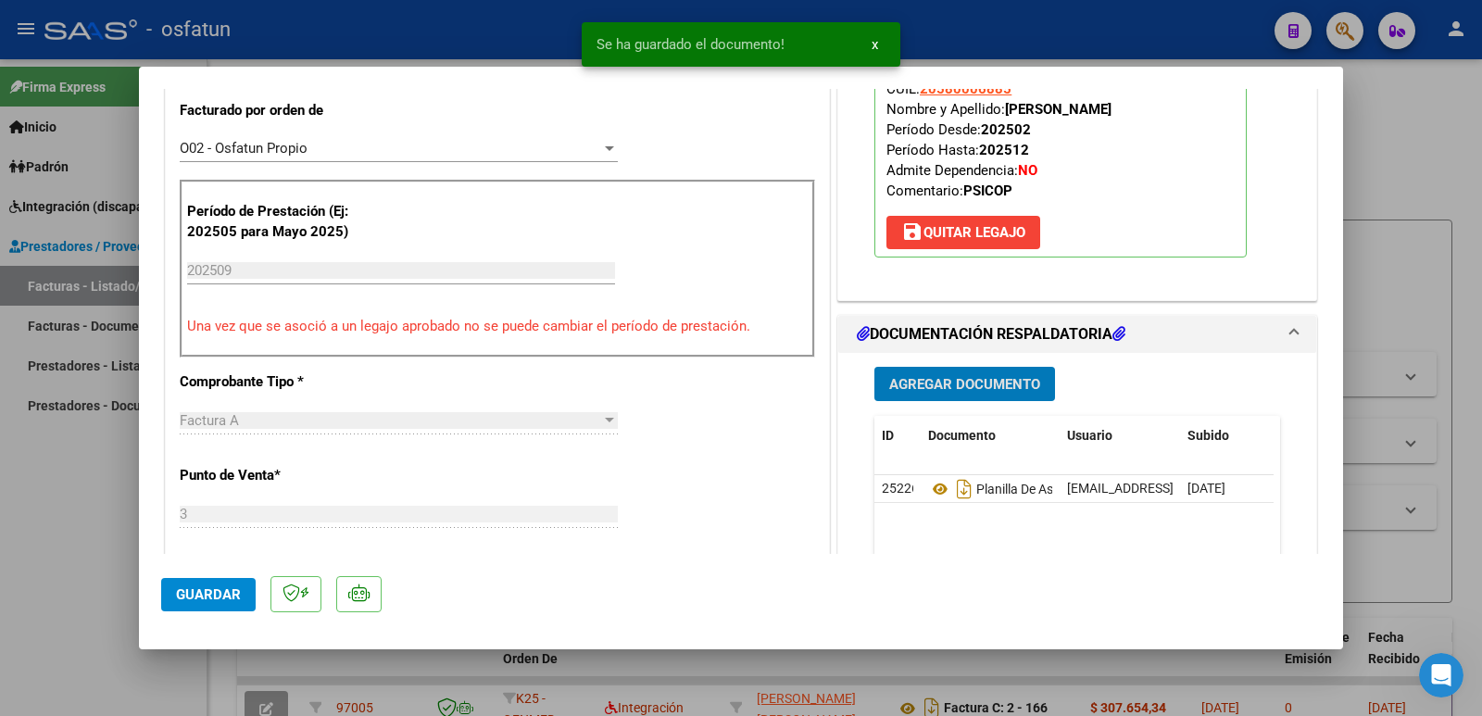
click at [937, 378] on span "Agregar Documento" at bounding box center [964, 384] width 151 height 17
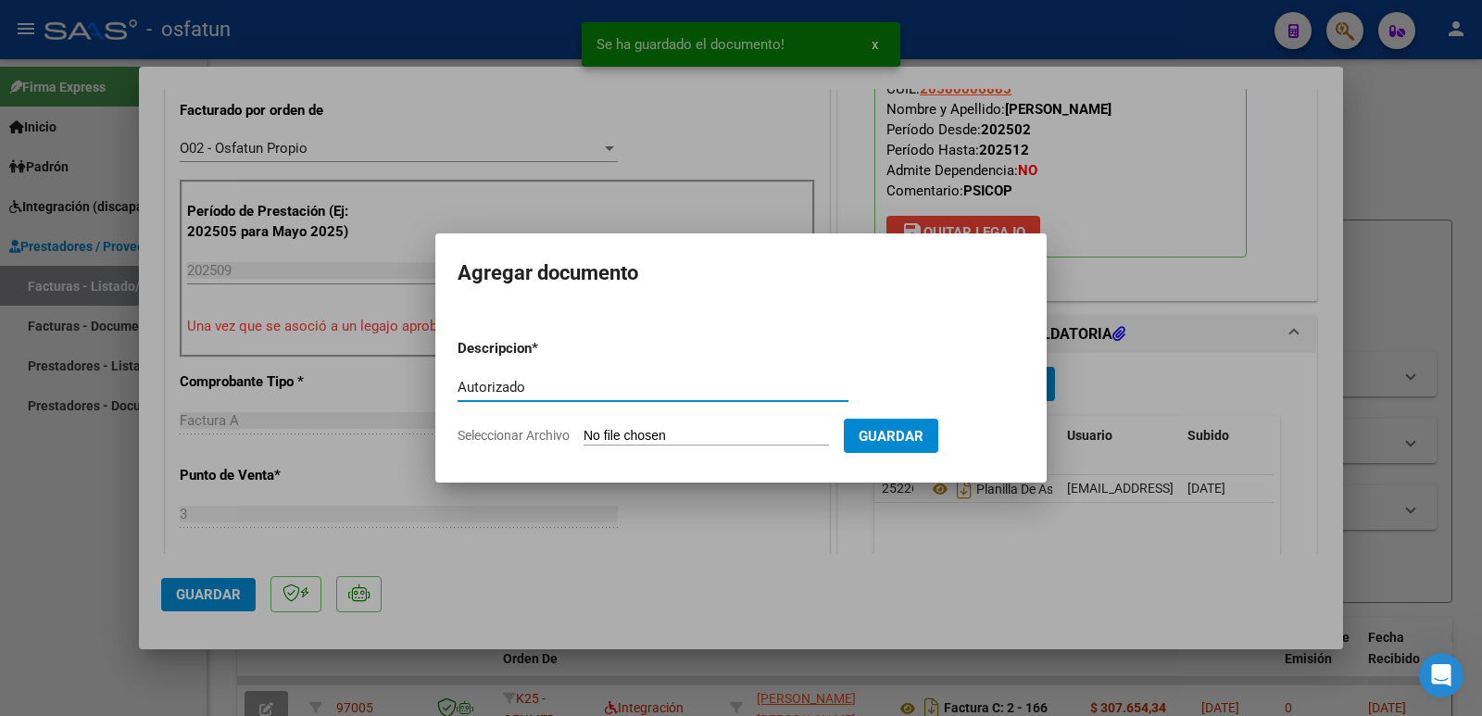
type input "Autorizado"
click at [735, 442] on input "Seleccionar Archivo" at bounding box center [705, 437] width 245 height 18
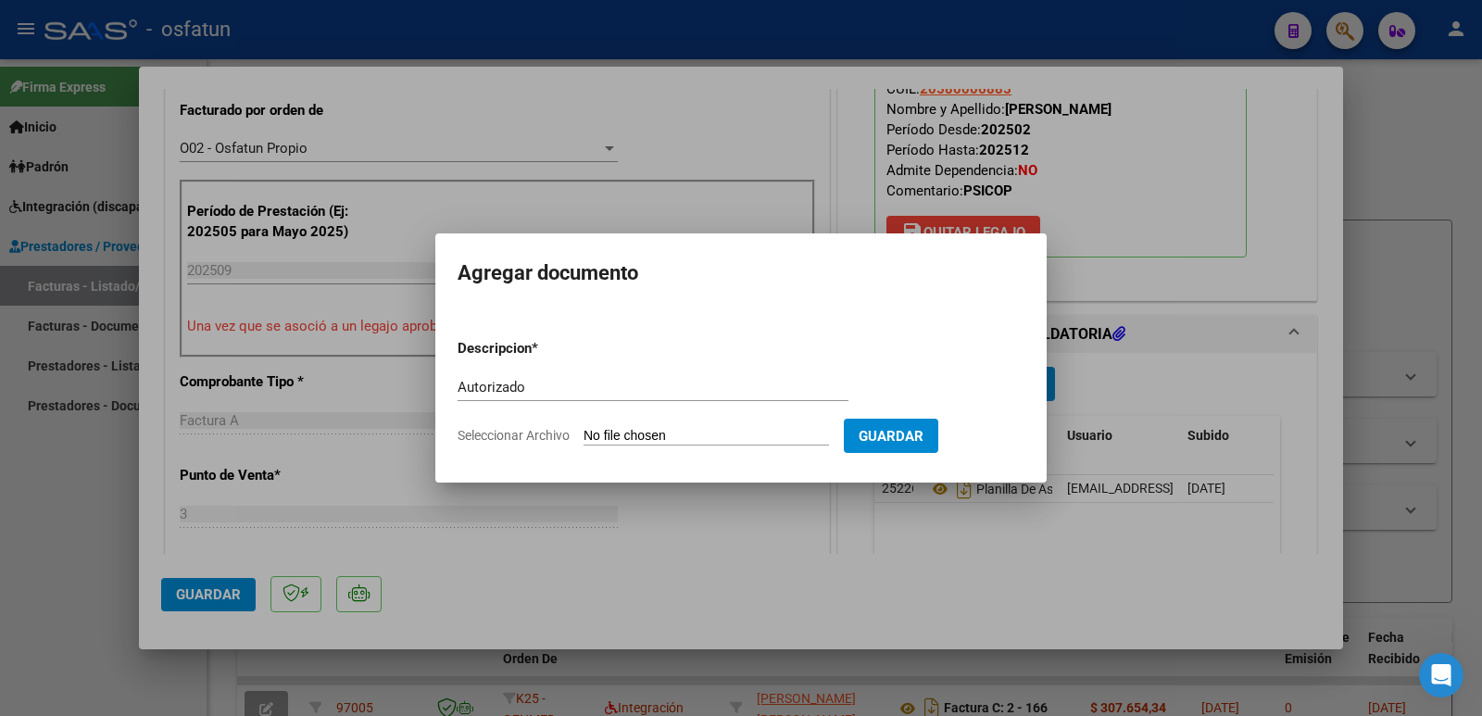
type input "C:\fakepath\AUTORIZACION.pdf"
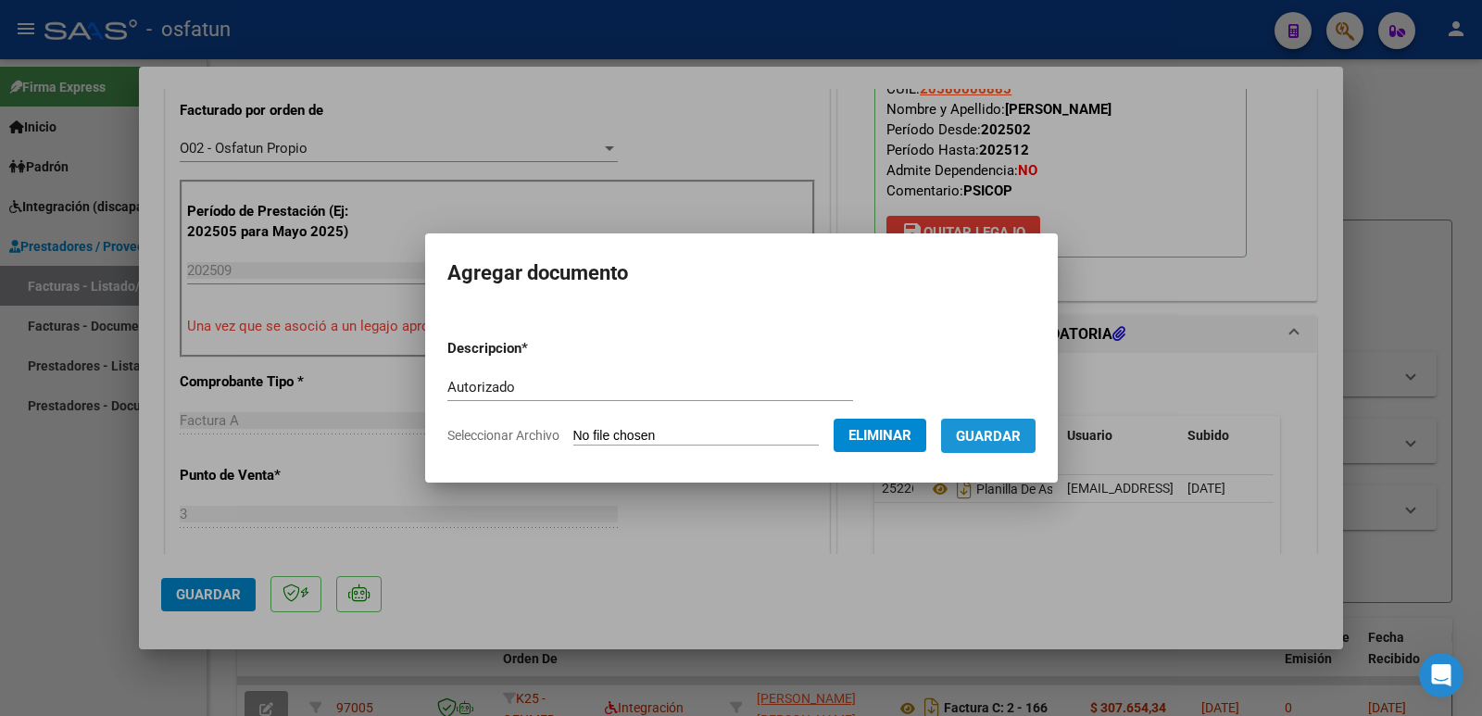
click at [1013, 437] on span "Guardar" at bounding box center [988, 436] width 65 height 17
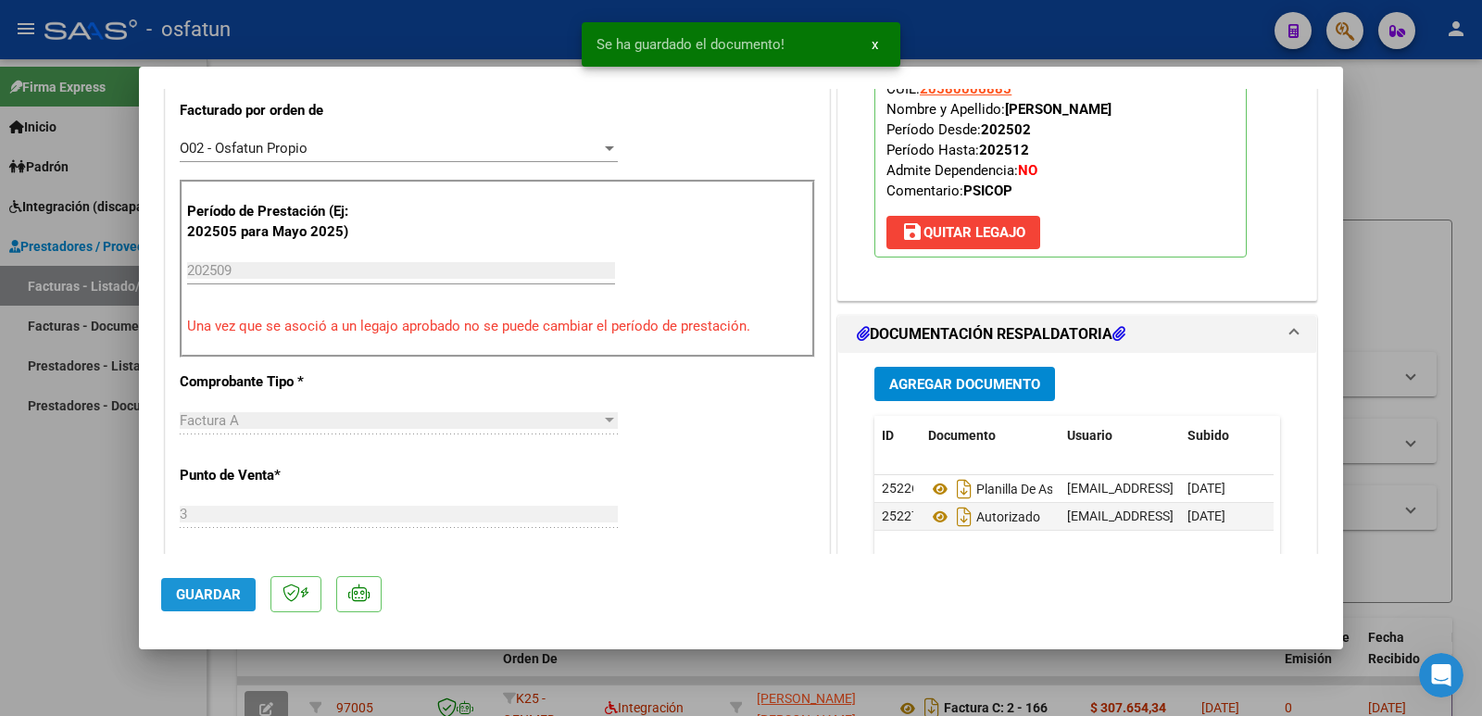
click at [227, 595] on span "Guardar" at bounding box center [208, 594] width 65 height 17
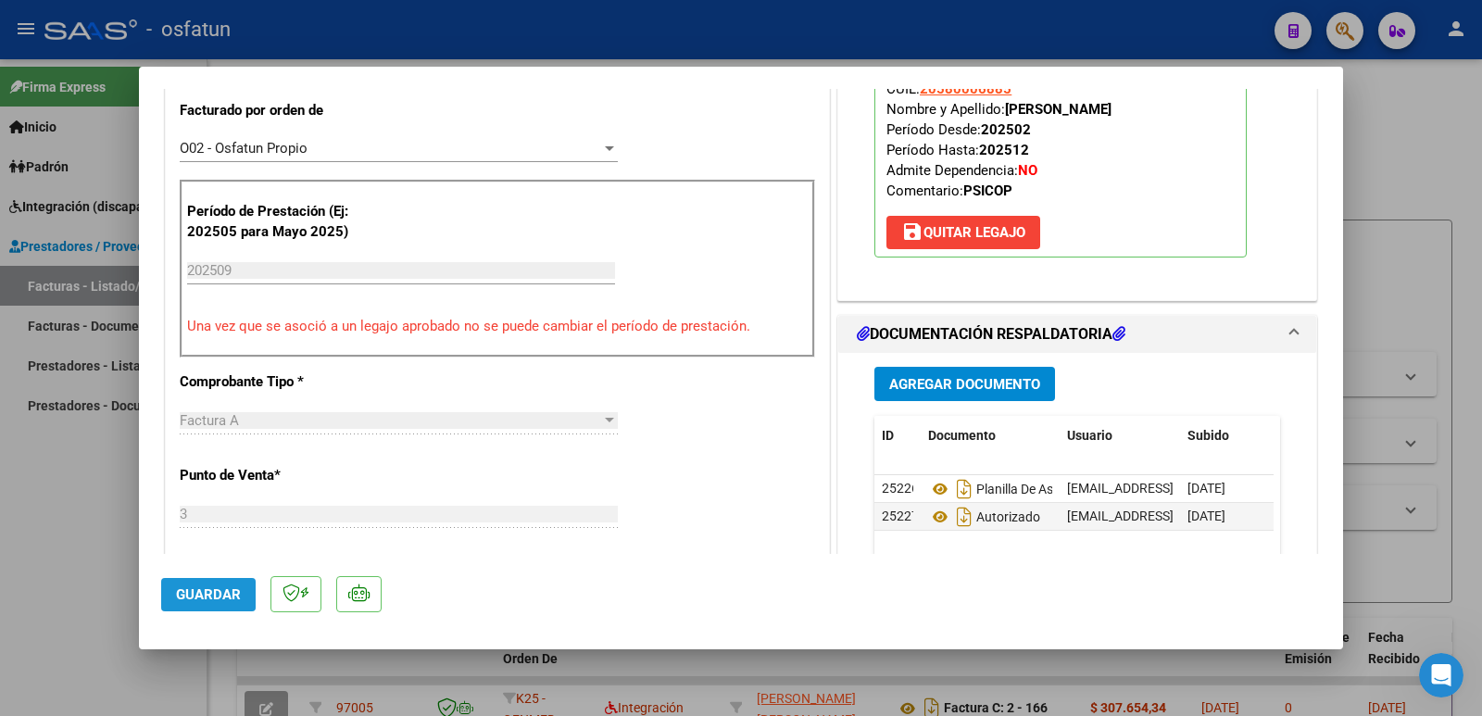
click at [186, 586] on span "Guardar" at bounding box center [208, 594] width 65 height 17
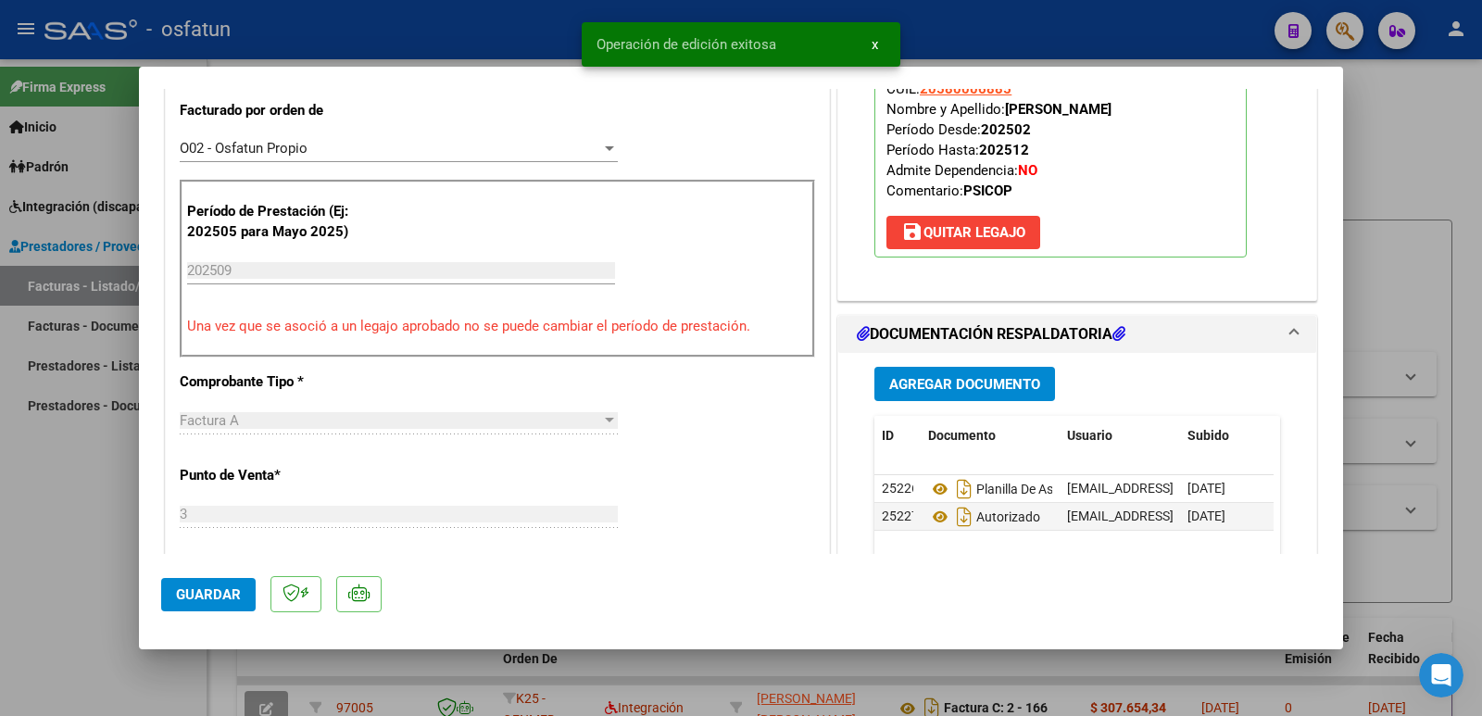
click at [35, 576] on div at bounding box center [741, 358] width 1482 height 716
type input "$ 0,00"
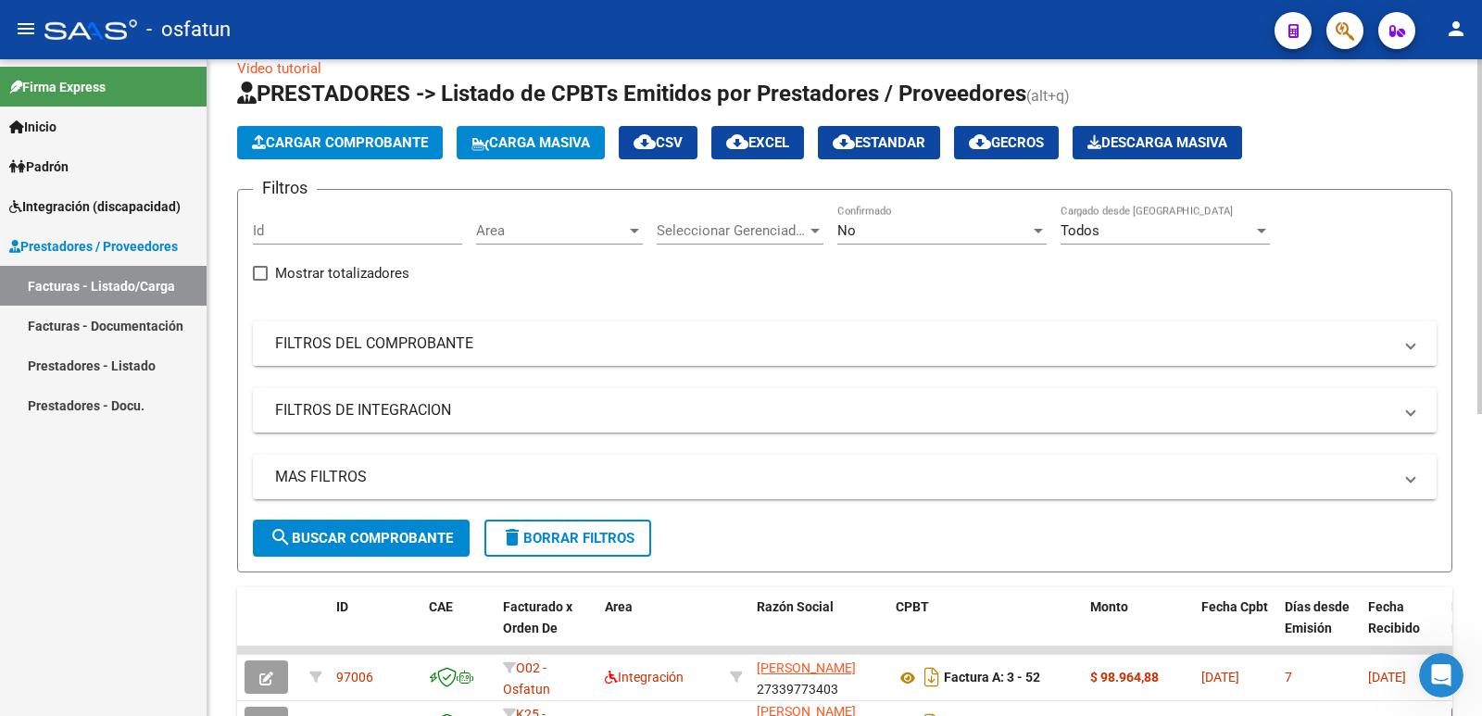
scroll to position [0, 0]
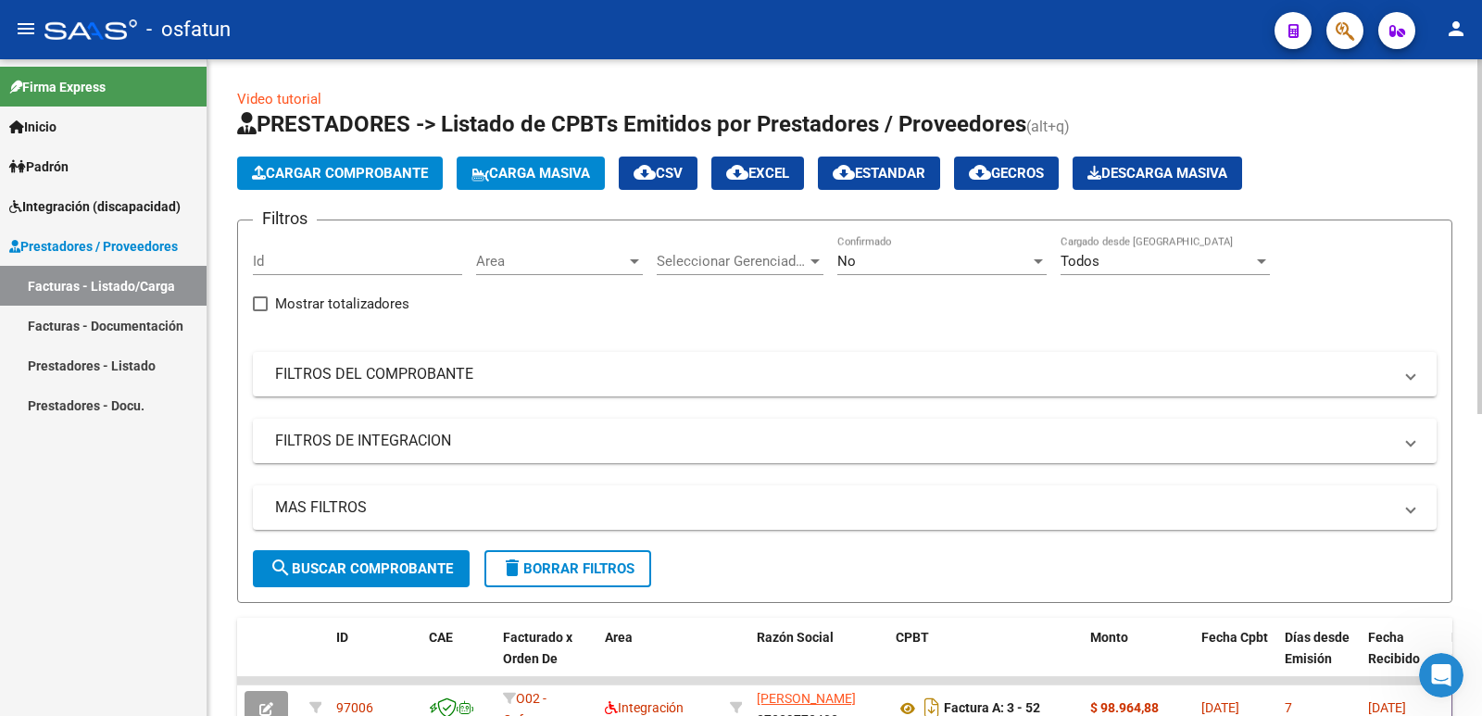
click at [352, 177] on span "Cargar Comprobante" at bounding box center [340, 173] width 176 height 17
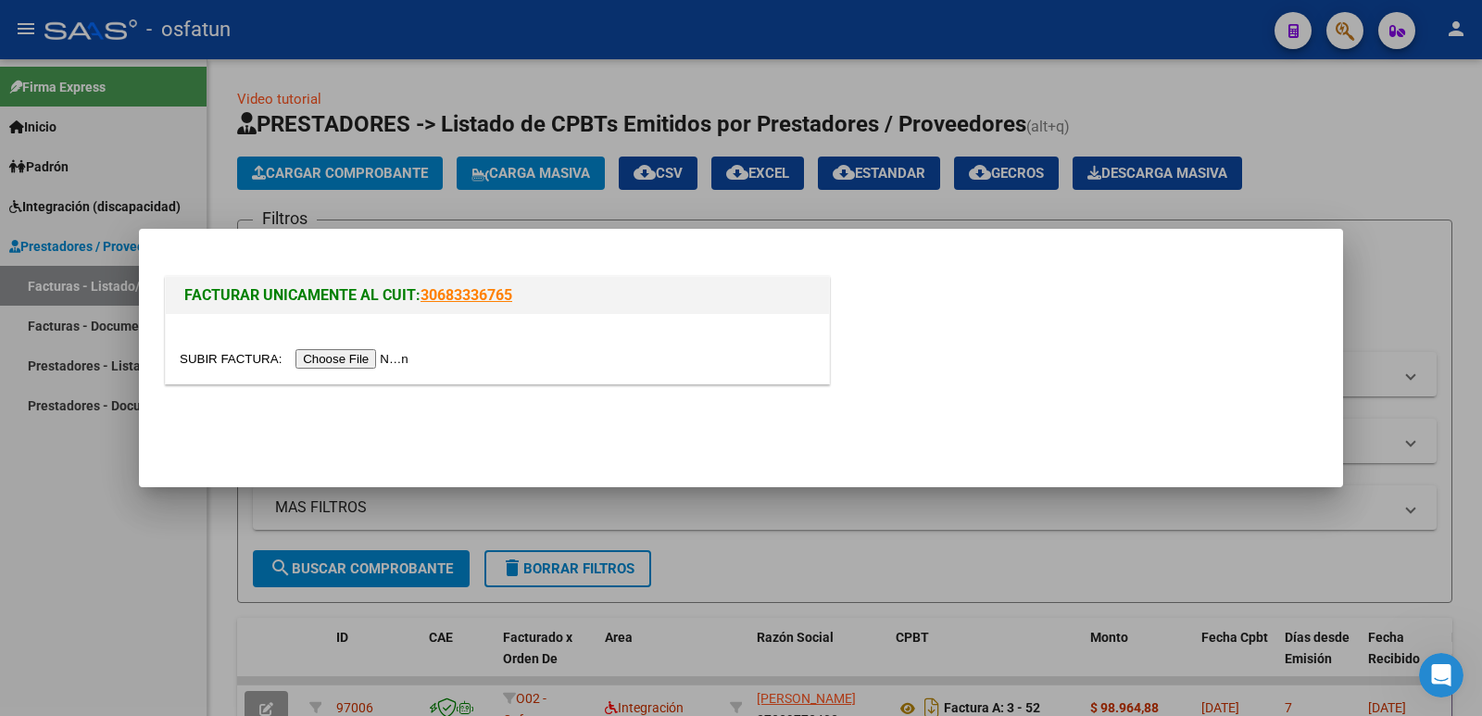
click at [316, 351] on input "file" at bounding box center [297, 358] width 234 height 19
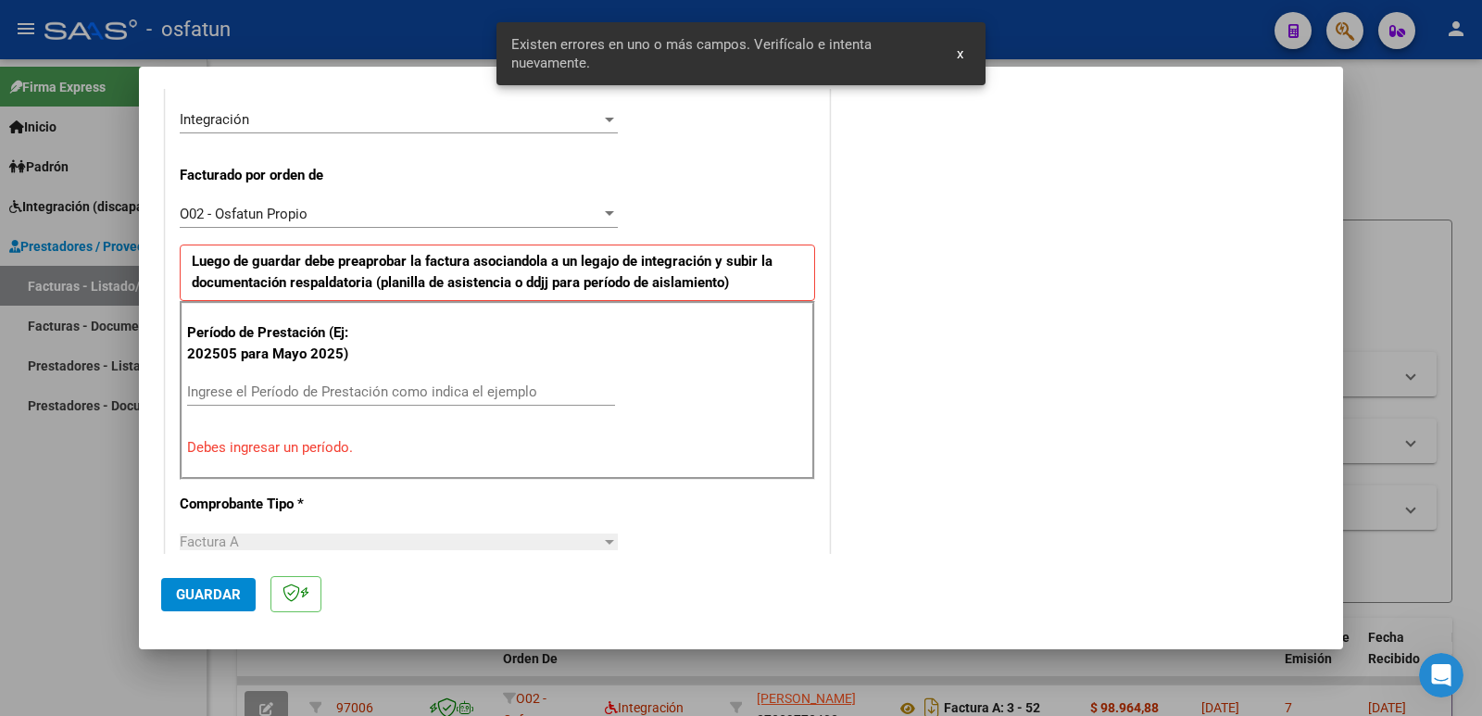
scroll to position [471, 0]
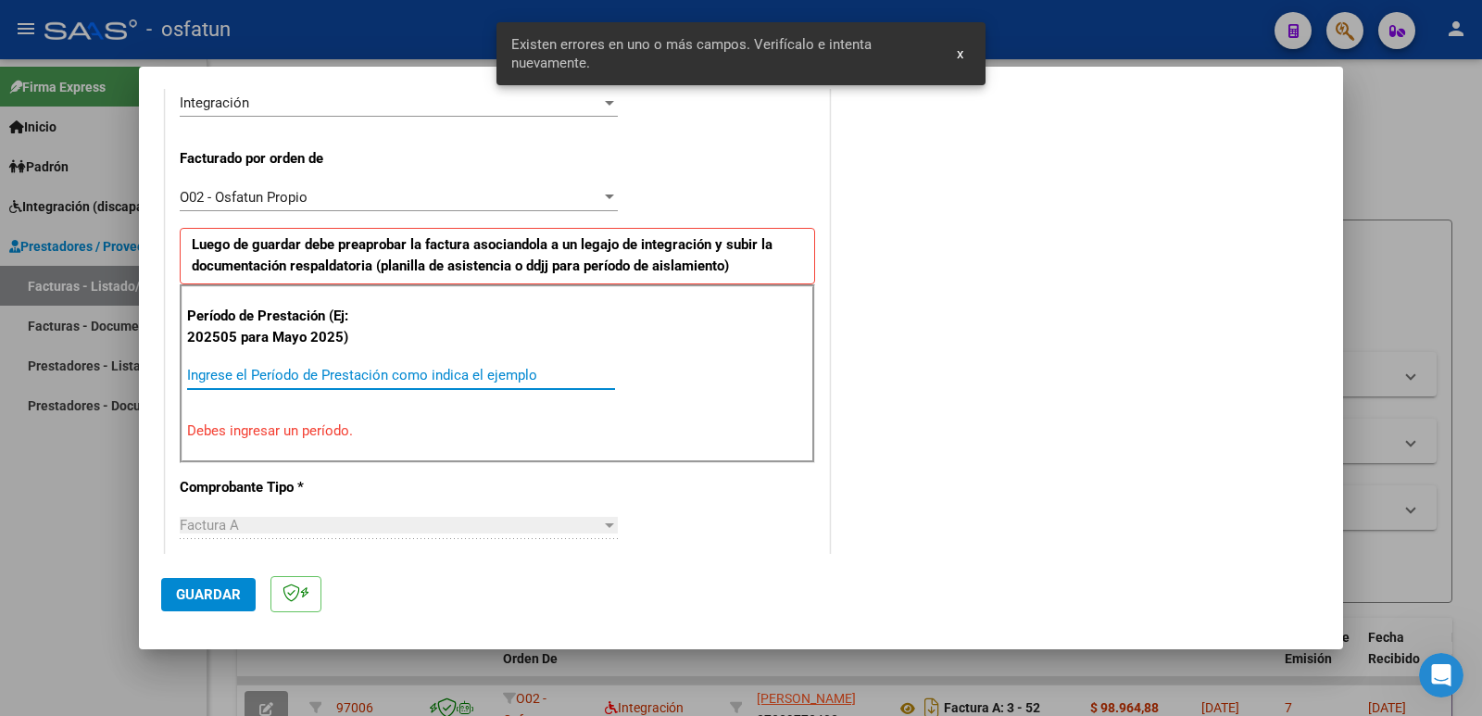
click at [308, 369] on input "Ingrese el Período de Prestación como indica el ejemplo" at bounding box center [401, 375] width 428 height 17
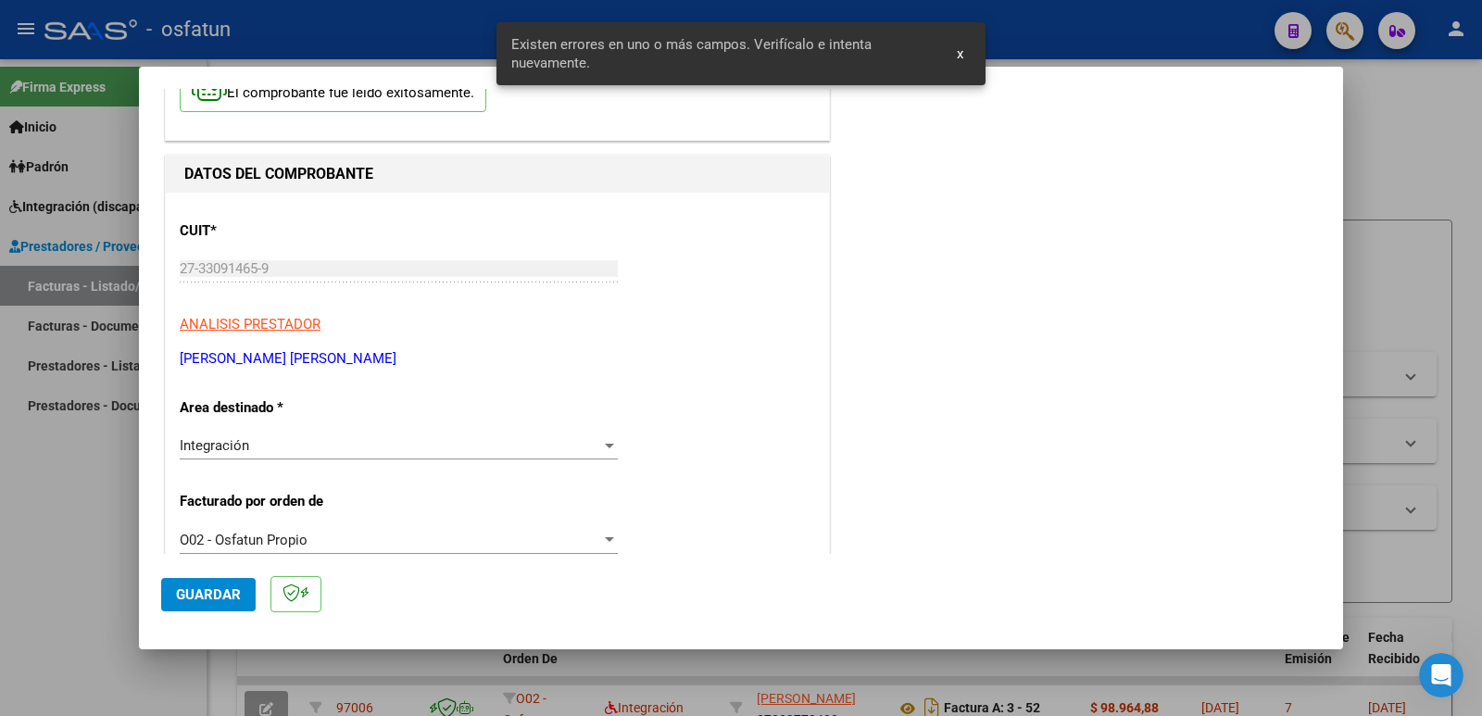
scroll to position [0, 0]
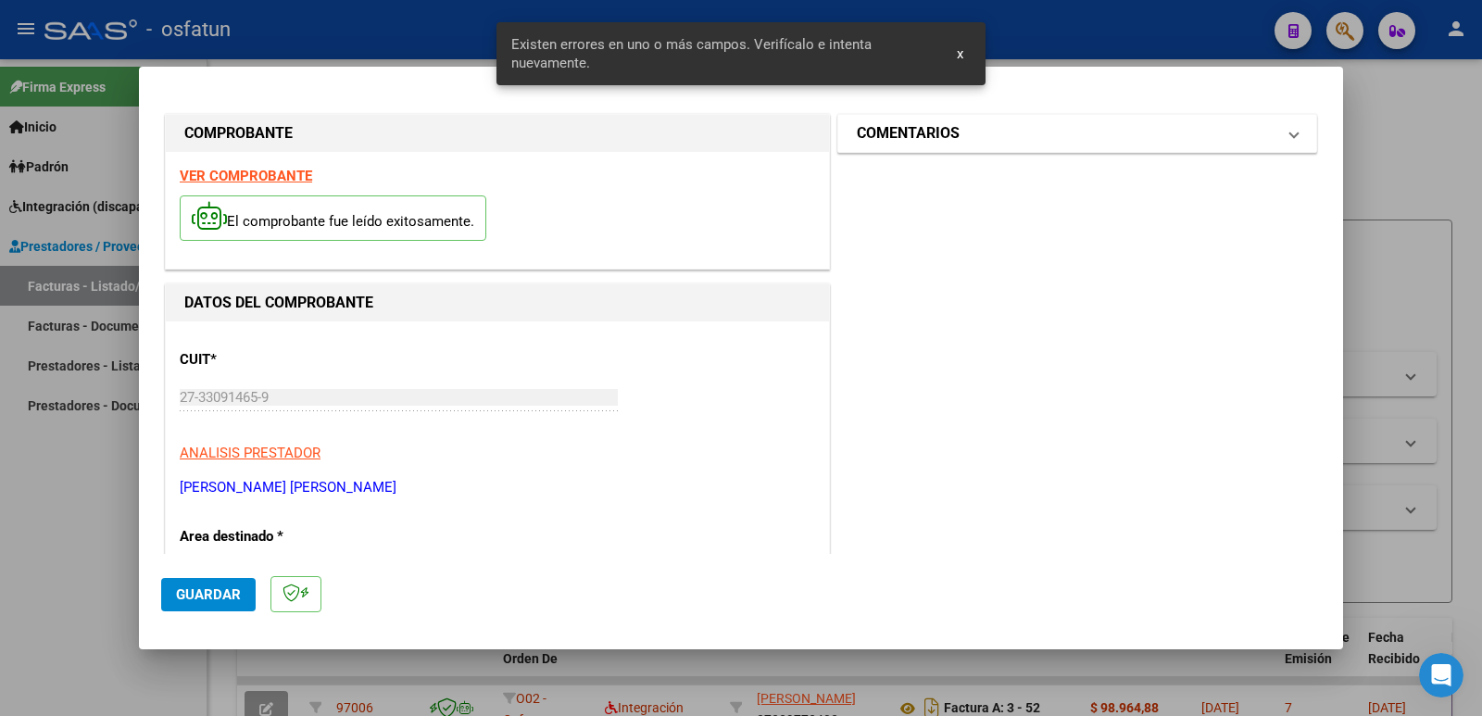
type input "202509"
click at [984, 135] on mat-panel-title "COMENTARIOS" at bounding box center [1066, 133] width 419 height 22
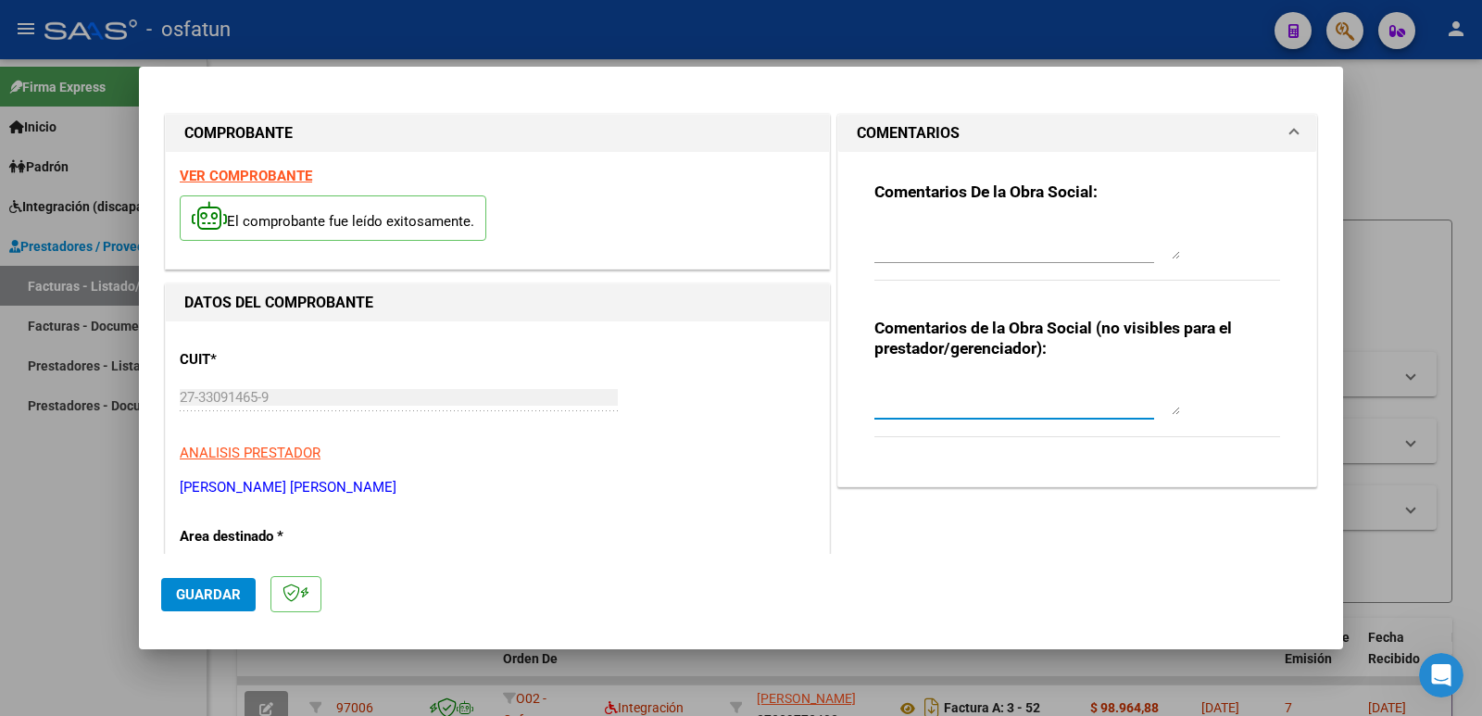
click at [896, 401] on textarea at bounding box center [1027, 396] width 306 height 37
paste textarea "Fc Cargada por [PERSON_NAME]. [PERSON_NAME] / sin verificación de legajo"
type textarea "Fc Cargada por [PERSON_NAME]. [PERSON_NAME] / sin verificación de legajo"
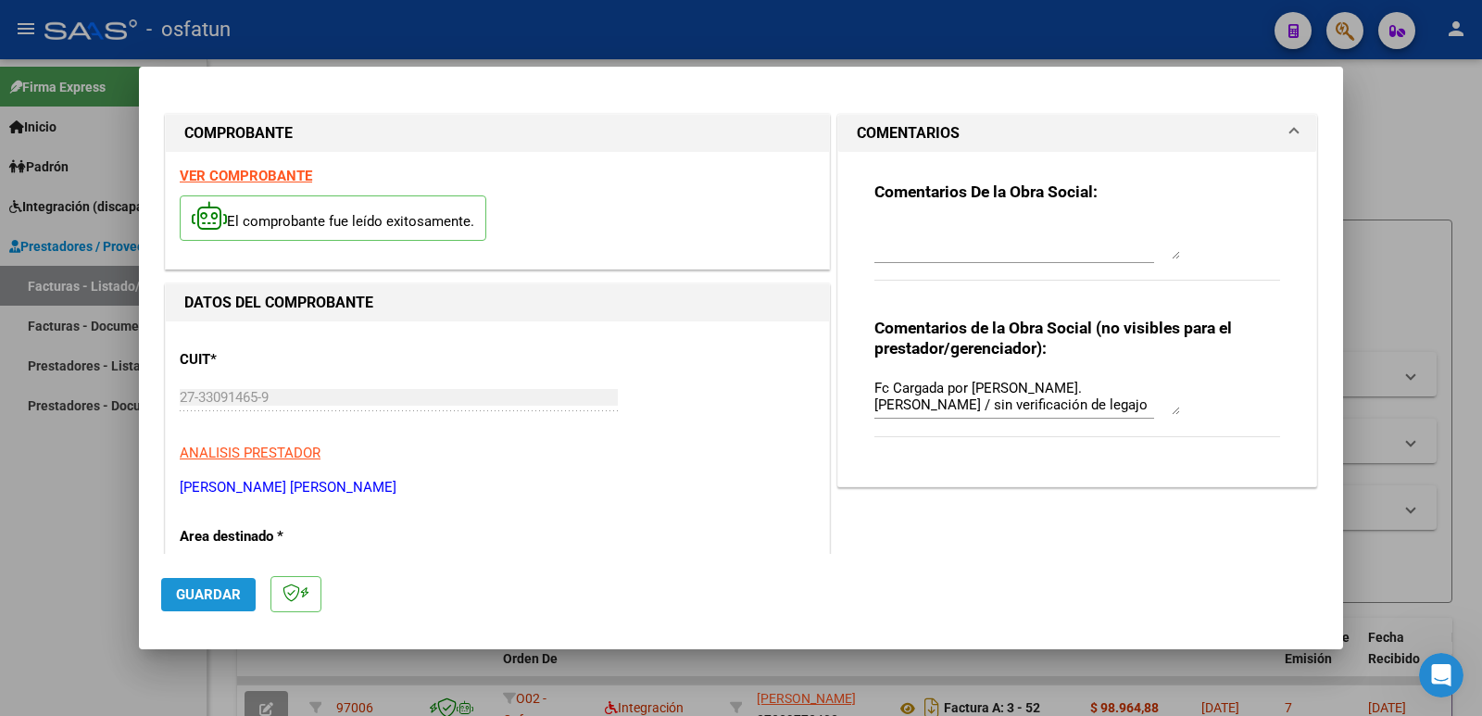
click at [178, 599] on span "Guardar" at bounding box center [208, 594] width 65 height 17
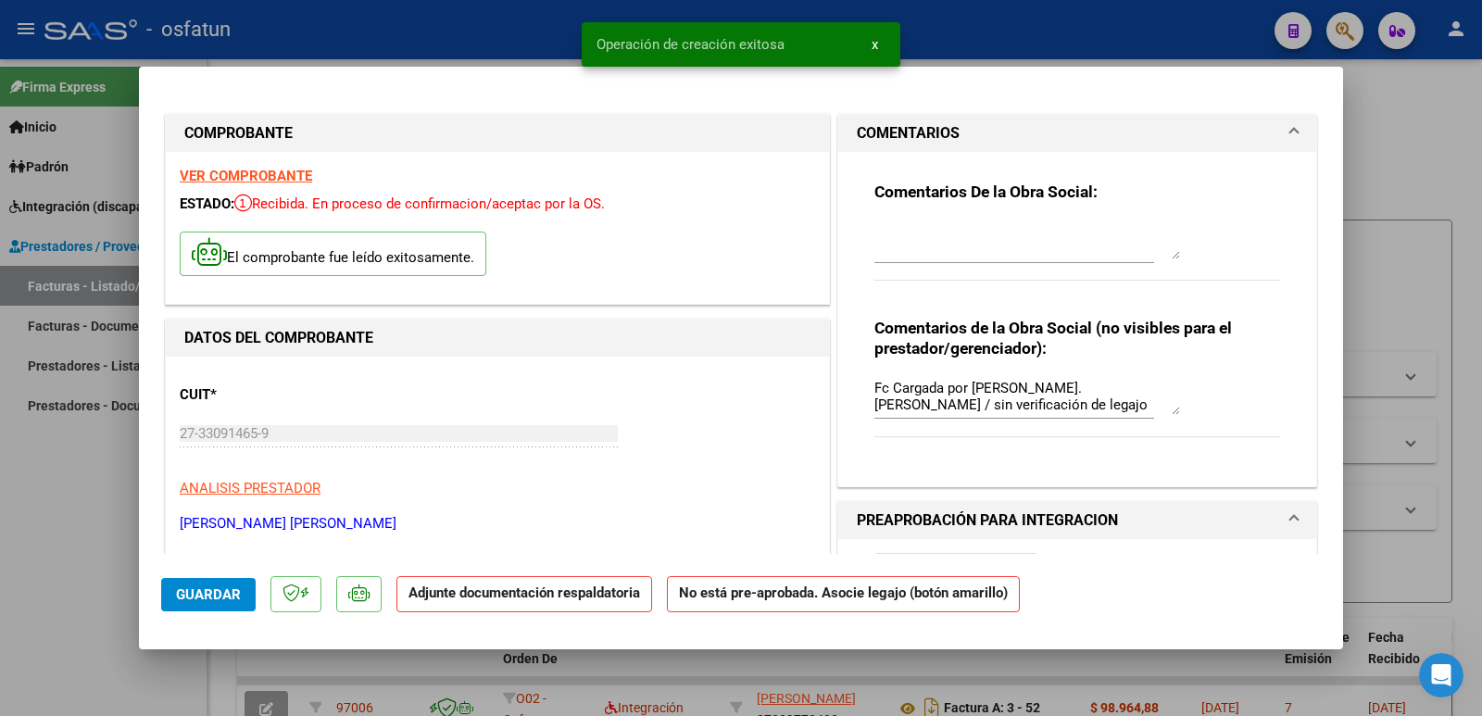
scroll to position [278, 0]
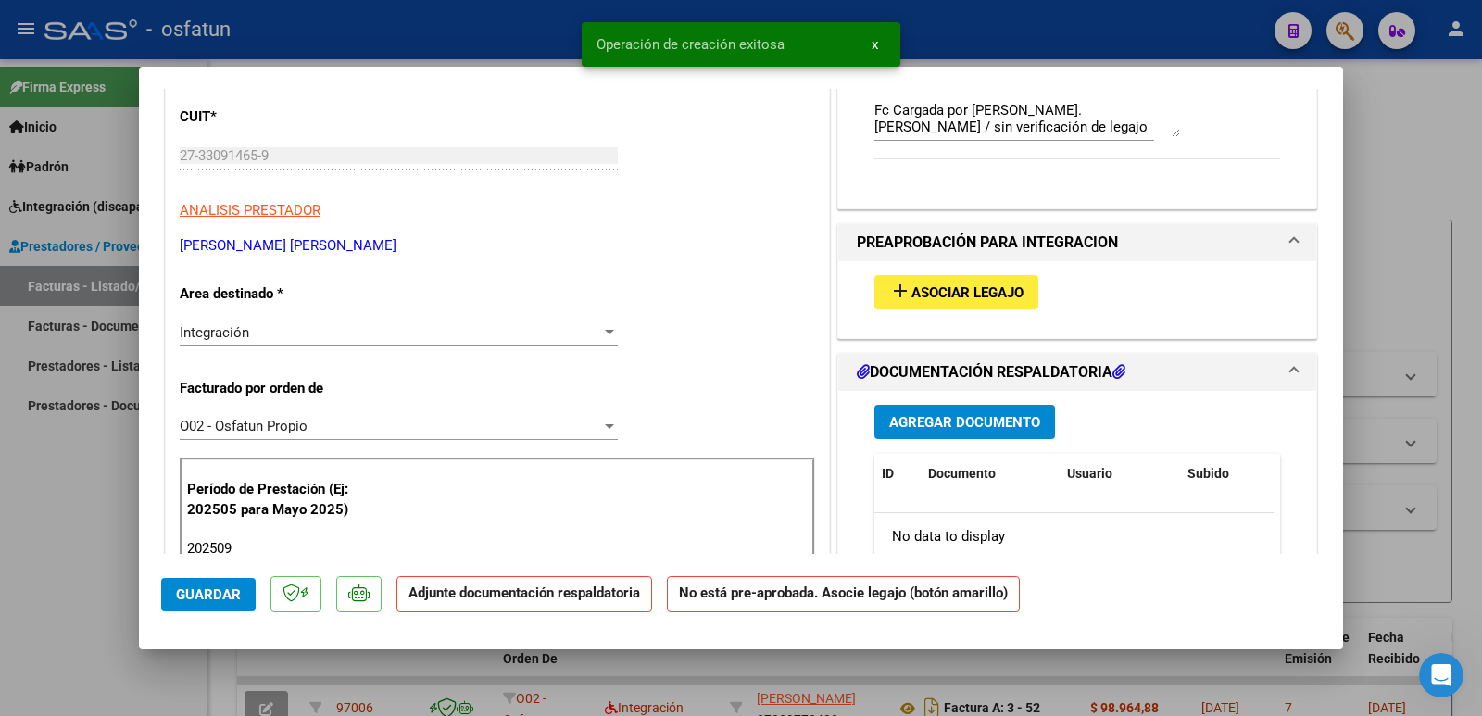
click at [974, 297] on span "Asociar Legajo" at bounding box center [967, 292] width 112 height 17
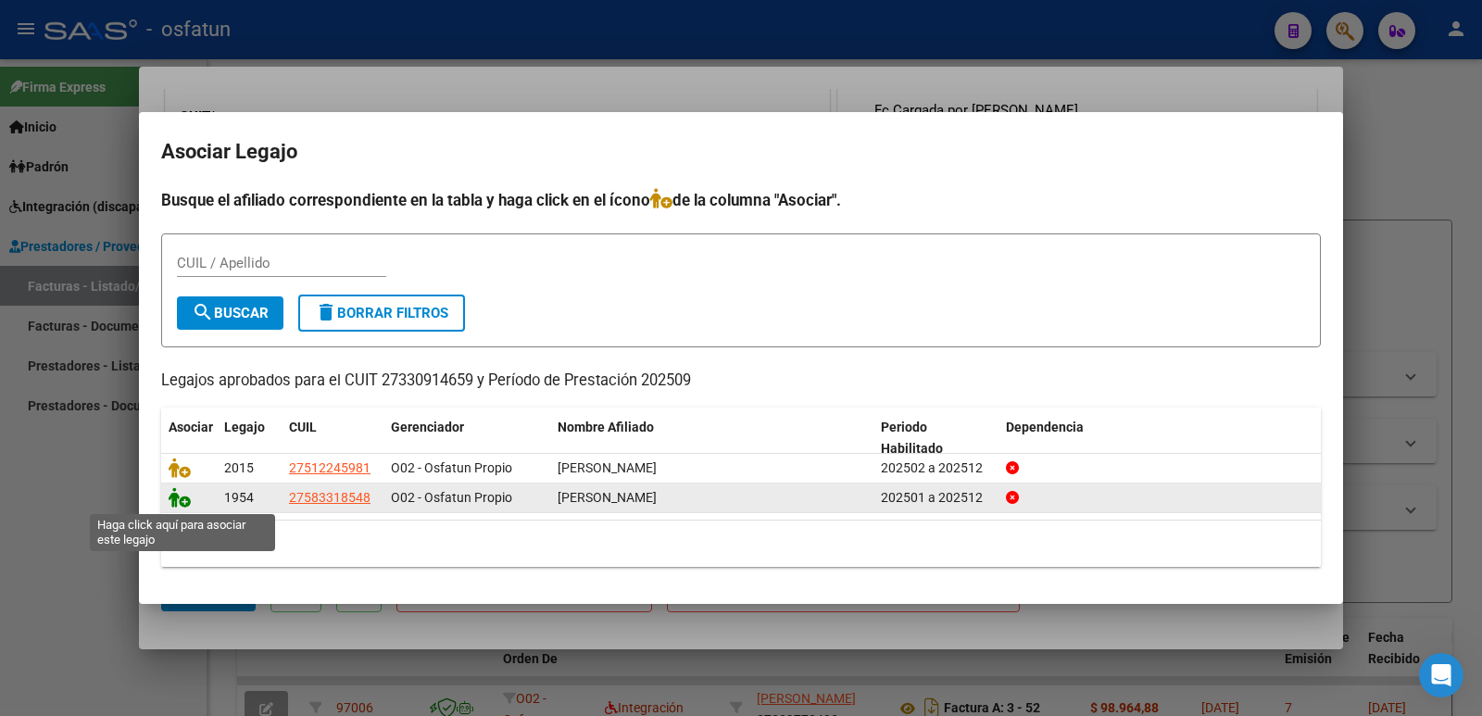
click at [180, 499] on icon at bounding box center [180, 497] width 22 height 20
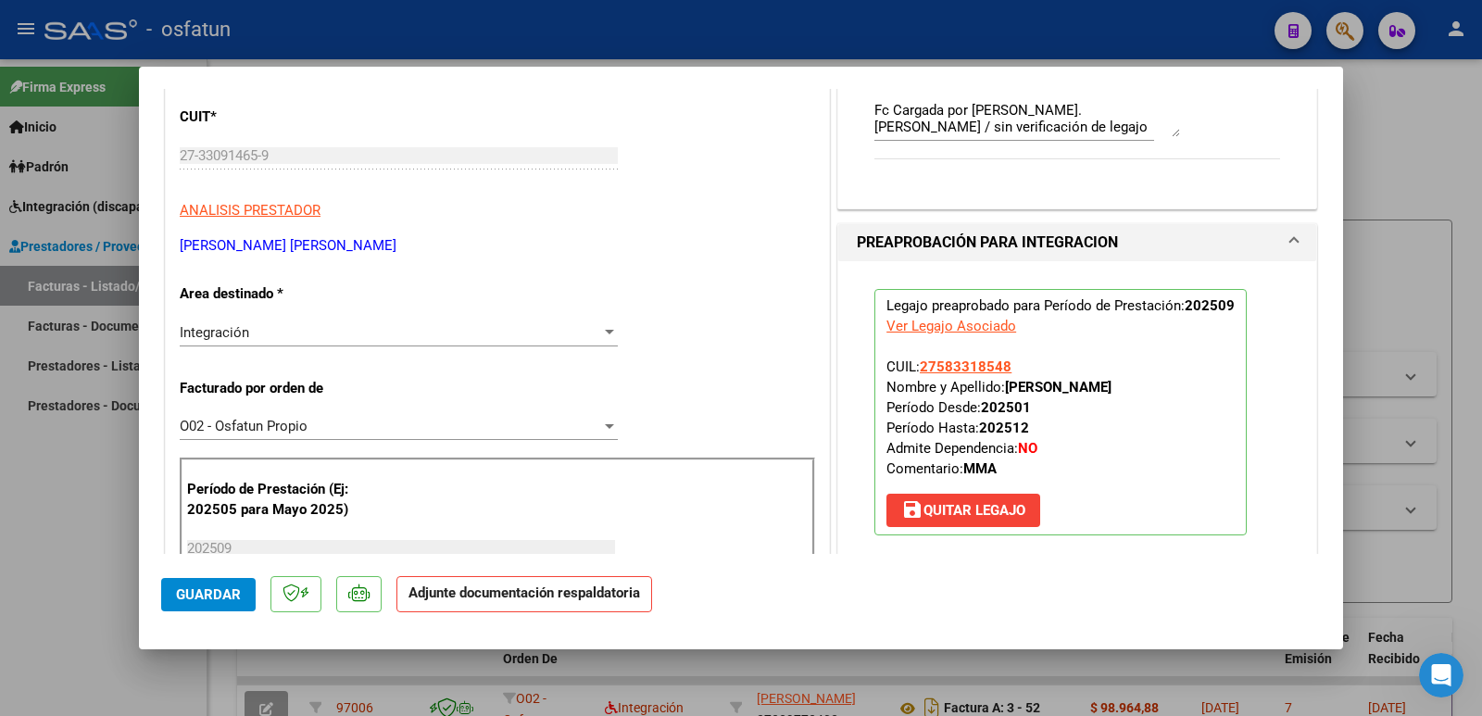
scroll to position [556, 0]
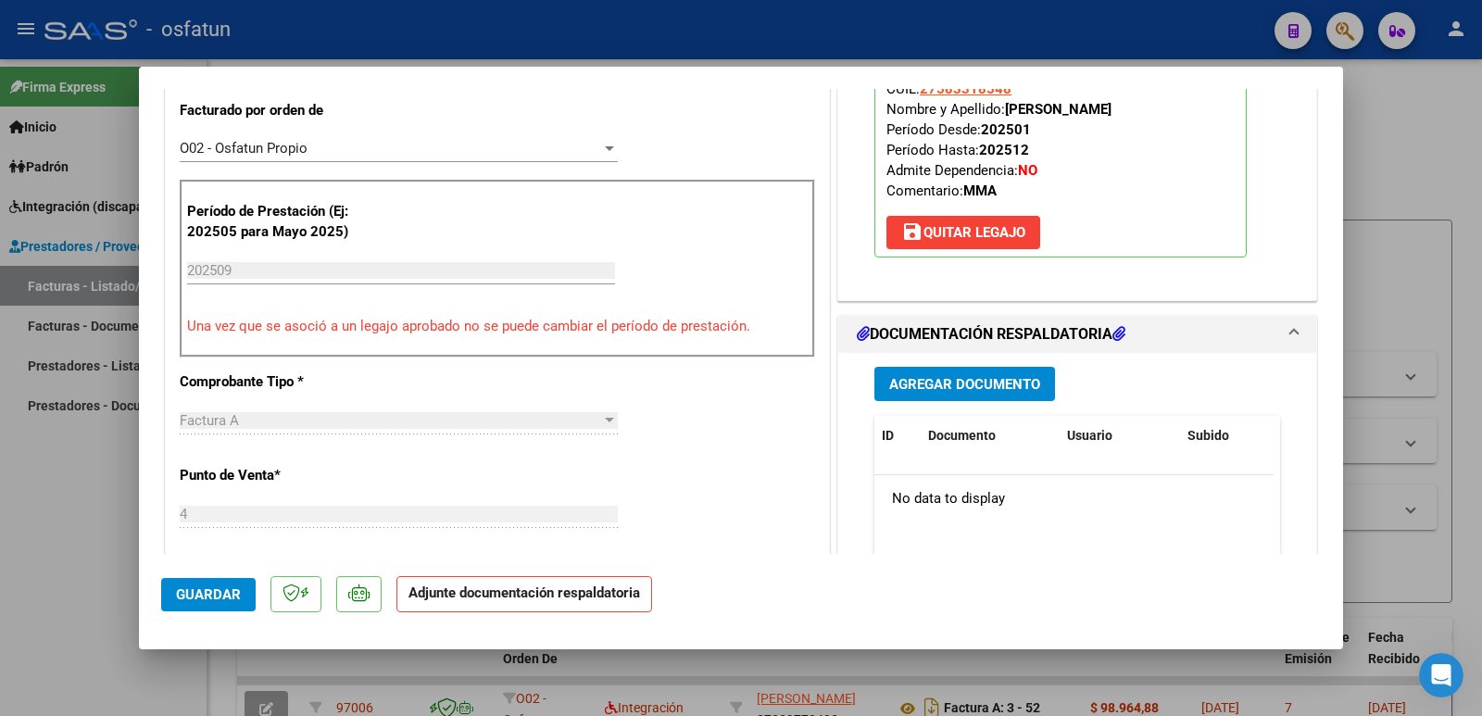
click at [960, 378] on span "Agregar Documento" at bounding box center [964, 384] width 151 height 17
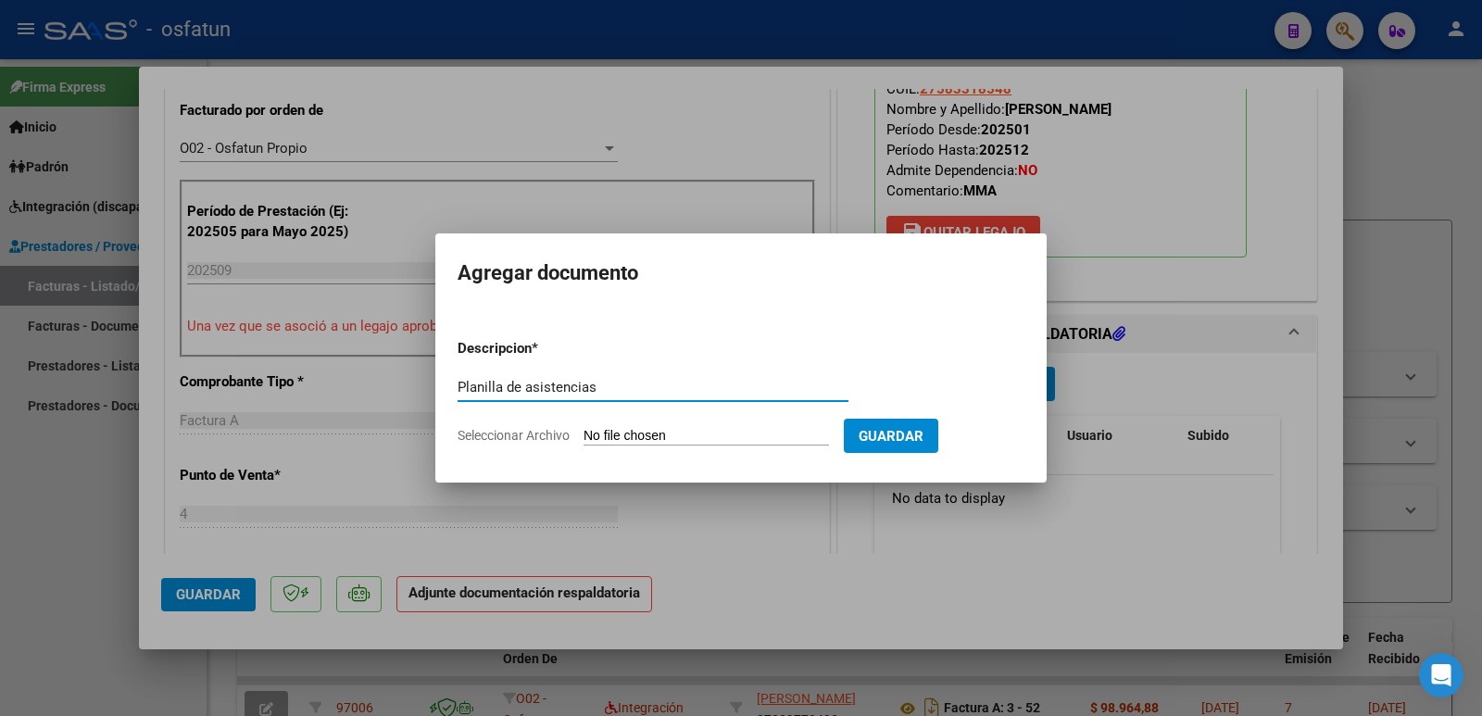
type input "Planilla de asistencias"
click at [687, 441] on input "Seleccionar Archivo" at bounding box center [705, 437] width 245 height 18
type input "C:\fakepath\[PERSON_NAME] [DATE].pdf"
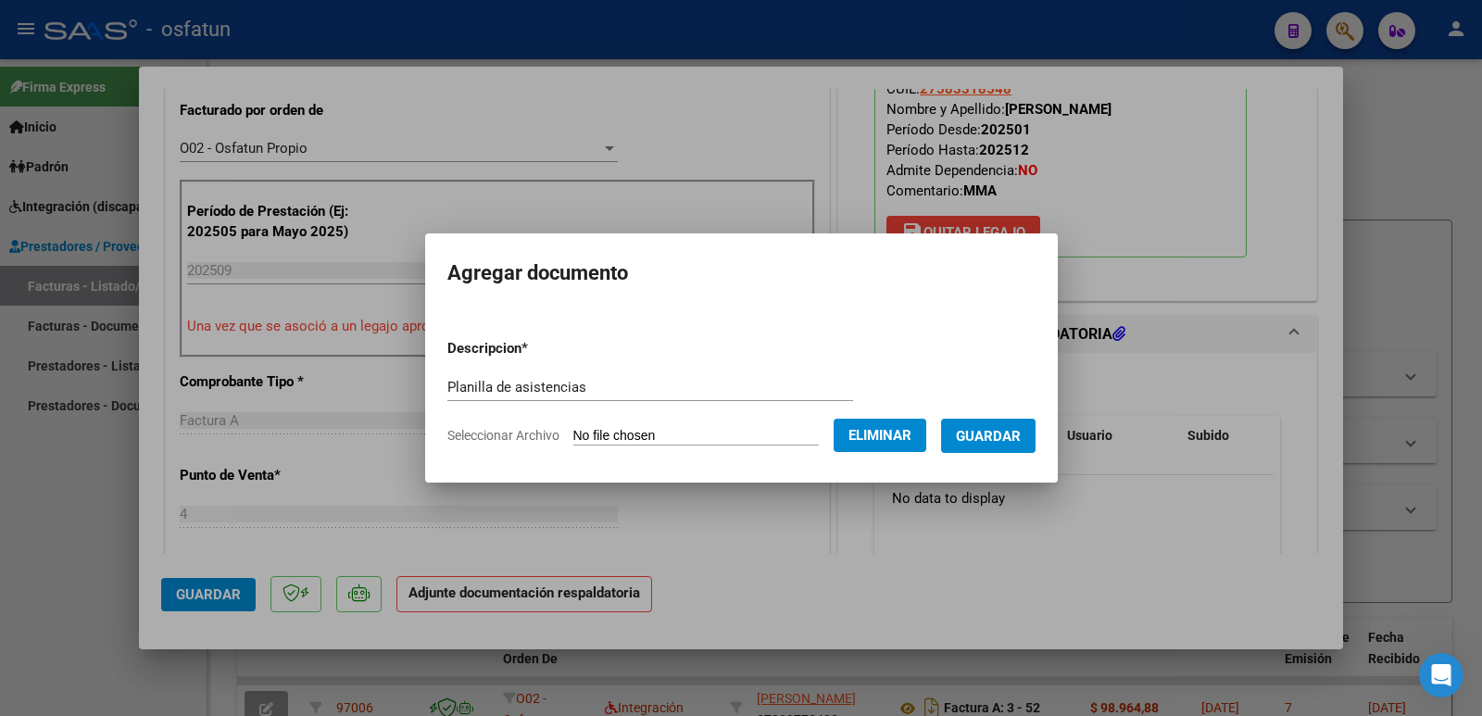
click at [998, 440] on span "Guardar" at bounding box center [988, 436] width 65 height 17
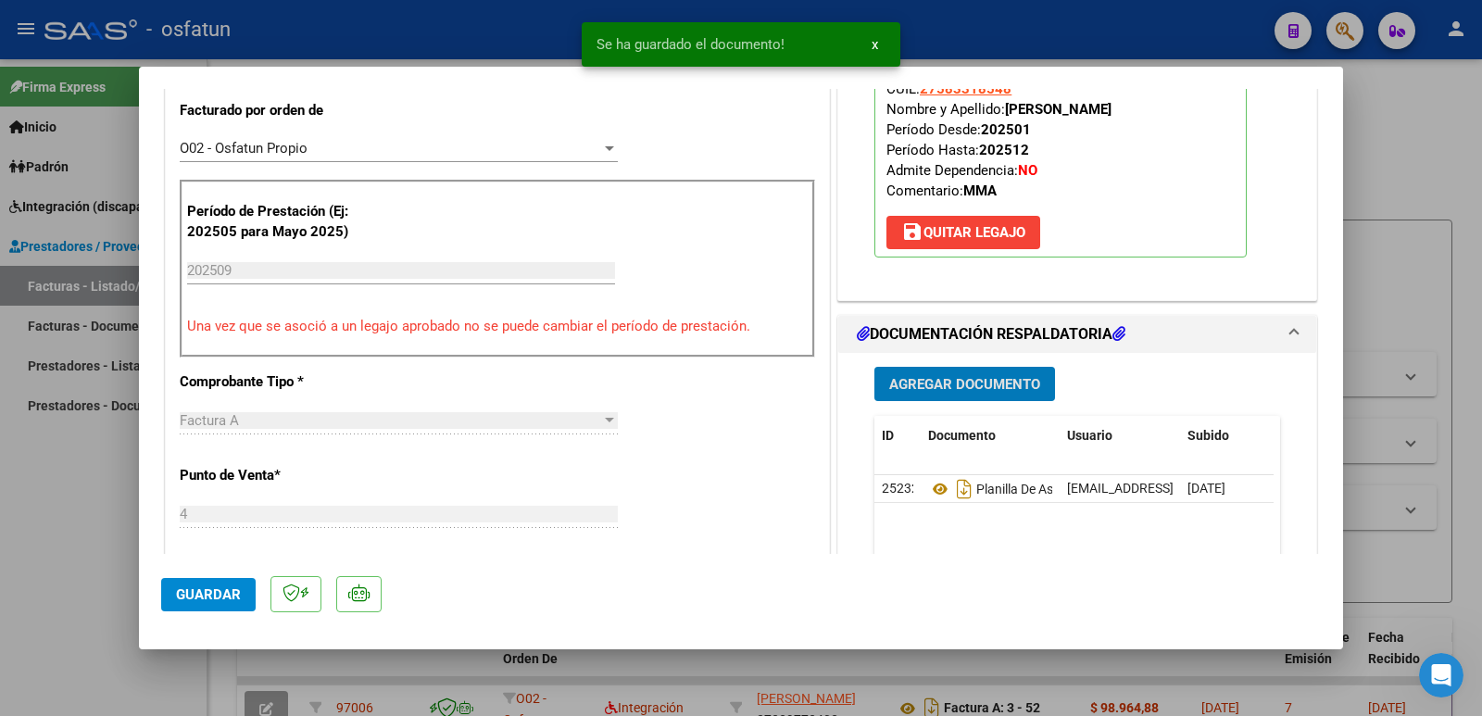
click at [968, 395] on button "Agregar Documento" at bounding box center [964, 384] width 181 height 34
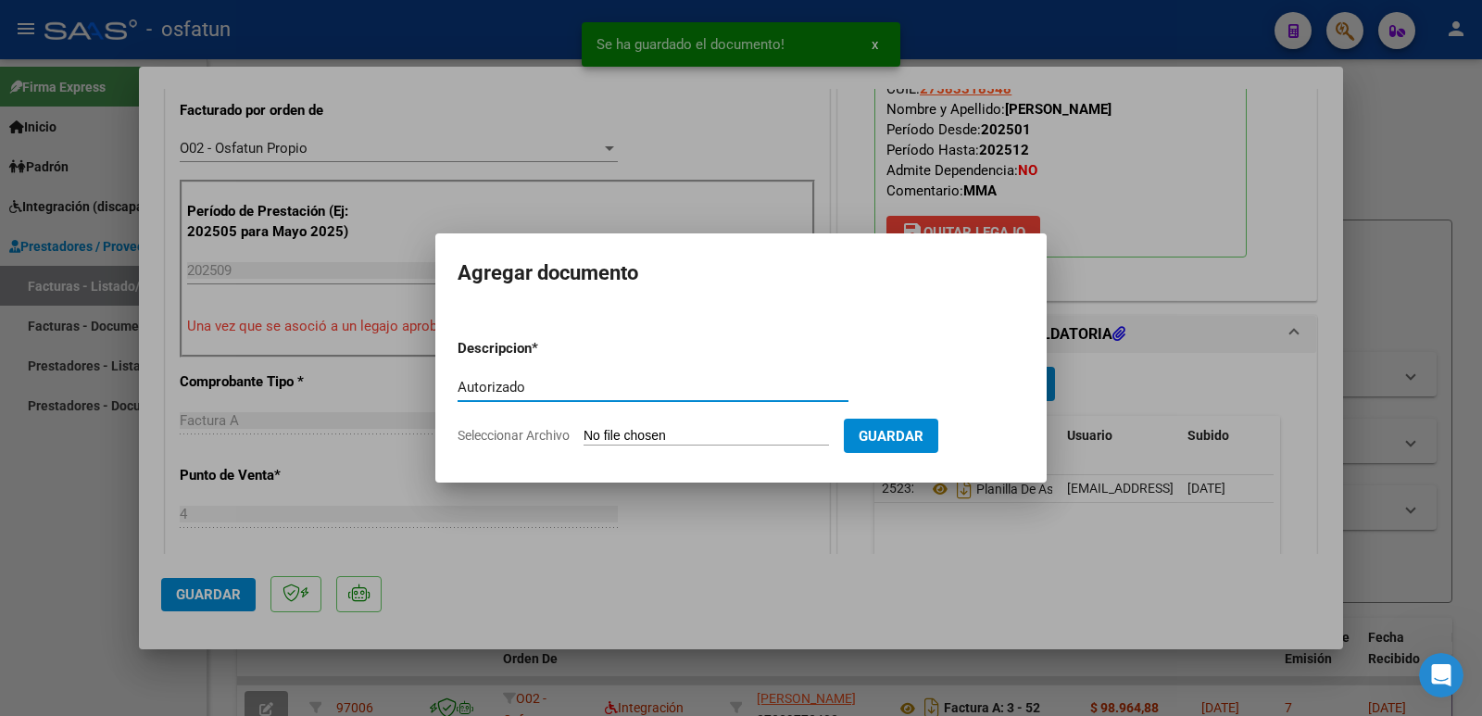
type input "Autorizado"
click at [658, 425] on form "Descripcion * Autorizado Escriba aquí una descripcion Seleccionar Archivo Guard…" at bounding box center [740, 391] width 567 height 135
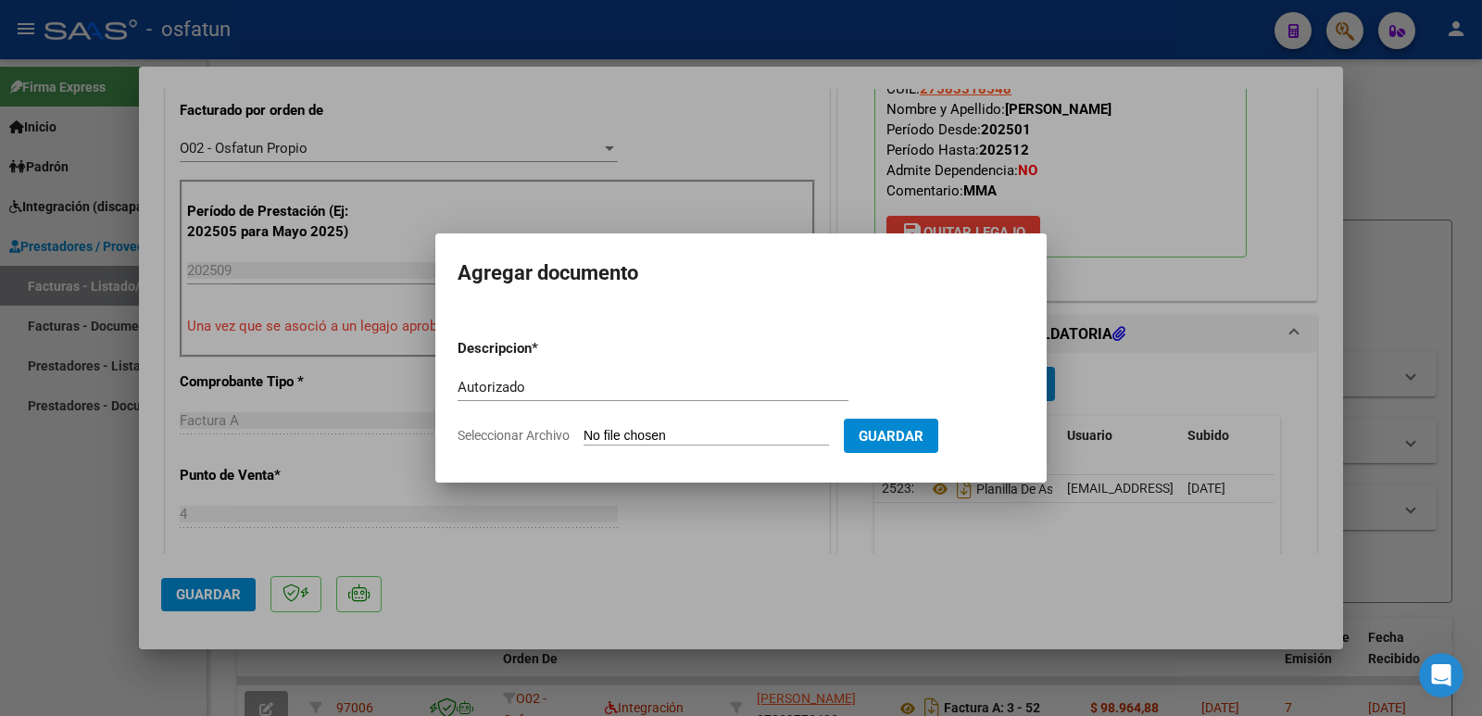
click at [721, 438] on input "Seleccionar Archivo" at bounding box center [705, 437] width 245 height 18
type input "C:\fakepath\MMA 2025 Autorizado (1).pdf"
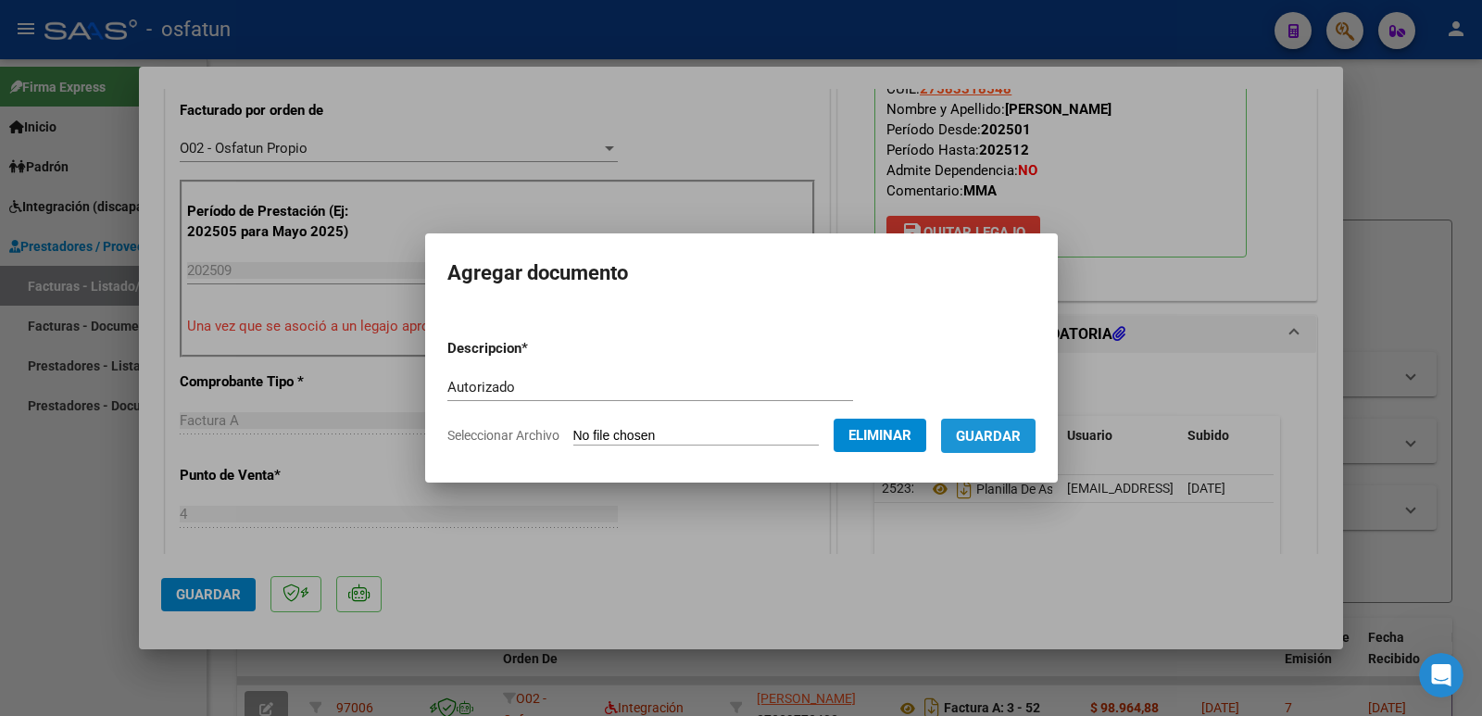
click at [1000, 434] on span "Guardar" at bounding box center [988, 436] width 65 height 17
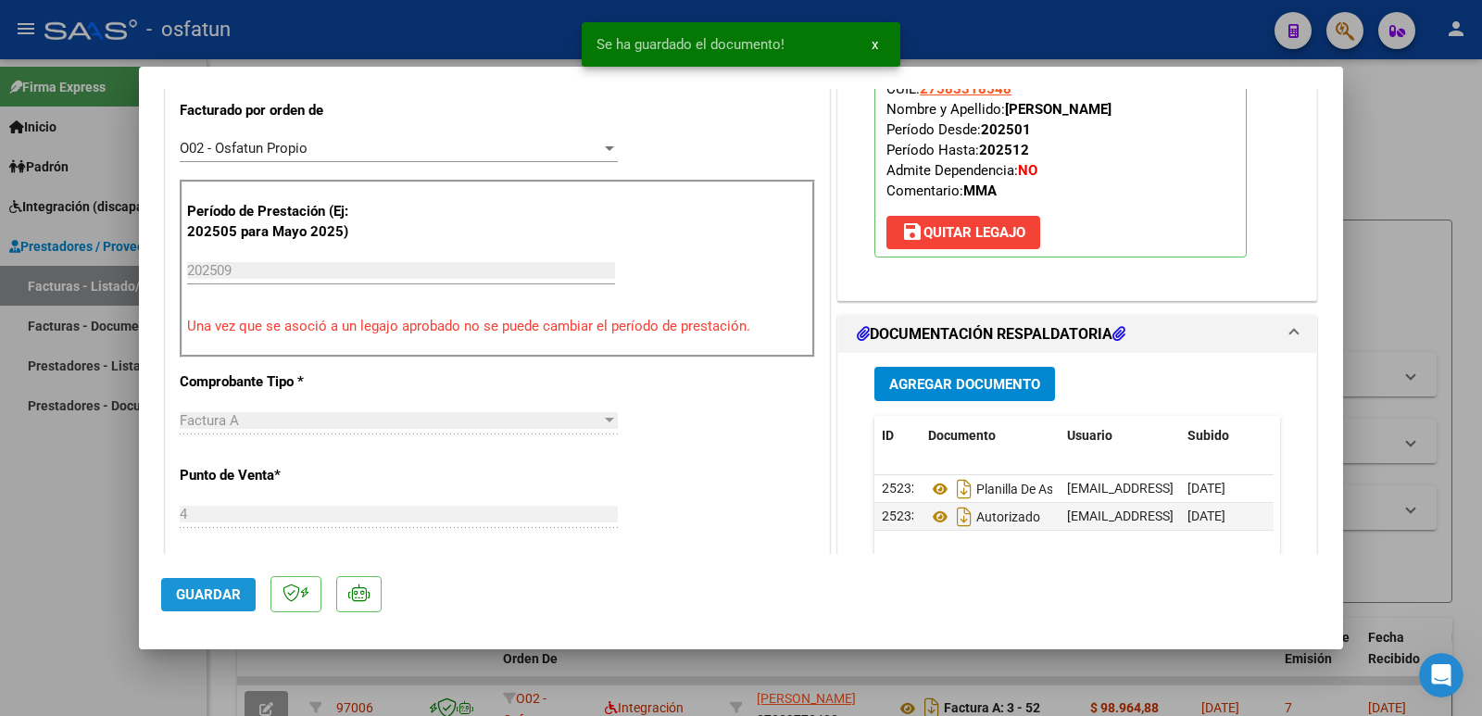
click at [194, 587] on span "Guardar" at bounding box center [208, 594] width 65 height 17
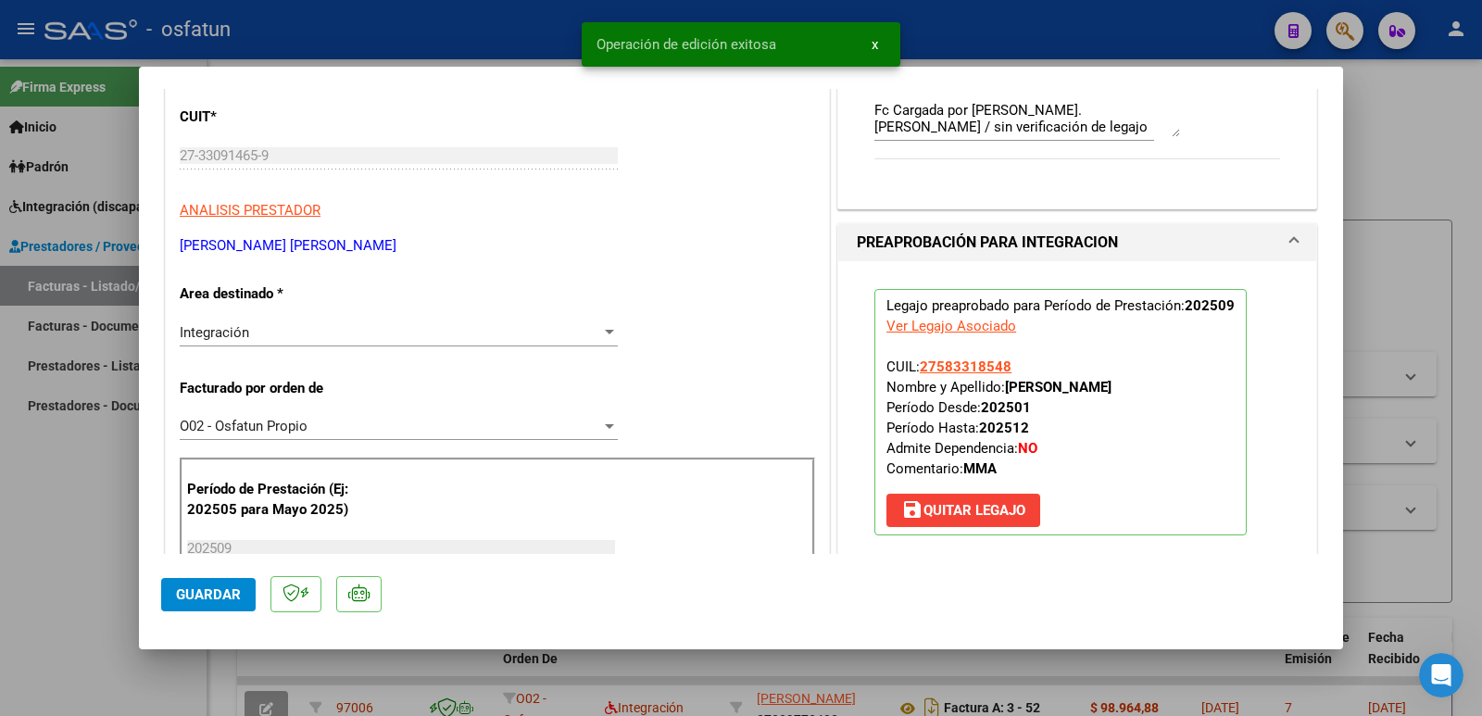
drag, startPoint x: 346, startPoint y: 243, endPoint x: 175, endPoint y: 251, distance: 171.5
click at [146, 250] on mat-dialog-content "COMPROBANTE VER COMPROBANTE ESTADO: Recibida. En proceso de confirmacion/acepta…" at bounding box center [741, 321] width 1204 height 465
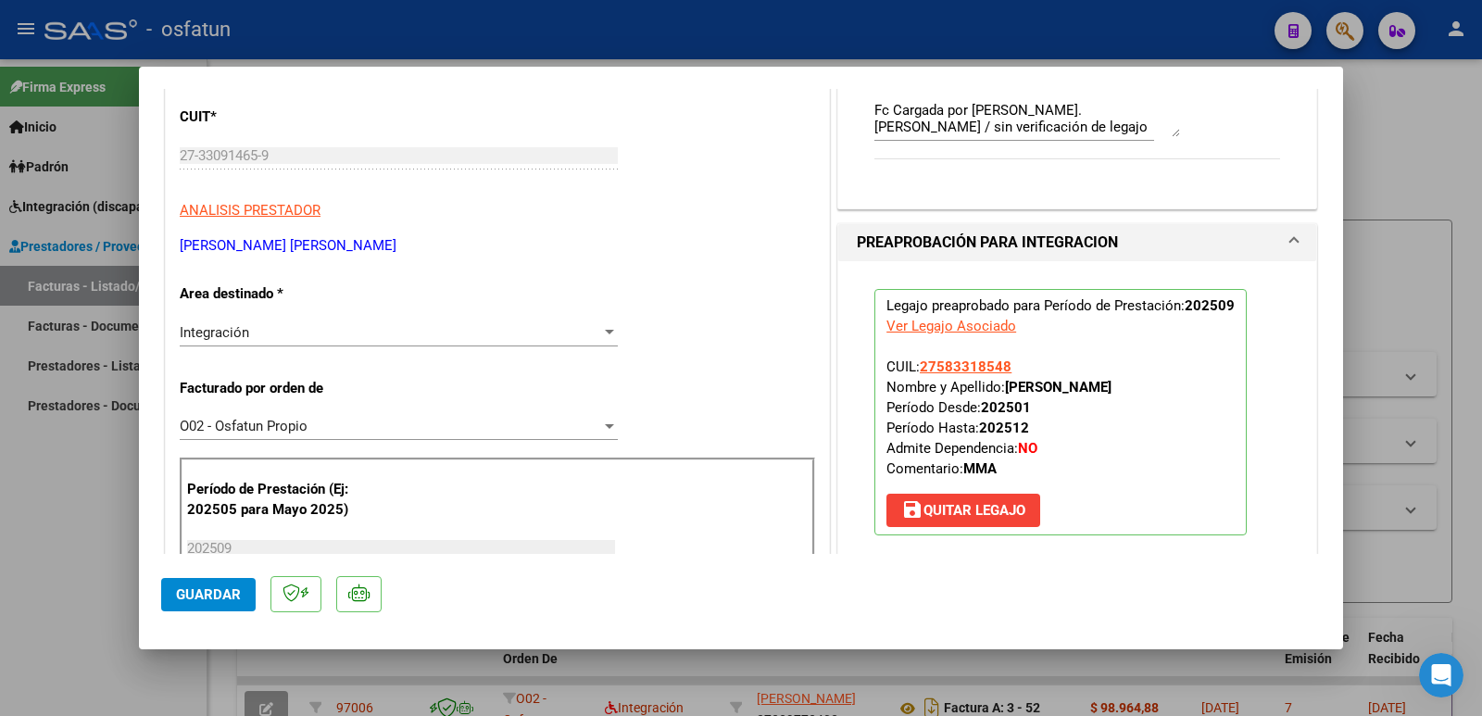
click at [186, 595] on span "Guardar" at bounding box center [208, 594] width 65 height 17
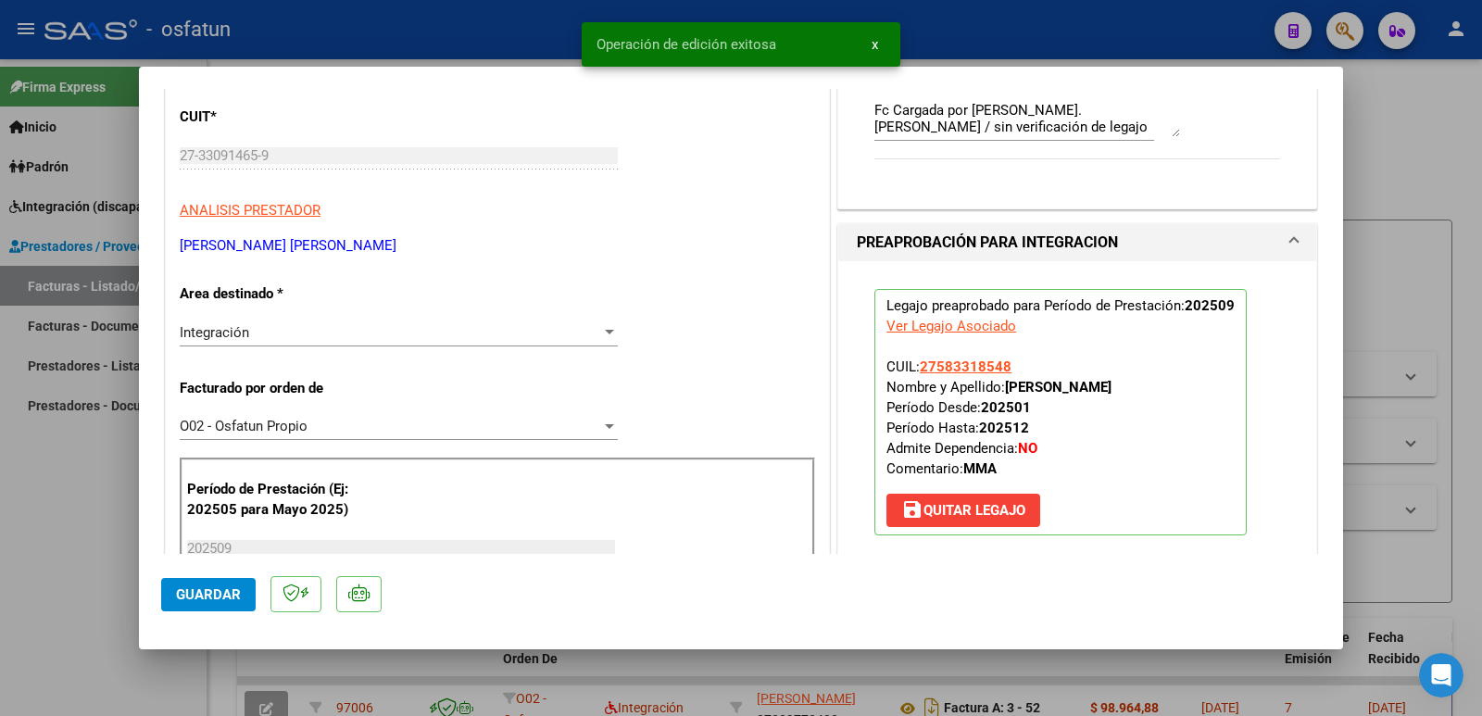
click at [19, 594] on div at bounding box center [741, 358] width 1482 height 716
type input "$ 0,00"
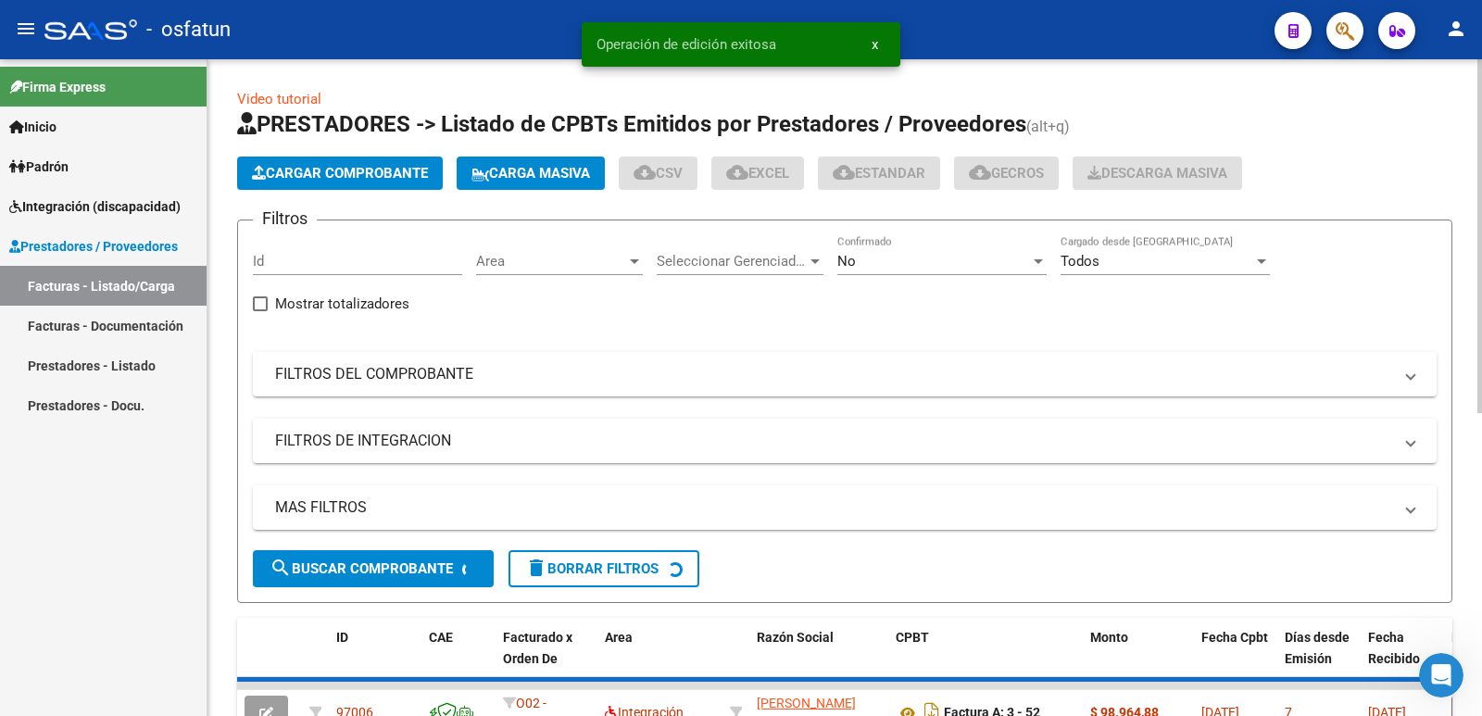
scroll to position [24, 0]
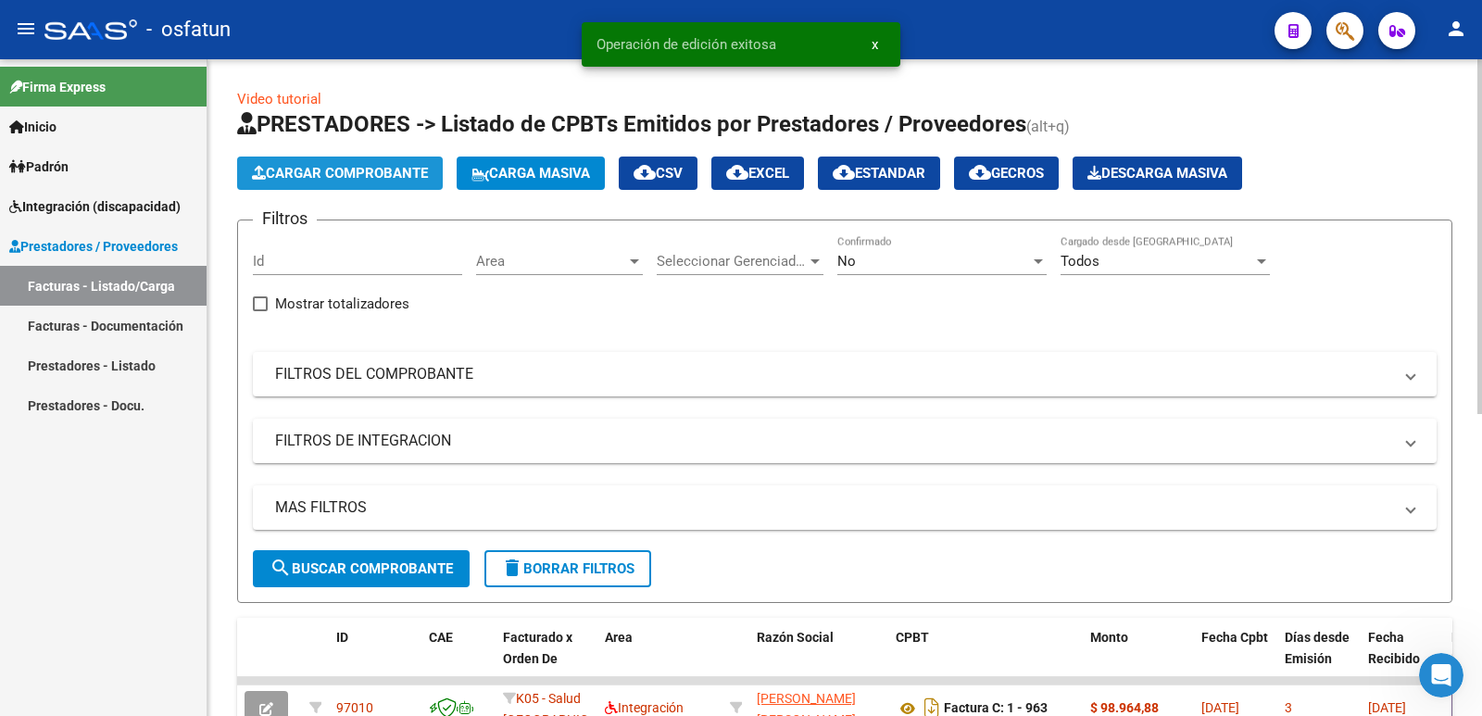
click at [323, 174] on span "Cargar Comprobante" at bounding box center [340, 173] width 176 height 17
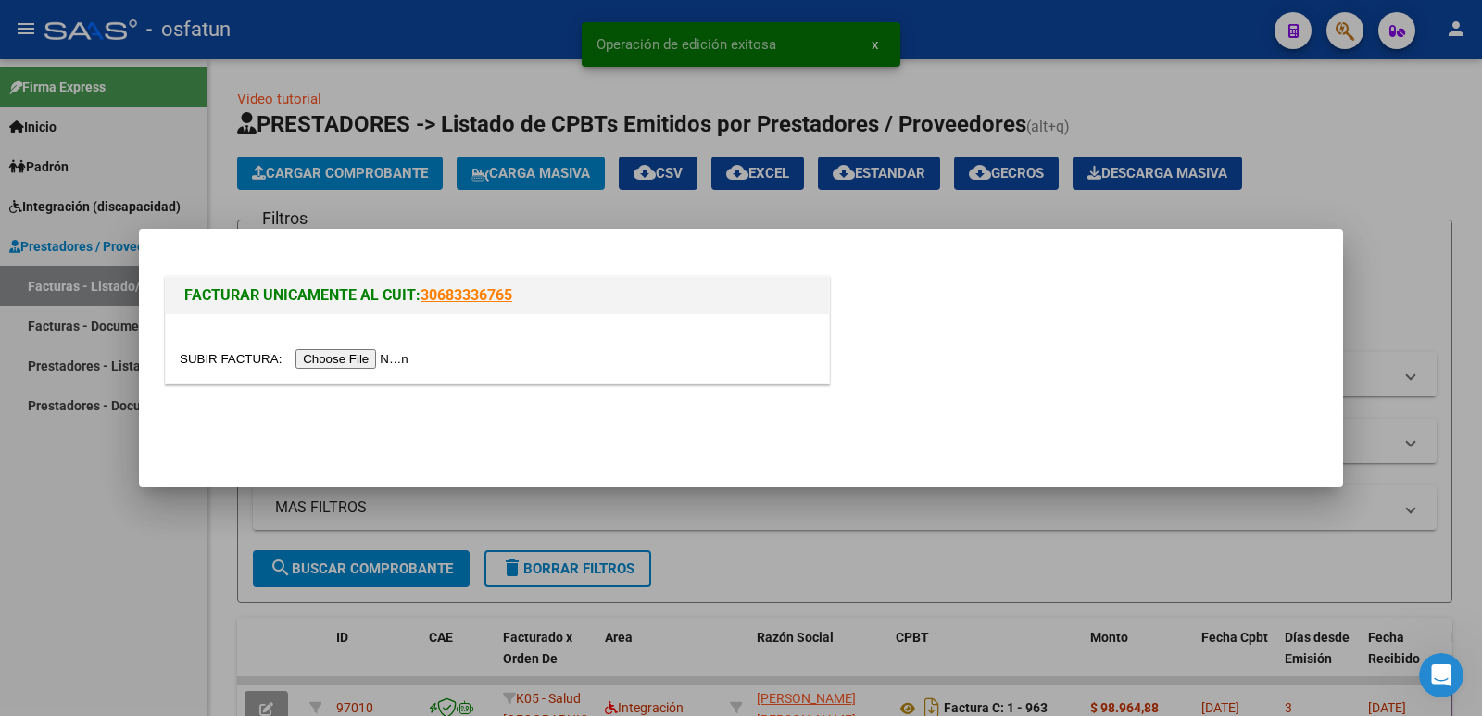
click at [364, 355] on input "file" at bounding box center [297, 358] width 234 height 19
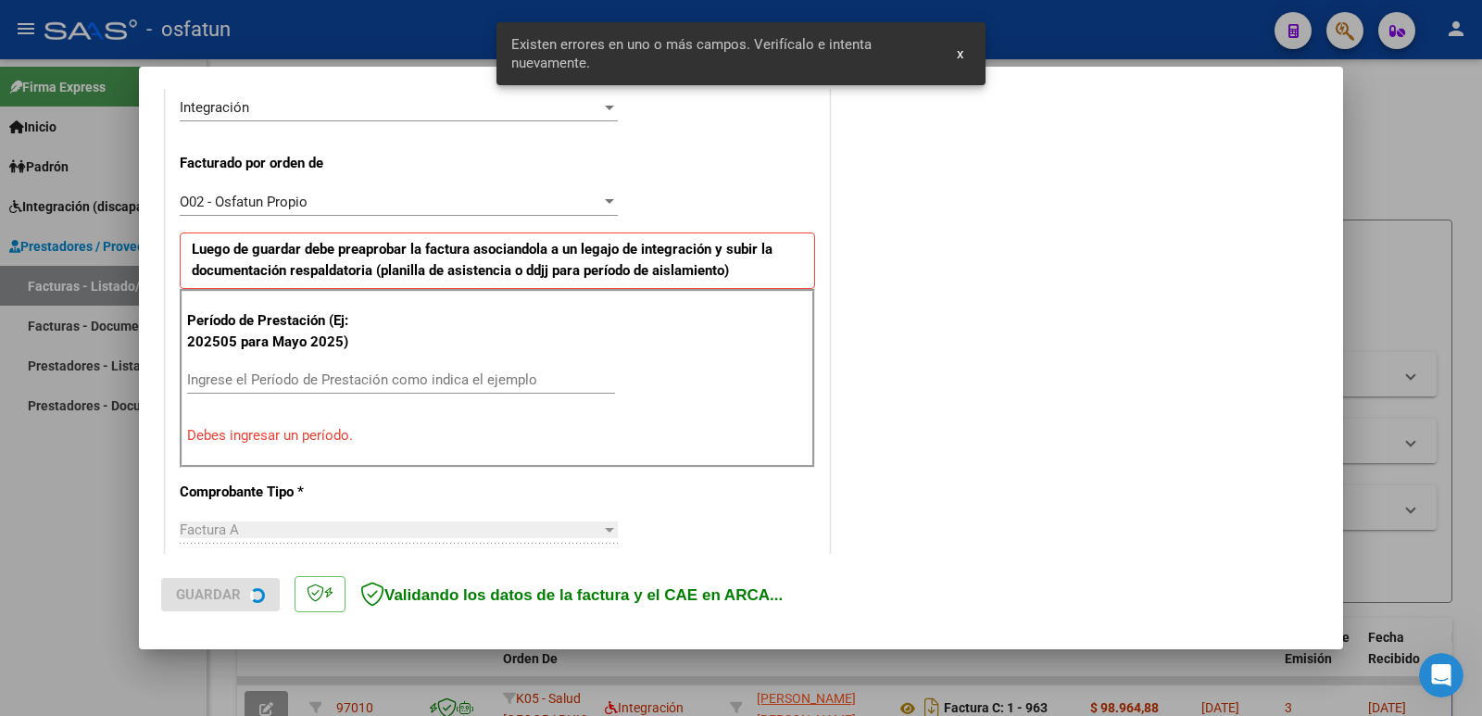
scroll to position [506, 0]
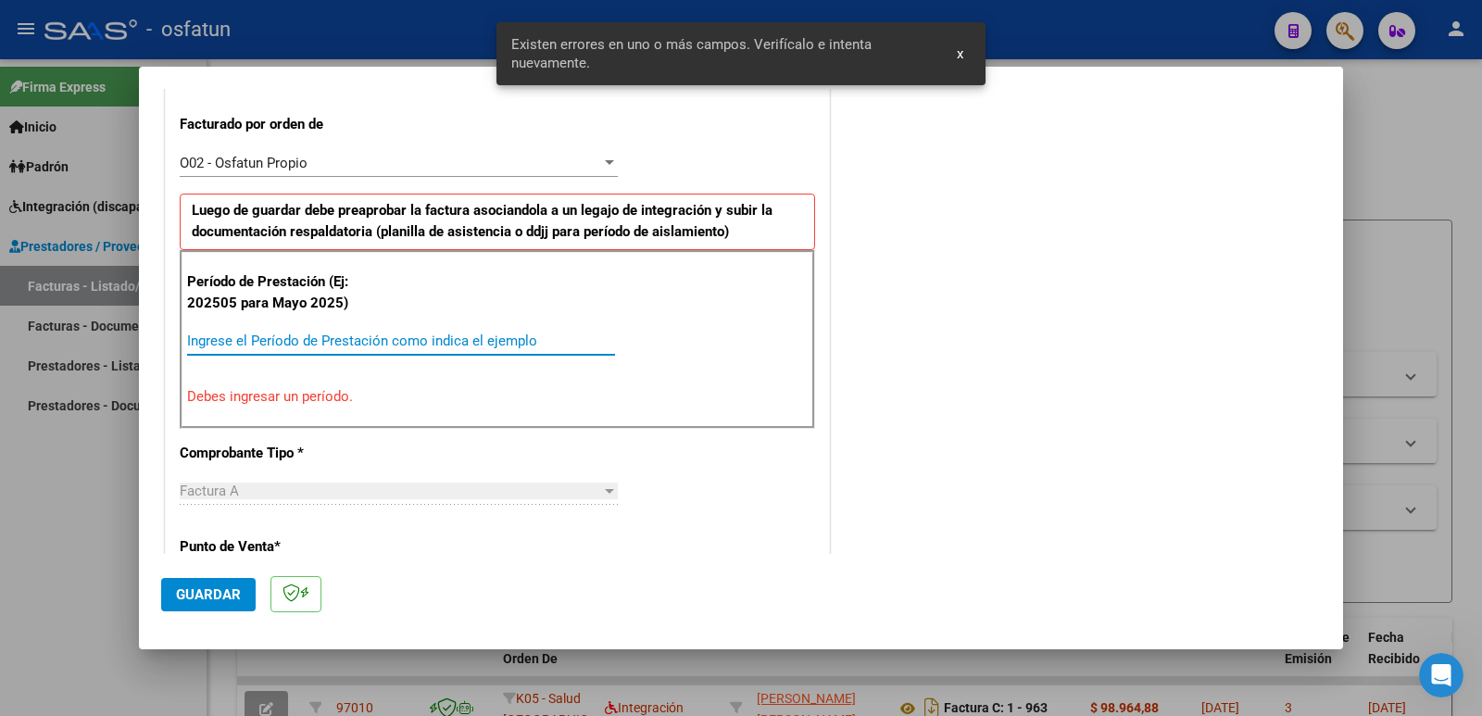
click at [290, 341] on input "Ingrese el Período de Prestación como indica el ejemplo" at bounding box center [401, 340] width 428 height 17
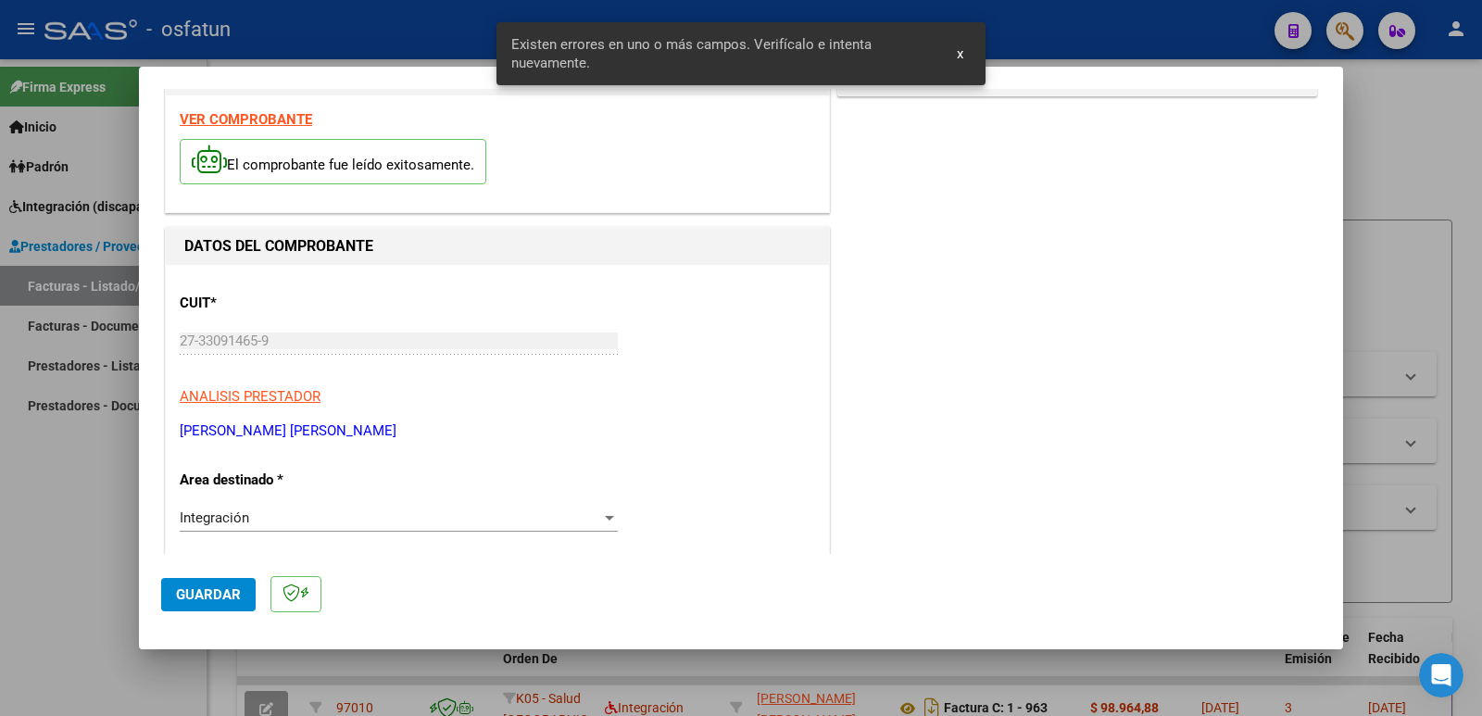
scroll to position [0, 0]
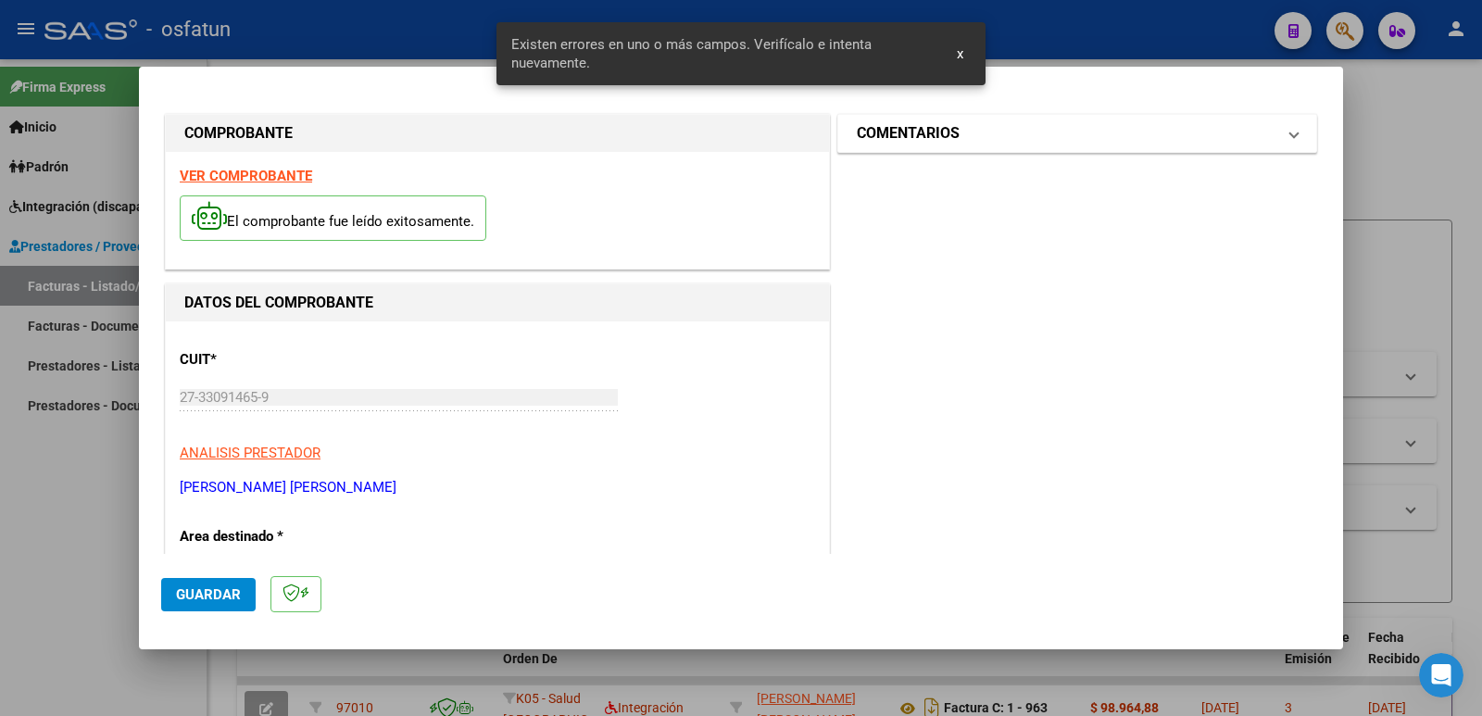
type input "202509"
click at [882, 148] on mat-expansion-panel-header "COMENTARIOS" at bounding box center [1077, 133] width 478 height 37
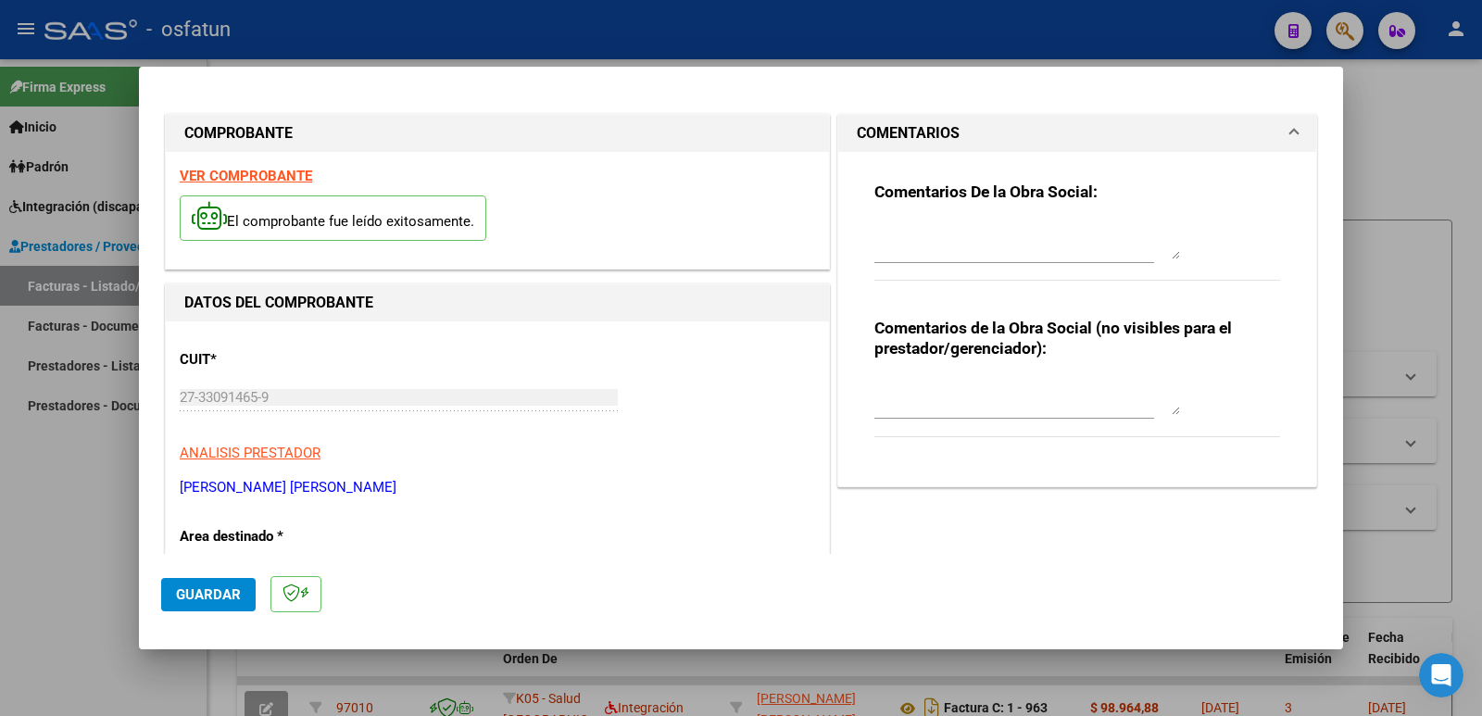
click at [901, 407] on textarea at bounding box center [1027, 396] width 306 height 37
paste textarea "Fc Cargada por [PERSON_NAME]. [PERSON_NAME] / sin verificación de legajo"
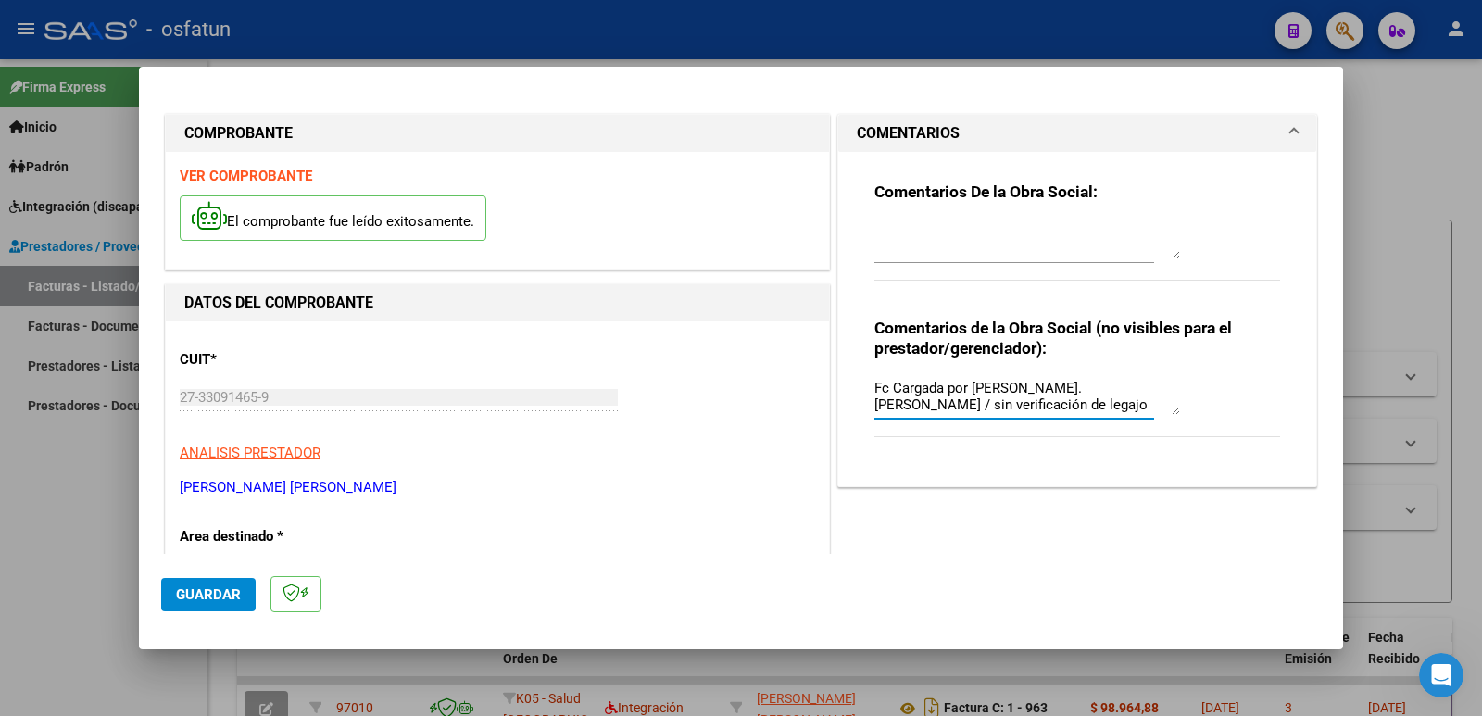
type textarea "Fc Cargada por [PERSON_NAME]. [PERSON_NAME] / sin verificación de legajo"
click at [217, 600] on span "Guardar" at bounding box center [208, 594] width 65 height 17
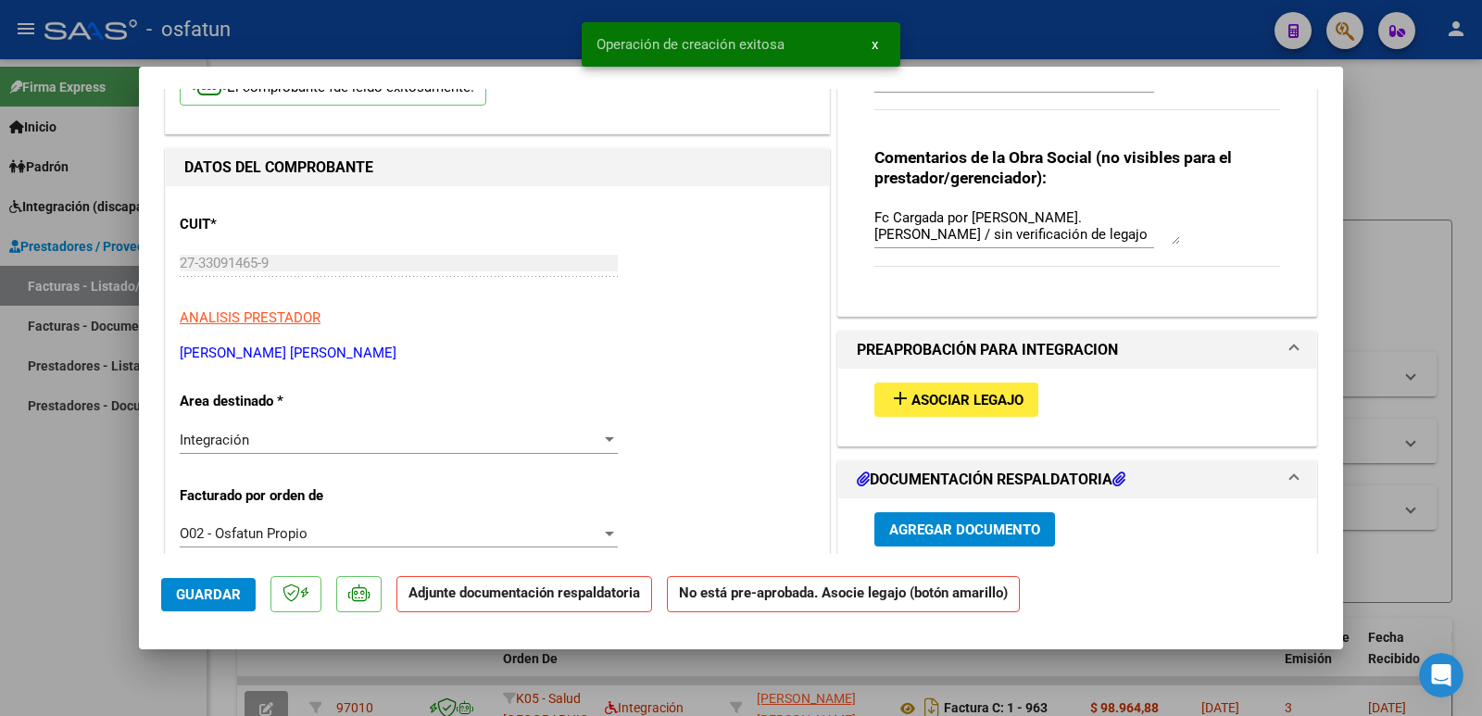
scroll to position [185, 0]
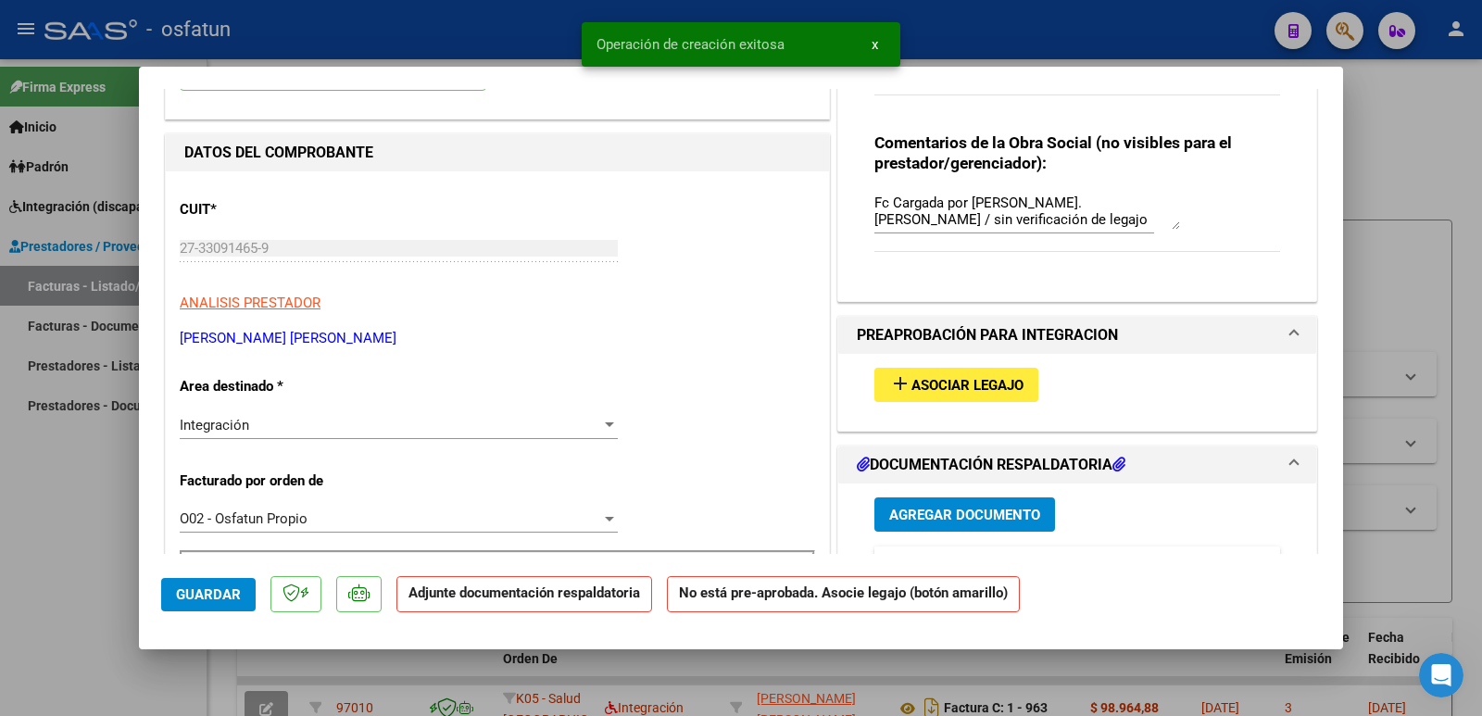
click at [965, 384] on span "Asociar Legajo" at bounding box center [967, 385] width 112 height 17
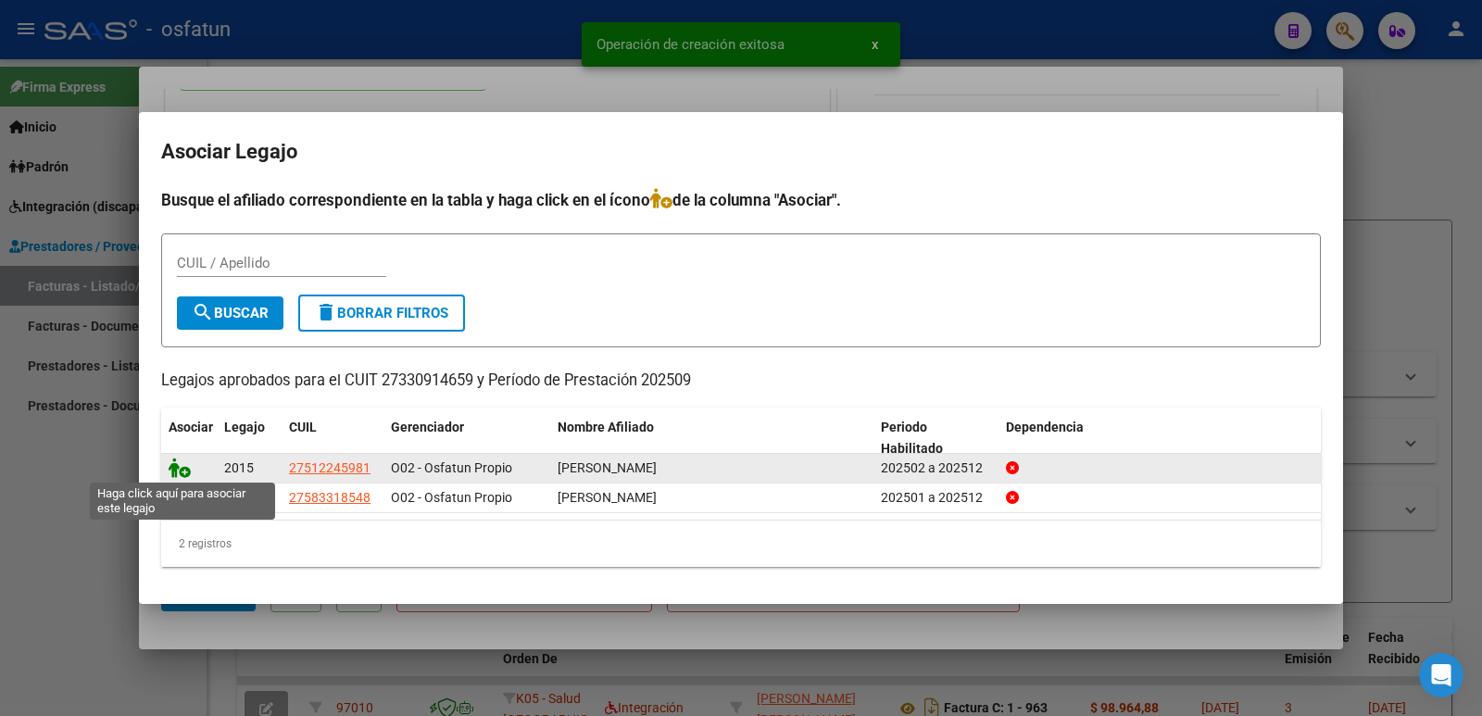
click at [183, 463] on icon at bounding box center [180, 467] width 22 height 20
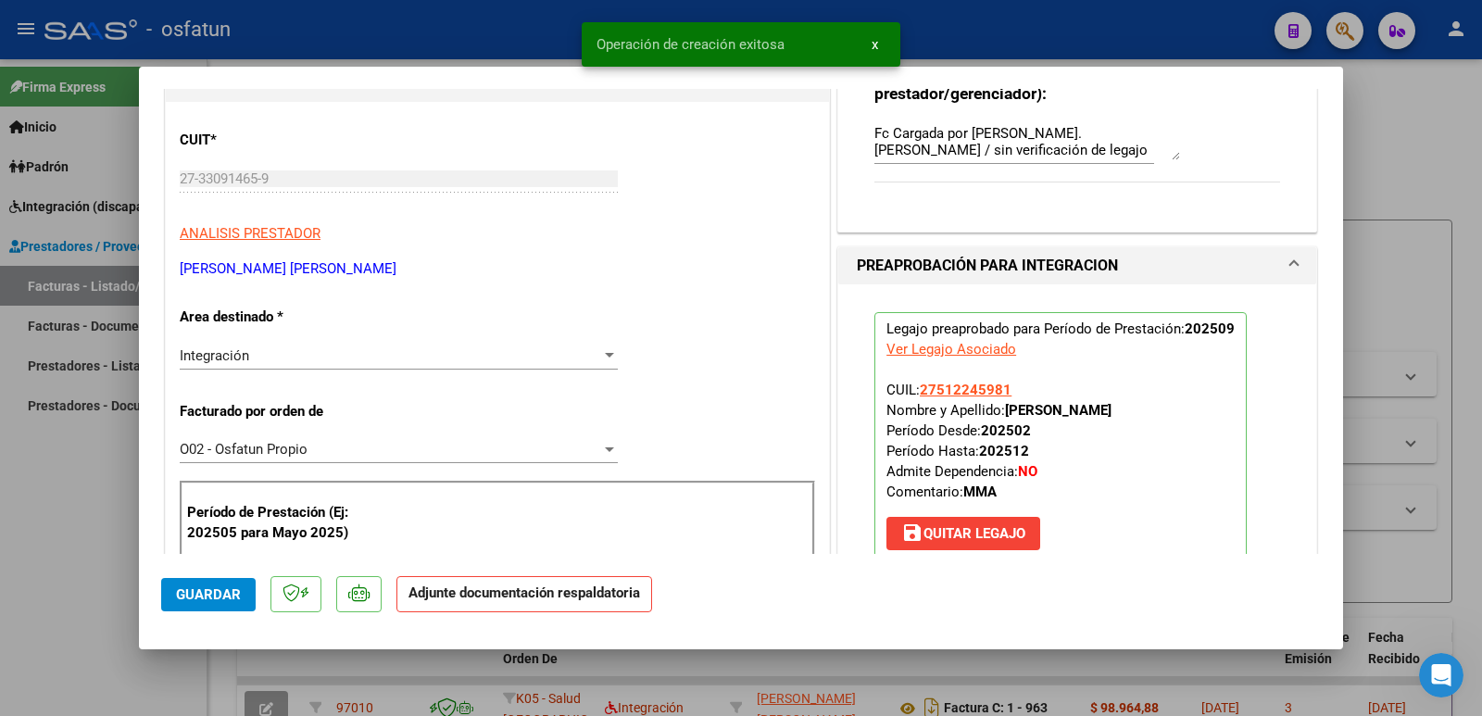
scroll to position [463, 0]
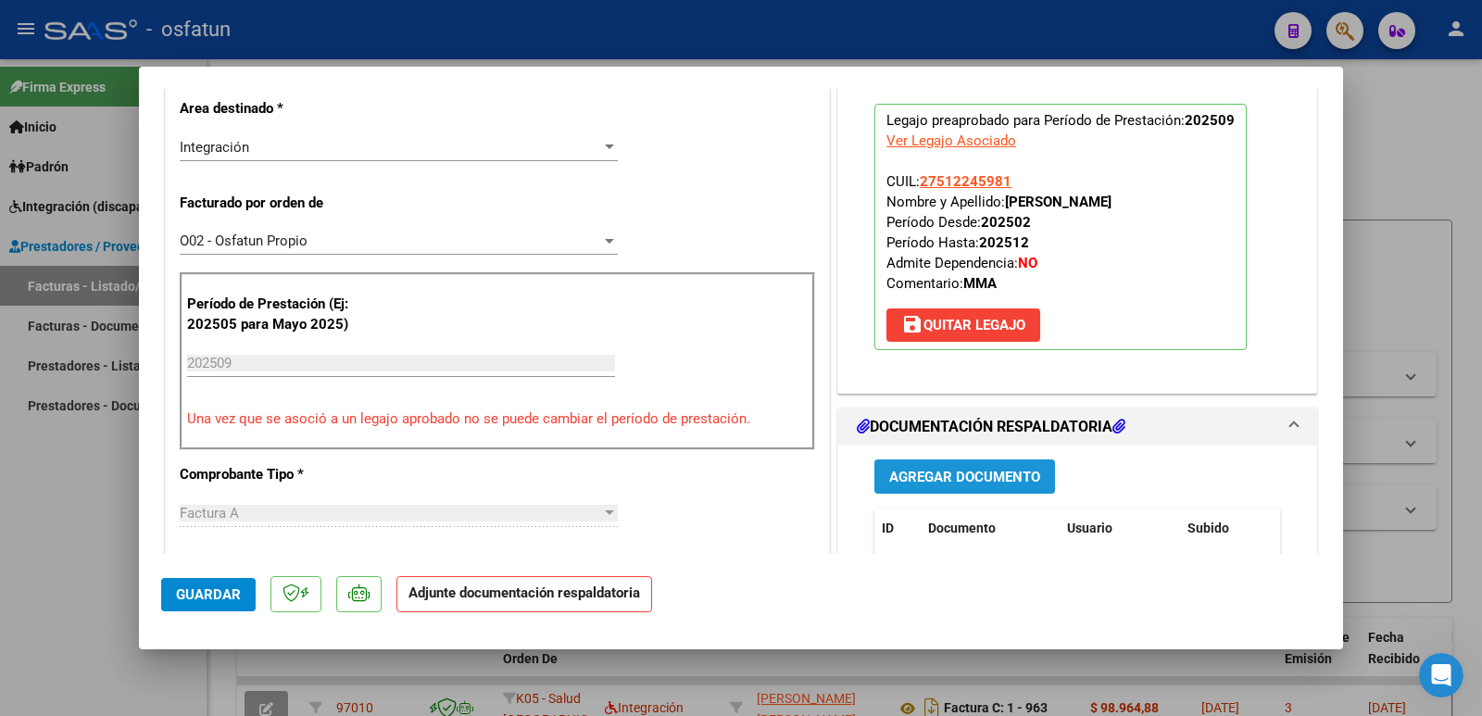
click at [1024, 476] on span "Agregar Documento" at bounding box center [964, 477] width 151 height 17
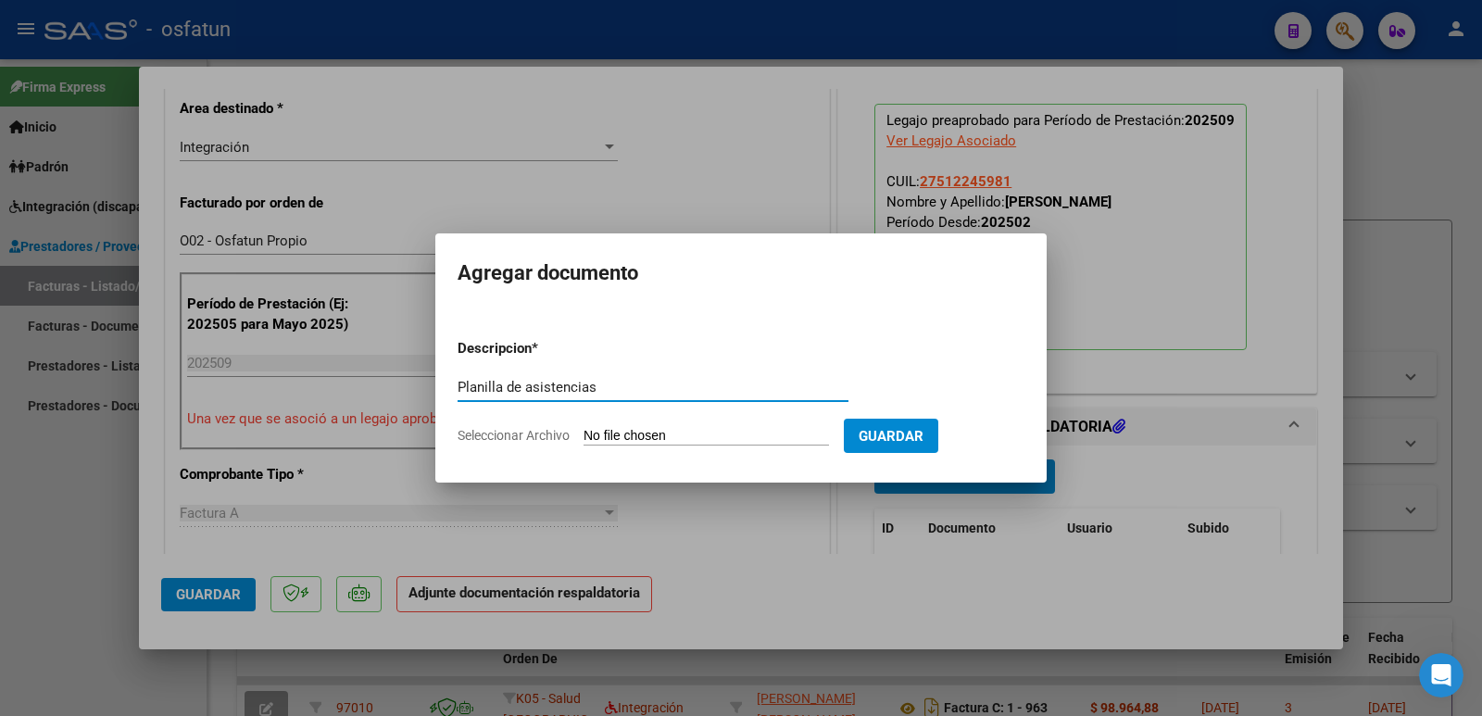
type input "Planilla de asistencias"
click at [639, 436] on input "Seleccionar Archivo" at bounding box center [705, 437] width 245 height 18
type input "C:\fakepath\[PERSON_NAME] [DATE].pdf"
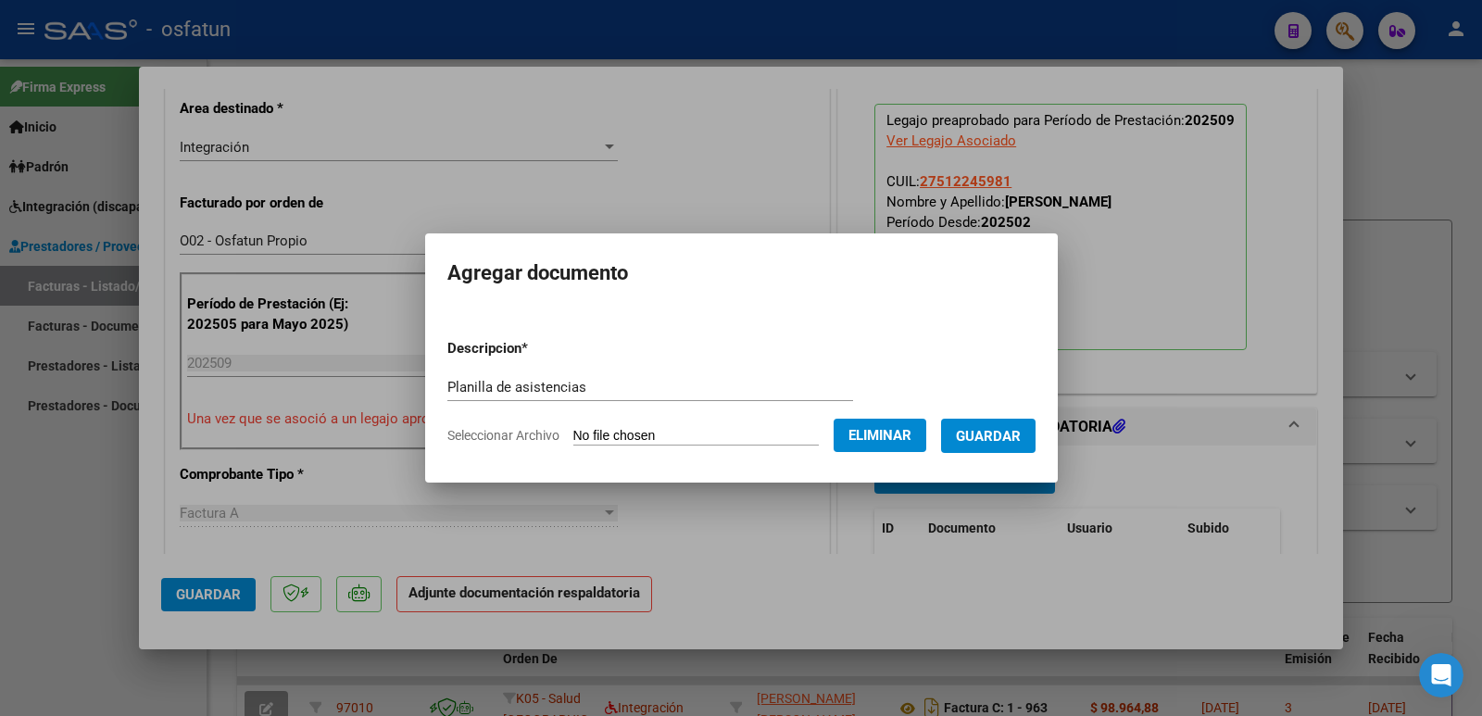
click at [990, 441] on span "Guardar" at bounding box center [988, 436] width 65 height 17
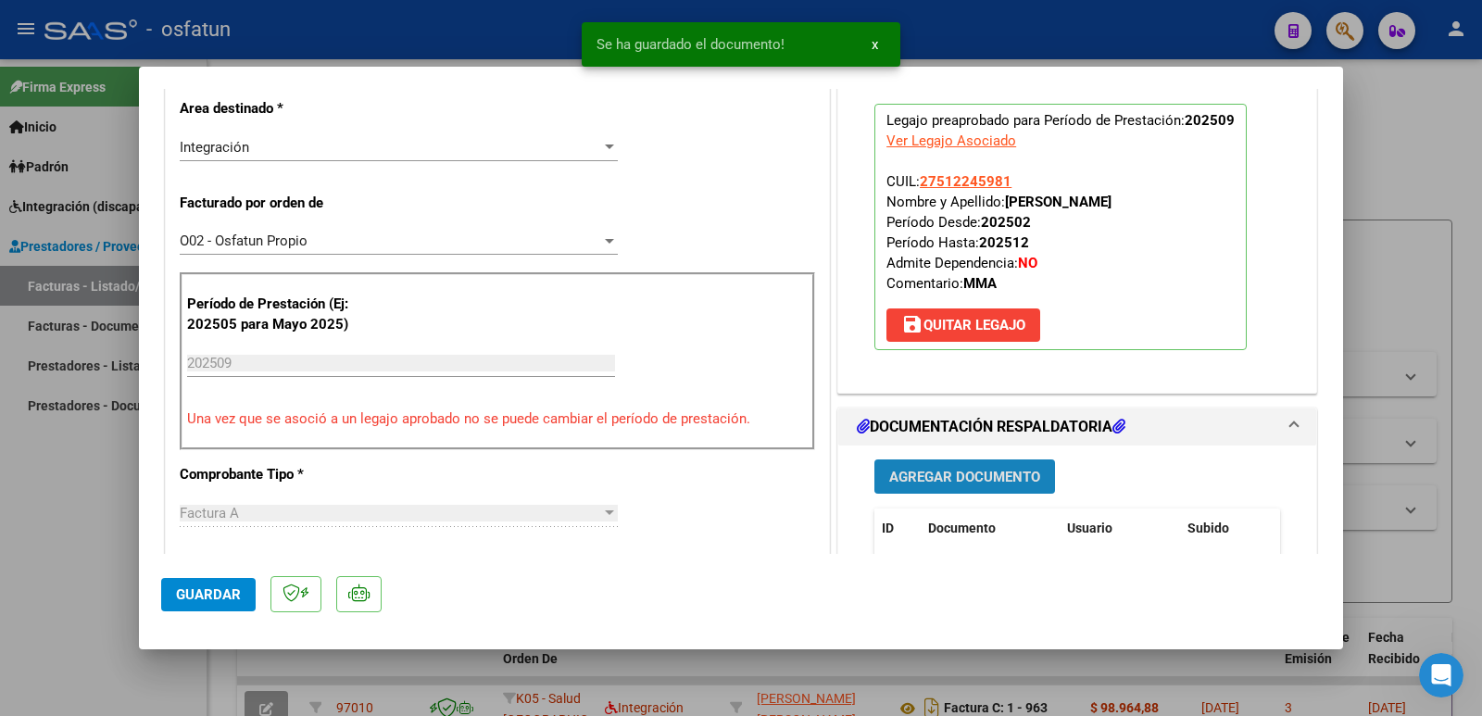
click at [984, 475] on span "Agregar Documento" at bounding box center [964, 477] width 151 height 17
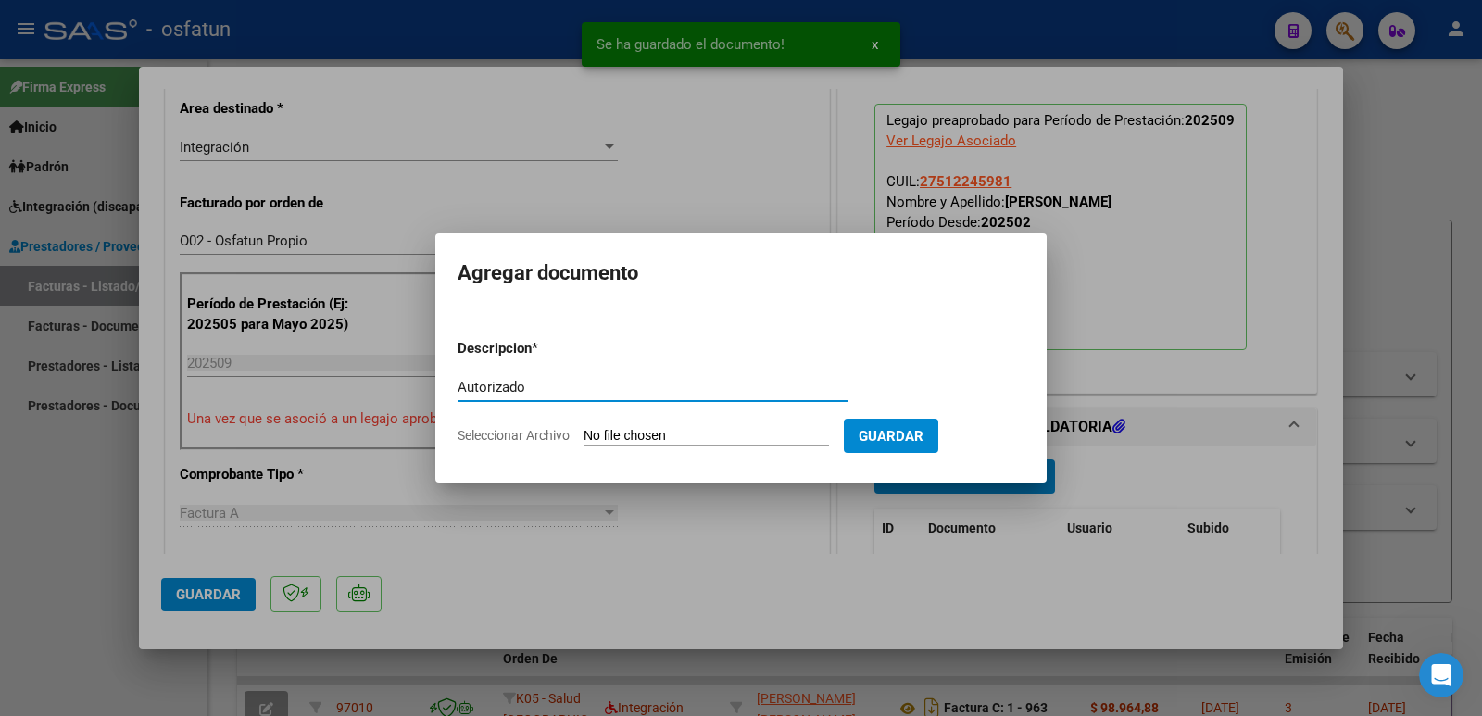
type input "Autorizado"
click at [753, 434] on input "Seleccionar Archivo" at bounding box center [705, 437] width 245 height 18
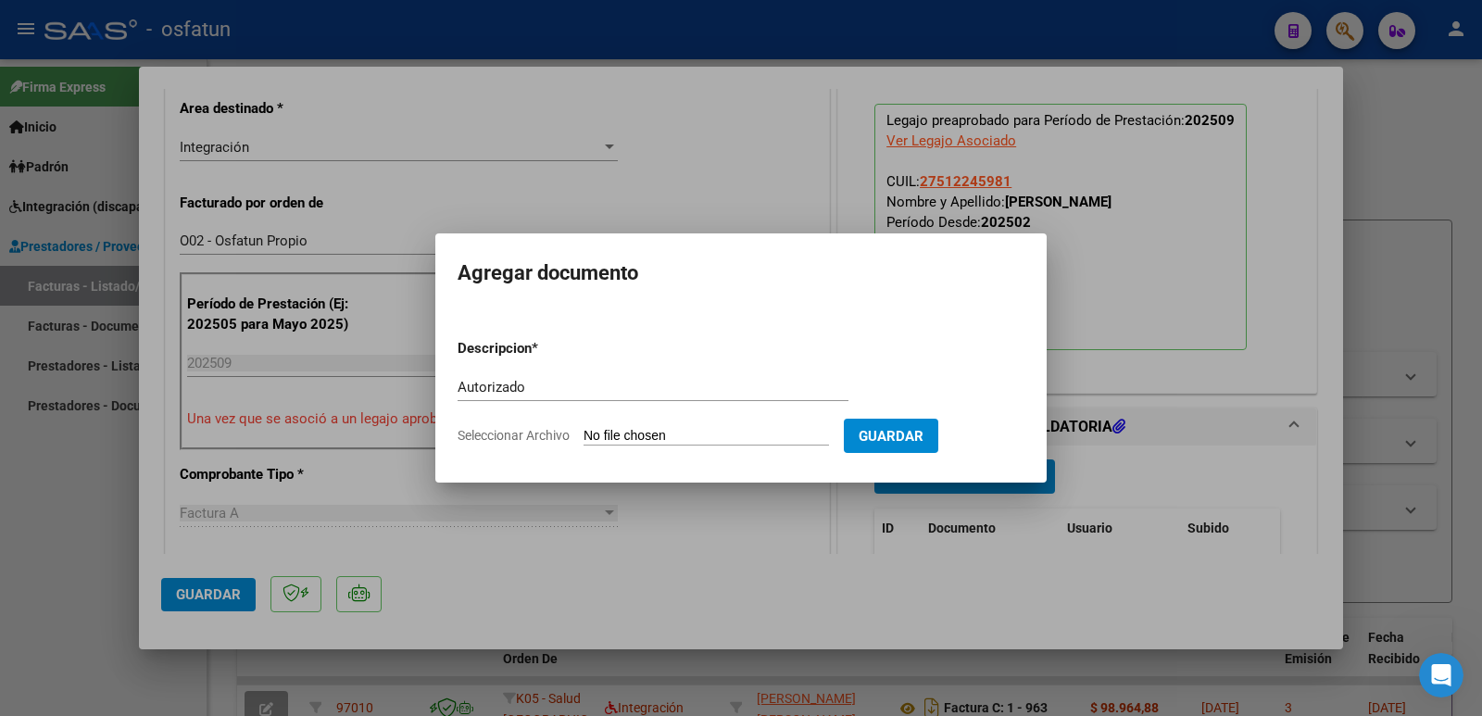
type input "C:\fakepath\MMA 2025 Autorizado [PERSON_NAME] (2).pdf"
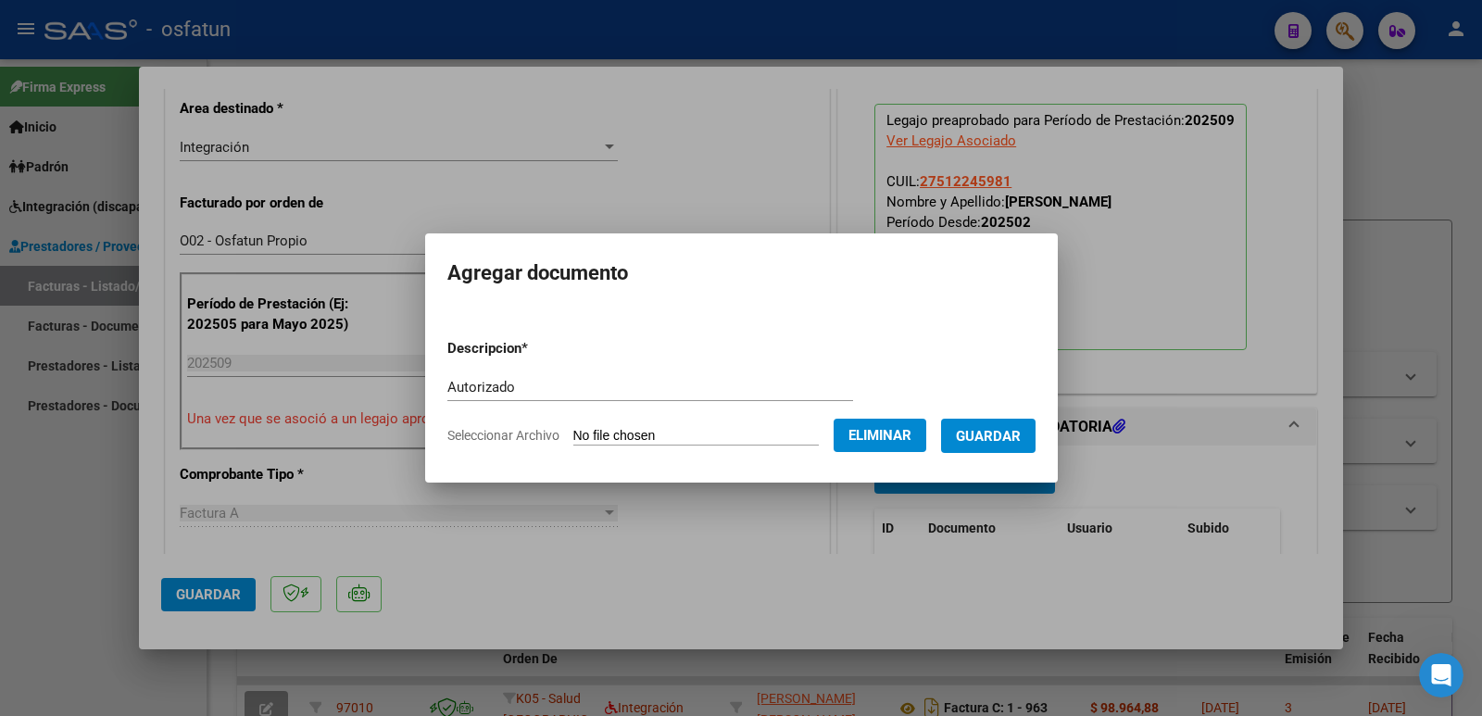
click at [1021, 443] on span "Guardar" at bounding box center [988, 436] width 65 height 17
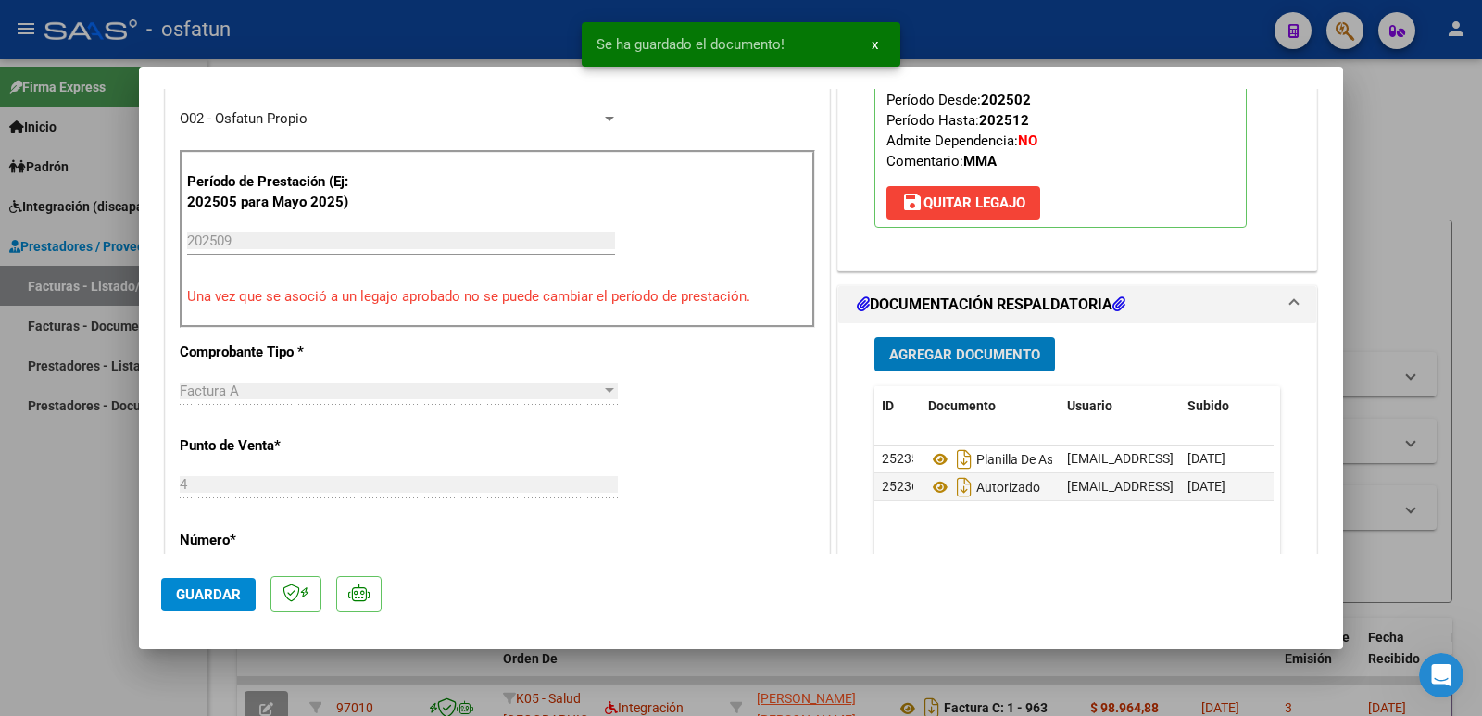
scroll to position [741, 0]
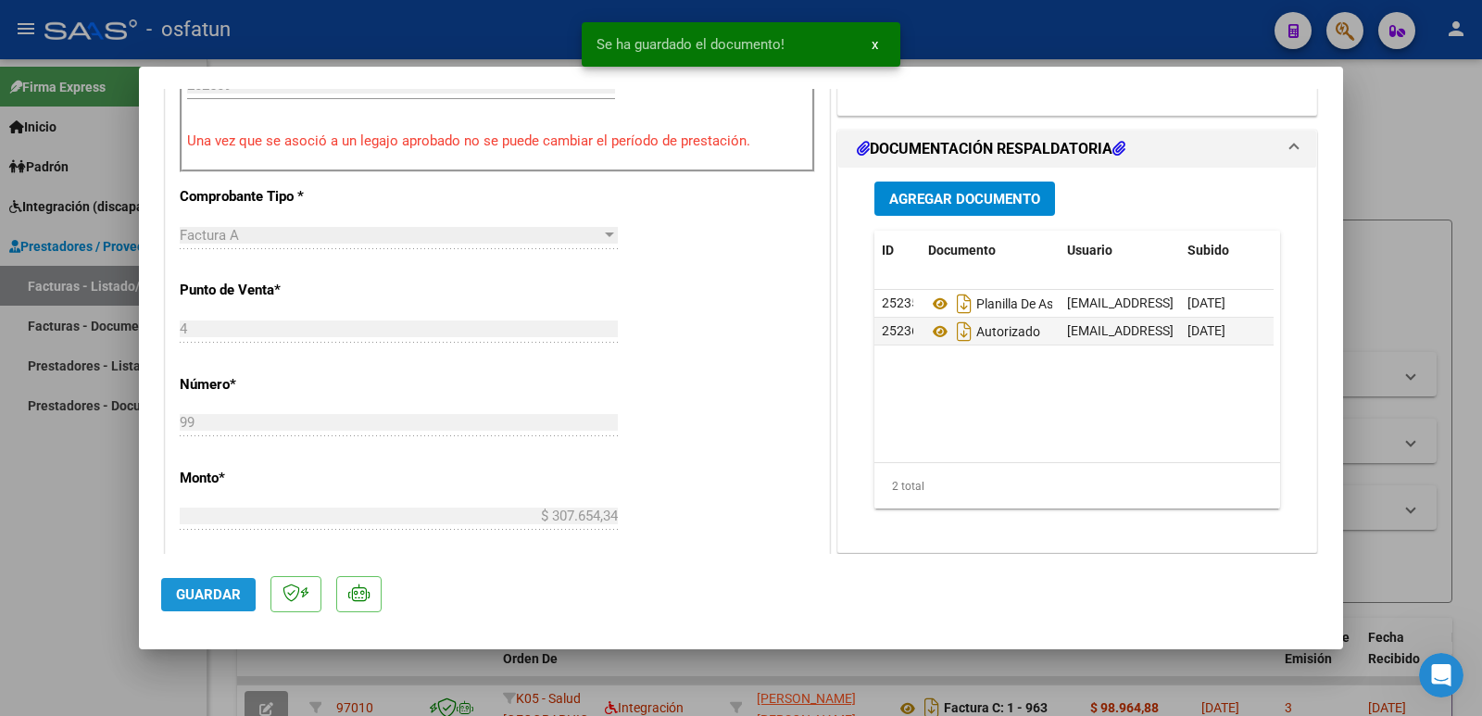
click at [193, 591] on span "Guardar" at bounding box center [208, 594] width 65 height 17
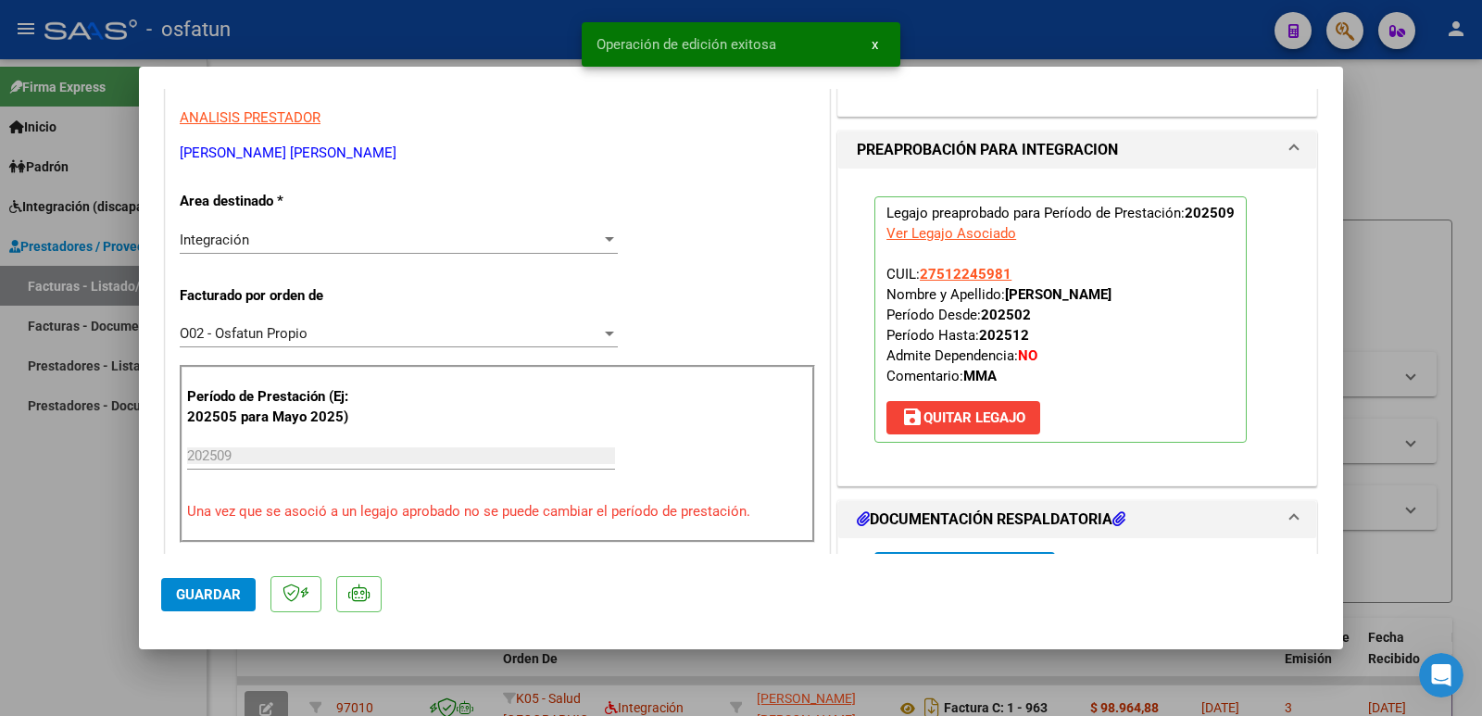
click at [18, 580] on div at bounding box center [741, 358] width 1482 height 716
type input "$ 0,00"
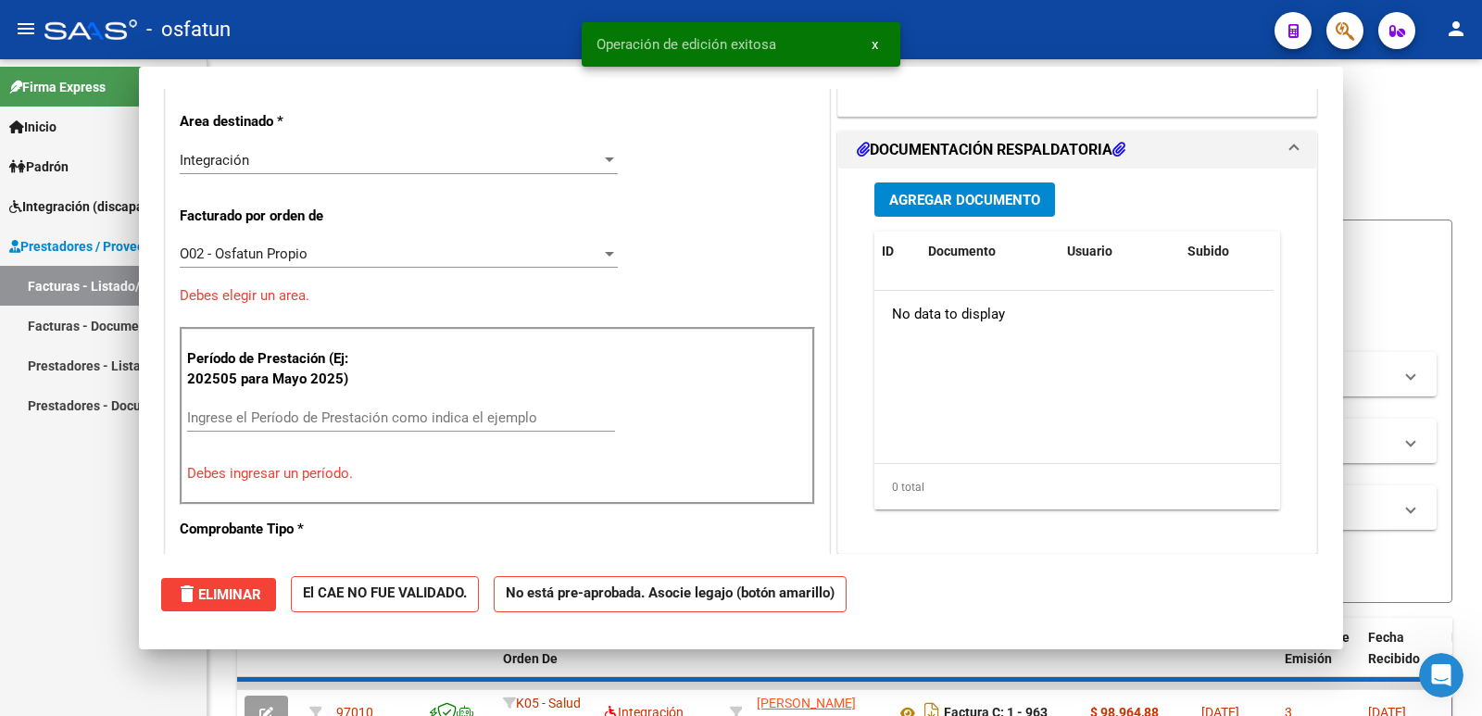
scroll to position [314, 0]
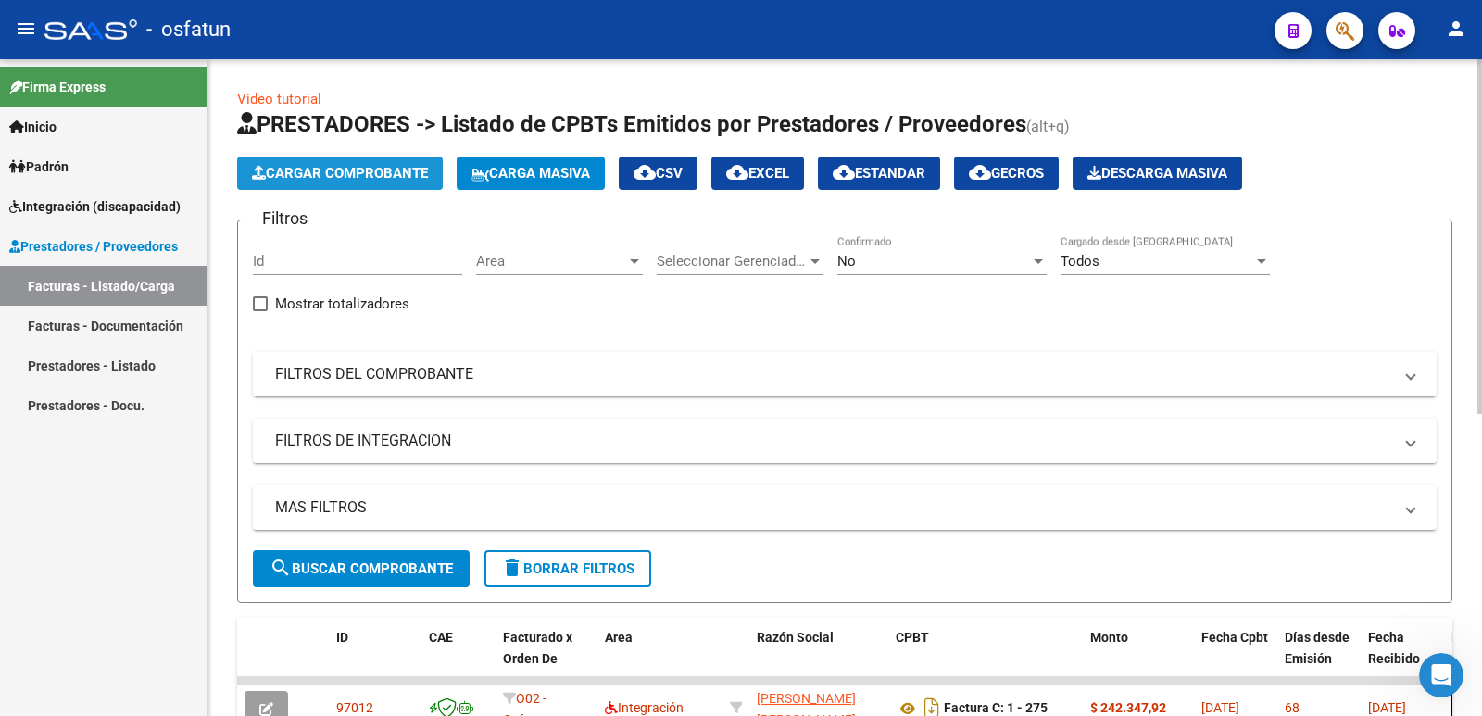
click at [344, 168] on span "Cargar Comprobante" at bounding box center [340, 173] width 176 height 17
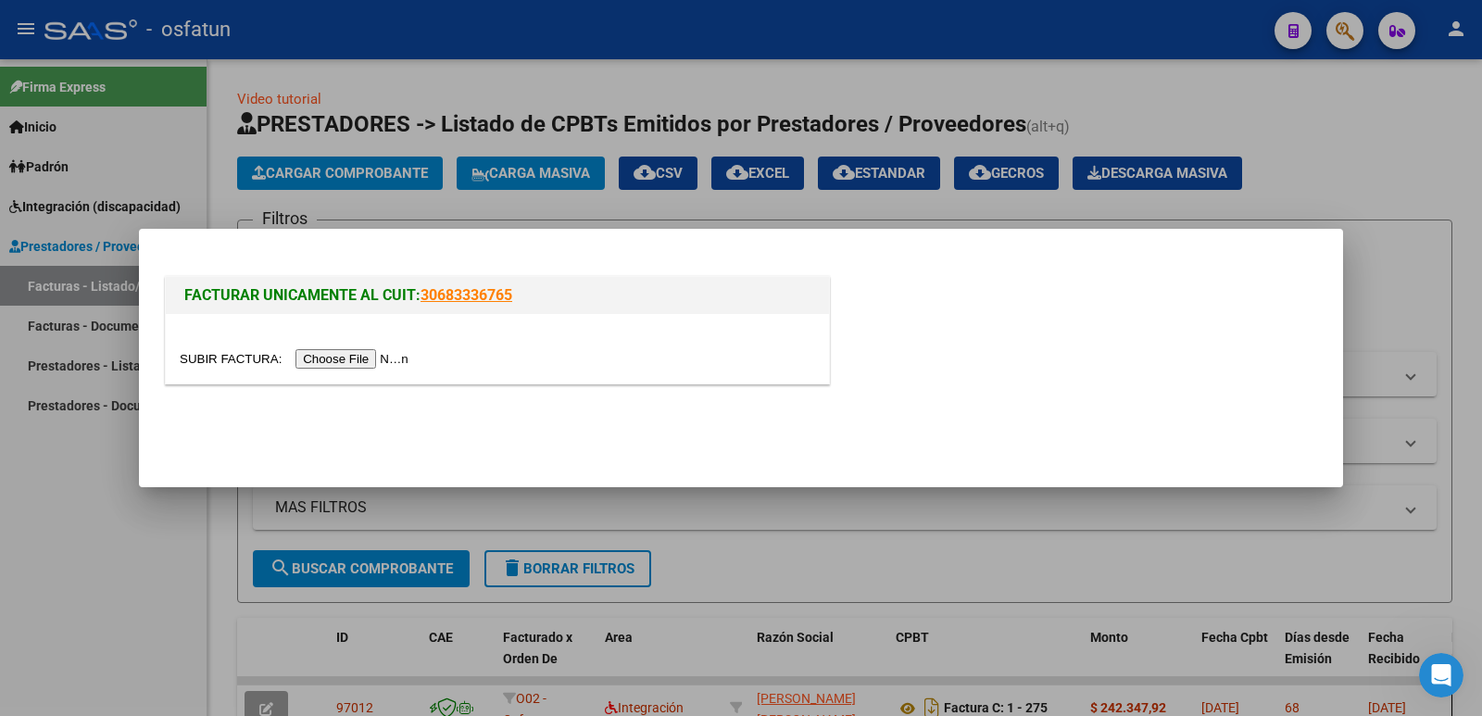
click at [369, 356] on input "file" at bounding box center [297, 358] width 234 height 19
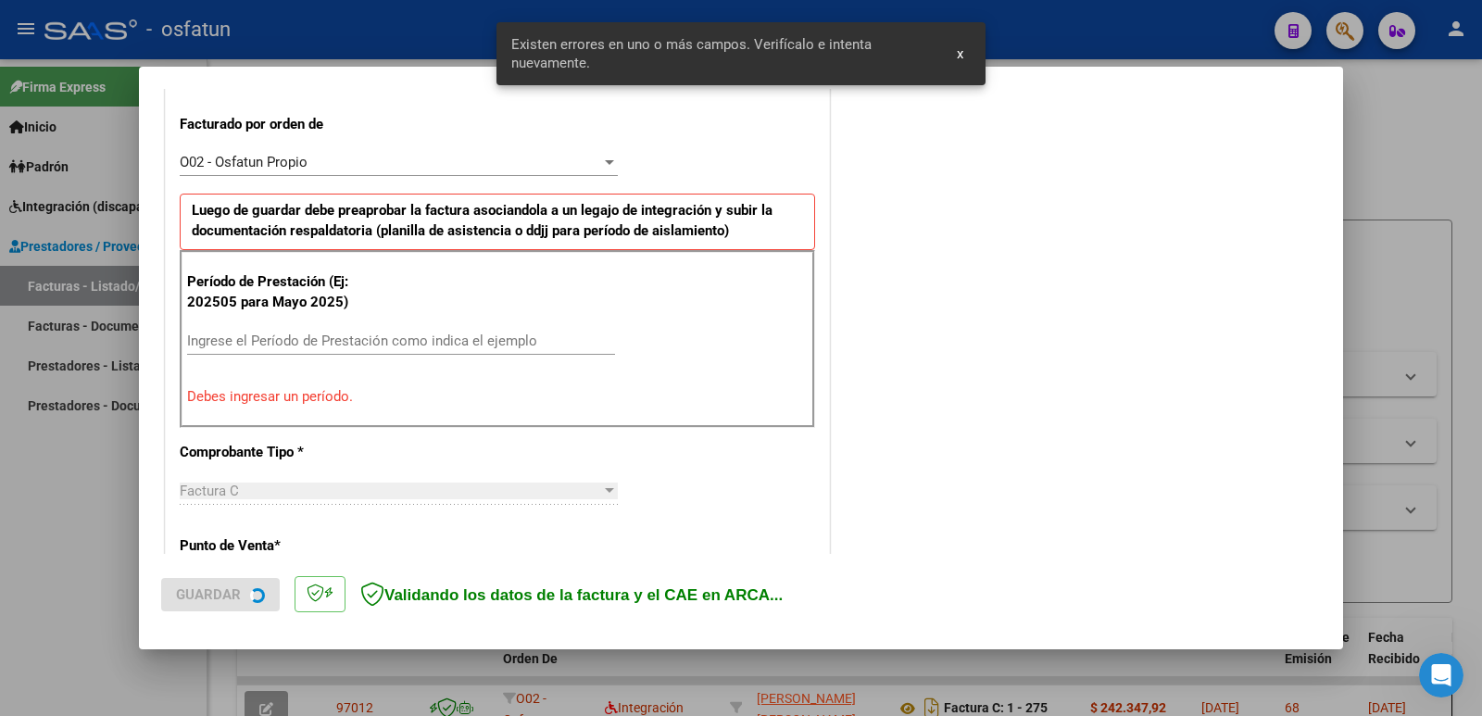
scroll to position [506, 0]
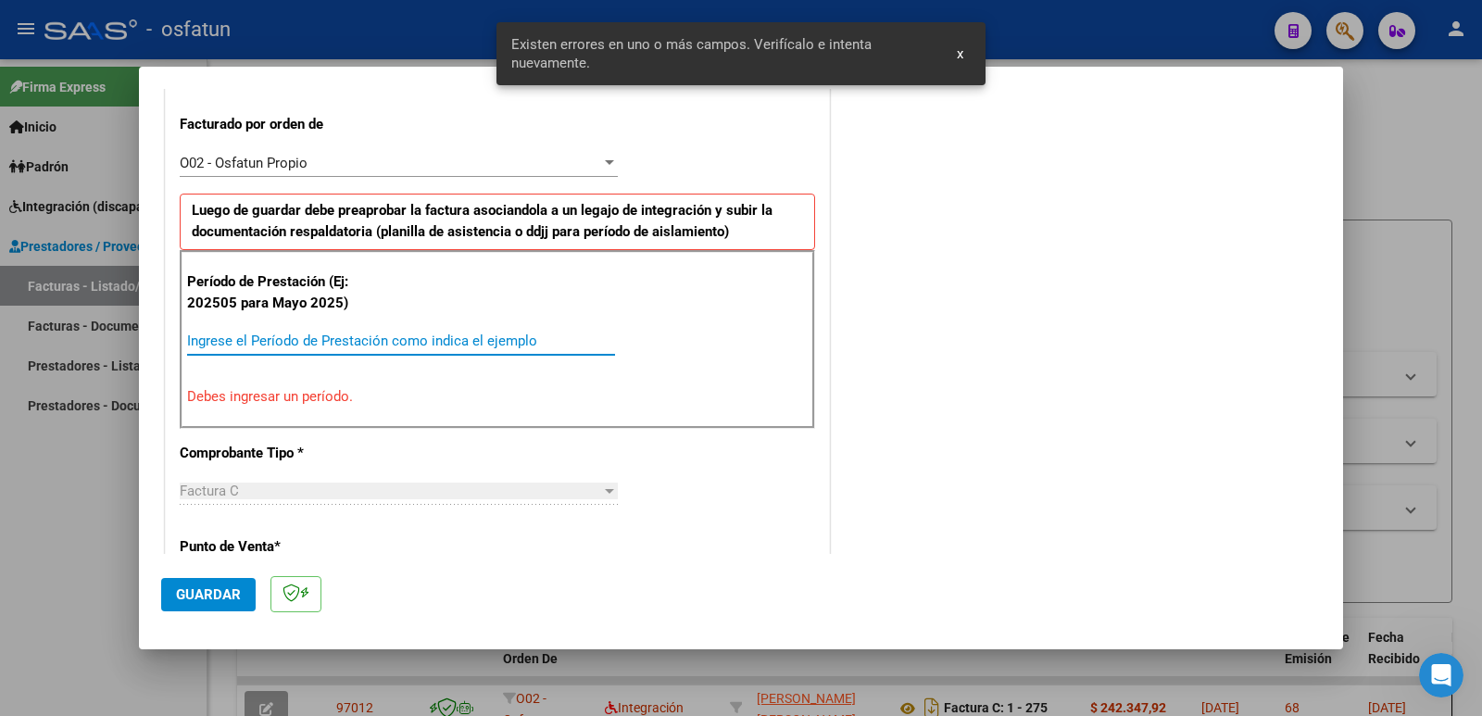
click at [271, 344] on input "Ingrese el Período de Prestación como indica el ejemplo" at bounding box center [401, 340] width 428 height 17
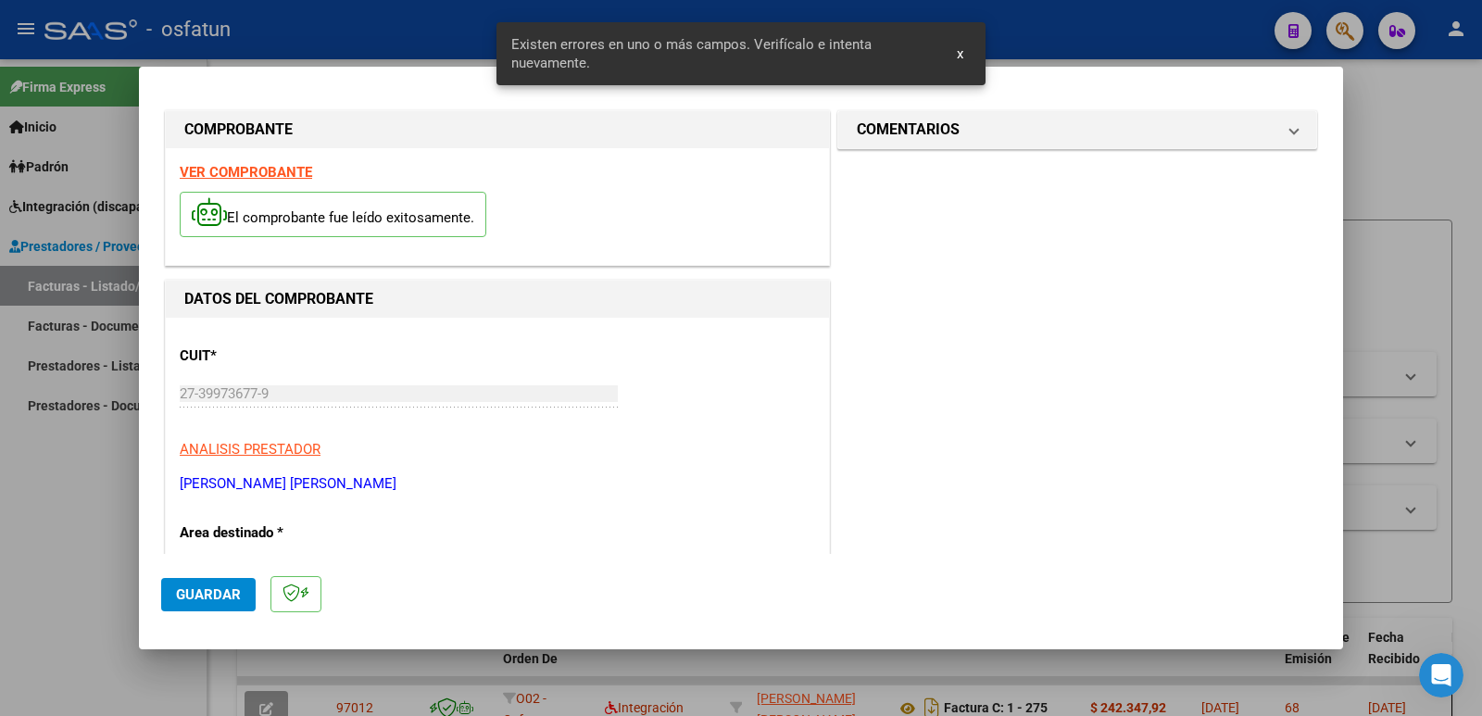
scroll to position [0, 0]
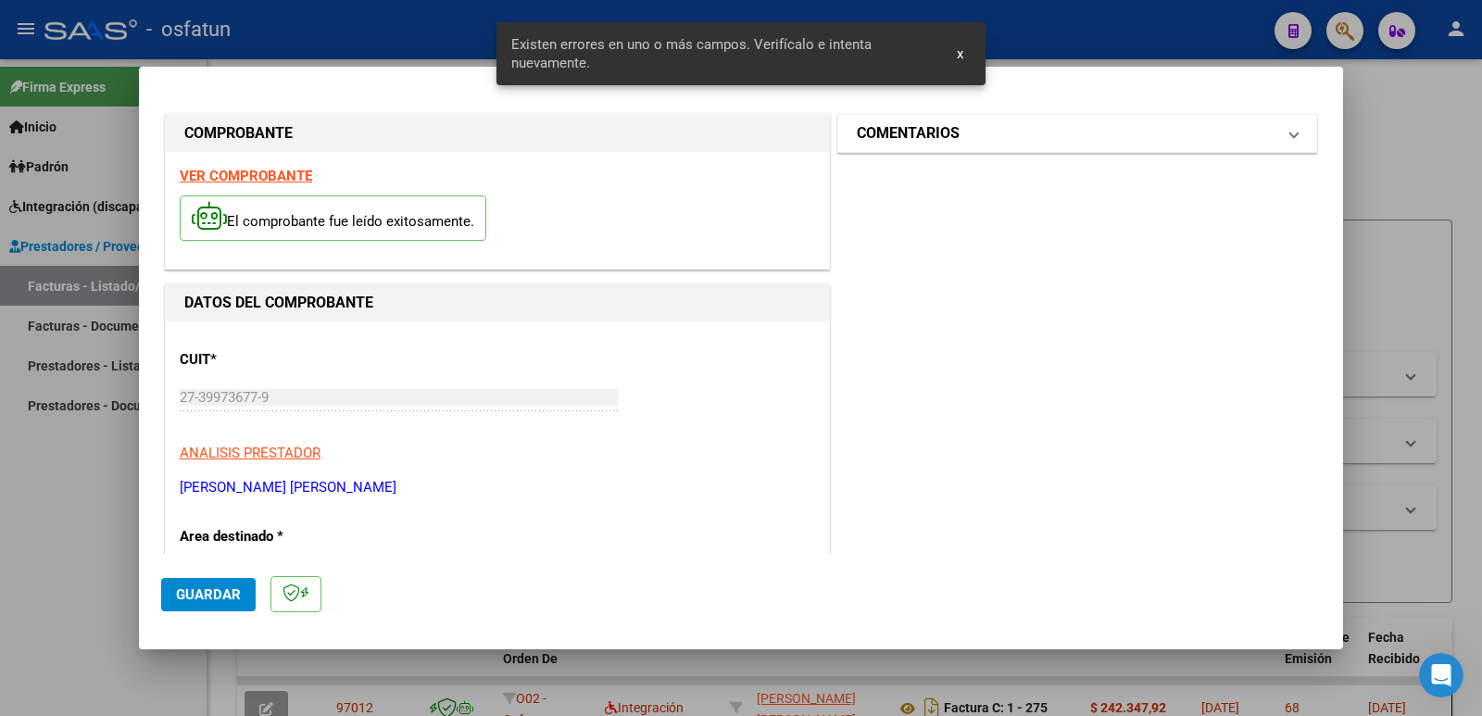
click at [900, 141] on h1 "COMENTARIOS" at bounding box center [908, 133] width 103 height 22
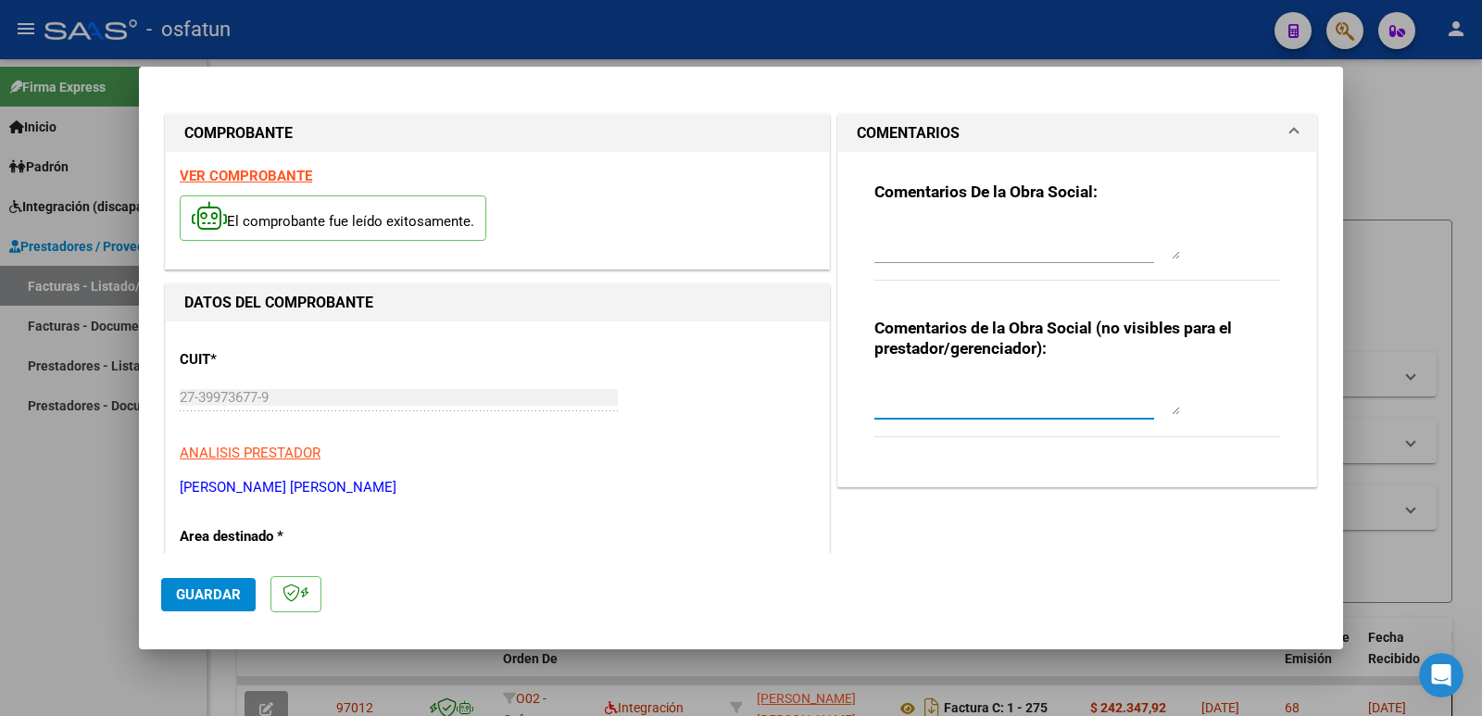
click at [921, 411] on textarea at bounding box center [1027, 396] width 306 height 37
paste textarea "Fc Cargada por [PERSON_NAME]. [PERSON_NAME] / sin verificación de legajo"
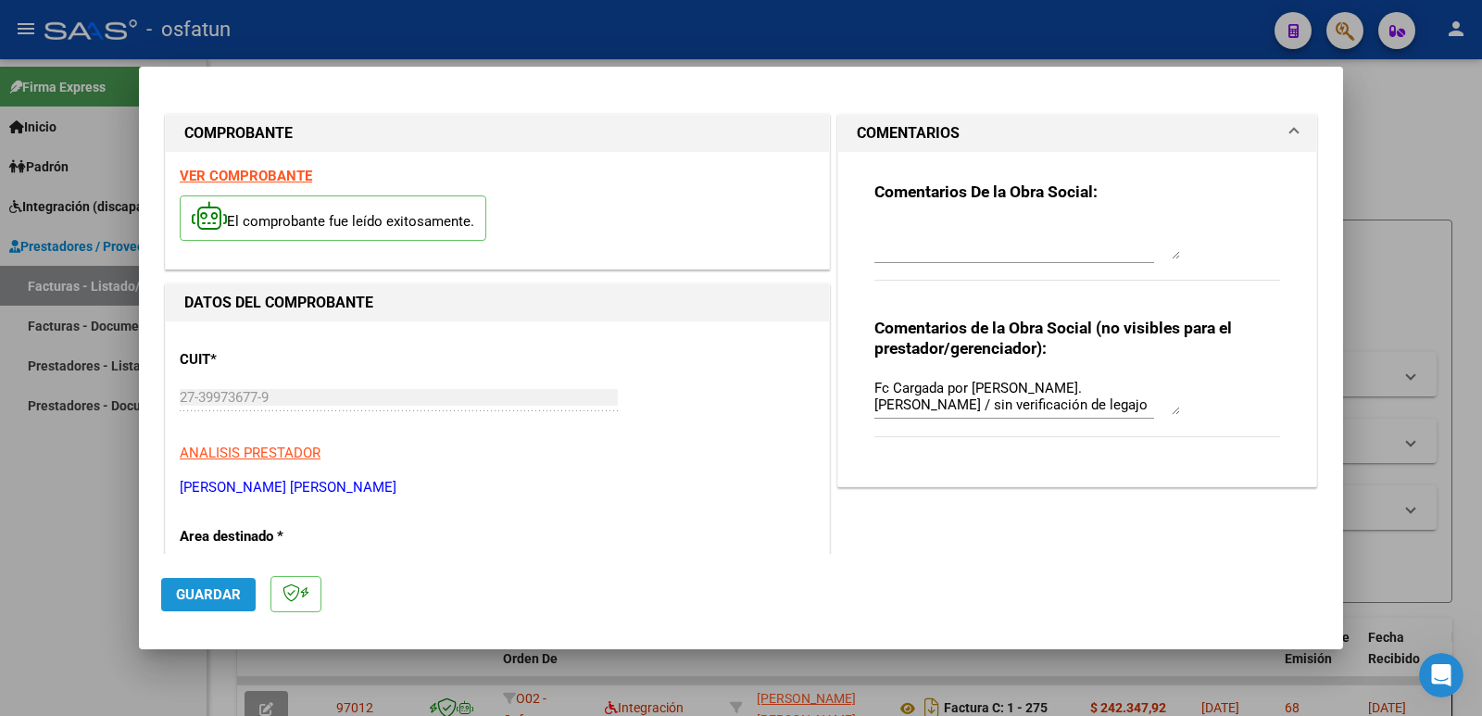
click at [207, 600] on span "Guardar" at bounding box center [208, 594] width 65 height 17
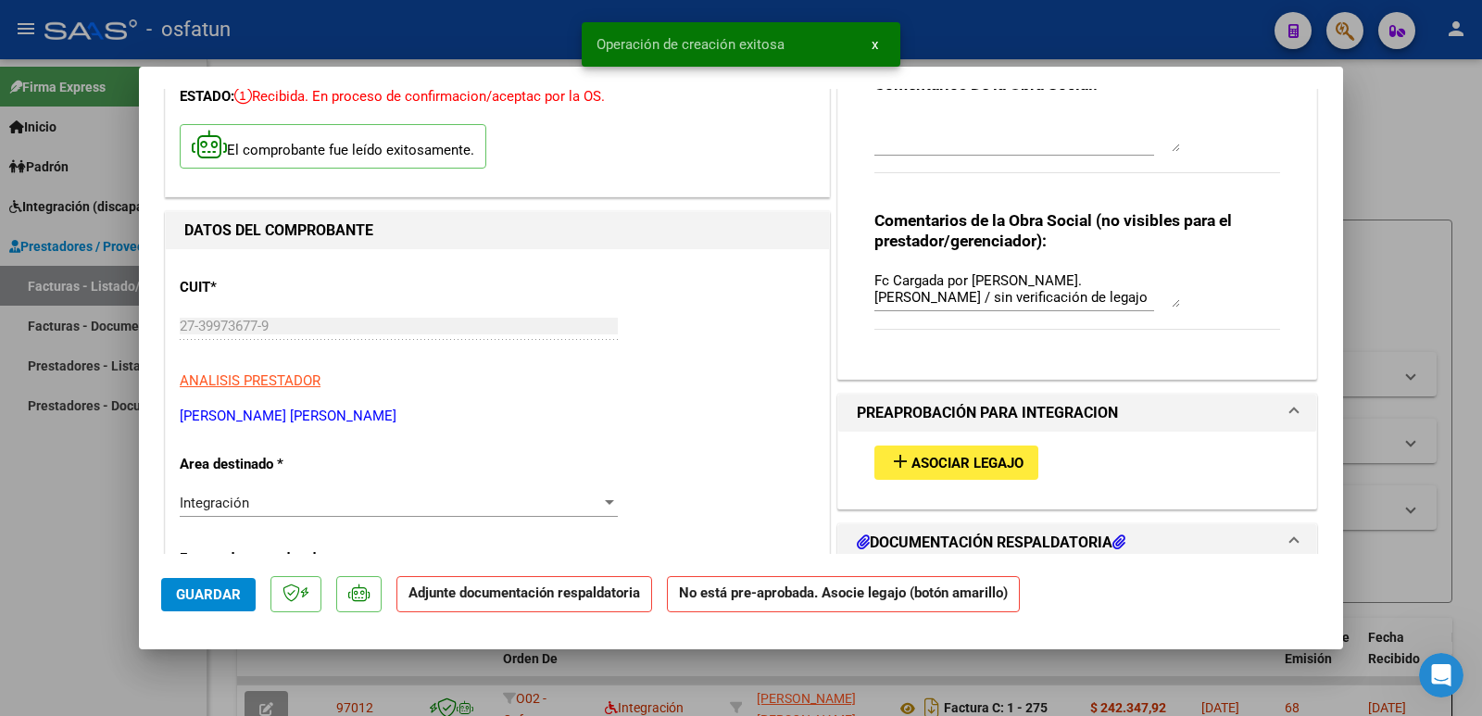
scroll to position [278, 0]
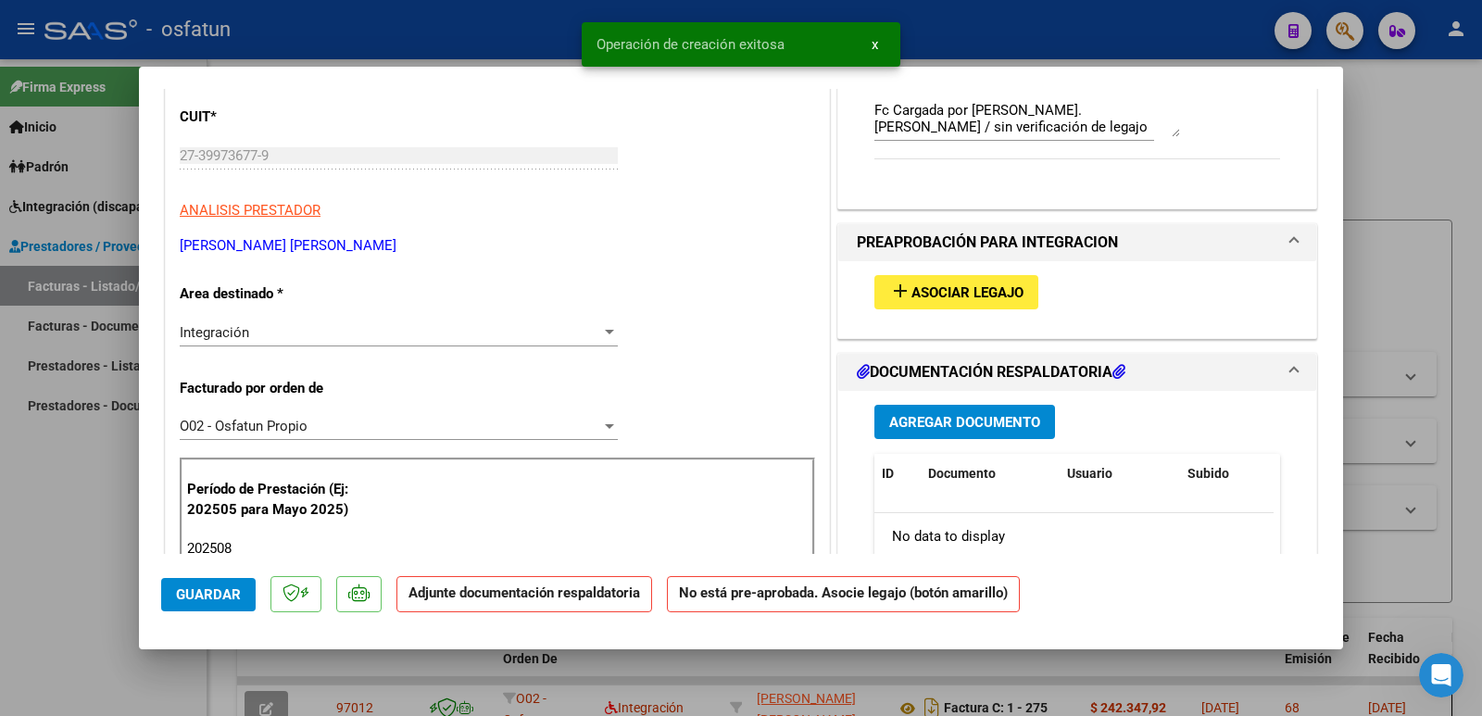
click at [946, 287] on span "Asociar Legajo" at bounding box center [967, 292] width 112 height 17
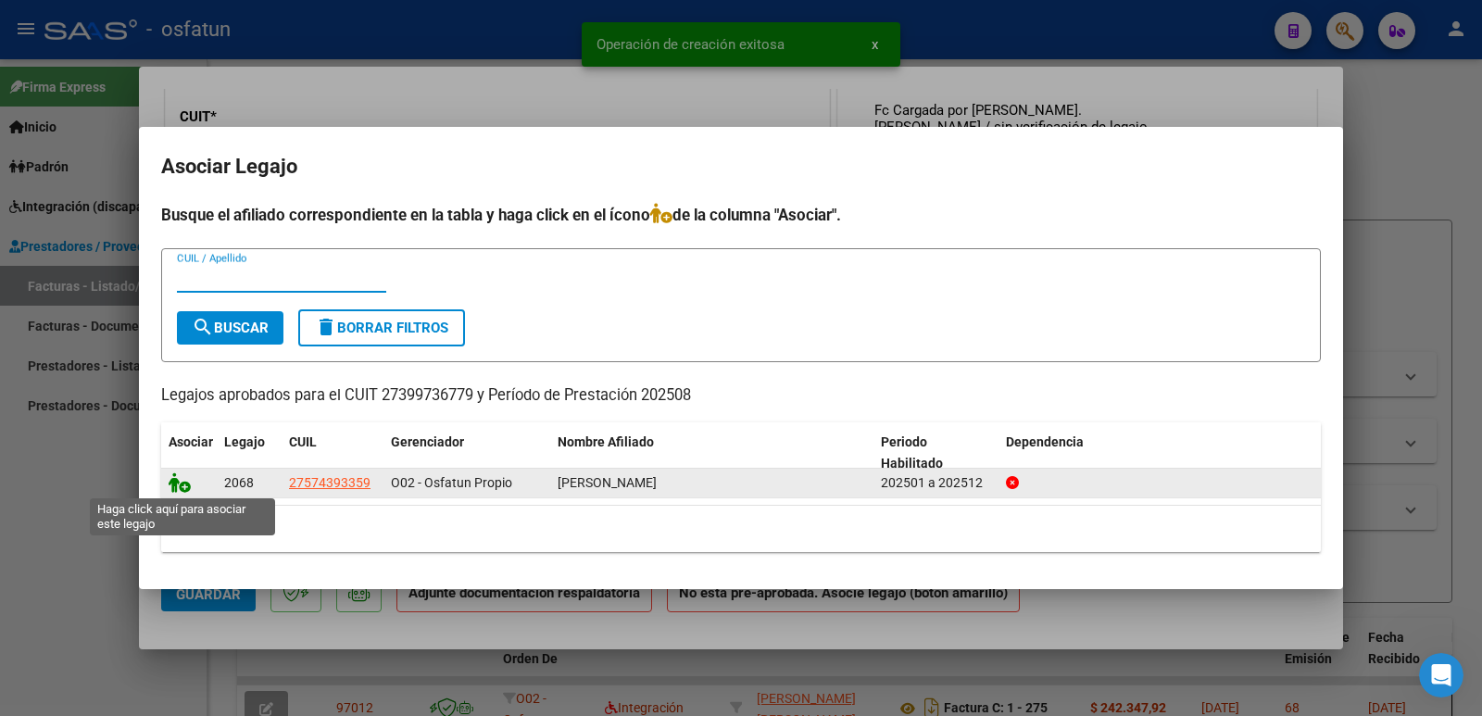
click at [179, 482] on icon at bounding box center [180, 482] width 22 height 20
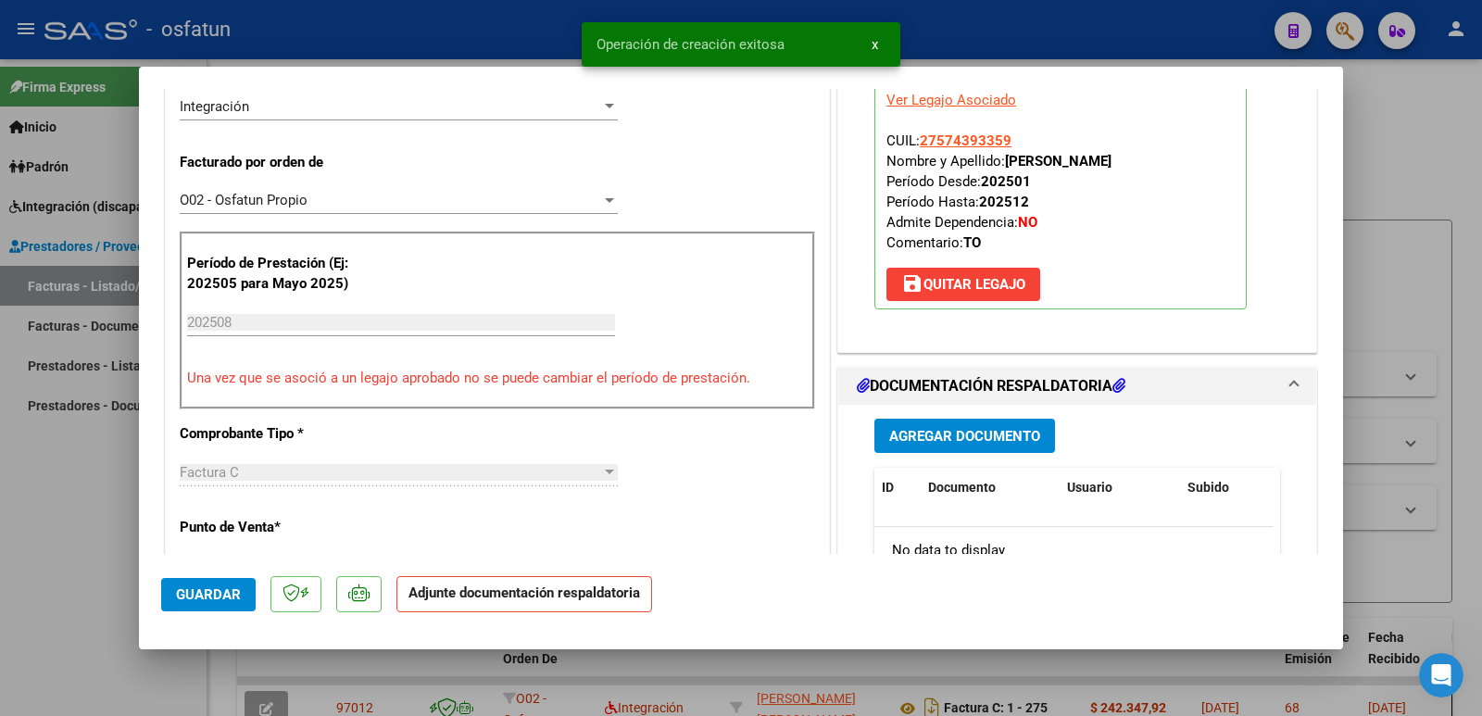
scroll to position [556, 0]
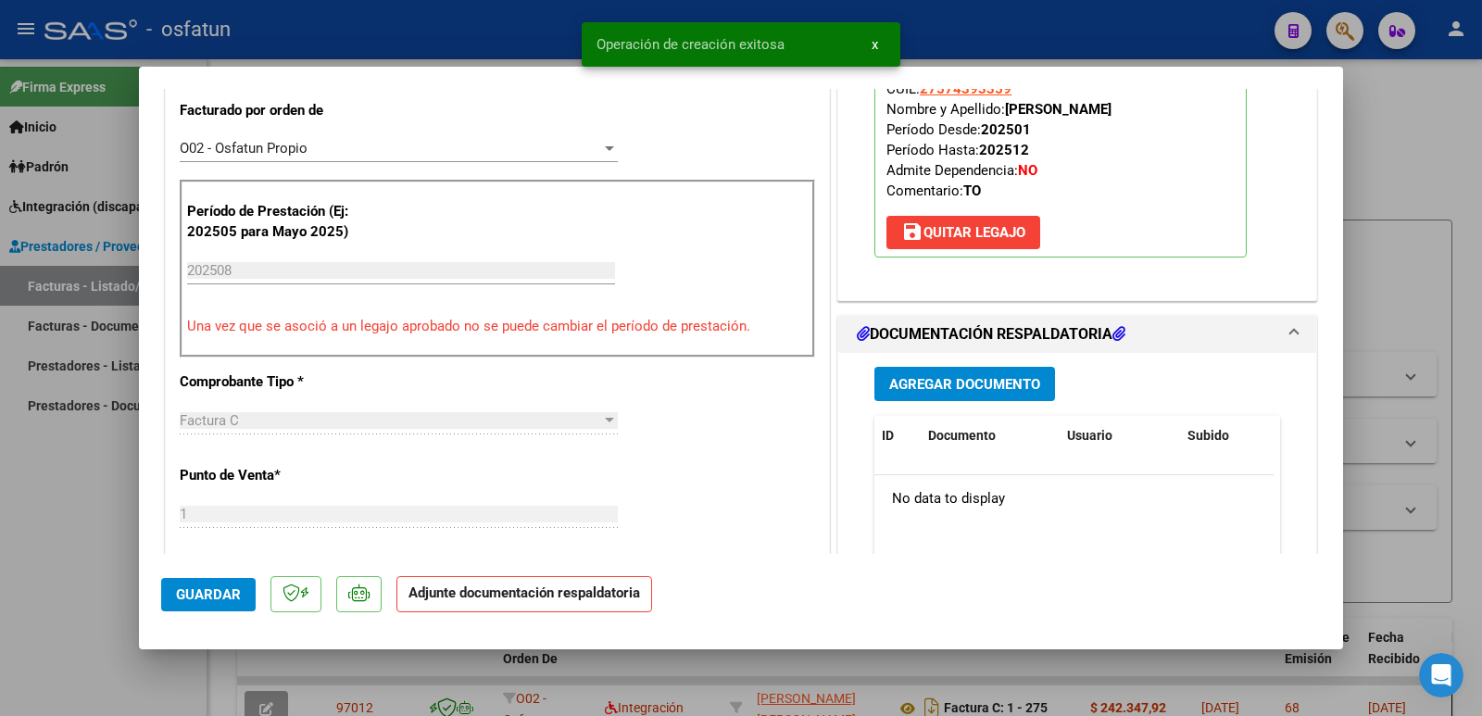
click at [989, 376] on span "Agregar Documento" at bounding box center [964, 384] width 151 height 17
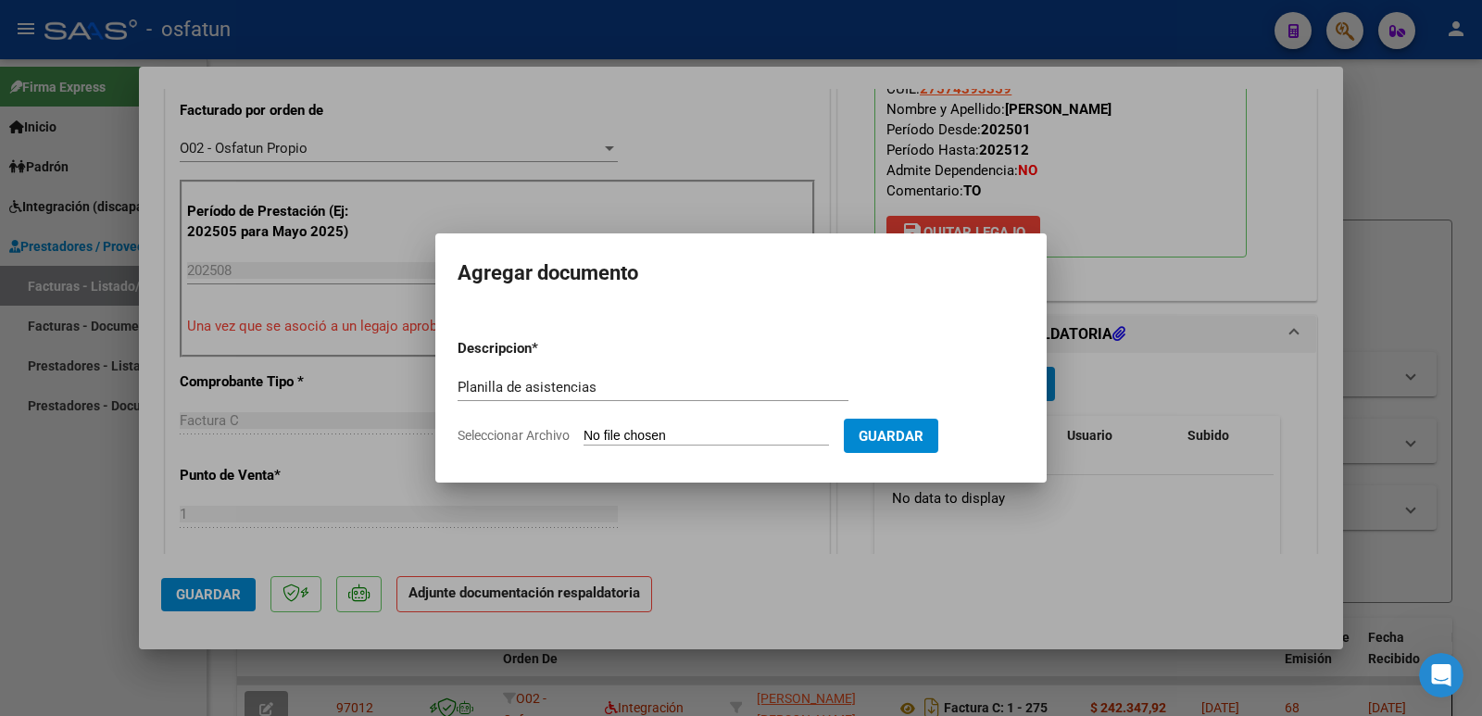
click at [640, 432] on input "Seleccionar Archivo" at bounding box center [705, 437] width 245 height 18
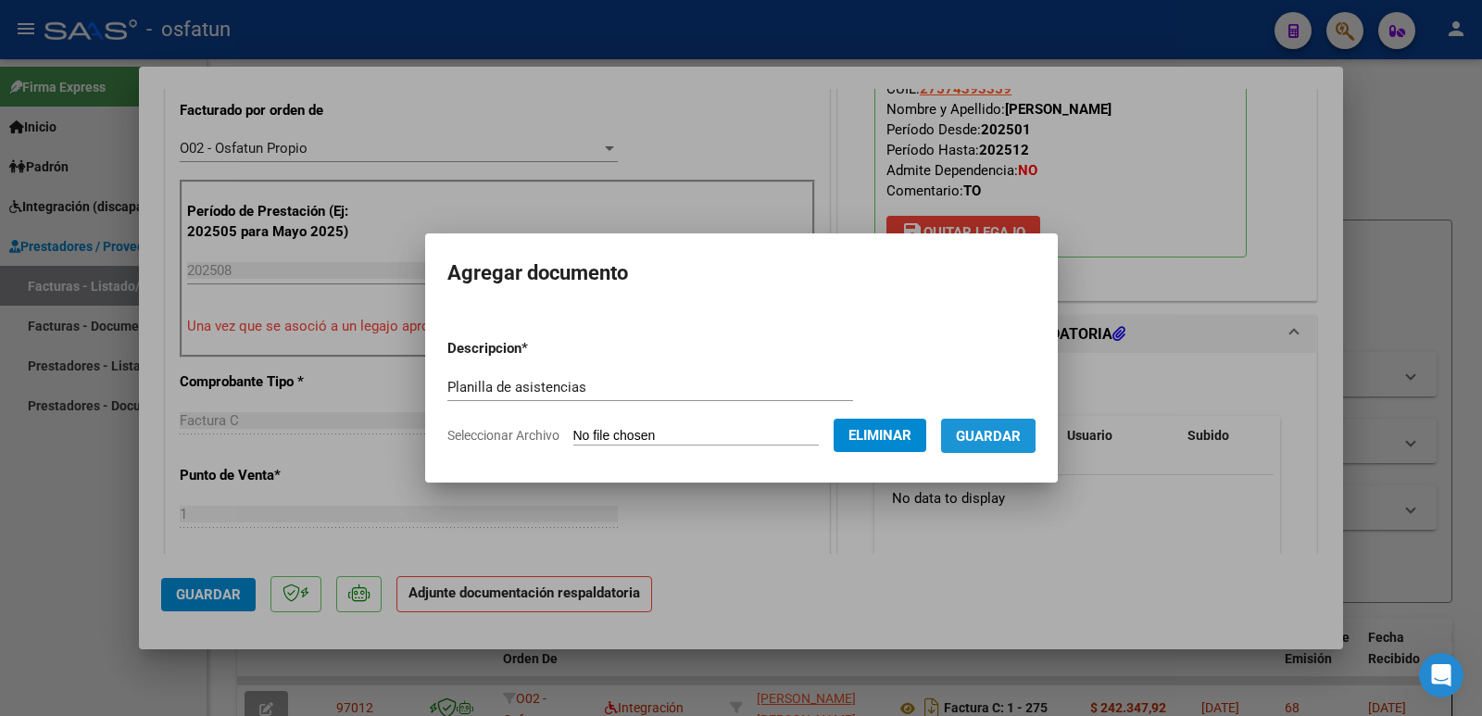
click at [993, 436] on span "Guardar" at bounding box center [988, 436] width 65 height 17
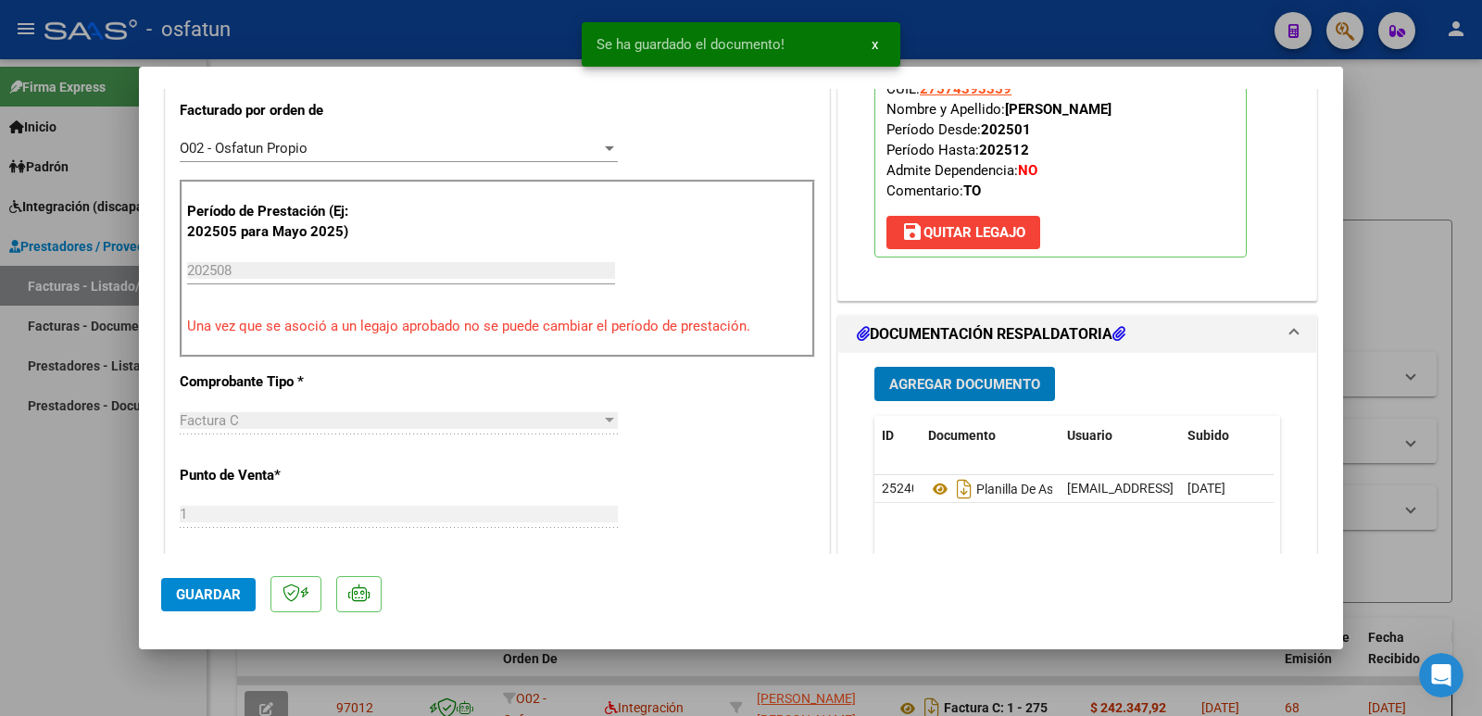
click at [968, 387] on span "Agregar Documento" at bounding box center [964, 384] width 151 height 17
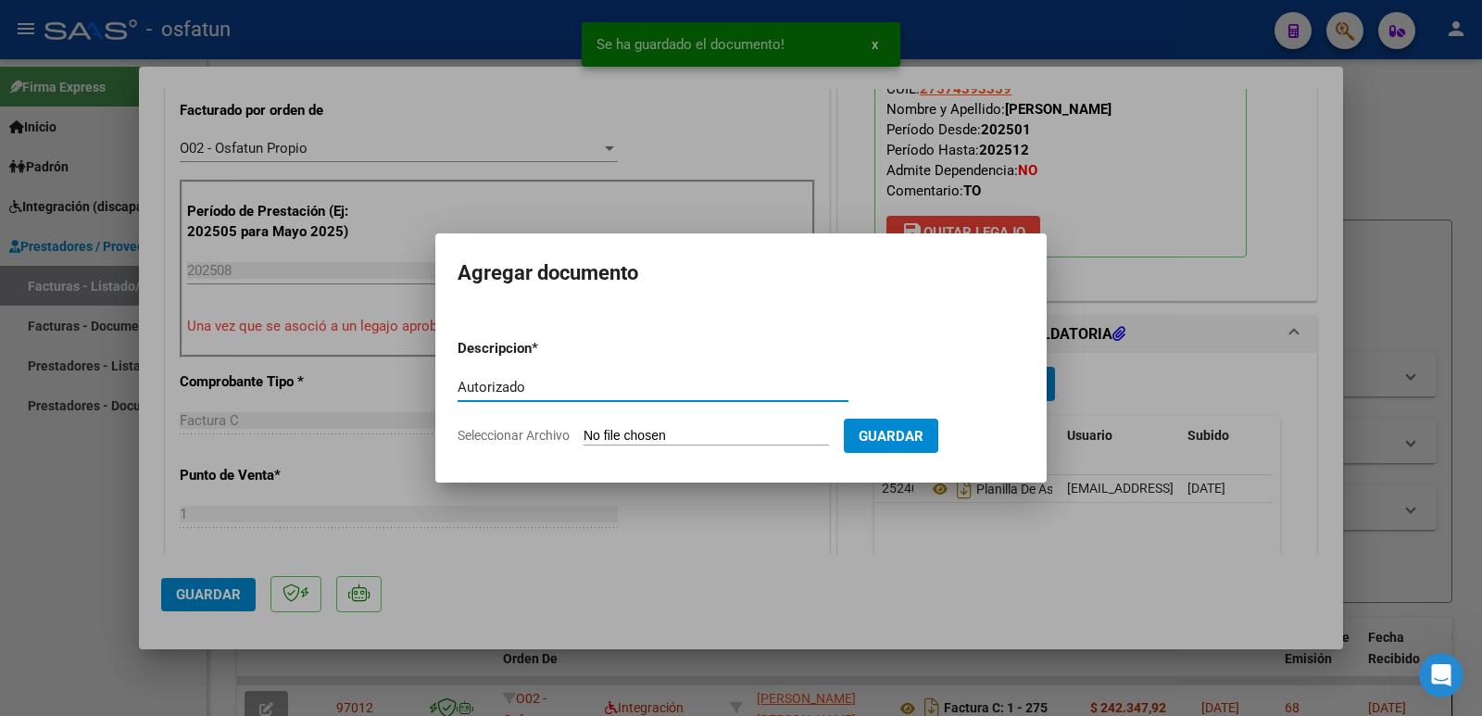
click at [716, 432] on input "Seleccionar Archivo" at bounding box center [705, 437] width 245 height 18
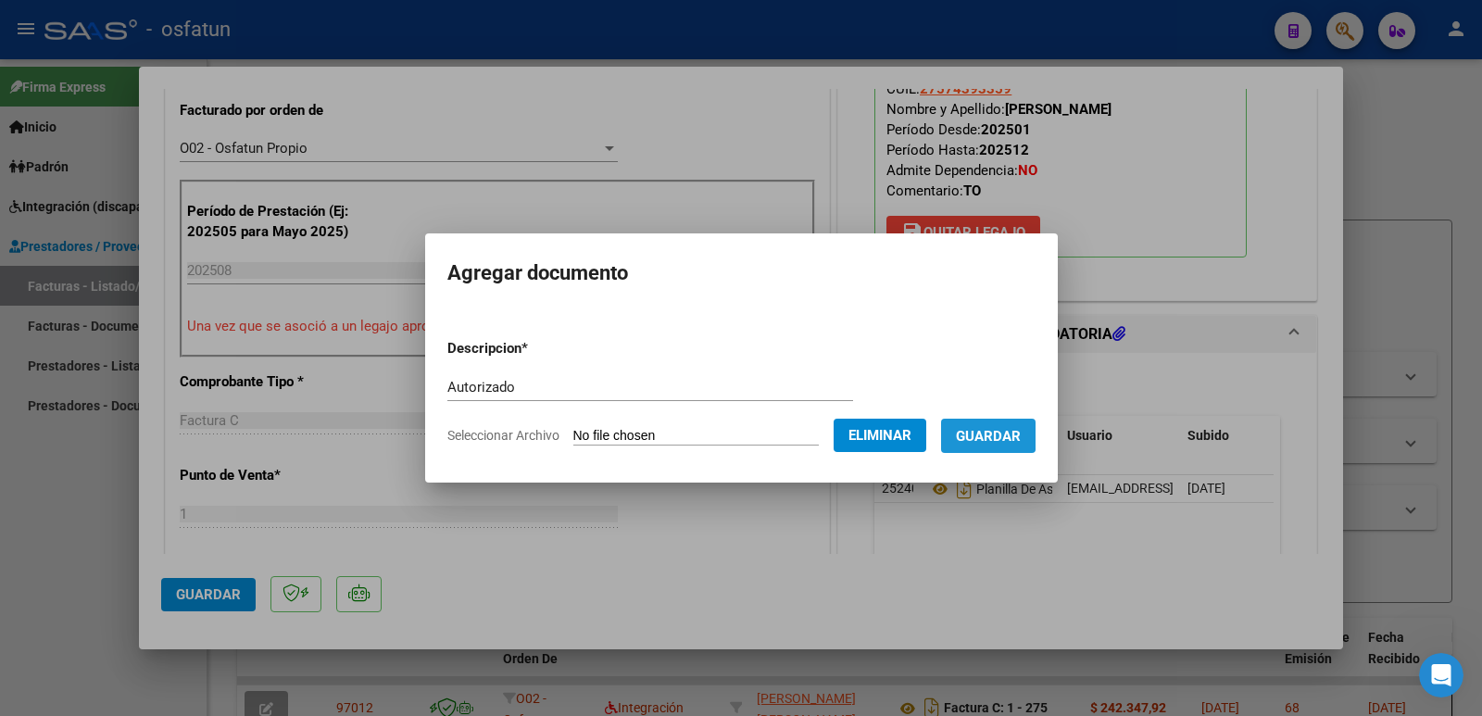
click at [994, 430] on span "Guardar" at bounding box center [988, 436] width 65 height 17
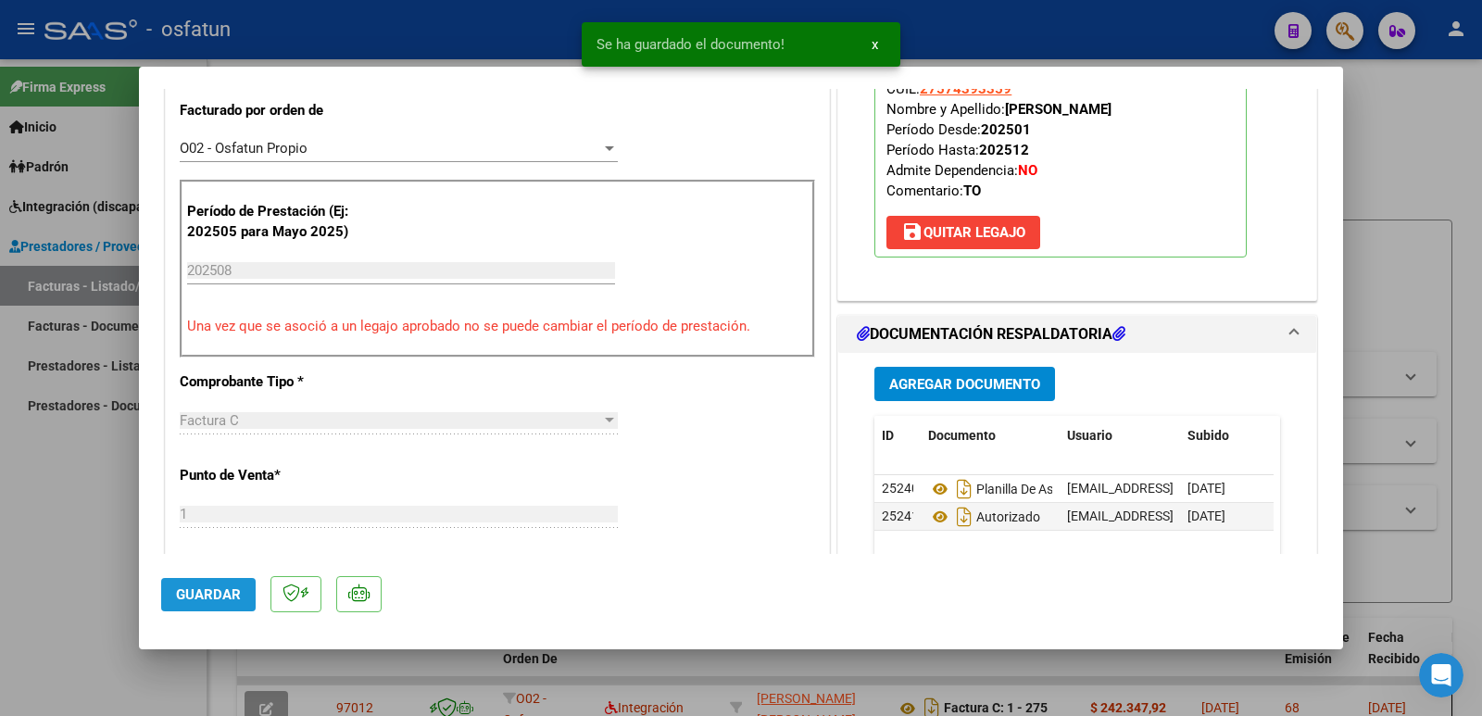
click at [216, 600] on span "Guardar" at bounding box center [208, 594] width 65 height 17
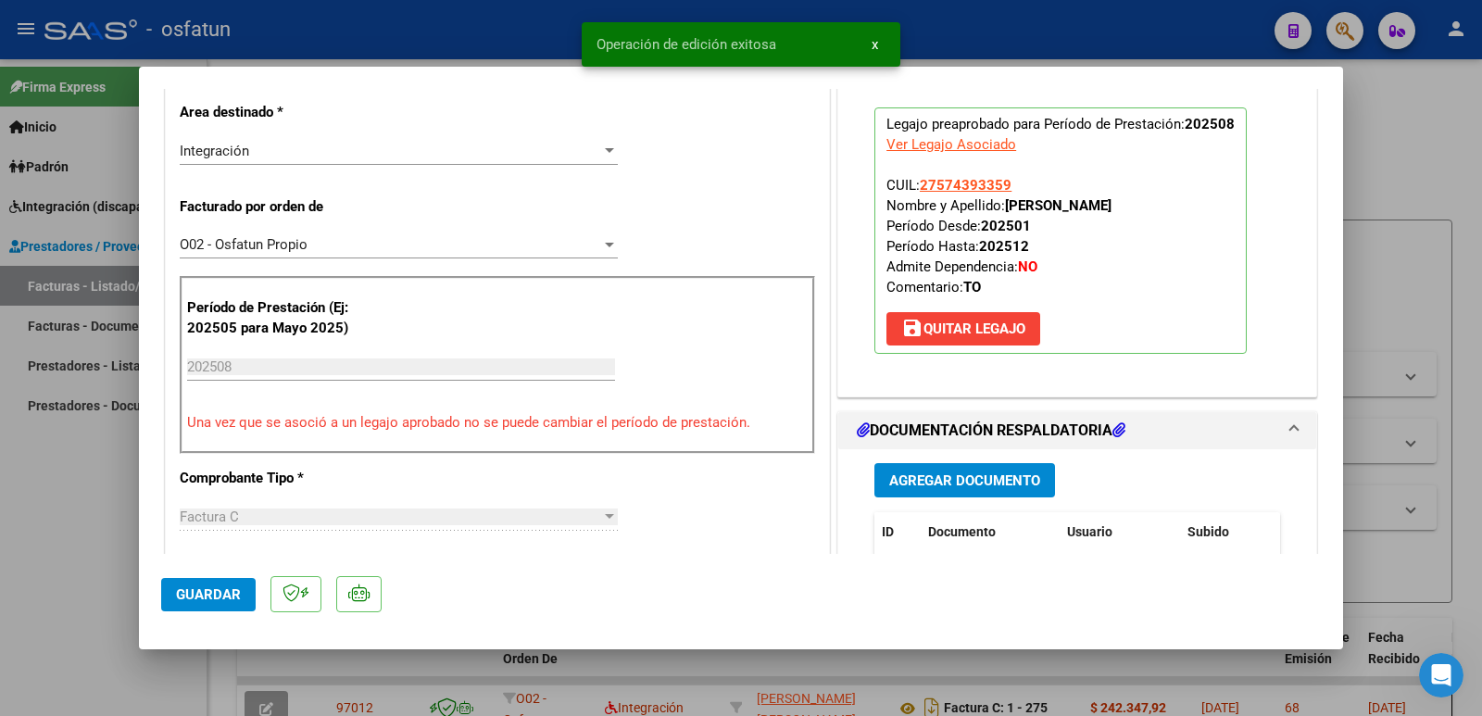
scroll to position [370, 0]
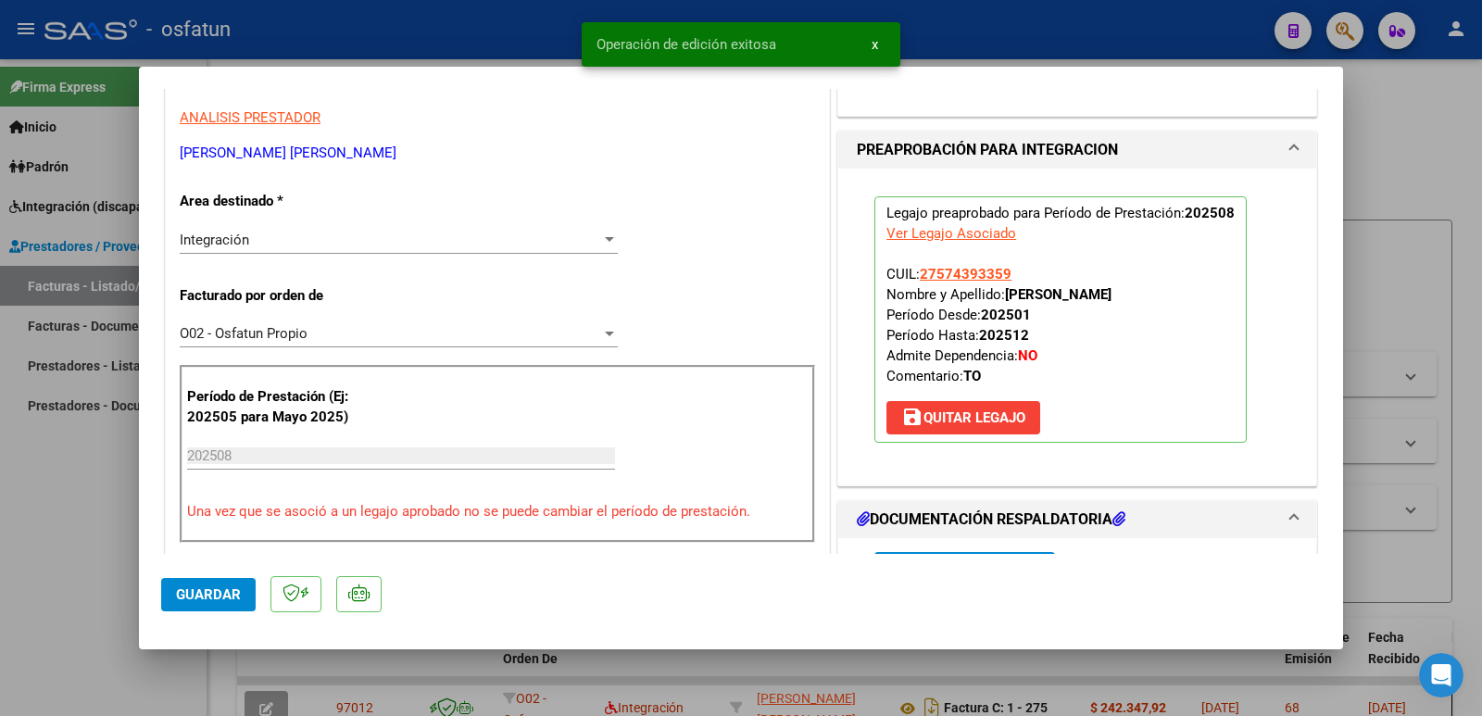
drag, startPoint x: 181, startPoint y: 149, endPoint x: 355, endPoint y: 162, distance: 174.6
click at [355, 162] on p "[PERSON_NAME] [PERSON_NAME]" at bounding box center [497, 153] width 635 height 21
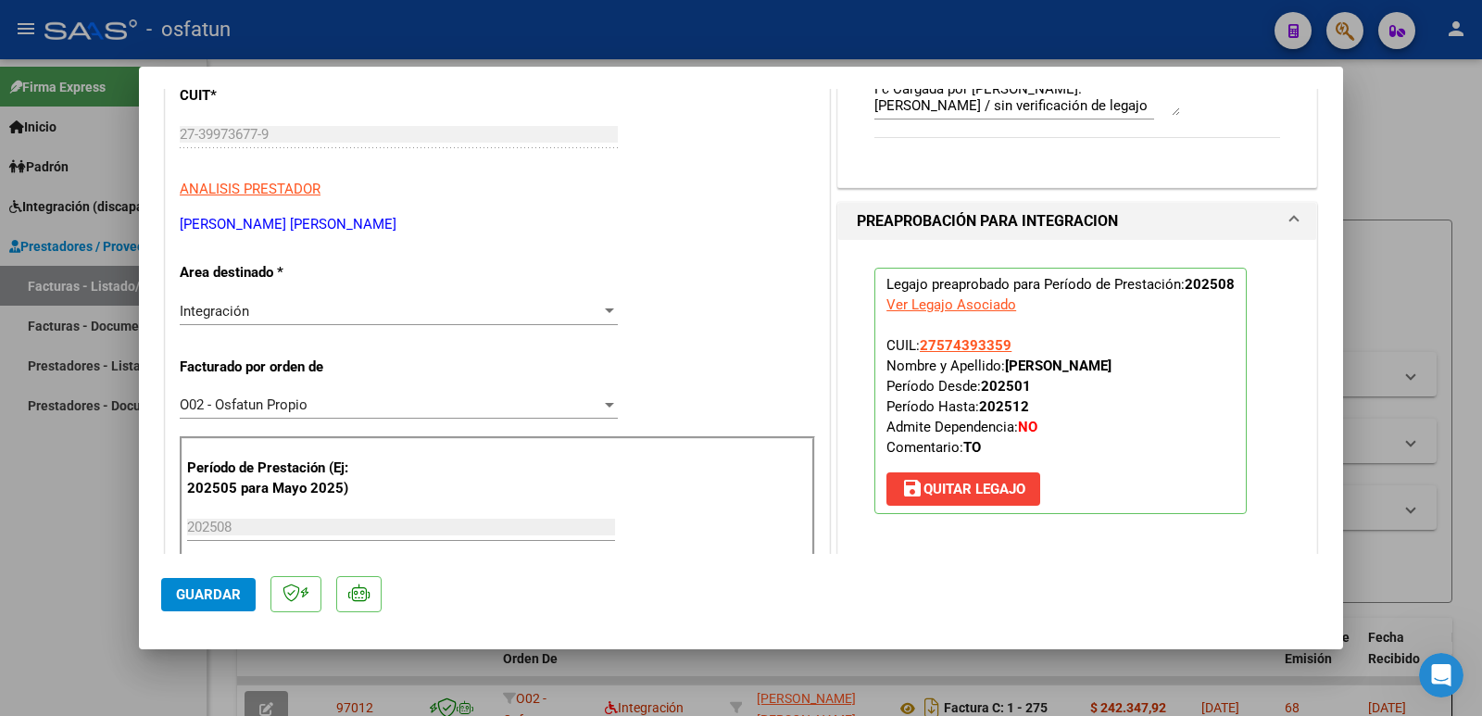
scroll to position [185, 0]
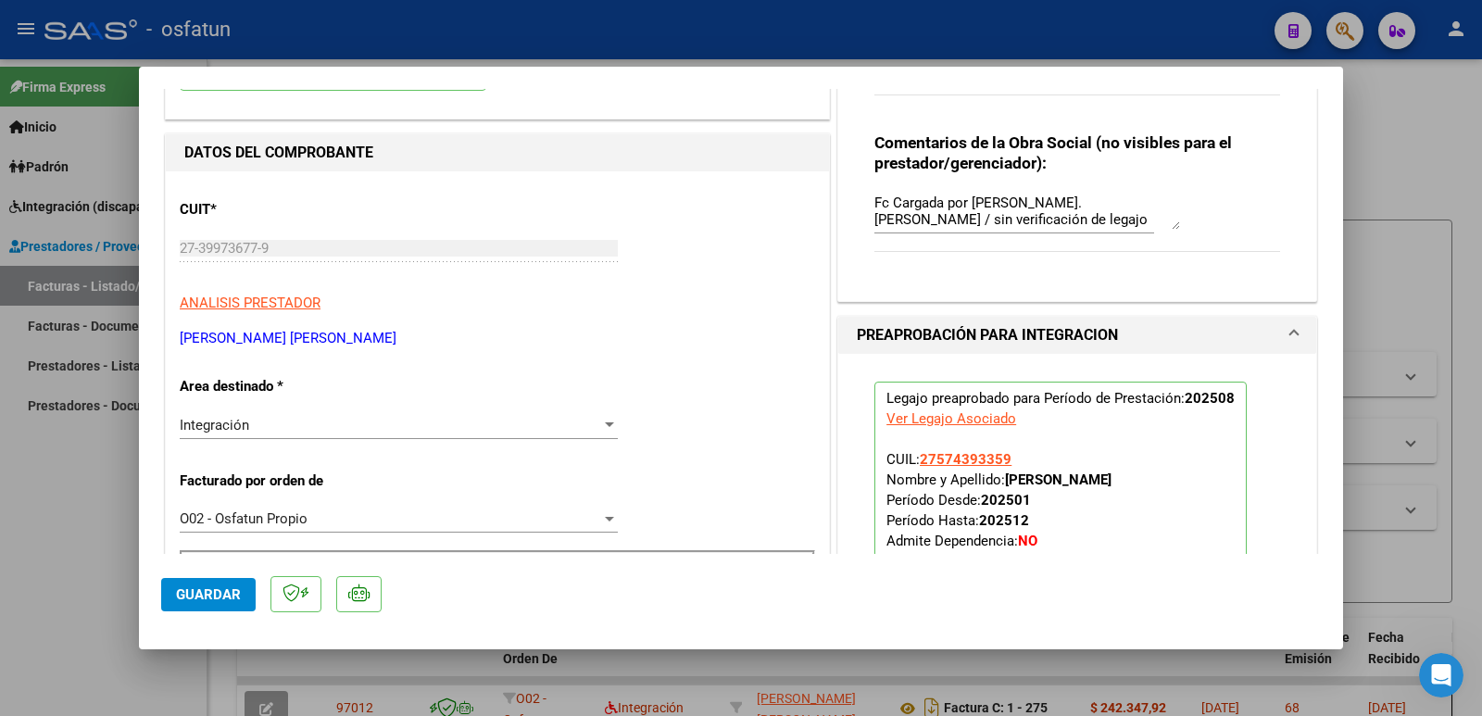
click at [197, 595] on span "Guardar" at bounding box center [208, 594] width 65 height 17
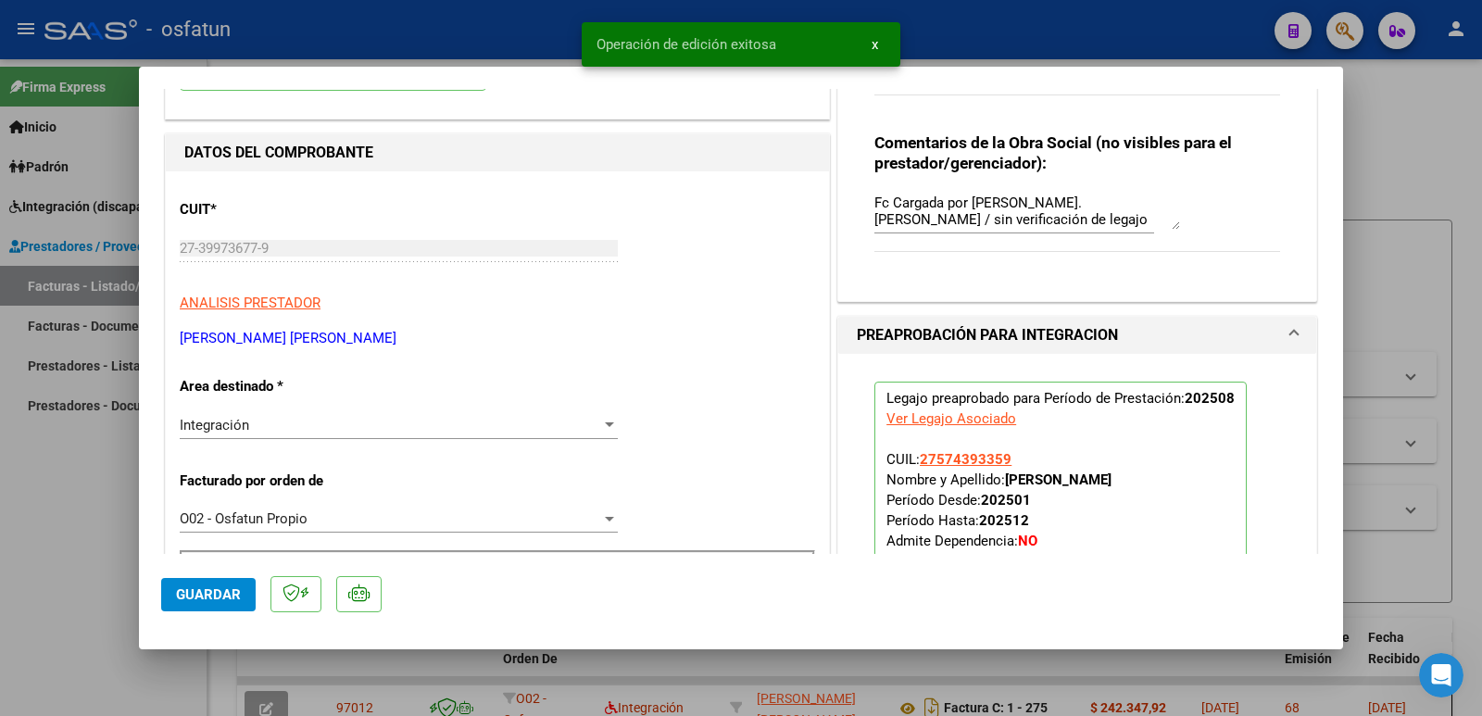
click at [0, 570] on div at bounding box center [741, 358] width 1482 height 716
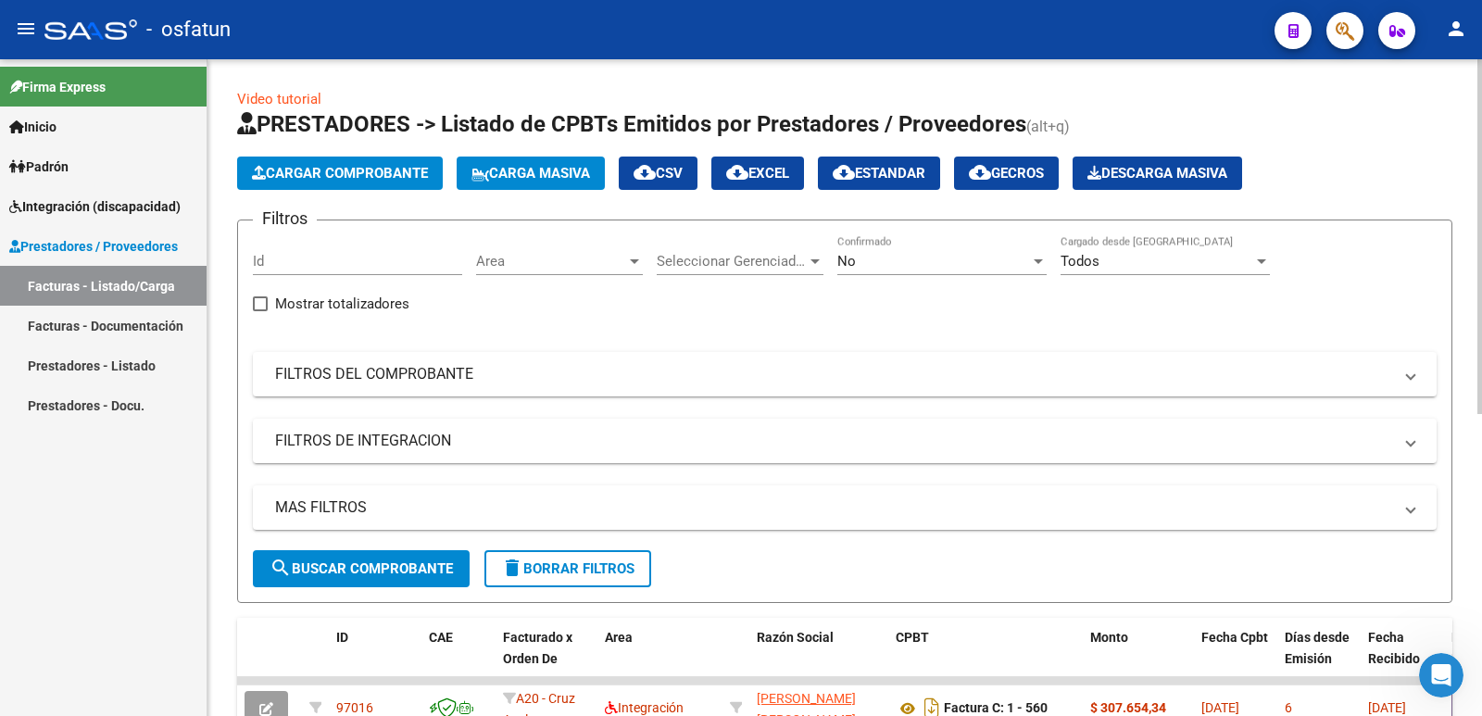
click at [335, 173] on span "Cargar Comprobante" at bounding box center [340, 173] width 176 height 17
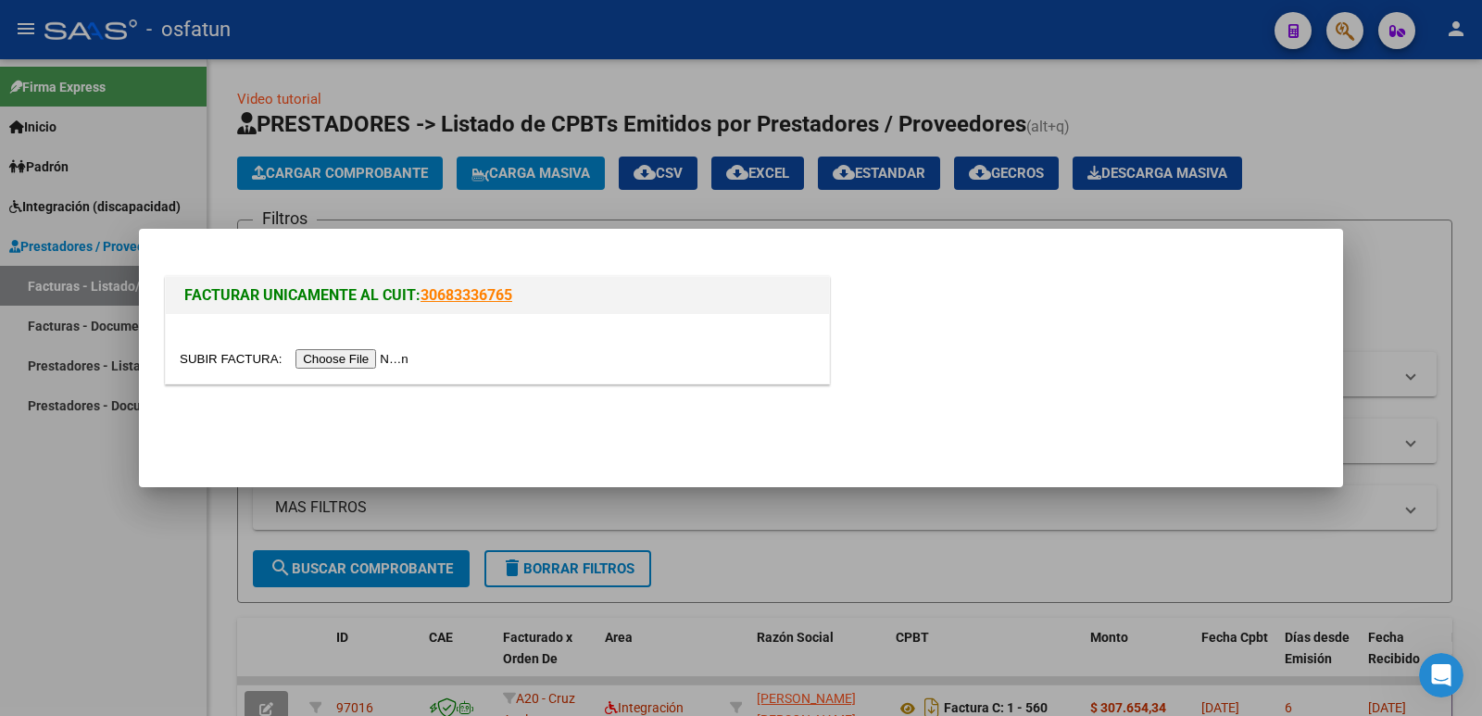
click at [325, 358] on input "file" at bounding box center [297, 358] width 234 height 19
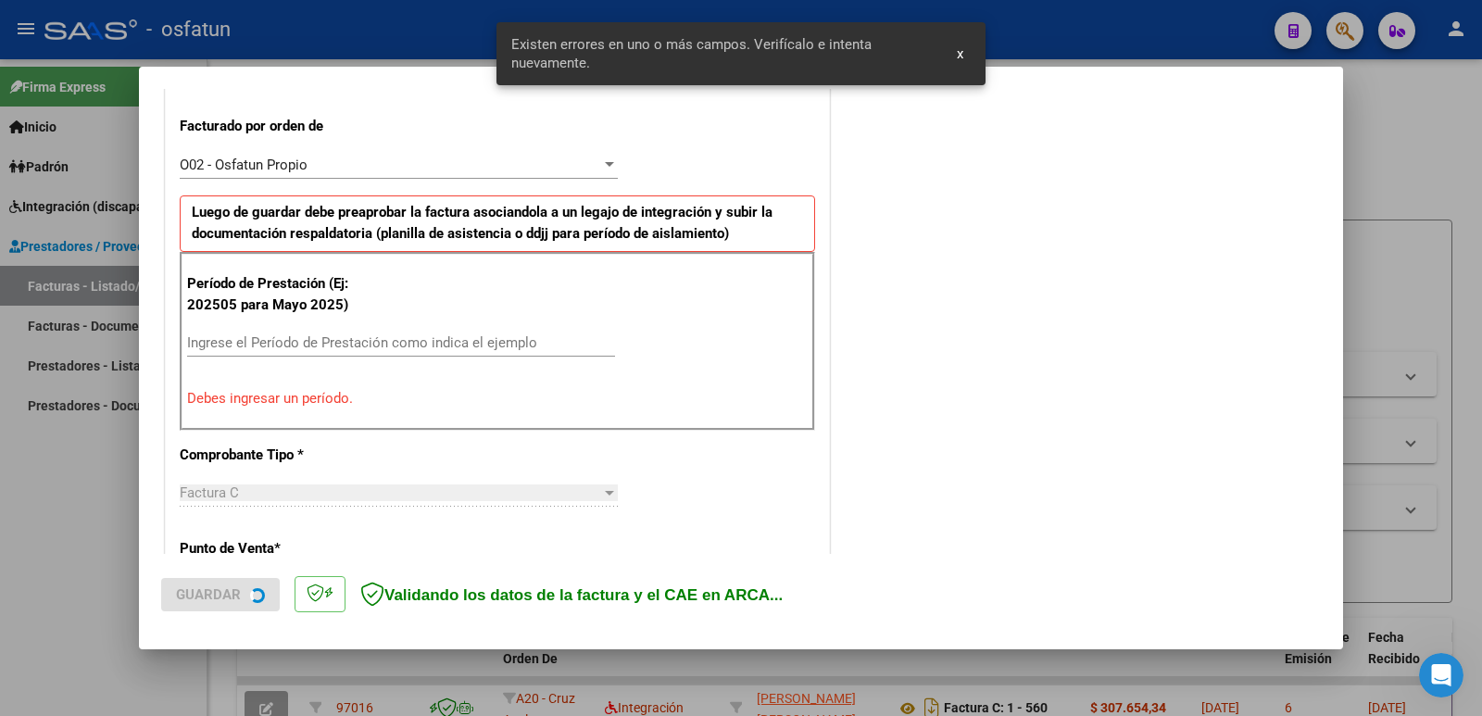
scroll to position [506, 0]
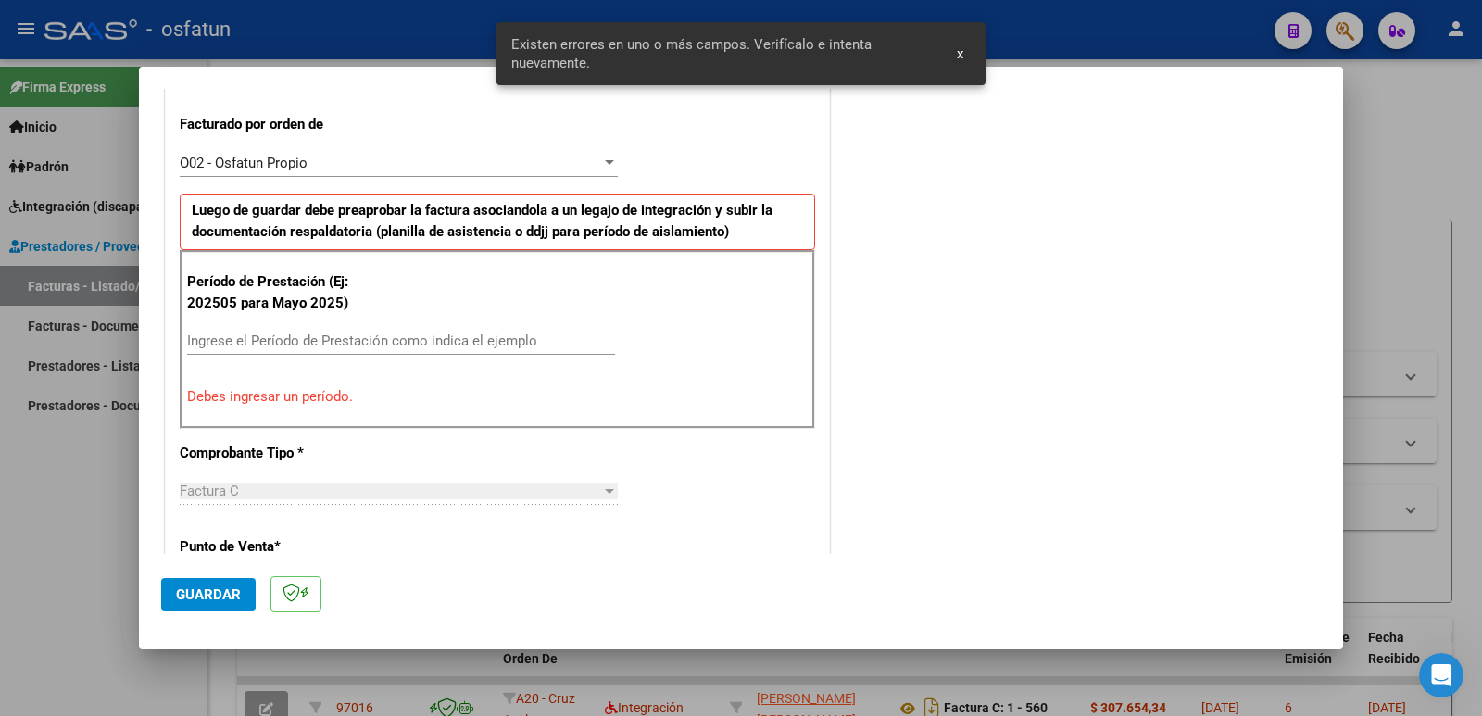
click at [275, 339] on input "Ingrese el Período de Prestación como indica el ejemplo" at bounding box center [401, 340] width 428 height 17
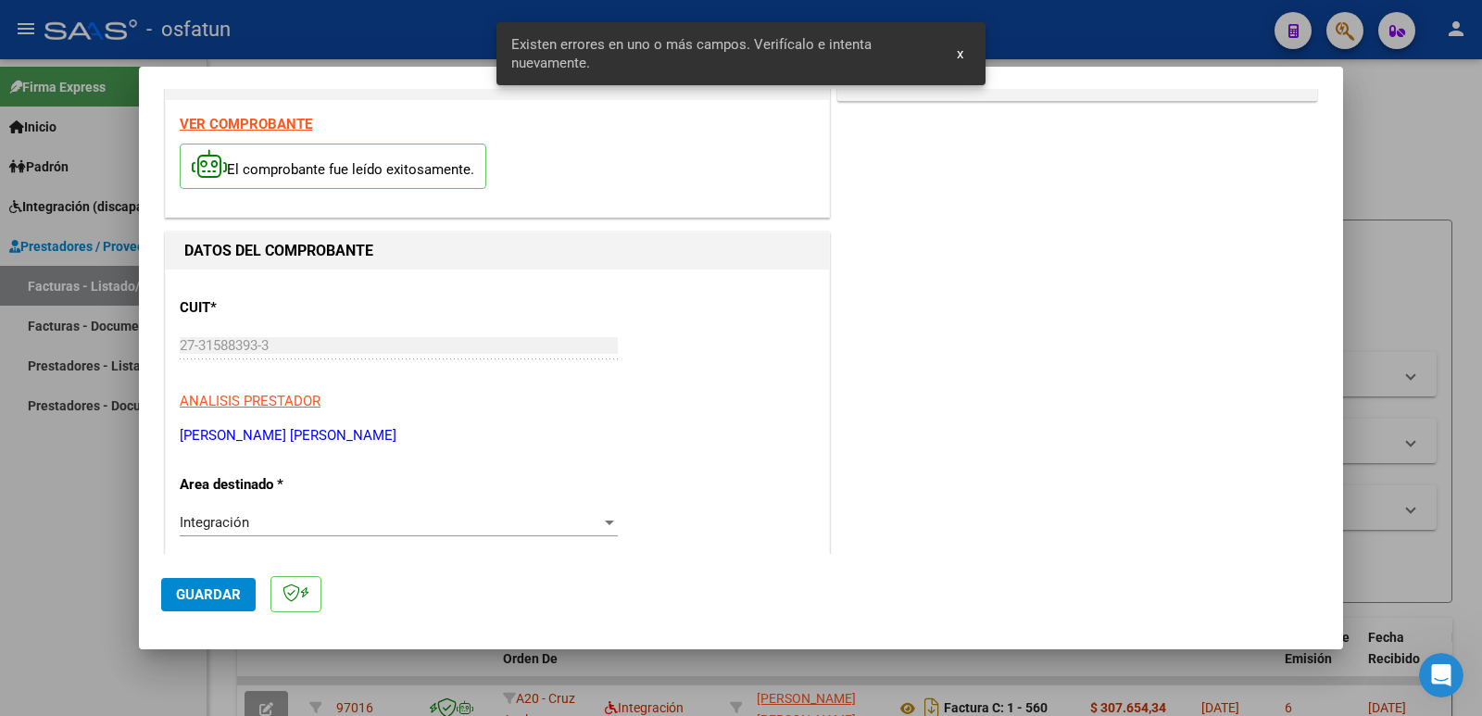
scroll to position [0, 0]
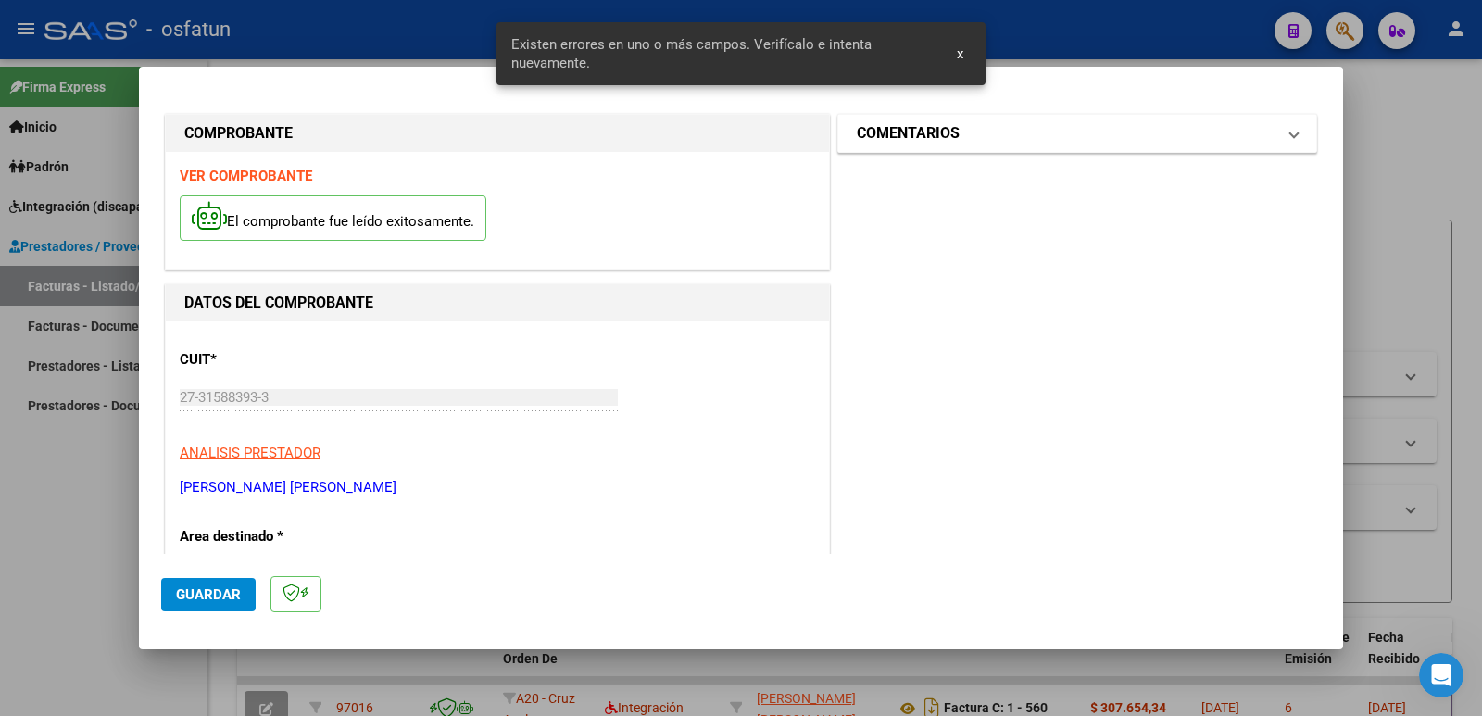
click at [844, 138] on mat-expansion-panel-header "COMENTARIOS" at bounding box center [1077, 133] width 478 height 37
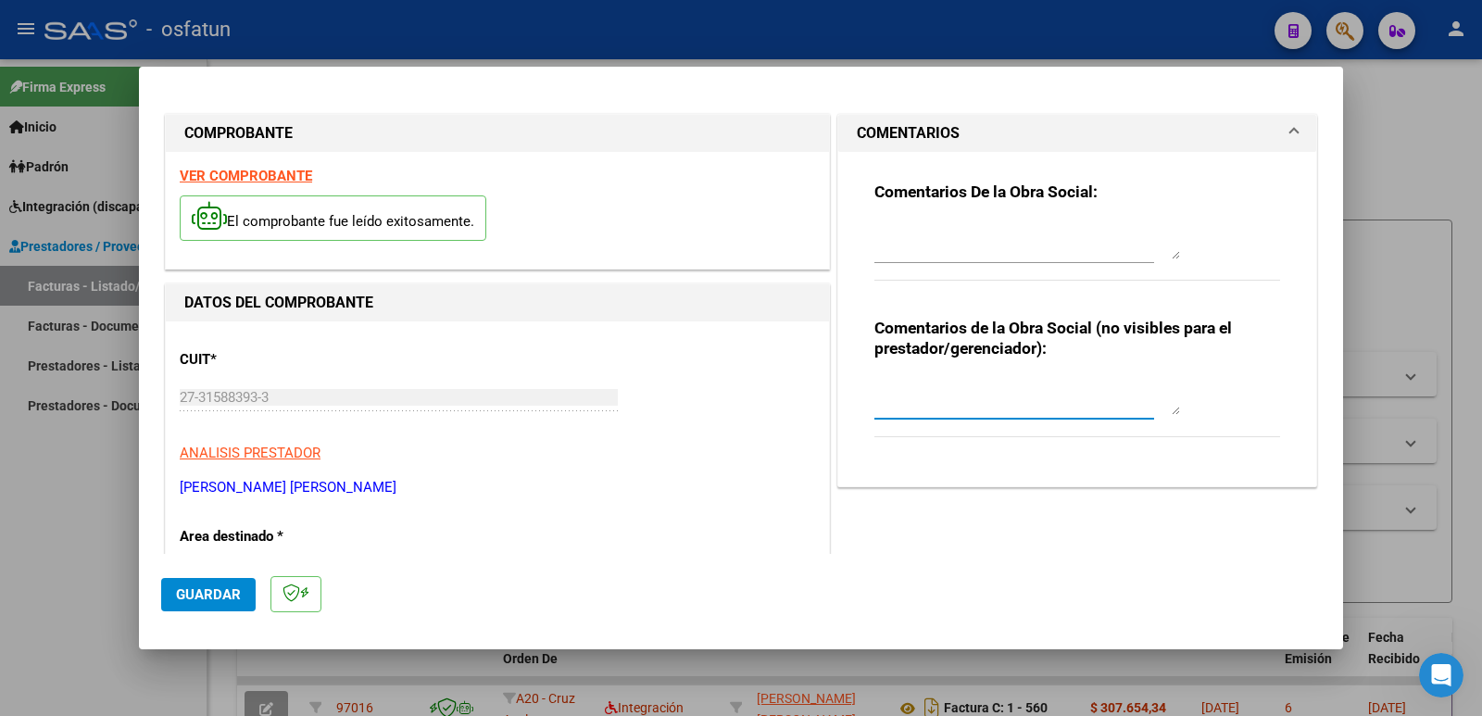
click at [932, 403] on textarea at bounding box center [1027, 396] width 306 height 37
paste textarea "Fc Cargada por [PERSON_NAME]. [PERSON_NAME] / sin verificación de legajo"
click at [210, 583] on button "Guardar" at bounding box center [208, 594] width 94 height 33
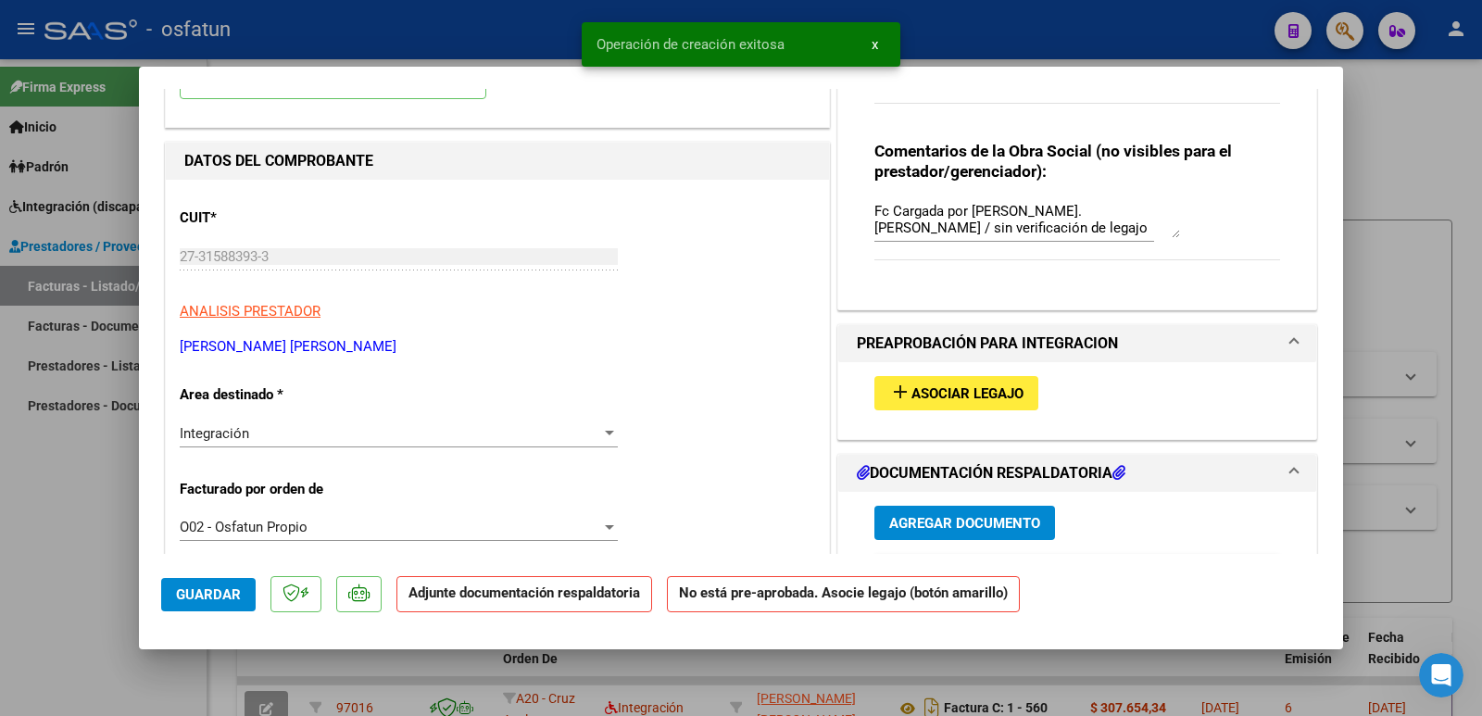
scroll to position [185, 0]
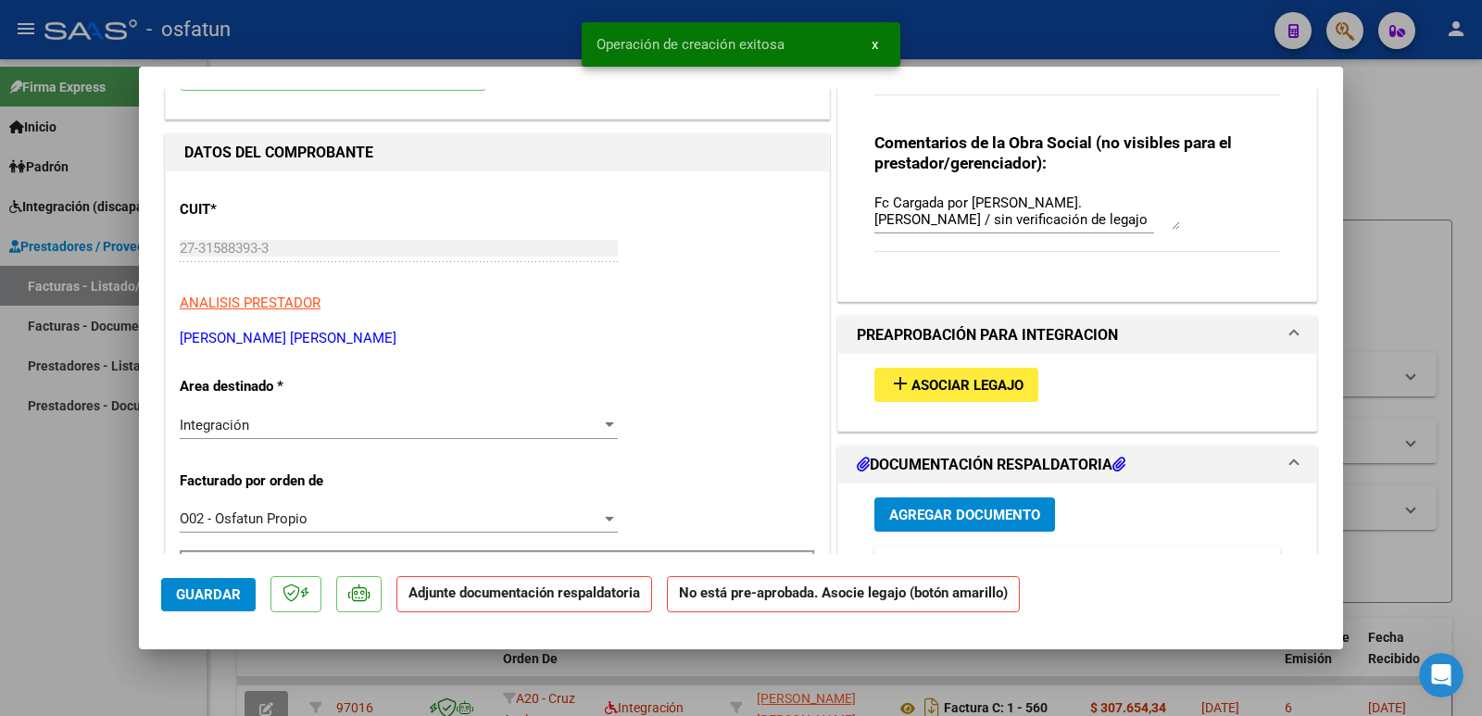
click at [924, 380] on span "Asociar Legajo" at bounding box center [967, 385] width 112 height 17
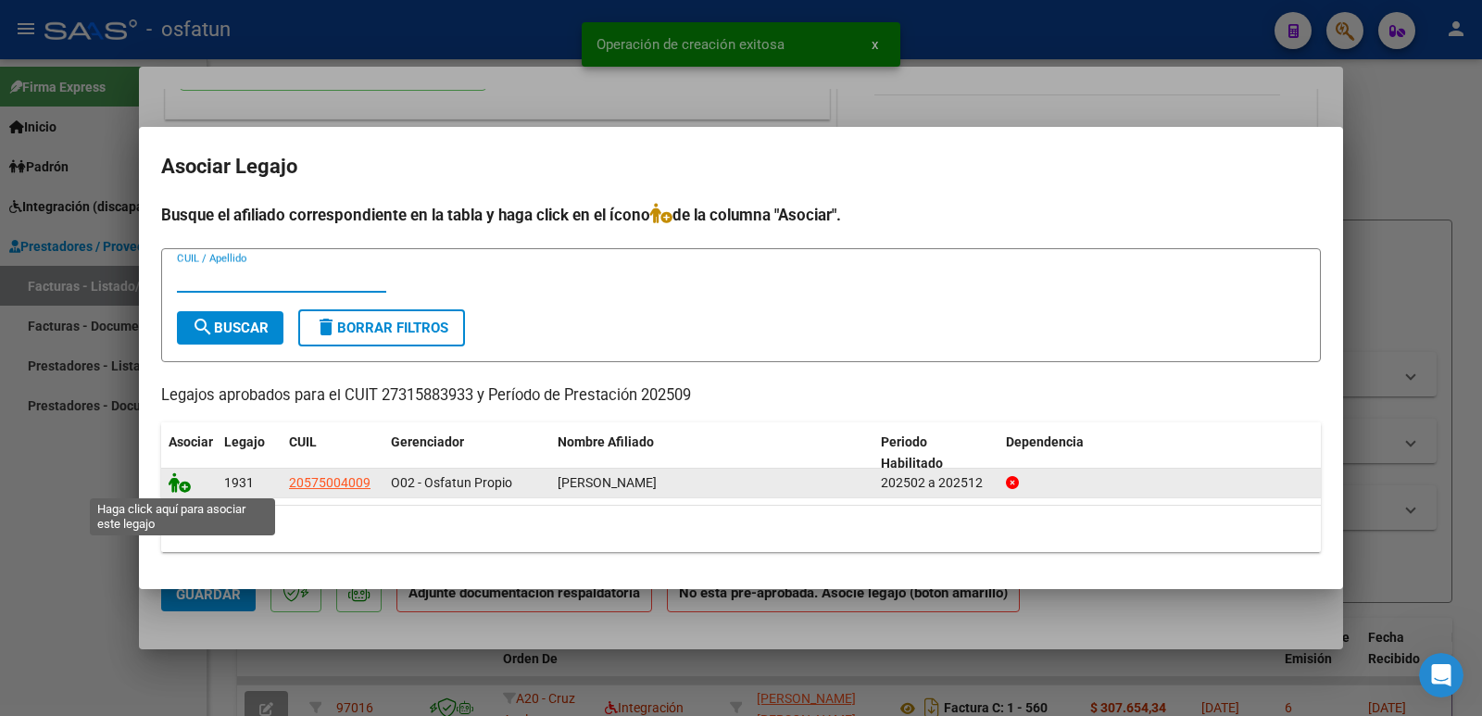
click at [174, 479] on icon at bounding box center [180, 482] width 22 height 20
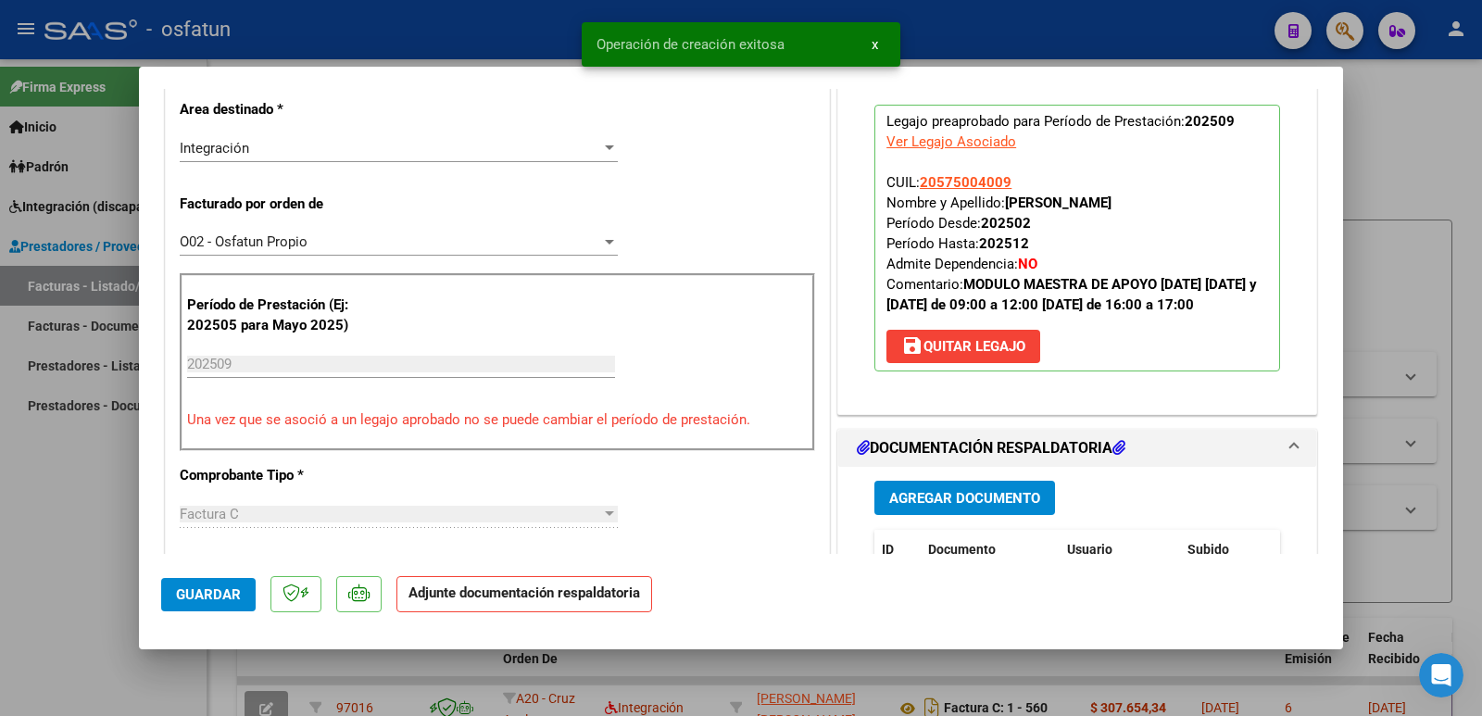
scroll to position [463, 0]
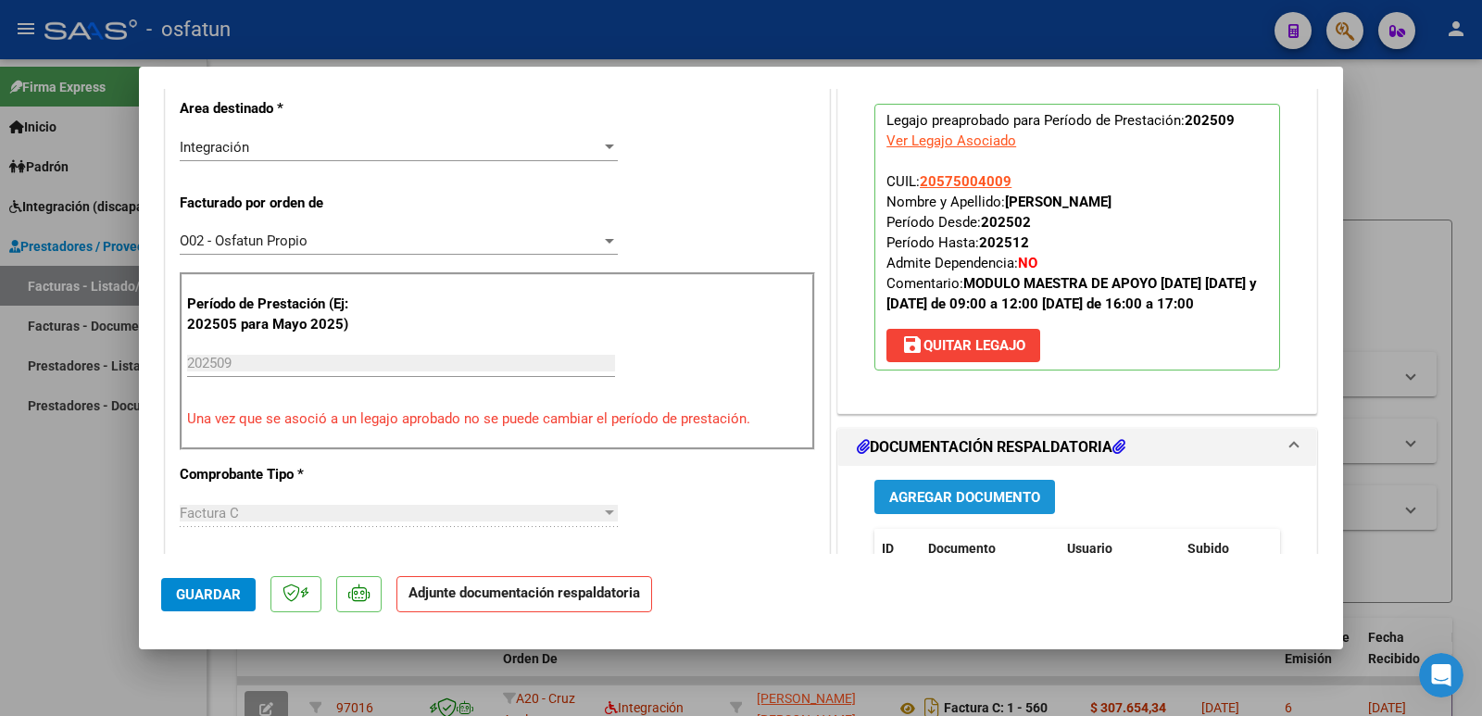
click at [959, 506] on span "Agregar Documento" at bounding box center [964, 497] width 151 height 17
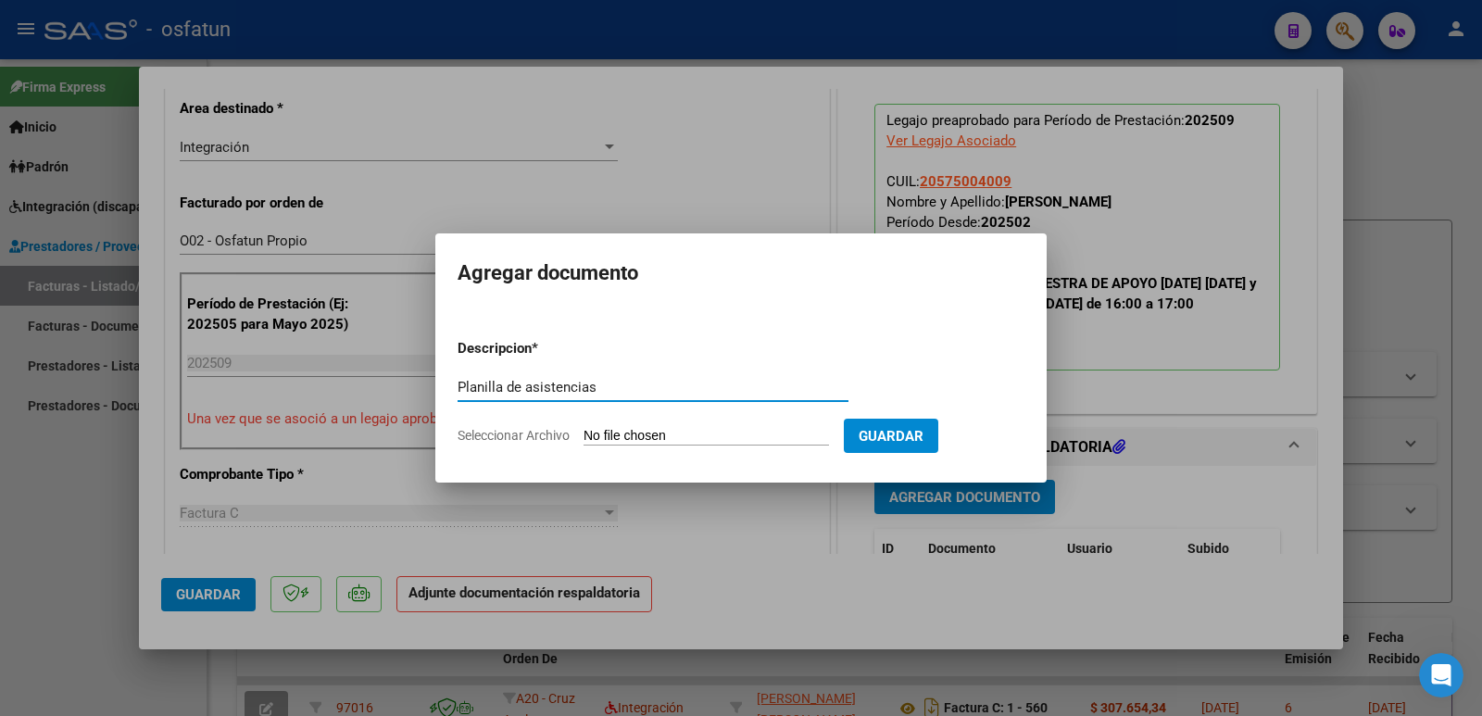
click at [667, 442] on input "Seleccionar Archivo" at bounding box center [705, 437] width 245 height 18
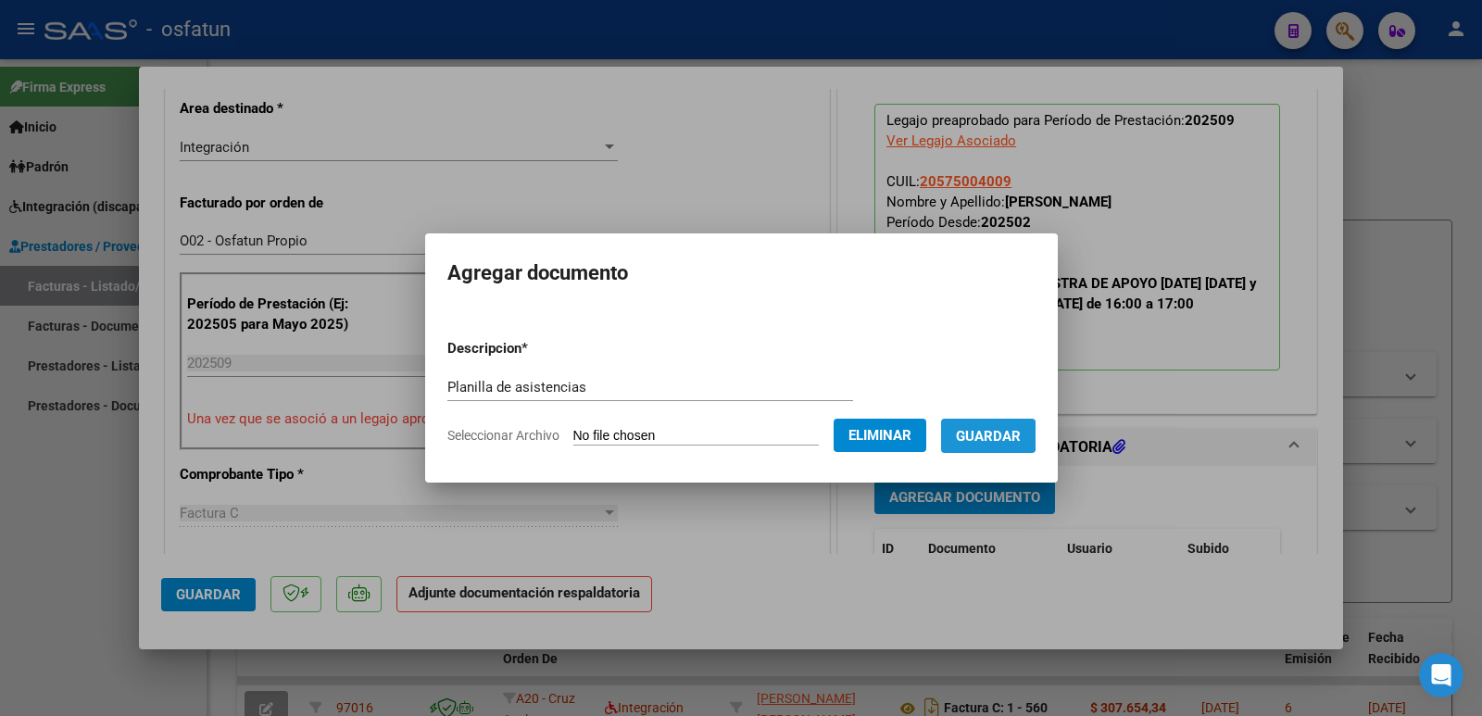
click at [1003, 435] on span "Guardar" at bounding box center [988, 436] width 65 height 17
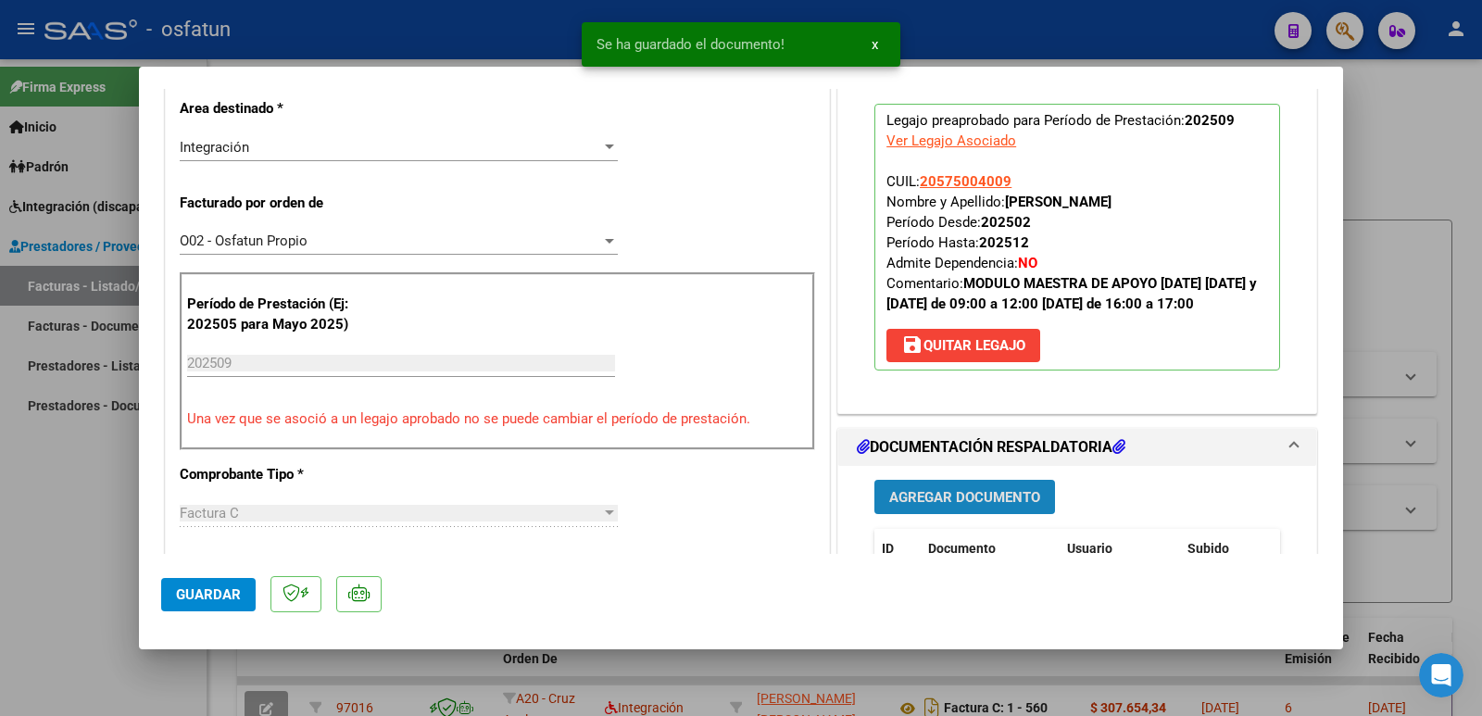
click at [976, 506] on span "Agregar Documento" at bounding box center [964, 497] width 151 height 17
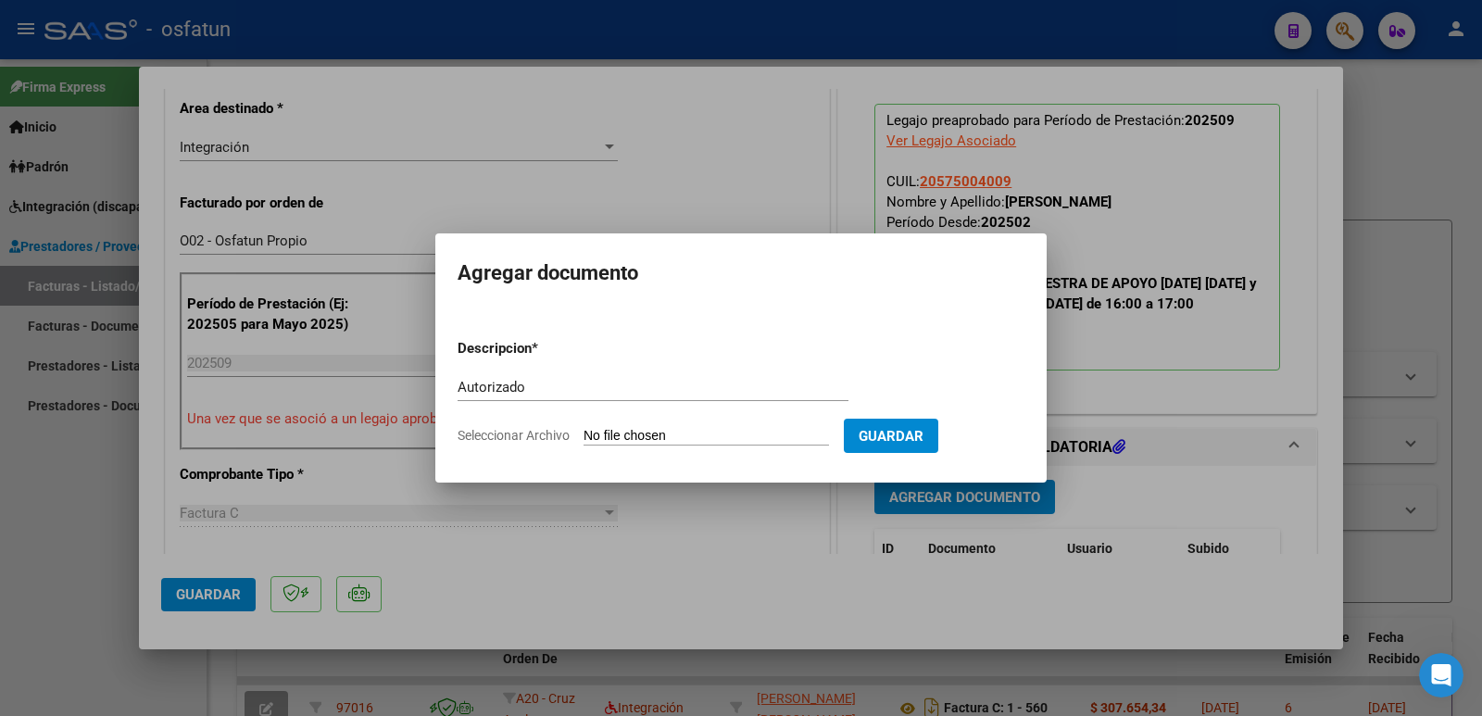
click at [644, 432] on input "Seleccionar Archivo" at bounding box center [705, 437] width 245 height 18
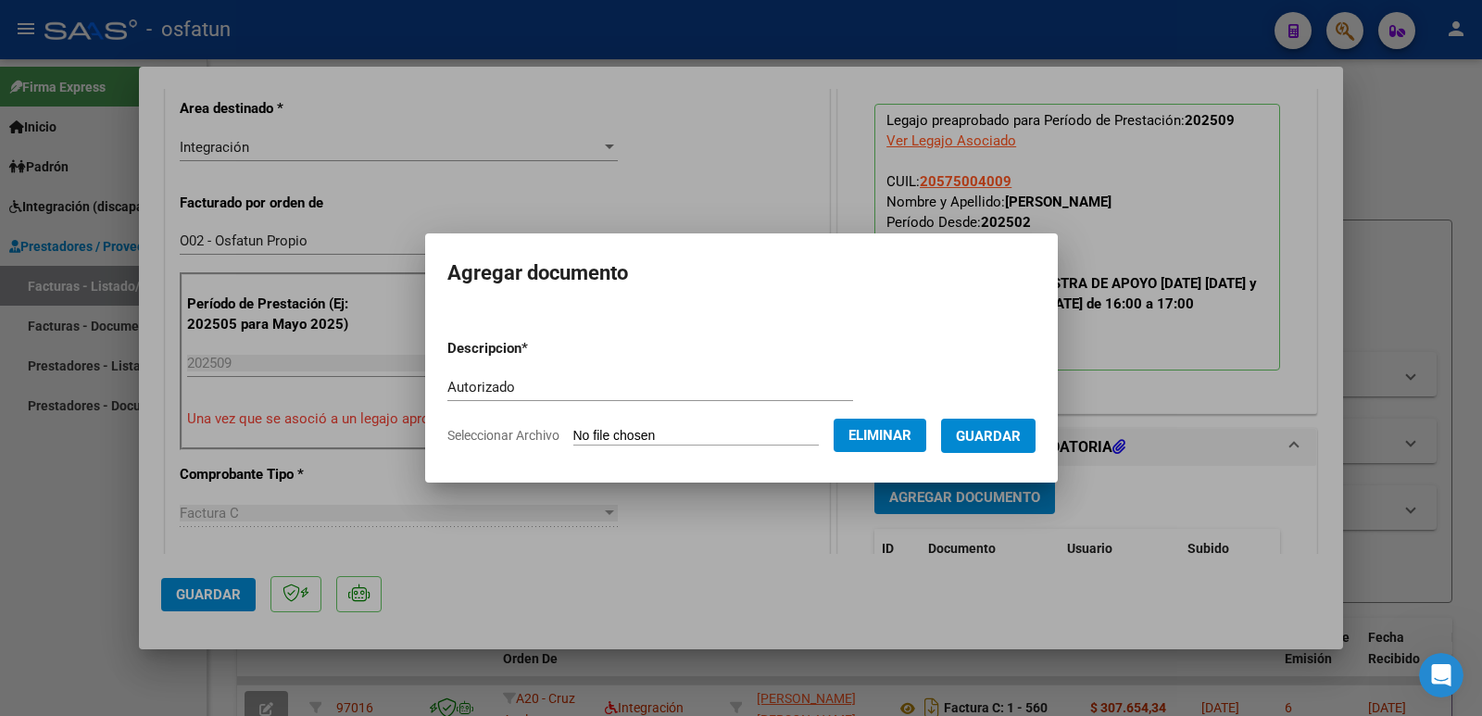
click at [1002, 439] on span "Guardar" at bounding box center [988, 436] width 65 height 17
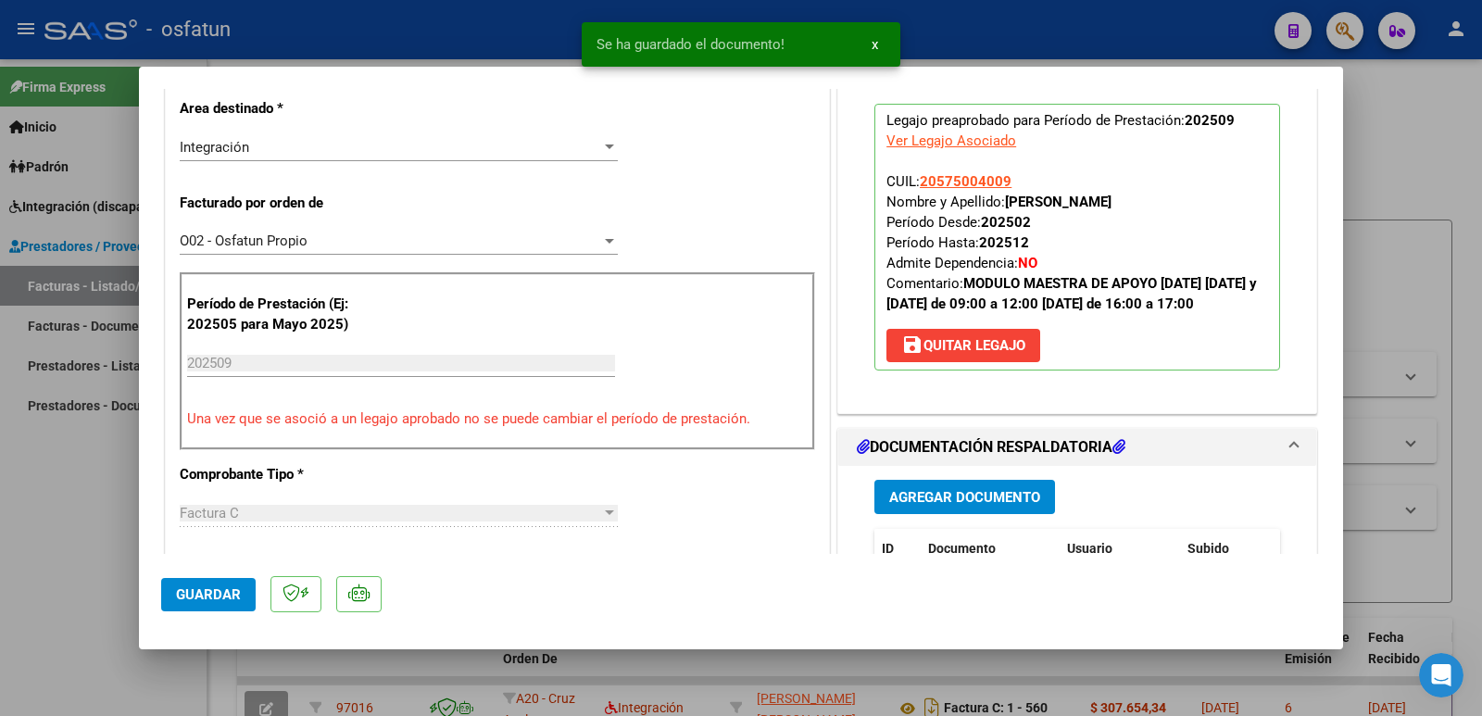
drag, startPoint x: 999, startPoint y: 200, endPoint x: 1176, endPoint y: 207, distance: 177.0
click at [1176, 207] on p "Legajo preaprobado para Período de Prestación: 202509 Ver Legajo Asociado CUIL:…" at bounding box center [1077, 237] width 406 height 267
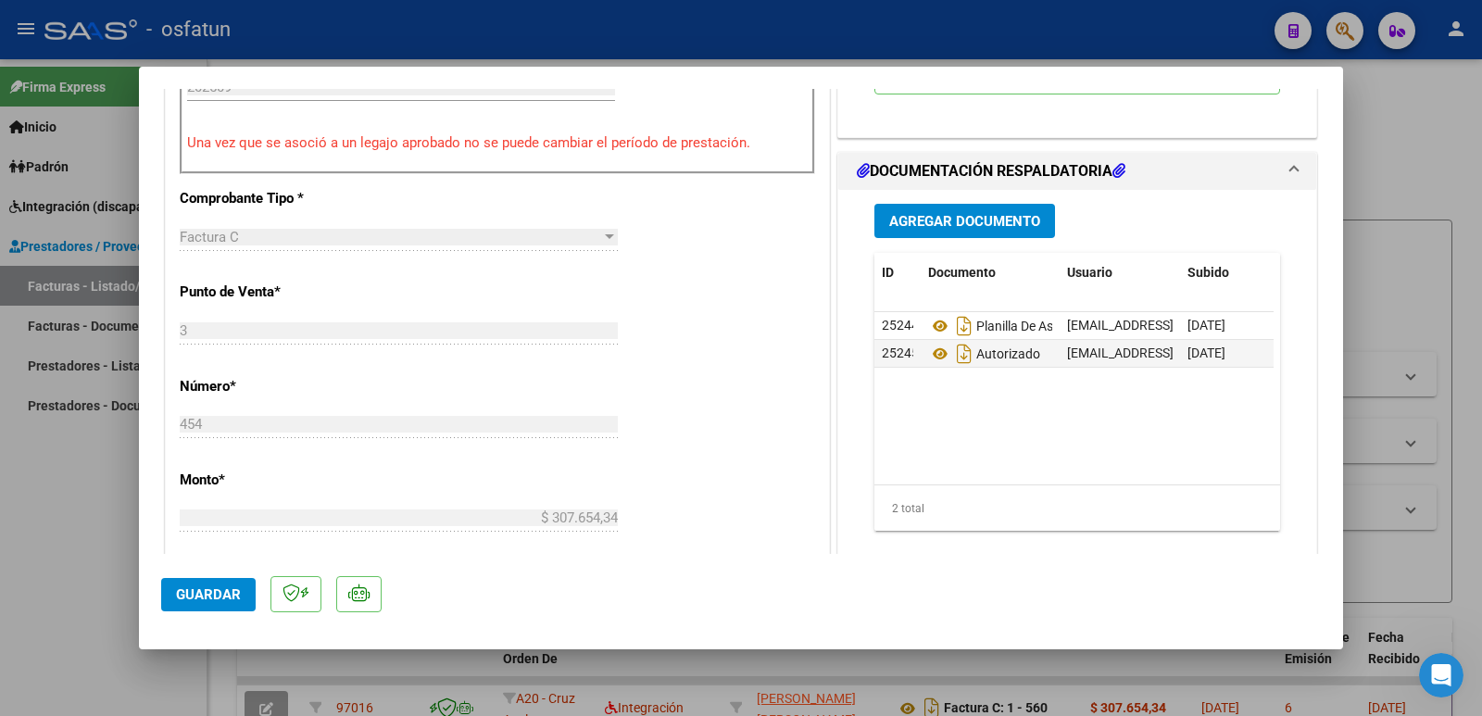
scroll to position [741, 0]
click at [219, 596] on span "Guardar" at bounding box center [208, 594] width 65 height 17
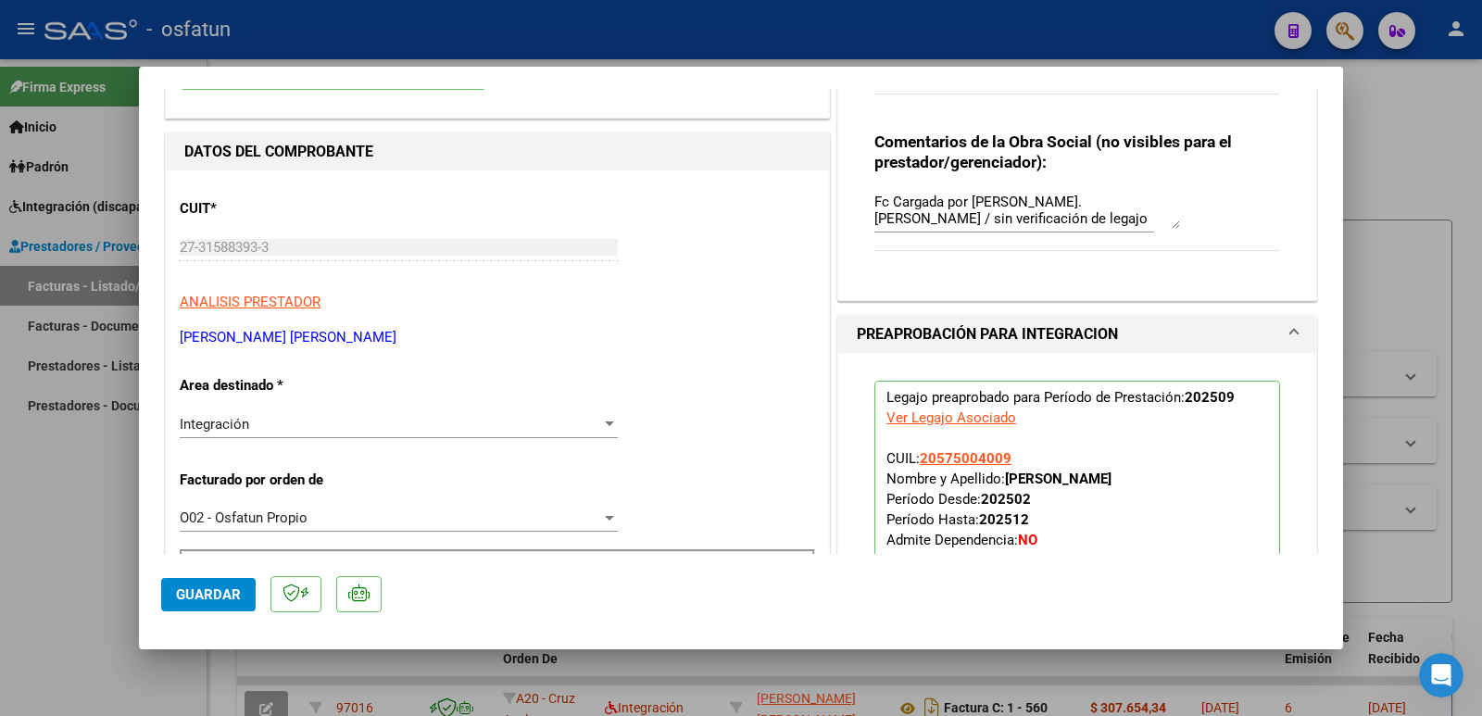
scroll to position [185, 0]
click at [146, 237] on mat-dialog-content "COMPROBANTE VER COMPROBANTE ESTADO: Recibida. En proceso de confirmacion/acepta…" at bounding box center [741, 321] width 1204 height 465
drag, startPoint x: 326, startPoint y: 340, endPoint x: 205, endPoint y: 345, distance: 121.4
click at [202, 593] on span "Guardar" at bounding box center [208, 594] width 65 height 17
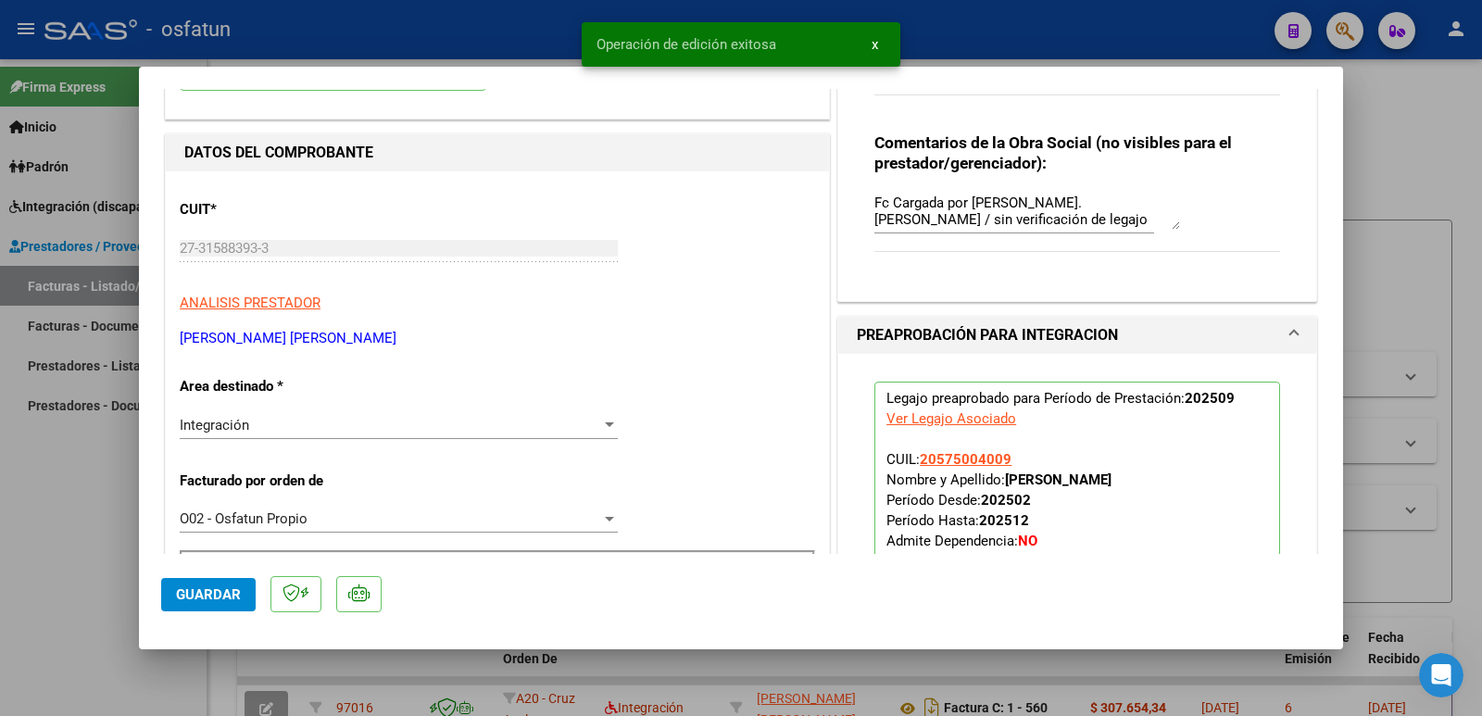
click at [58, 543] on div at bounding box center [741, 358] width 1482 height 716
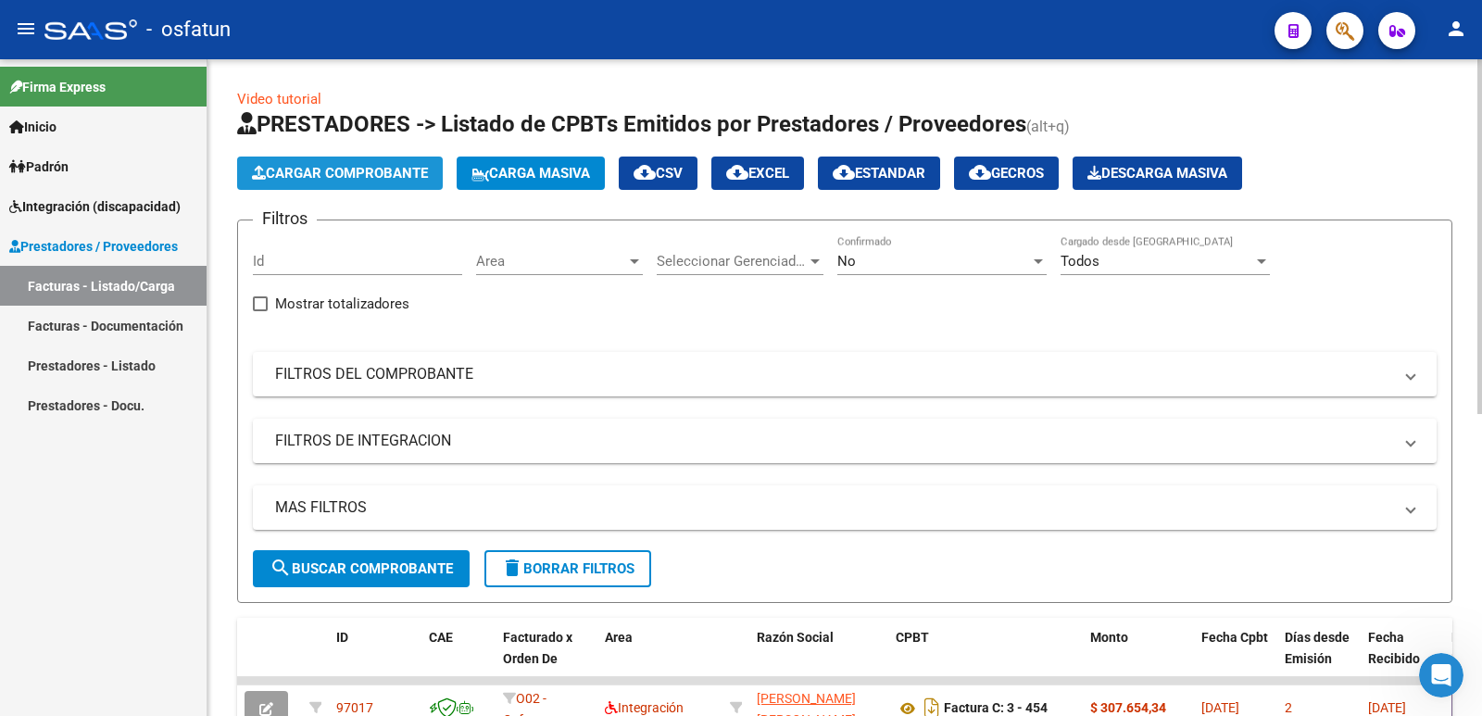
click at [297, 176] on span "Cargar Comprobante" at bounding box center [340, 173] width 176 height 17
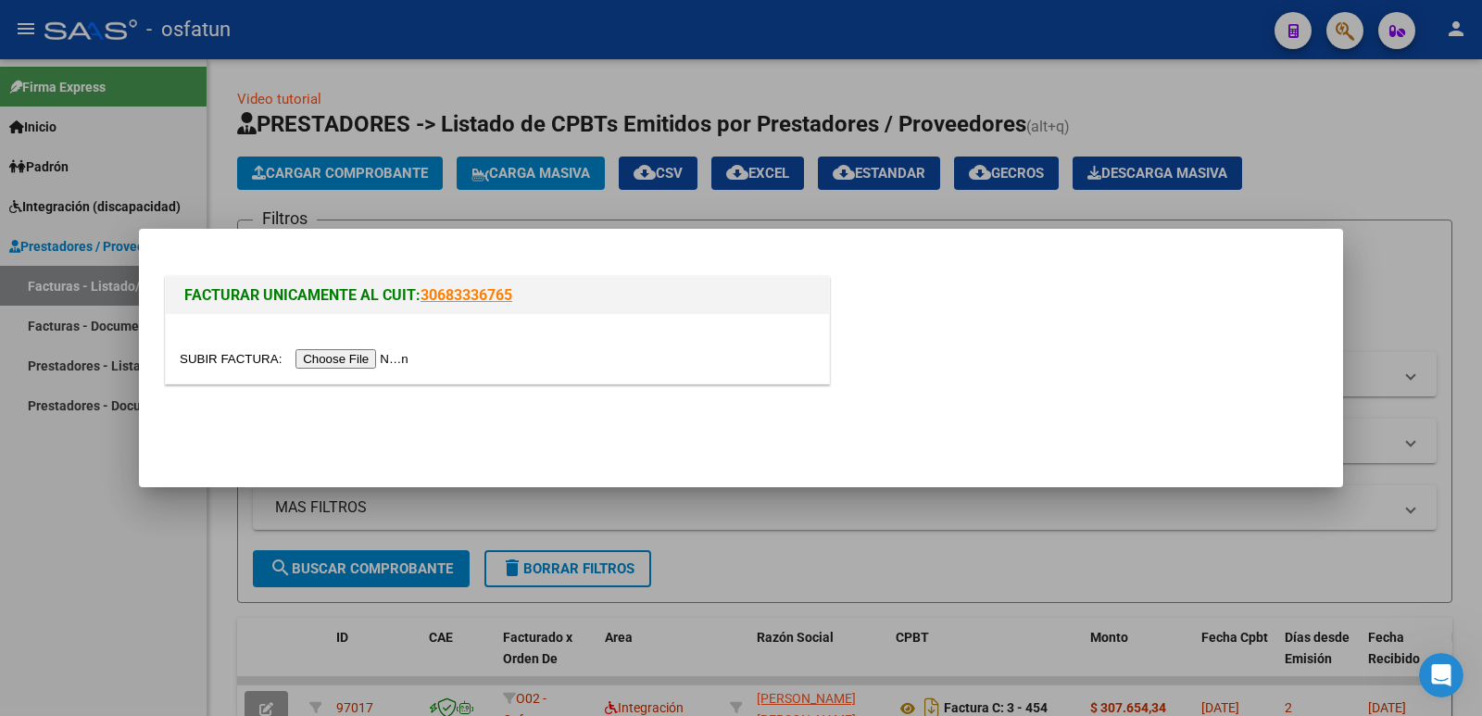
click at [346, 355] on input "file" at bounding box center [297, 358] width 234 height 19
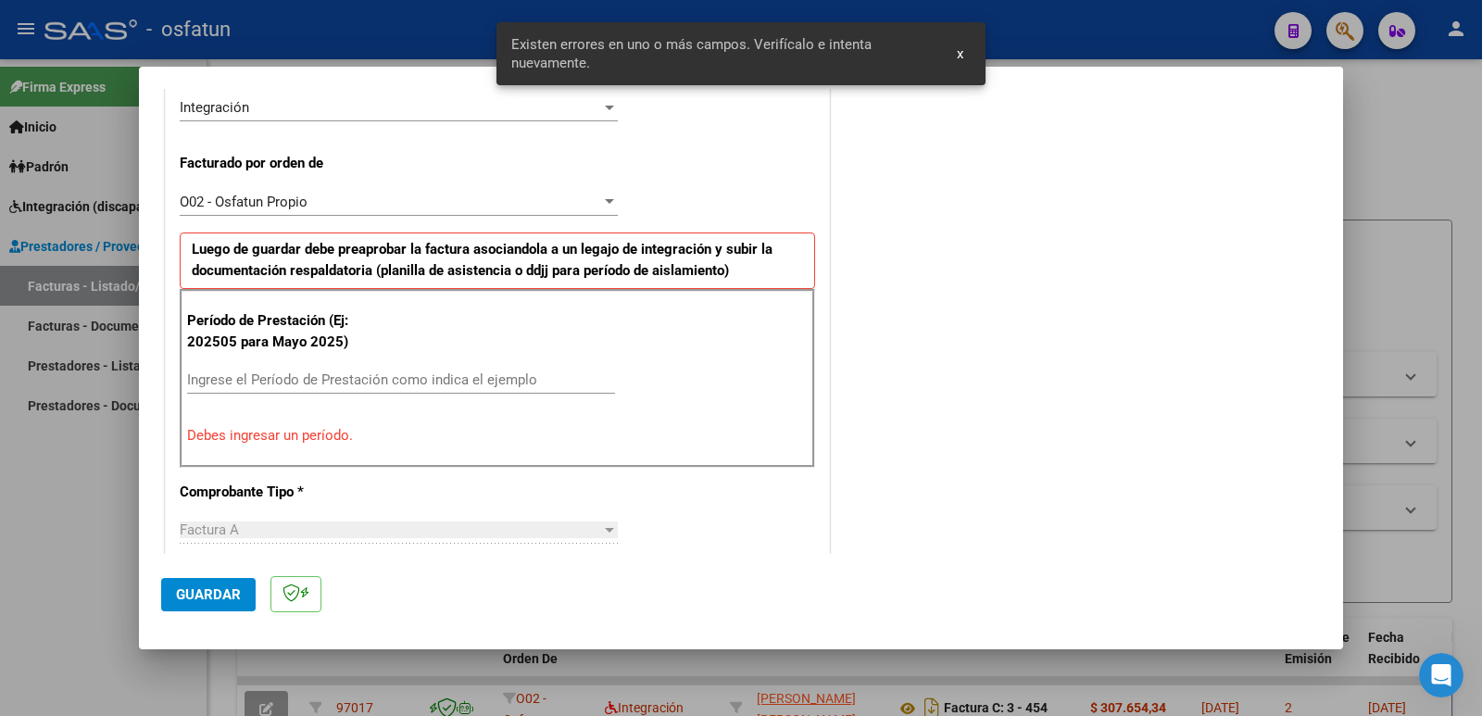
scroll to position [471, 0]
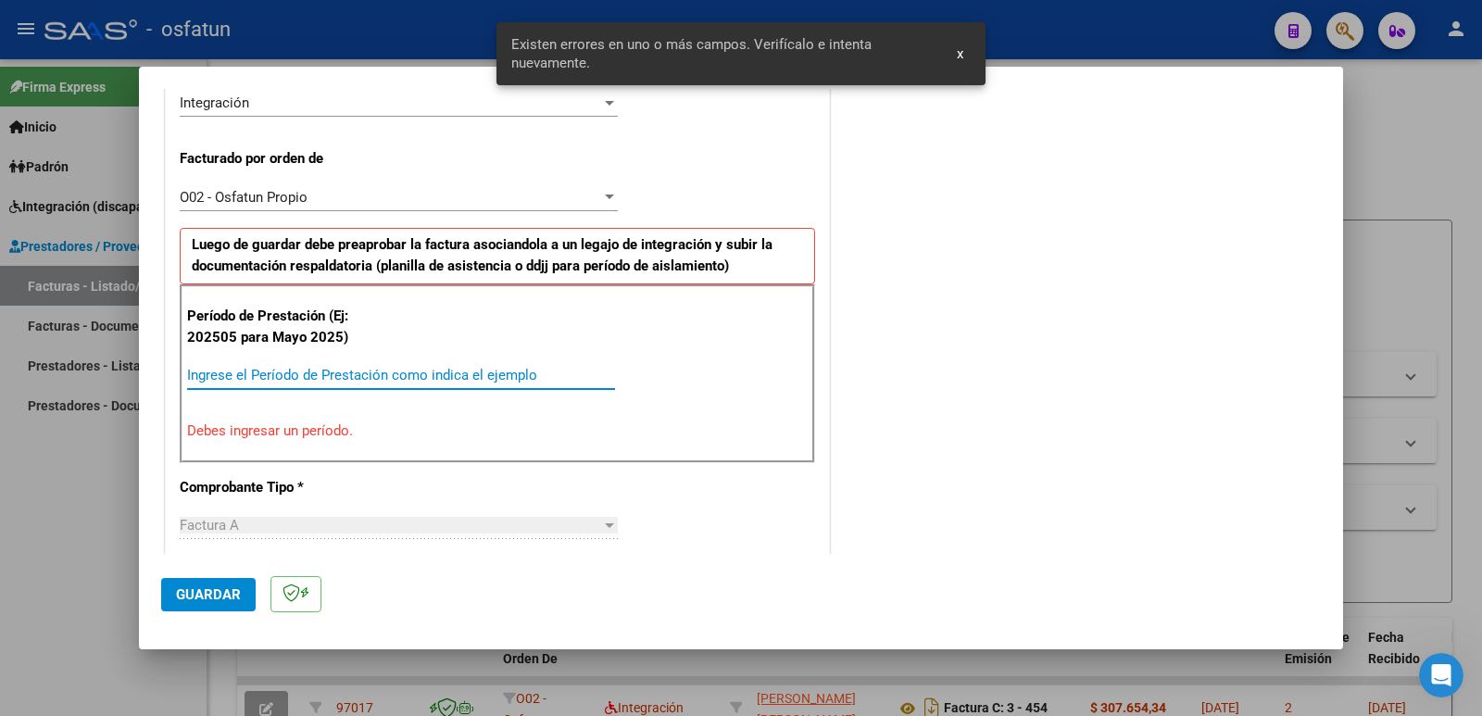
click at [385, 380] on input "Ingrese el Período de Prestación como indica el ejemplo" at bounding box center [401, 375] width 428 height 17
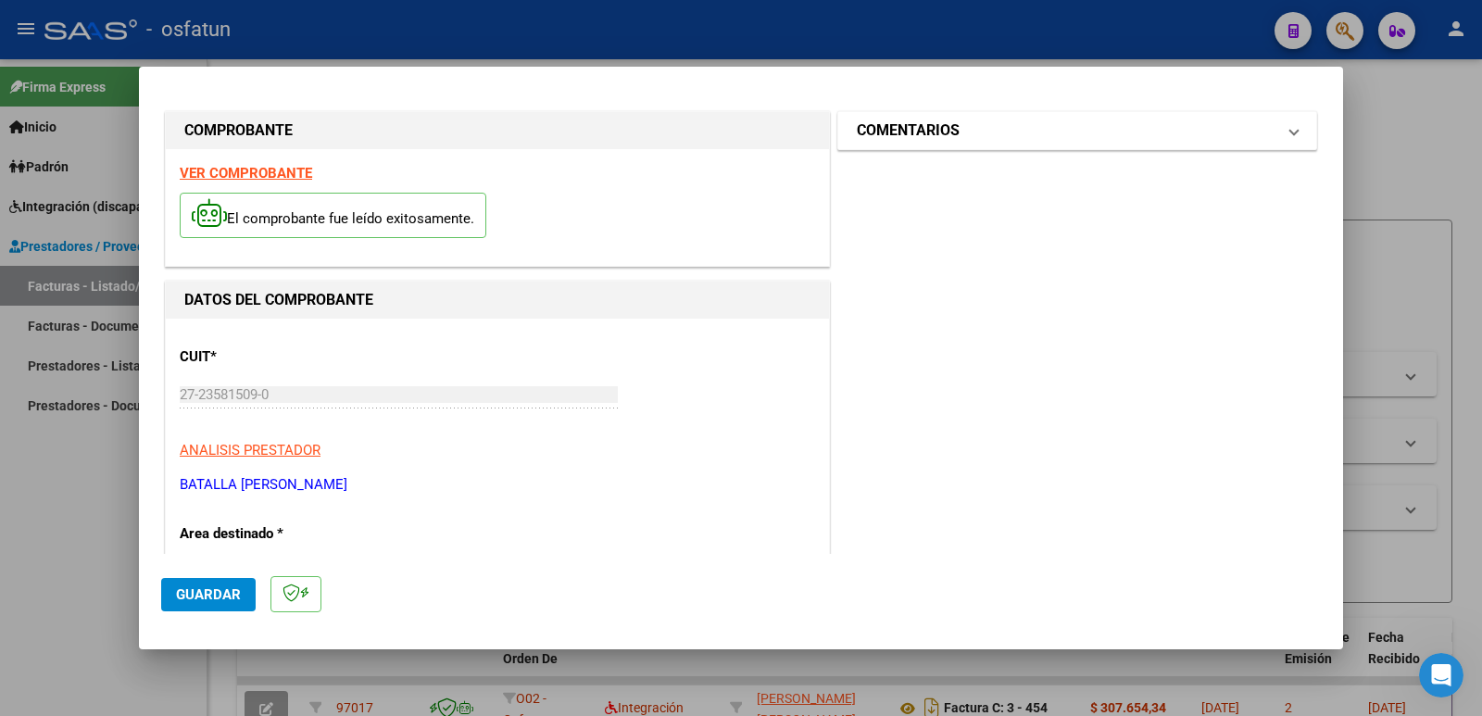
scroll to position [0, 0]
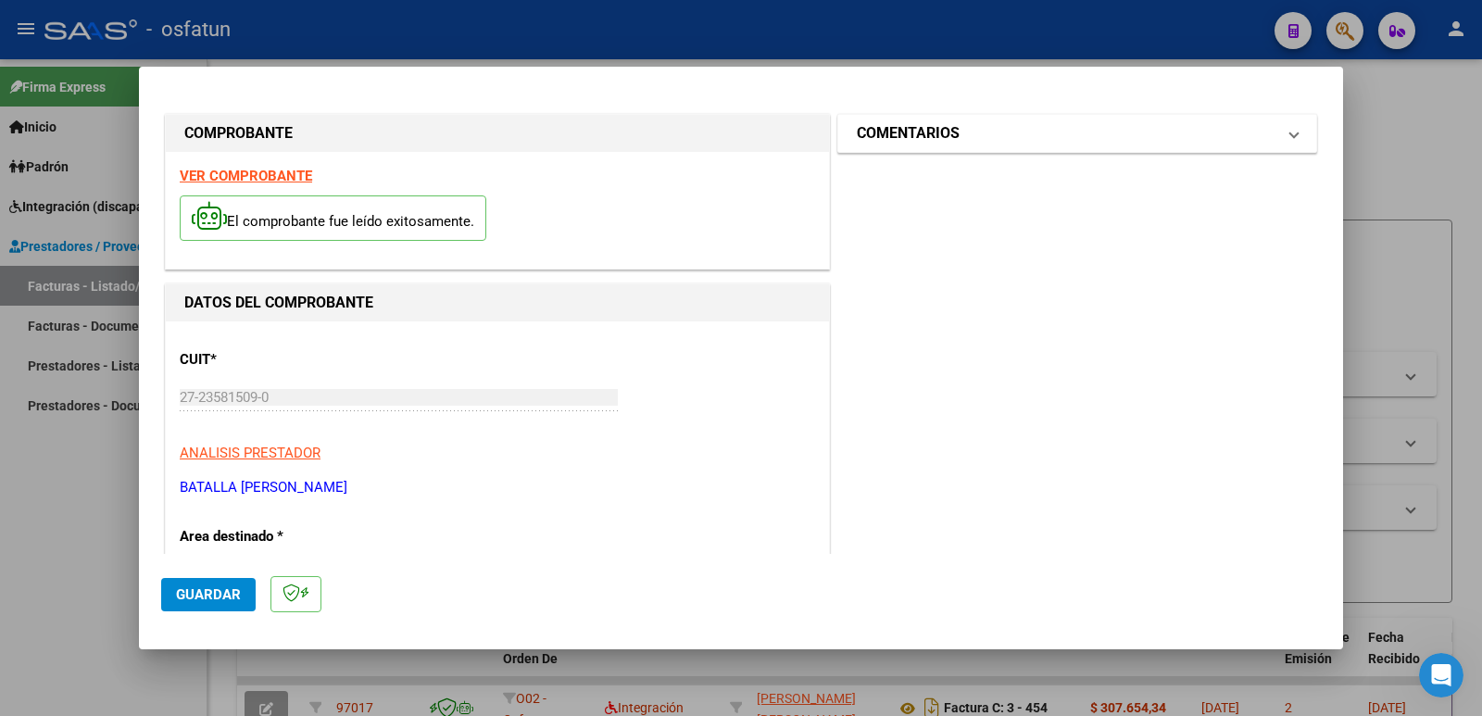
click at [934, 137] on h1 "COMENTARIOS" at bounding box center [908, 133] width 103 height 22
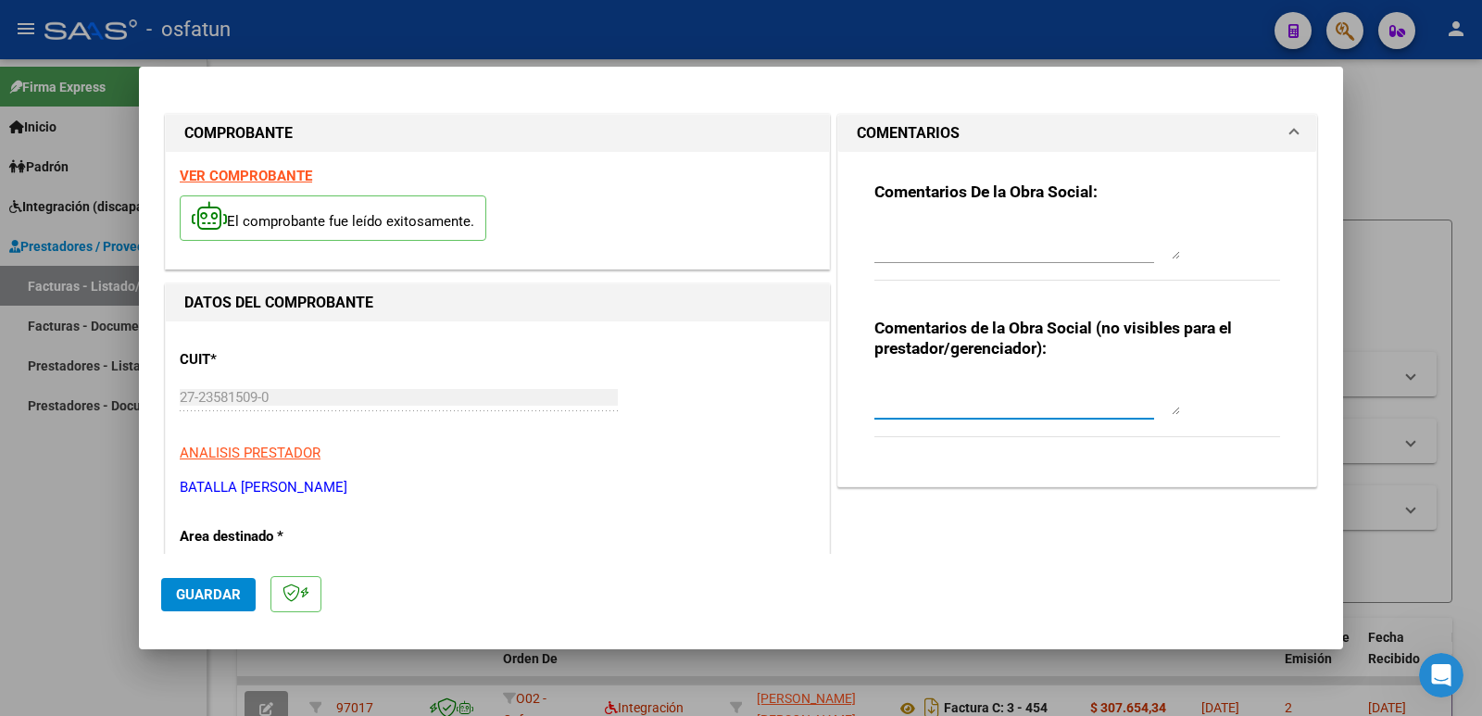
click at [901, 406] on textarea at bounding box center [1027, 396] width 306 height 37
paste textarea "Fc Cargada por [PERSON_NAME]. [PERSON_NAME] / sin verificación de legajo"
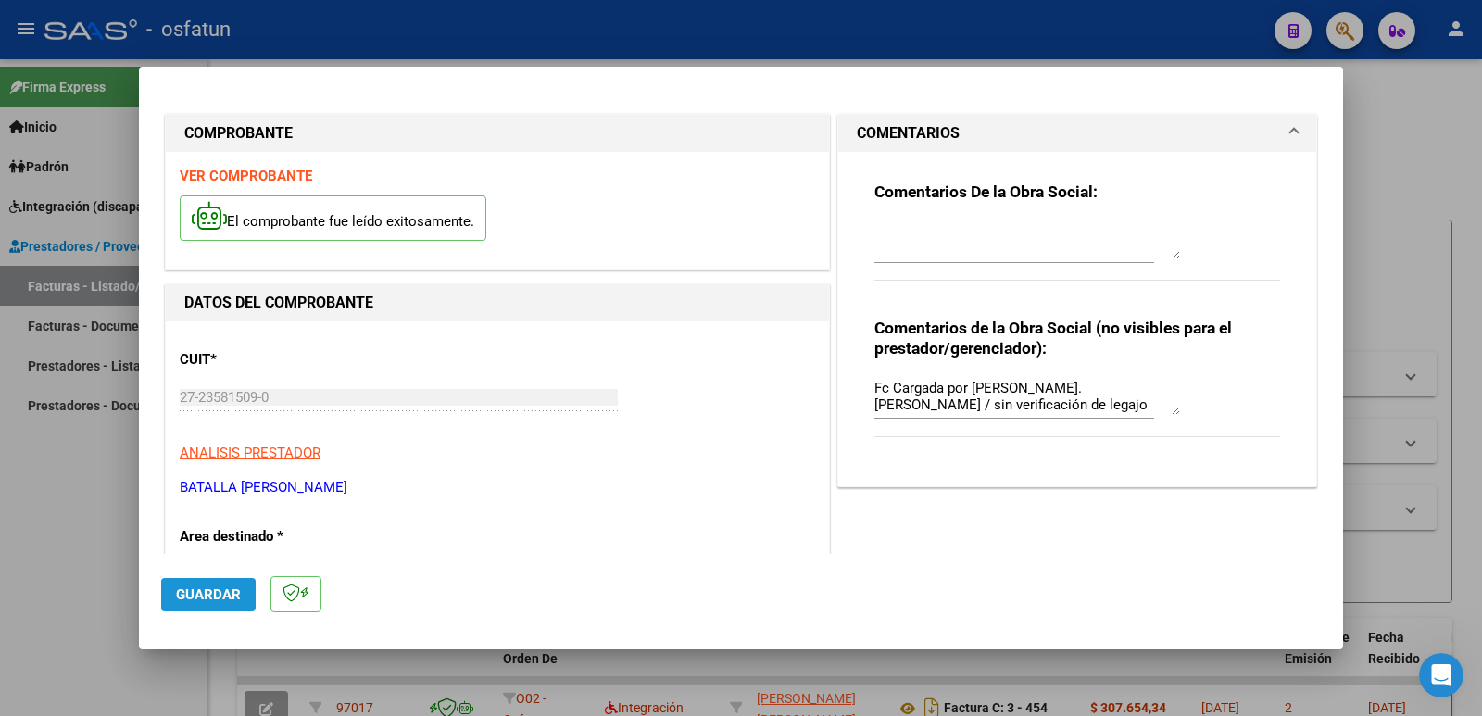
click at [224, 603] on button "Guardar" at bounding box center [208, 594] width 94 height 33
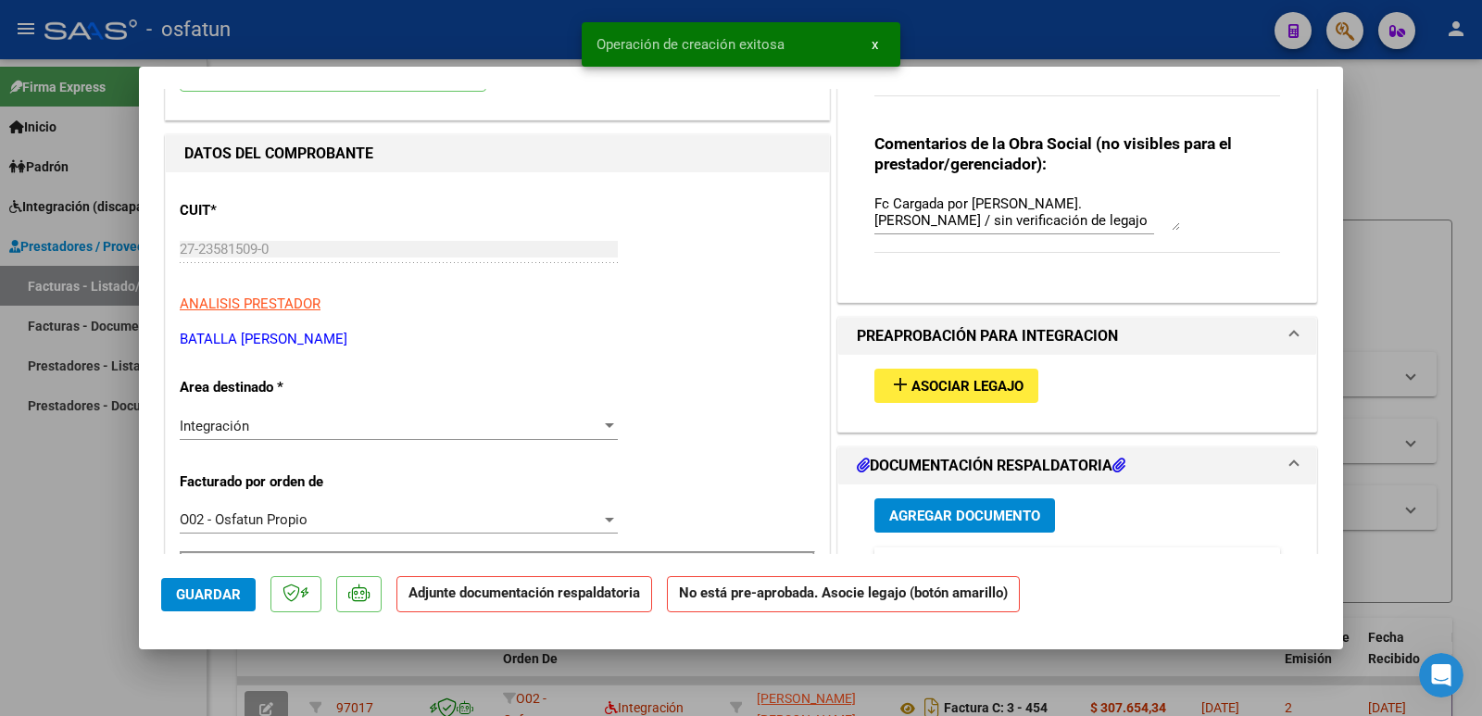
scroll to position [185, 0]
click at [961, 378] on span "Asociar Legajo" at bounding box center [967, 385] width 112 height 17
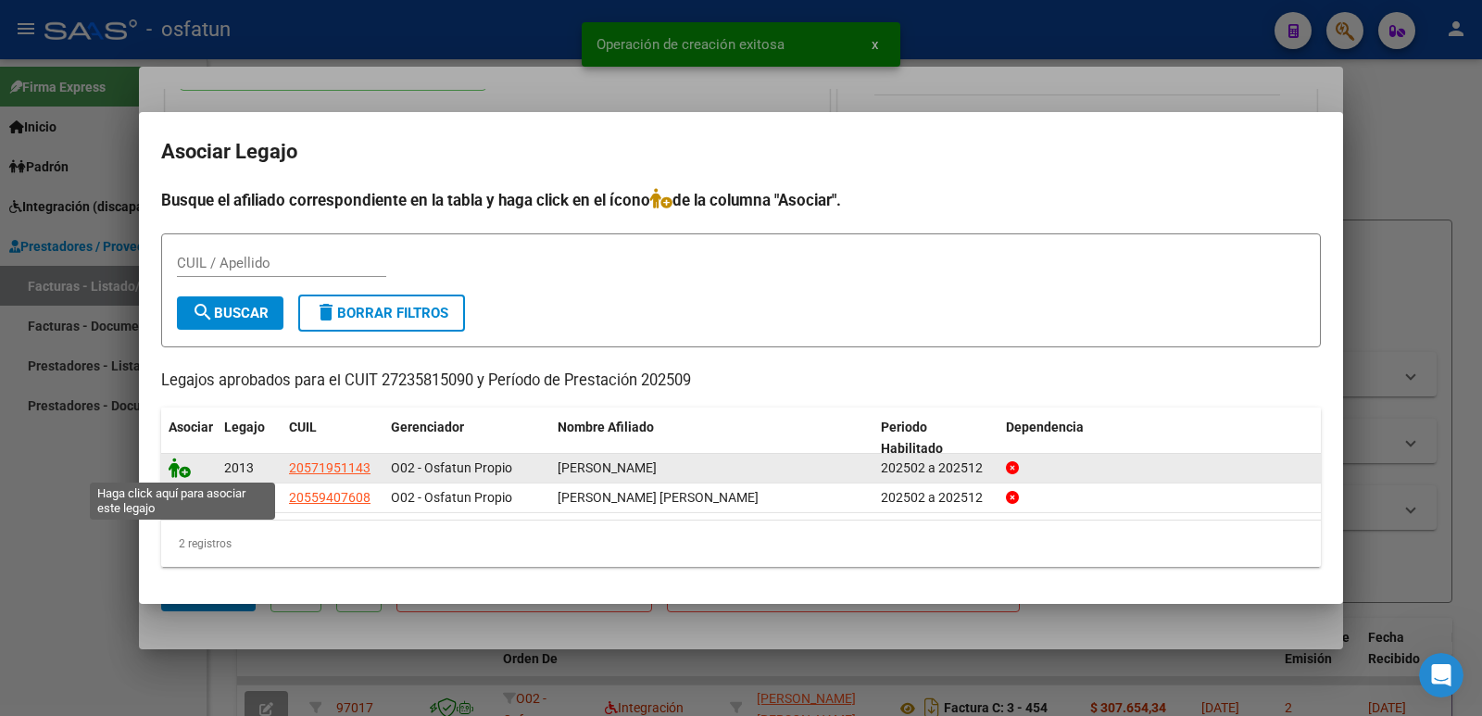
click at [176, 469] on icon at bounding box center [180, 467] width 22 height 20
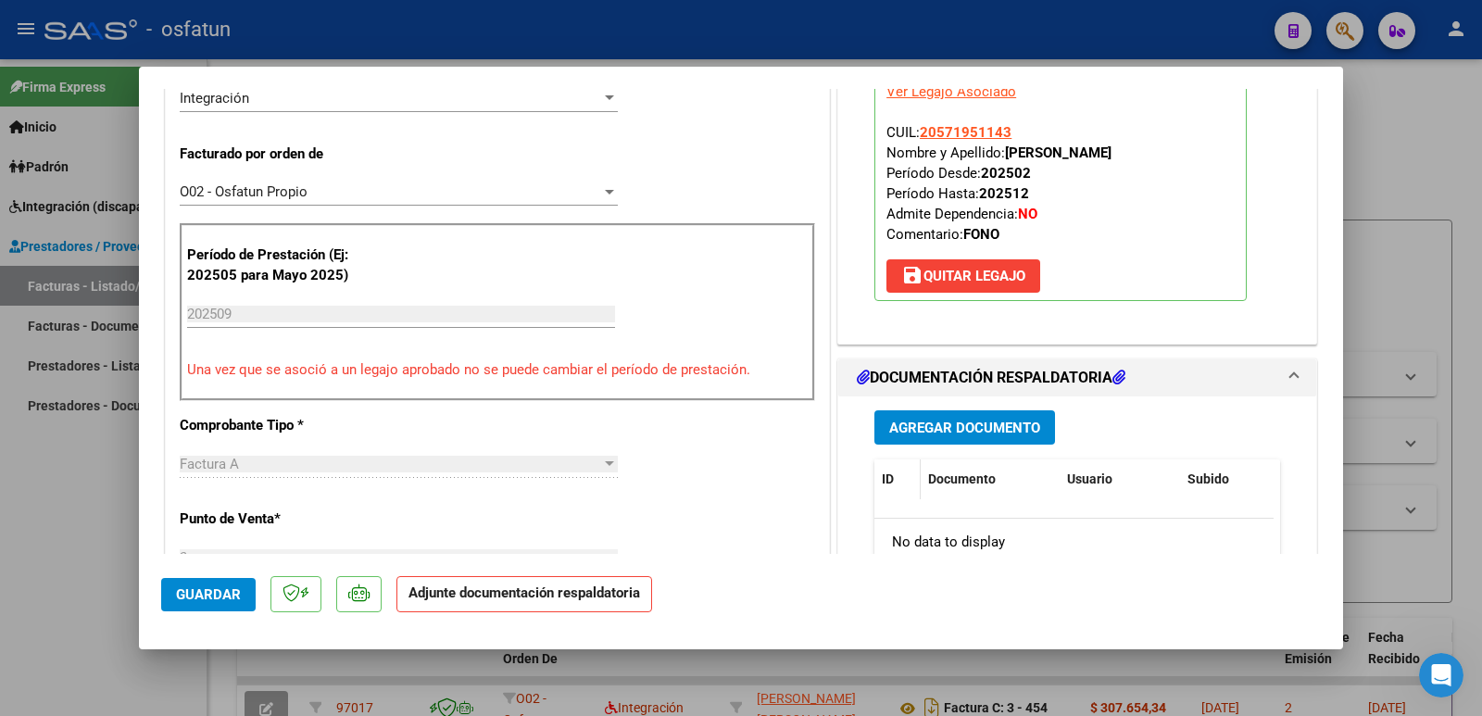
scroll to position [556, 0]
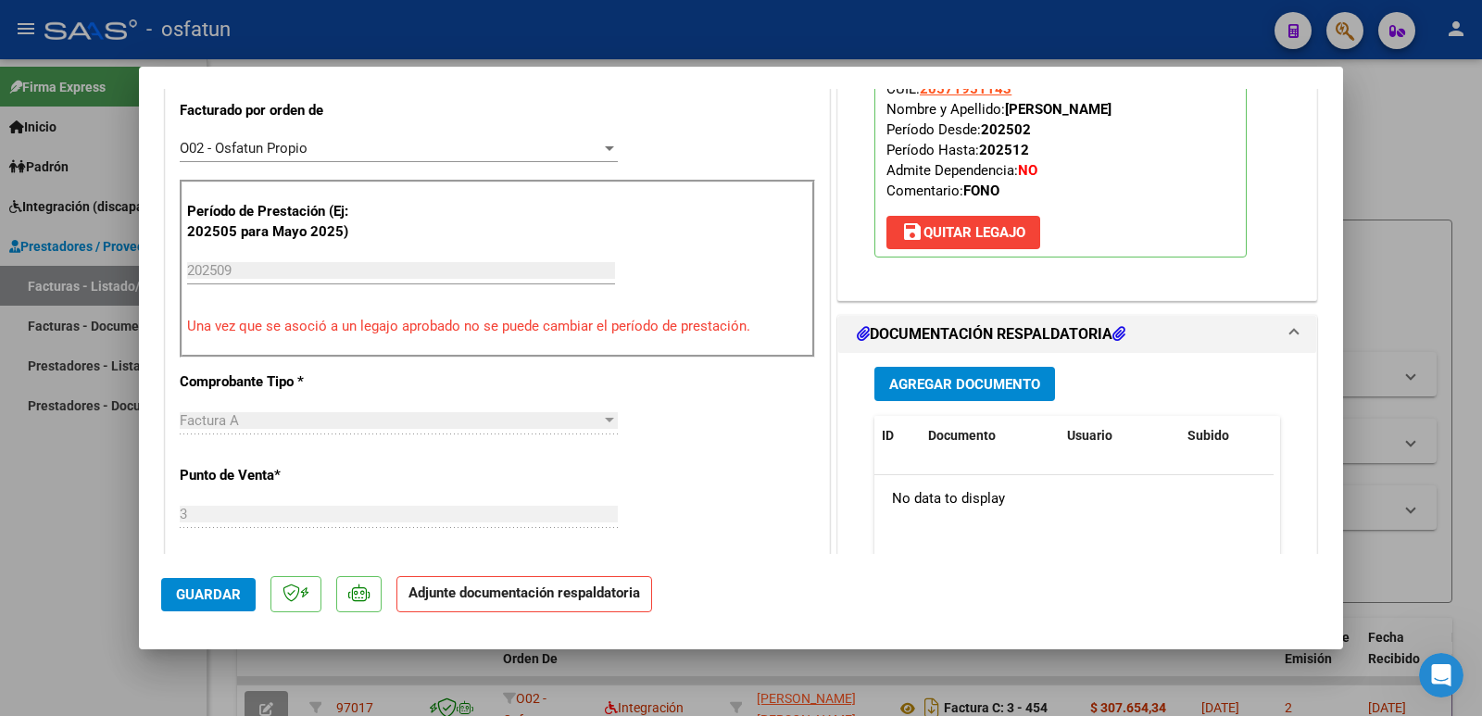
click at [898, 390] on span "Agregar Documento" at bounding box center [964, 384] width 151 height 17
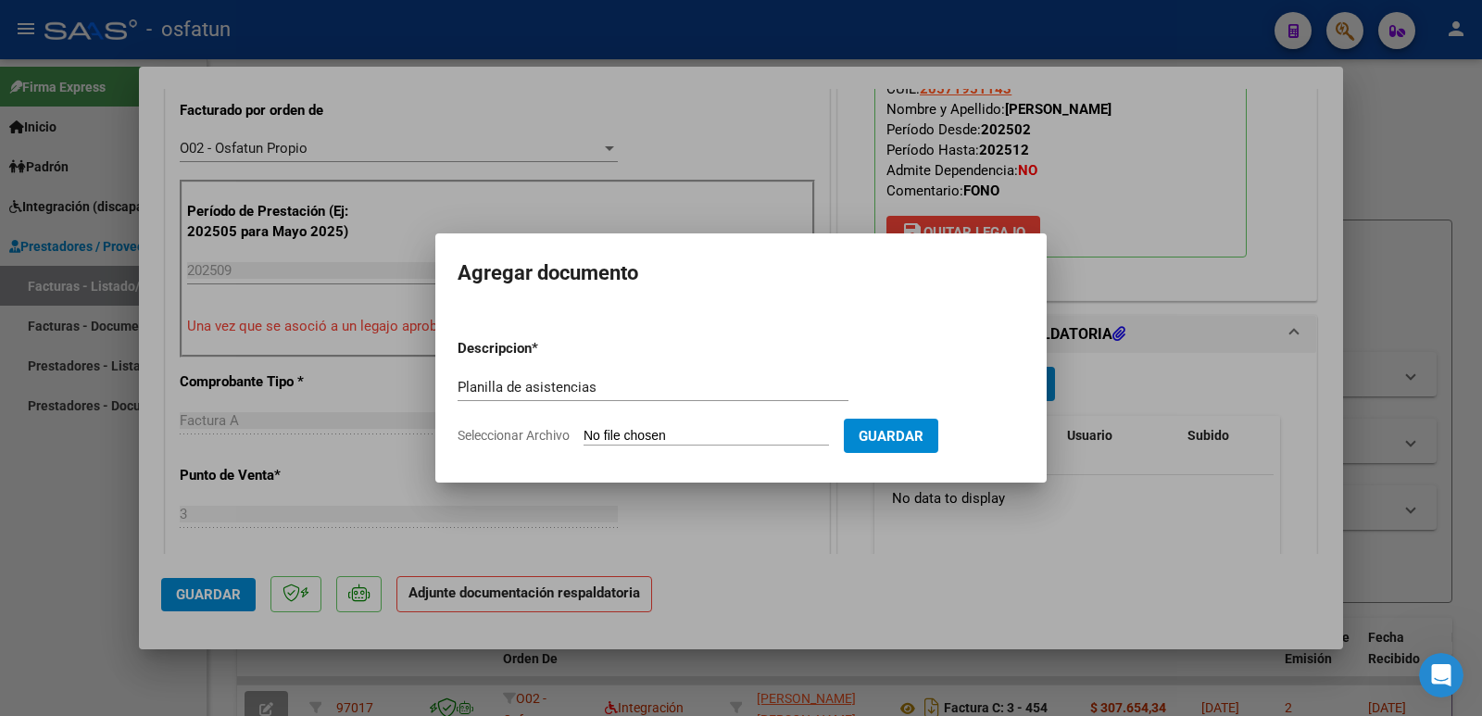
click at [762, 438] on input "Seleccionar Archivo" at bounding box center [705, 437] width 245 height 18
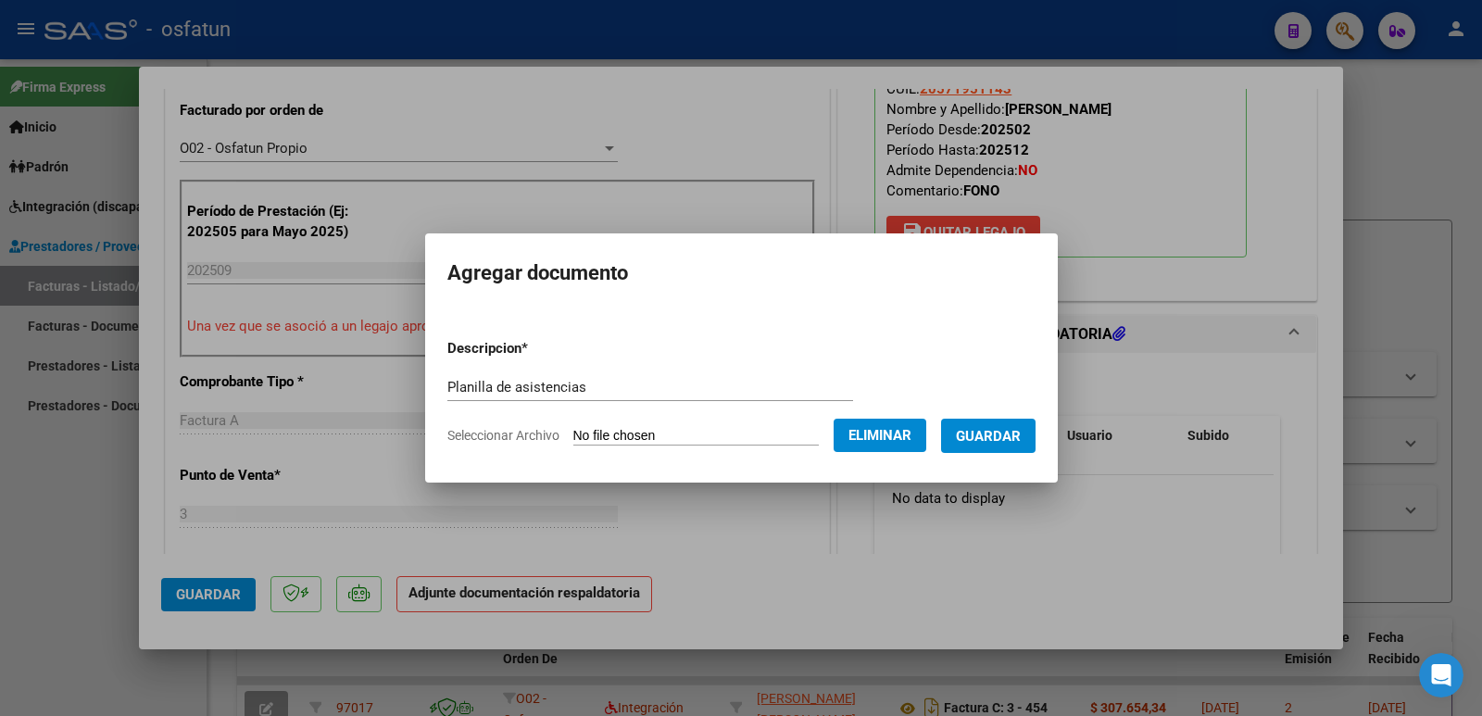
click at [997, 431] on span "Guardar" at bounding box center [988, 436] width 65 height 17
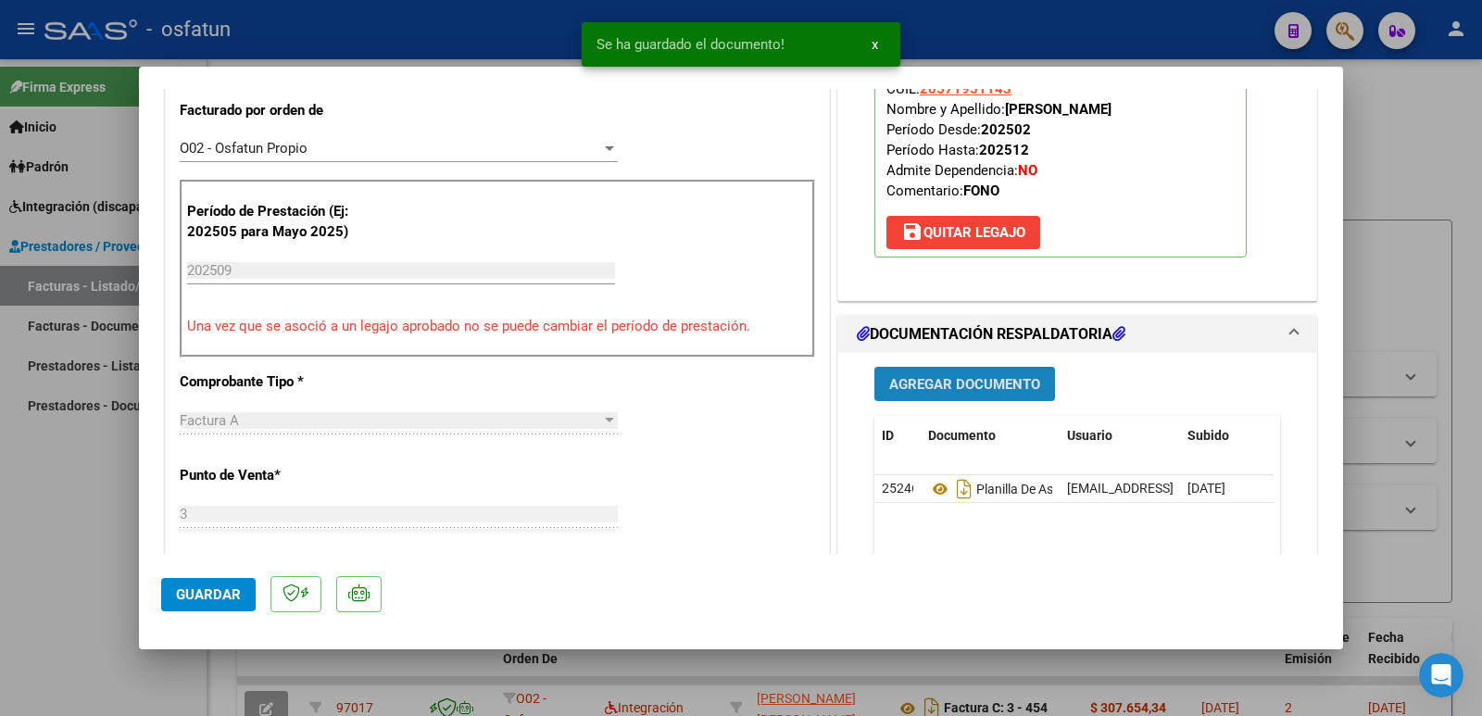
click at [979, 388] on span "Agregar Documento" at bounding box center [964, 384] width 151 height 17
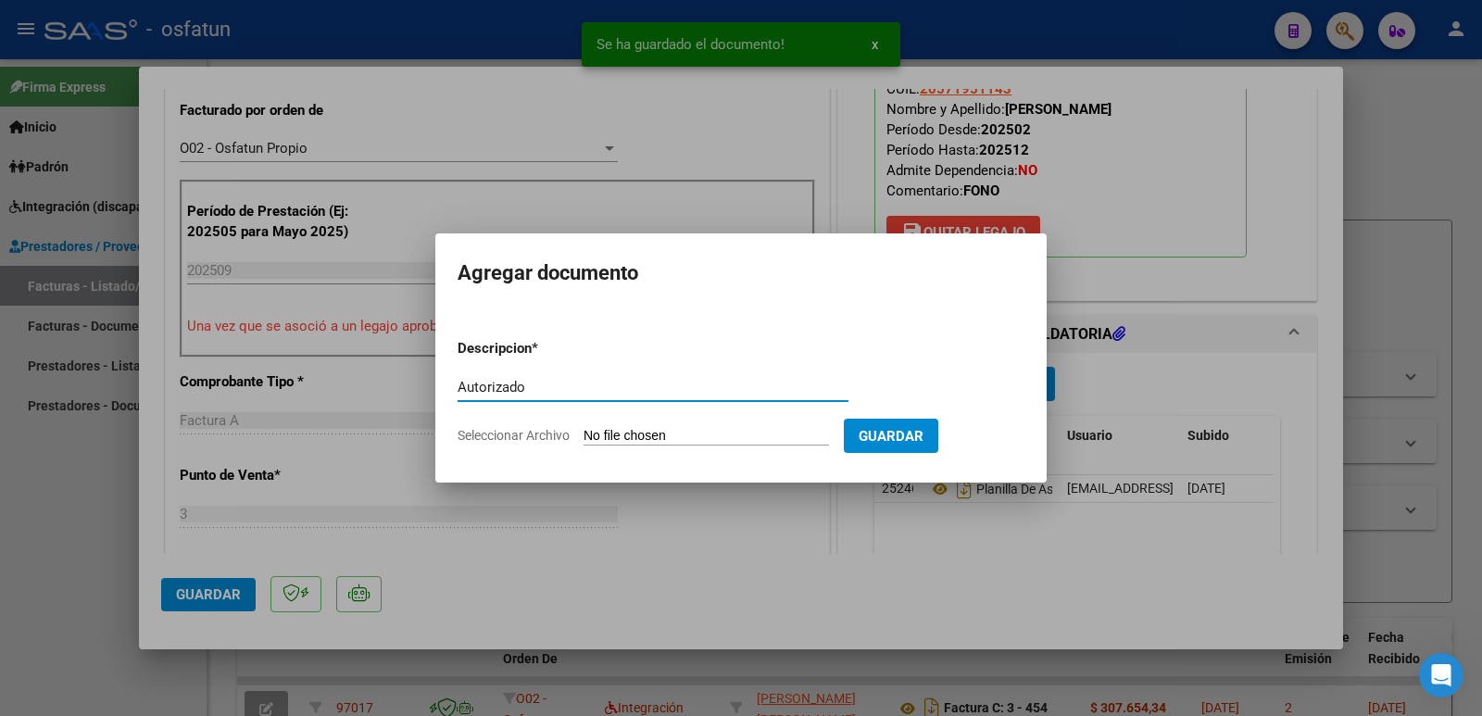
click at [660, 433] on input "Seleccionar Archivo" at bounding box center [705, 437] width 245 height 18
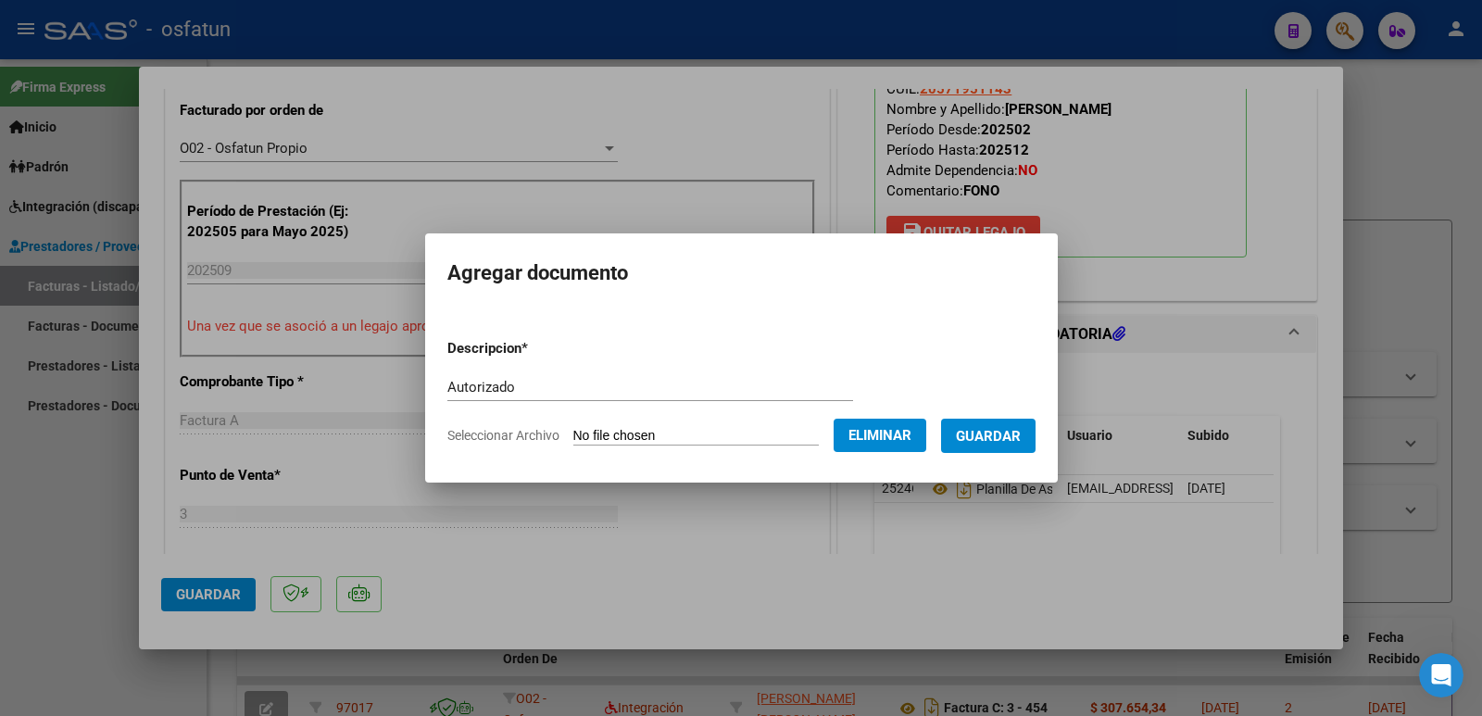
click at [1021, 438] on span "Guardar" at bounding box center [988, 436] width 65 height 17
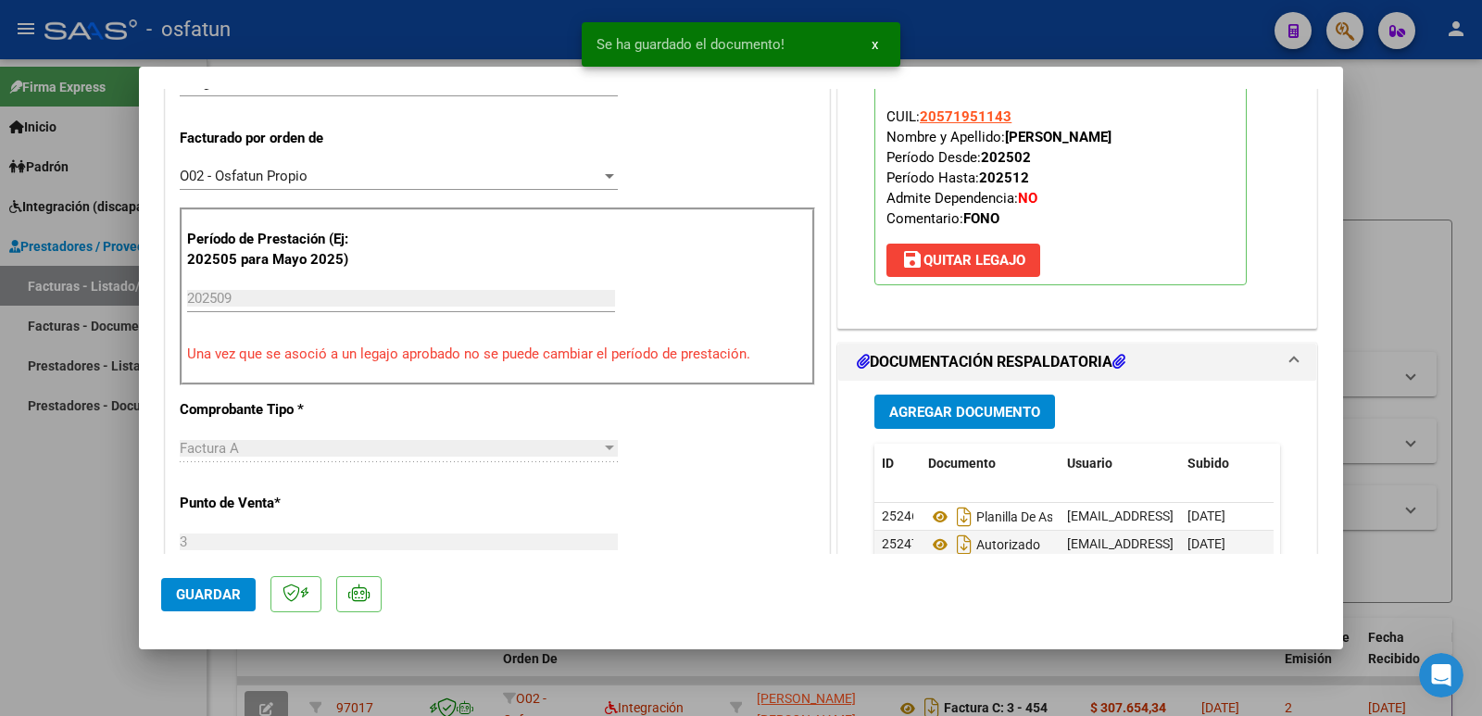
scroll to position [525, 0]
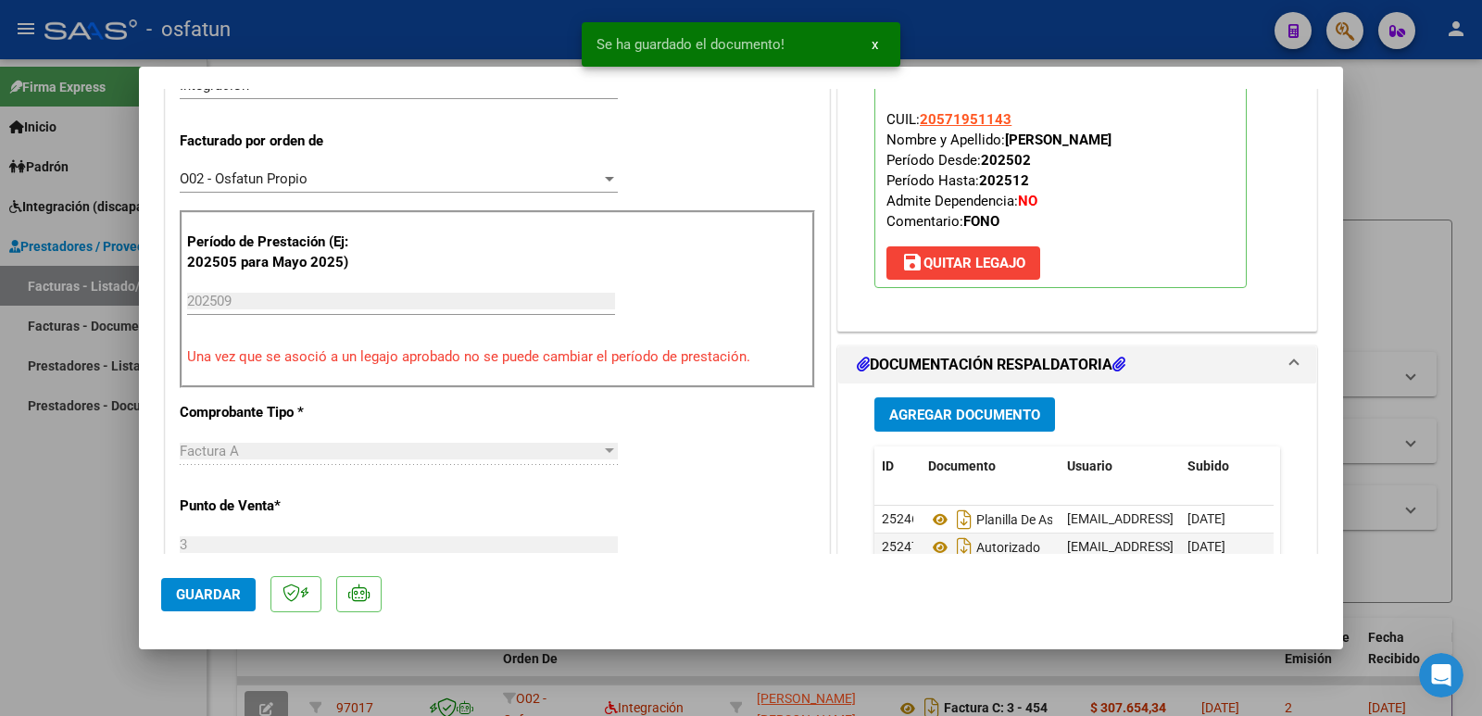
drag, startPoint x: 1003, startPoint y: 107, endPoint x: 1139, endPoint y: 135, distance: 139.1
click at [1139, 135] on p "Legajo preaprobado para Período de Prestación: 202509 Ver Legajo Asociado CUIL:…" at bounding box center [1060, 165] width 372 height 246
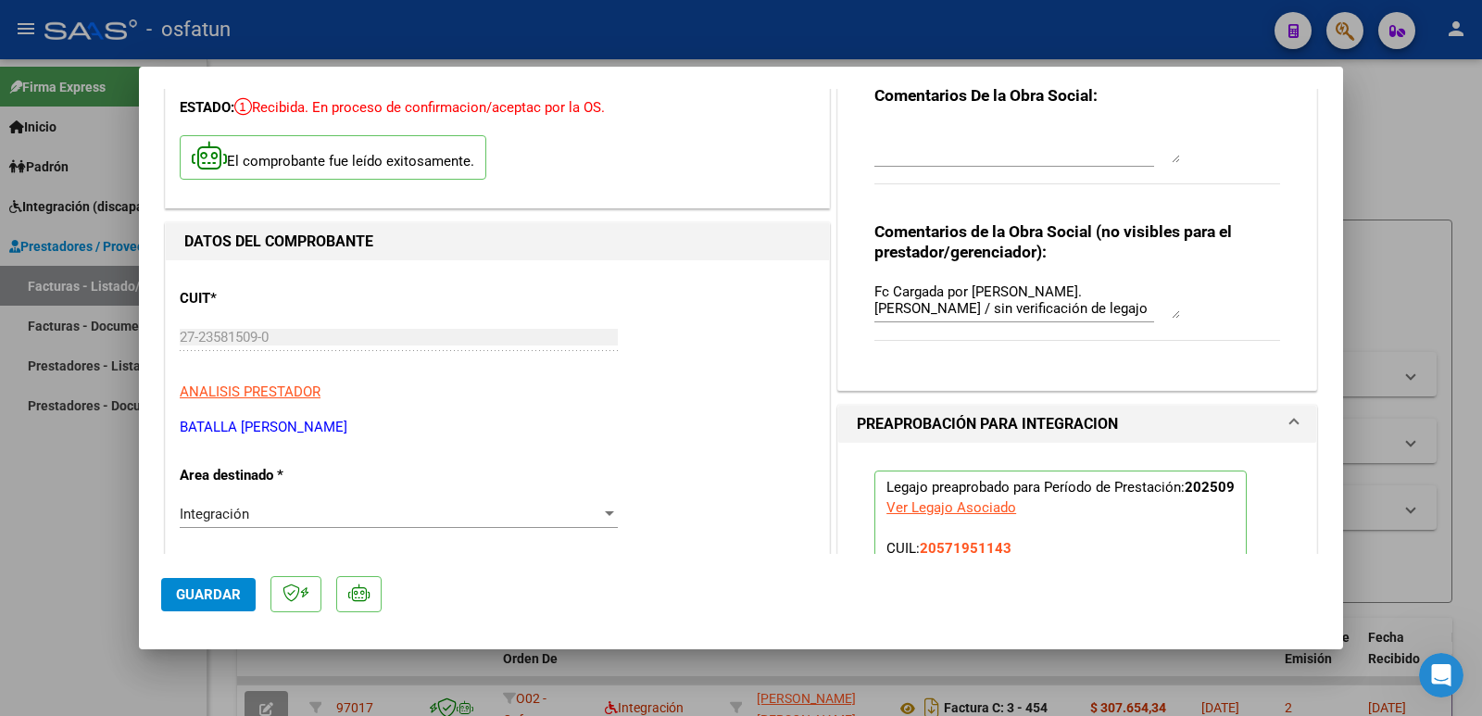
scroll to position [0, 0]
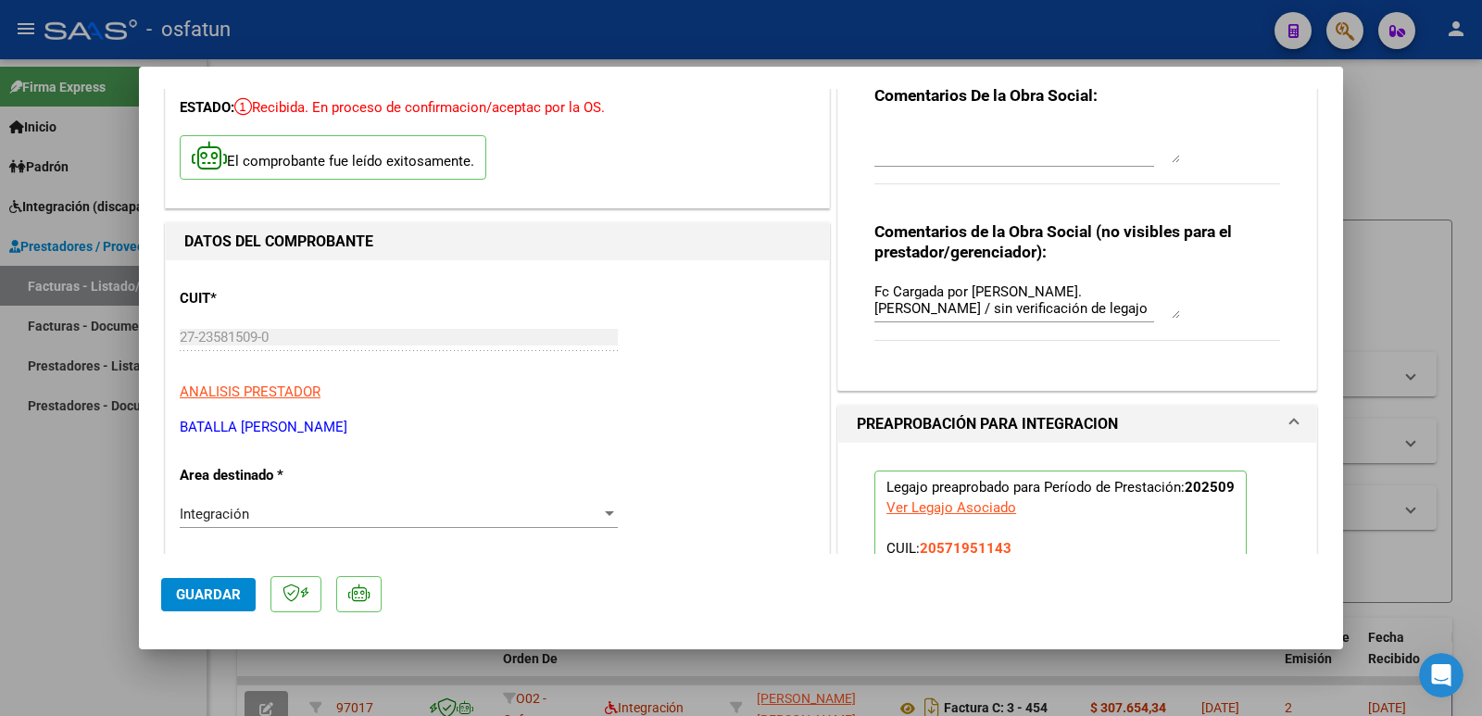
scroll to position [185, 0]
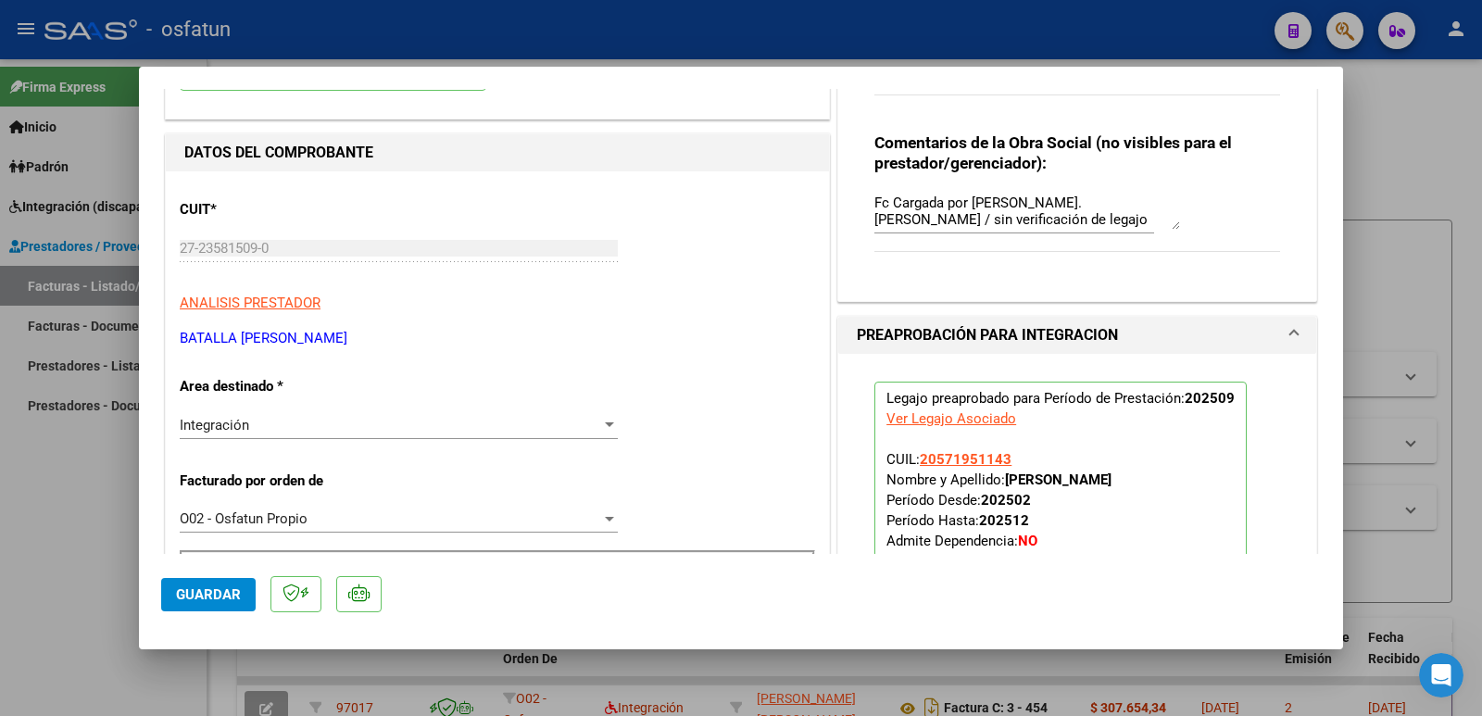
drag, startPoint x: 403, startPoint y: 339, endPoint x: 239, endPoint y: 345, distance: 164.0
click at [153, 341] on mat-dialog-content "COMPROBANTE VER COMPROBANTE ESTADO: Recibida. En proceso de confirmacion/acepta…" at bounding box center [741, 321] width 1204 height 465
click at [190, 595] on span "Guardar" at bounding box center [208, 594] width 65 height 17
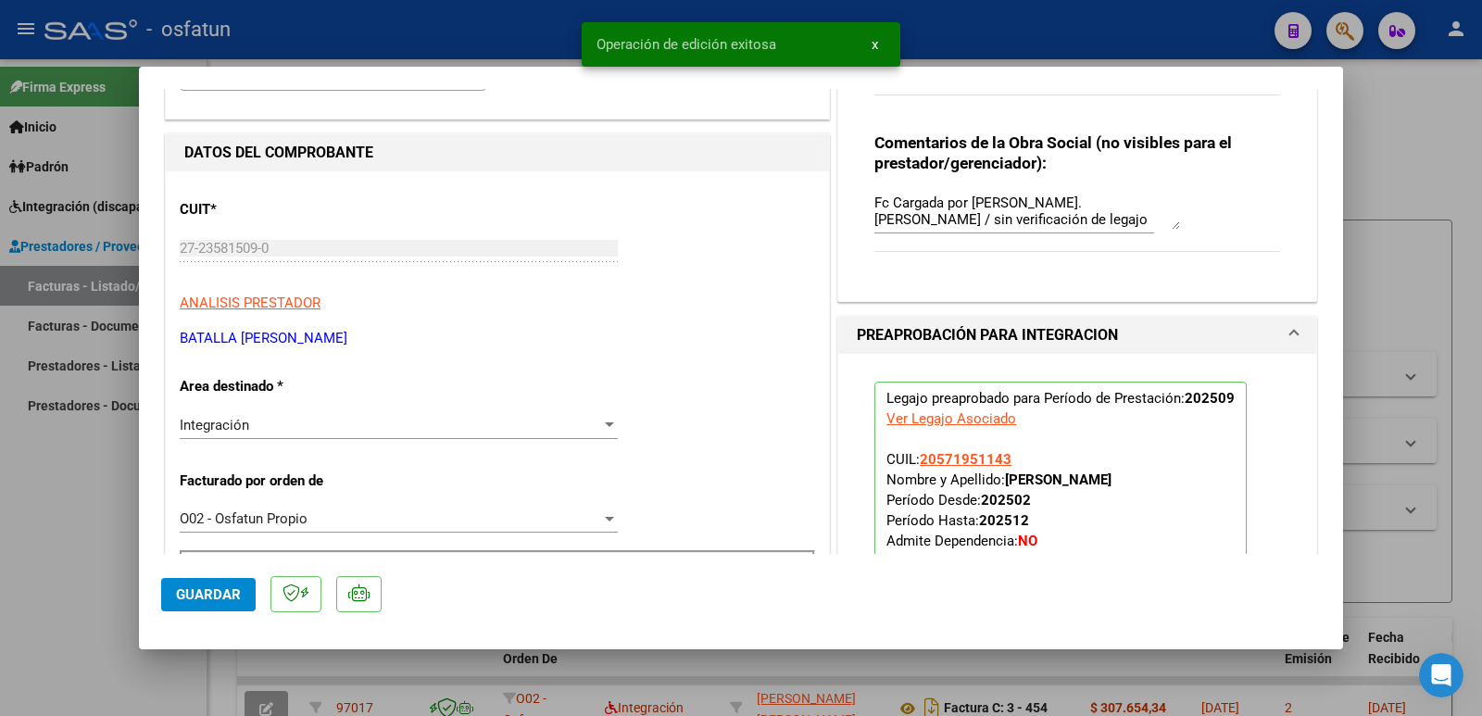
click at [26, 583] on div at bounding box center [741, 358] width 1482 height 716
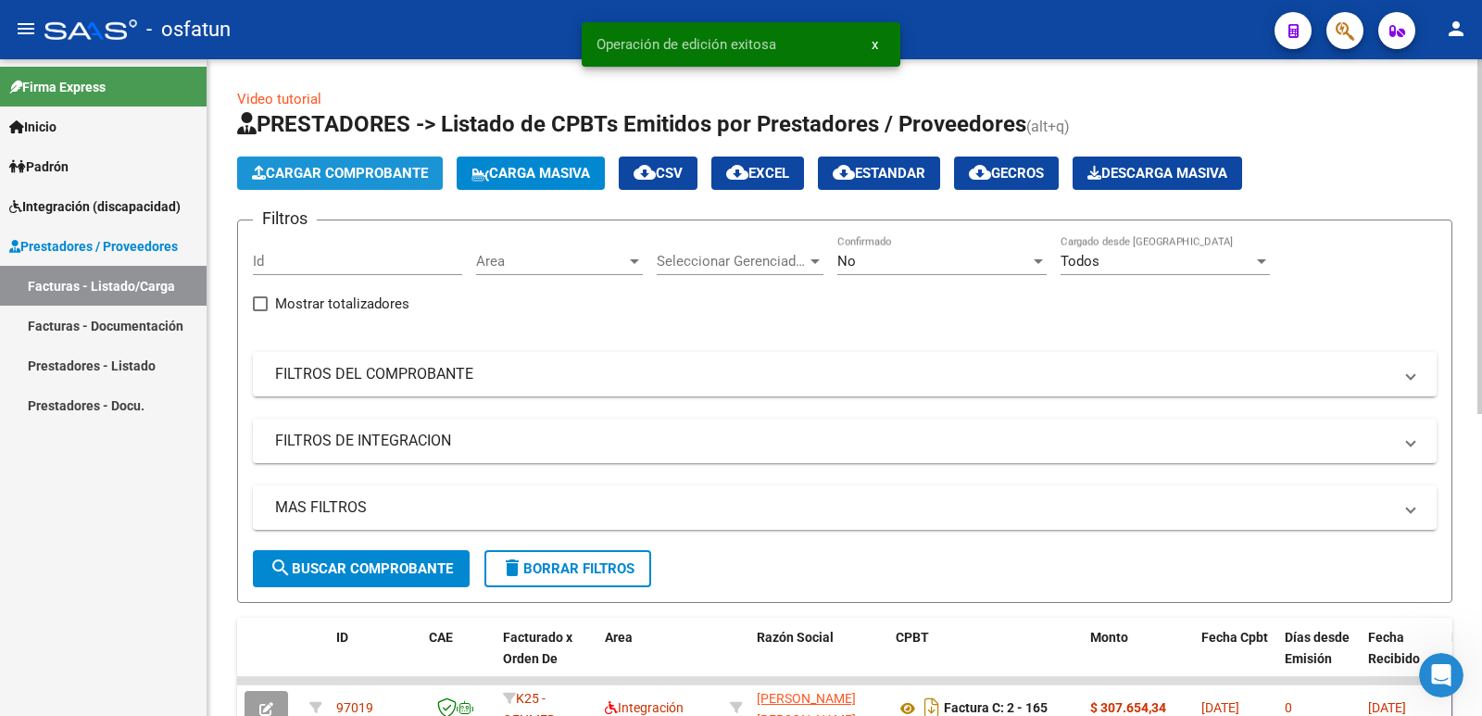
click at [381, 167] on span "Cargar Comprobante" at bounding box center [340, 173] width 176 height 17
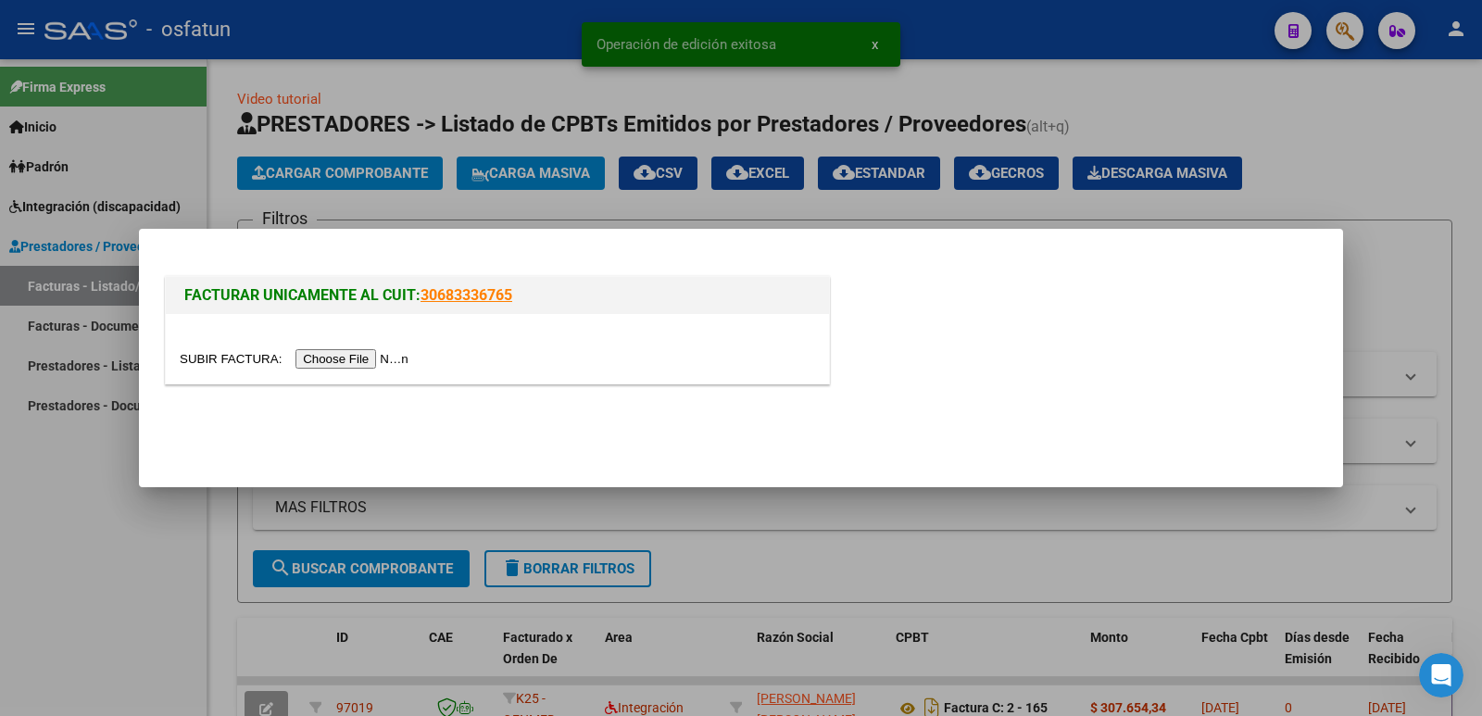
click at [371, 360] on input "file" at bounding box center [297, 358] width 234 height 19
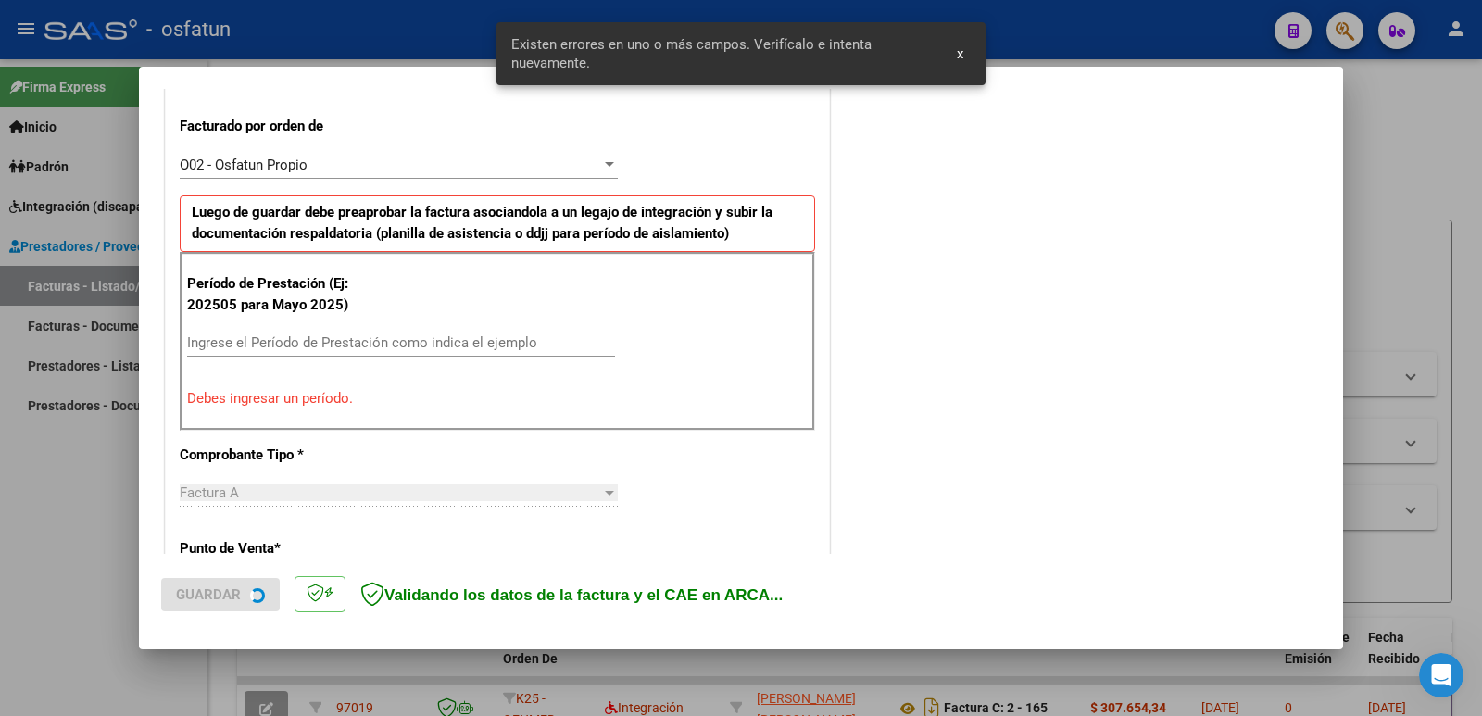
scroll to position [506, 0]
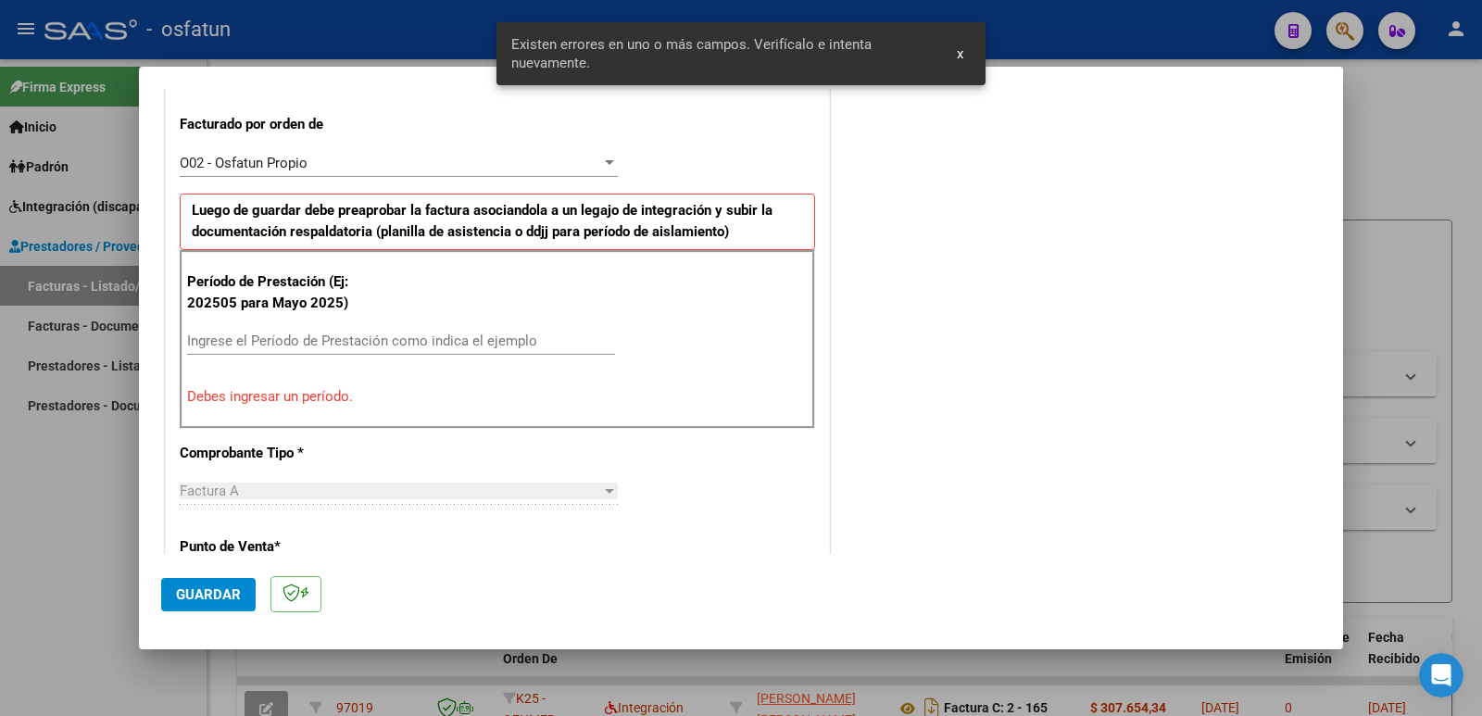
click at [414, 344] on input "Ingrese el Período de Prestación como indica el ejemplo" at bounding box center [401, 340] width 428 height 17
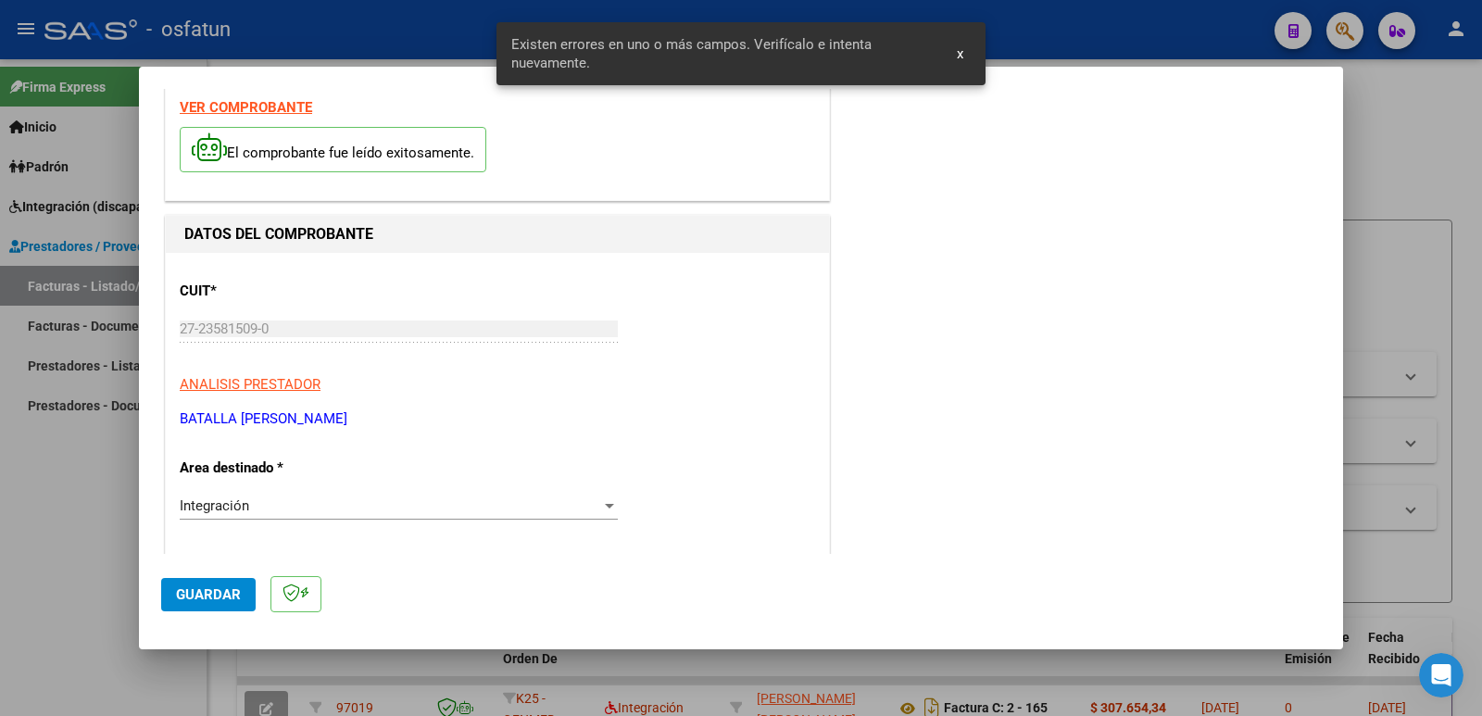
scroll to position [0, 0]
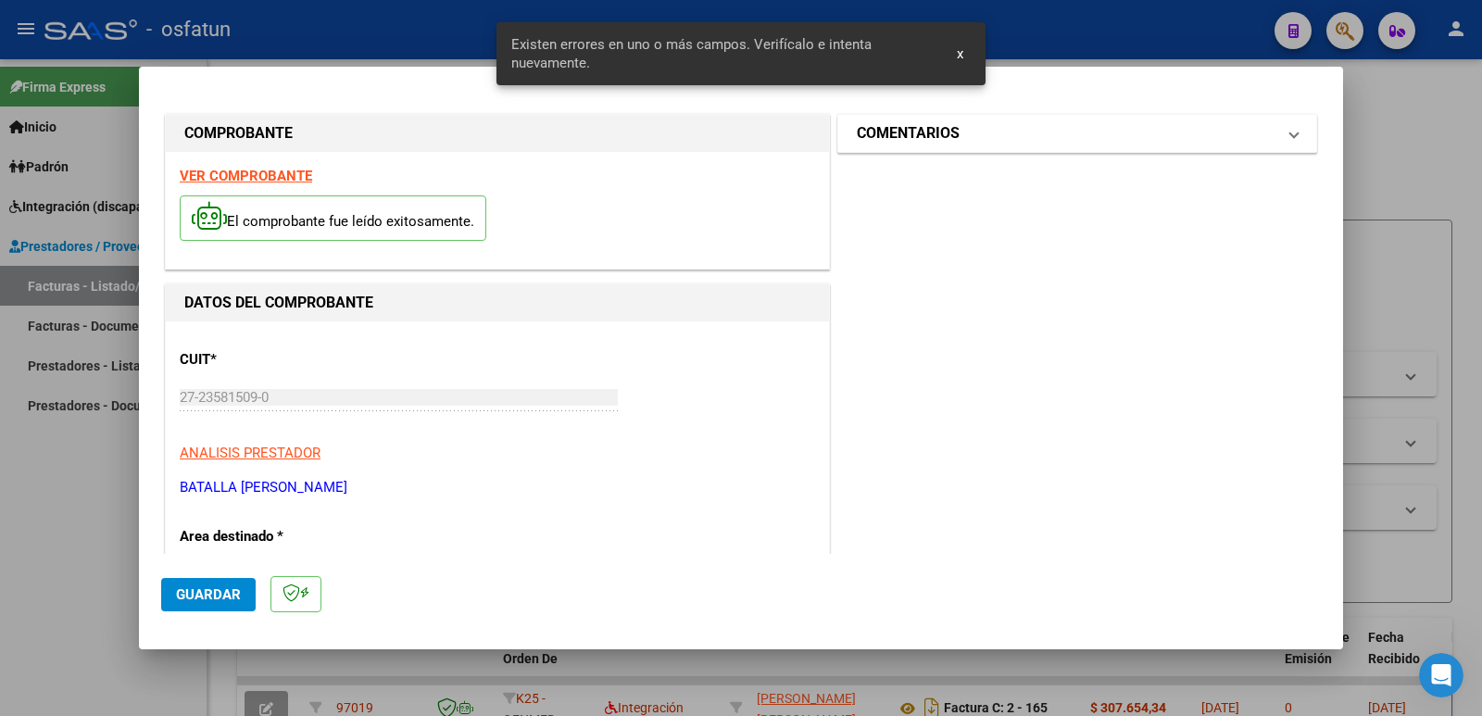
click at [955, 138] on mat-panel-title "COMENTARIOS" at bounding box center [1066, 133] width 419 height 22
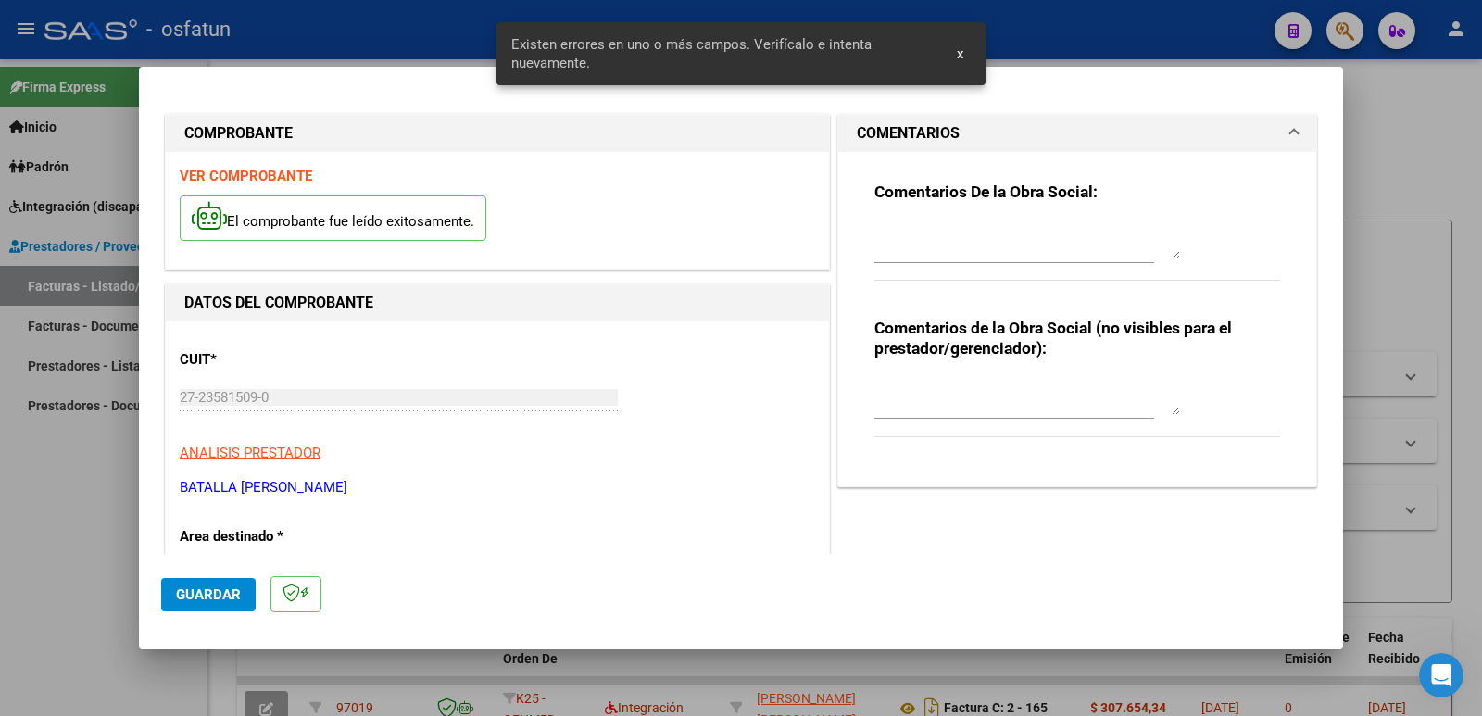
click at [915, 407] on textarea at bounding box center [1027, 396] width 306 height 37
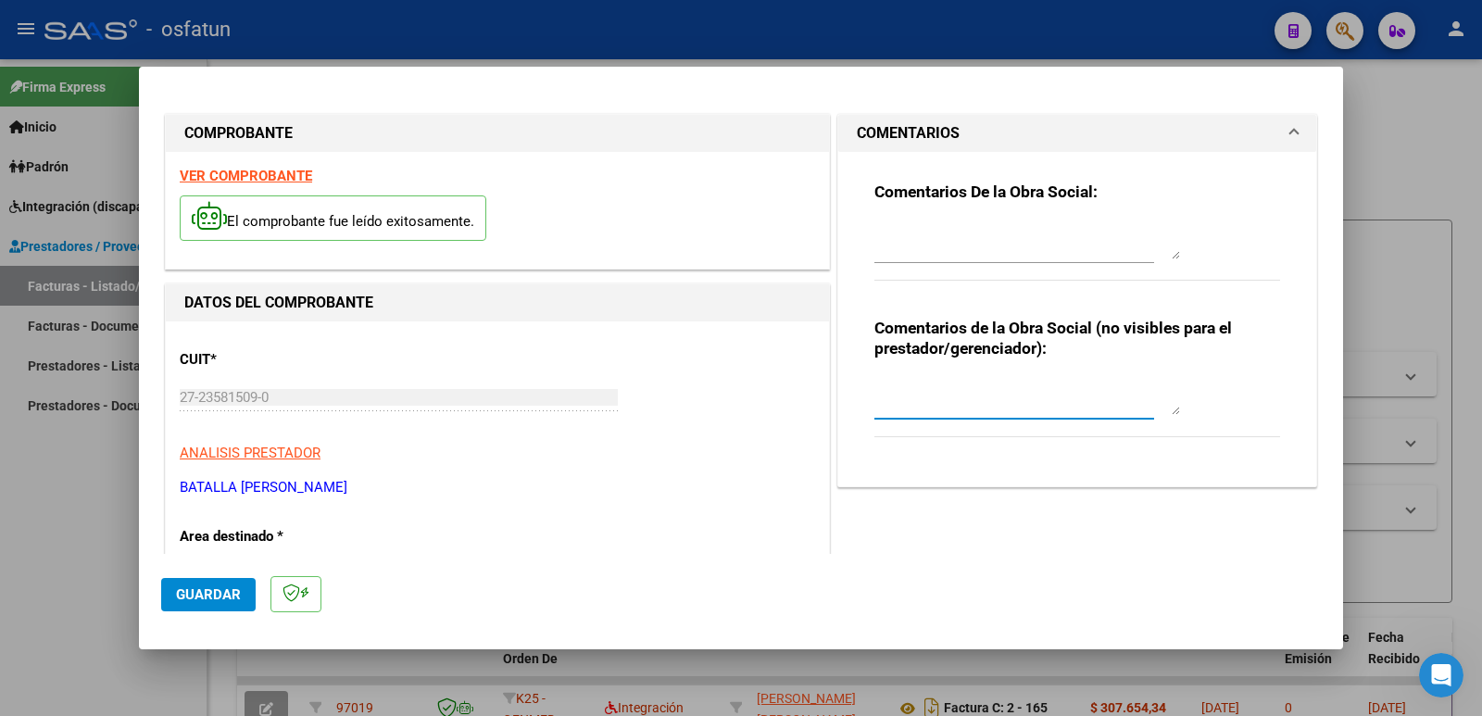
paste textarea "BATALLA [PERSON_NAME]"
drag, startPoint x: 1076, startPoint y: 385, endPoint x: 847, endPoint y: 386, distance: 228.7
click at [847, 386] on div "Comentarios De la Obra Social: Comentarios de la Obra Social (no visibles para …" at bounding box center [1077, 319] width 478 height 335
paste textarea "Fc Cargada por [PERSON_NAME]. [PERSON_NAME] / sin verificación de legajo"
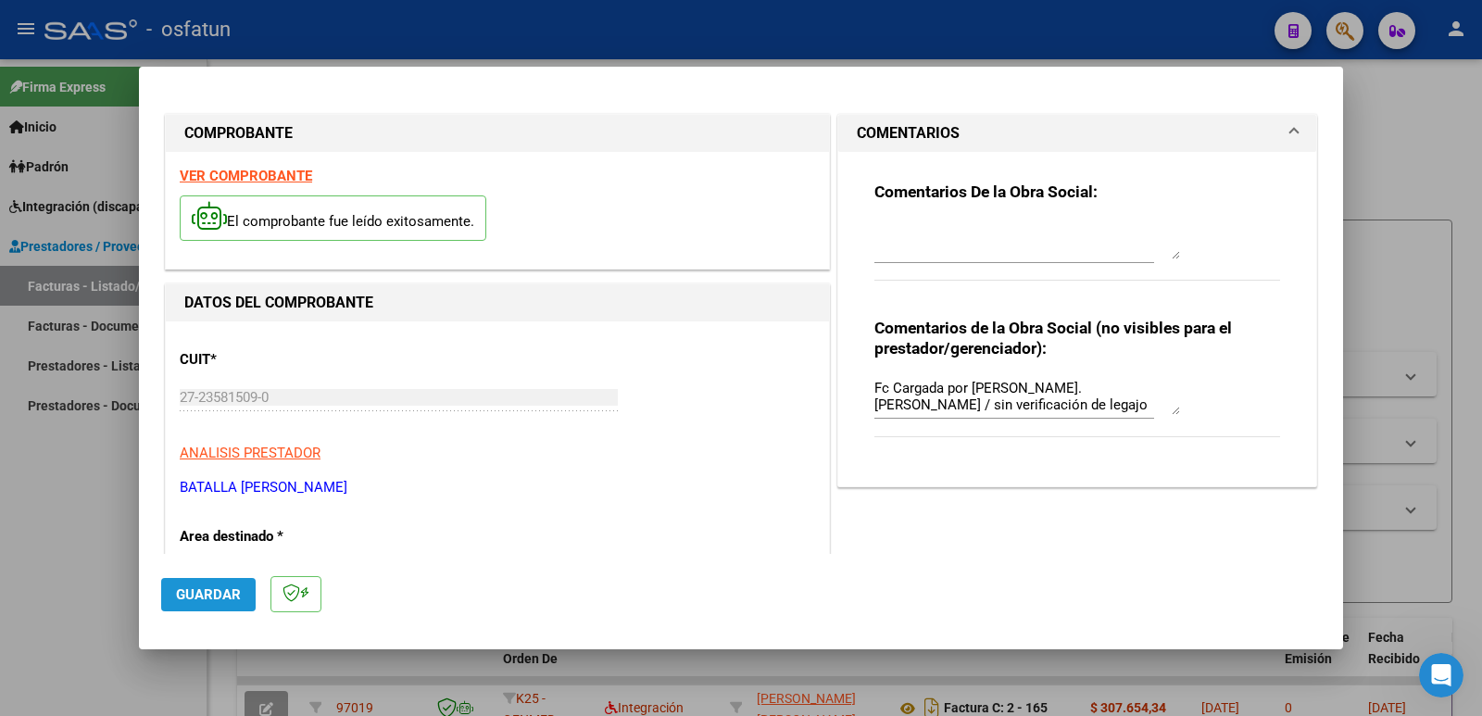
click at [226, 595] on span "Guardar" at bounding box center [208, 594] width 65 height 17
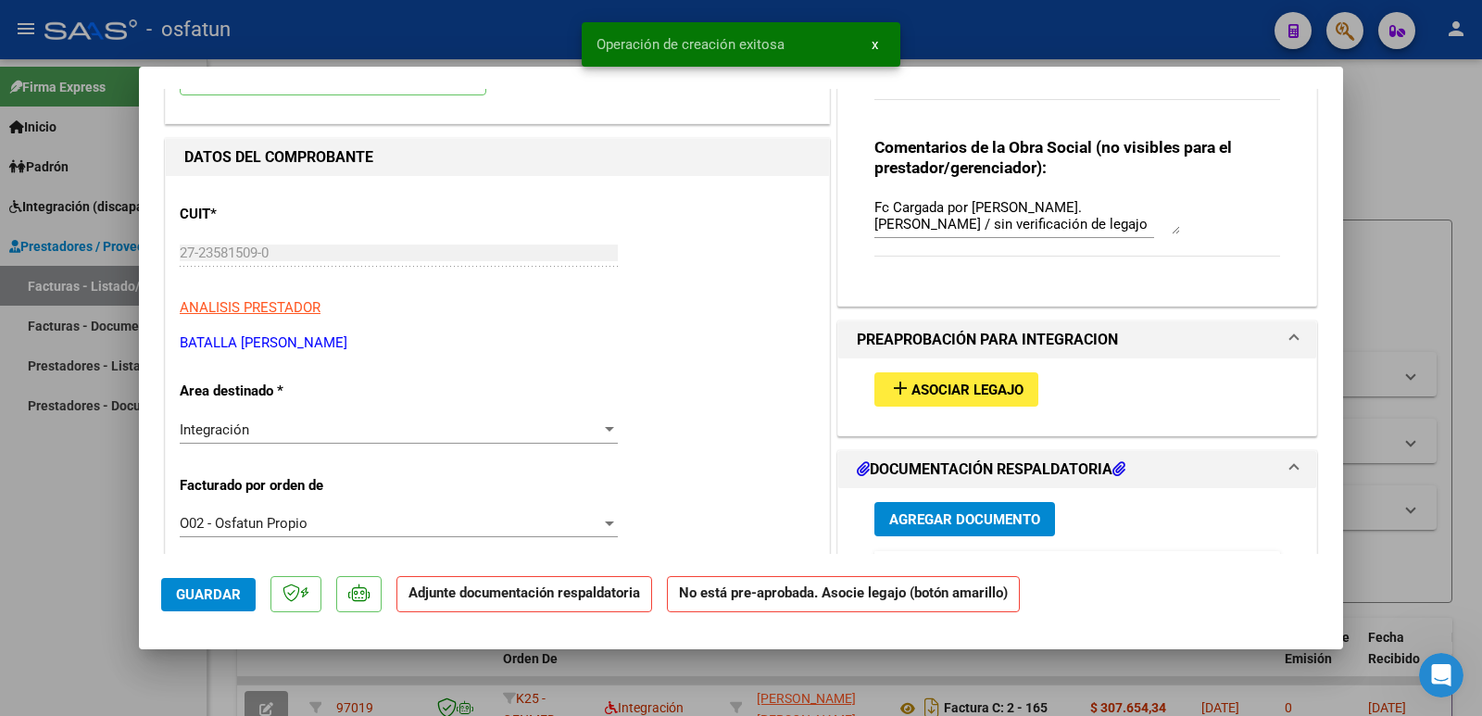
scroll to position [185, 0]
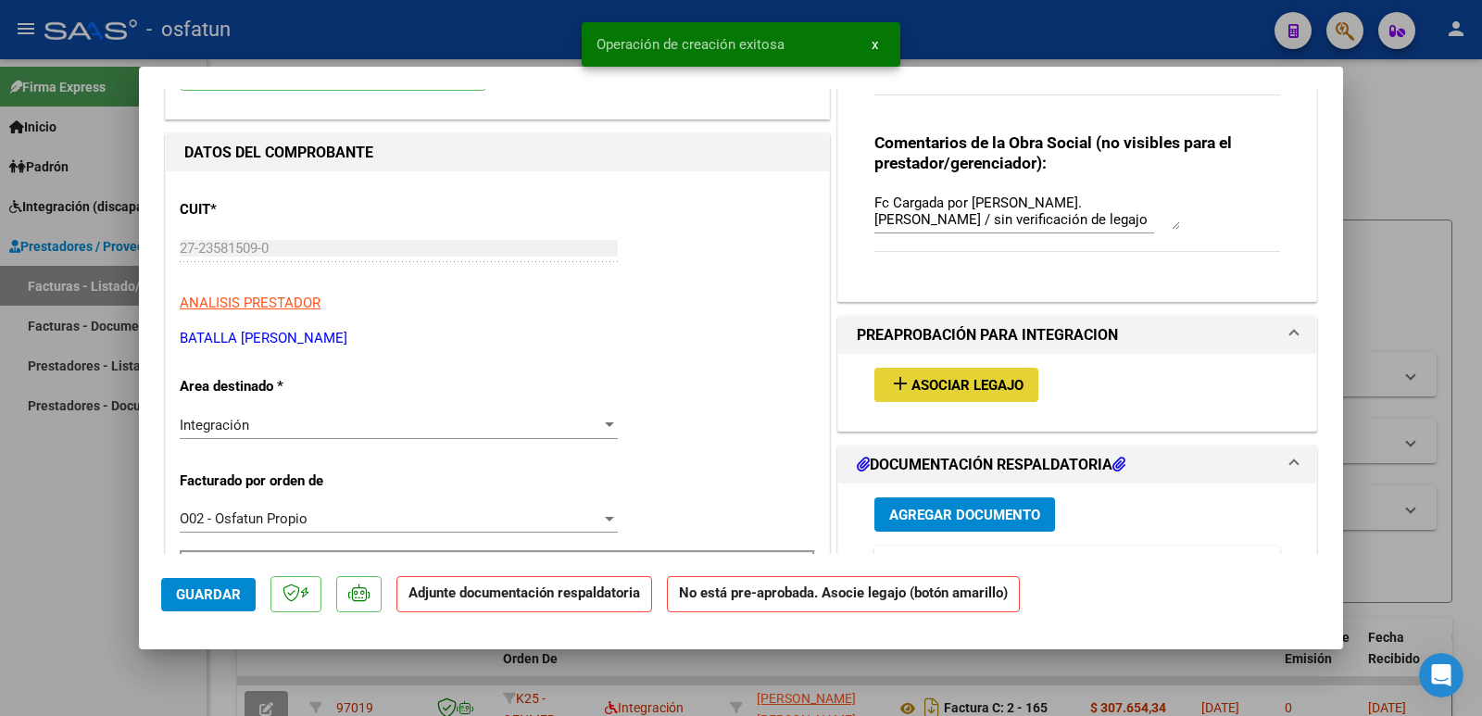
click at [948, 388] on span "Asociar Legajo" at bounding box center [967, 385] width 112 height 17
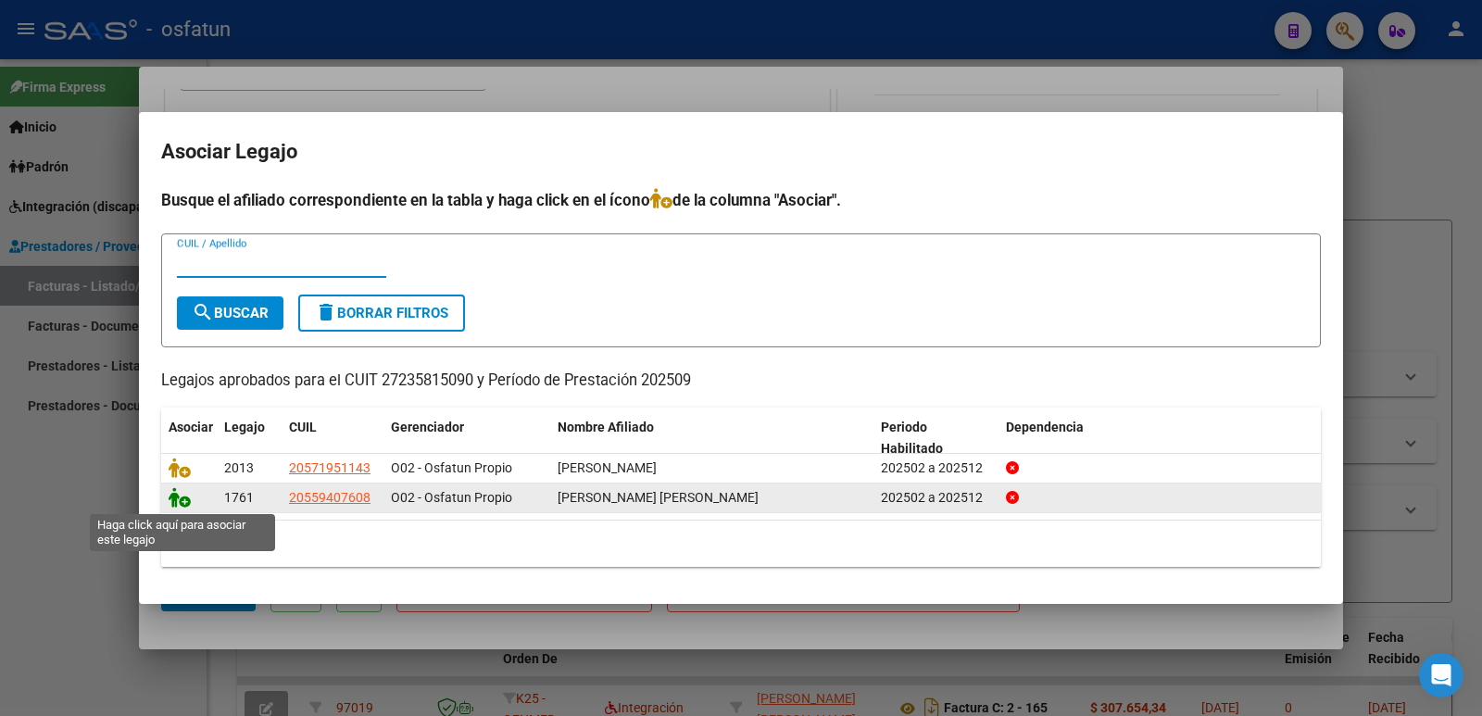
click at [184, 499] on icon at bounding box center [180, 497] width 22 height 20
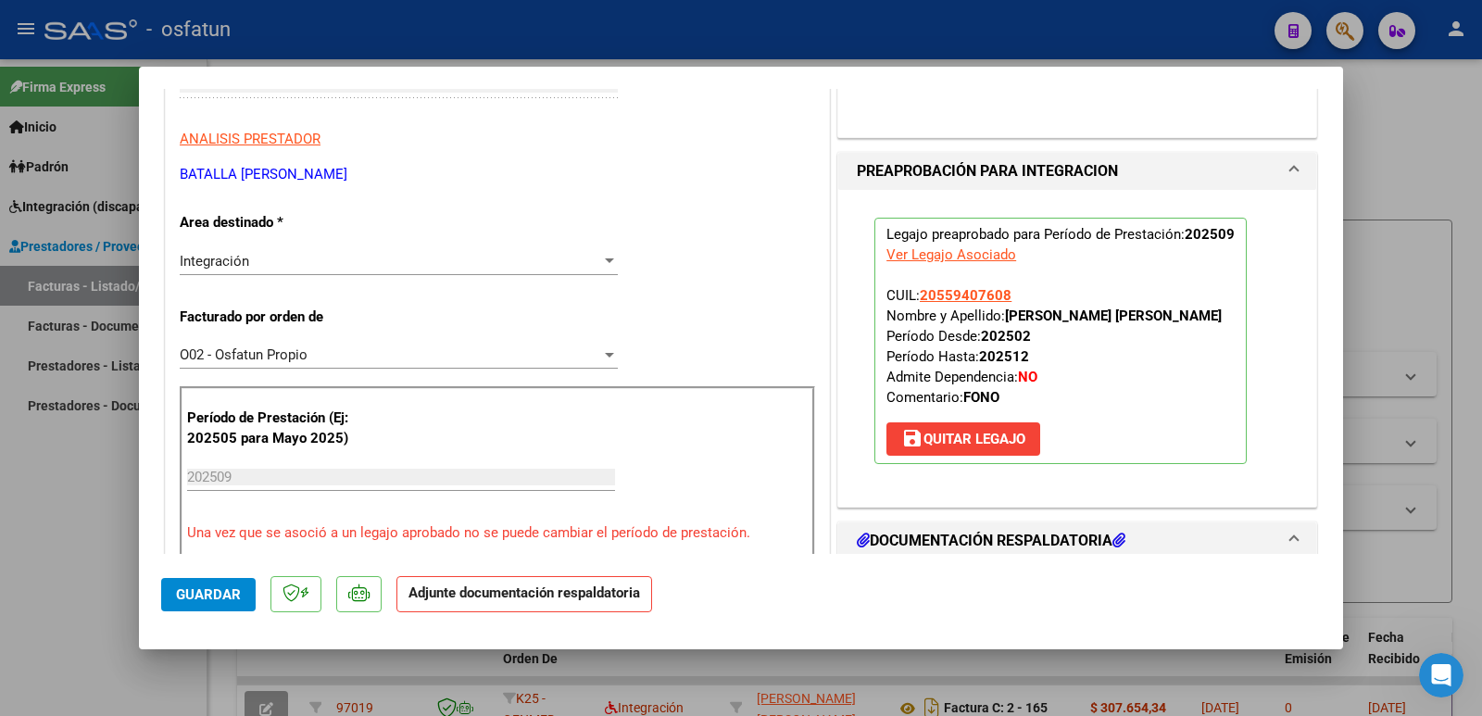
scroll to position [556, 0]
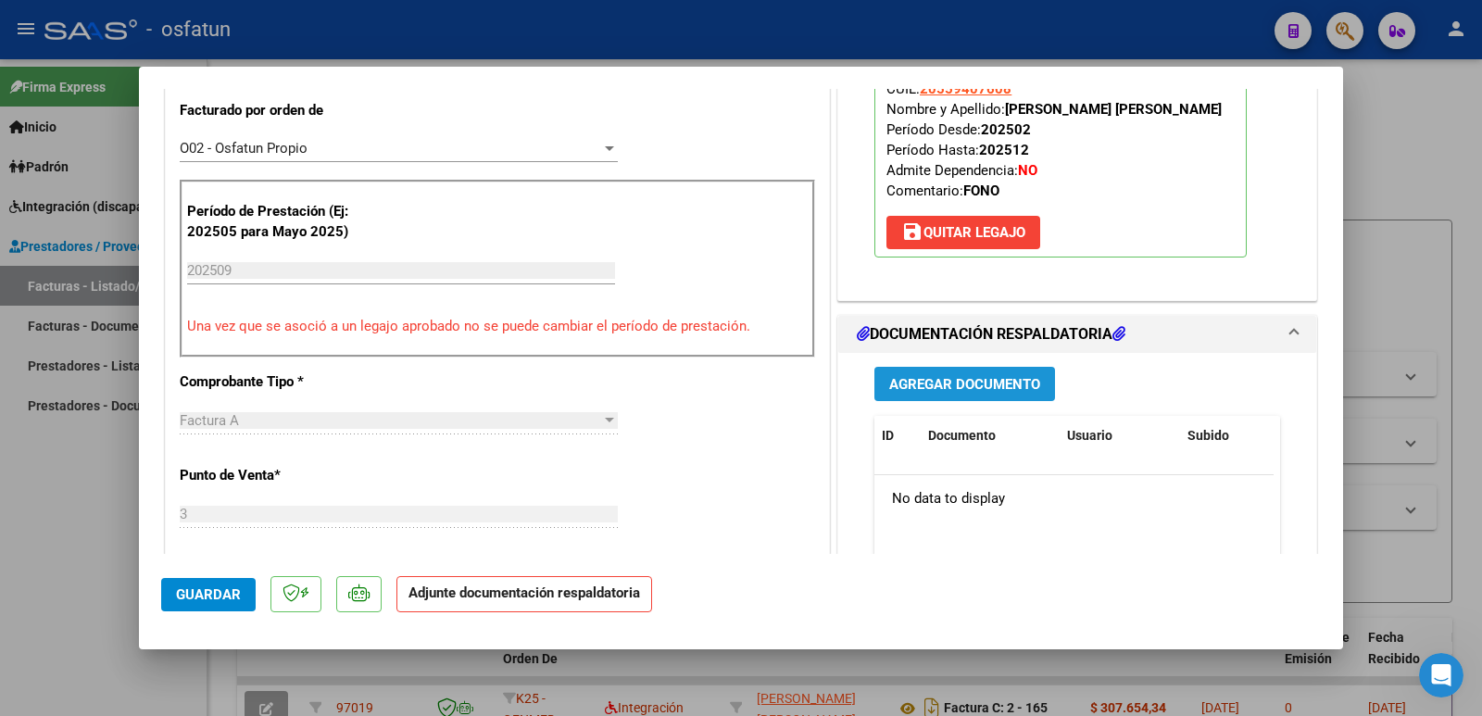
click at [934, 381] on span "Agregar Documento" at bounding box center [964, 384] width 151 height 17
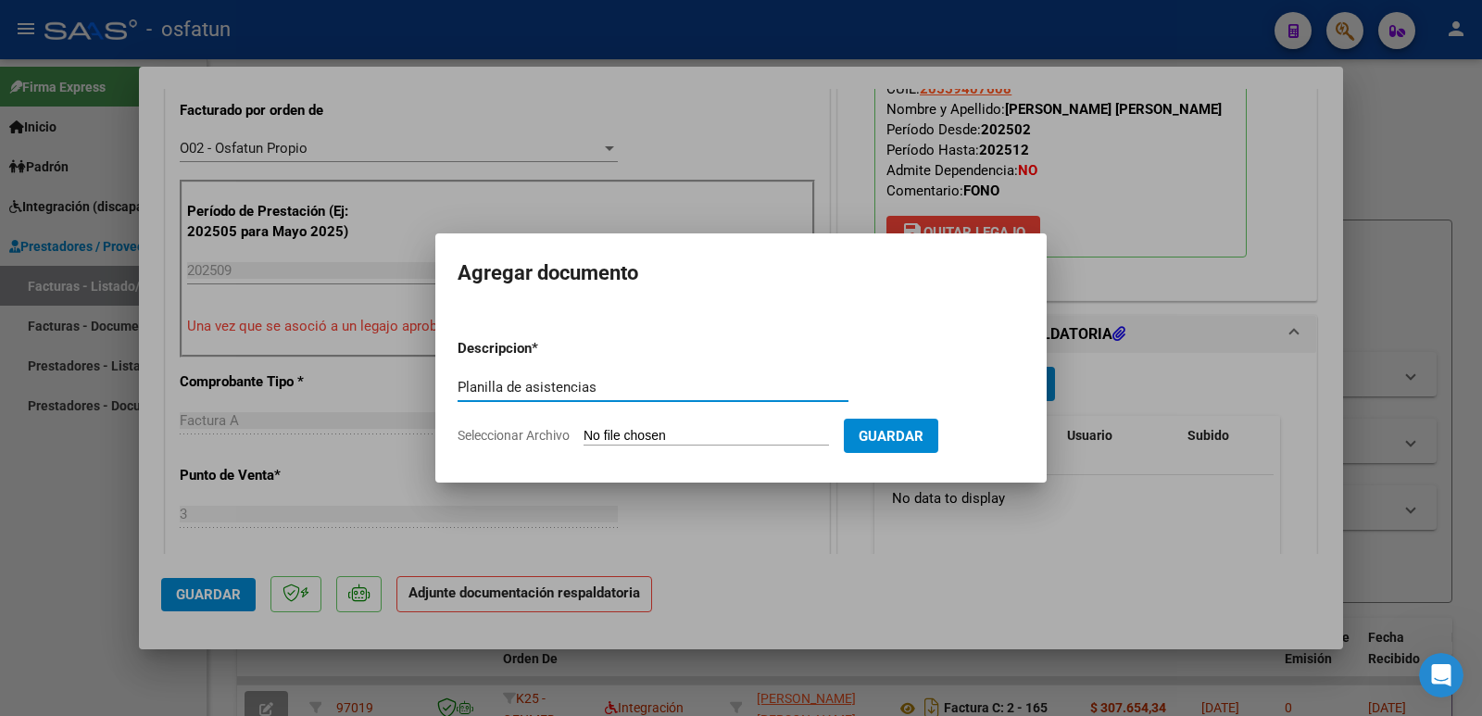
click at [633, 436] on input "Seleccionar Archivo" at bounding box center [705, 437] width 245 height 18
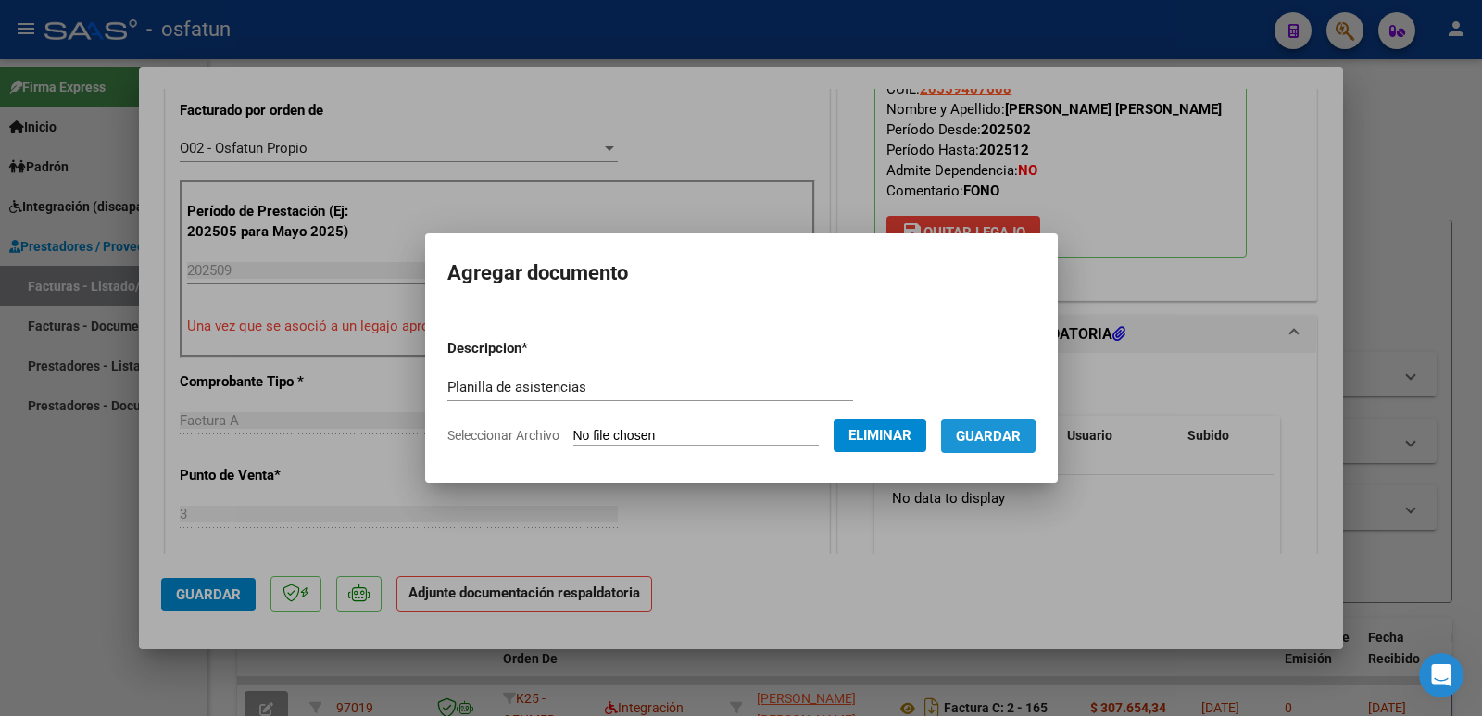
click at [984, 437] on span "Guardar" at bounding box center [988, 436] width 65 height 17
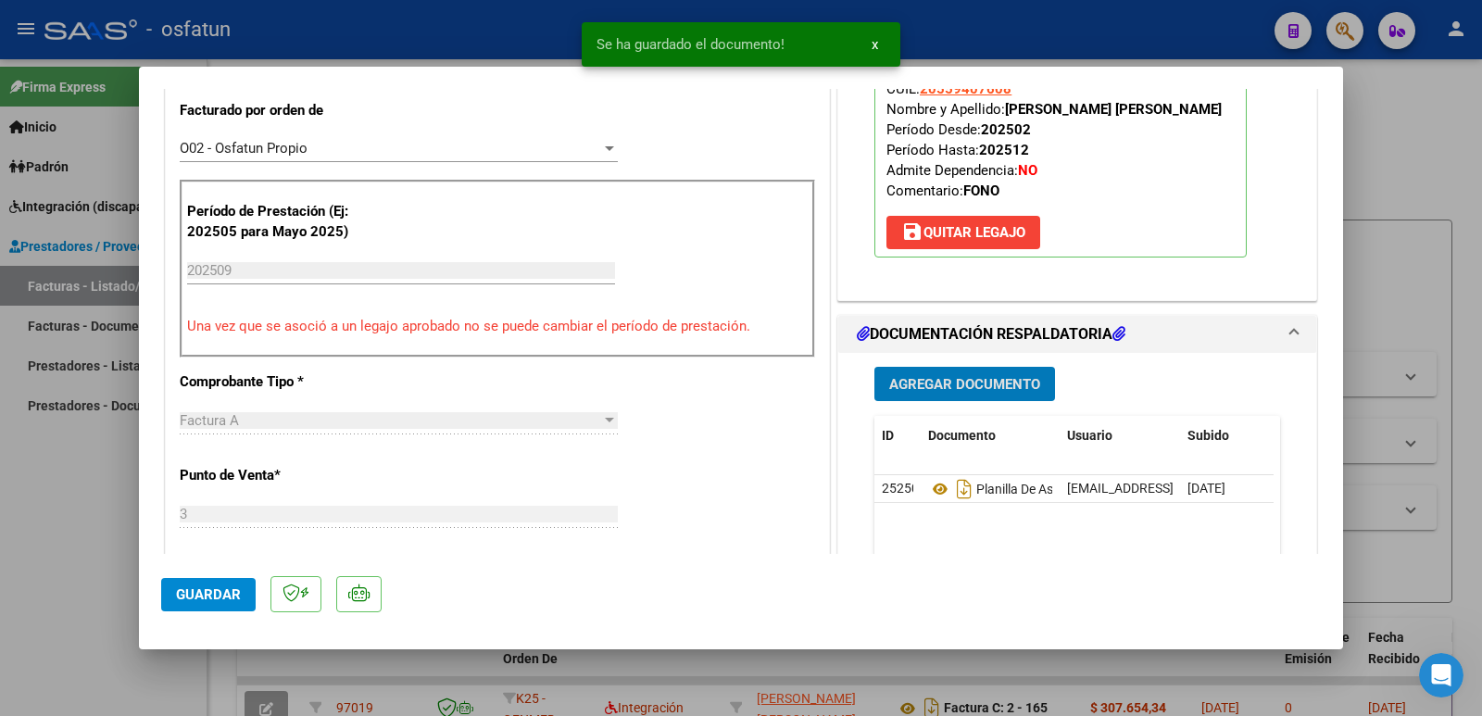
click at [962, 387] on span "Agregar Documento" at bounding box center [964, 384] width 151 height 17
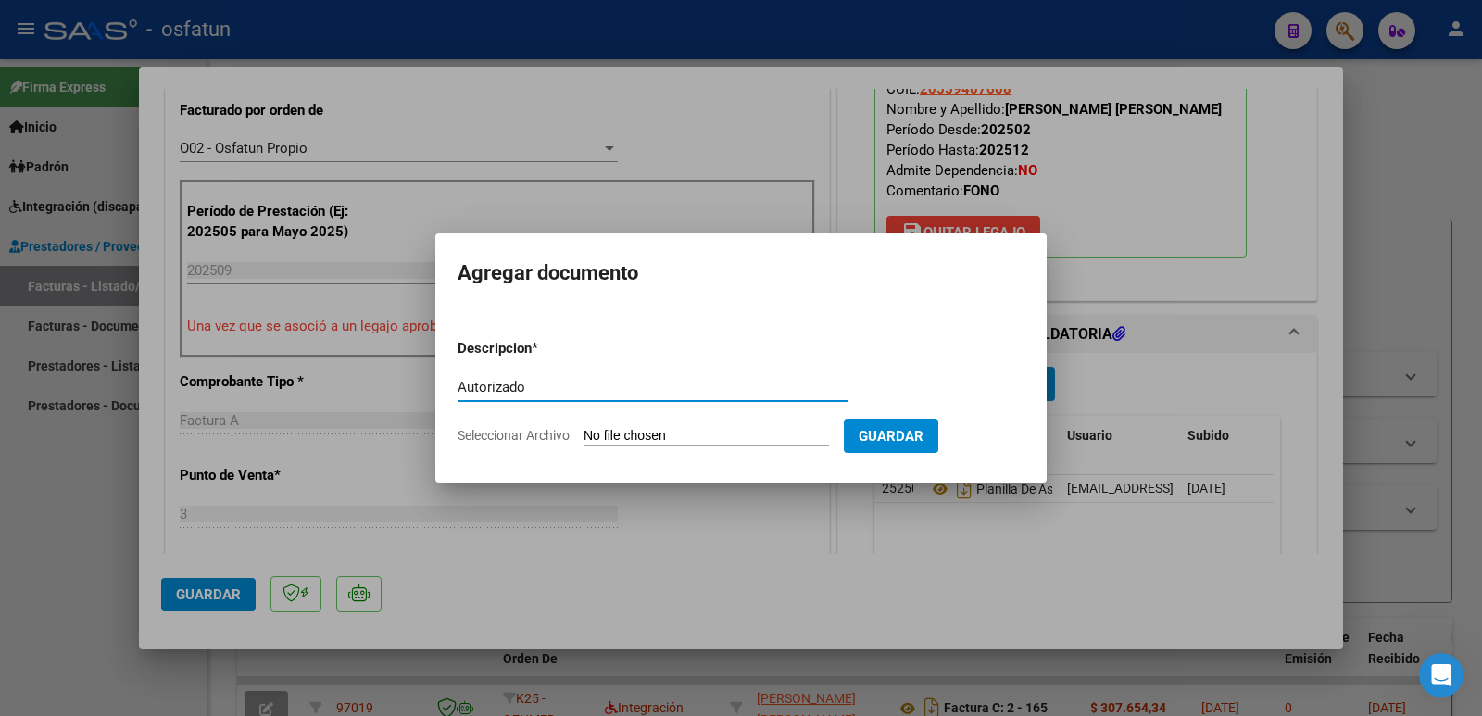
click at [738, 435] on input "Seleccionar Archivo" at bounding box center [705, 437] width 245 height 18
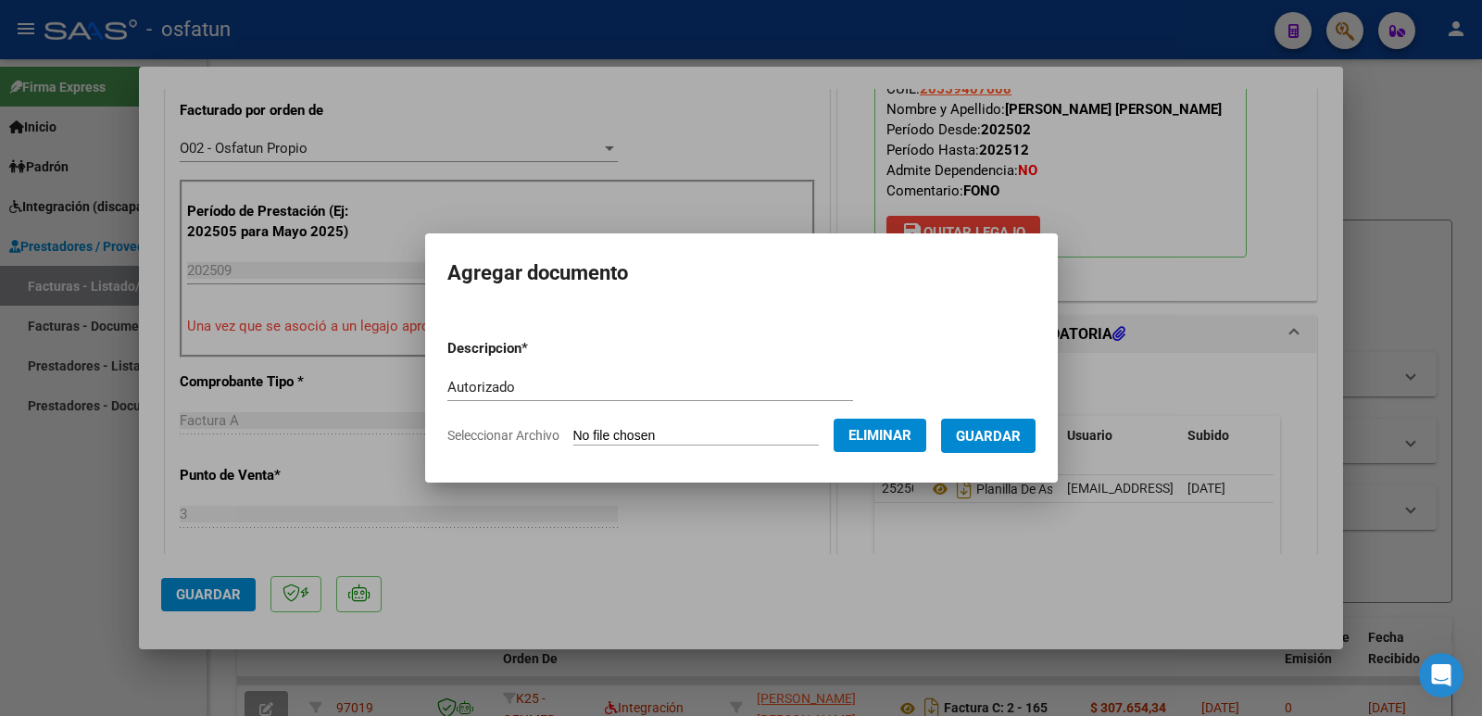
click at [1002, 438] on span "Guardar" at bounding box center [988, 436] width 65 height 17
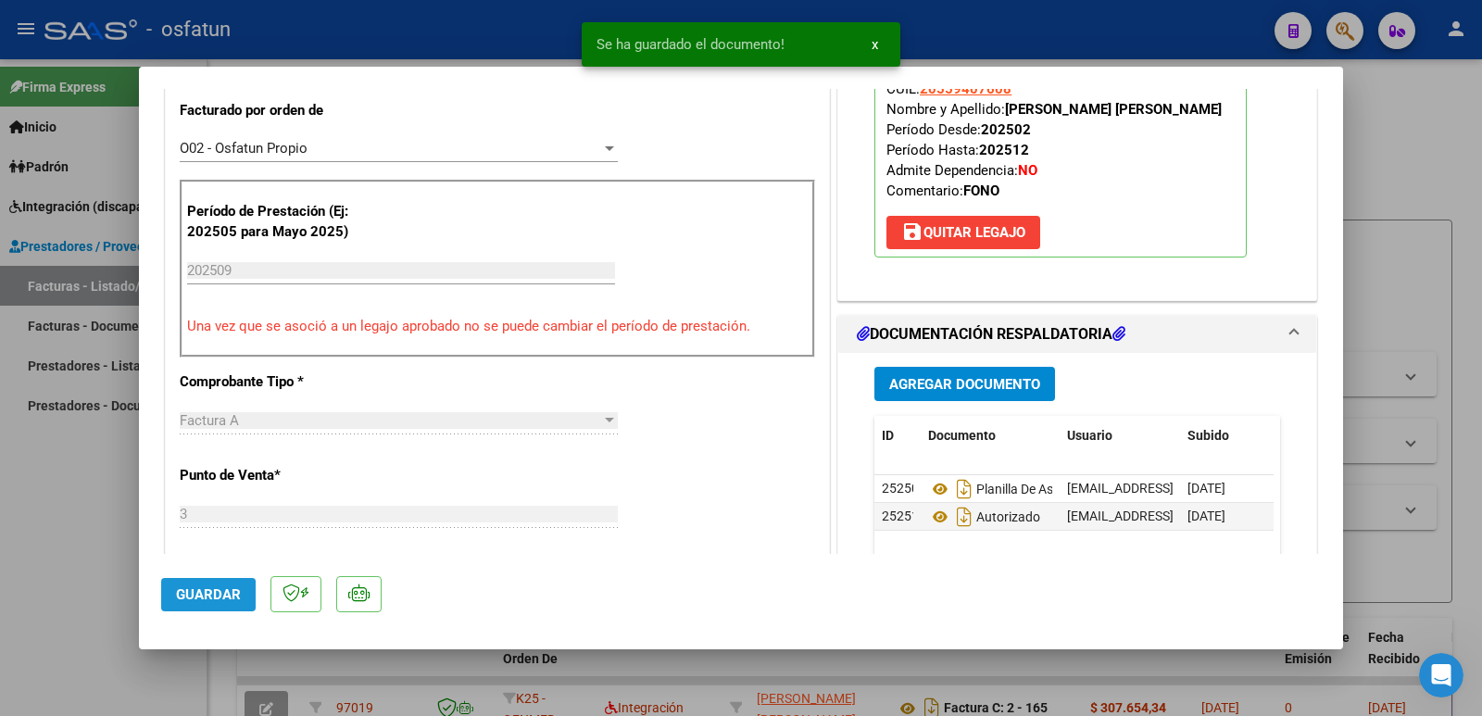
click at [191, 598] on span "Guardar" at bounding box center [208, 594] width 65 height 17
drag, startPoint x: 999, startPoint y: 112, endPoint x: 1193, endPoint y: 110, distance: 193.6
click at [1193, 110] on p "Legajo preaprobado para Período de Prestación: 202509 Ver Legajo Asociado CUIL:…" at bounding box center [1060, 134] width 372 height 246
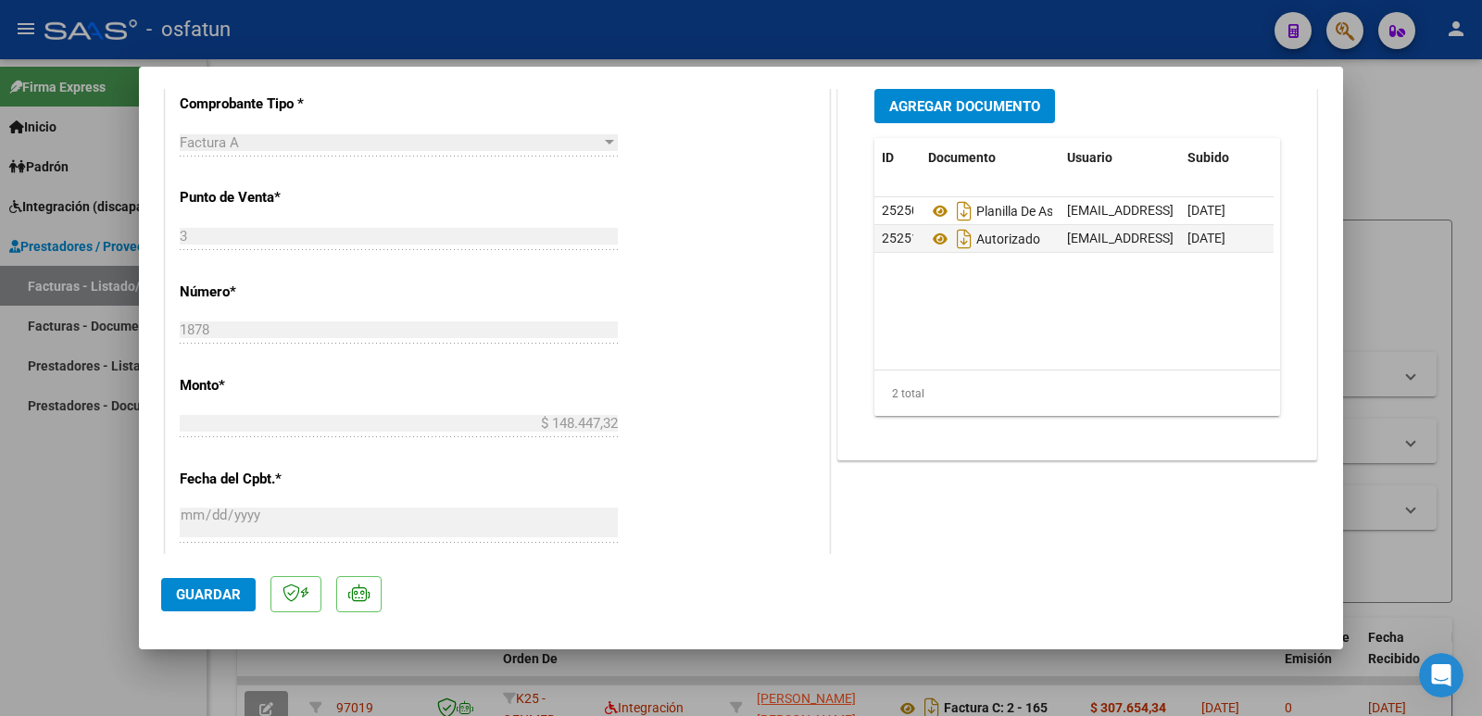
scroll to position [370, 0]
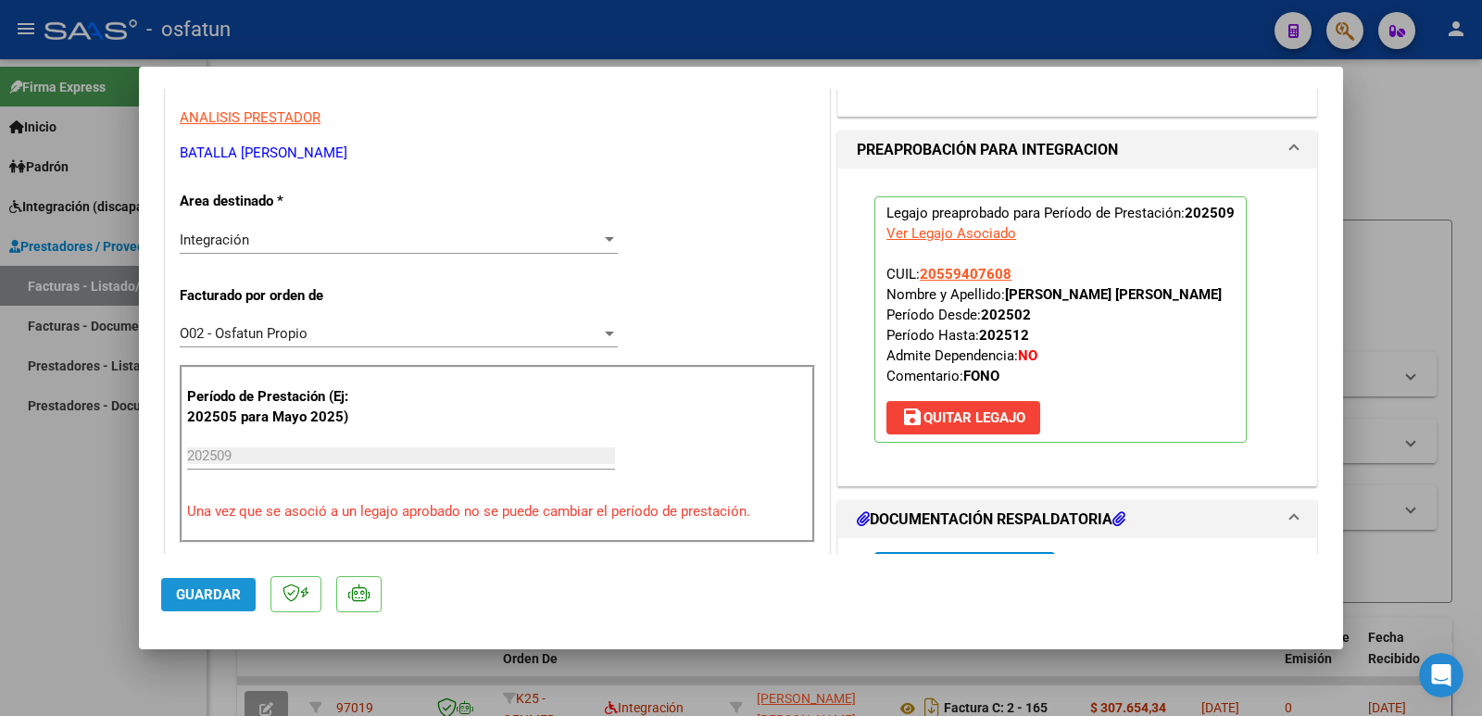
click at [205, 590] on span "Guardar" at bounding box center [208, 594] width 65 height 17
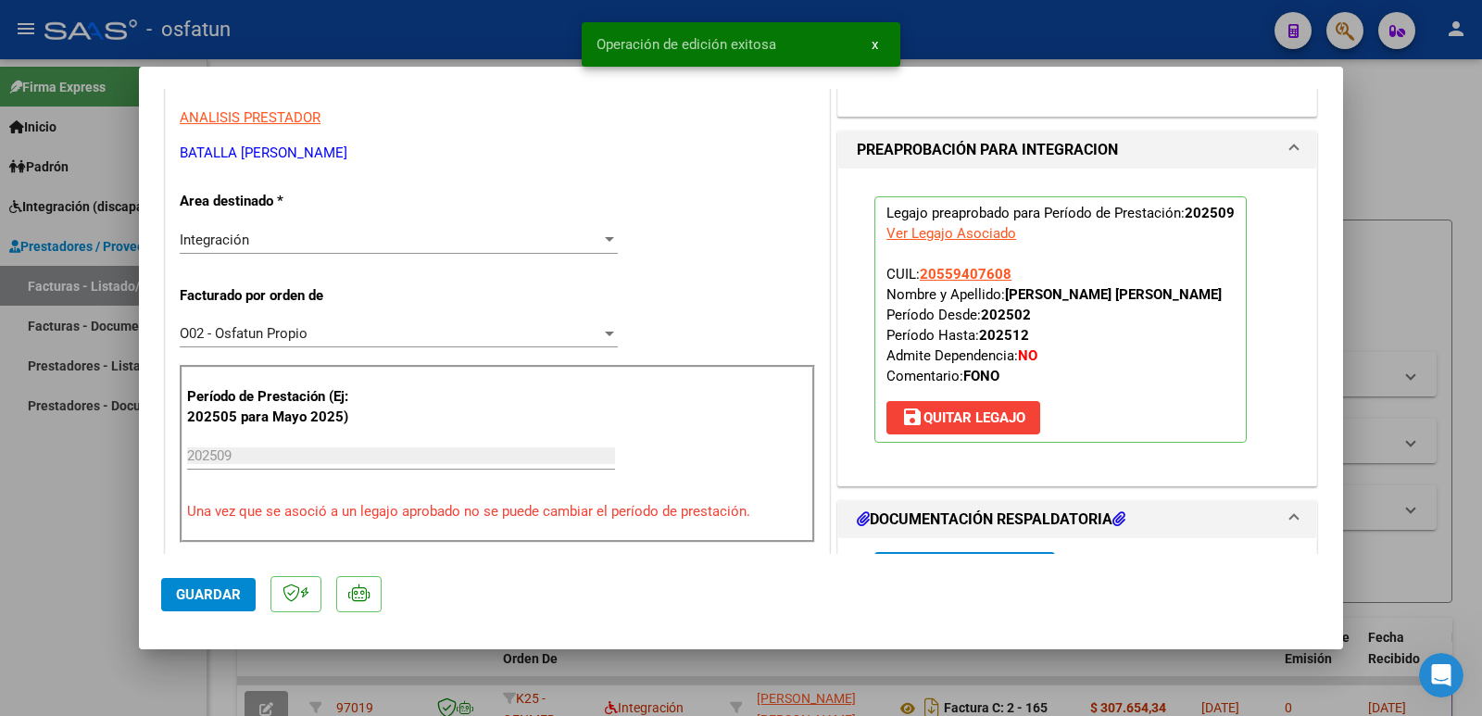
click at [27, 580] on div at bounding box center [741, 358] width 1482 height 716
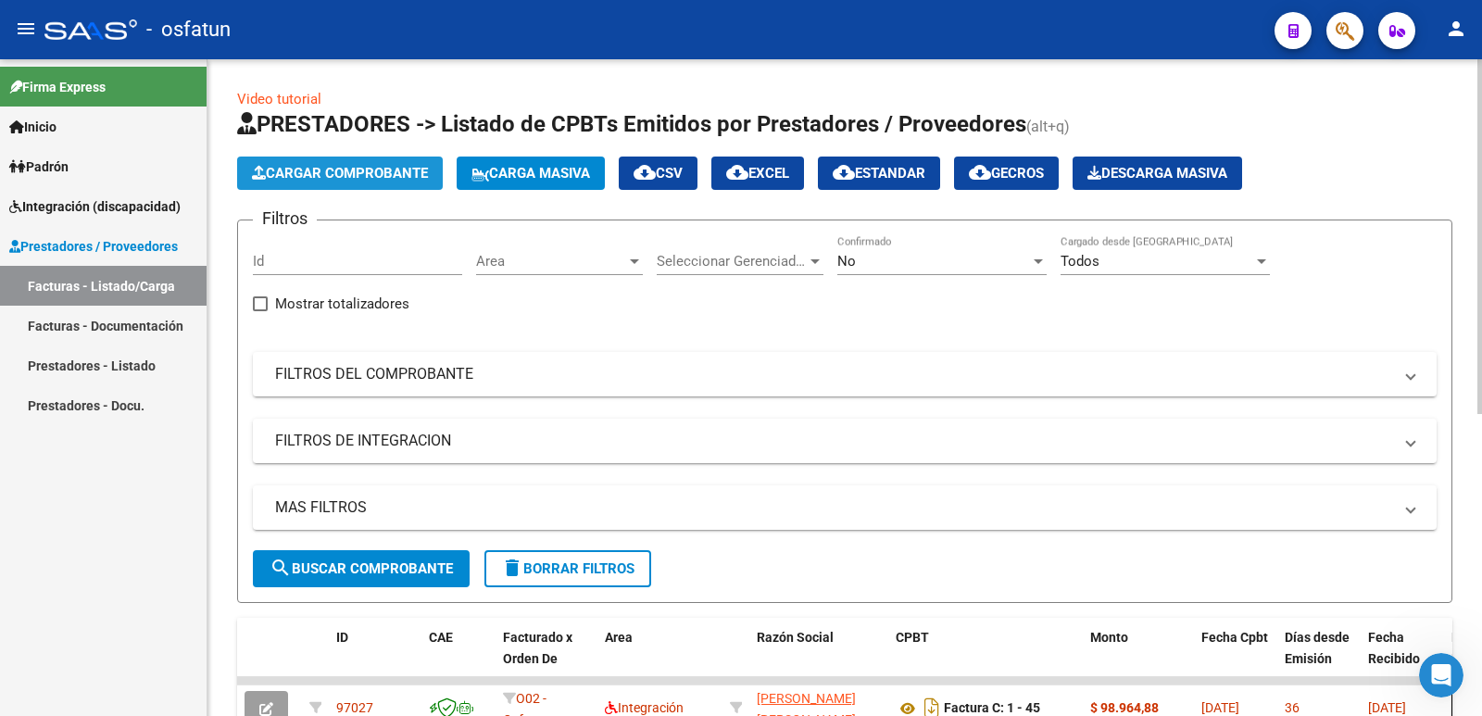
click at [384, 167] on span "Cargar Comprobante" at bounding box center [340, 173] width 176 height 17
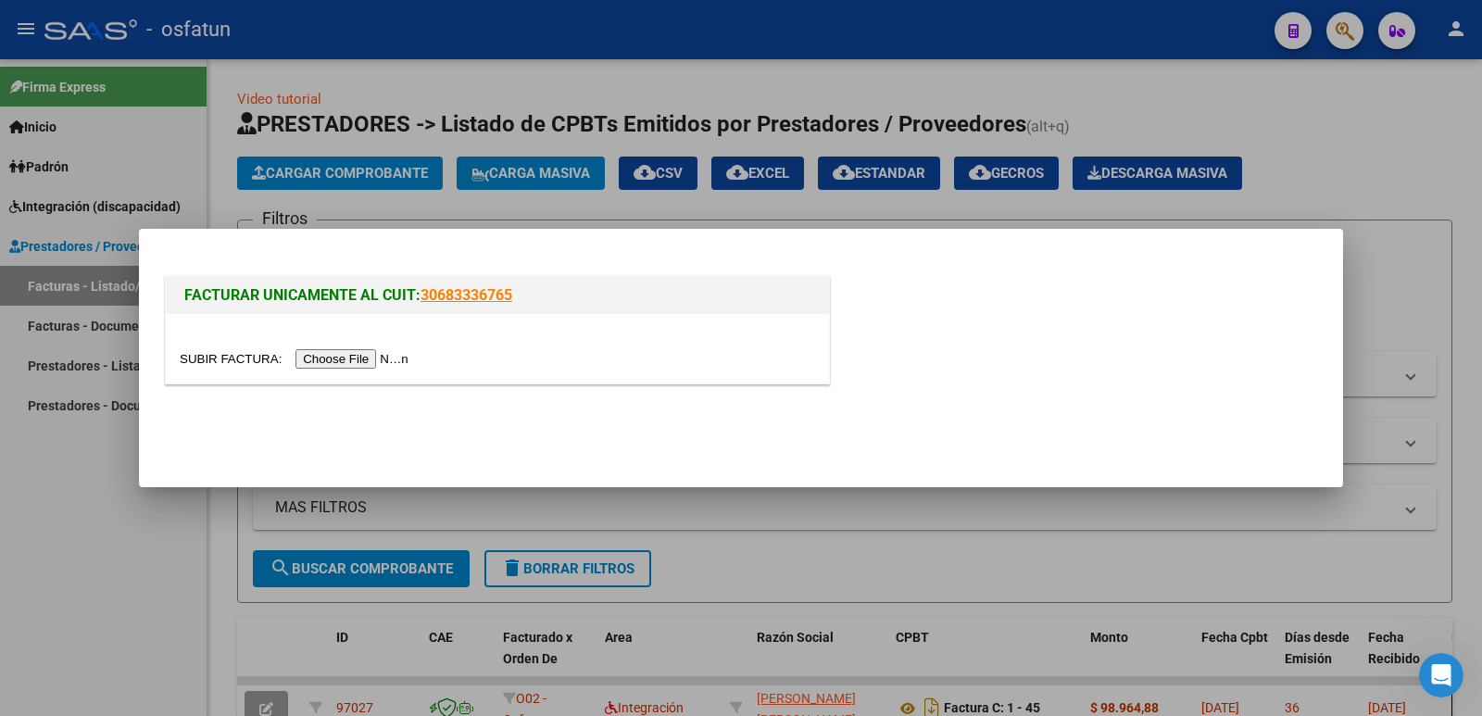
click at [354, 368] on input "file" at bounding box center [297, 358] width 234 height 19
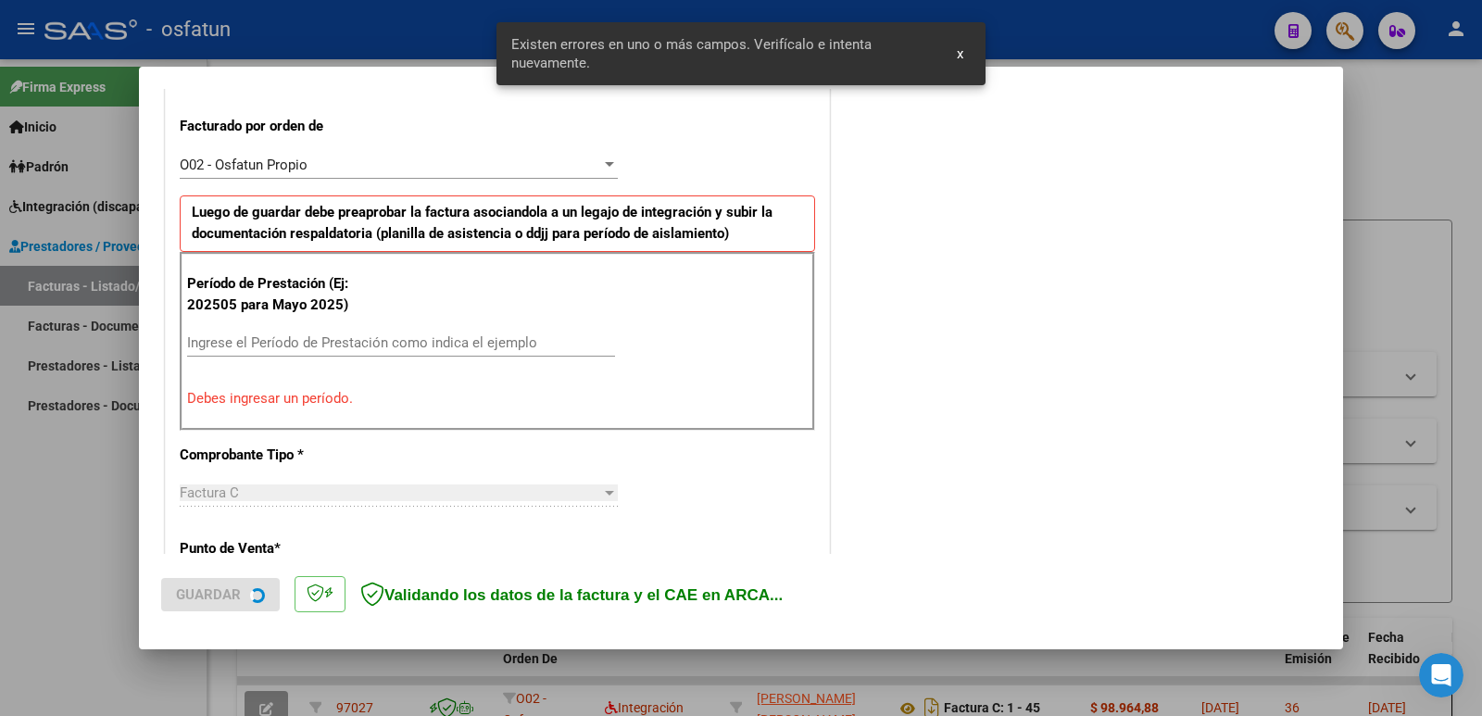
scroll to position [506, 0]
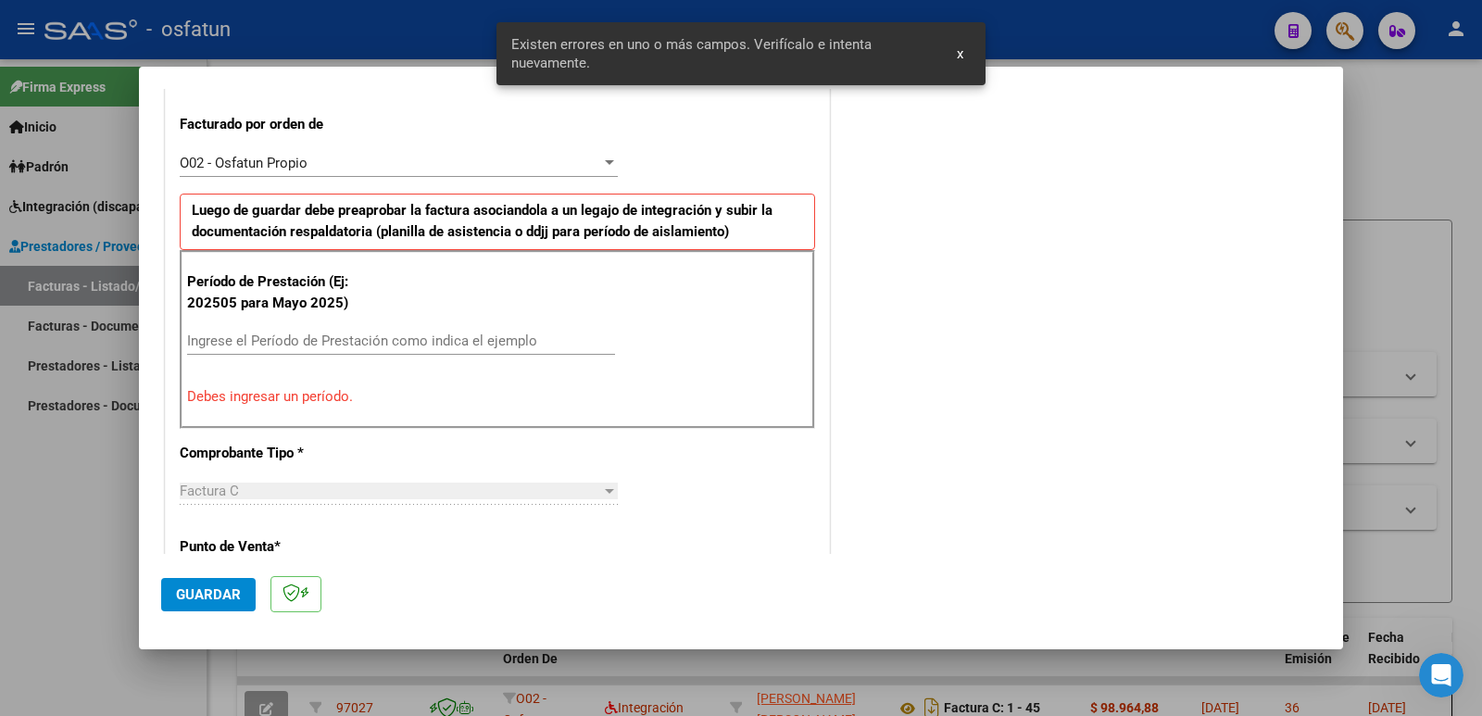
click at [296, 344] on input "Ingrese el Período de Prestación como indica el ejemplo" at bounding box center [401, 340] width 428 height 17
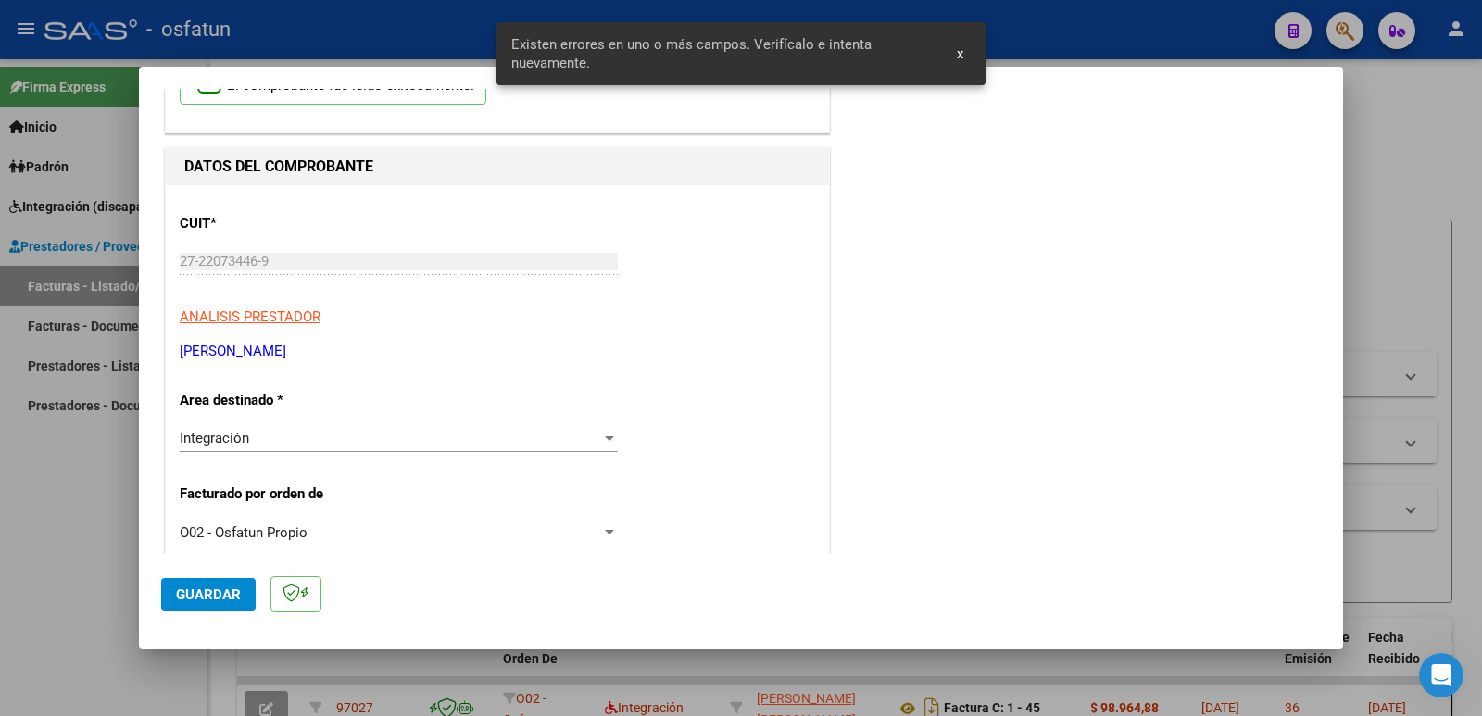
scroll to position [0, 0]
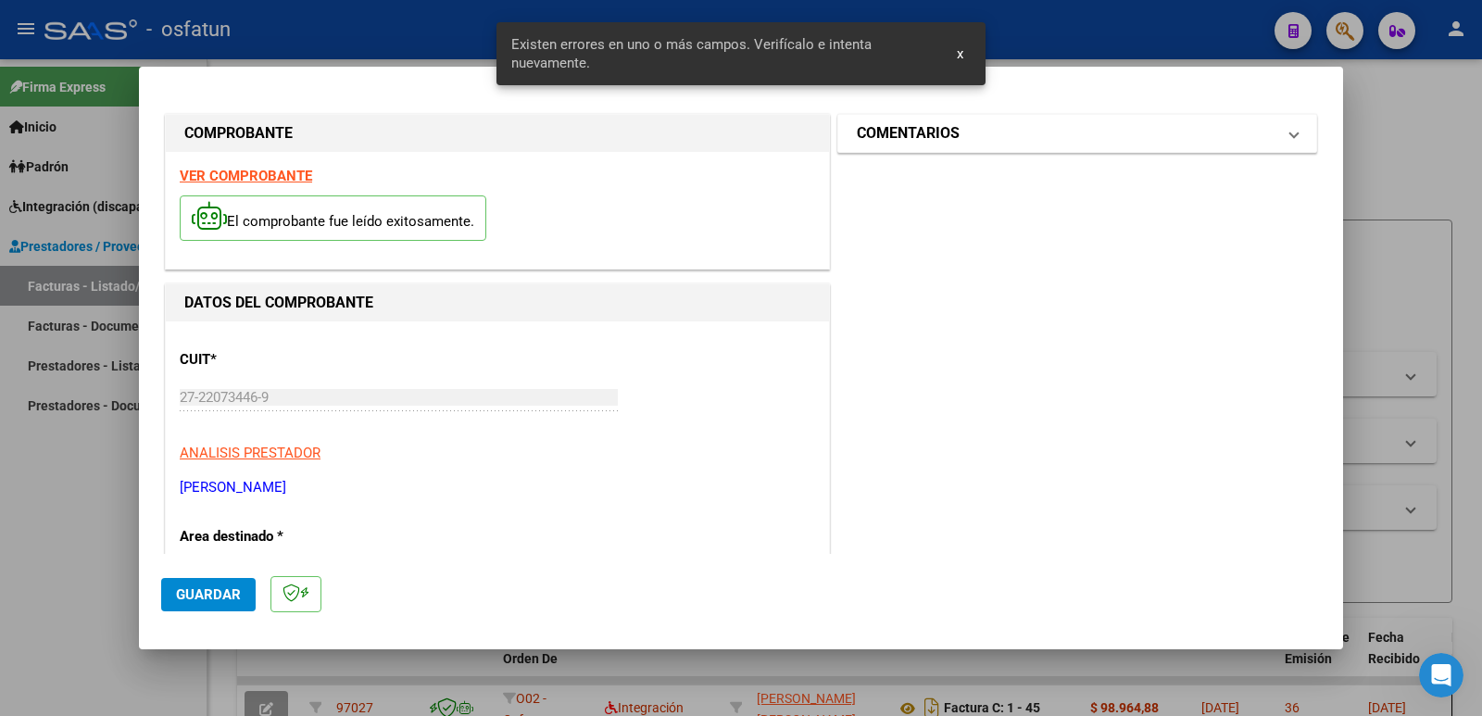
click at [946, 130] on h1 "COMENTARIOS" at bounding box center [908, 133] width 103 height 22
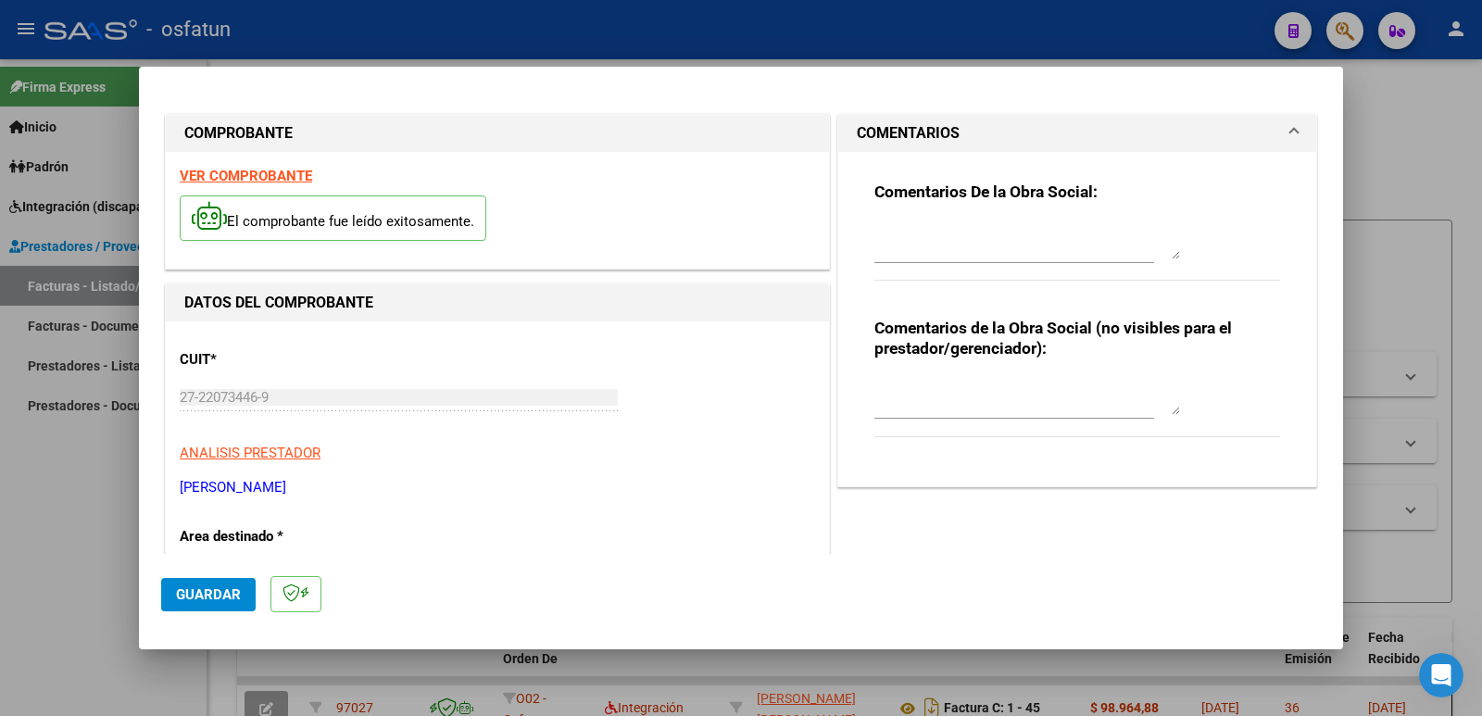
click at [910, 407] on textarea at bounding box center [1027, 396] width 306 height 37
paste textarea "Fc Cargada por [PERSON_NAME]. [PERSON_NAME] / sin verificación de legajo"
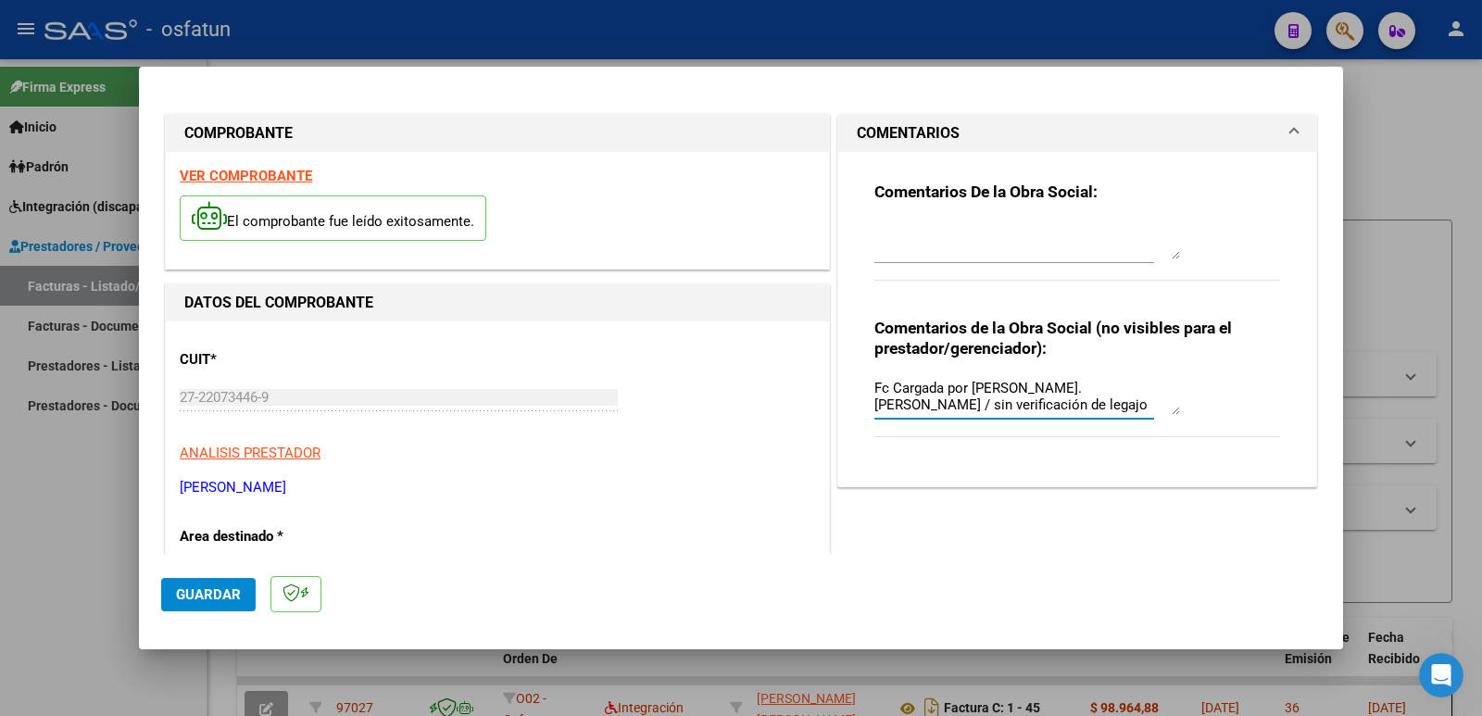
click at [206, 602] on span "Guardar" at bounding box center [208, 594] width 65 height 17
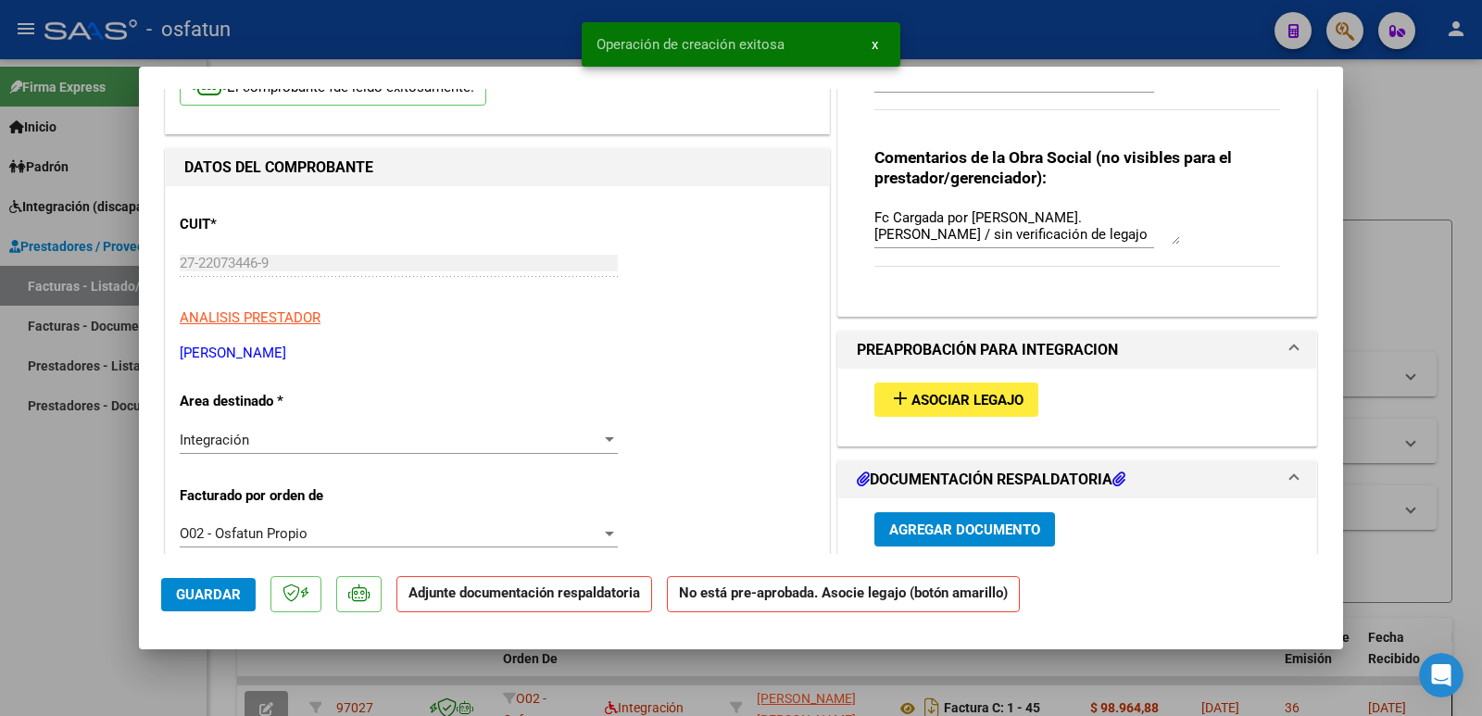
scroll to position [185, 0]
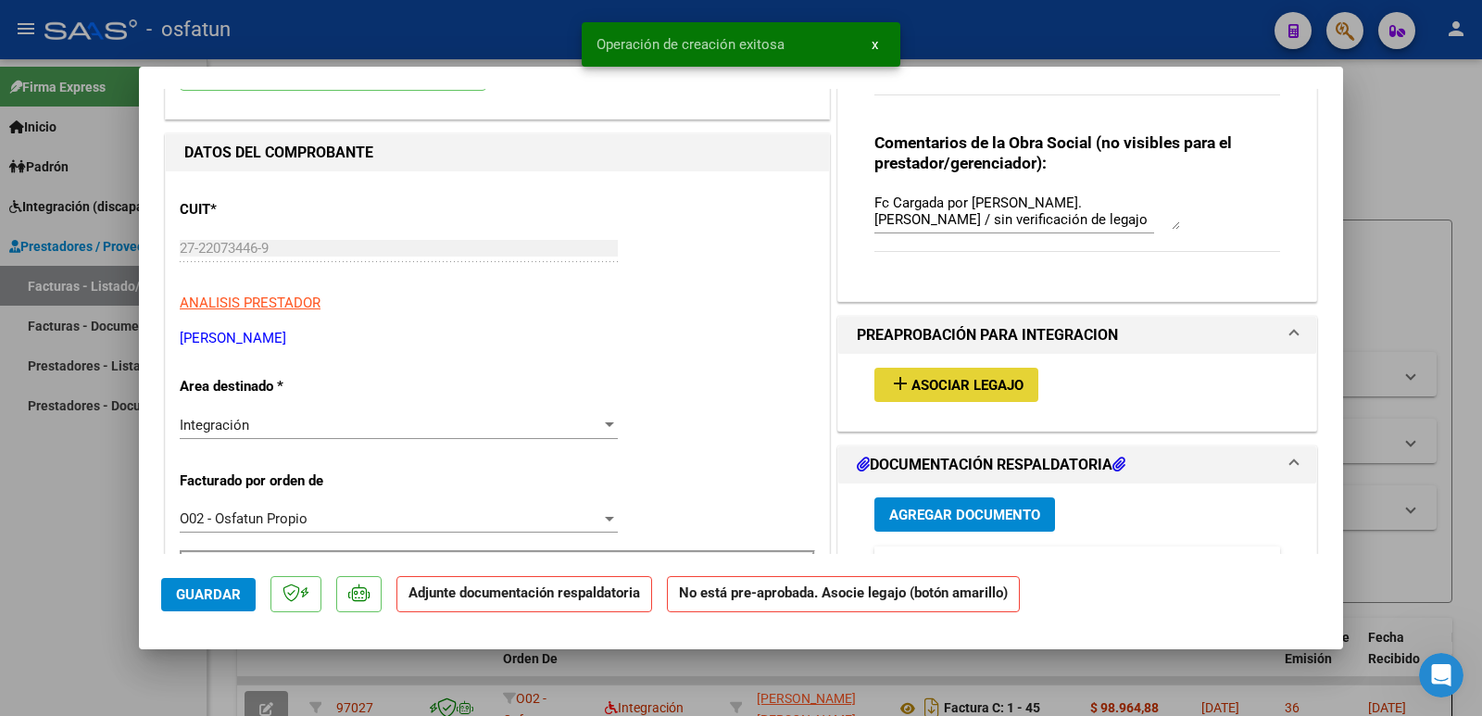
click at [953, 381] on span "Asociar Legajo" at bounding box center [967, 385] width 112 height 17
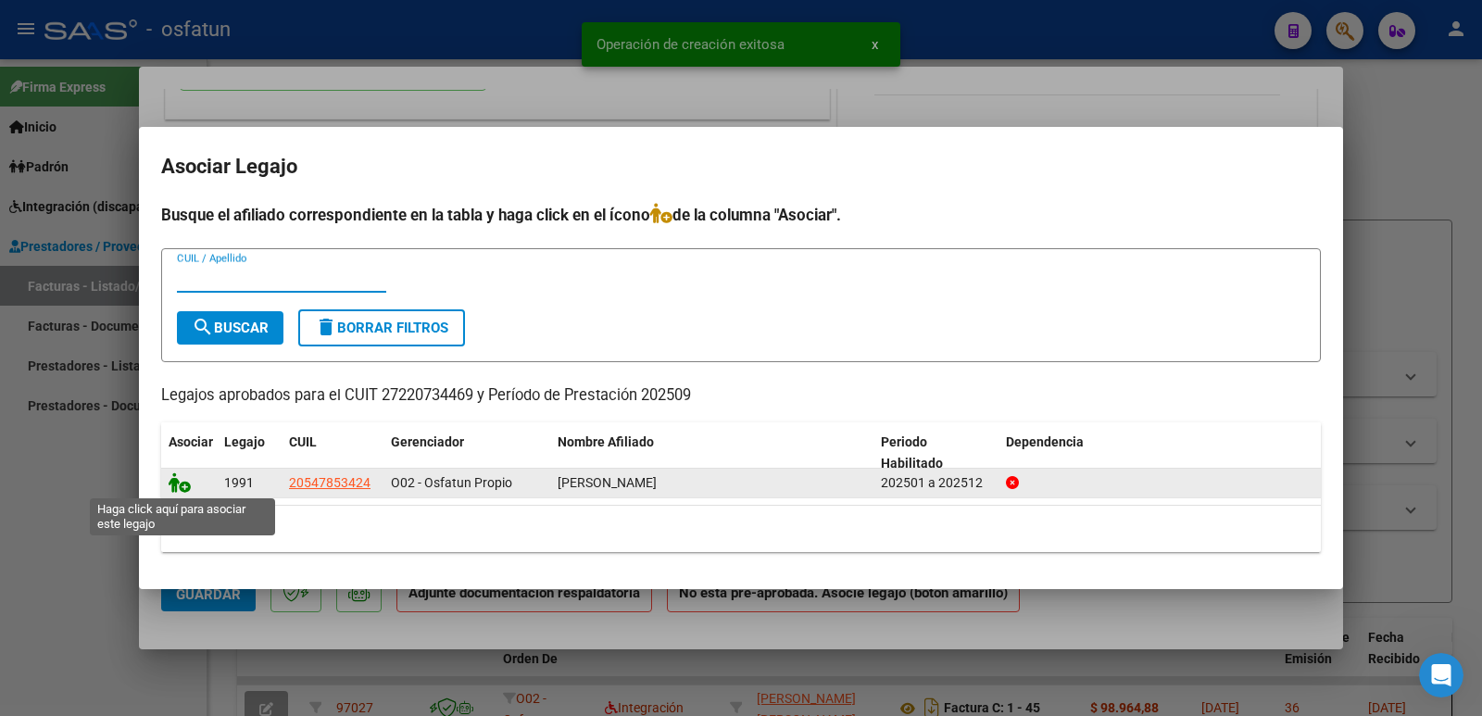
click at [170, 481] on icon at bounding box center [180, 482] width 22 height 20
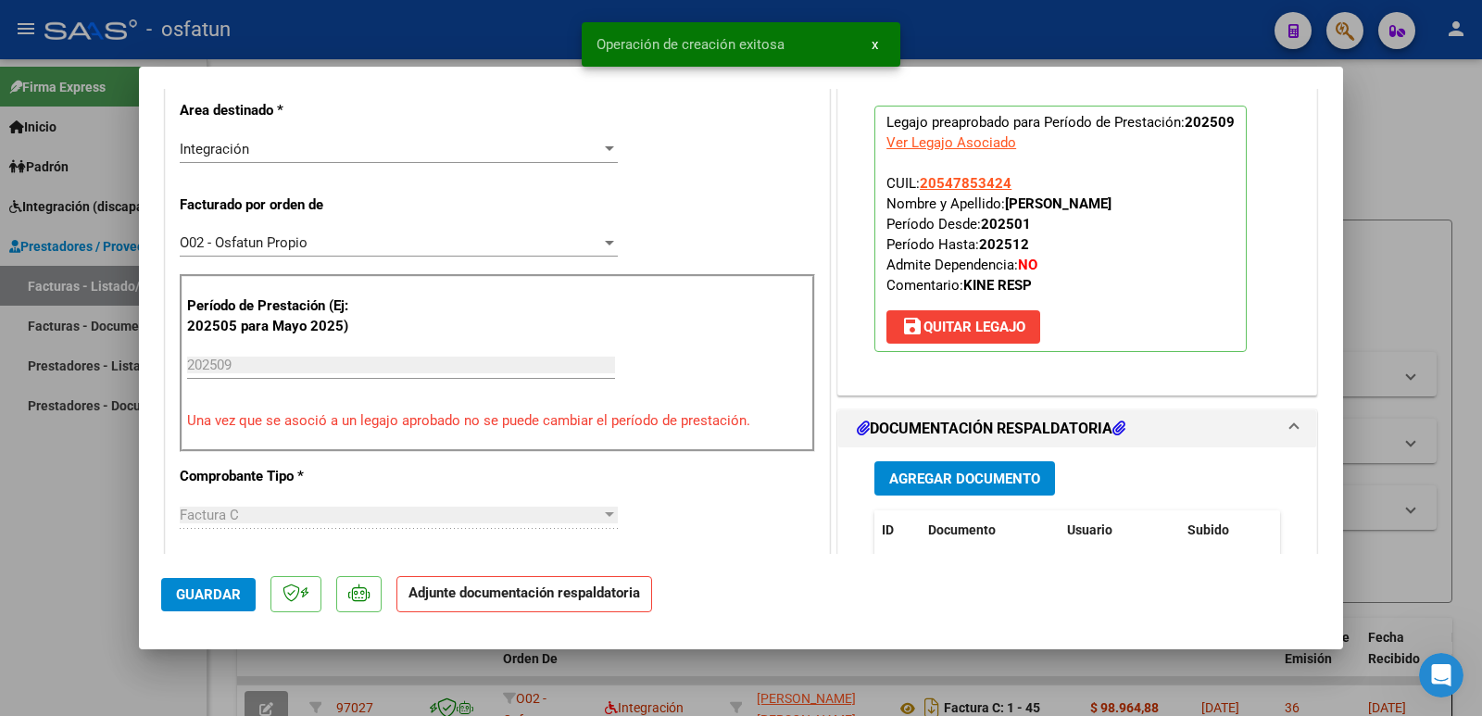
scroll to position [463, 0]
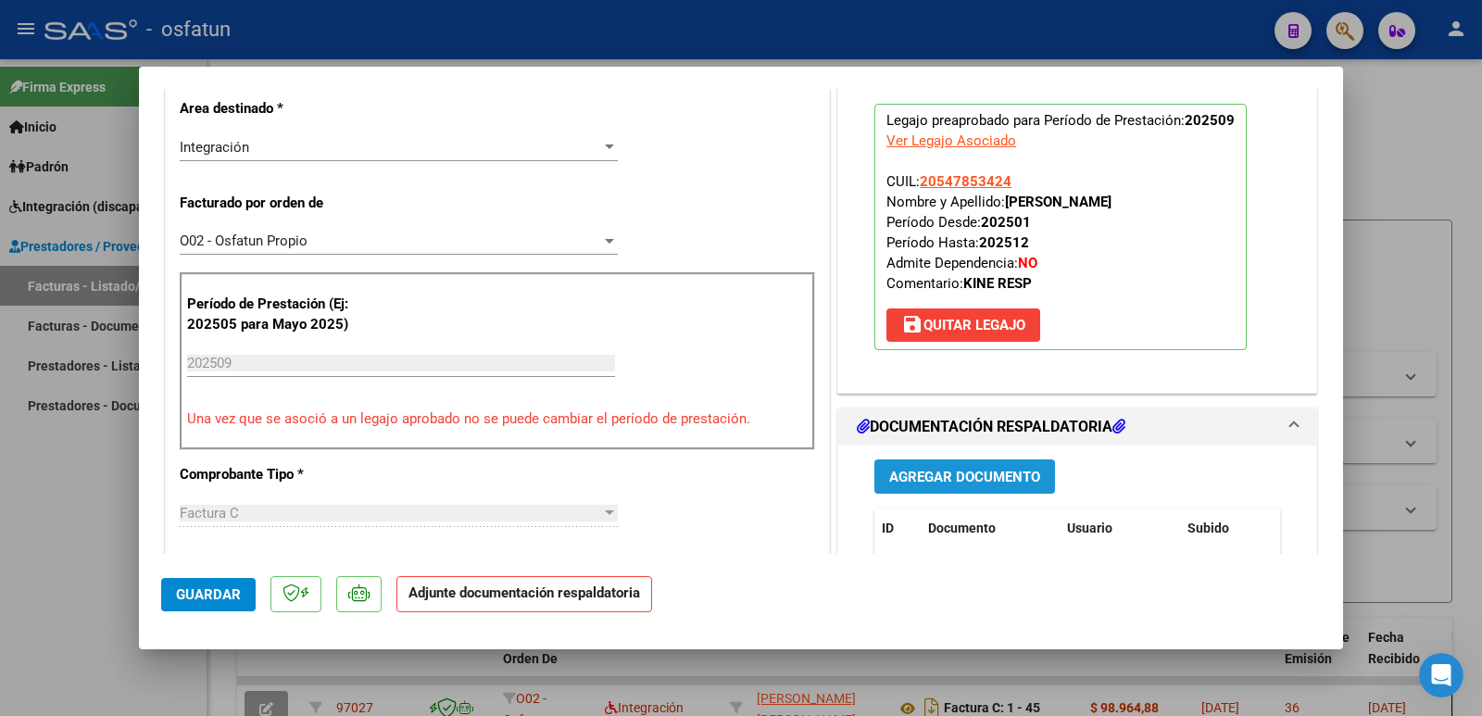
click at [907, 480] on span "Agregar Documento" at bounding box center [964, 477] width 151 height 17
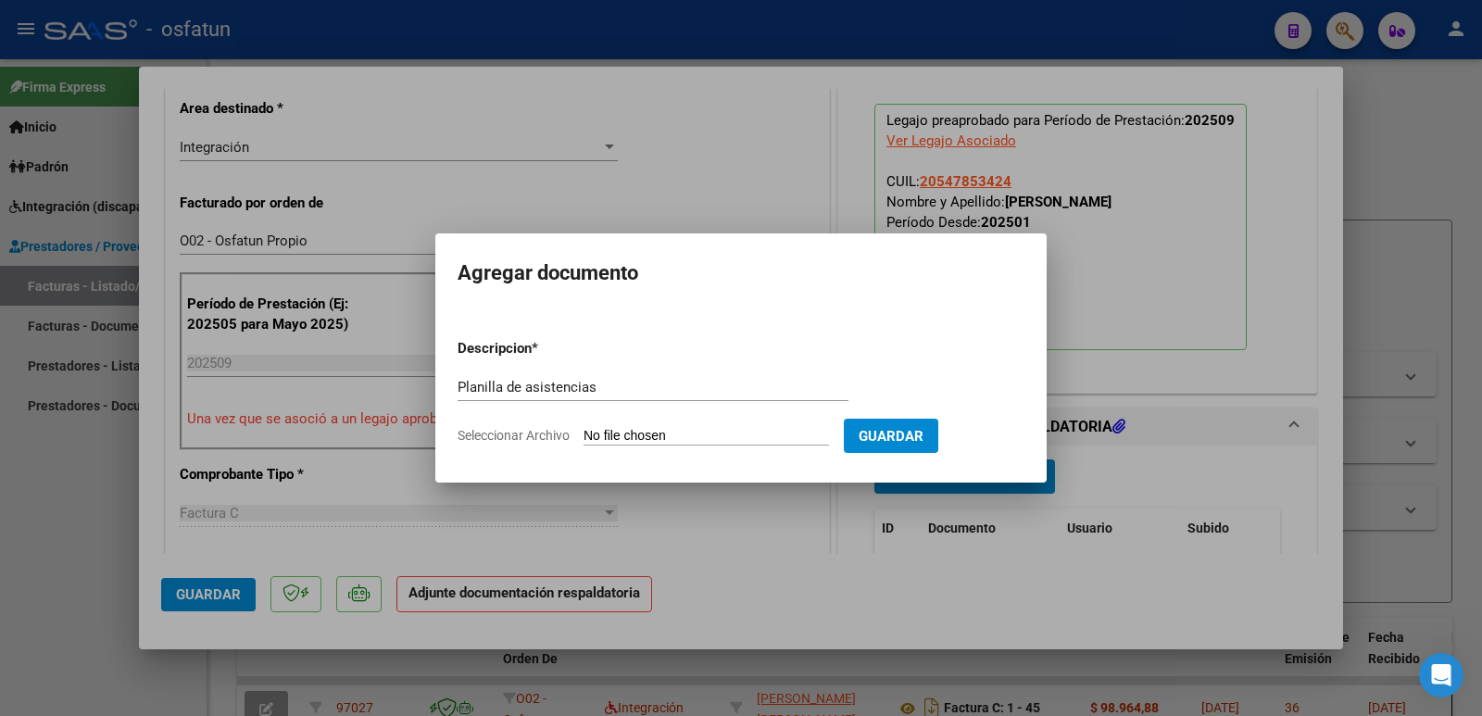
click at [688, 436] on input "Seleccionar Archivo" at bounding box center [705, 437] width 245 height 18
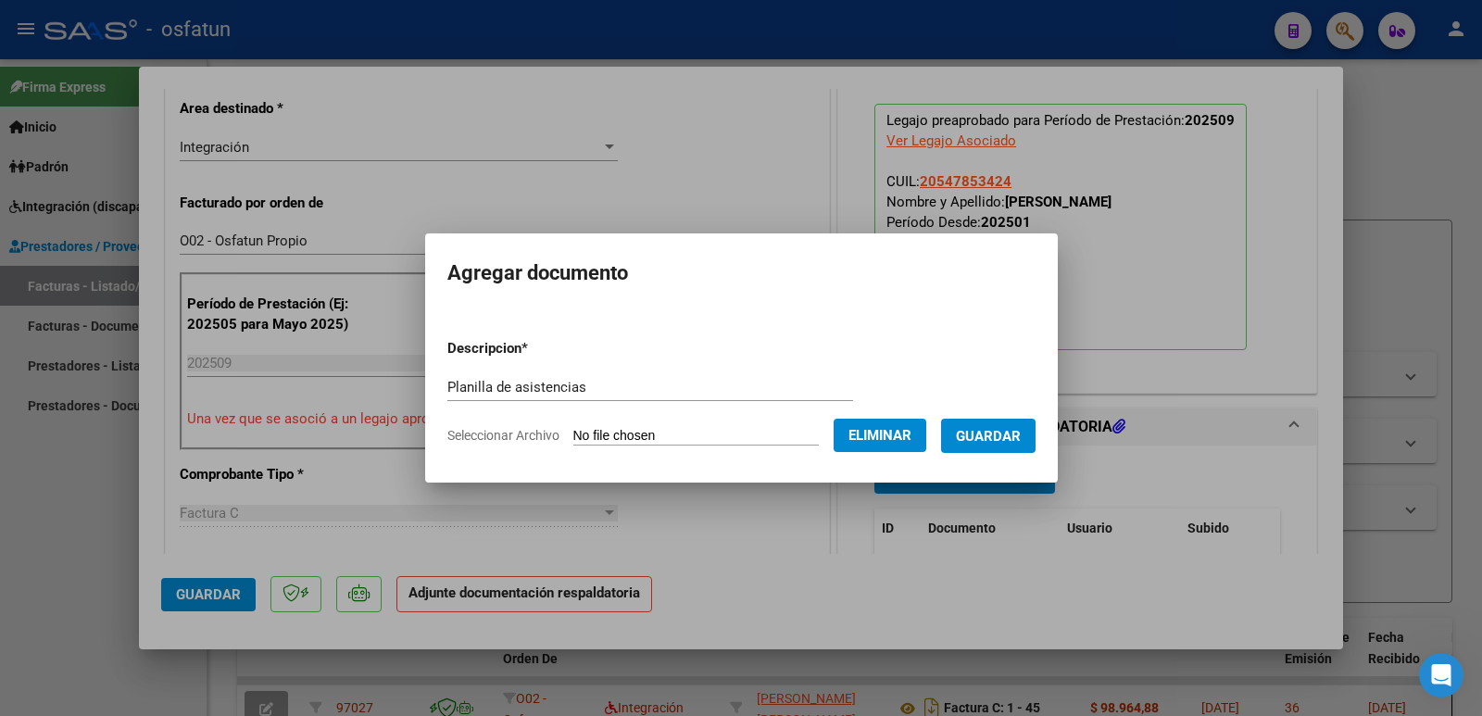
click at [996, 438] on span "Guardar" at bounding box center [988, 436] width 65 height 17
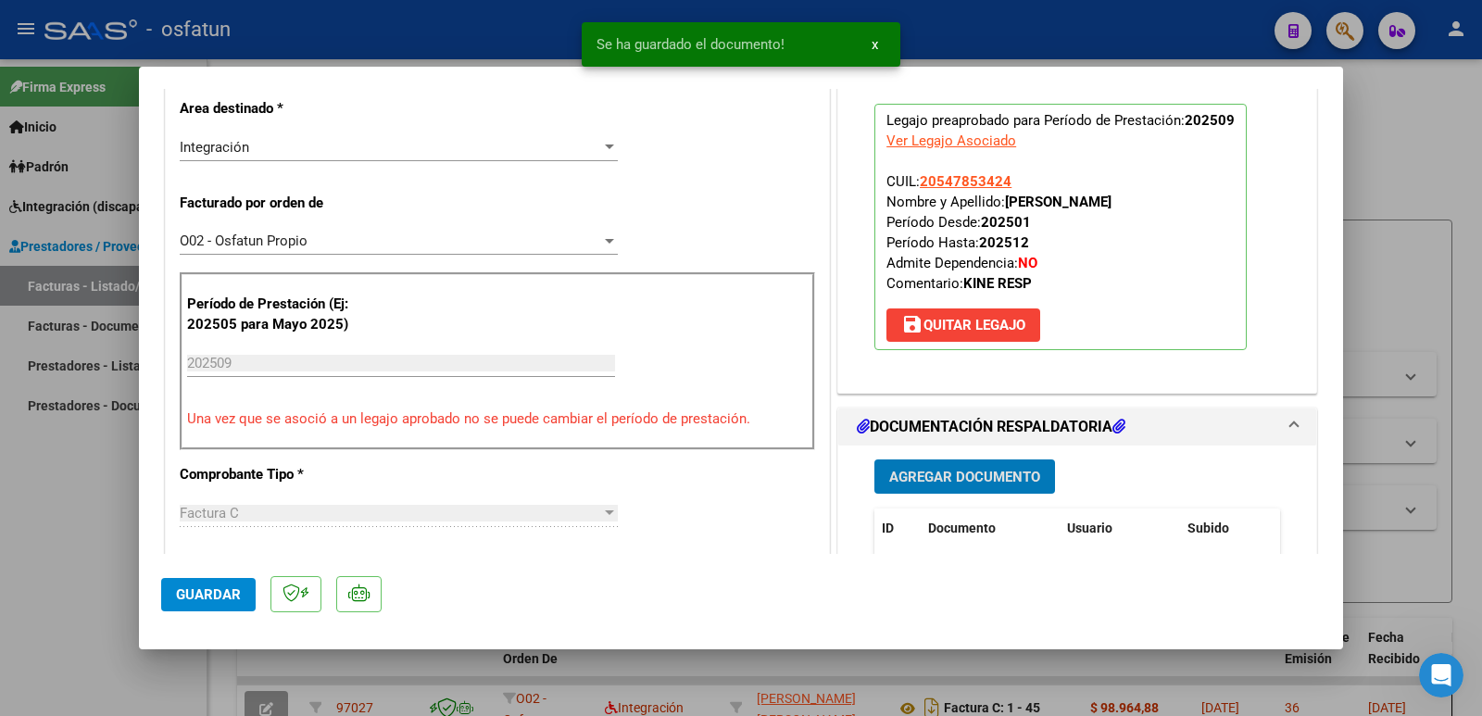
click at [982, 472] on span "Agregar Documento" at bounding box center [964, 477] width 151 height 17
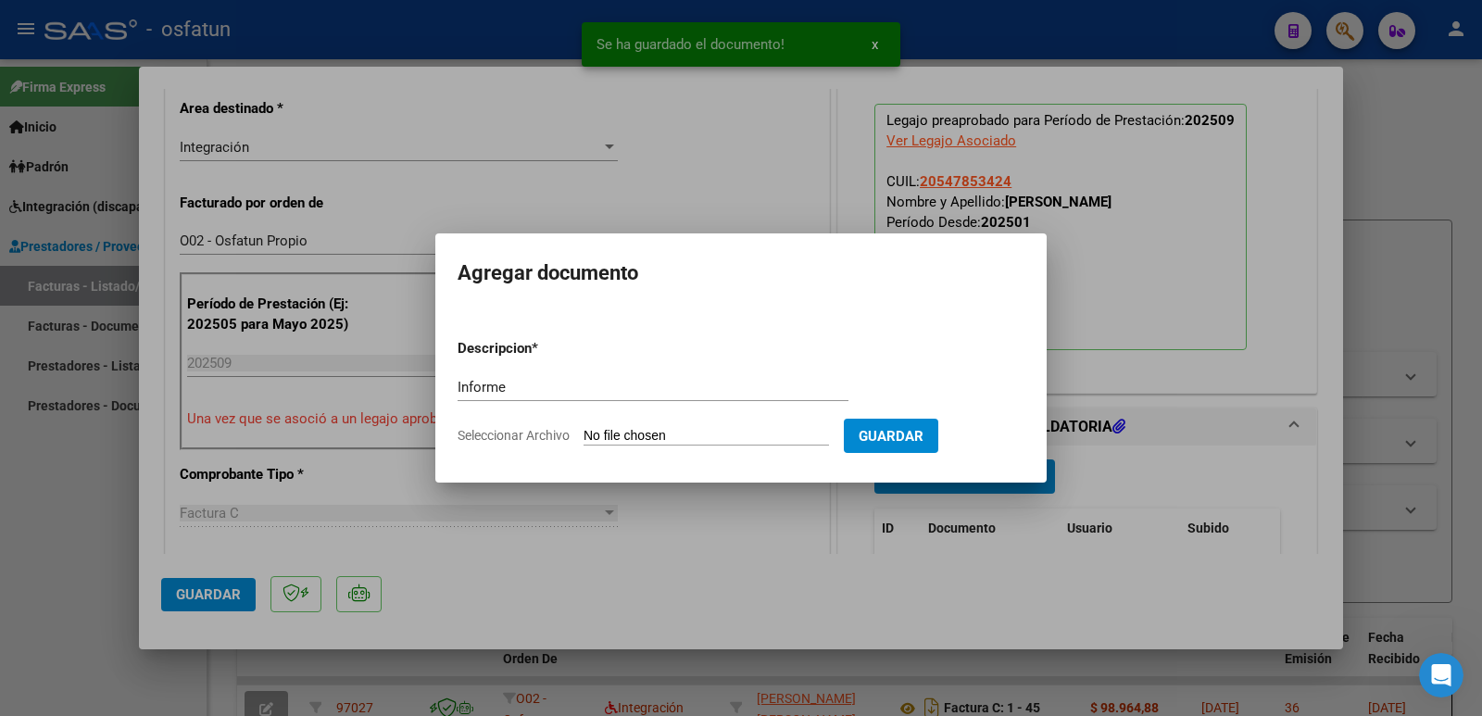
click at [676, 438] on input "Seleccionar Archivo" at bounding box center [705, 437] width 245 height 18
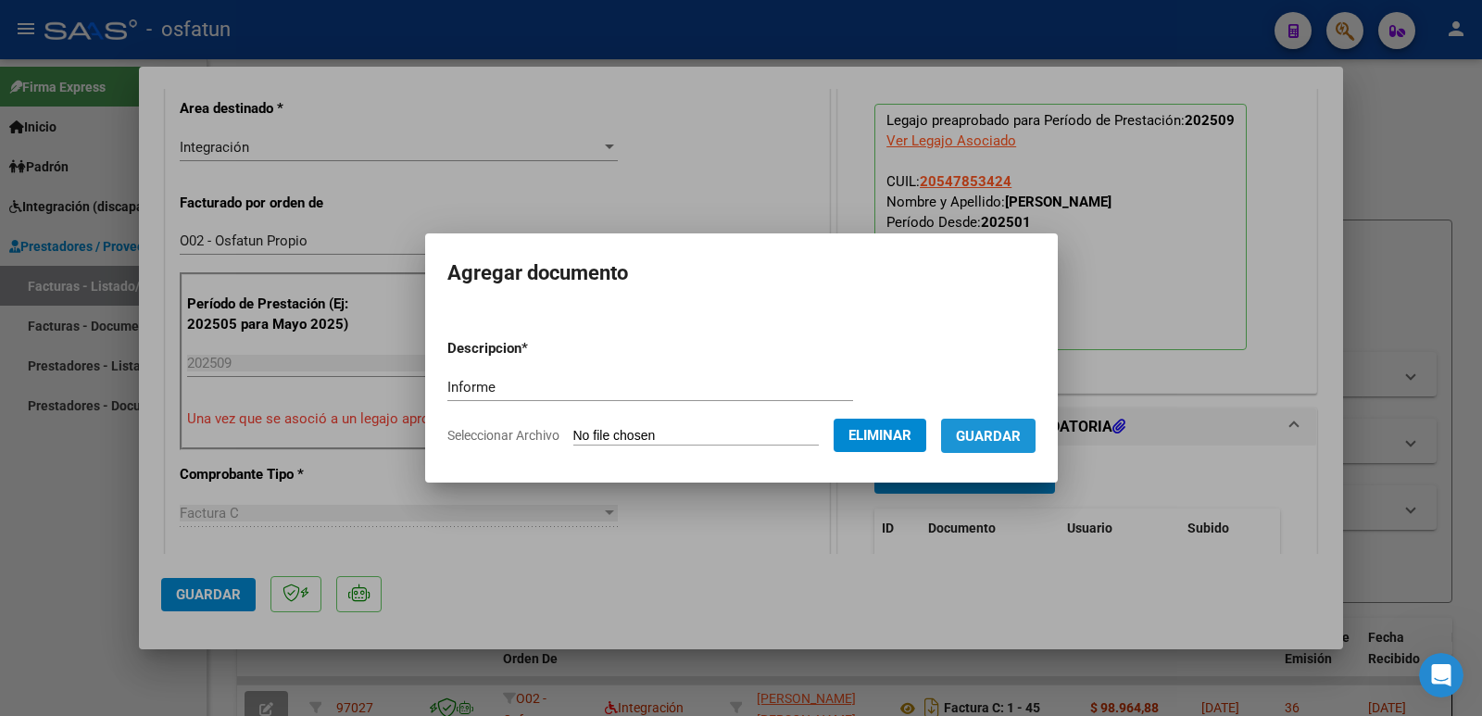
click at [1002, 427] on span "Guardar" at bounding box center [988, 435] width 65 height 17
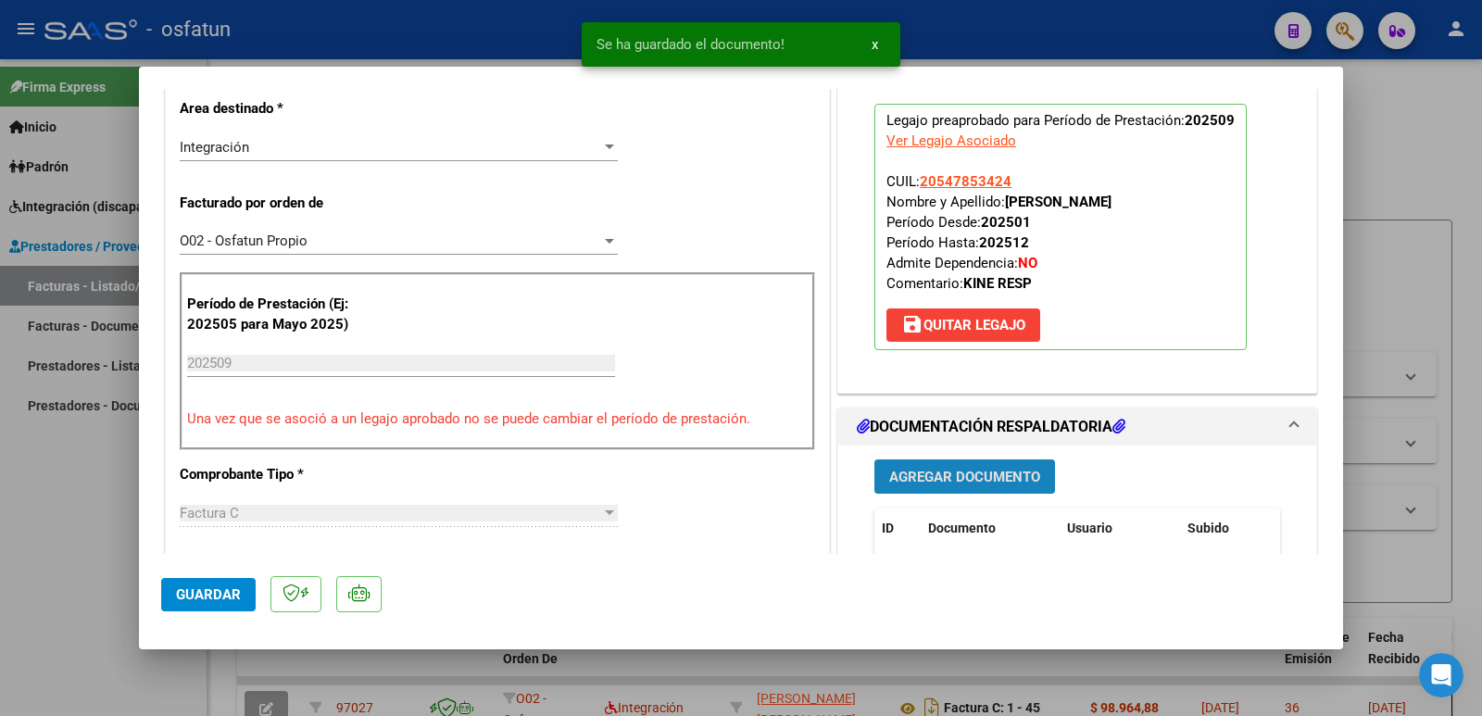
click at [961, 480] on span "Agregar Documento" at bounding box center [964, 477] width 151 height 17
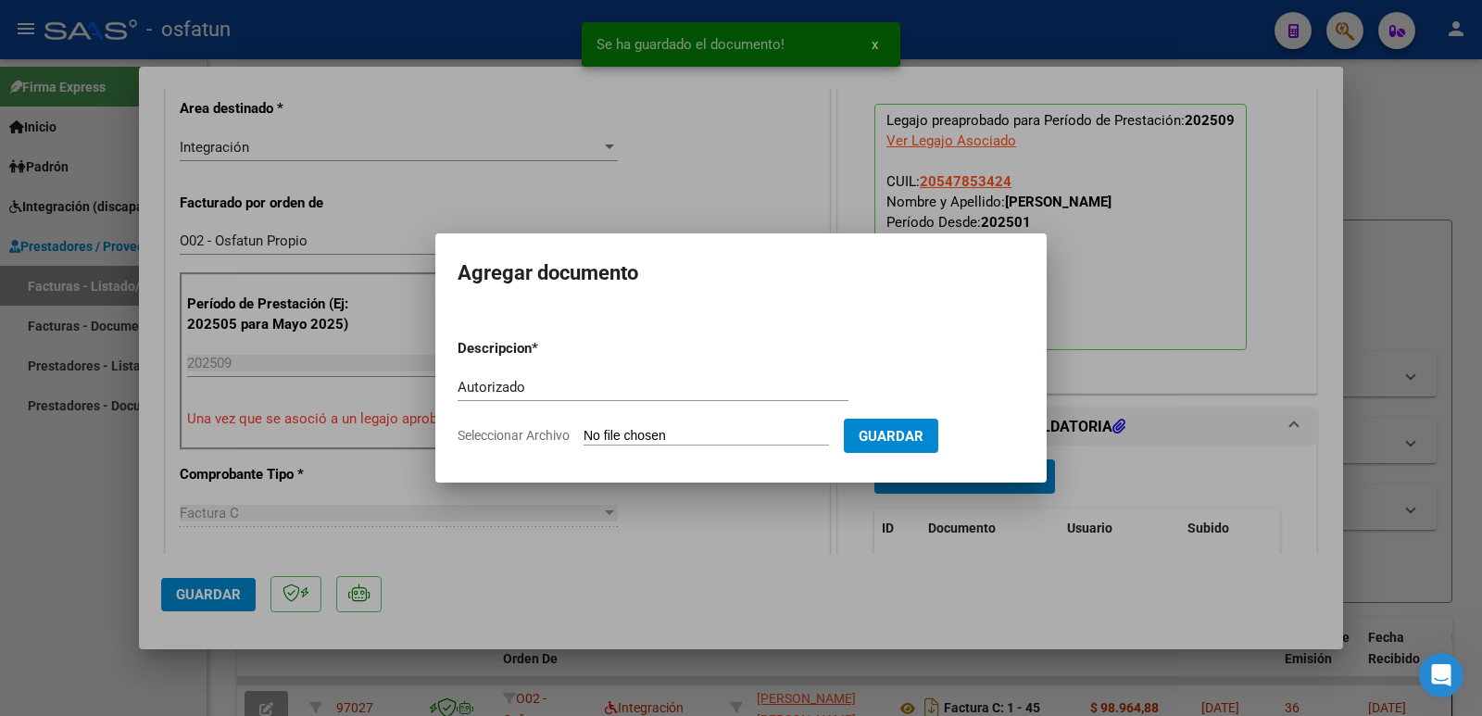
click at [714, 434] on input "Seleccionar Archivo" at bounding box center [705, 437] width 245 height 18
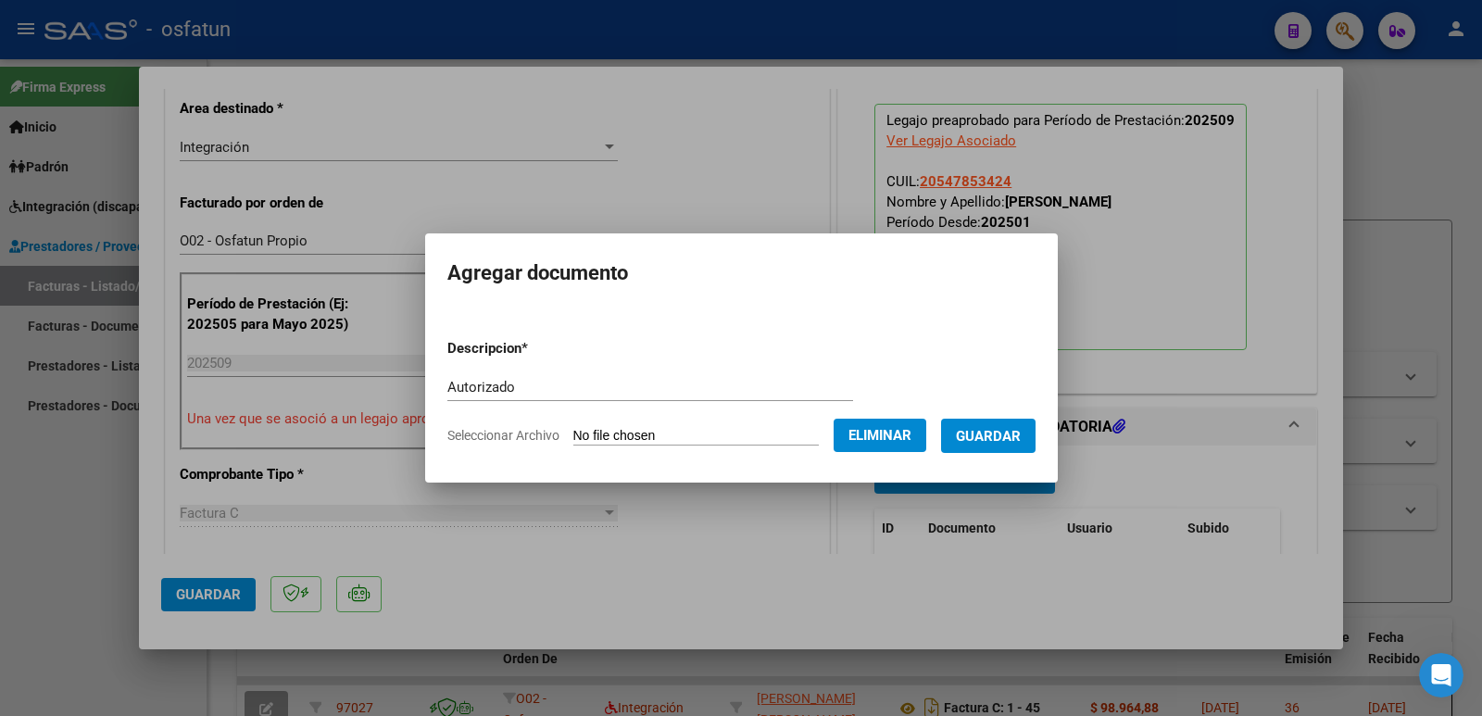
click at [986, 435] on span "Guardar" at bounding box center [988, 436] width 65 height 17
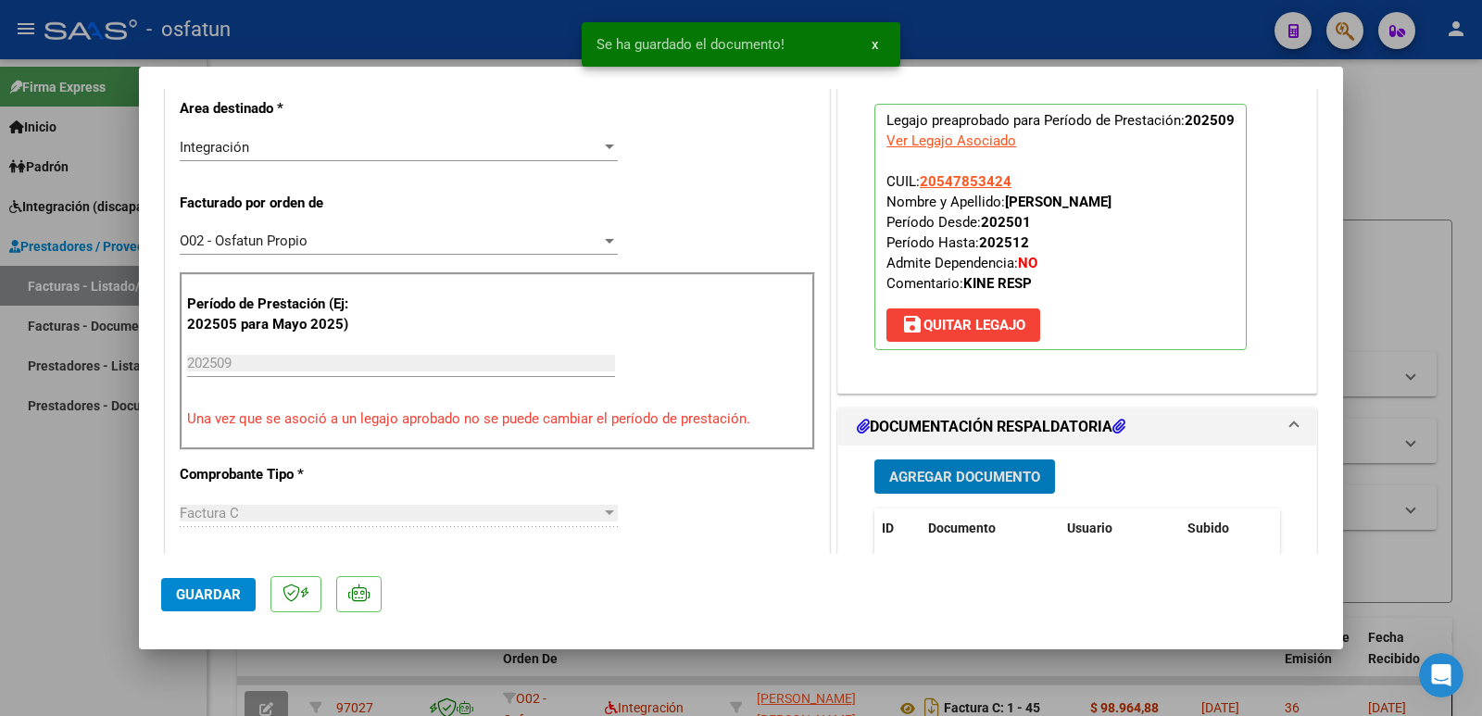
click at [224, 592] on span "Guardar" at bounding box center [208, 594] width 65 height 17
drag, startPoint x: 1001, startPoint y: 202, endPoint x: 1165, endPoint y: 203, distance: 163.9
click at [1165, 203] on p "Legajo preaprobado para Período de Prestación: 202509 Ver Legajo Asociado CUIL:…" at bounding box center [1060, 227] width 372 height 246
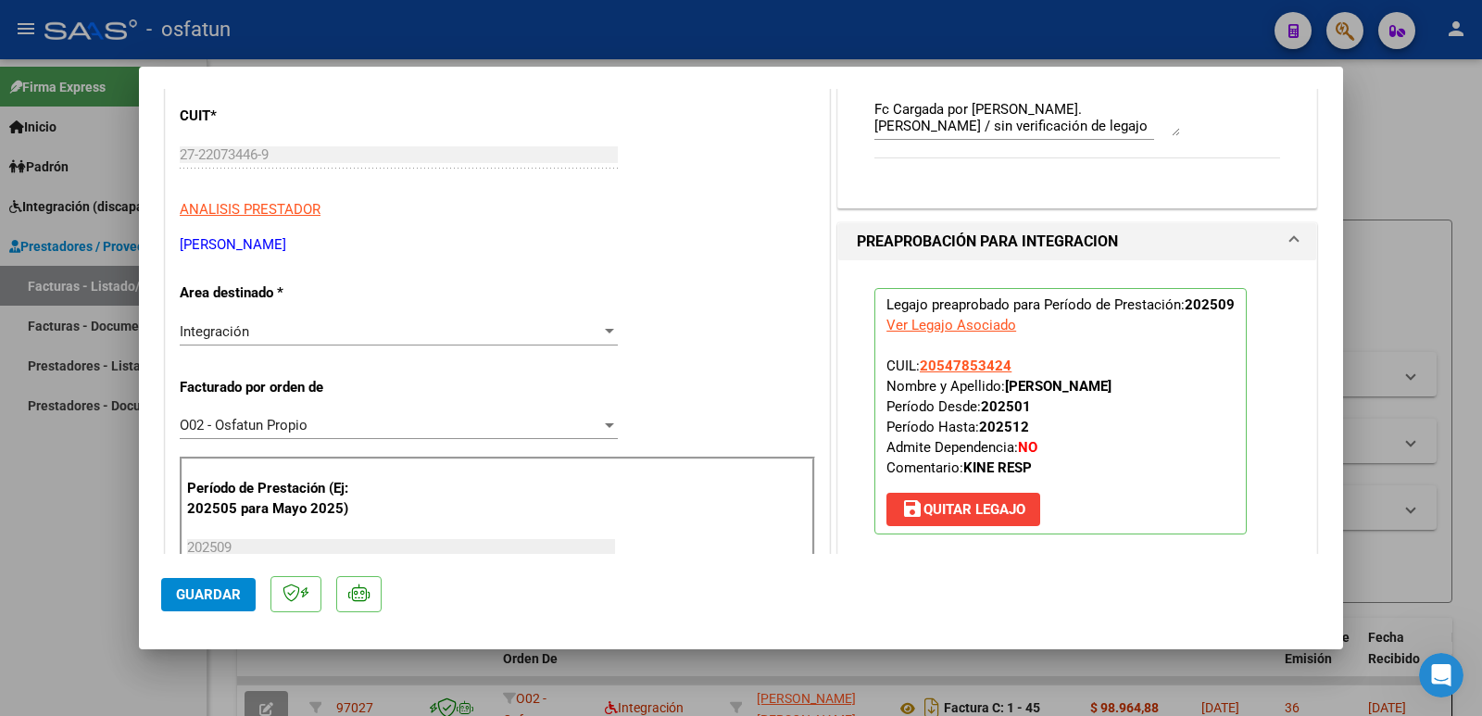
scroll to position [278, 0]
drag, startPoint x: 343, startPoint y: 246, endPoint x: 187, endPoint y: 253, distance: 155.7
click at [232, 591] on span "Guardar" at bounding box center [208, 594] width 65 height 17
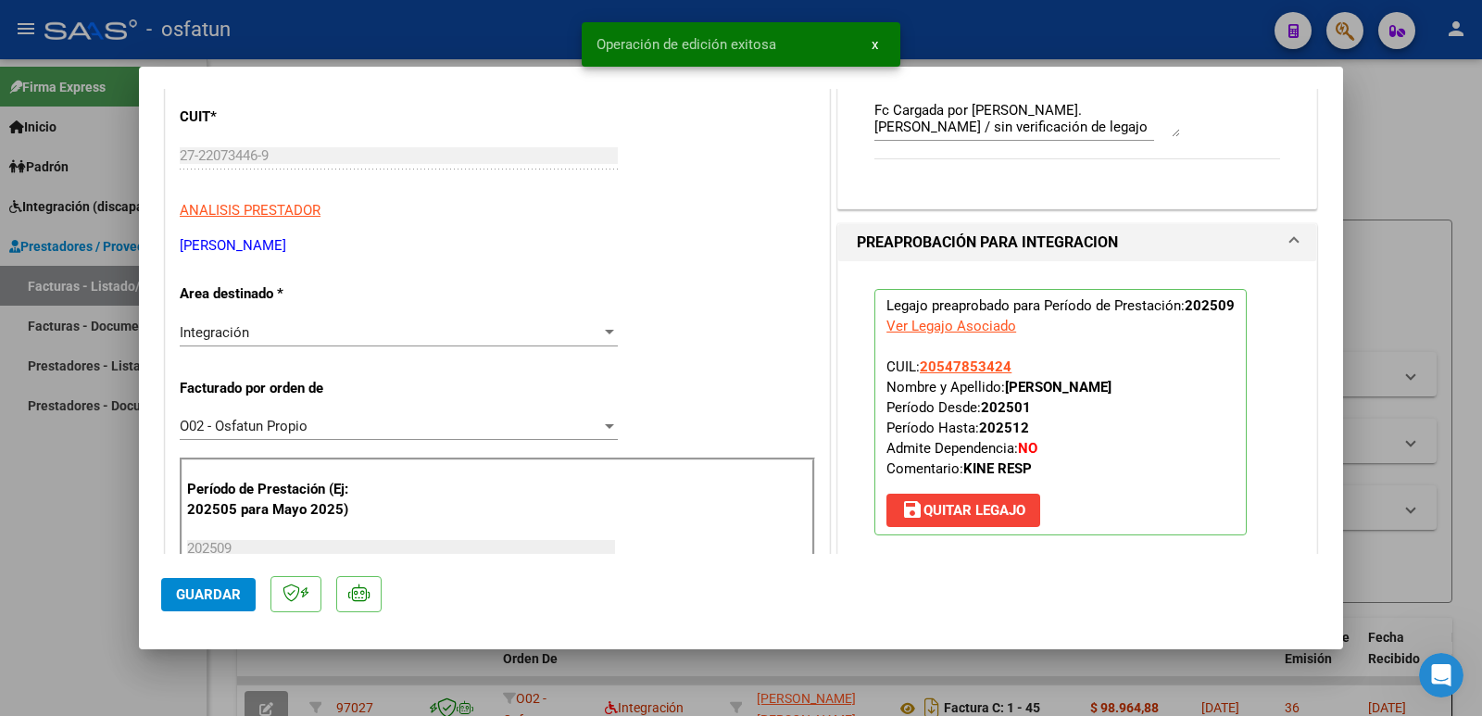
click at [85, 555] on div at bounding box center [741, 358] width 1482 height 716
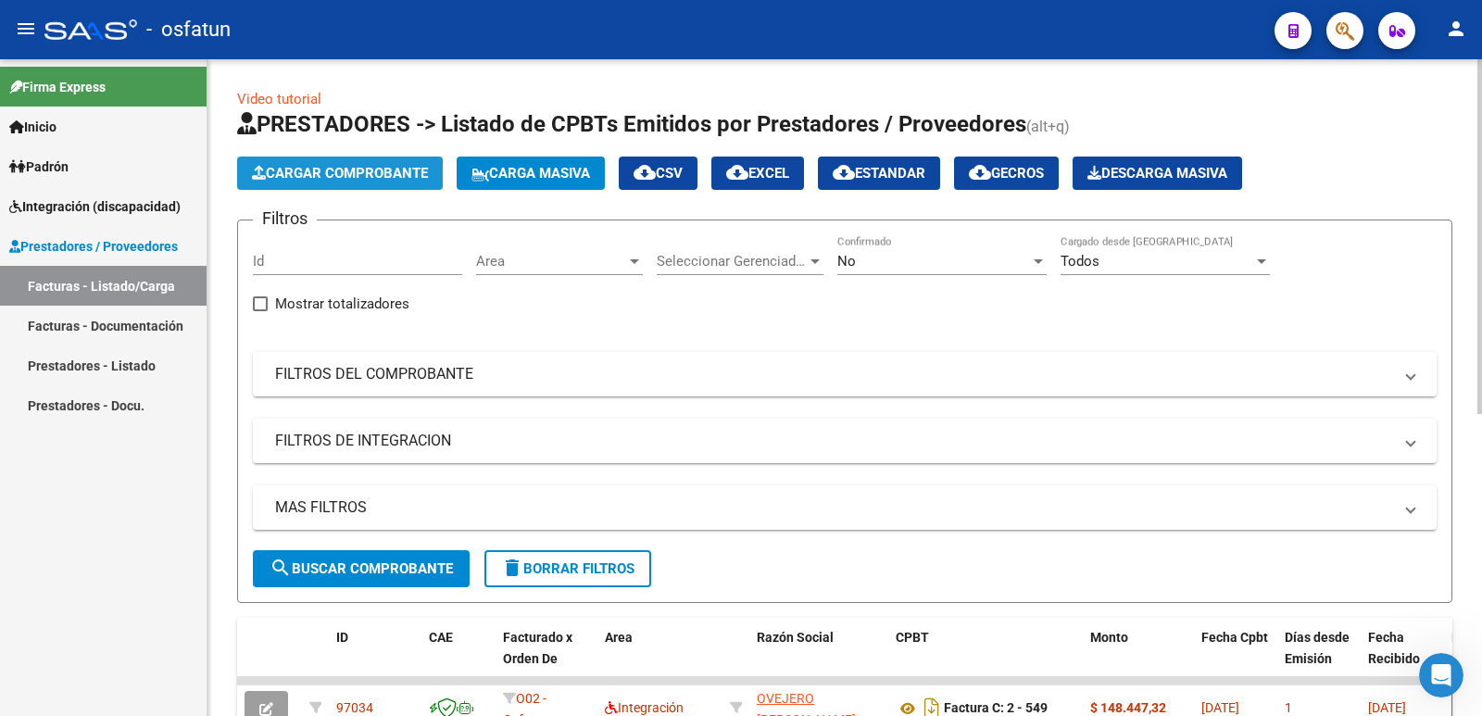
click at [279, 179] on span "Cargar Comprobante" at bounding box center [340, 173] width 176 height 17
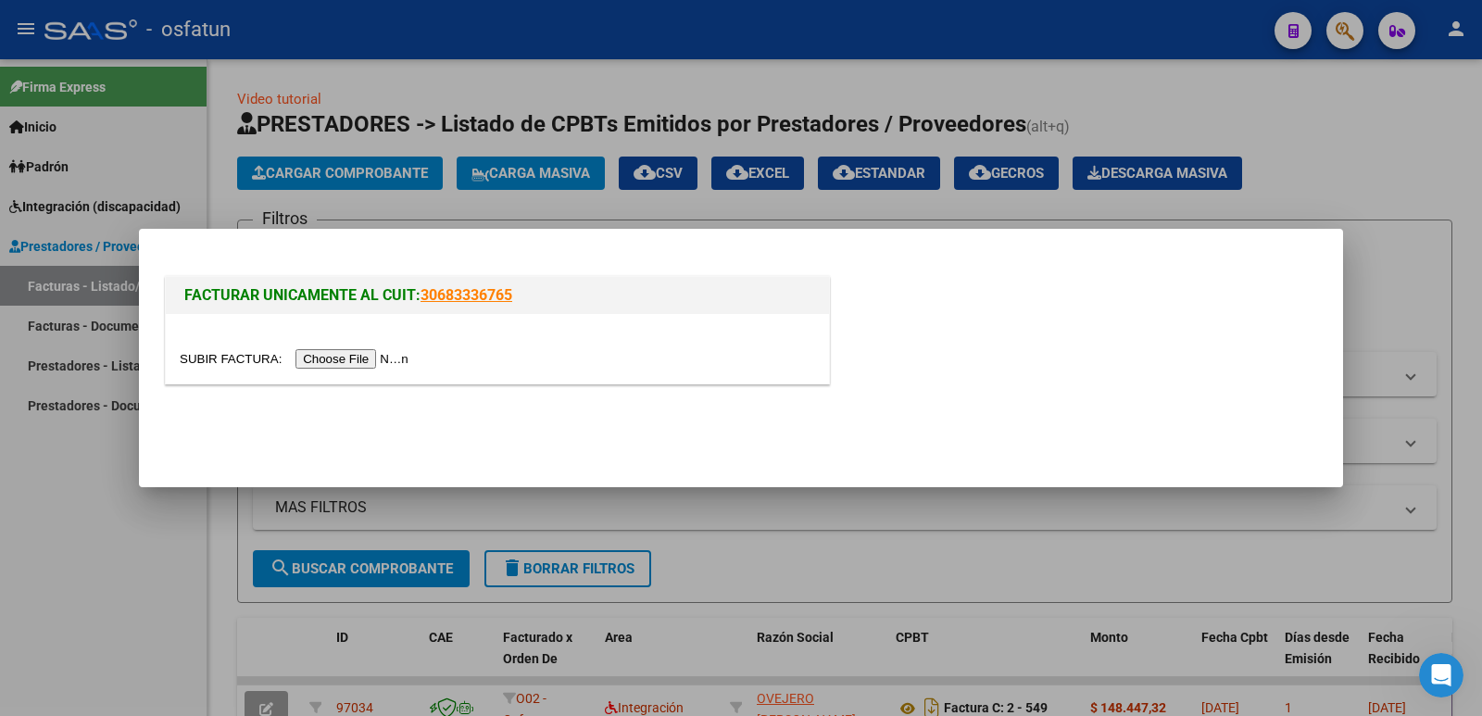
click at [362, 359] on input "file" at bounding box center [297, 358] width 234 height 19
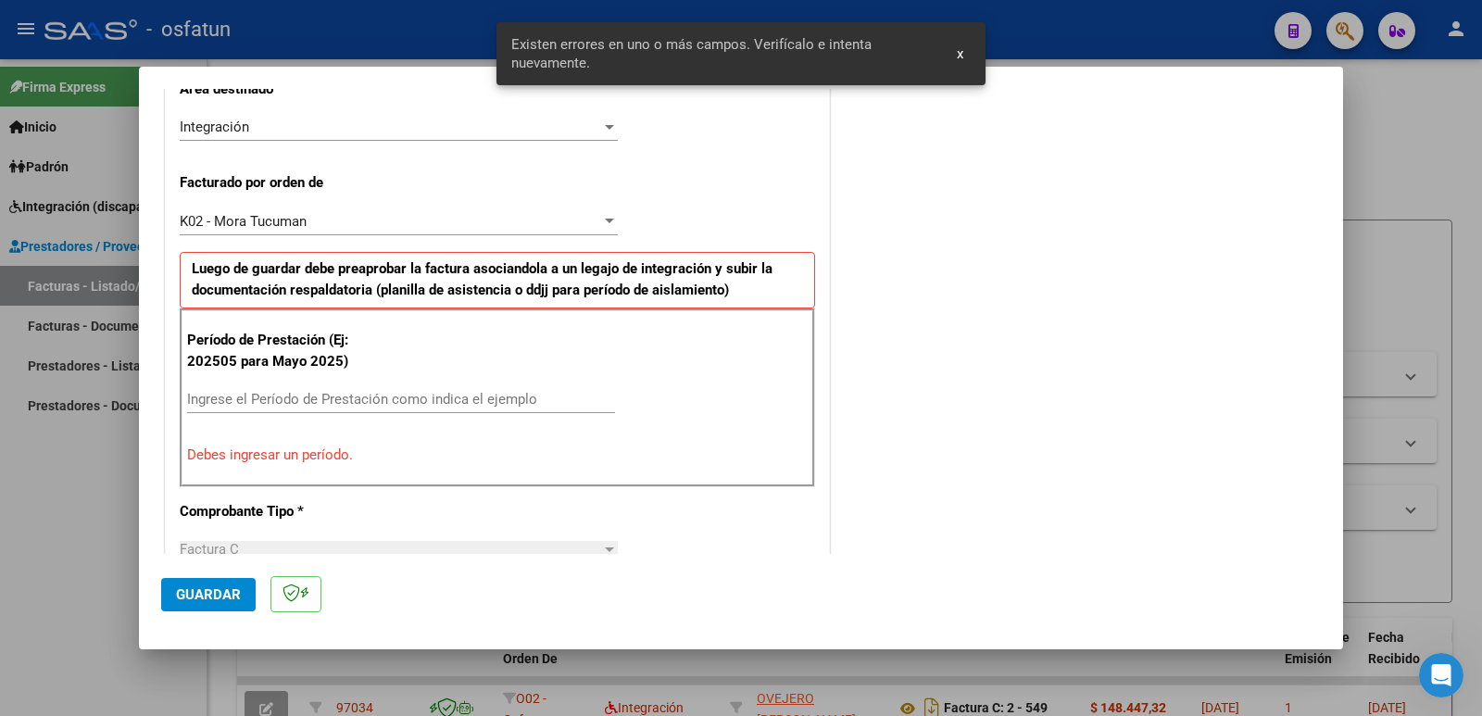
scroll to position [471, 0]
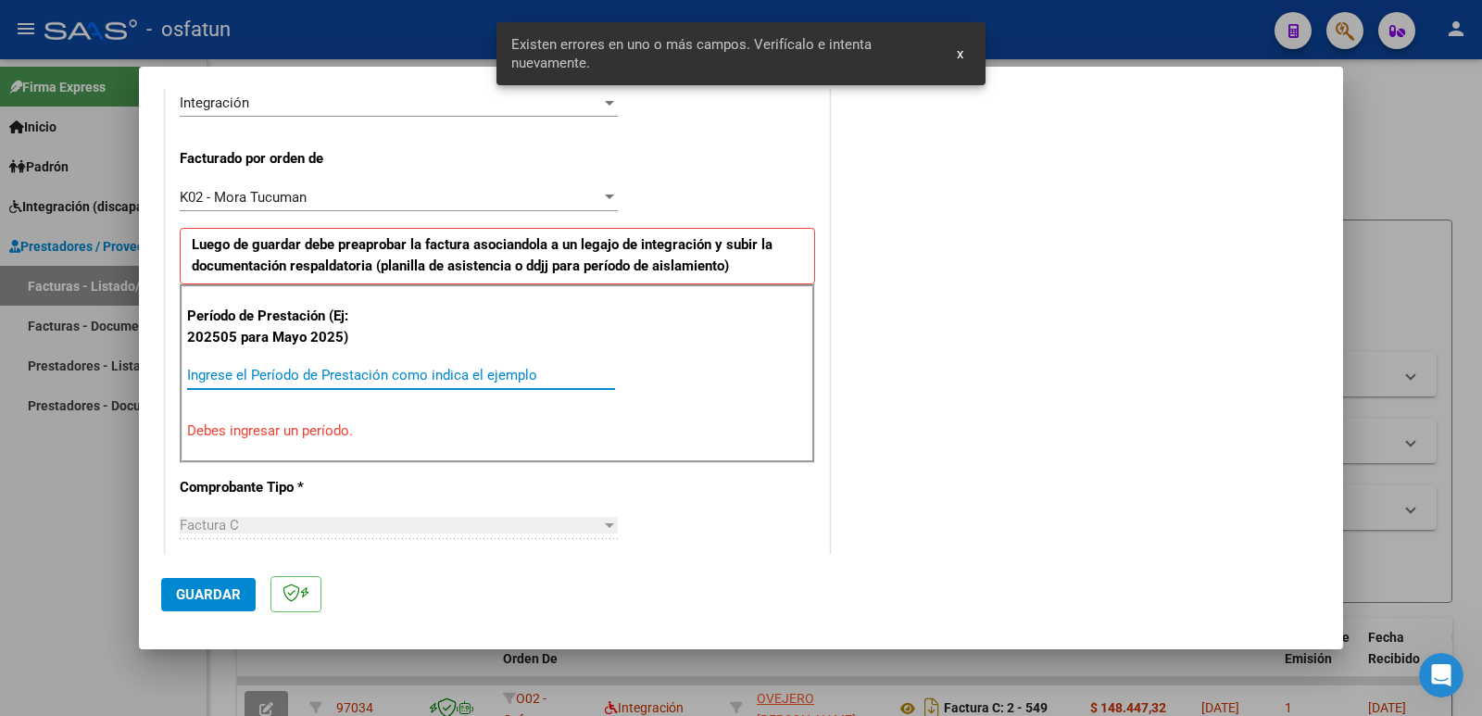
click at [301, 379] on input "Ingrese el Período de Prestación como indica el ejemplo" at bounding box center [401, 375] width 428 height 17
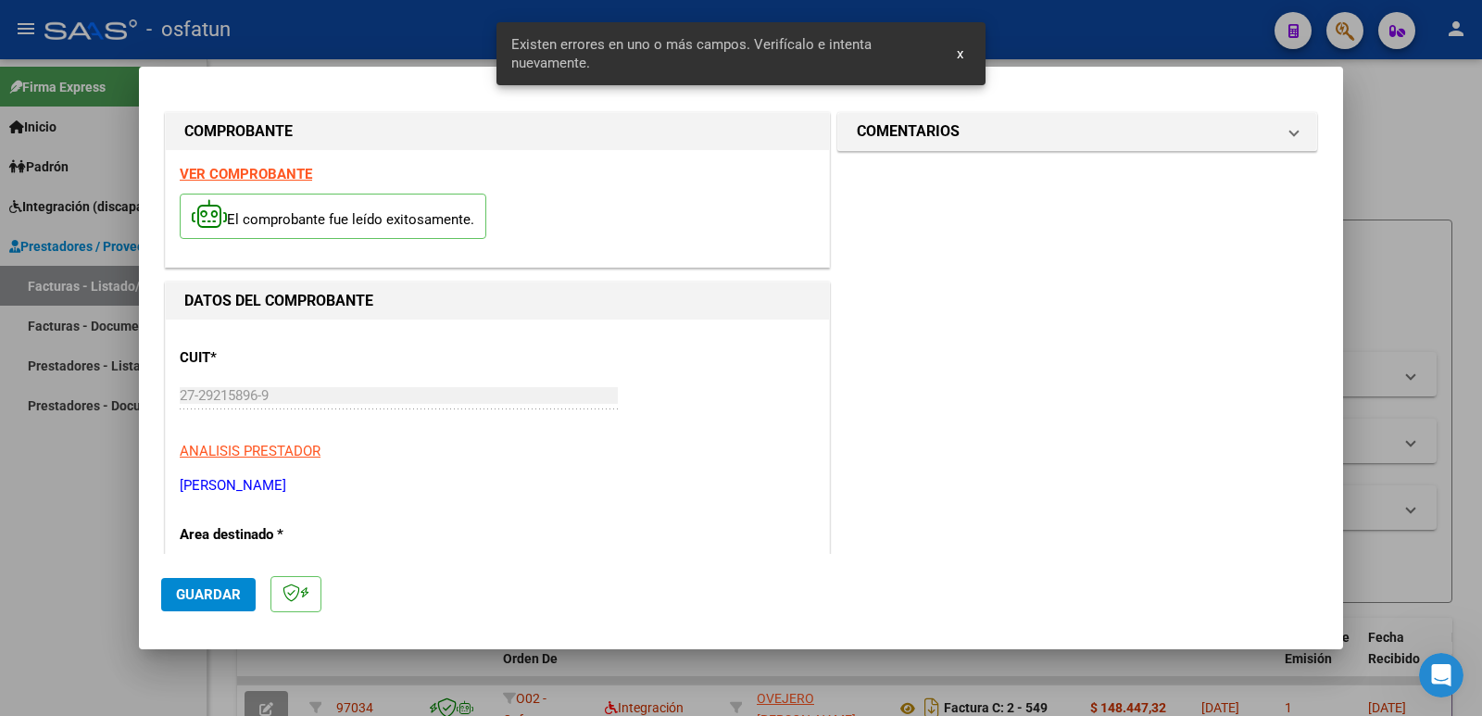
scroll to position [0, 0]
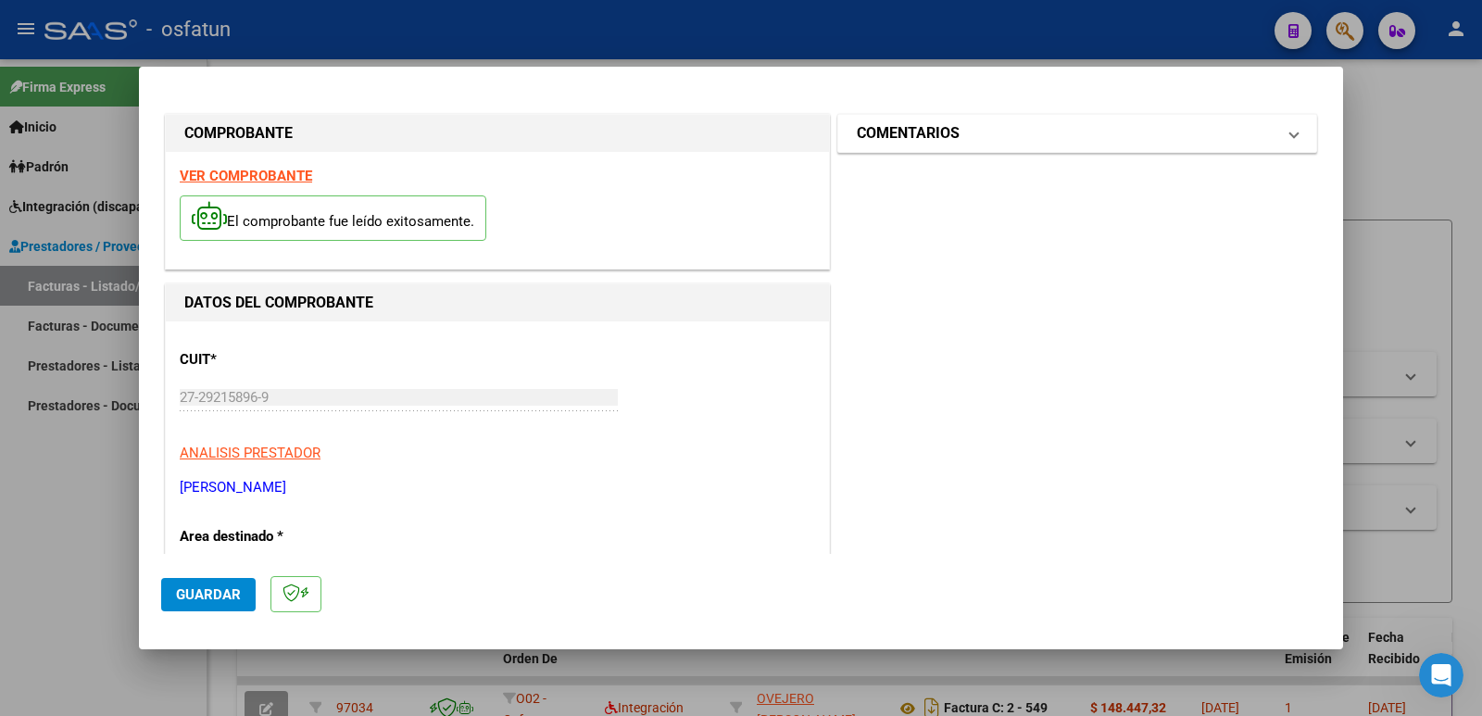
click at [903, 145] on mat-expansion-panel-header "COMENTARIOS" at bounding box center [1077, 133] width 478 height 37
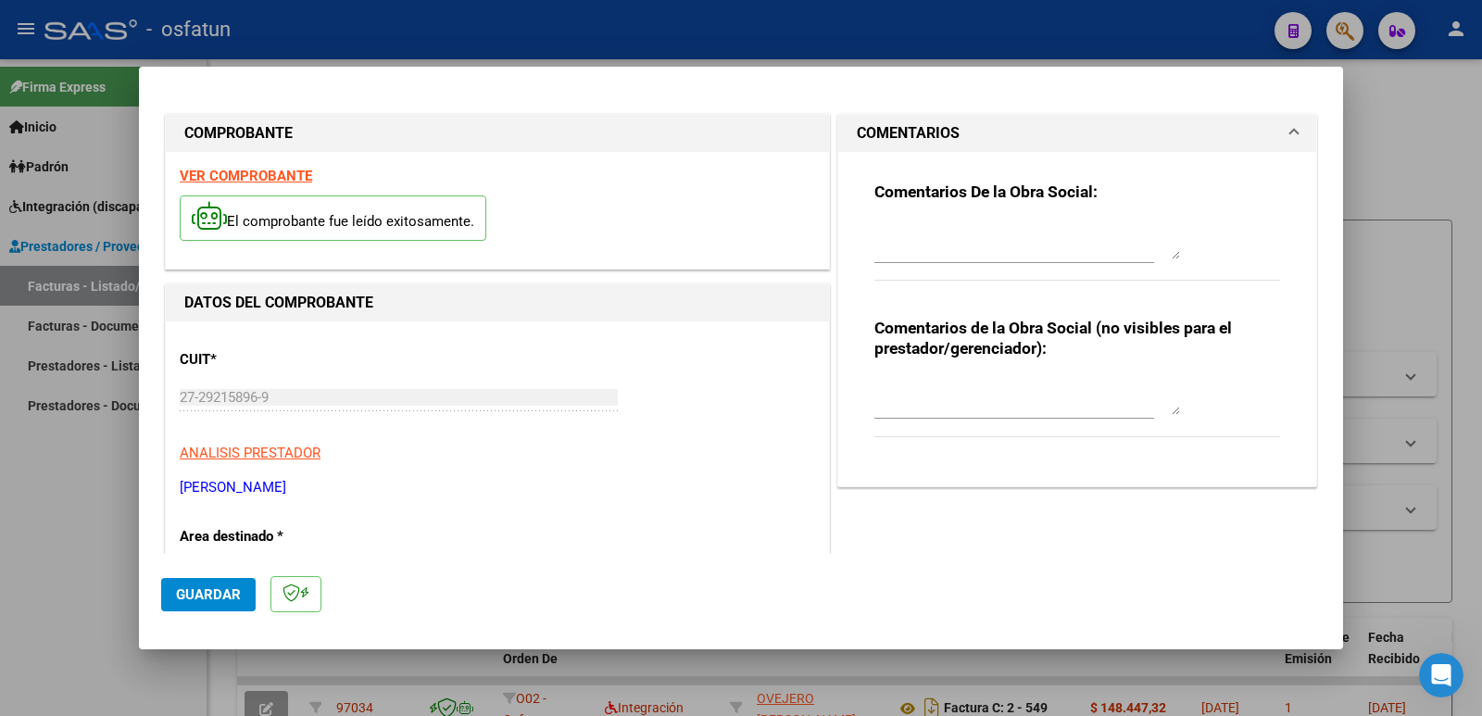
click at [898, 411] on textarea at bounding box center [1027, 396] width 306 height 37
paste textarea "Fc Cargada por [PERSON_NAME]. [PERSON_NAME] / sin verificación de legajo"
click at [200, 588] on span "Guardar" at bounding box center [208, 594] width 65 height 17
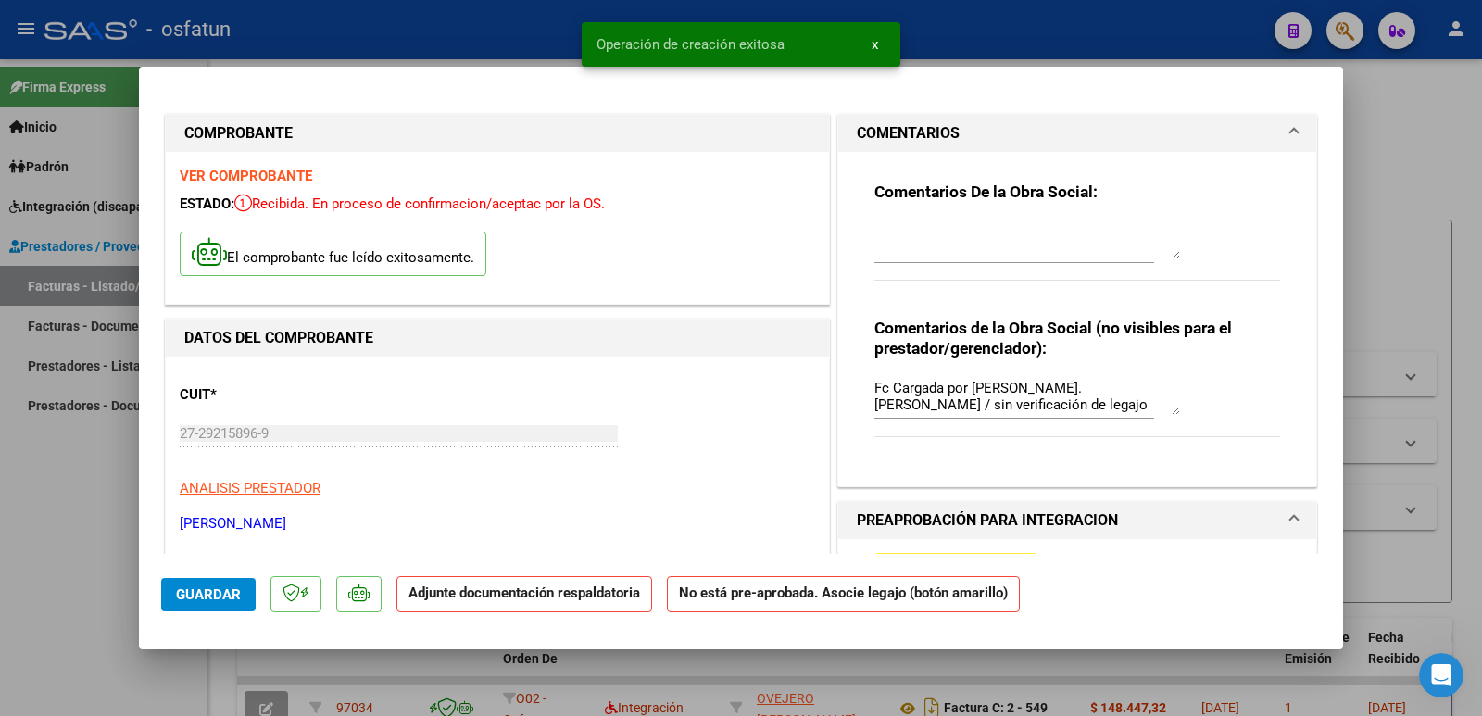
scroll to position [93, 0]
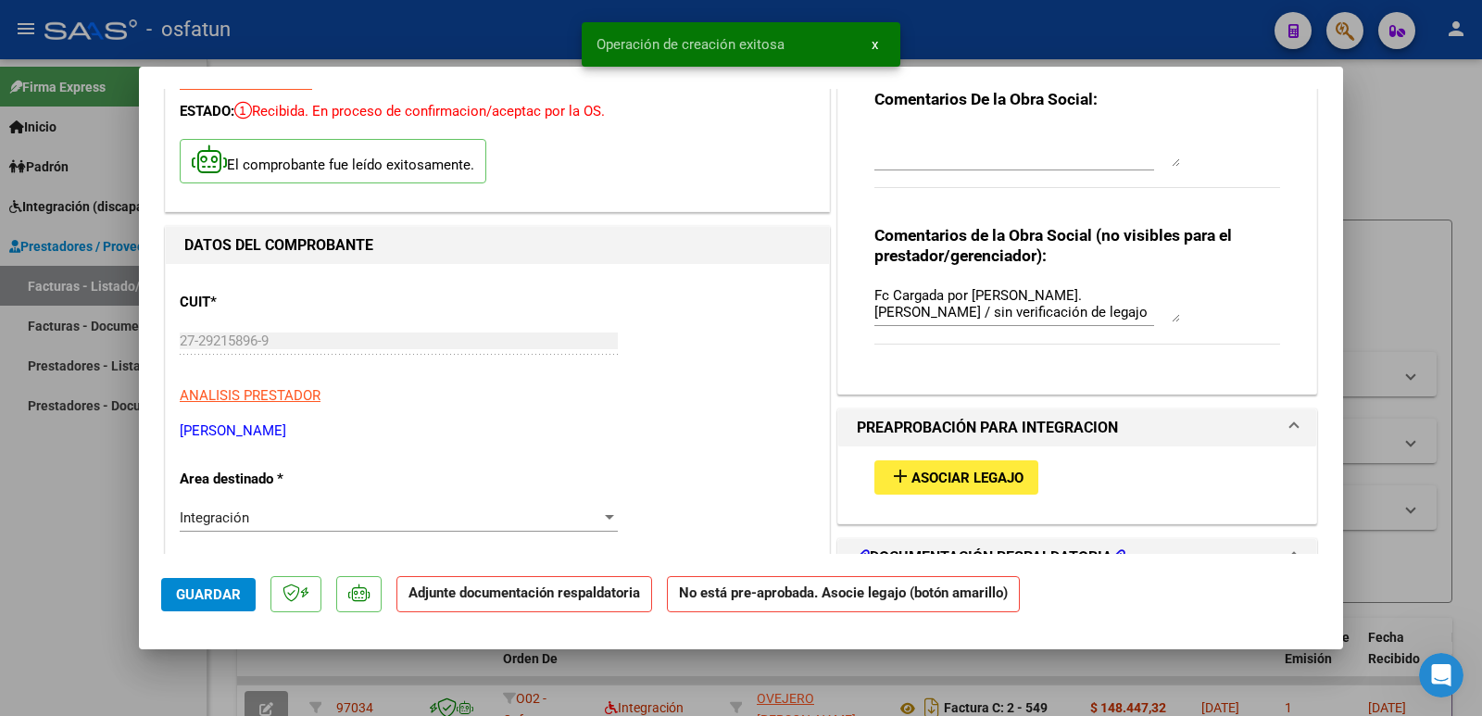
click at [913, 478] on span "Asociar Legajo" at bounding box center [967, 478] width 112 height 17
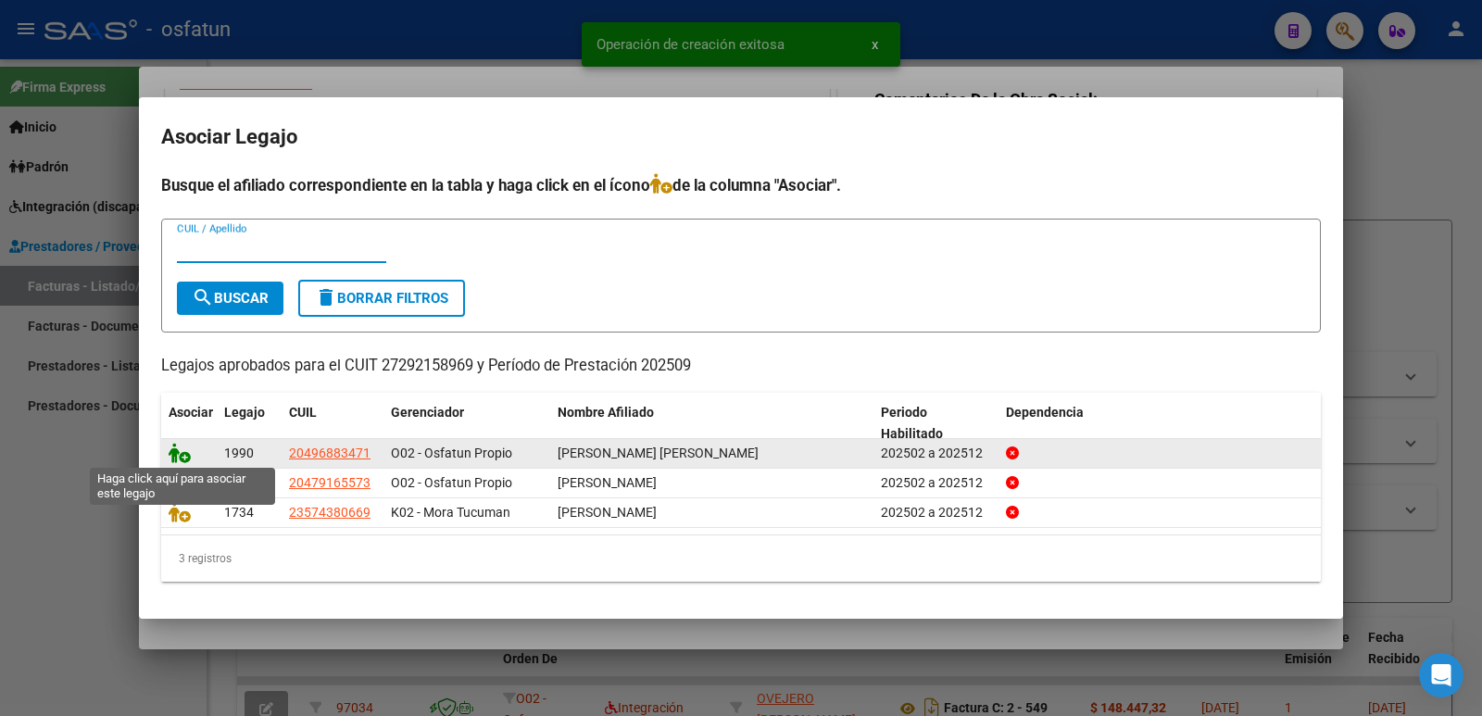
click at [173, 449] on icon at bounding box center [180, 453] width 22 height 20
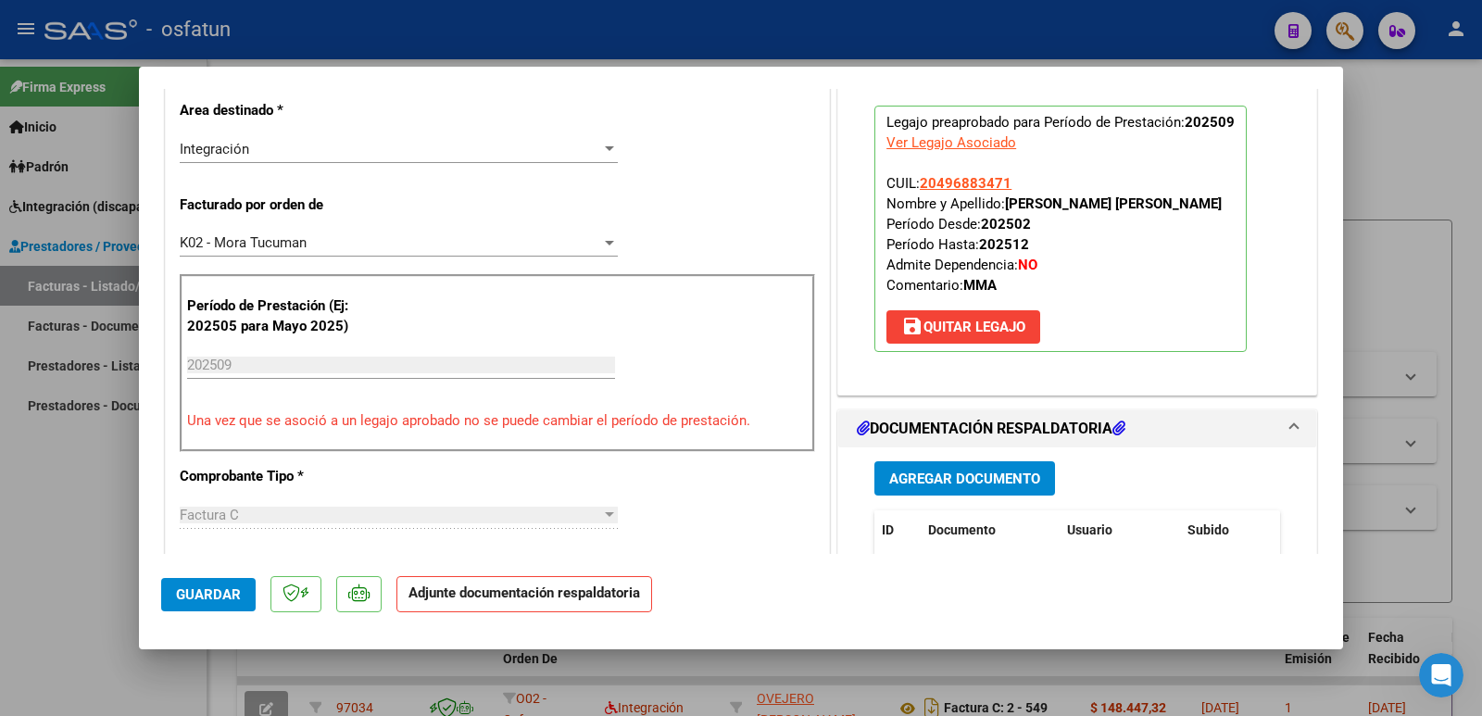
scroll to position [463, 0]
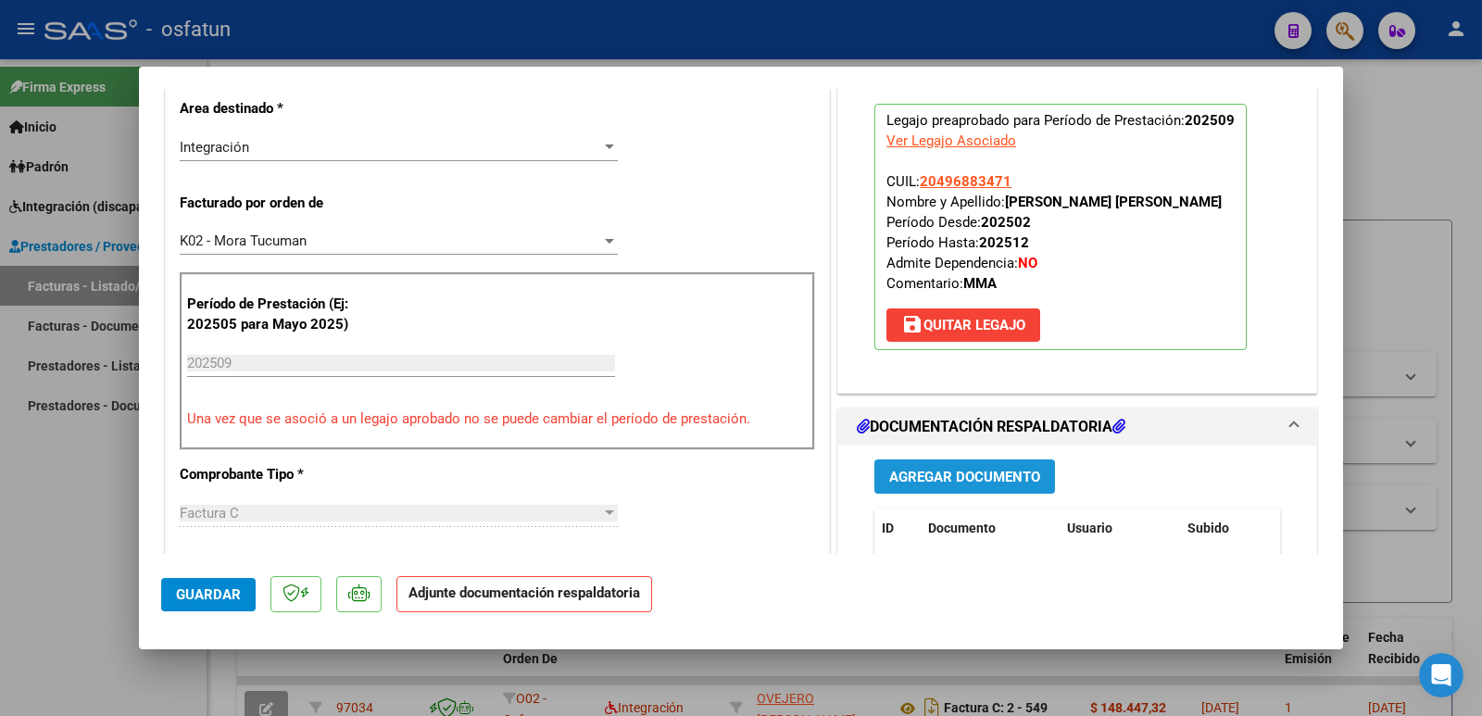
click at [988, 487] on button "Agregar Documento" at bounding box center [964, 476] width 181 height 34
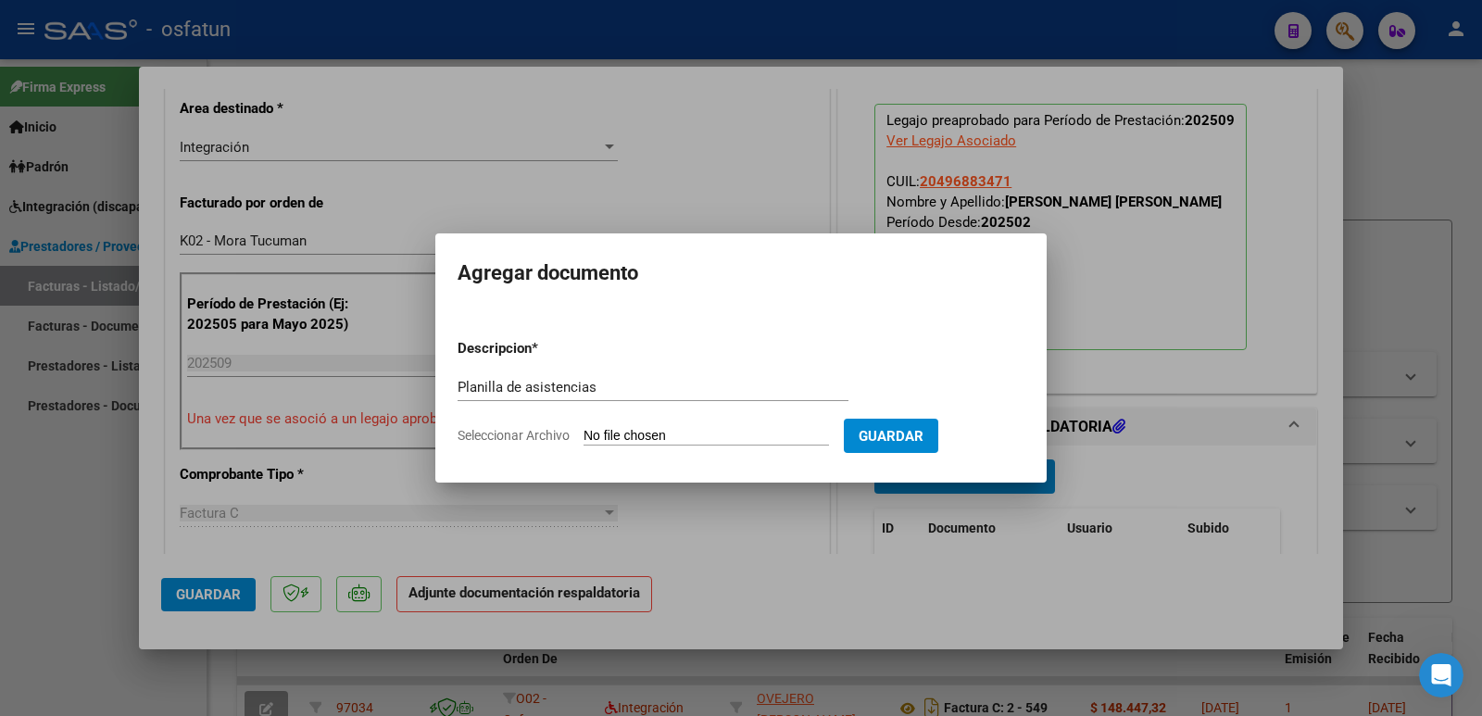
click at [656, 438] on input "Seleccionar Archivo" at bounding box center [705, 437] width 245 height 18
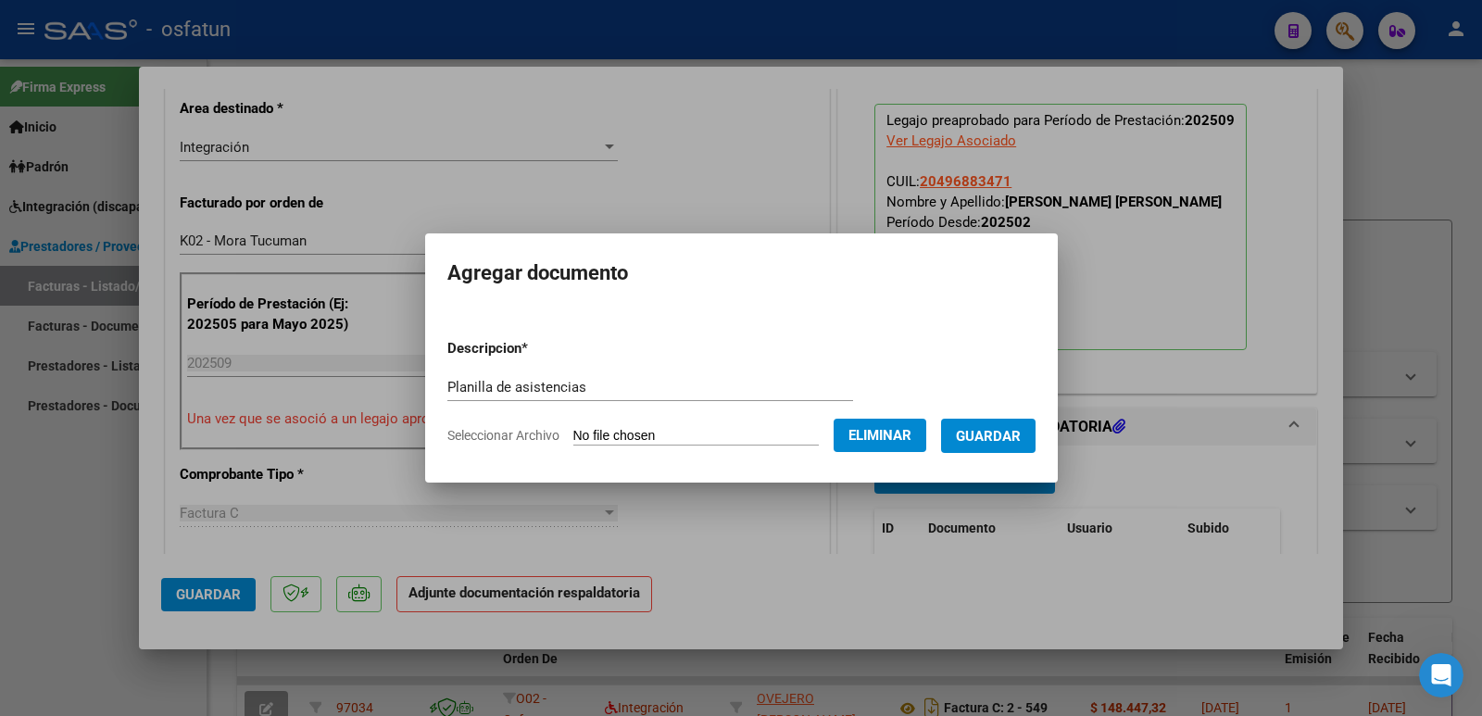
click at [998, 436] on span "Guardar" at bounding box center [988, 436] width 65 height 17
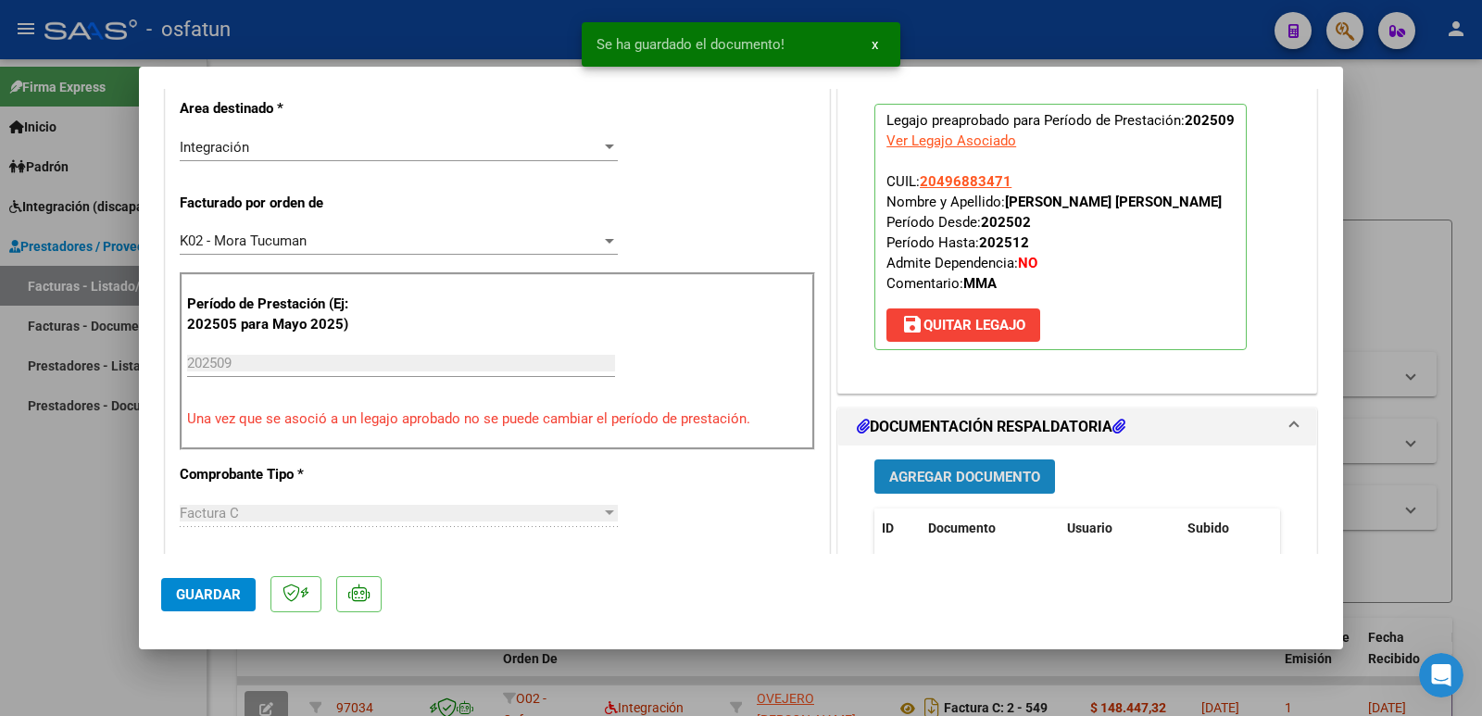
click at [978, 473] on span "Agregar Documento" at bounding box center [964, 477] width 151 height 17
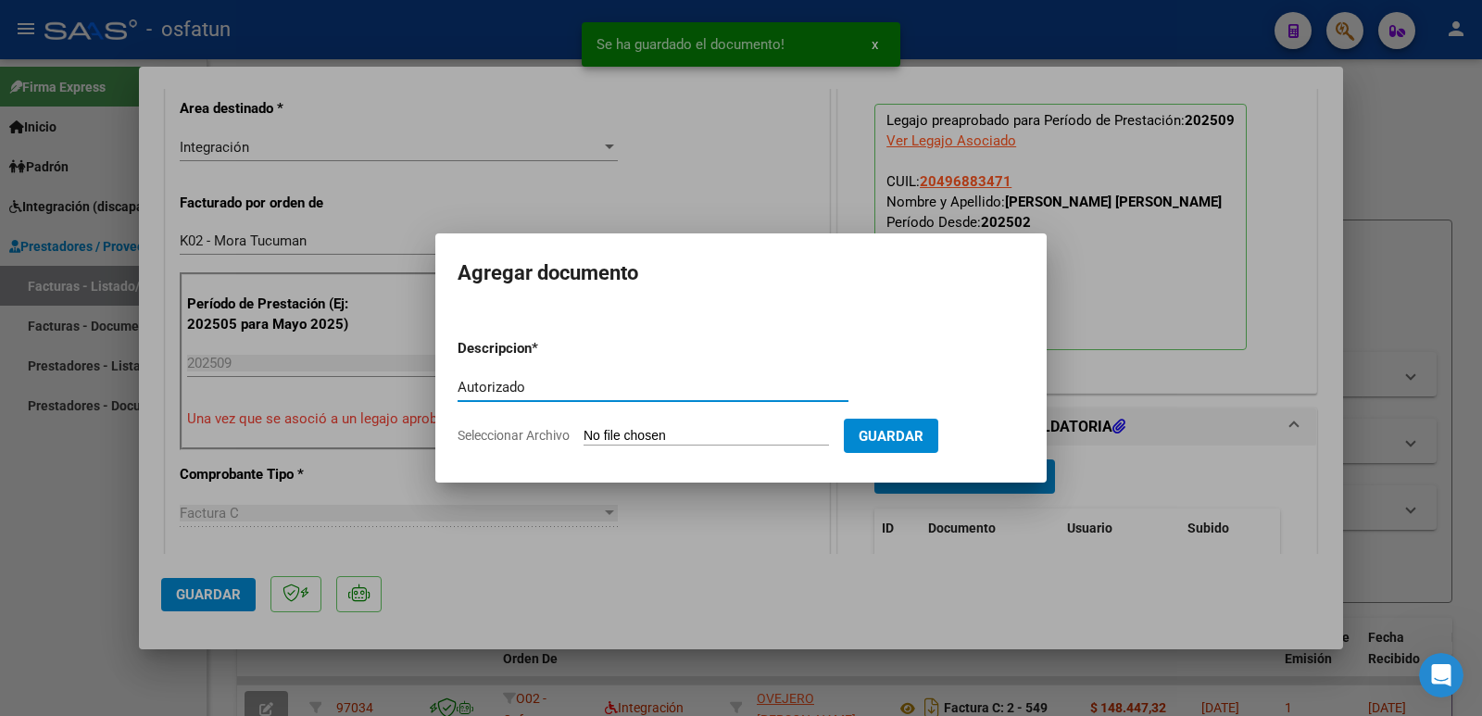
click at [715, 429] on input "Seleccionar Archivo" at bounding box center [705, 437] width 245 height 18
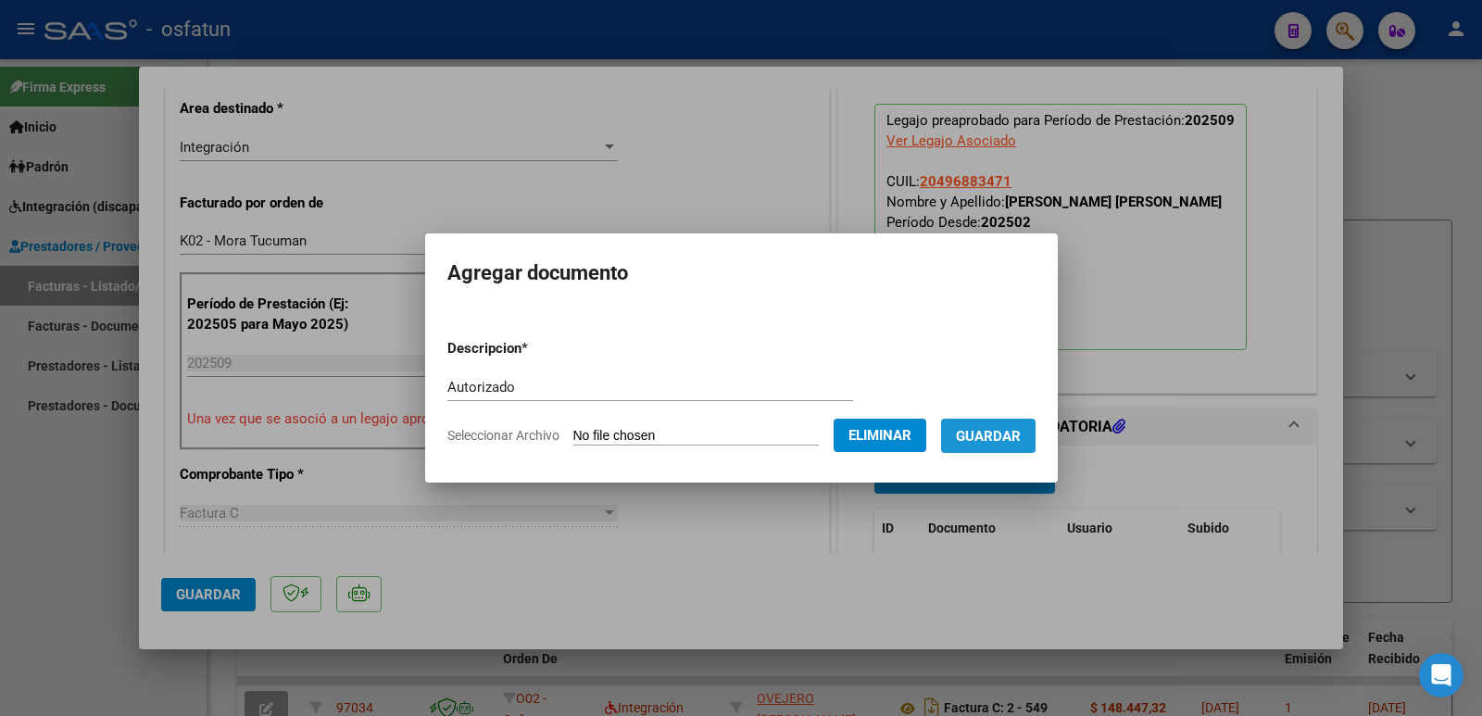
click at [1010, 437] on span "Guardar" at bounding box center [988, 436] width 65 height 17
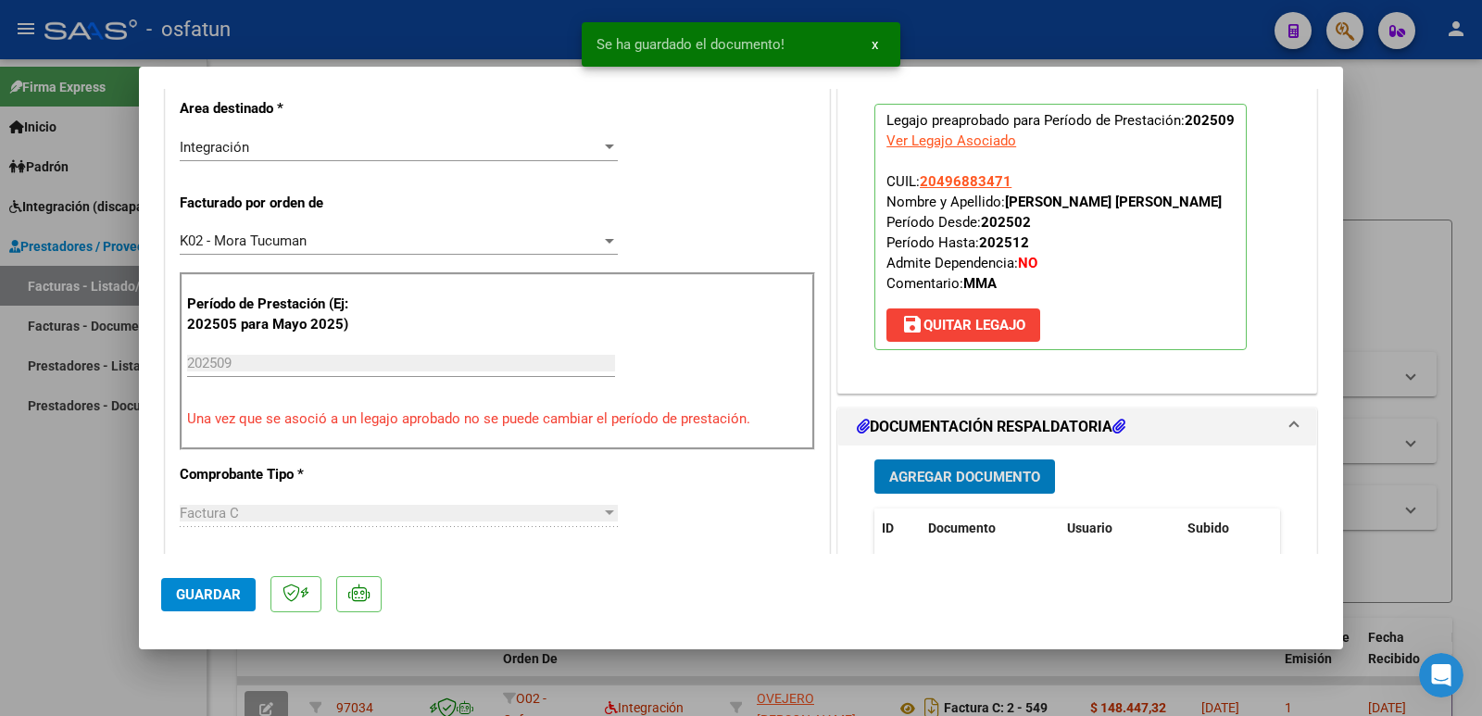
scroll to position [741, 0]
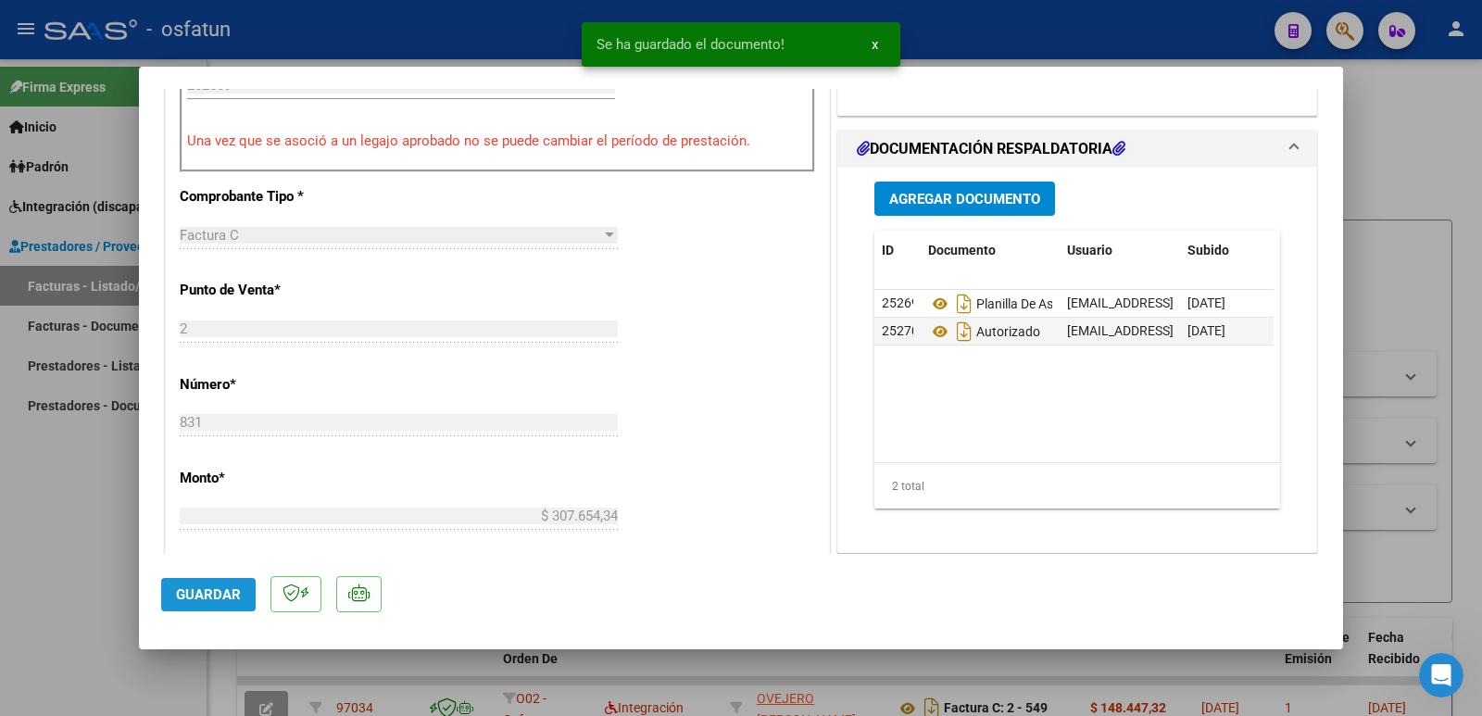
click at [184, 592] on span "Guardar" at bounding box center [208, 594] width 65 height 17
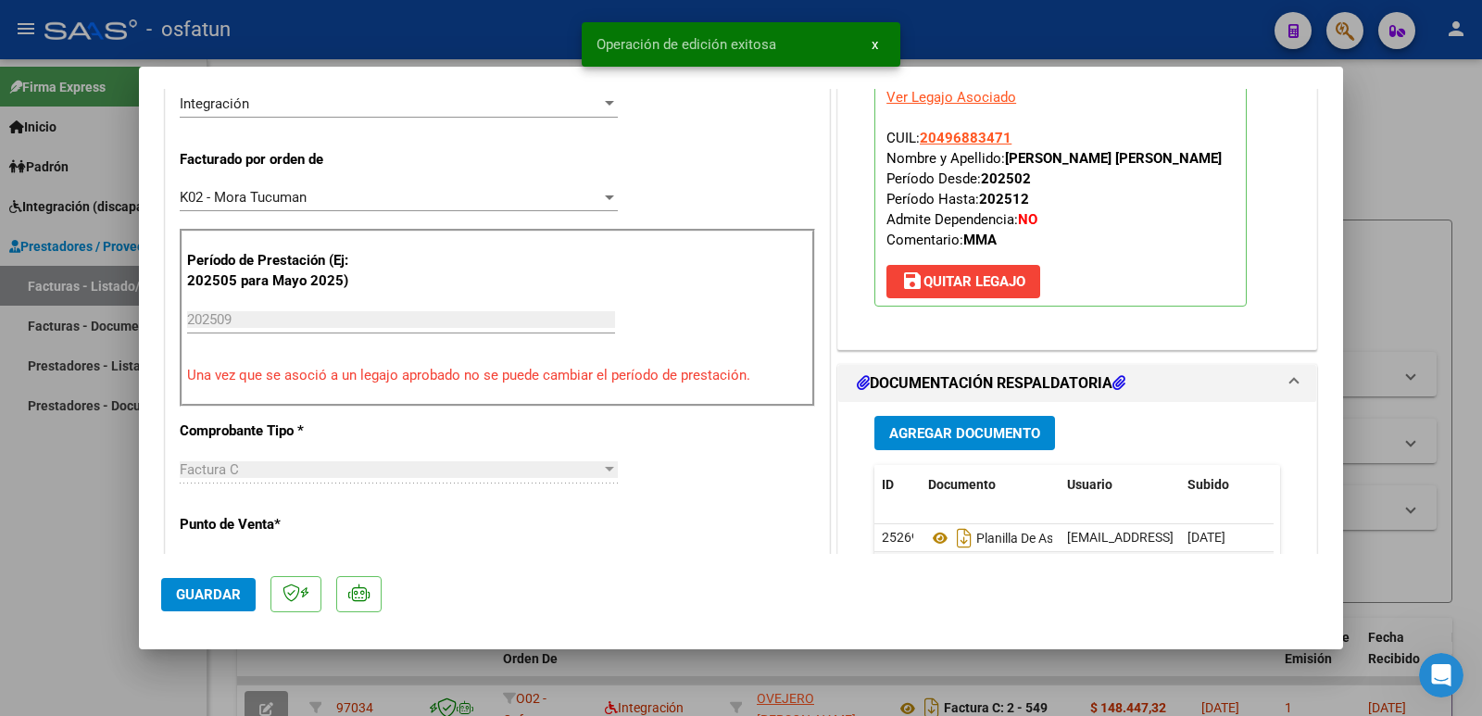
scroll to position [370, 0]
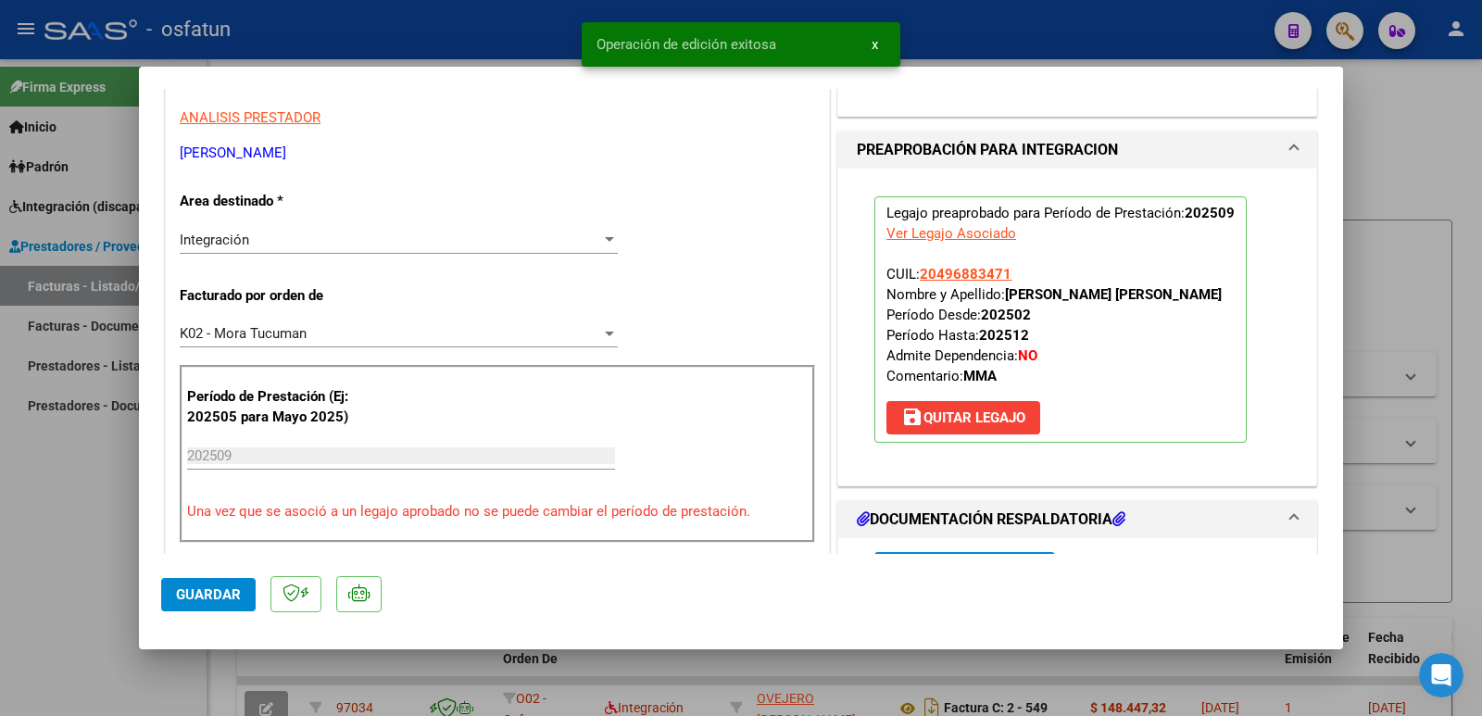
drag, startPoint x: 1002, startPoint y: 294, endPoint x: 1206, endPoint y: 293, distance: 203.8
click at [1206, 293] on p "Legajo preaprobado para Período de Prestación: 202509 Ver Legajo Asociado CUIL:…" at bounding box center [1060, 319] width 372 height 246
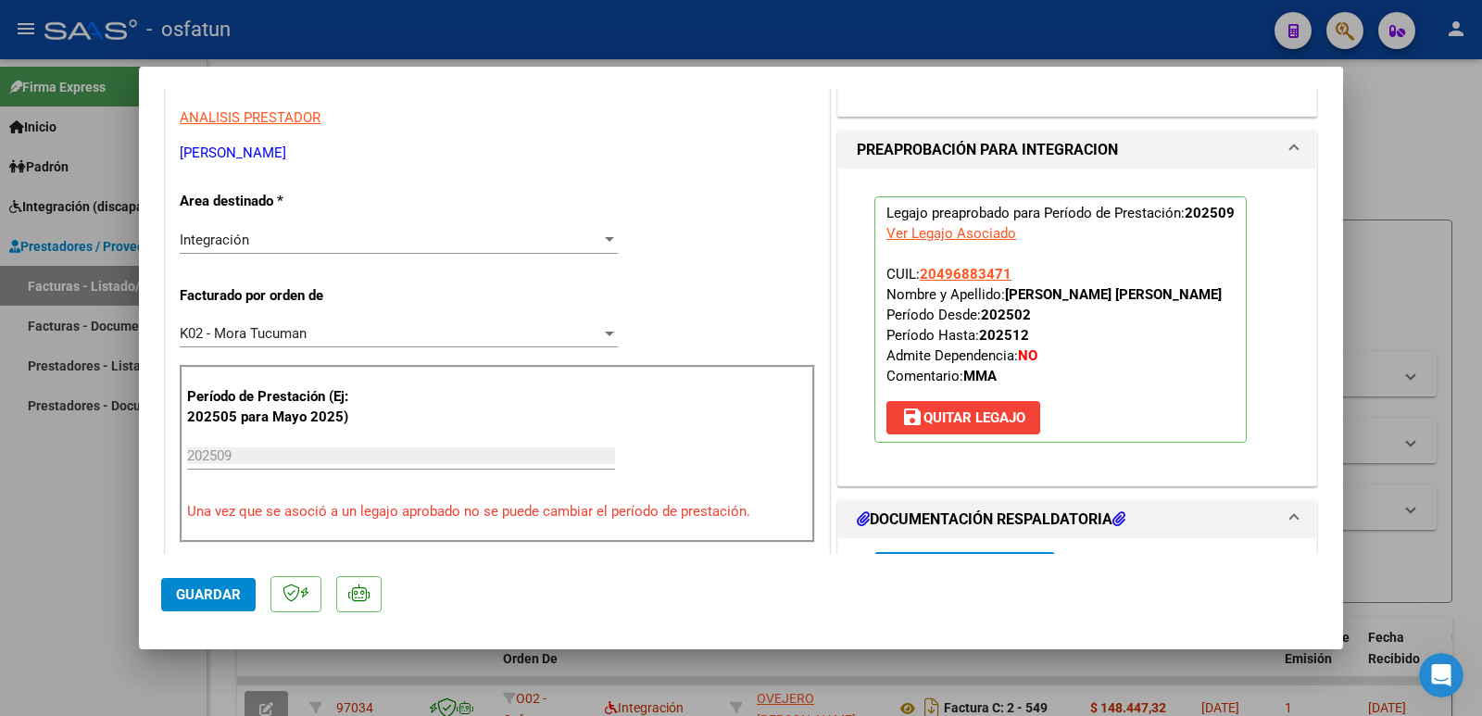
drag, startPoint x: 397, startPoint y: 144, endPoint x: 183, endPoint y: 144, distance: 213.9
click at [183, 144] on p "[PERSON_NAME]" at bounding box center [497, 153] width 635 height 21
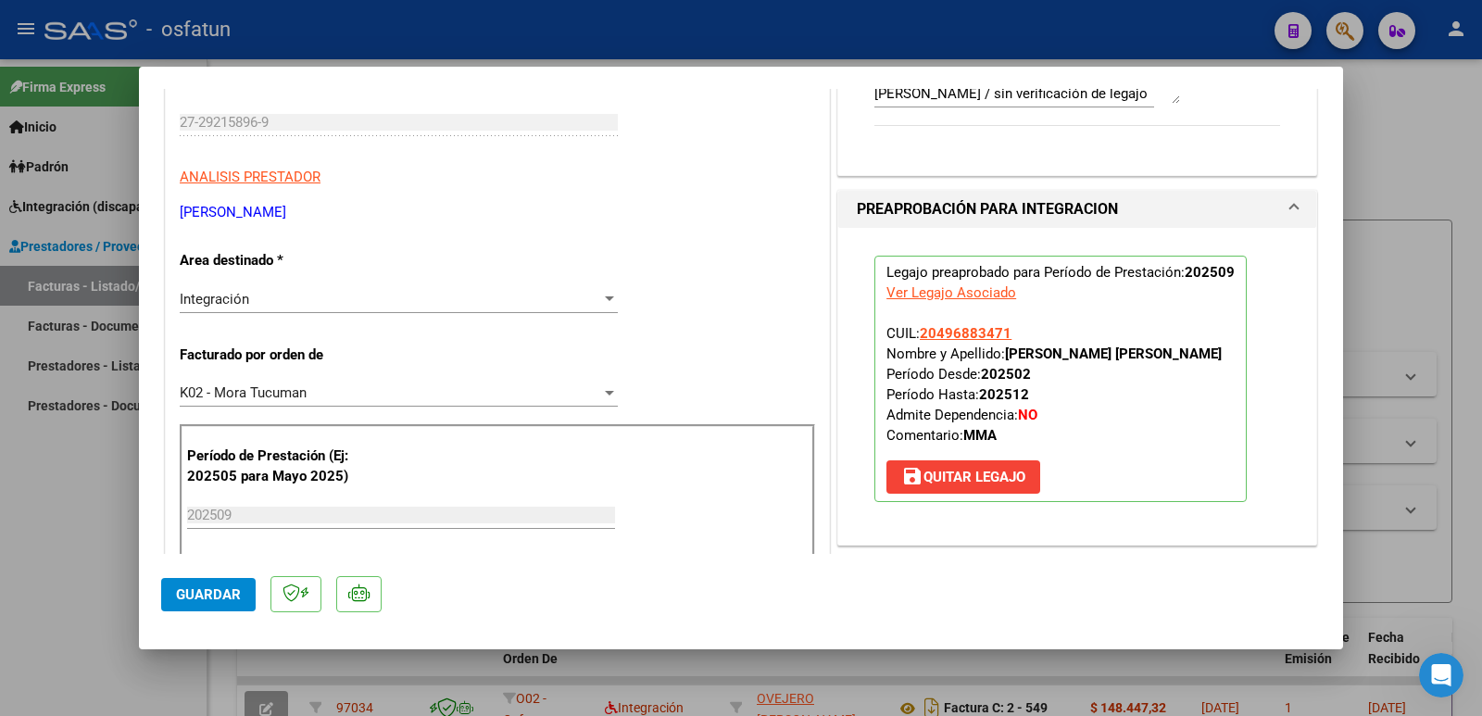
scroll to position [93, 0]
